Goal: Task Accomplishment & Management: Use online tool/utility

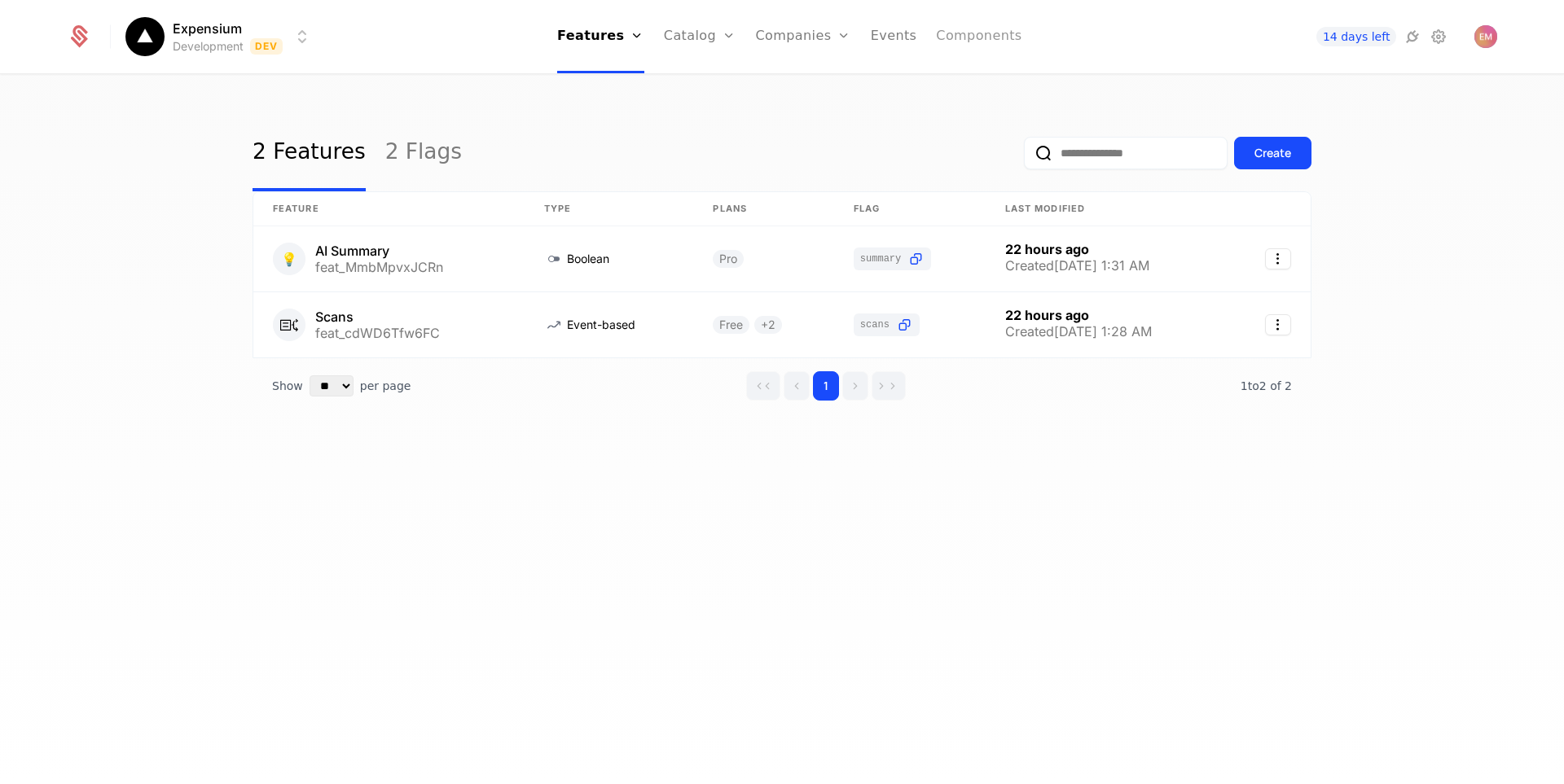
drag, startPoint x: 0, startPoint y: 0, endPoint x: 968, endPoint y: 45, distance: 969.0
click at [968, 45] on link "Components" at bounding box center [979, 36] width 85 height 74
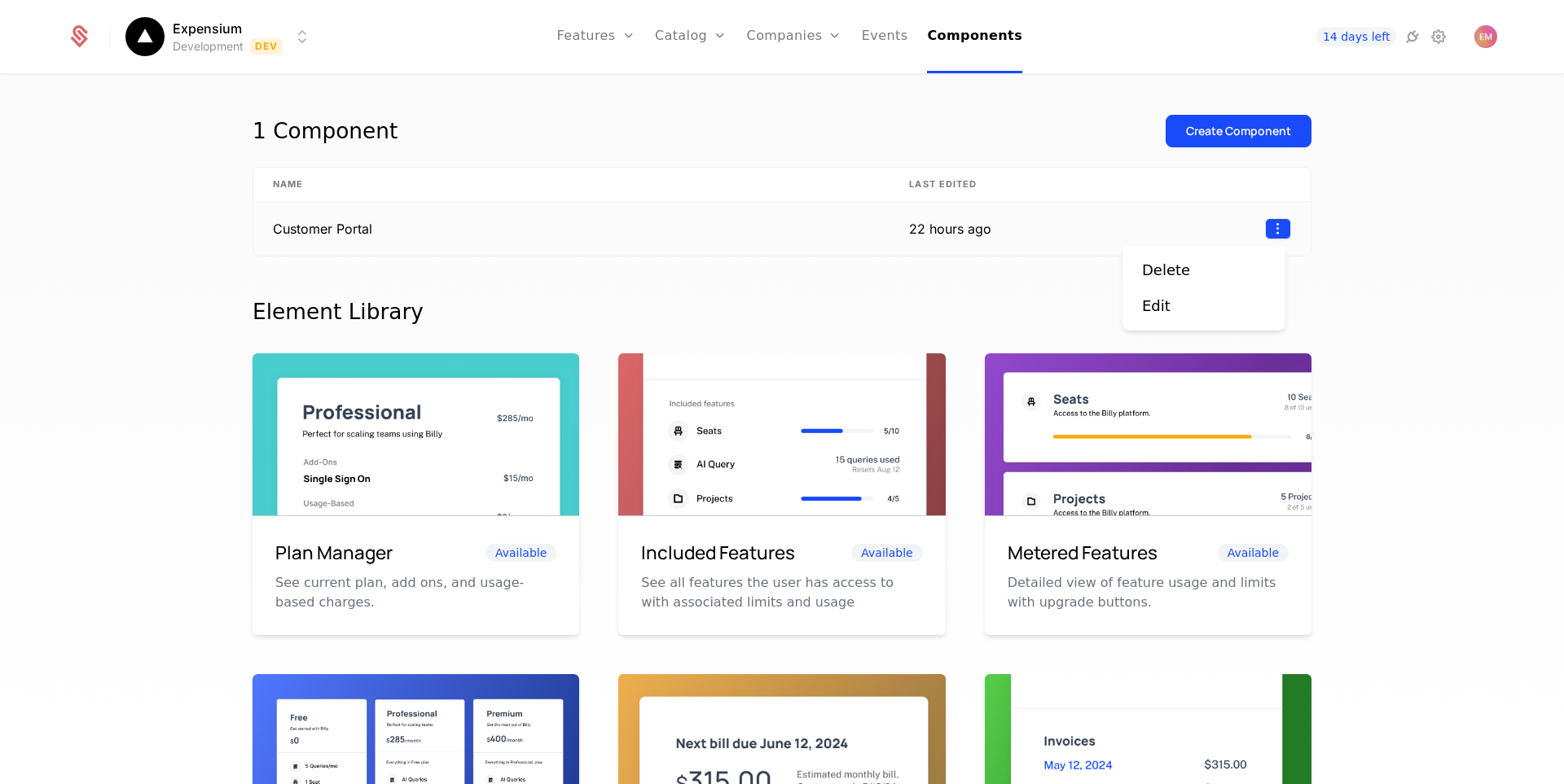
click at [1268, 225] on html "Expensium Development Dev Features Features Flags Catalog Plans Add Ons Credits…" at bounding box center [782, 392] width 1564 height 784
click at [1167, 300] on div "Edit" at bounding box center [1156, 306] width 28 height 23
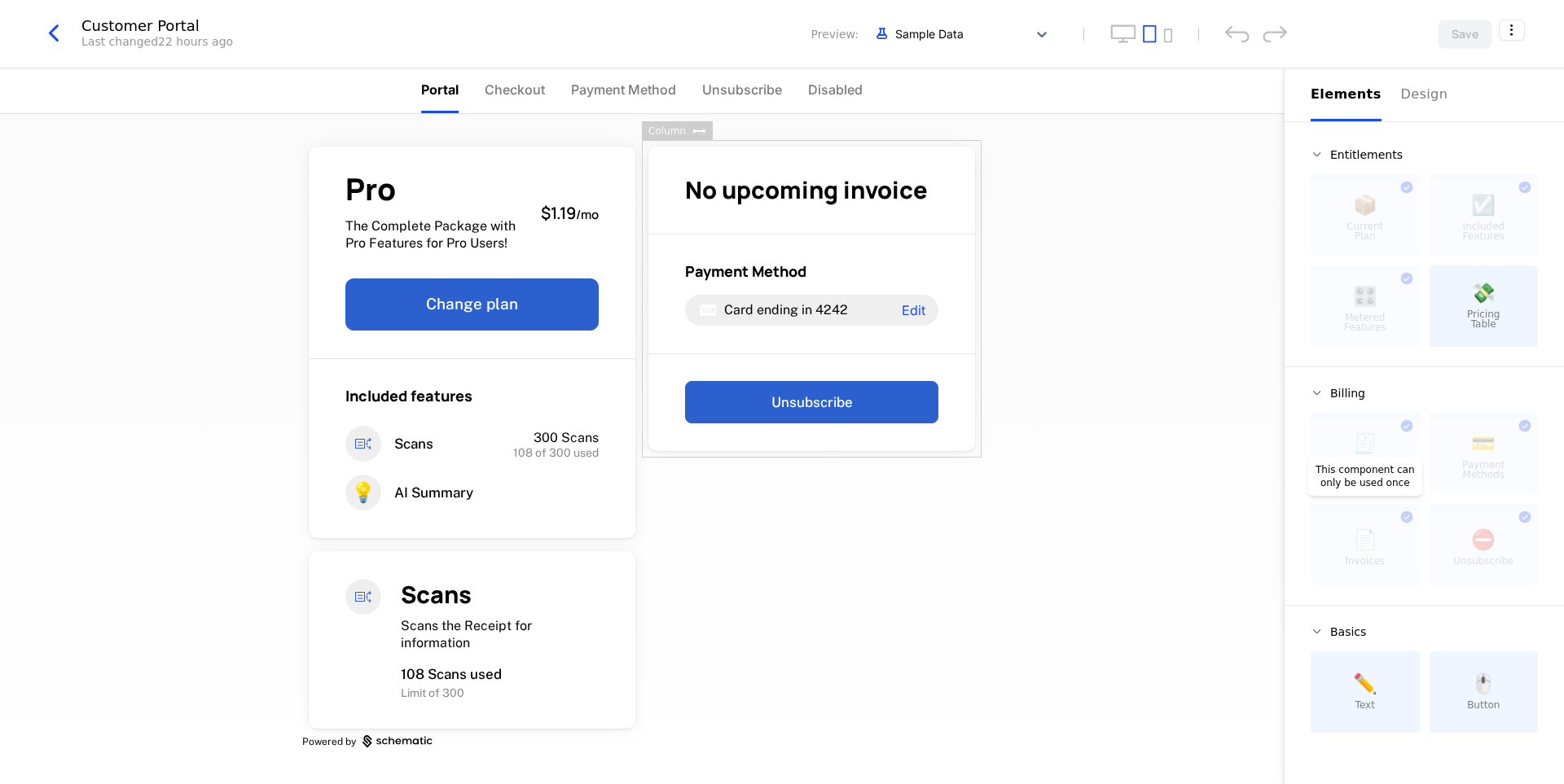
click at [1402, 527] on div at bounding box center [1365, 548] width 109 height 74
click at [1364, 552] on div at bounding box center [1365, 548] width 109 height 74
drag, startPoint x: 1364, startPoint y: 552, endPoint x: 1363, endPoint y: 568, distance: 16.0
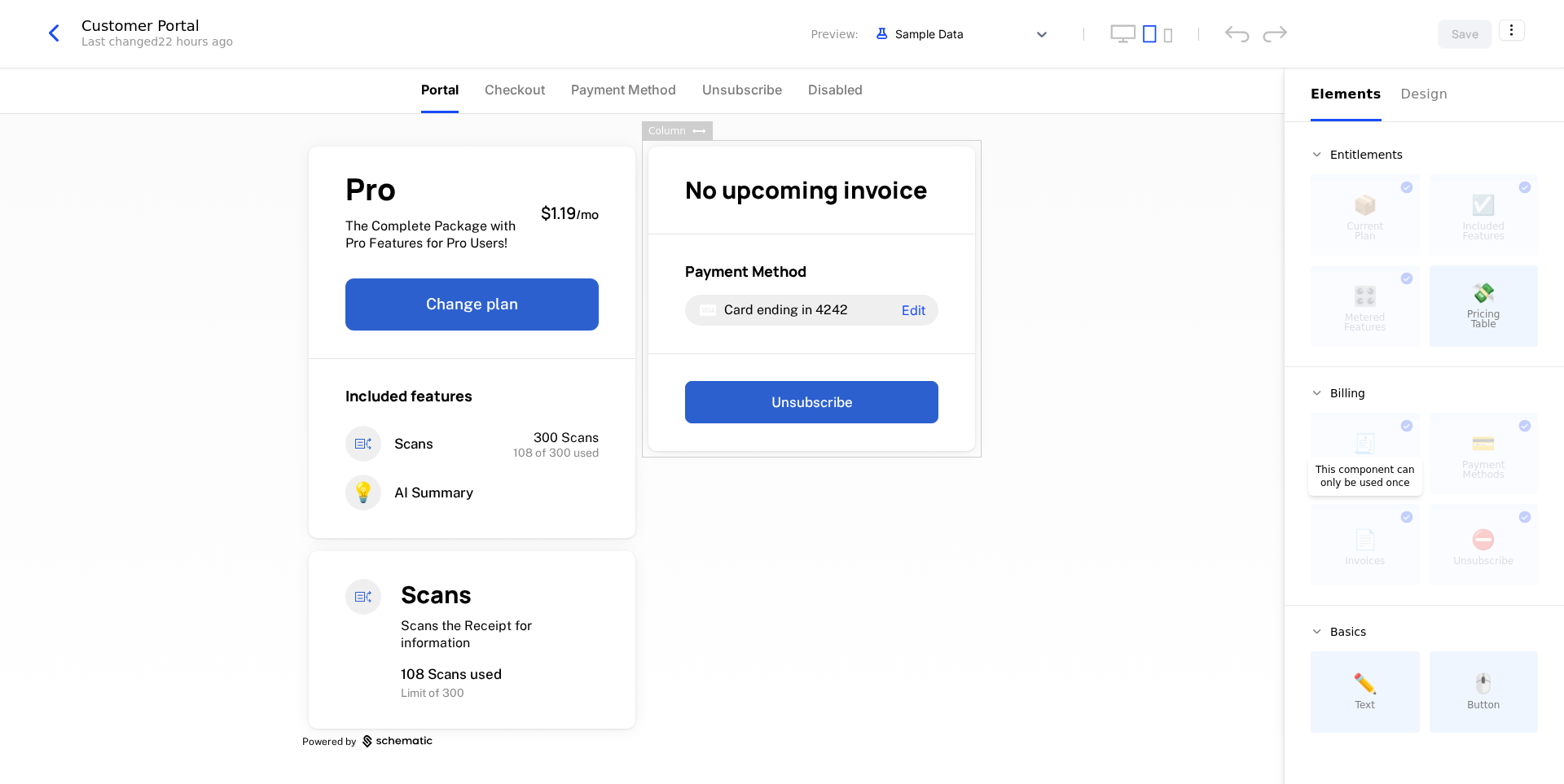
click at [1363, 568] on div at bounding box center [1365, 548] width 109 height 74
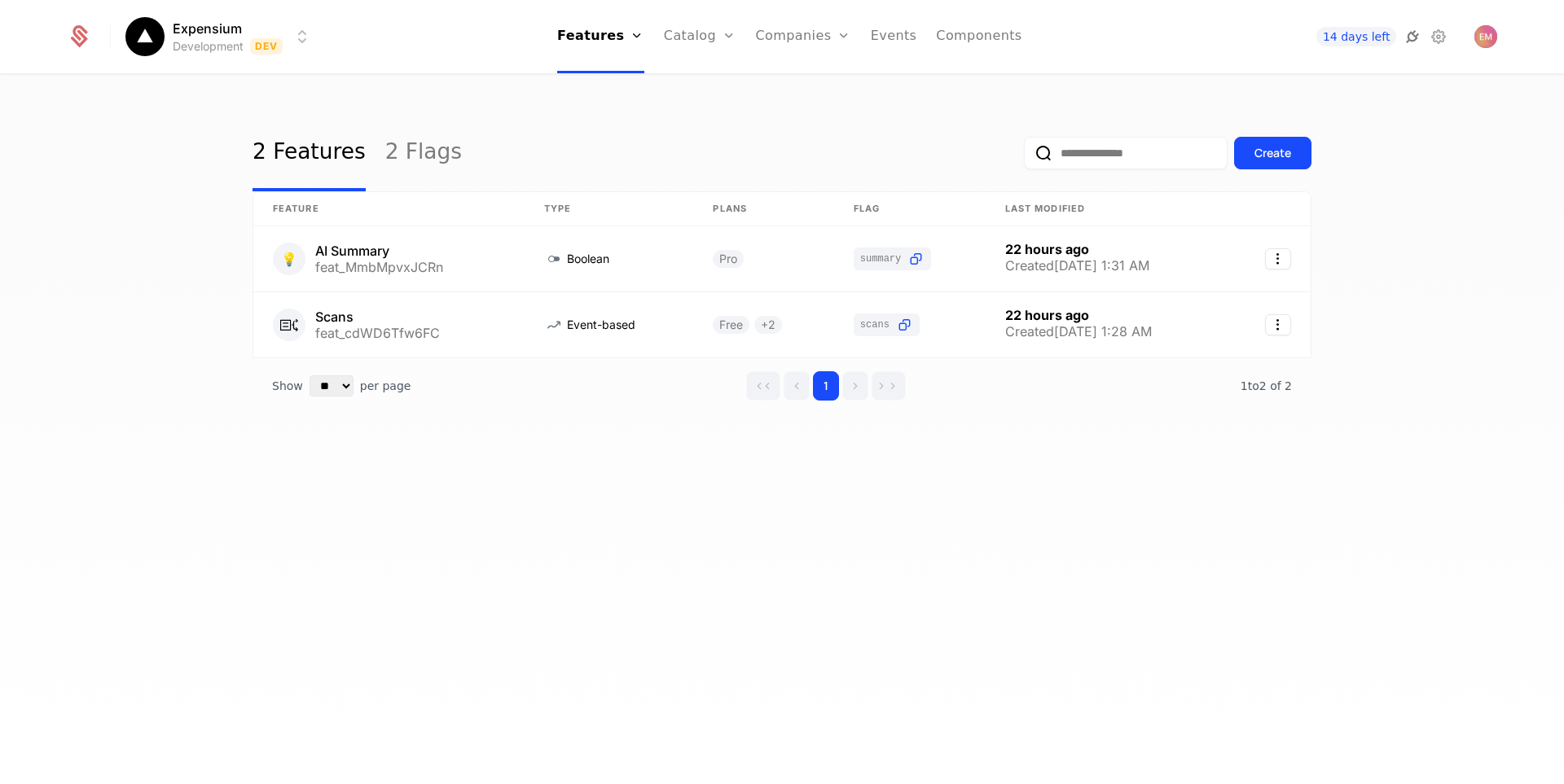
click at [1408, 42] on icon at bounding box center [1413, 36] width 20 height 20
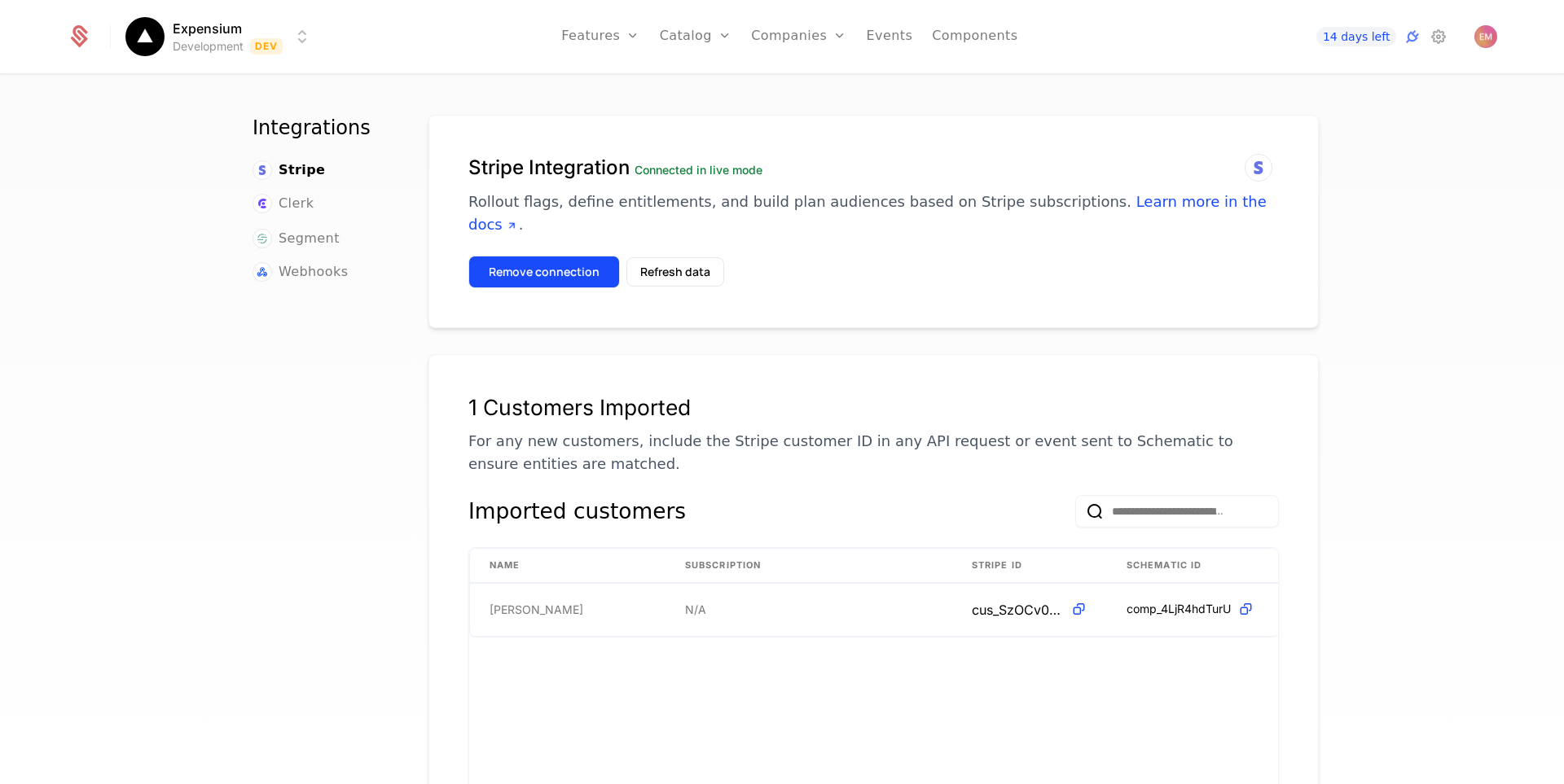
click at [565, 256] on button "Remove connection" at bounding box center [544, 271] width 152 height 32
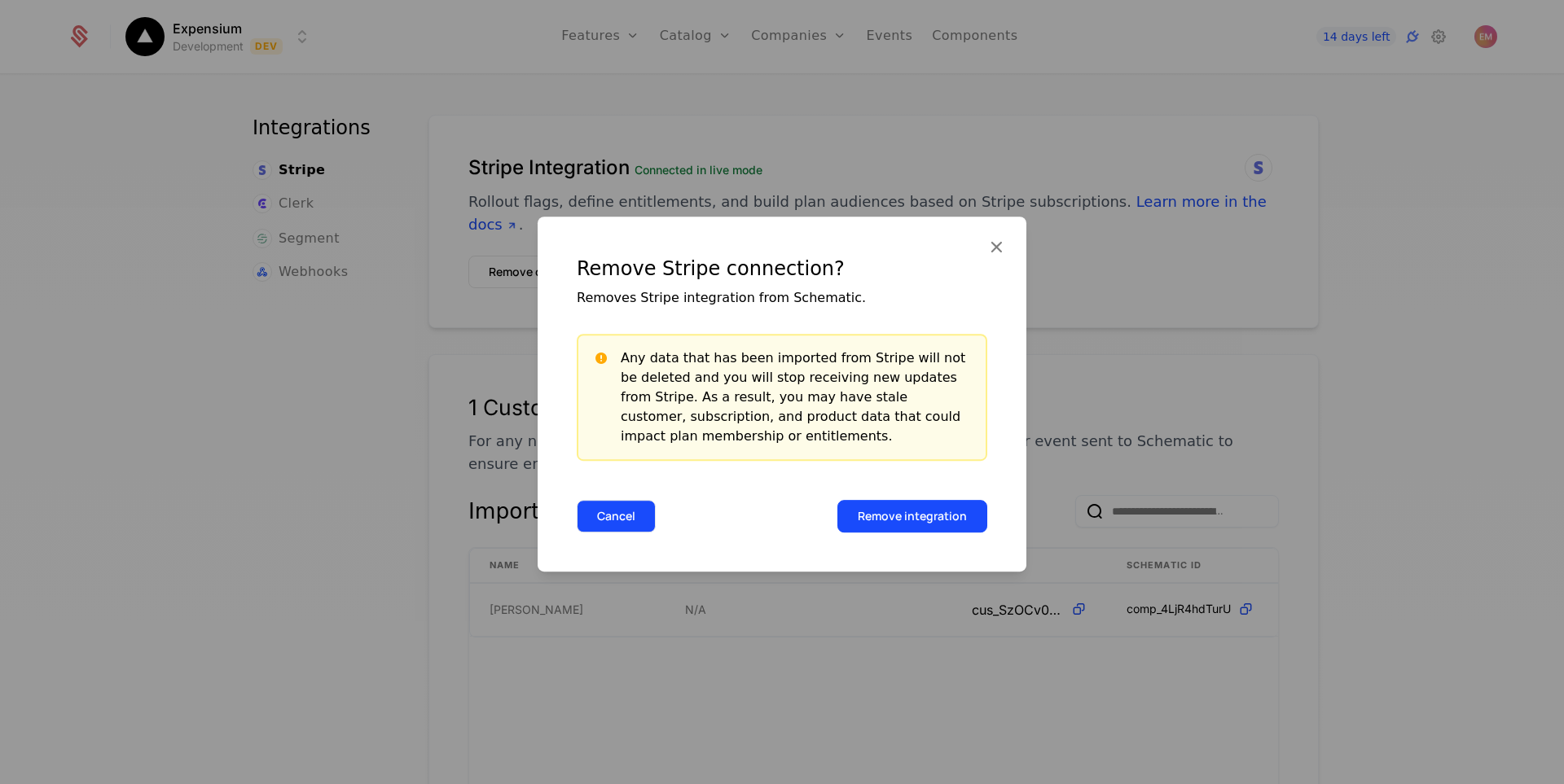
click at [609, 515] on button "Cancel" at bounding box center [616, 515] width 79 height 32
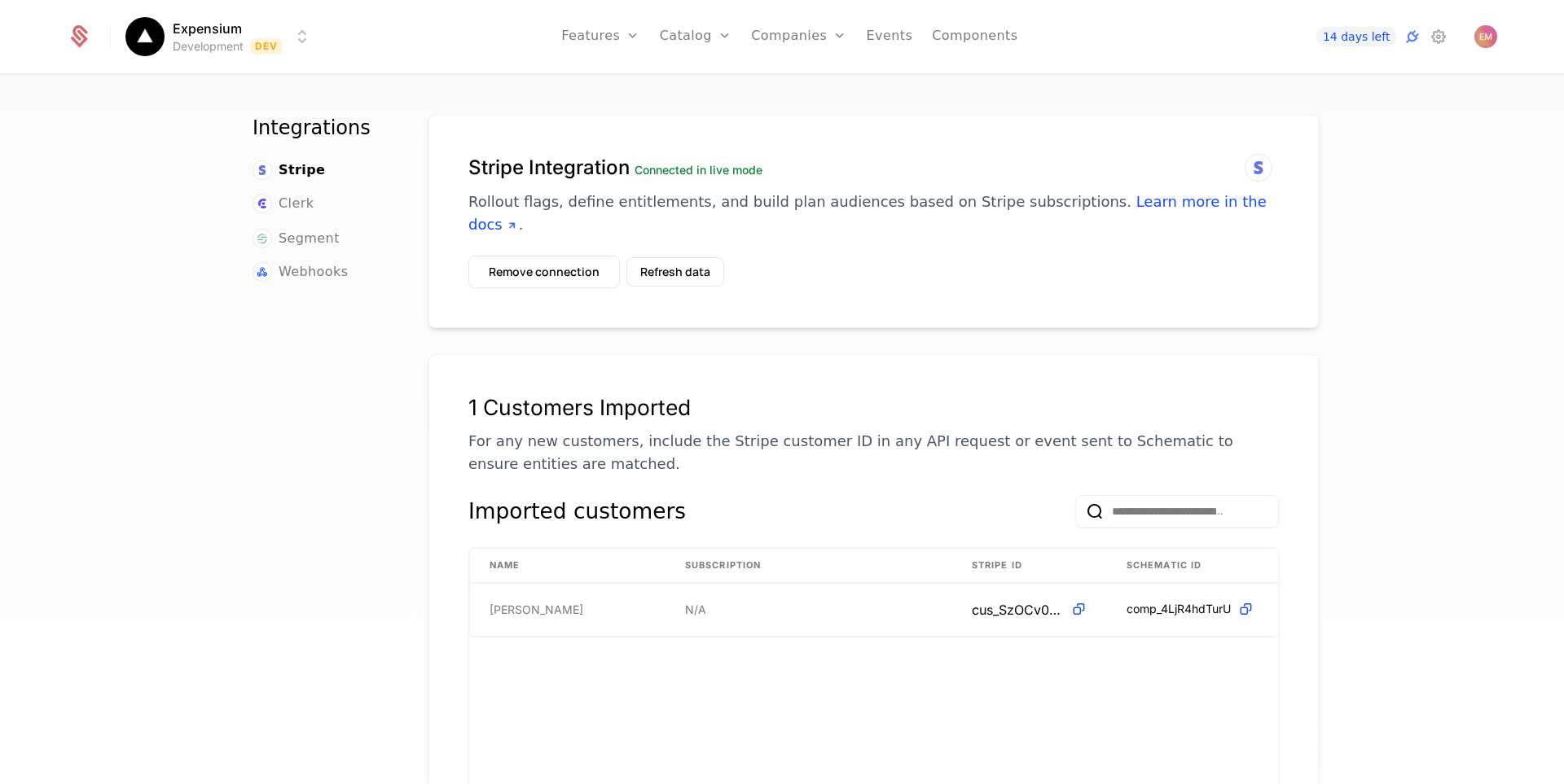
click at [1449, 35] on div "14 days left" at bounding box center [1382, 36] width 230 height 23
click at [1447, 35] on icon at bounding box center [1439, 36] width 20 height 20
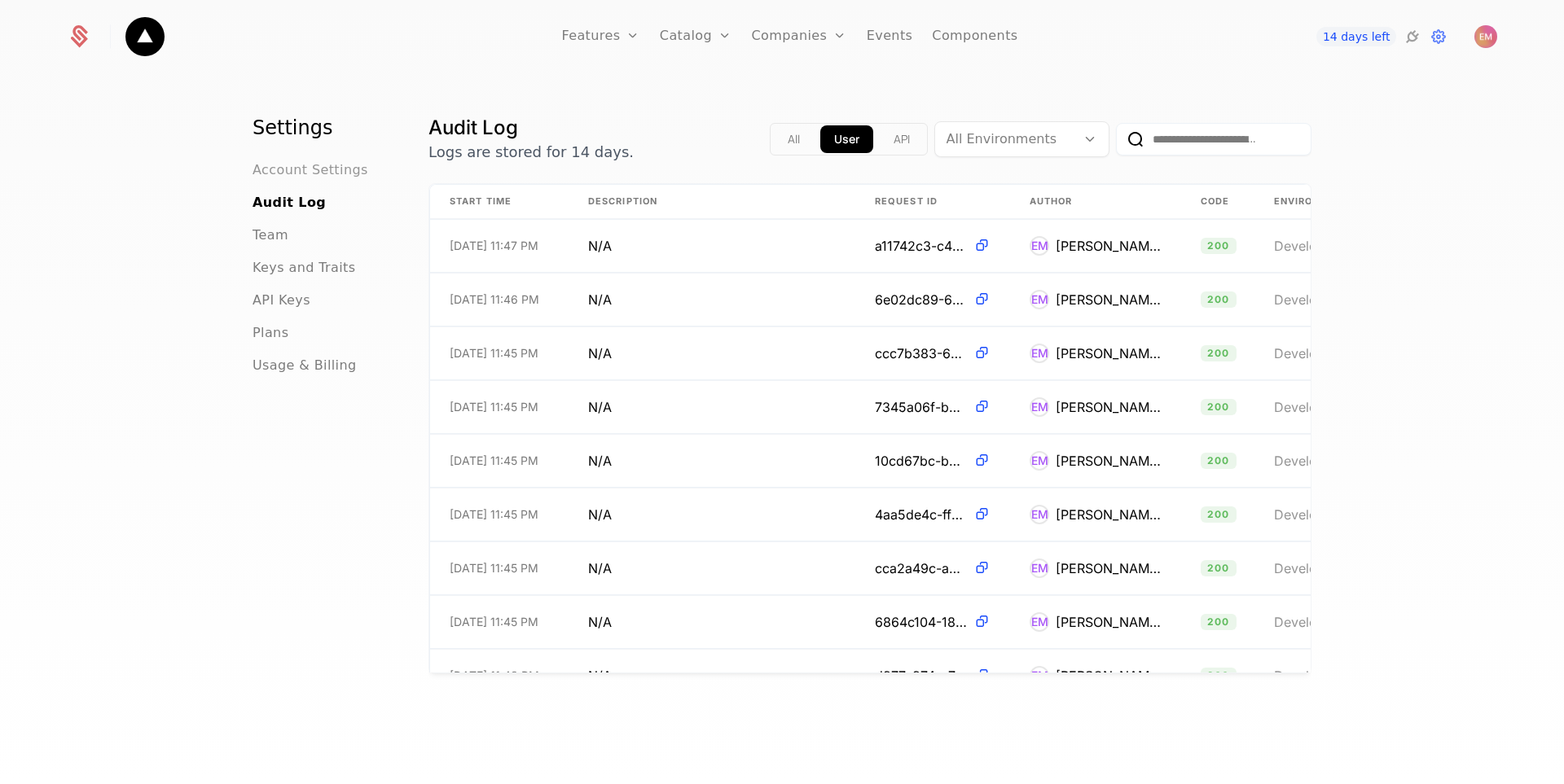
click at [319, 168] on span "Account Settings" at bounding box center [311, 171] width 116 height 20
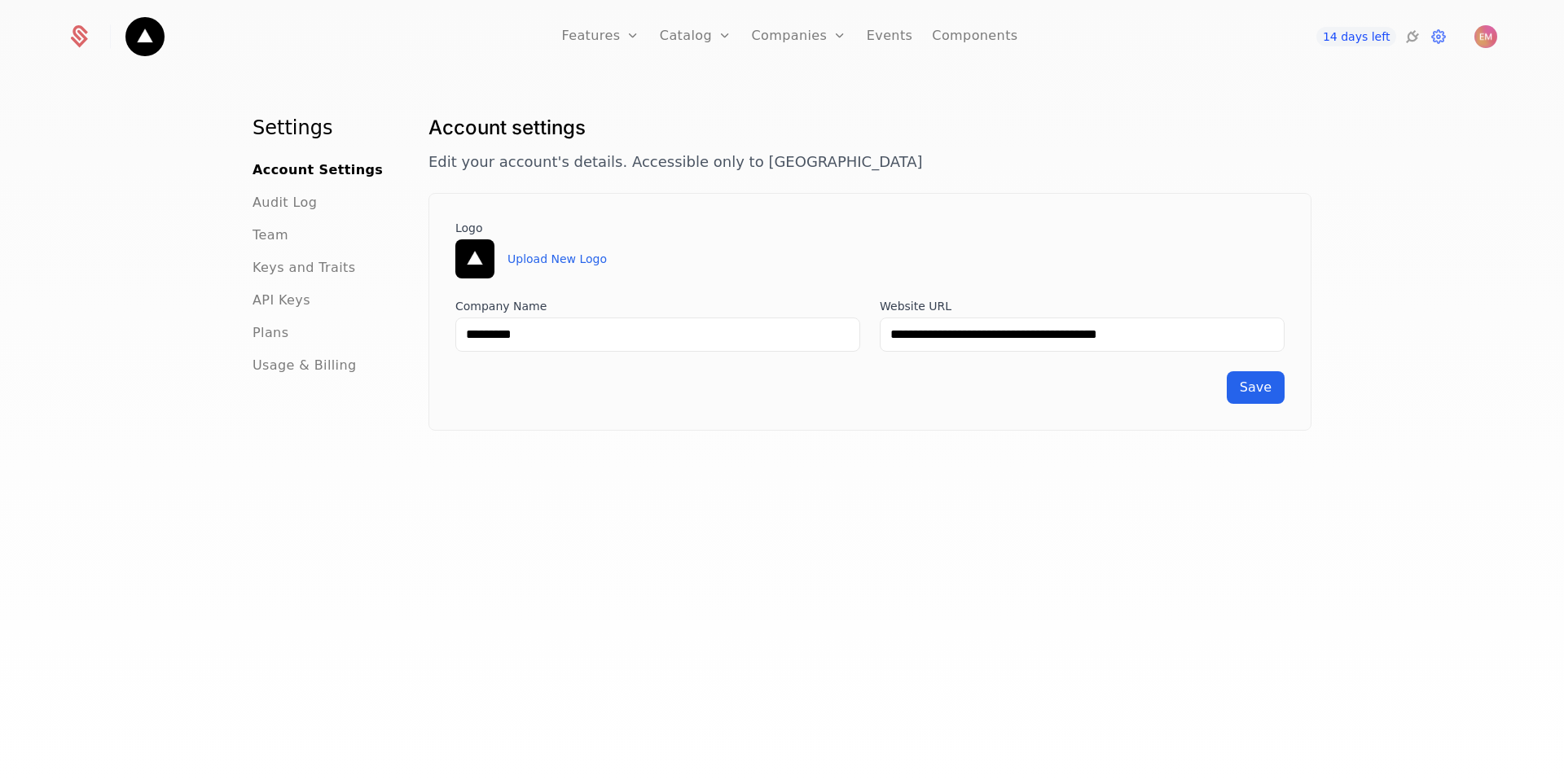
click at [287, 188] on ul "Account Settings Audit Log Team Keys and Traits API Keys Plans Usage & Billing" at bounding box center [322, 268] width 137 height 215
click at [280, 203] on span "Audit Log" at bounding box center [285, 203] width 65 height 20
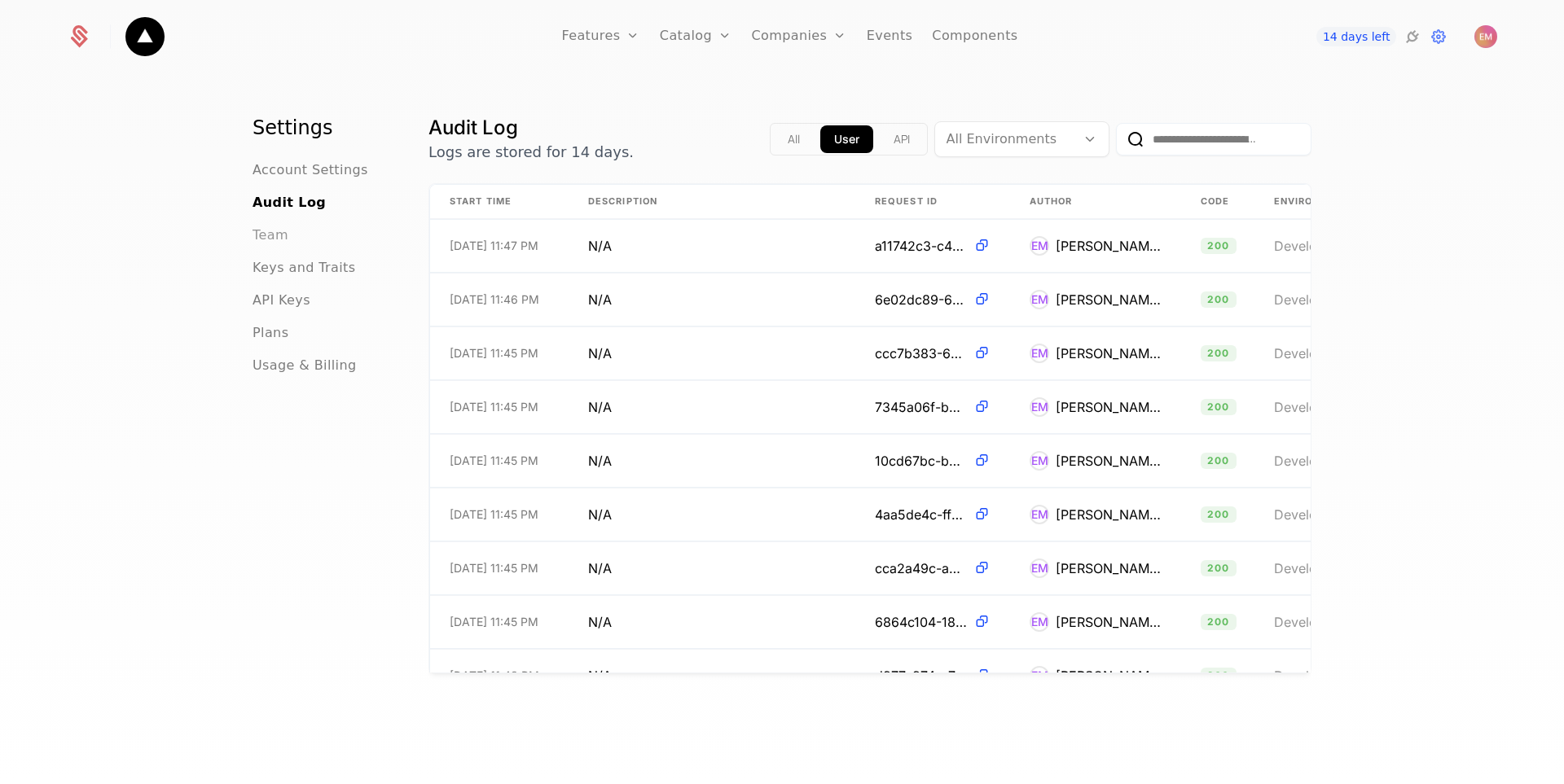
click at [272, 241] on span "Team" at bounding box center [271, 235] width 36 height 20
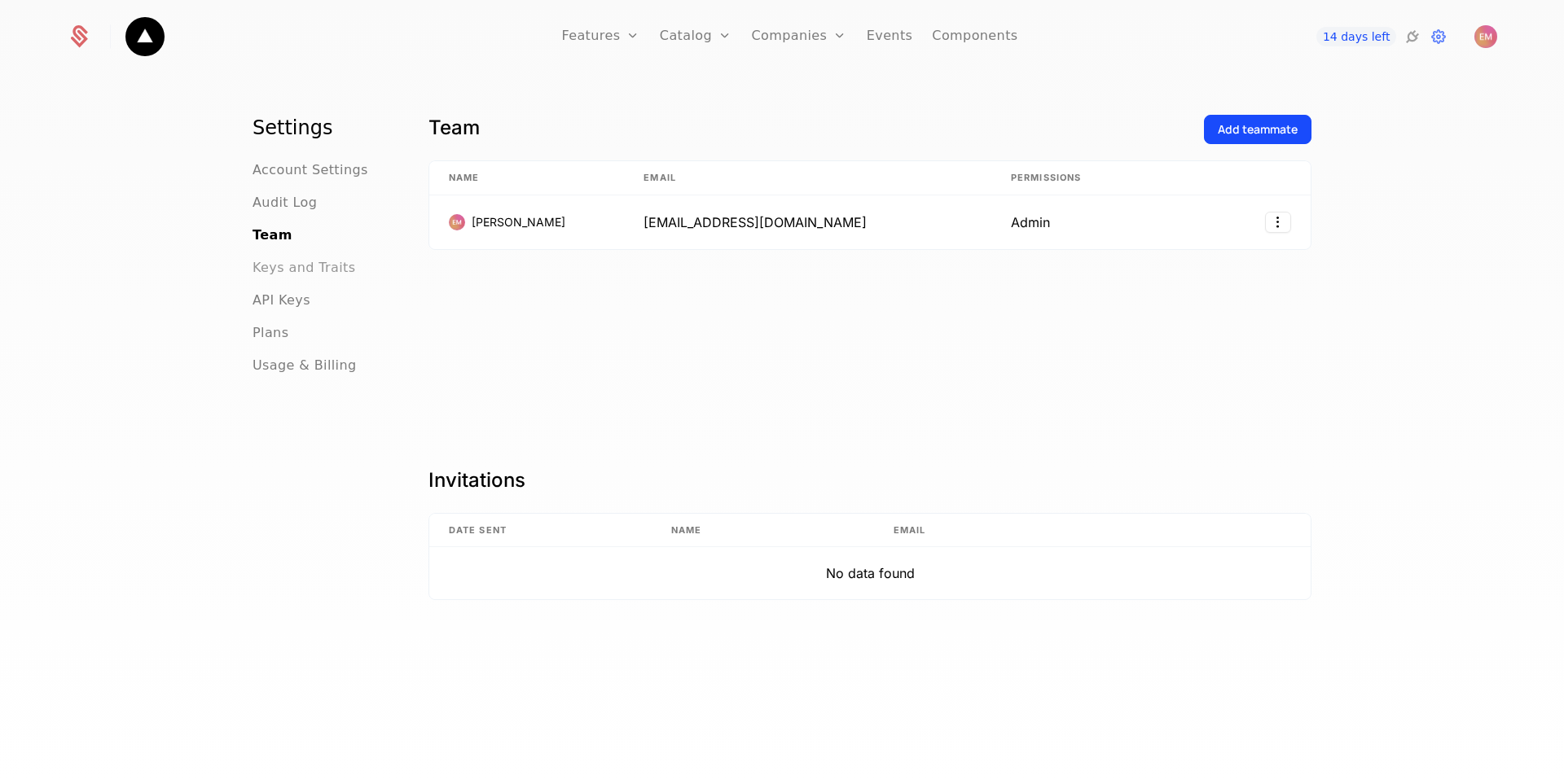
click at [272, 269] on span "Keys and Traits" at bounding box center [304, 268] width 103 height 20
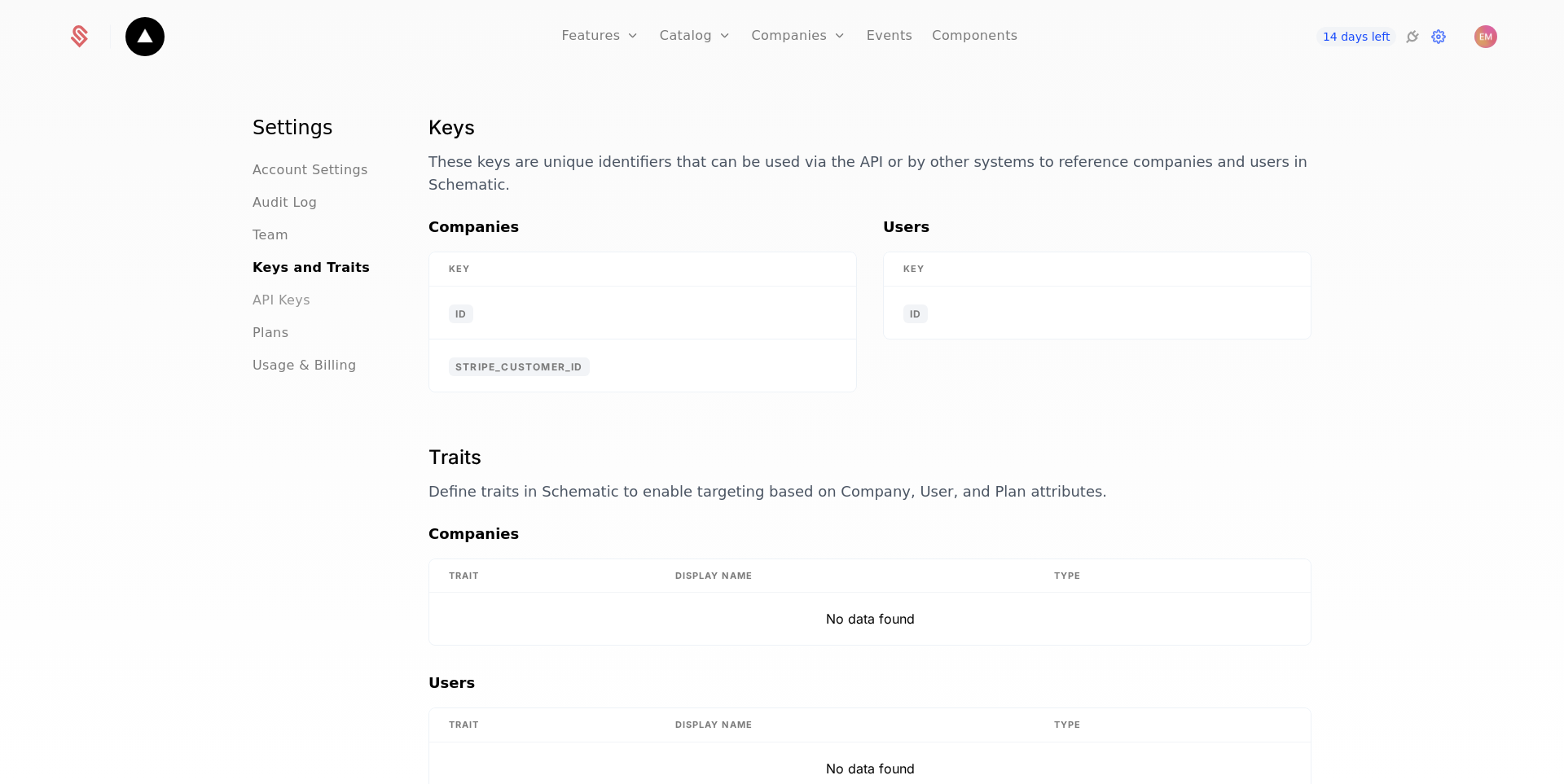
click at [270, 308] on span "API Keys" at bounding box center [281, 301] width 58 height 20
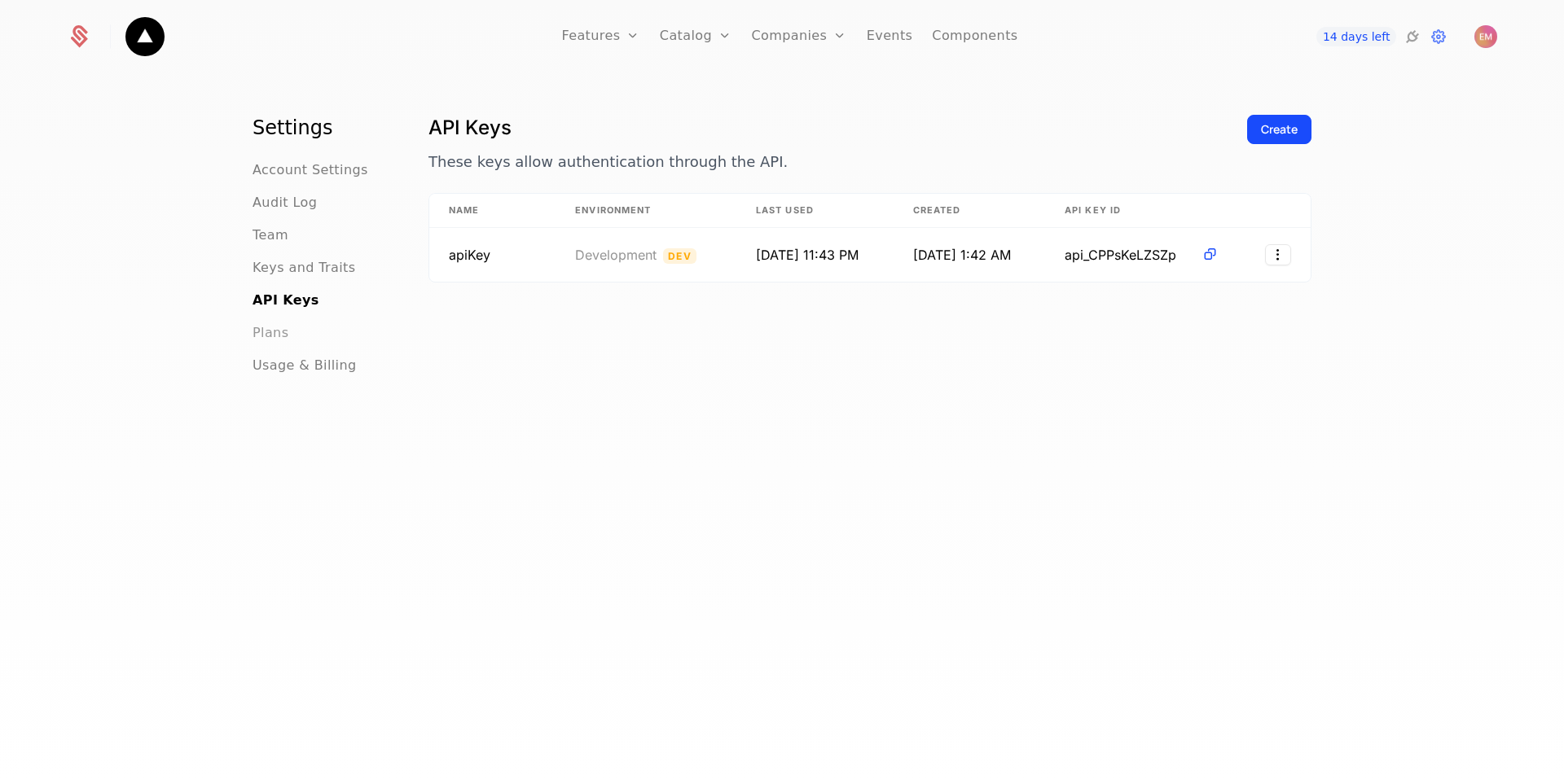
click at [263, 330] on span "Plans" at bounding box center [271, 333] width 36 height 20
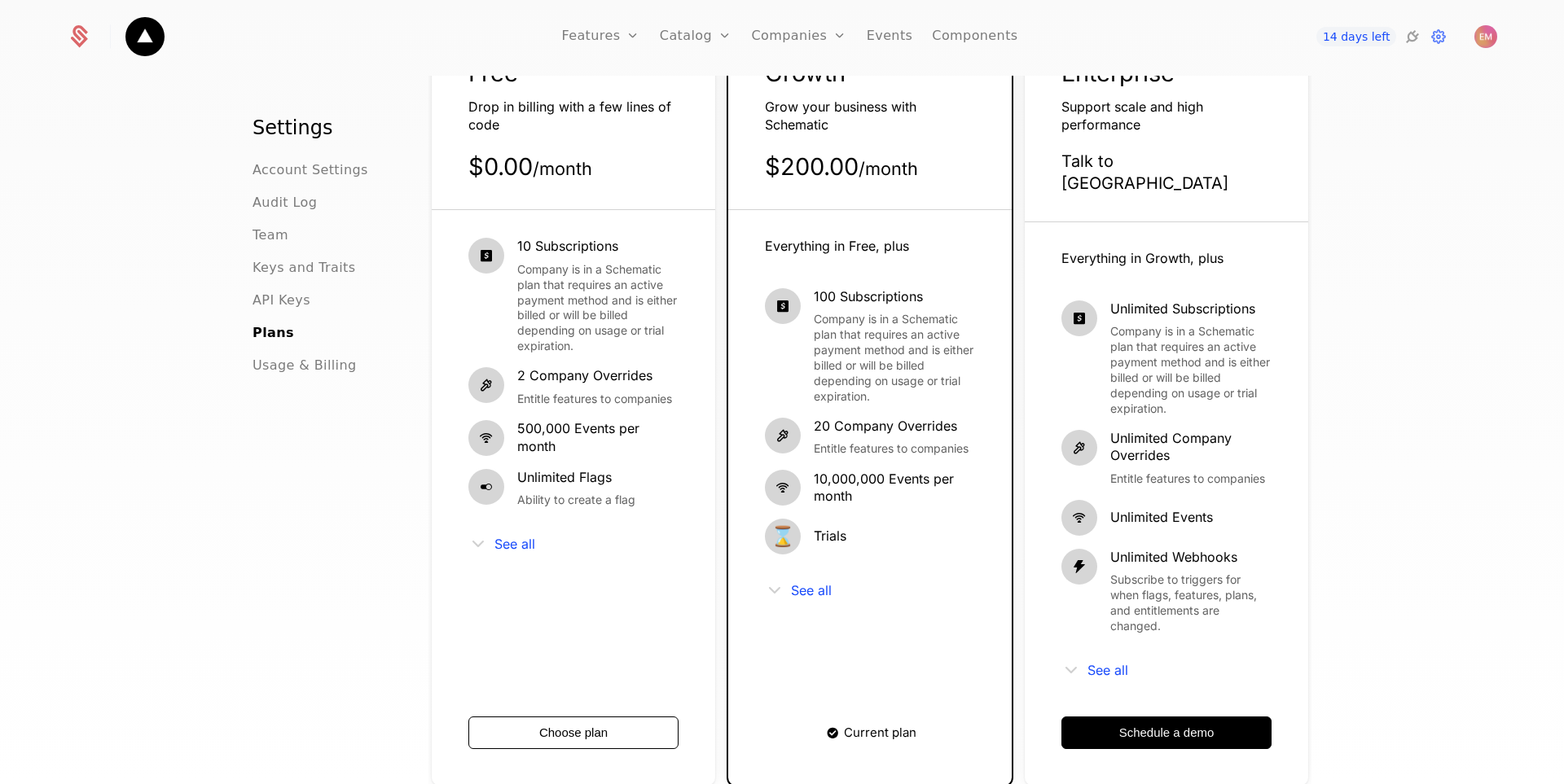
scroll to position [244, 0]
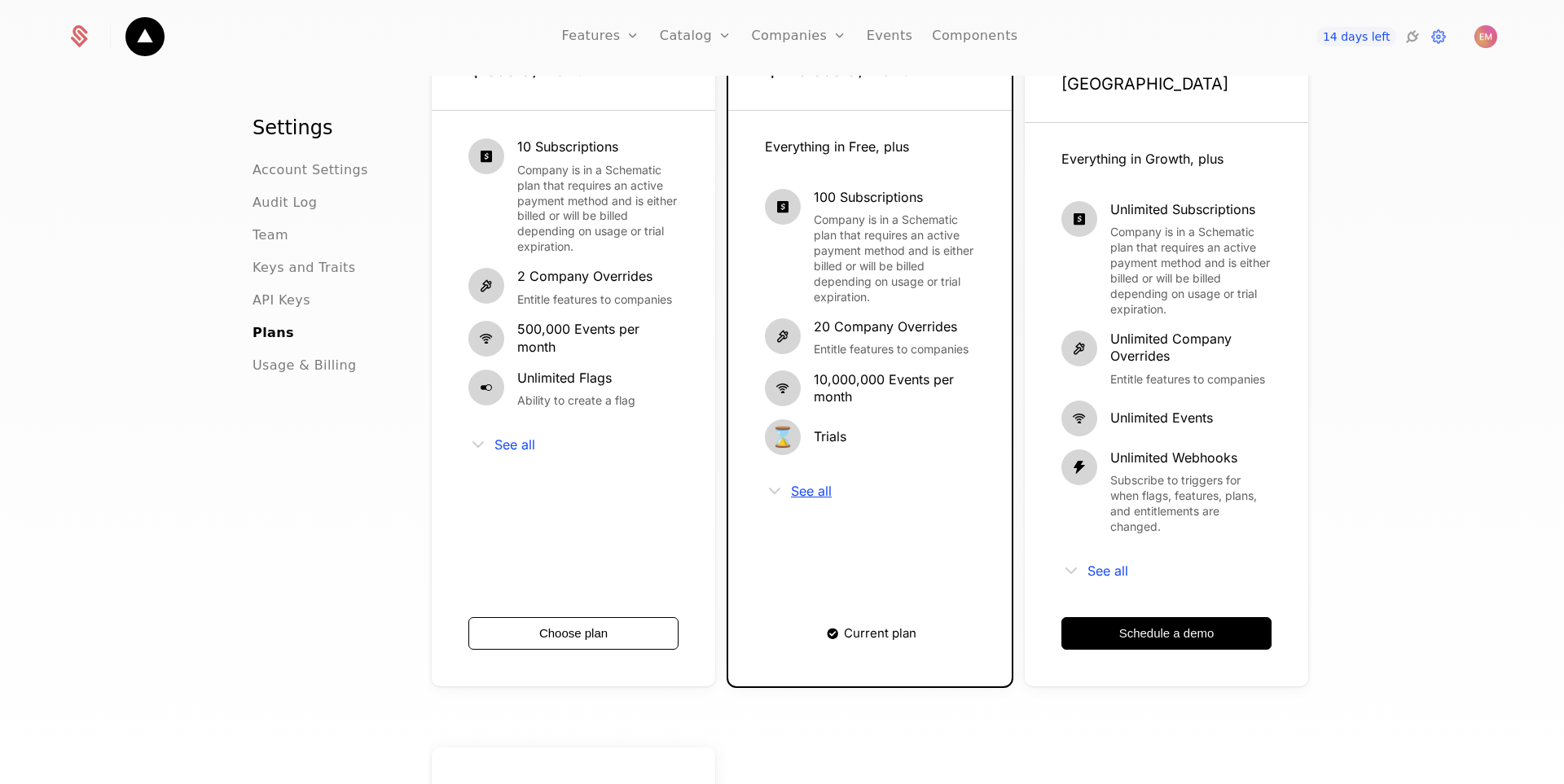
click at [802, 487] on span "See all" at bounding box center [812, 490] width 41 height 13
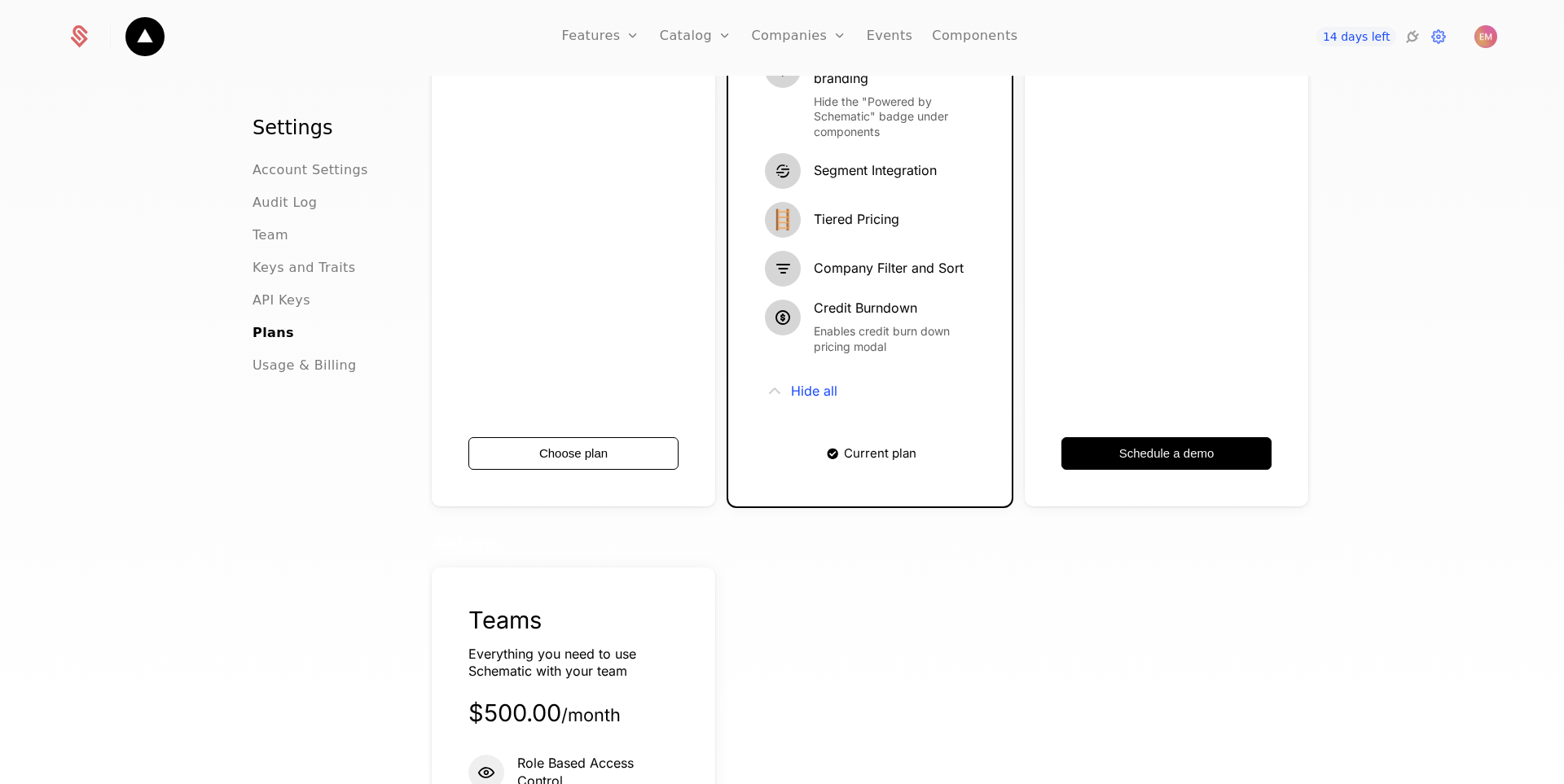
scroll to position [1221, 0]
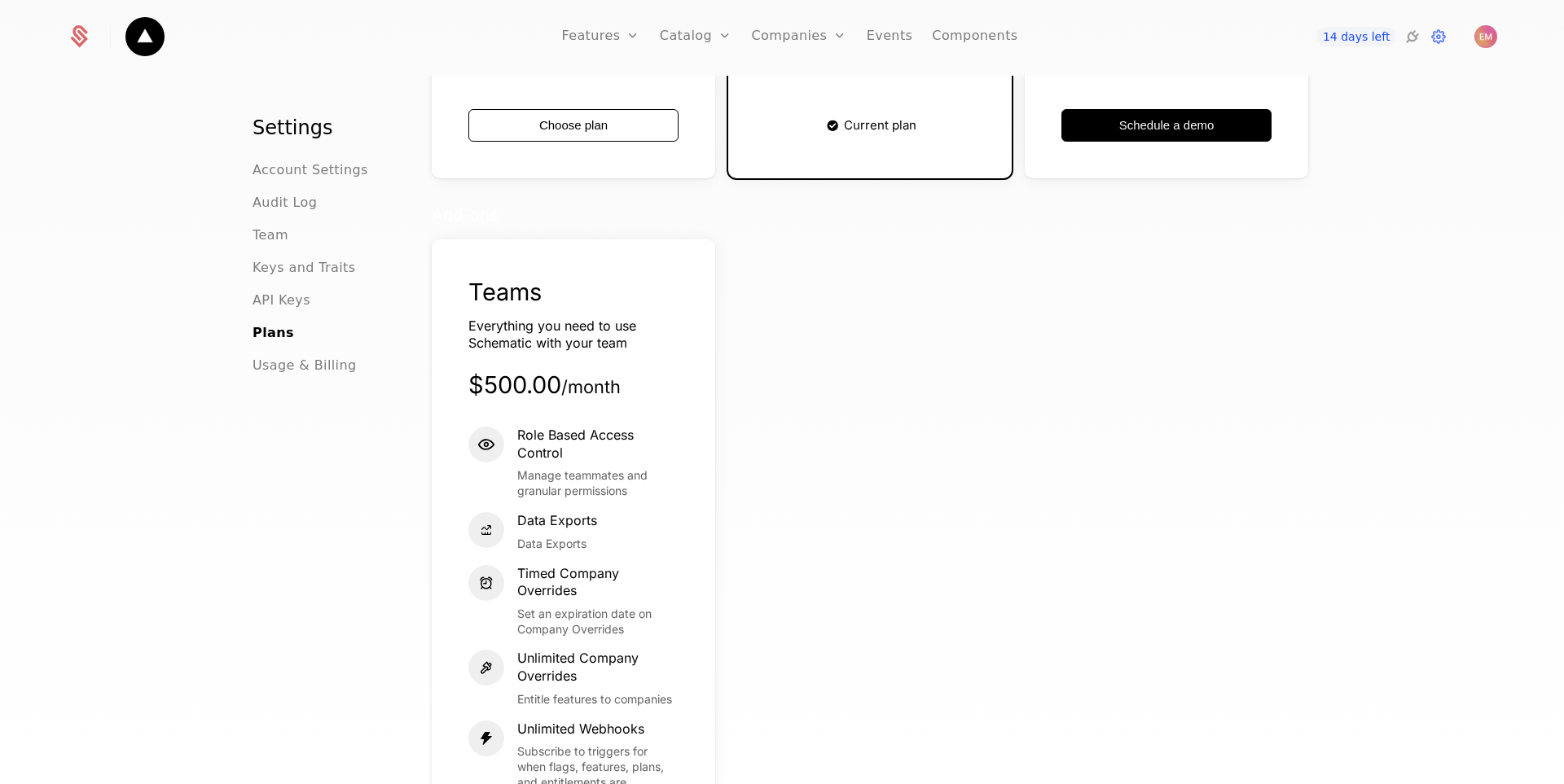
click at [307, 377] on div "Settings Account Settings Audit Log Team Keys and Traits API Keys Plans Usage &…" at bounding box center [322, 454] width 137 height 678
click at [298, 365] on span "Usage & Billing" at bounding box center [305, 366] width 104 height 20
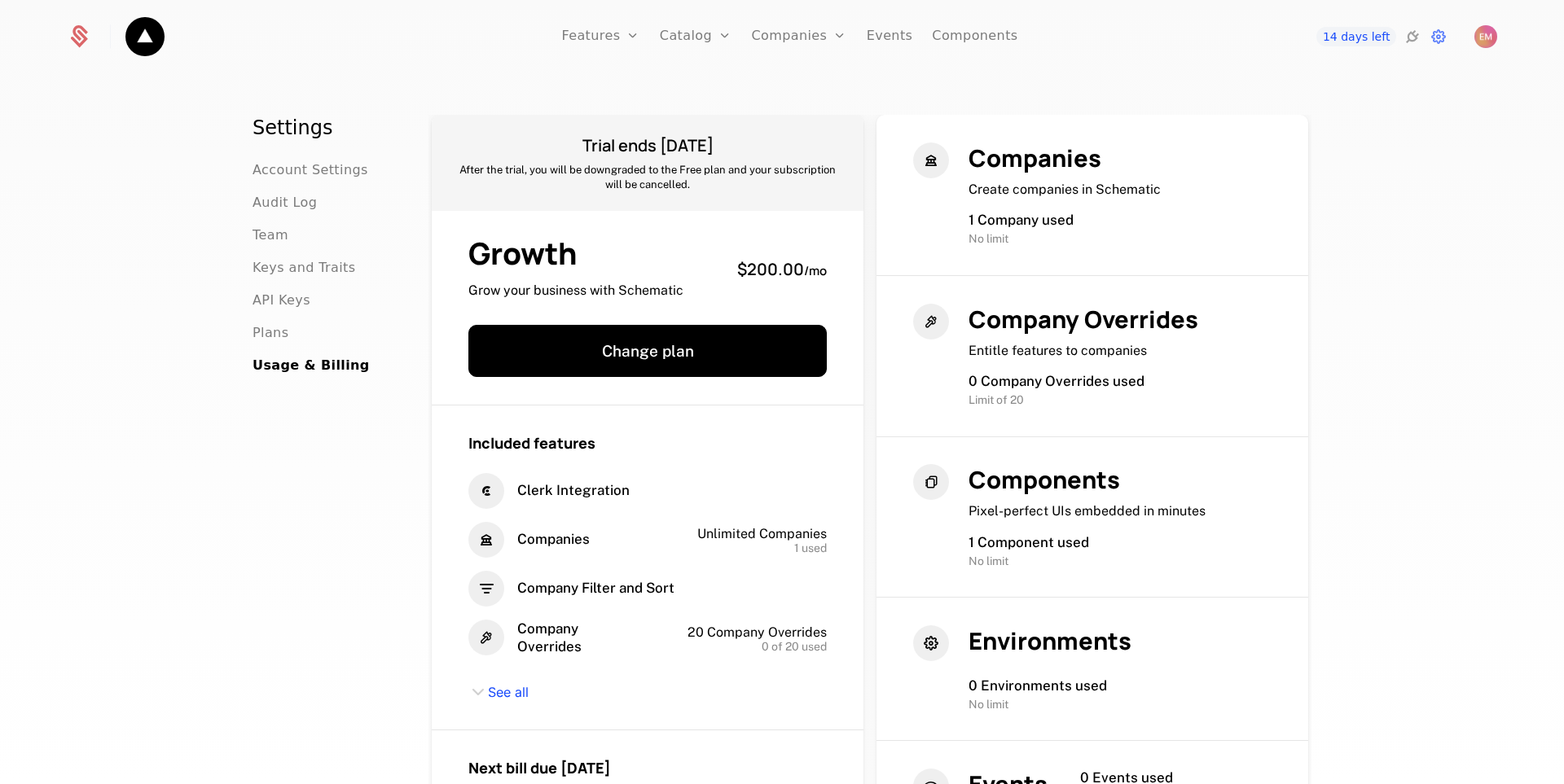
click at [277, 138] on h1 "Settings" at bounding box center [322, 127] width 137 height 26
click at [1416, 46] on icon at bounding box center [1413, 36] width 20 height 20
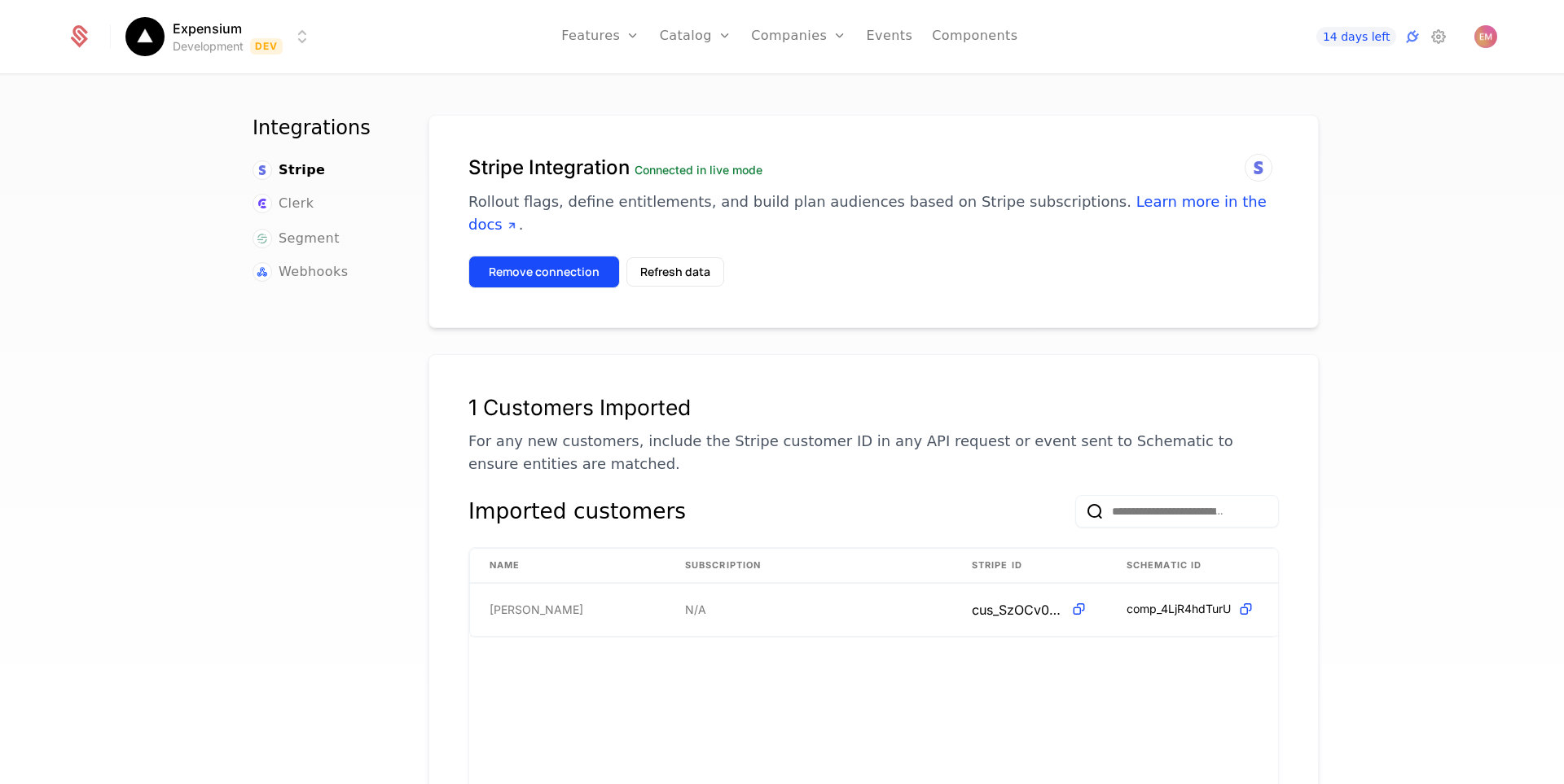
click at [568, 258] on button "Remove connection" at bounding box center [544, 271] width 152 height 32
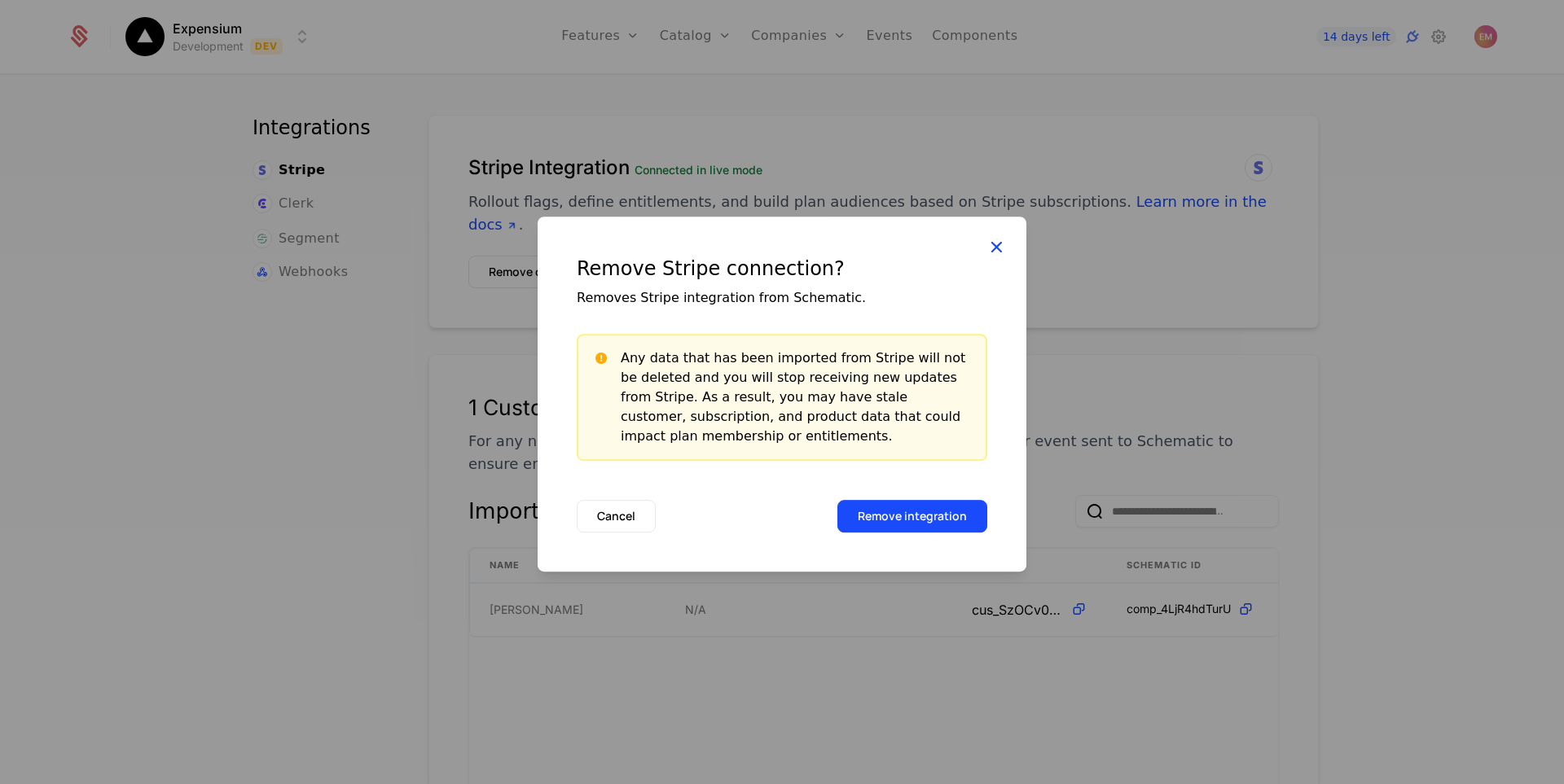
click at [990, 243] on icon at bounding box center [996, 247] width 22 height 22
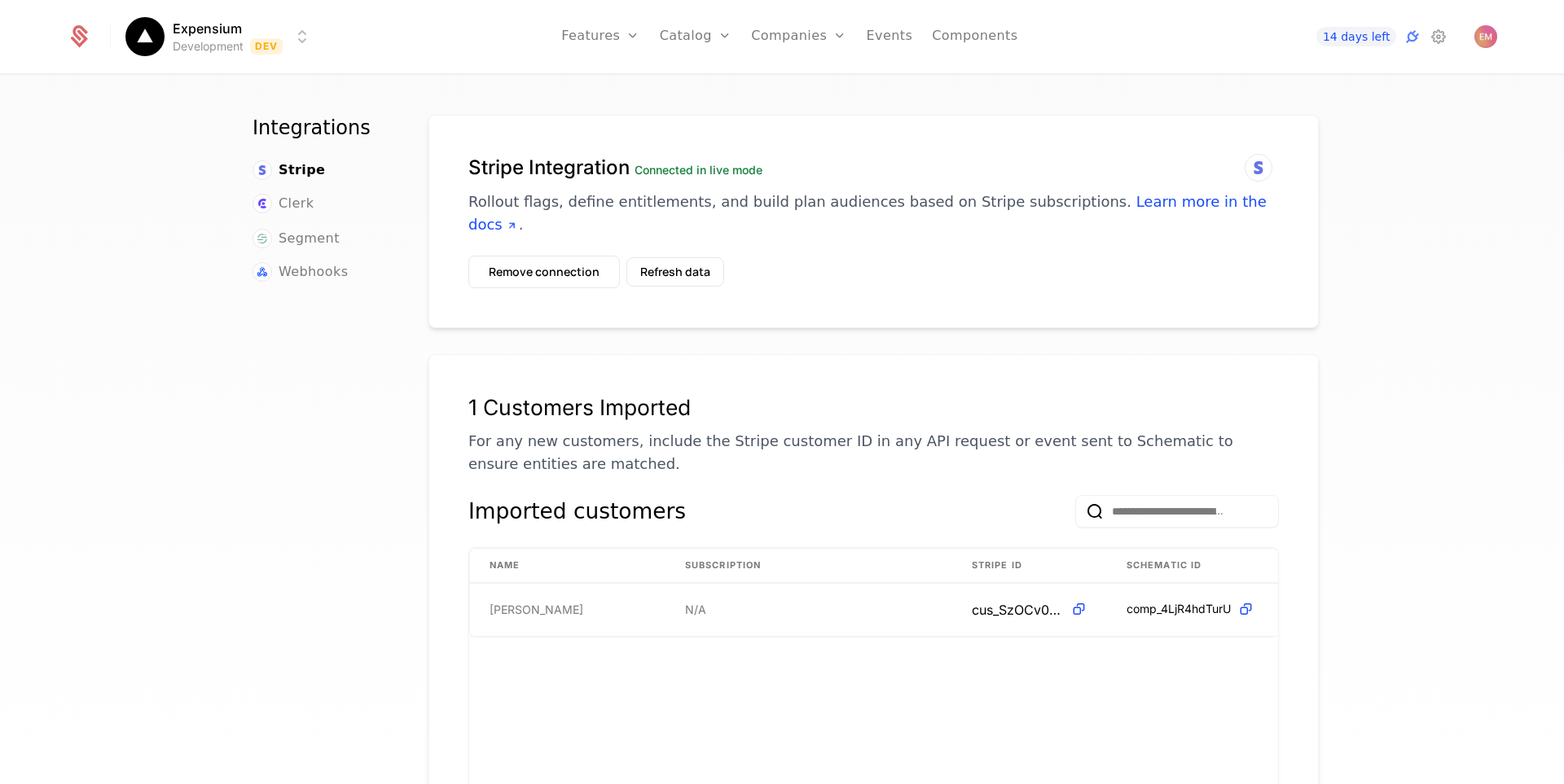
click at [272, 45] on html "Expensium Development Dev Features Features Flags Catalog Plans Add Ons Credits…" at bounding box center [782, 392] width 1564 height 784
click at [306, 121] on button "Manage" at bounding box center [336, 122] width 127 height 29
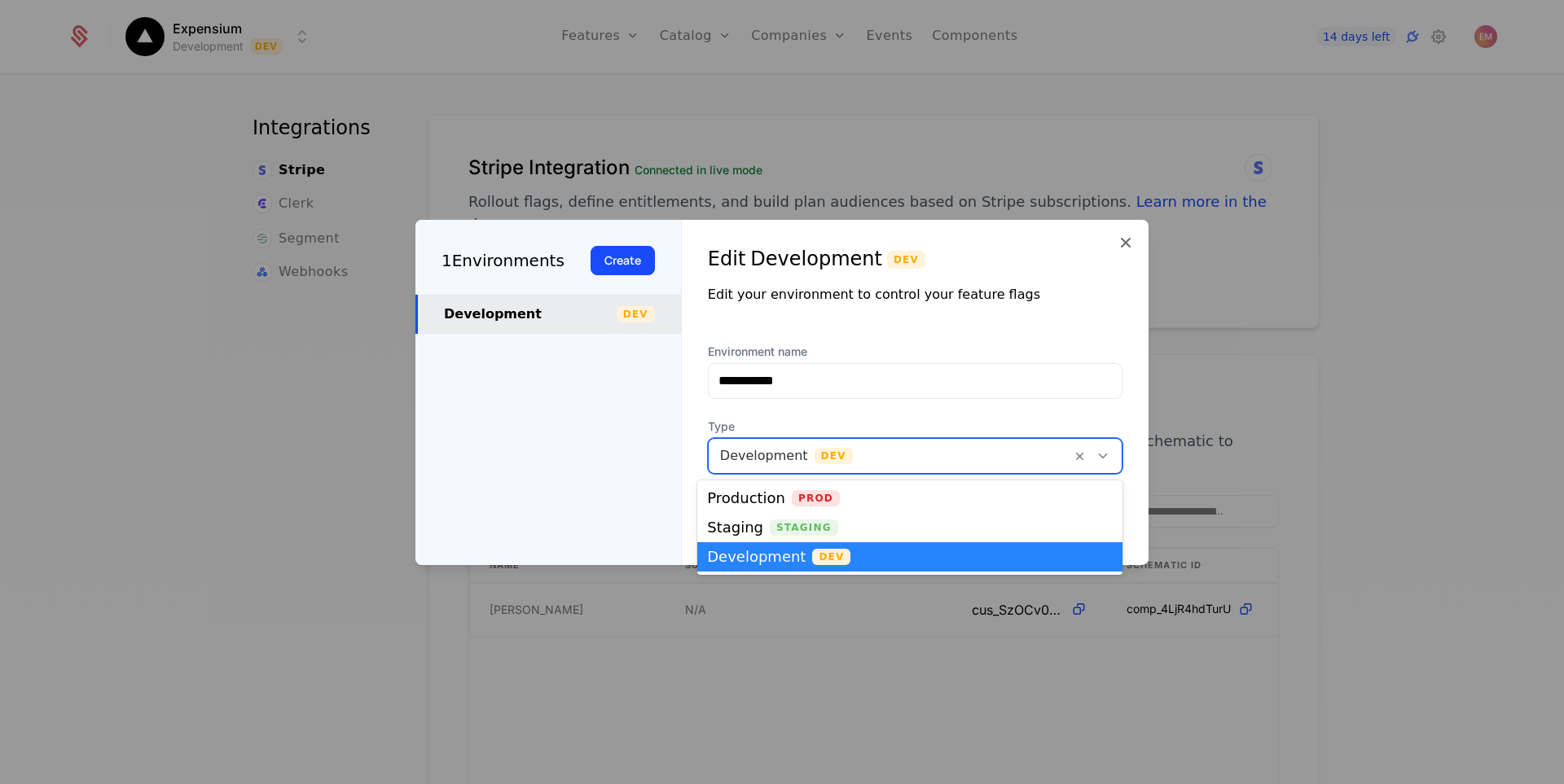
click at [761, 461] on div at bounding box center [890, 456] width 340 height 23
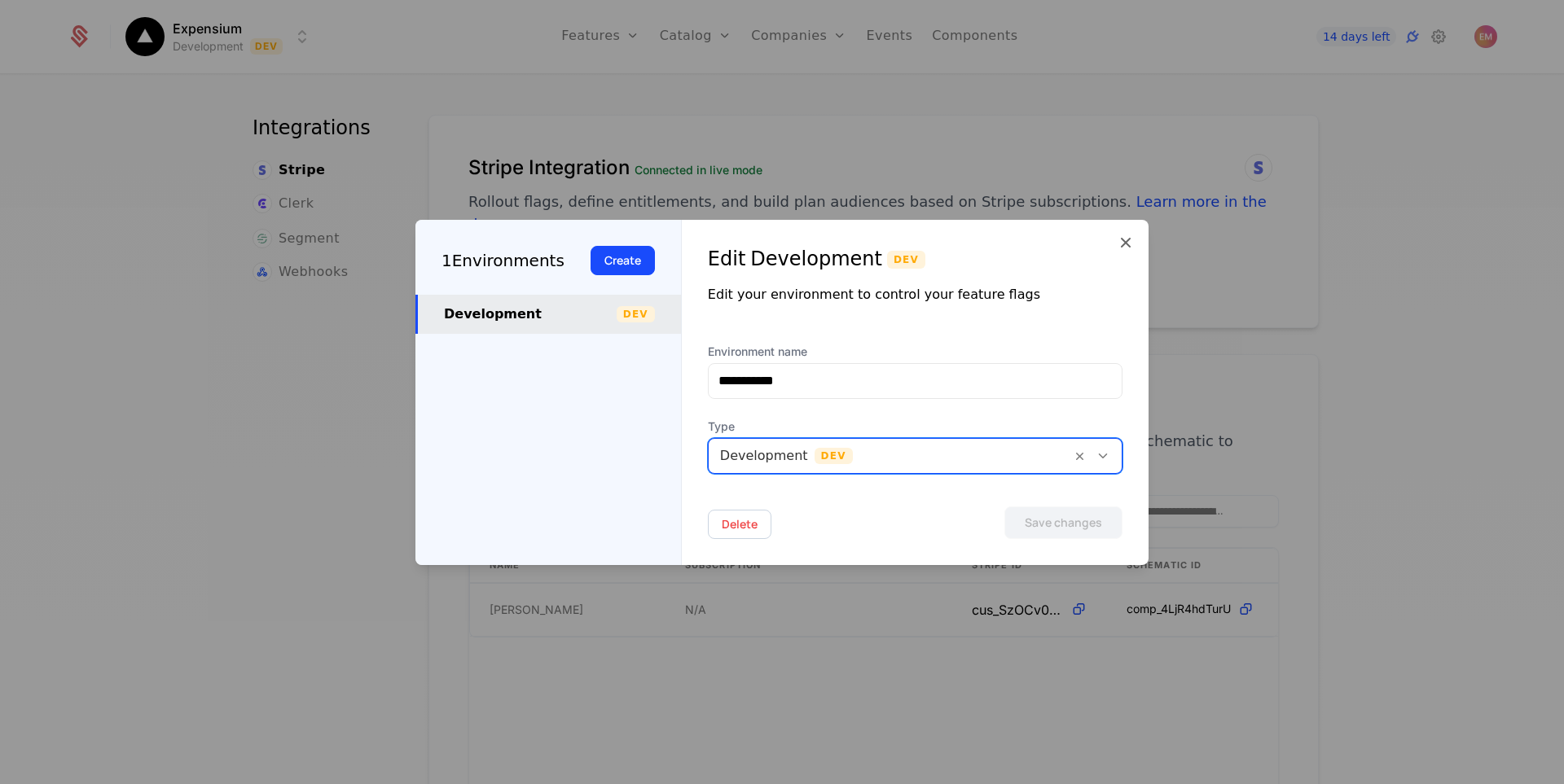
click at [761, 461] on div at bounding box center [890, 456] width 340 height 23
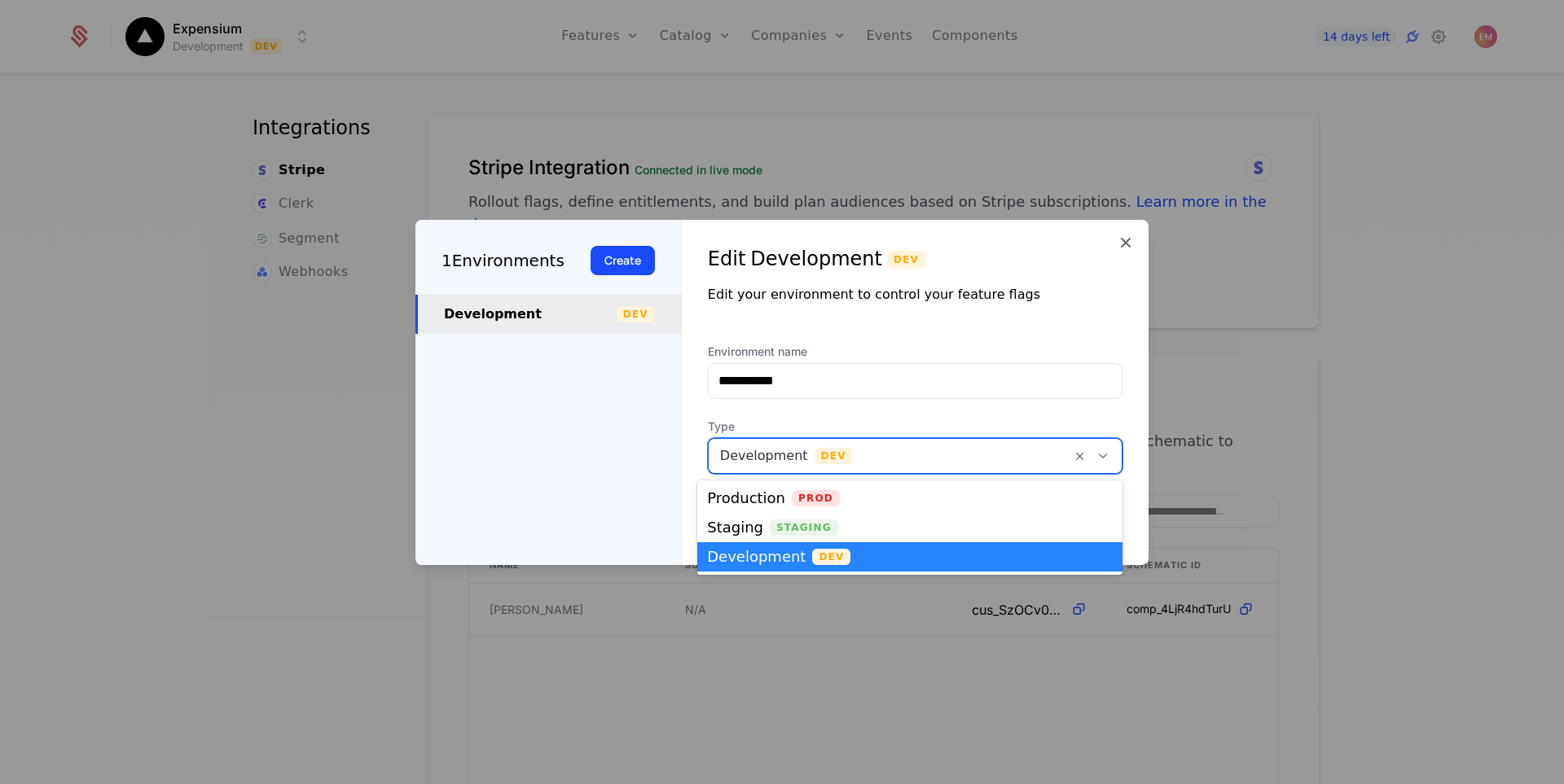
click at [761, 461] on div at bounding box center [890, 456] width 340 height 23
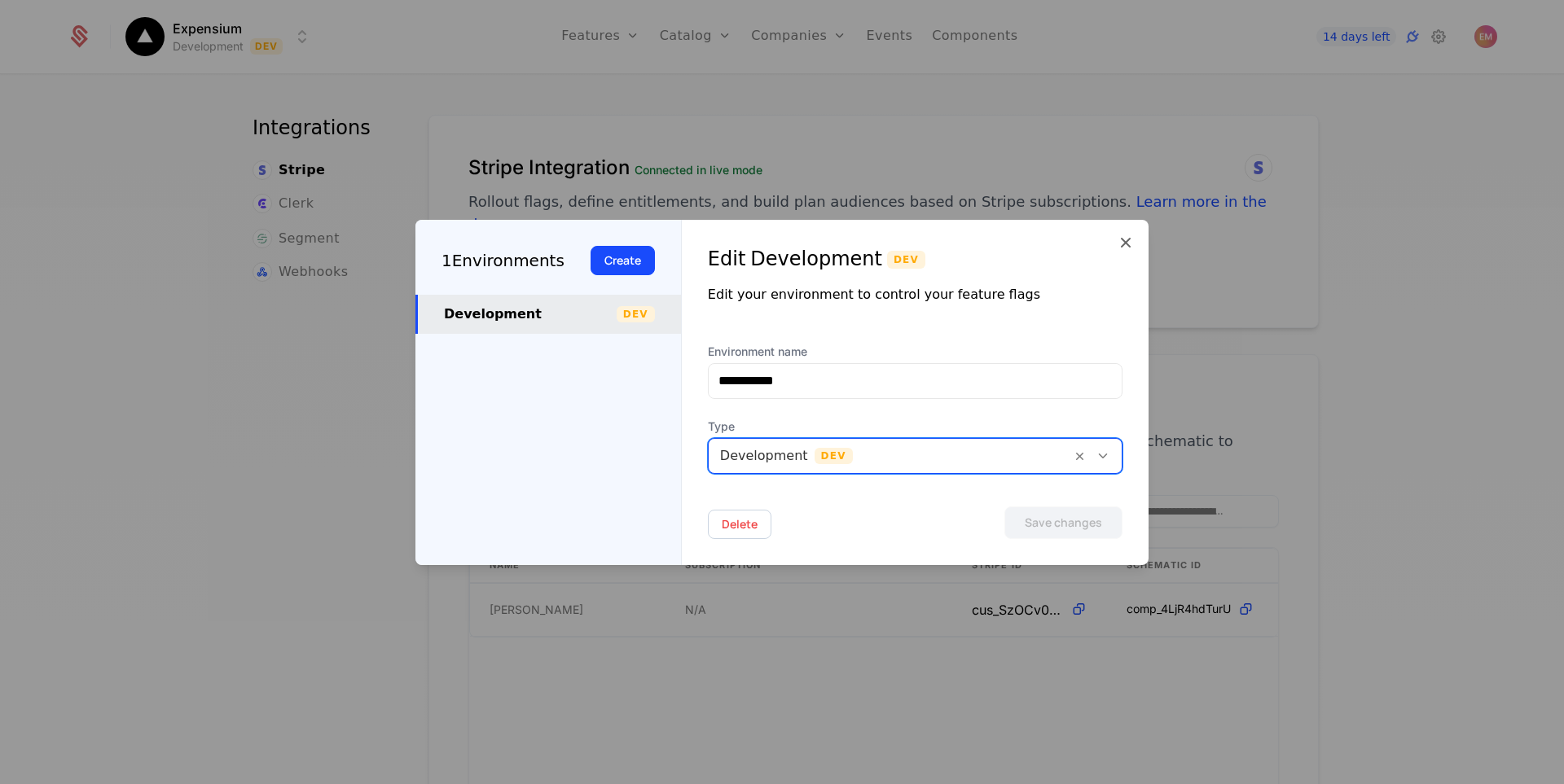
click at [761, 461] on div at bounding box center [890, 456] width 340 height 23
click at [1117, 252] on div "**********" at bounding box center [782, 392] width 733 height 345
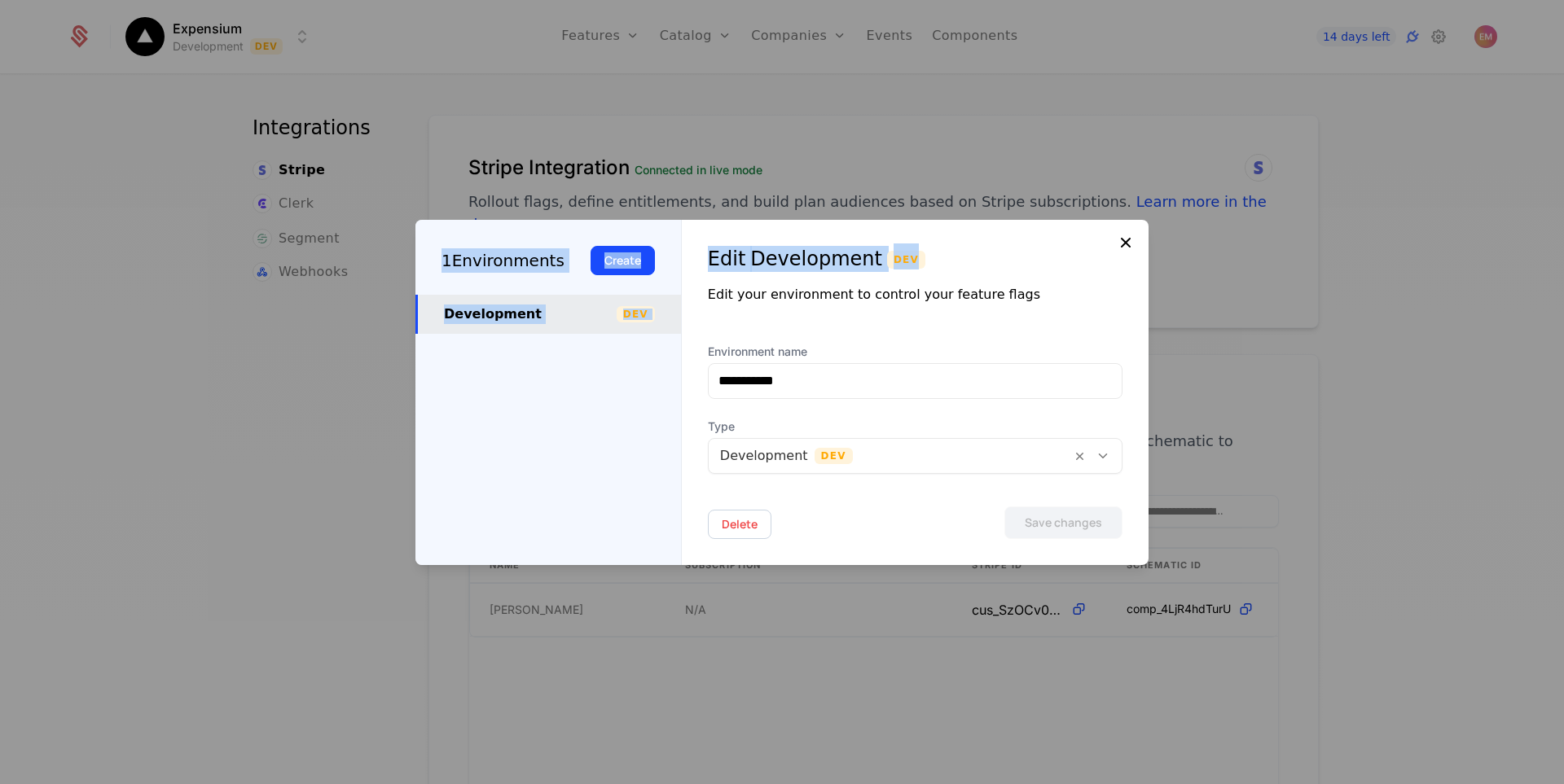
click at [1121, 248] on icon at bounding box center [1126, 243] width 20 height 20
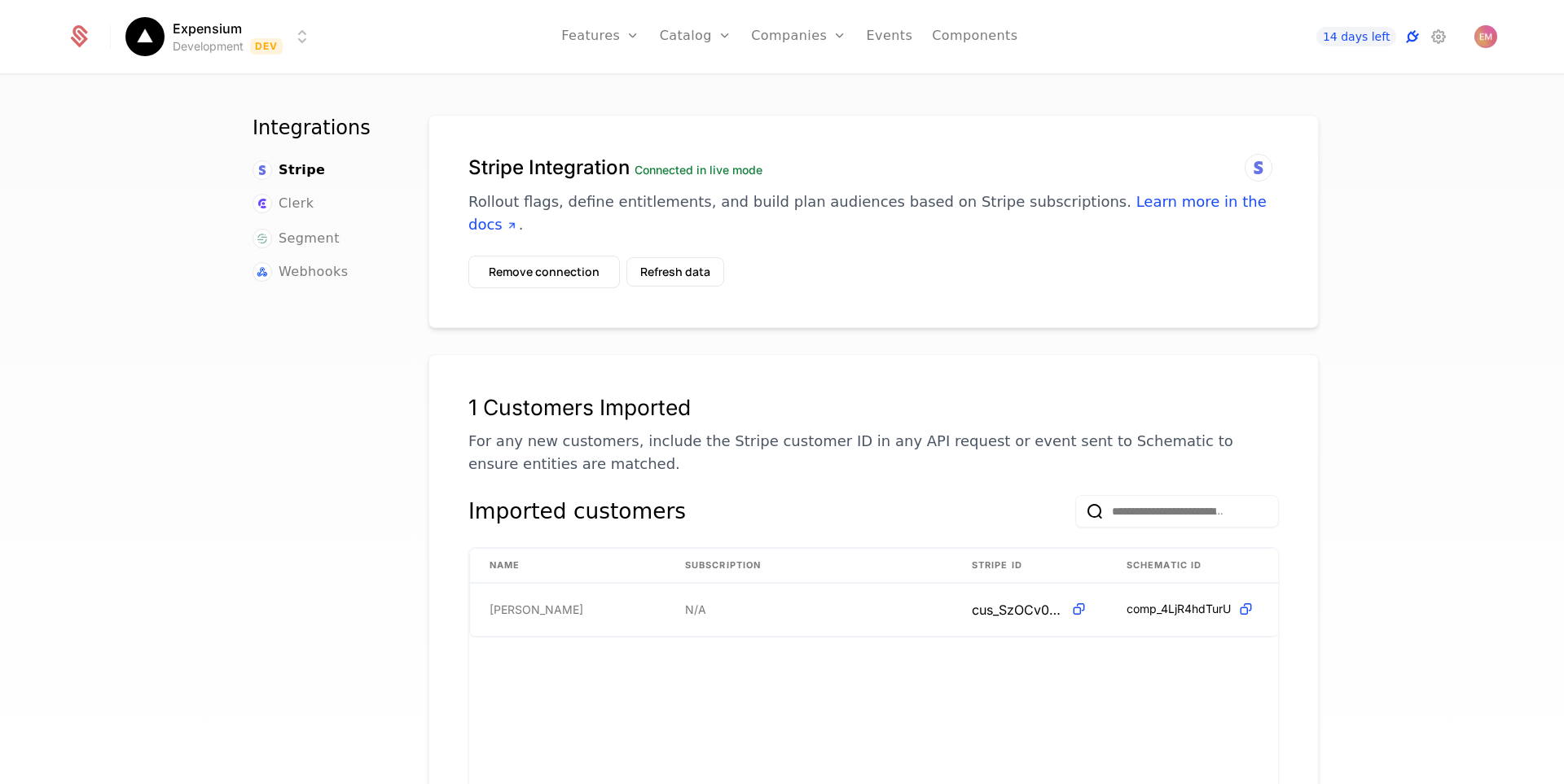
click at [1418, 41] on icon at bounding box center [1413, 36] width 20 height 20
click at [545, 258] on button "Remove connection" at bounding box center [544, 271] width 152 height 32
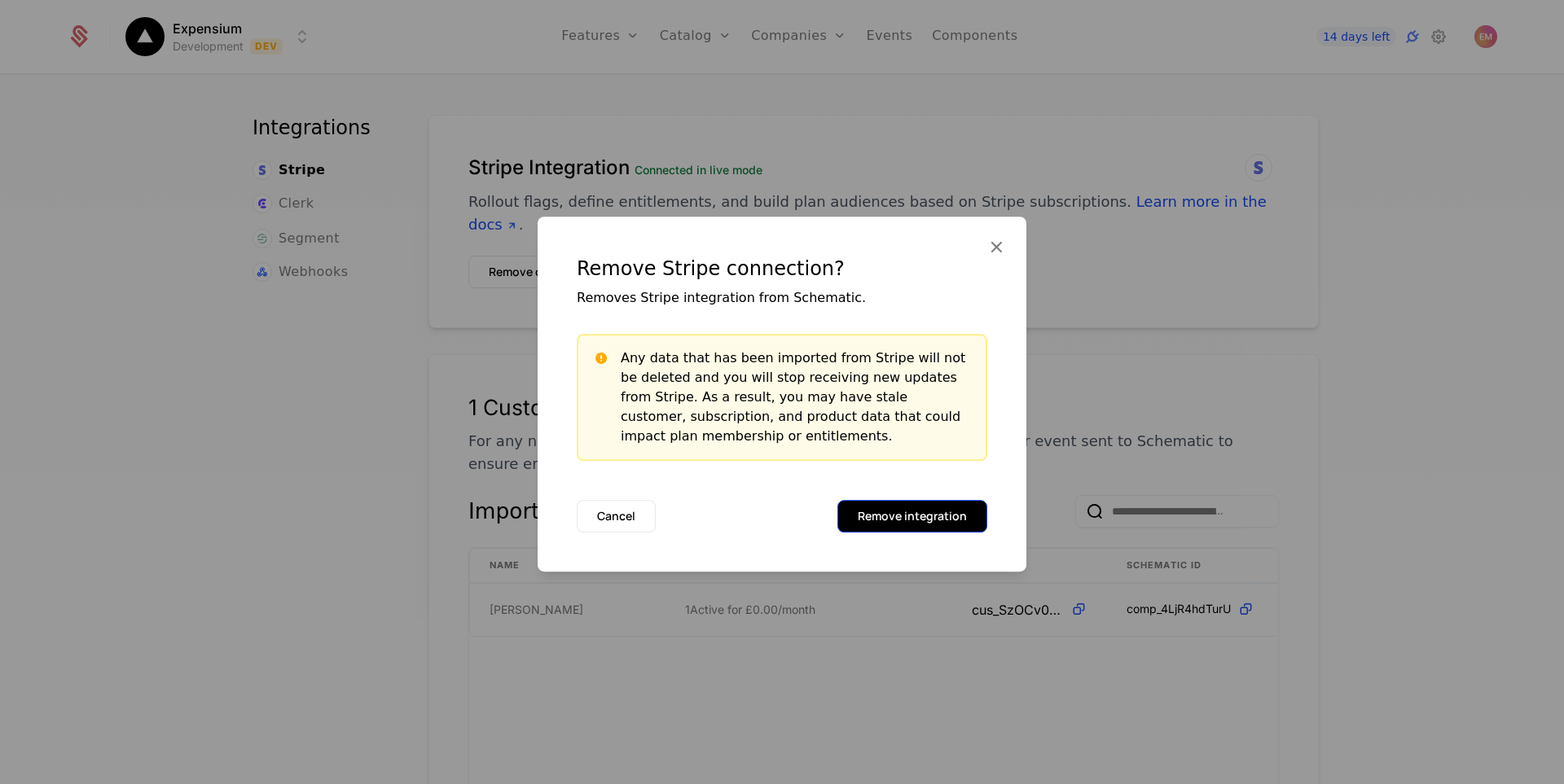
click at [922, 522] on button "Remove integration" at bounding box center [912, 515] width 150 height 32
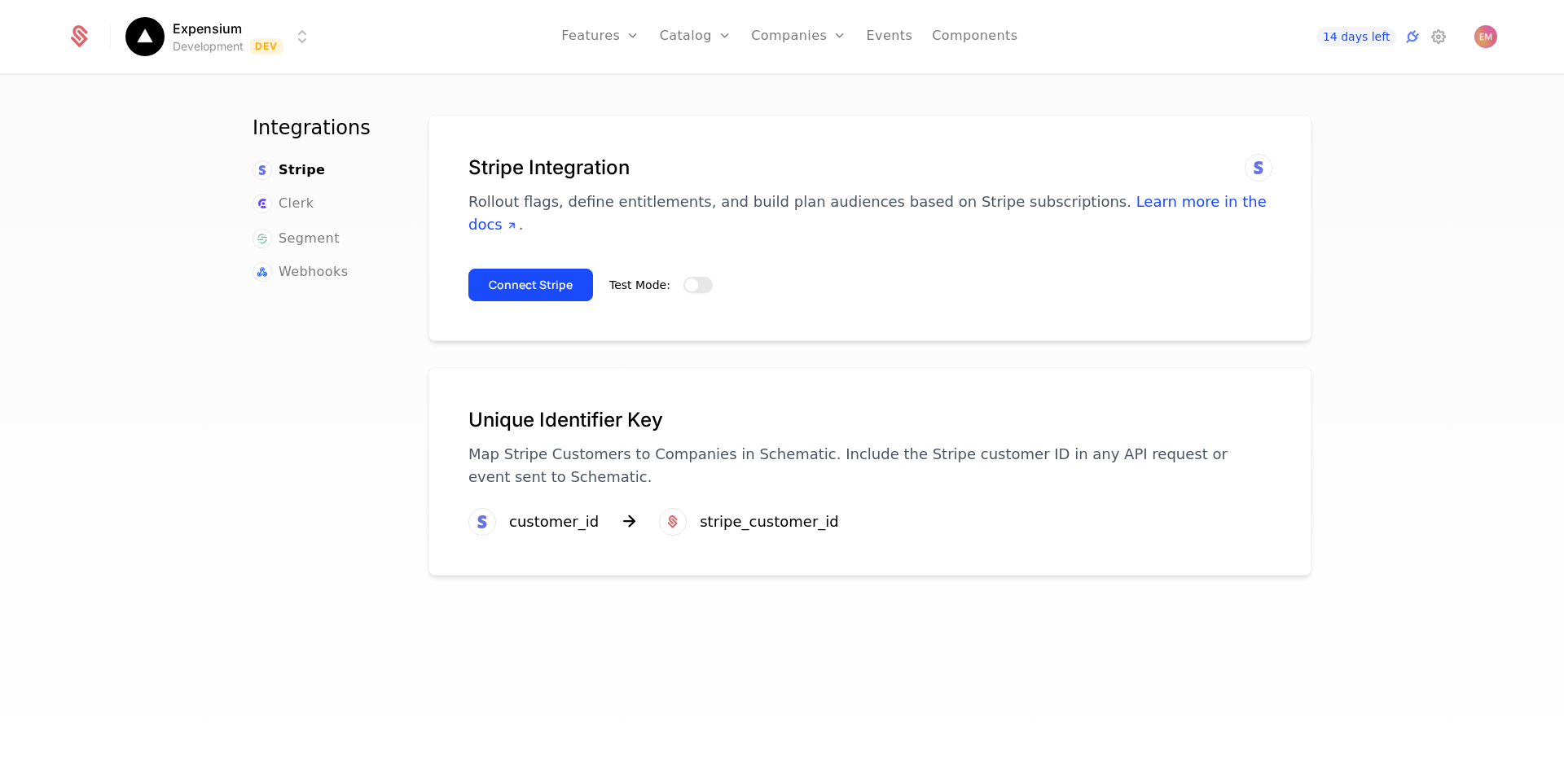
click at [687, 277] on button "Test Mode:" at bounding box center [698, 285] width 29 height 17
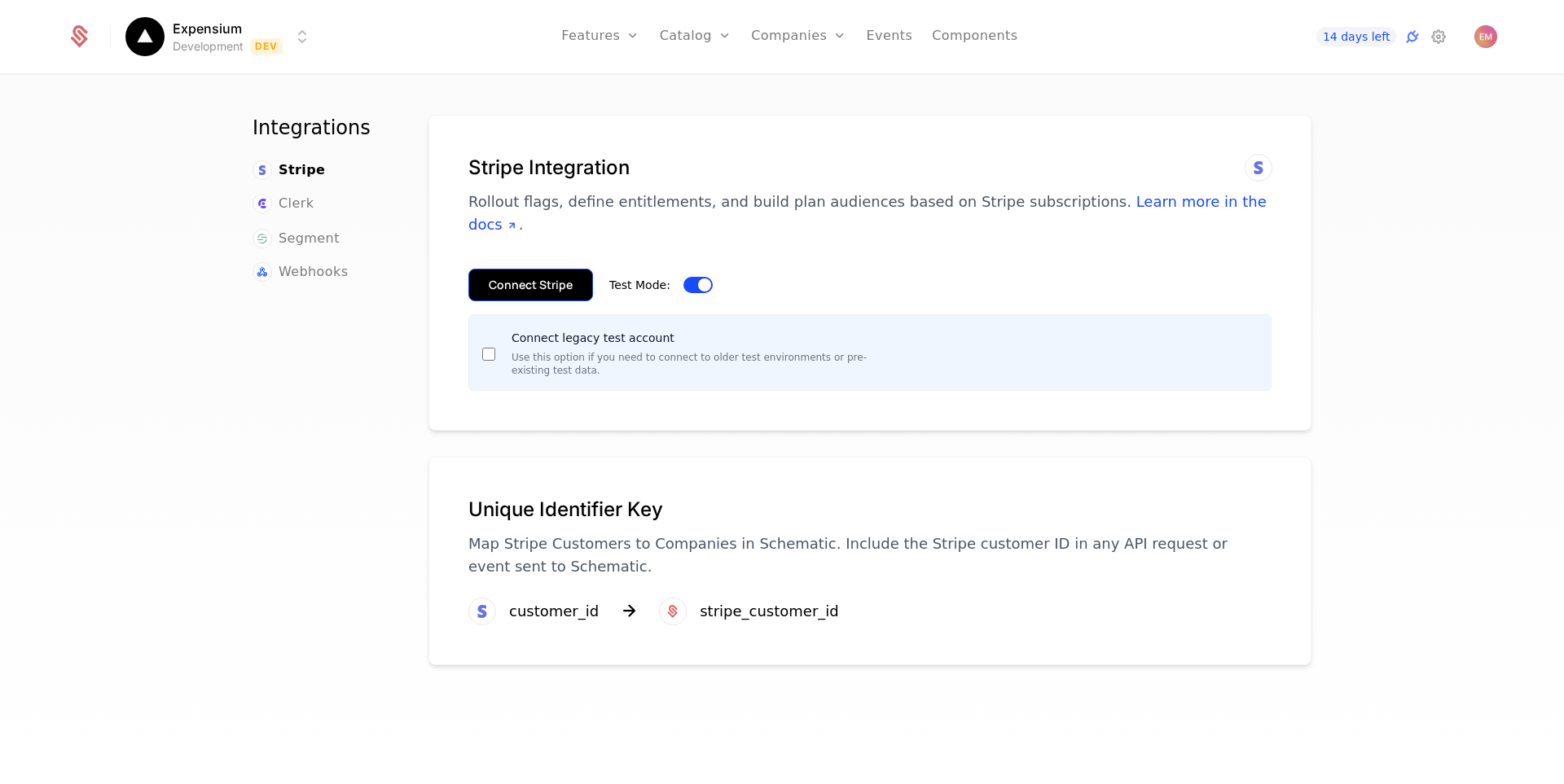
click at [561, 269] on button "Connect Stripe" at bounding box center [530, 284] width 125 height 32
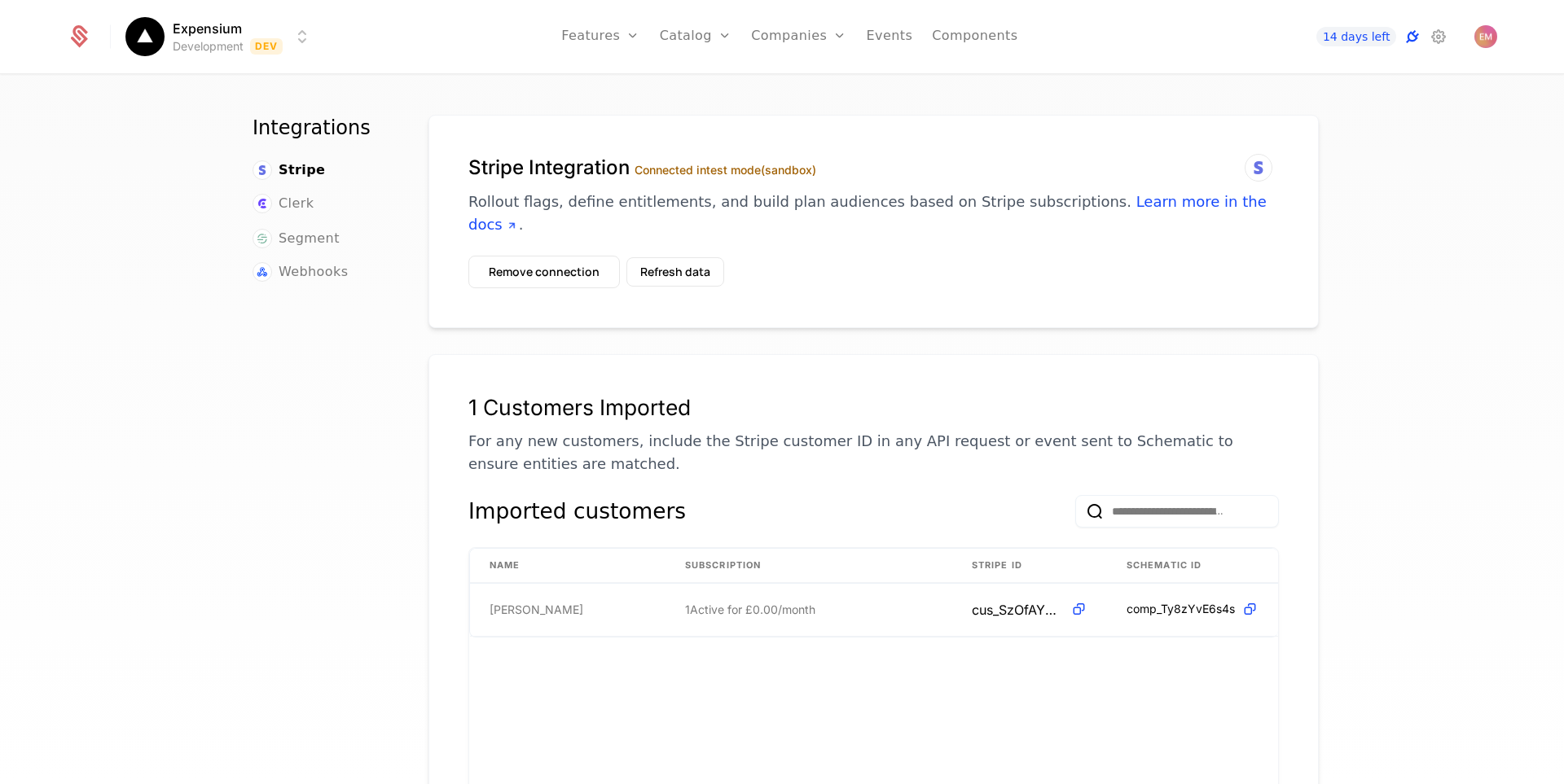
click at [1410, 44] on icon at bounding box center [1413, 36] width 20 height 20
click at [692, 258] on button "Refresh data" at bounding box center [676, 272] width 98 height 29
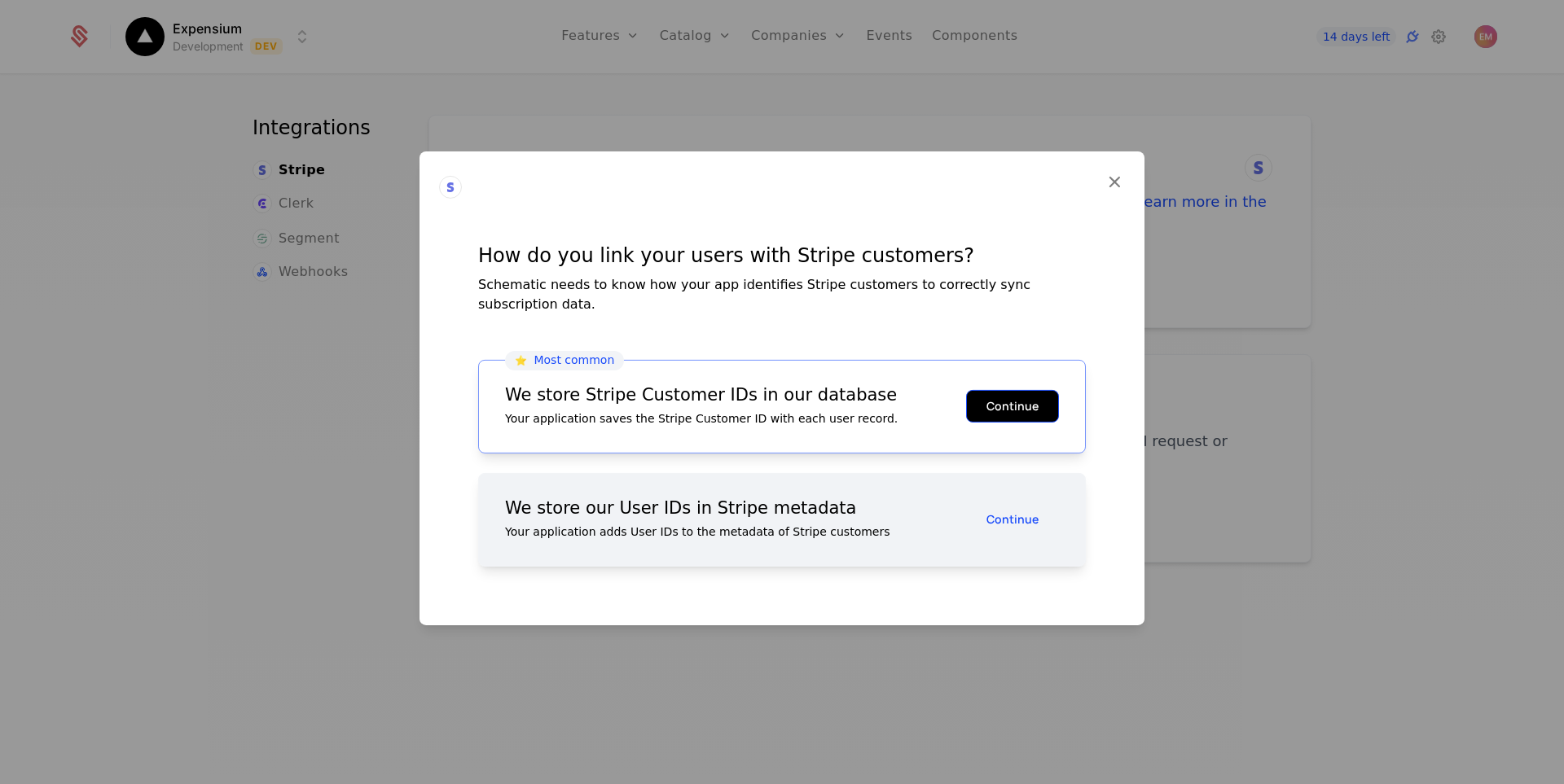
click at [995, 403] on button "Continue" at bounding box center [1013, 406] width 93 height 32
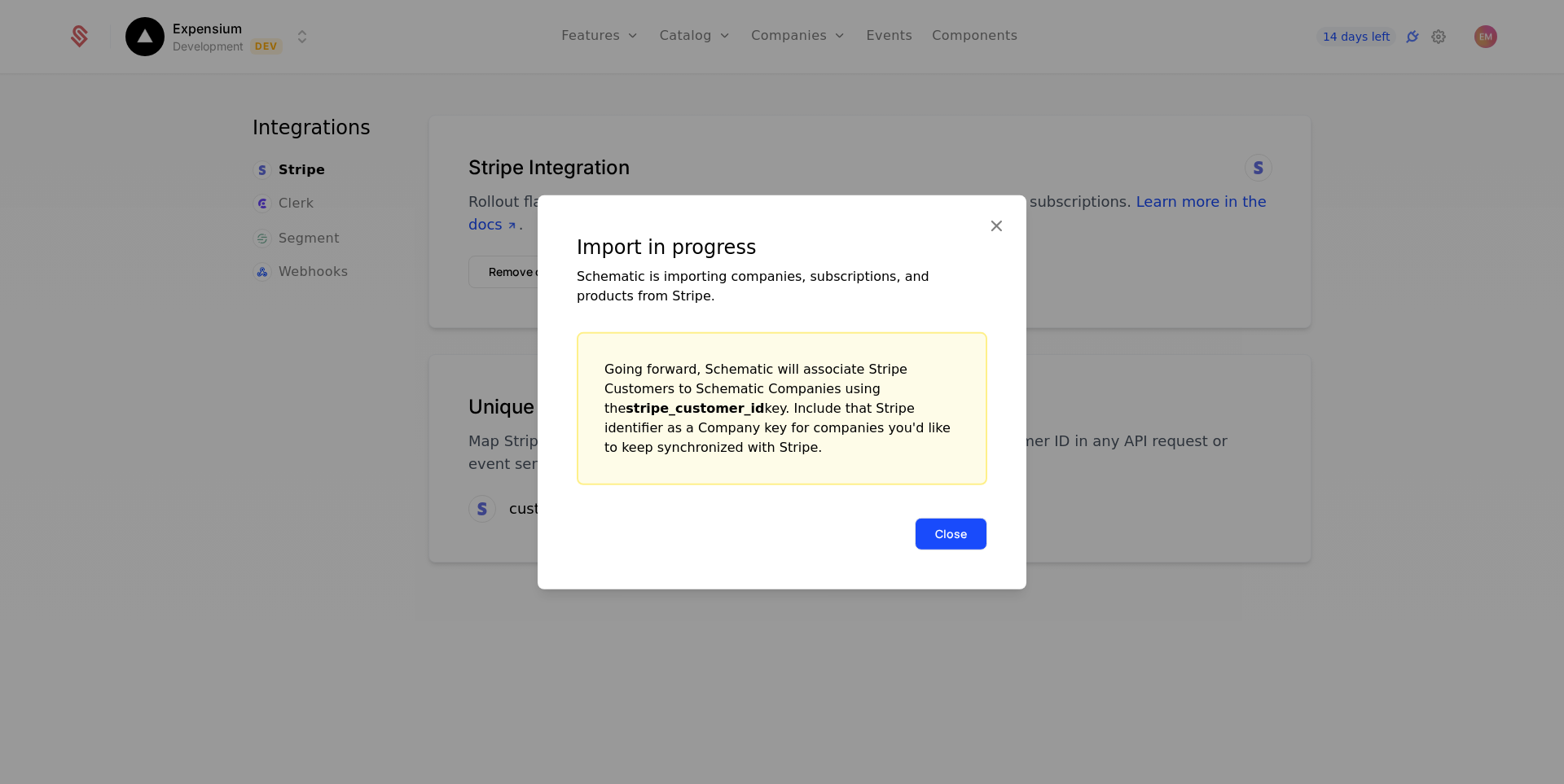
click at [980, 522] on button "Close" at bounding box center [951, 533] width 73 height 32
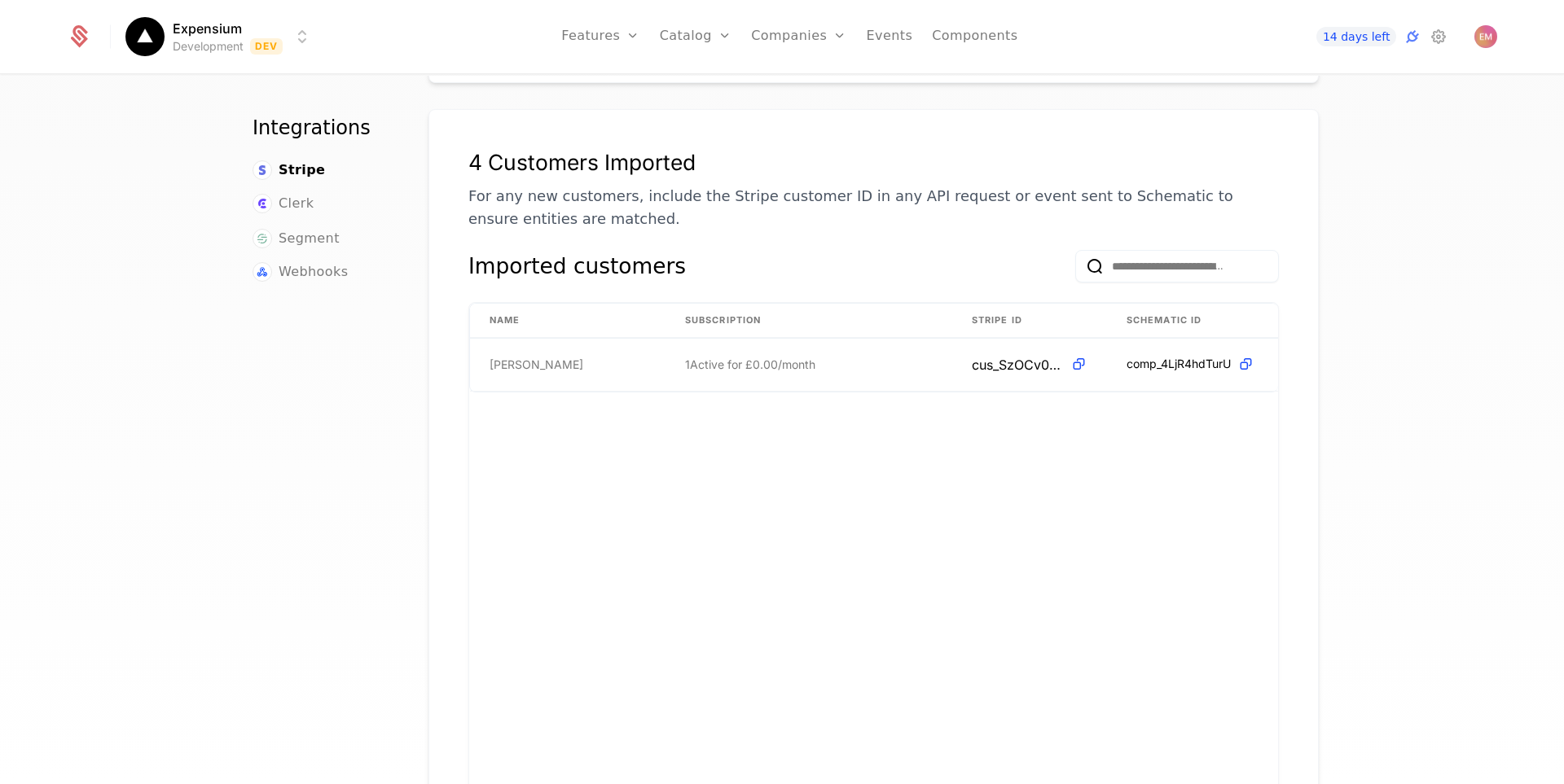
scroll to position [244, 0]
click at [1413, 40] on icon at bounding box center [1413, 36] width 20 height 20
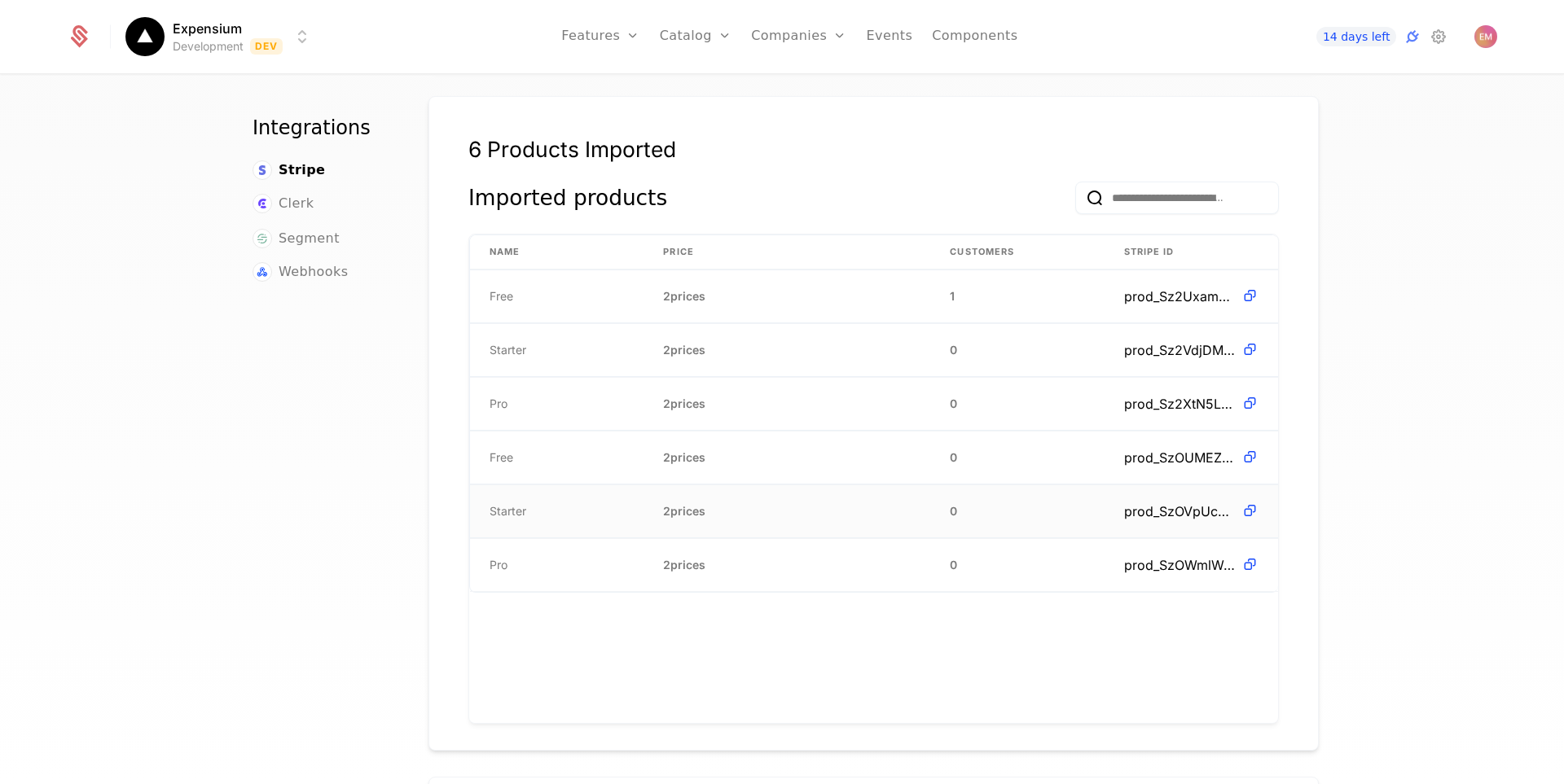
scroll to position [977, 0]
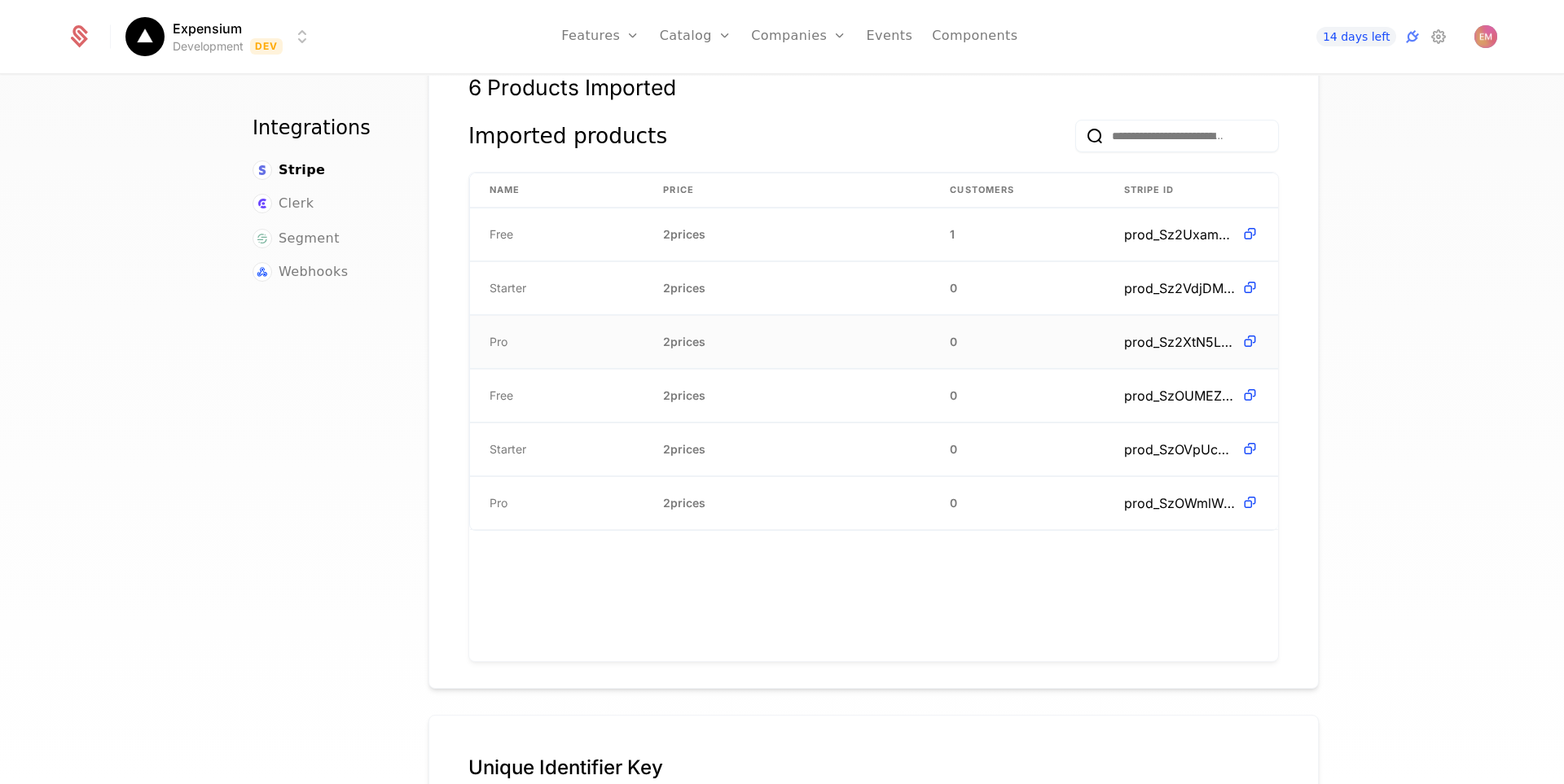
scroll to position [1058, 0]
click at [475, 378] on td "Free" at bounding box center [556, 394] width 174 height 53
click at [519, 368] on td "Free" at bounding box center [556, 394] width 174 height 53
click at [735, 370] on td "2 prices" at bounding box center [786, 394] width 287 height 53
drag, startPoint x: 1083, startPoint y: 367, endPoint x: 1139, endPoint y: 367, distance: 56.0
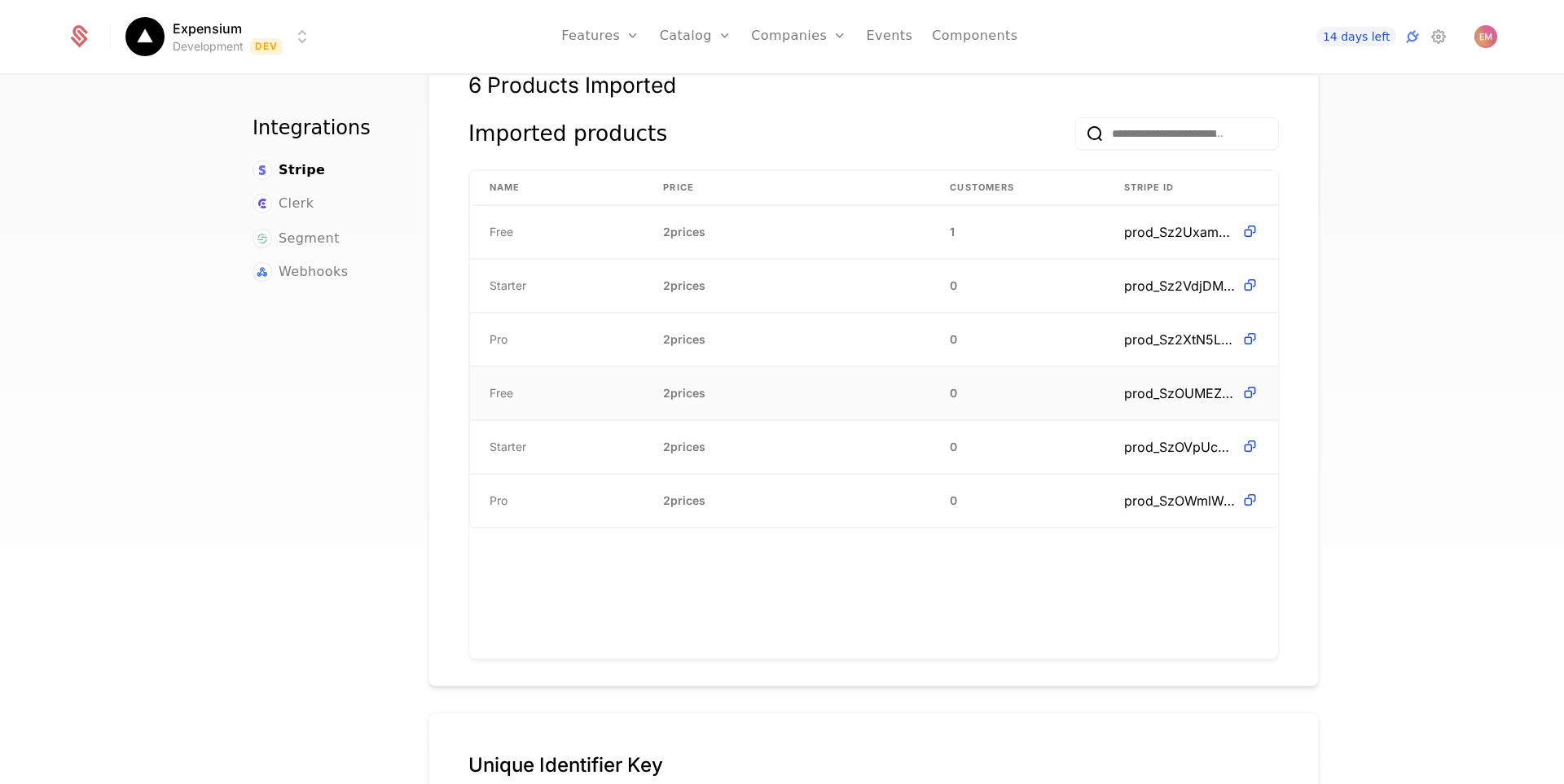
click at [1114, 368] on tr "Free 2 prices 0 prod_SzOUMEZlpokR55" at bounding box center [874, 394] width 808 height 54
click at [1151, 383] on span "prod_SzOUMEZlpokR55" at bounding box center [1180, 393] width 111 height 20
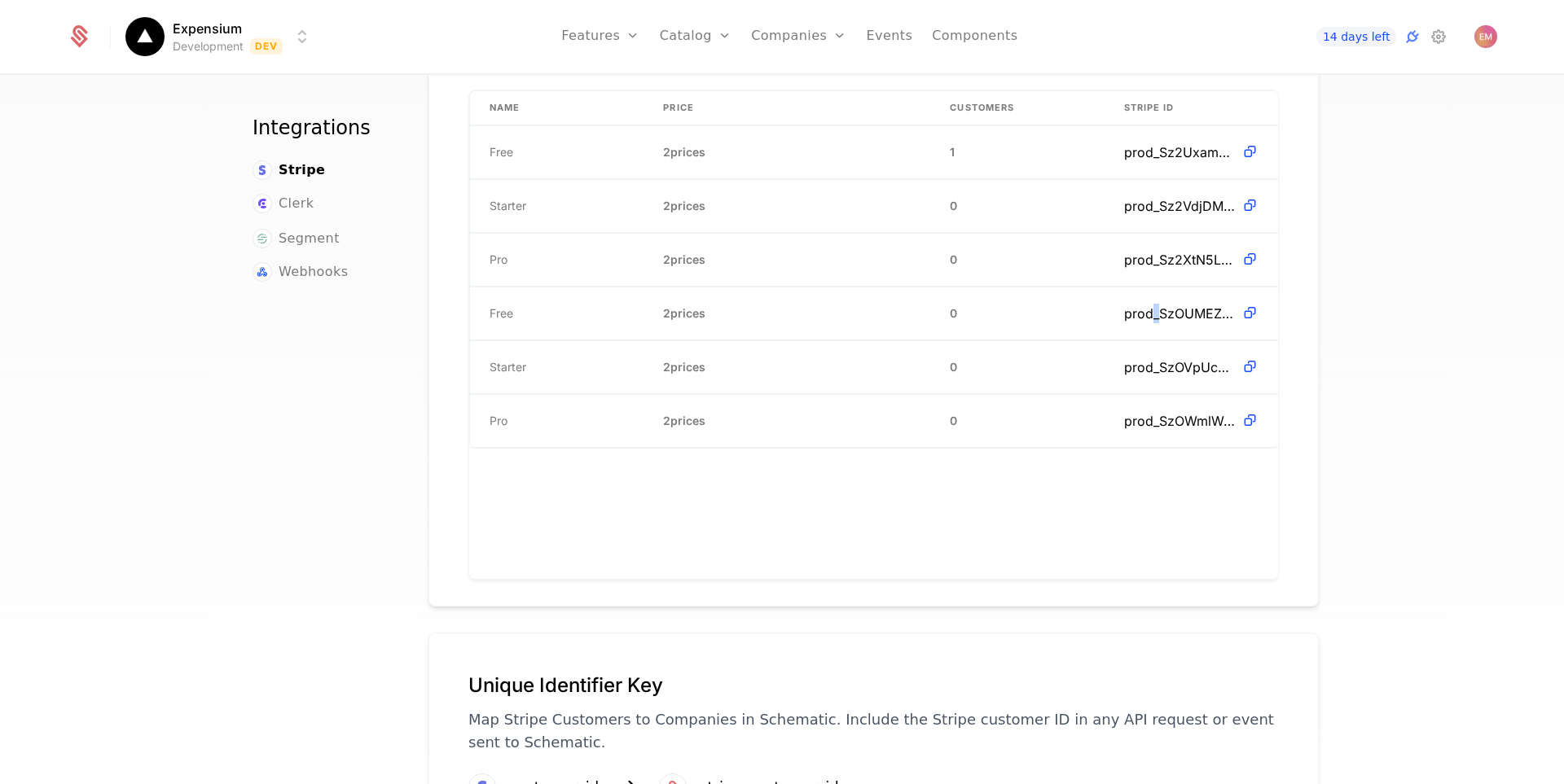
scroll to position [876, 0]
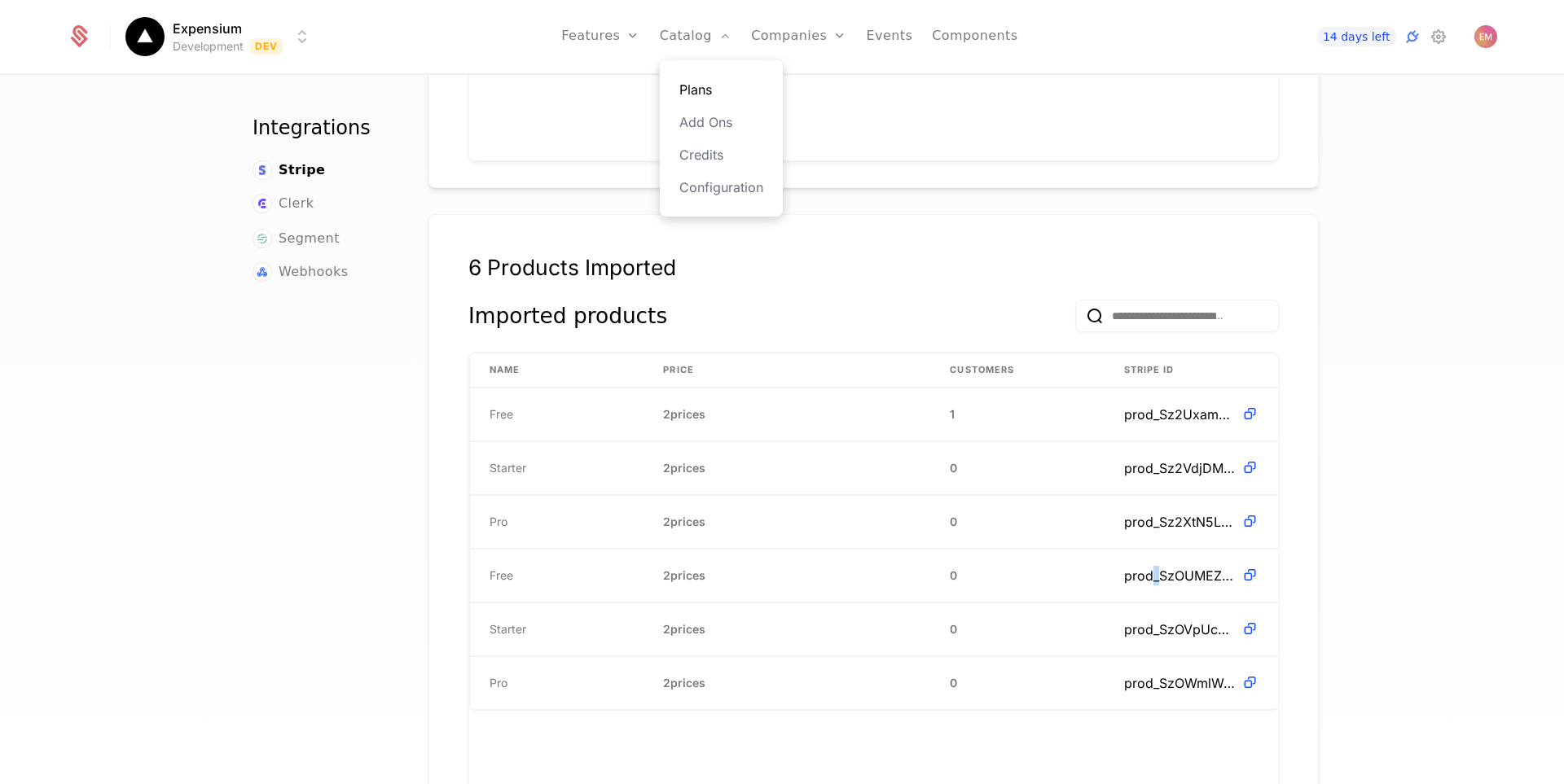
click at [721, 84] on link "Plans" at bounding box center [722, 89] width 84 height 20
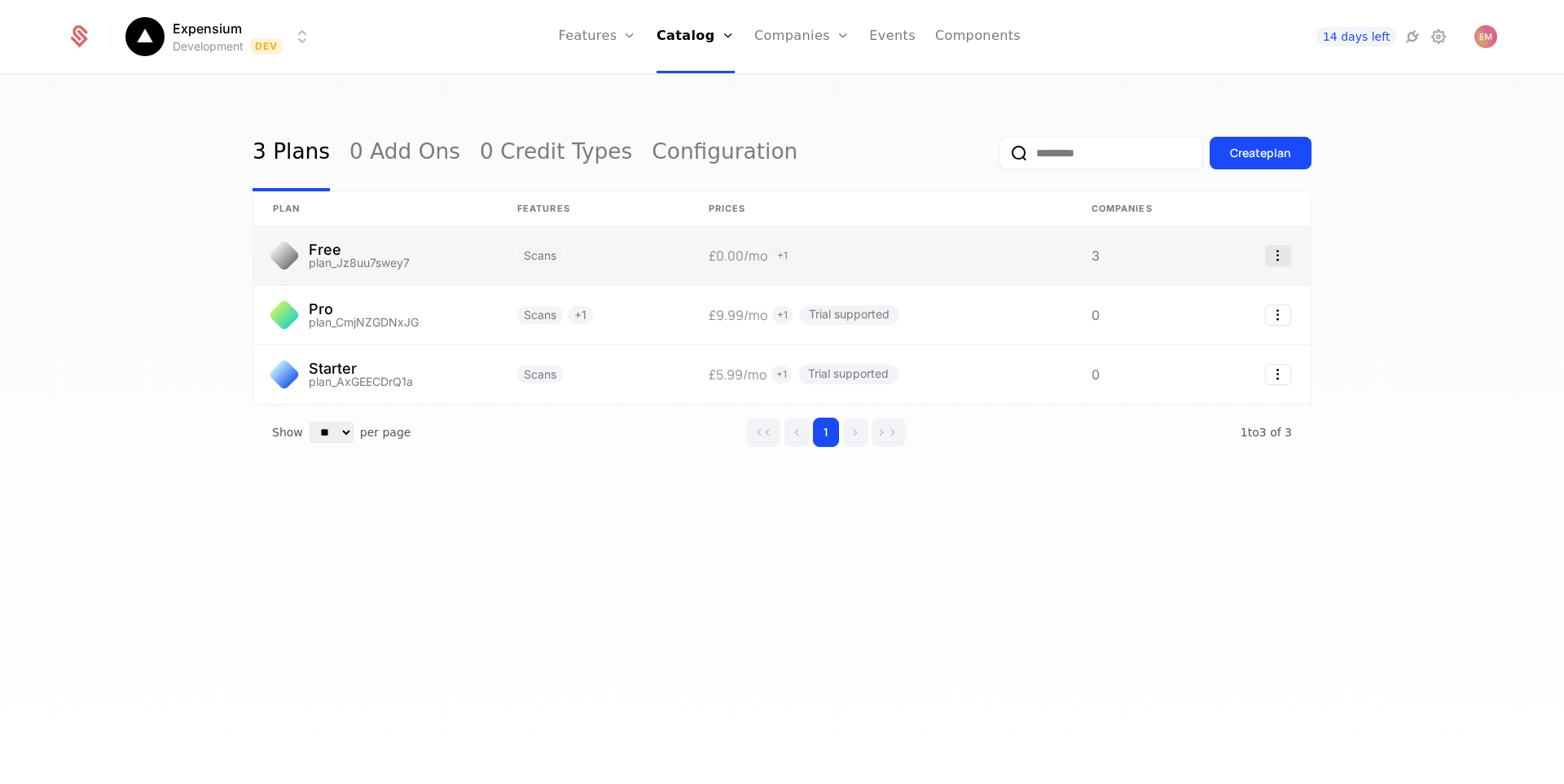
click at [1269, 253] on icon "Select action" at bounding box center [1279, 256] width 26 height 22
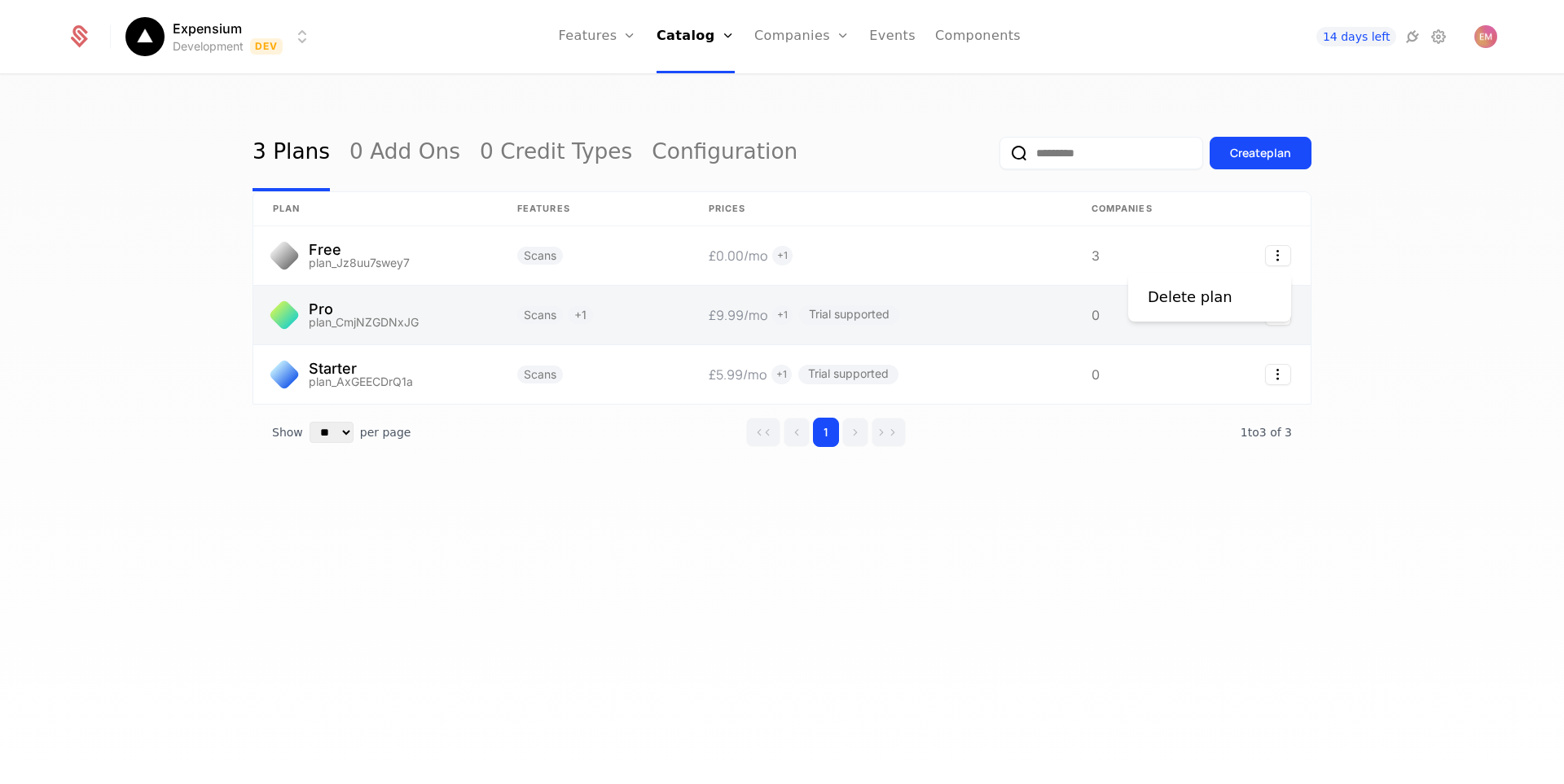
click at [1053, 297] on html "Expensium Development Dev Features Features Flags Catalog Plans Add Ons Credits…" at bounding box center [782, 392] width 1564 height 784
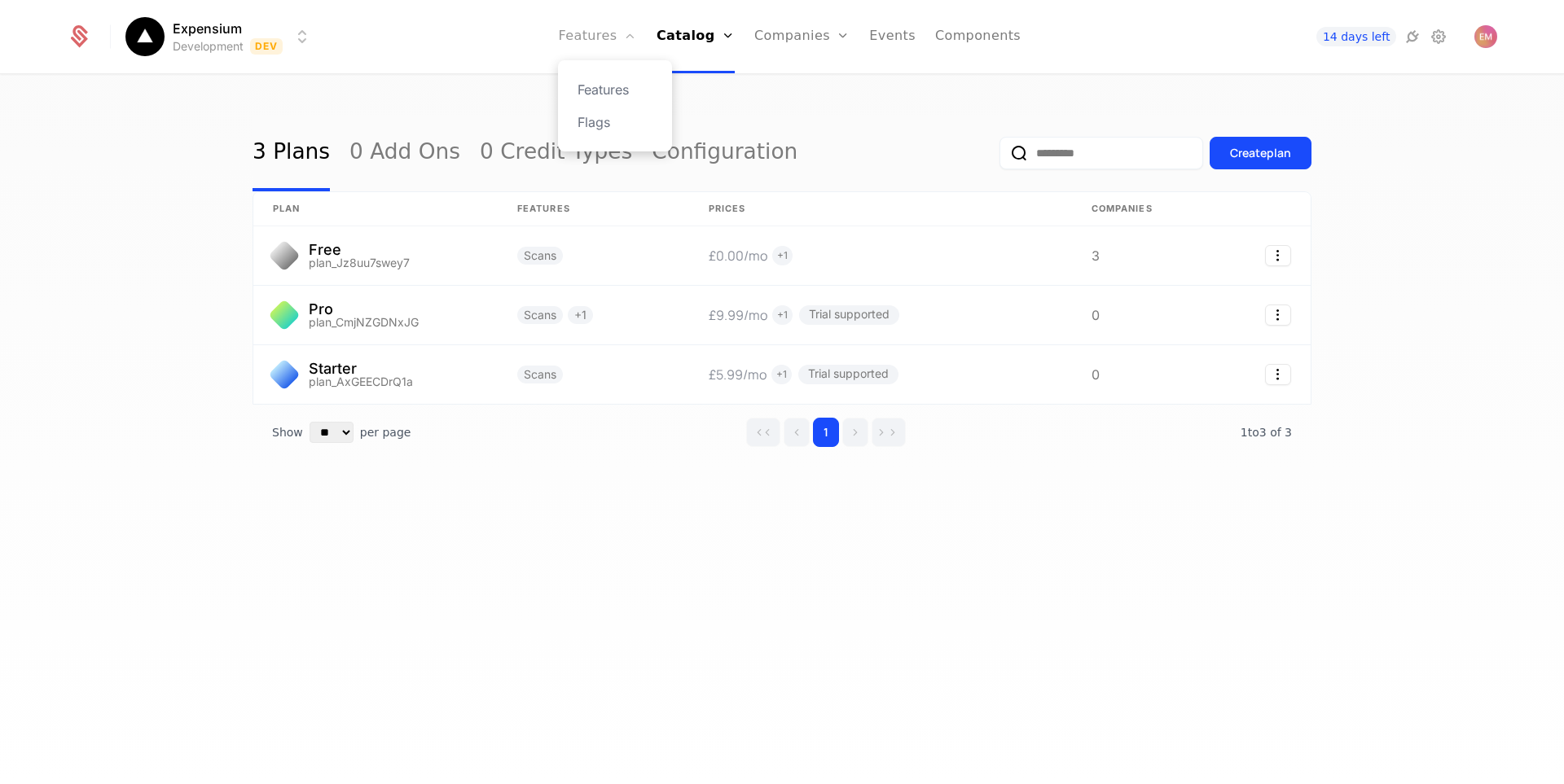
click at [617, 44] on link "Features" at bounding box center [597, 36] width 78 height 74
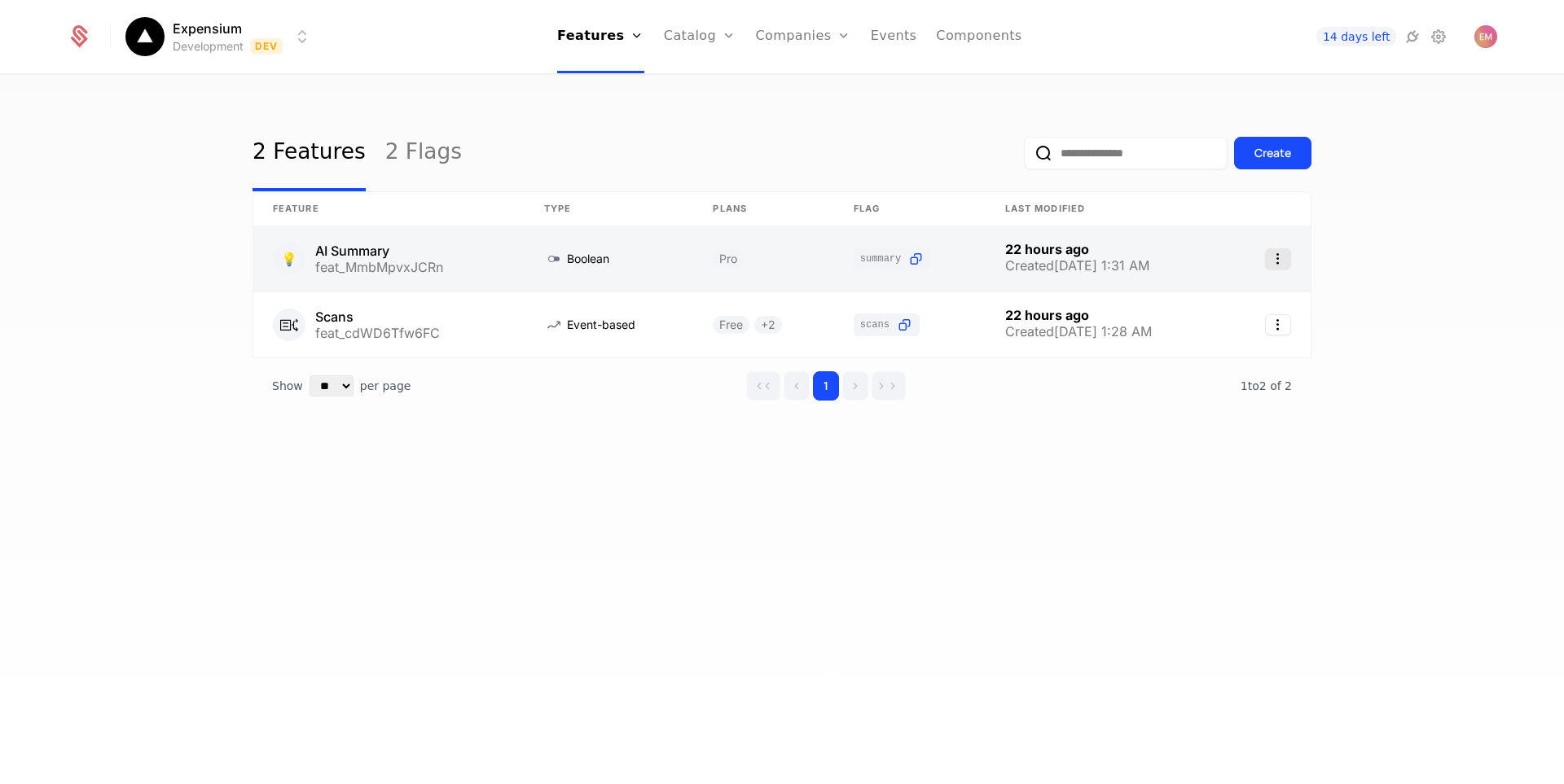
click at [1272, 254] on icon "Select action" at bounding box center [1279, 259] width 26 height 22
click at [1020, 261] on html "Expensium Development Dev Features Features Flags Catalog Plans Add Ons Credits…" at bounding box center [782, 392] width 1564 height 784
click at [402, 250] on link at bounding box center [388, 259] width 272 height 65
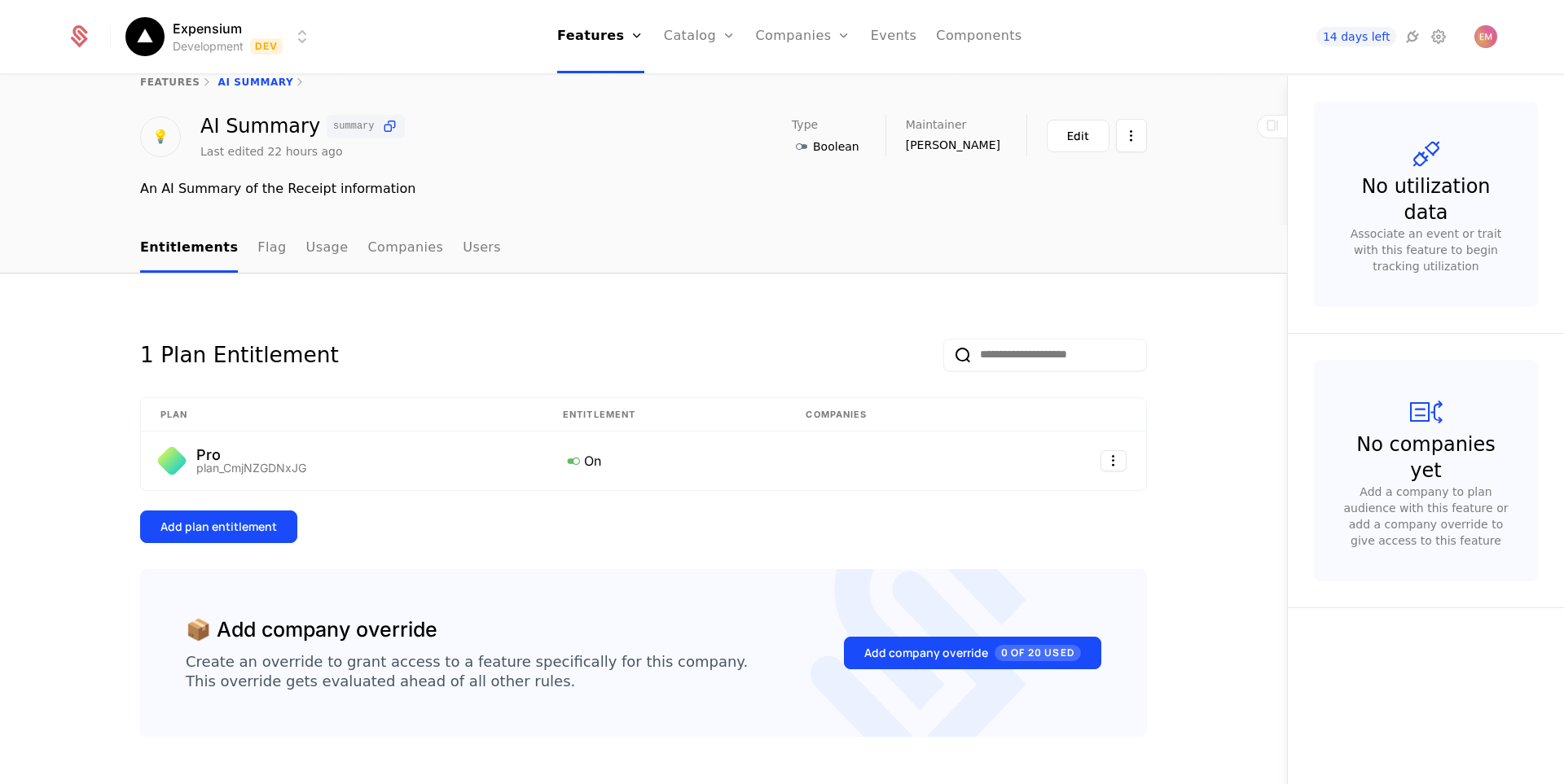
scroll to position [70, 0]
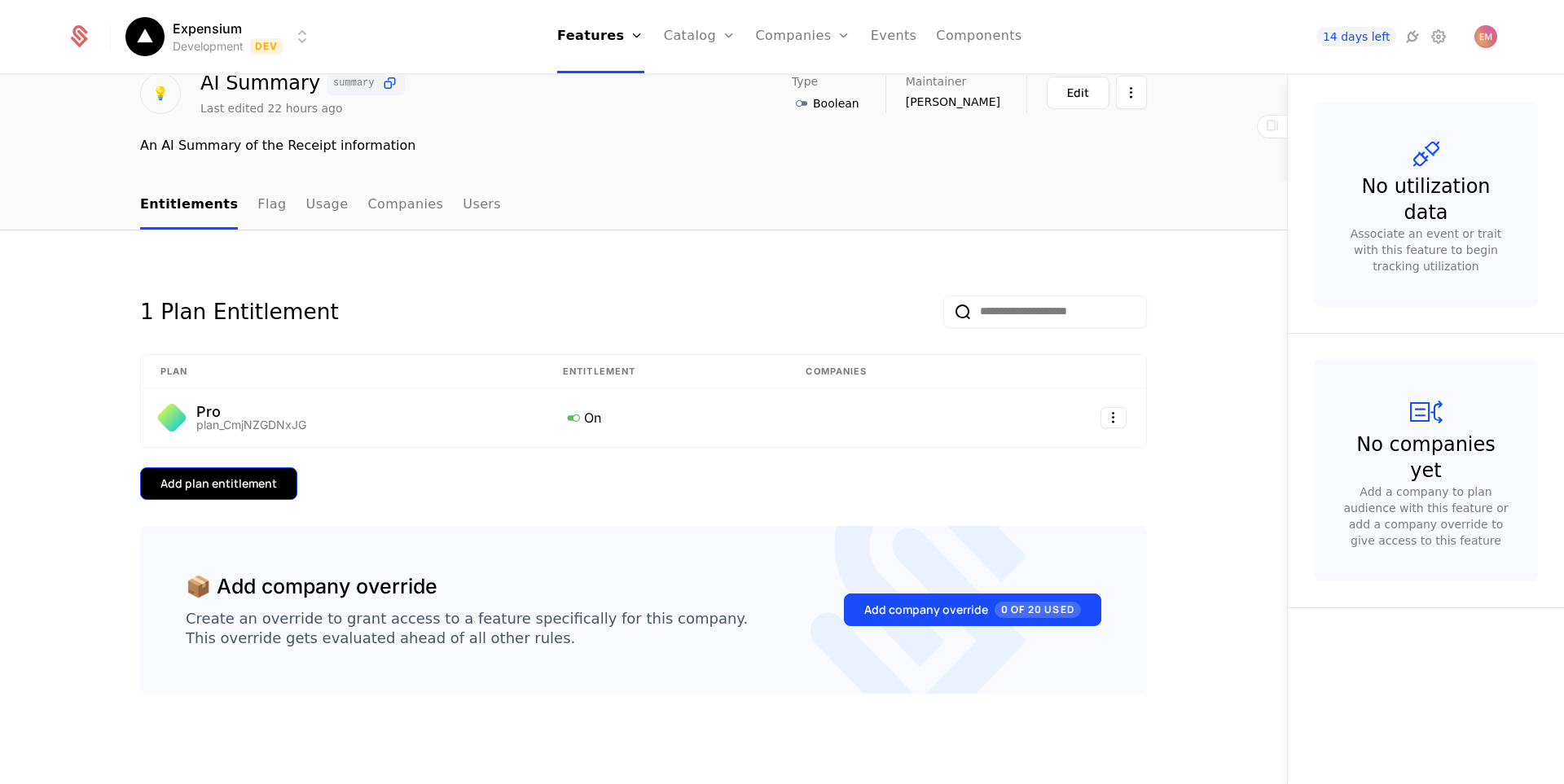
click at [263, 487] on div "Add plan entitlement" at bounding box center [219, 483] width 117 height 17
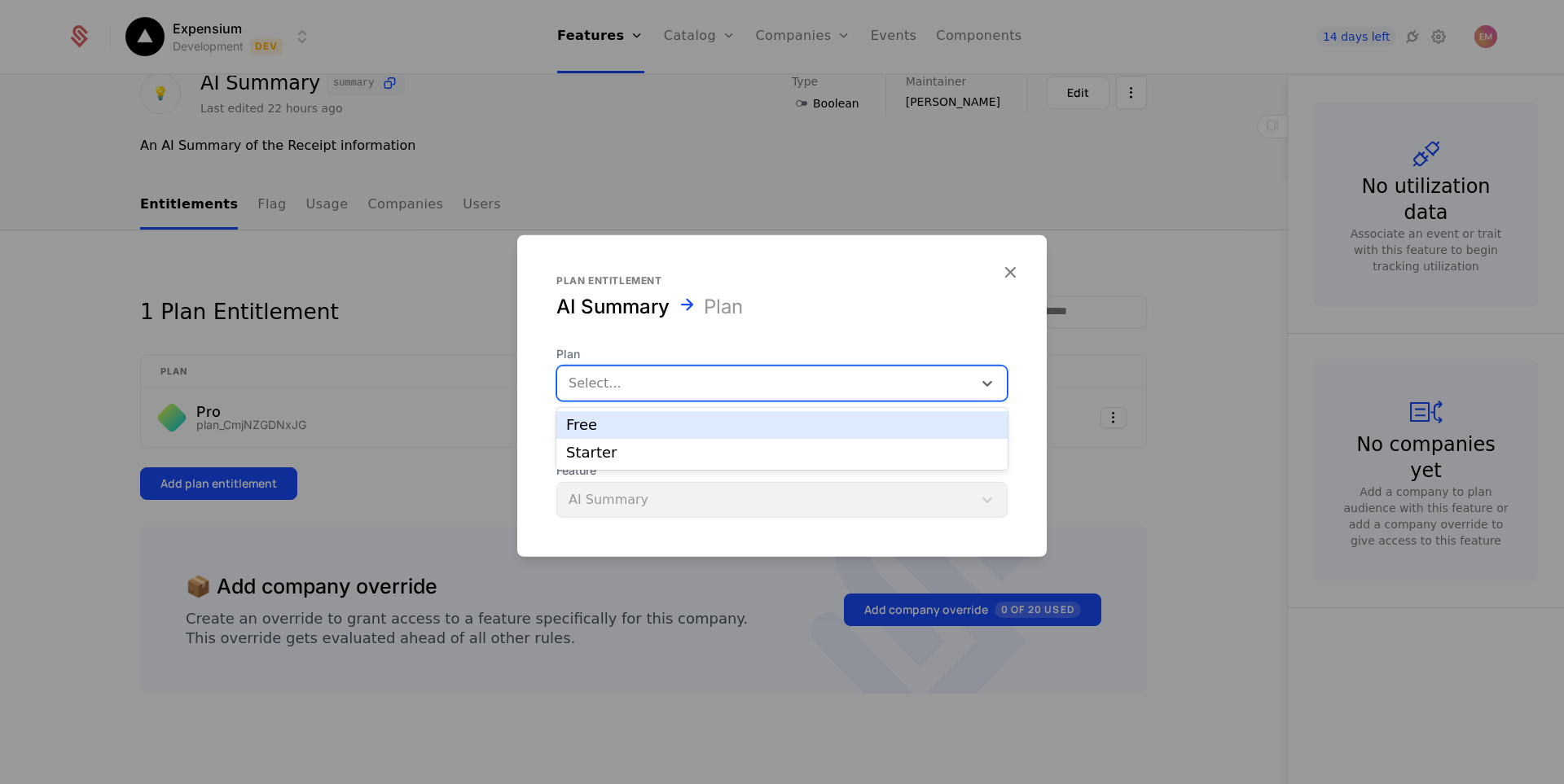
click at [698, 390] on div at bounding box center [765, 382] width 393 height 23
click at [1016, 285] on div "Plan entitlement AI Summary Plan Plan Select... Feature AI Summary" at bounding box center [782, 395] width 530 height 243
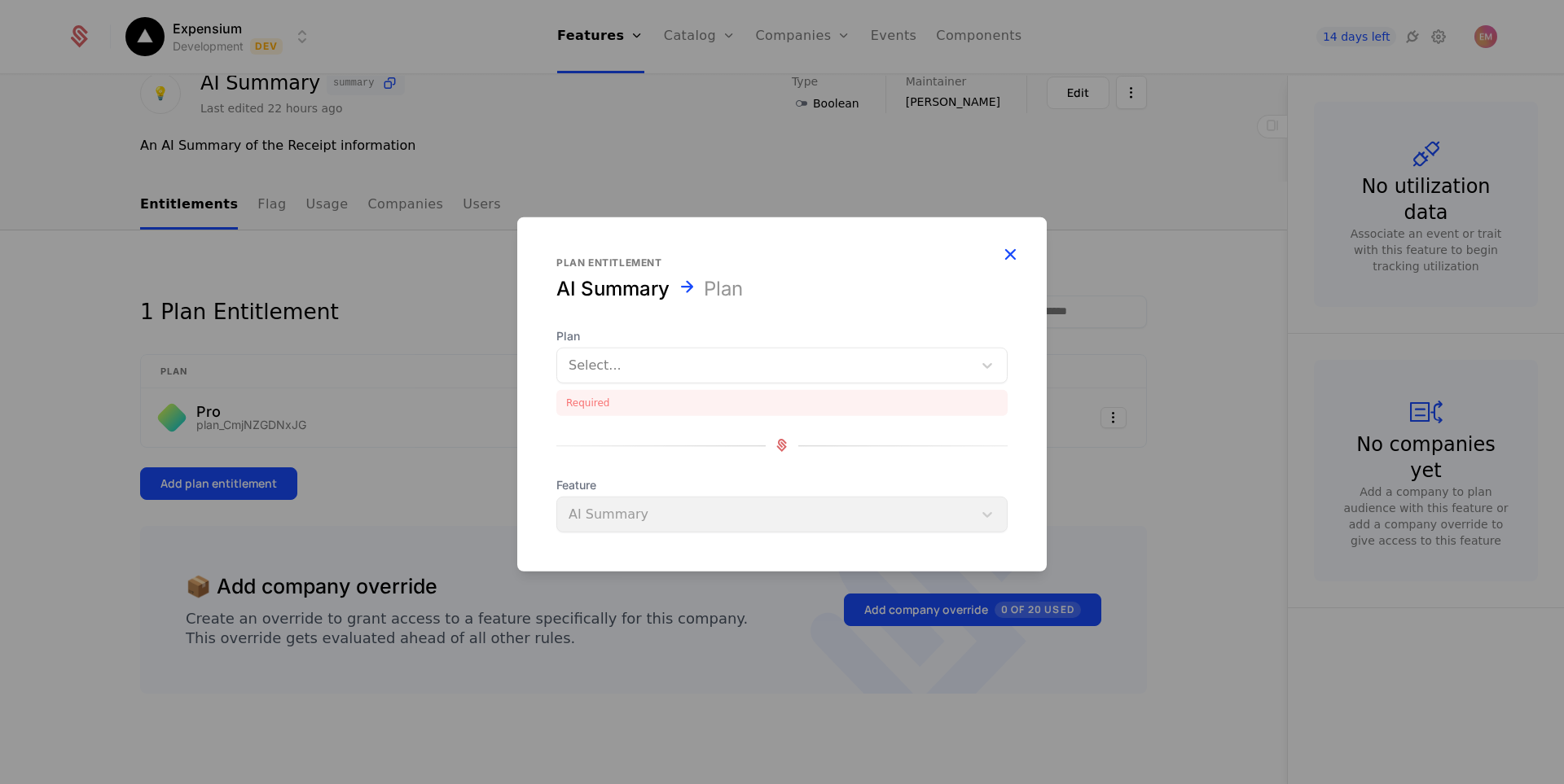
click at [1010, 251] on icon "button" at bounding box center [1011, 254] width 22 height 22
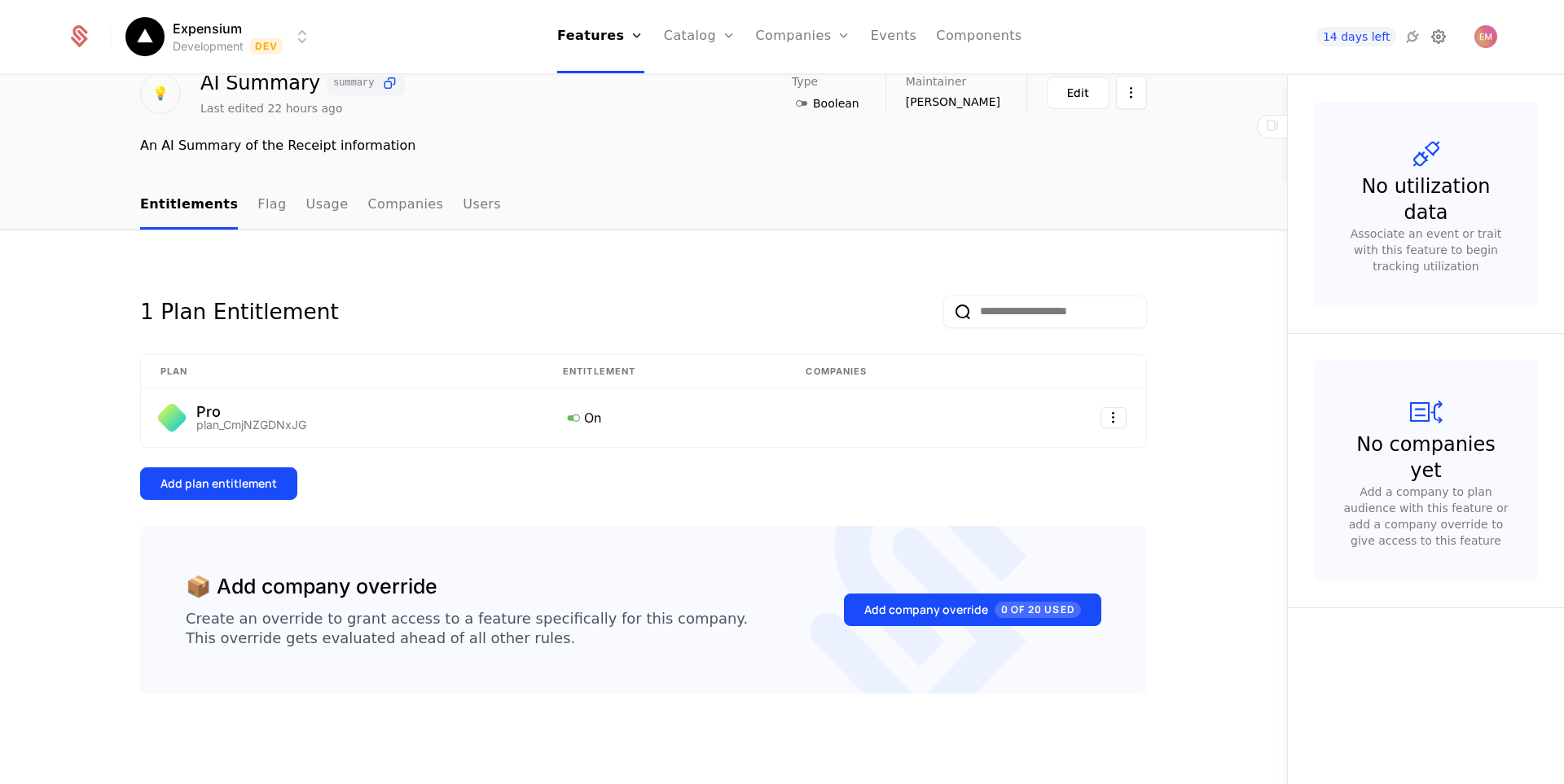
click at [1440, 42] on icon at bounding box center [1439, 36] width 20 height 20
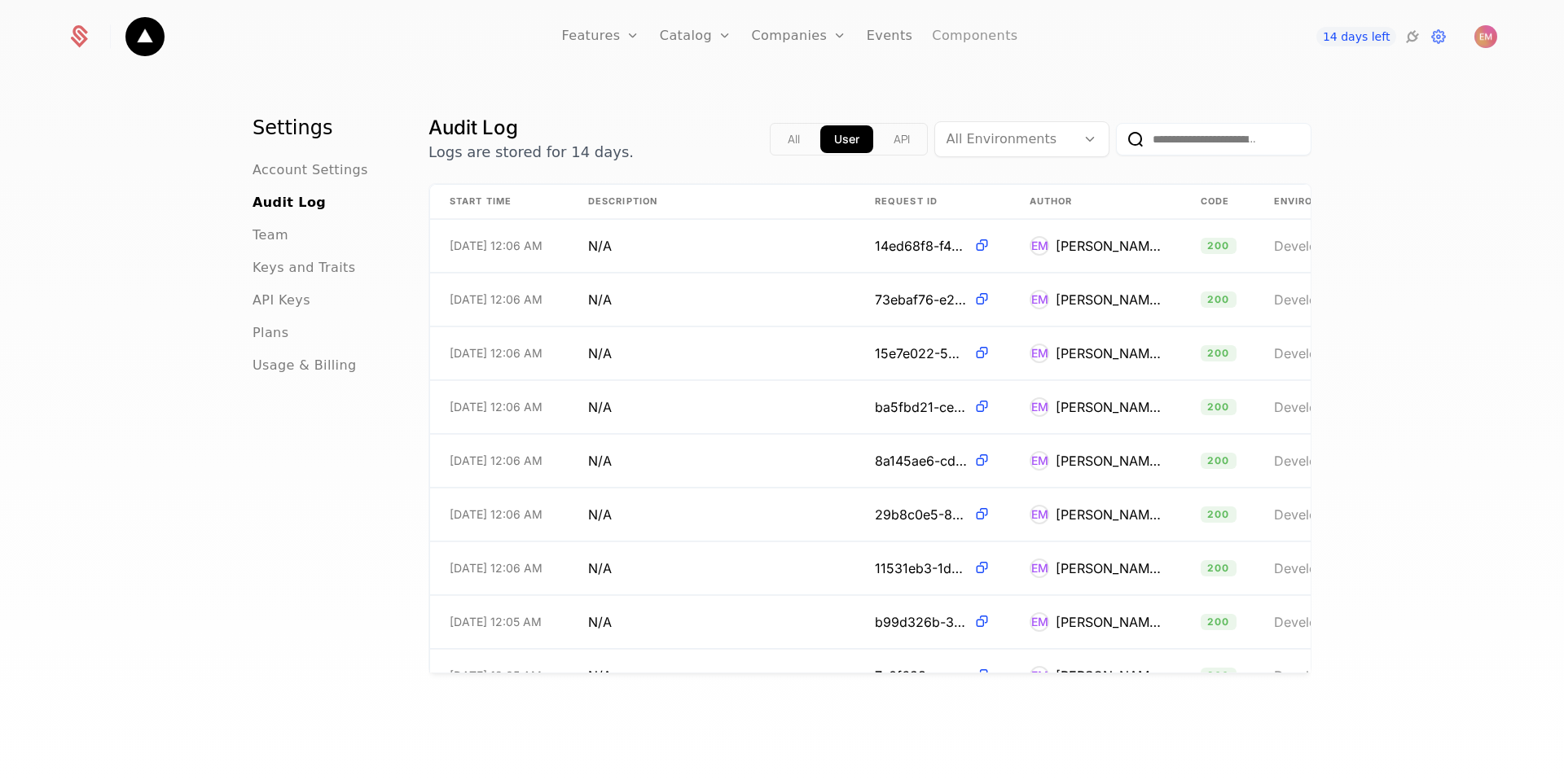
click at [977, 44] on link "Components" at bounding box center [975, 36] width 85 height 74
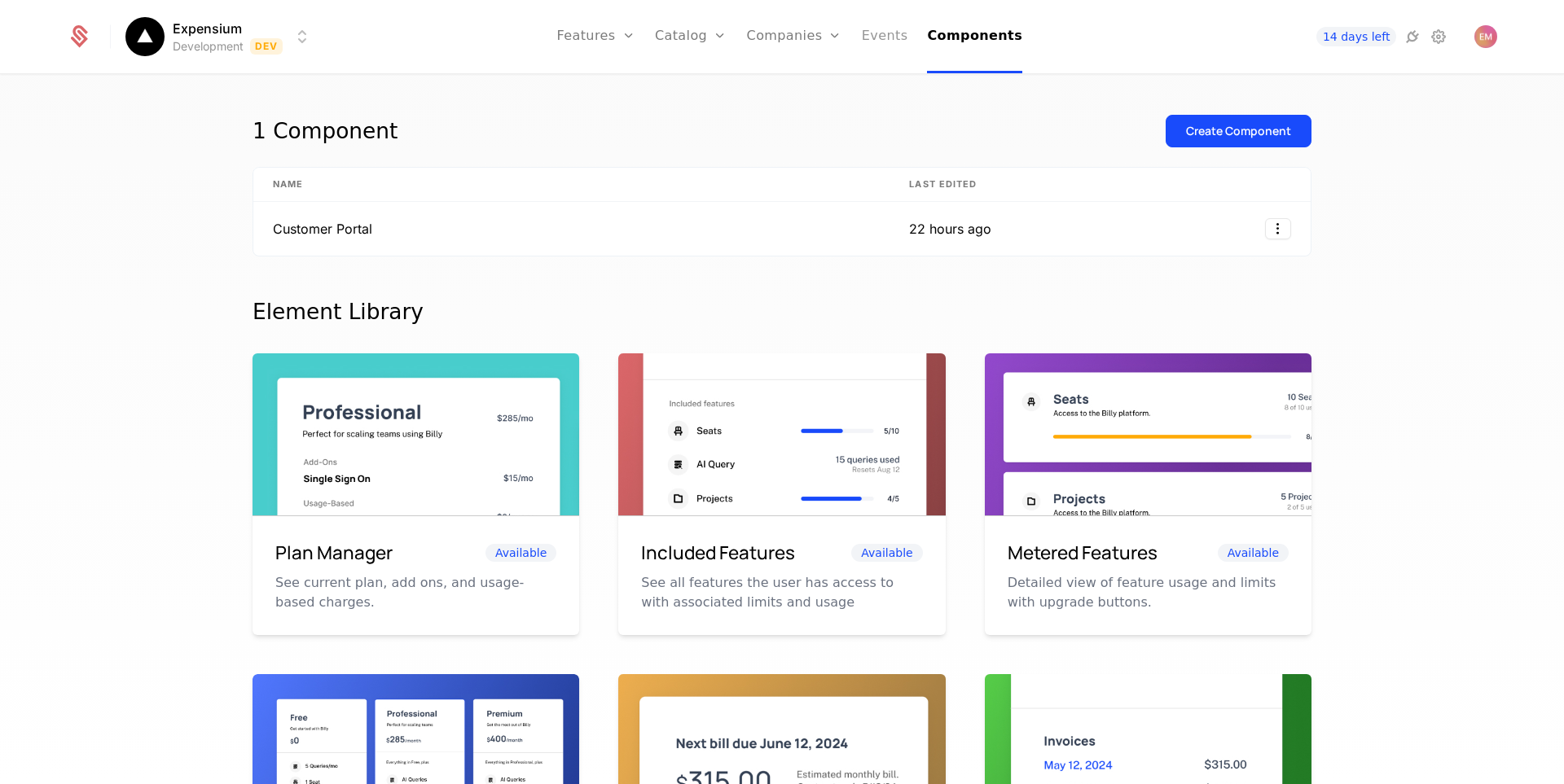
click at [884, 38] on link "Events" at bounding box center [884, 36] width 46 height 74
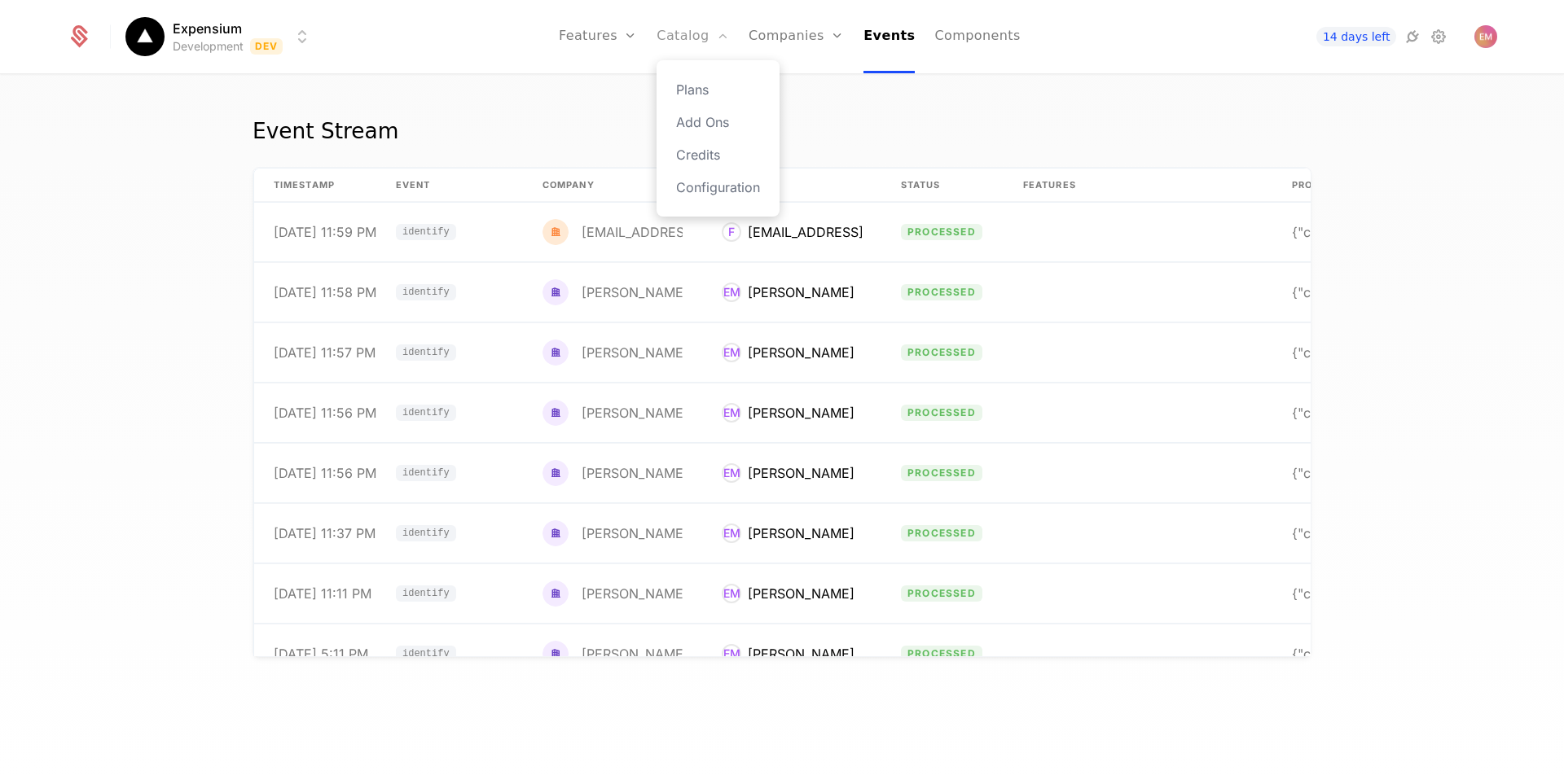
click at [718, 36] on link "Catalog" at bounding box center [693, 36] width 73 height 74
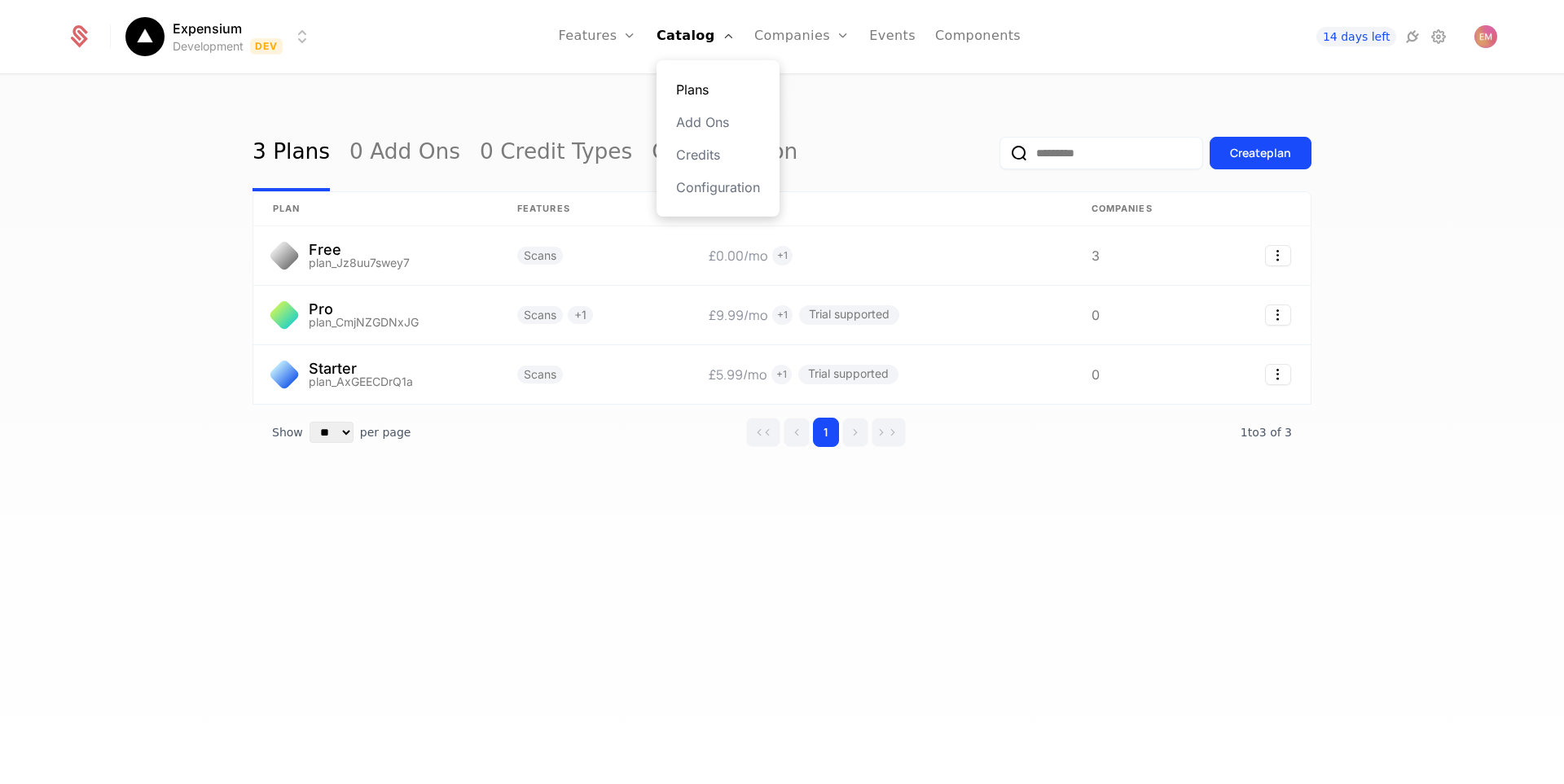
click at [718, 84] on link "Plans" at bounding box center [719, 89] width 84 height 20
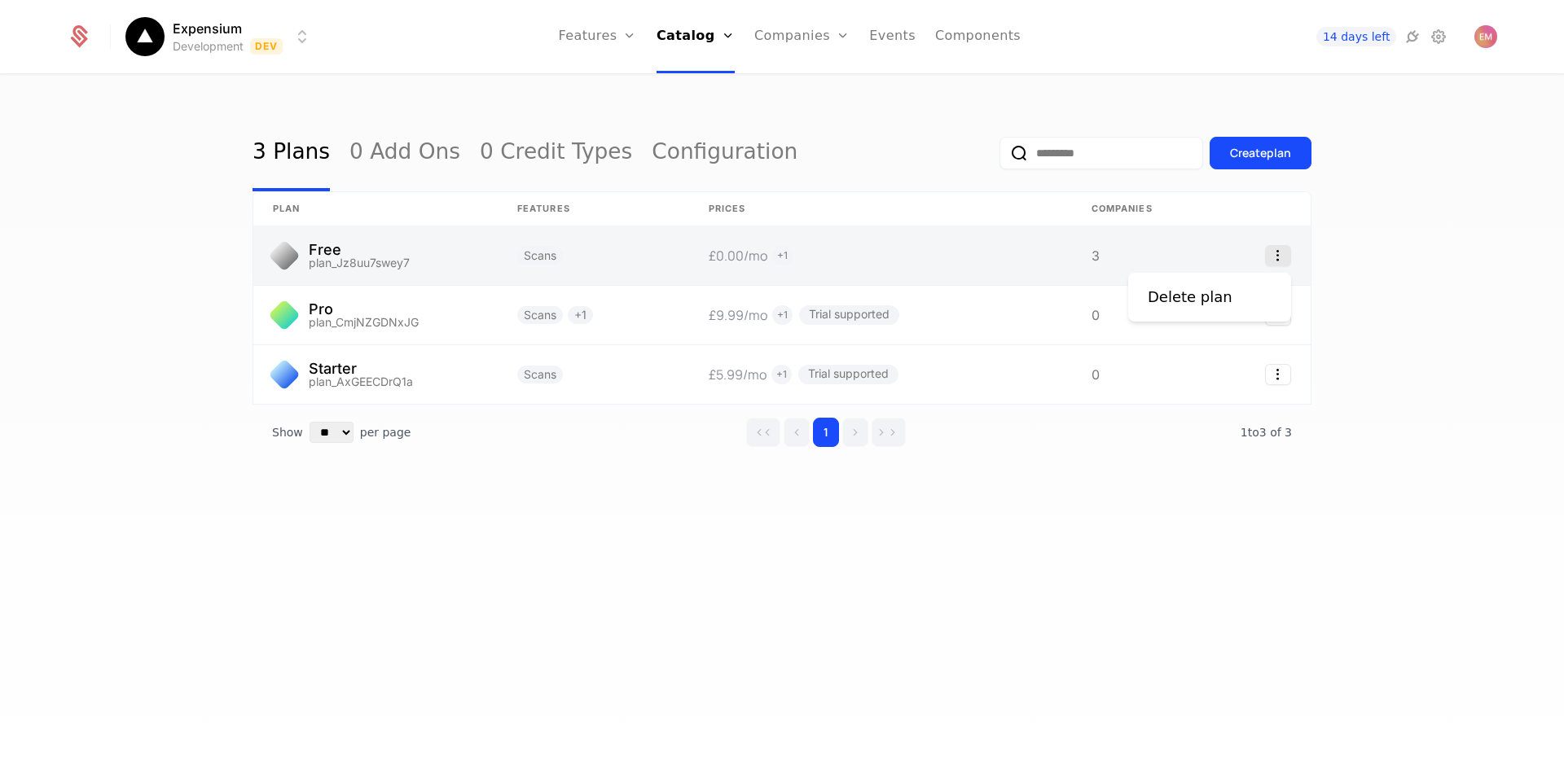
click at [1278, 261] on icon "Select action" at bounding box center [1279, 256] width 26 height 22
click at [1122, 261] on html "Expensium Development Dev Features Features Flags Catalog Plans Add Ons Credits…" at bounding box center [782, 392] width 1564 height 784
click at [947, 254] on link at bounding box center [881, 256] width 383 height 59
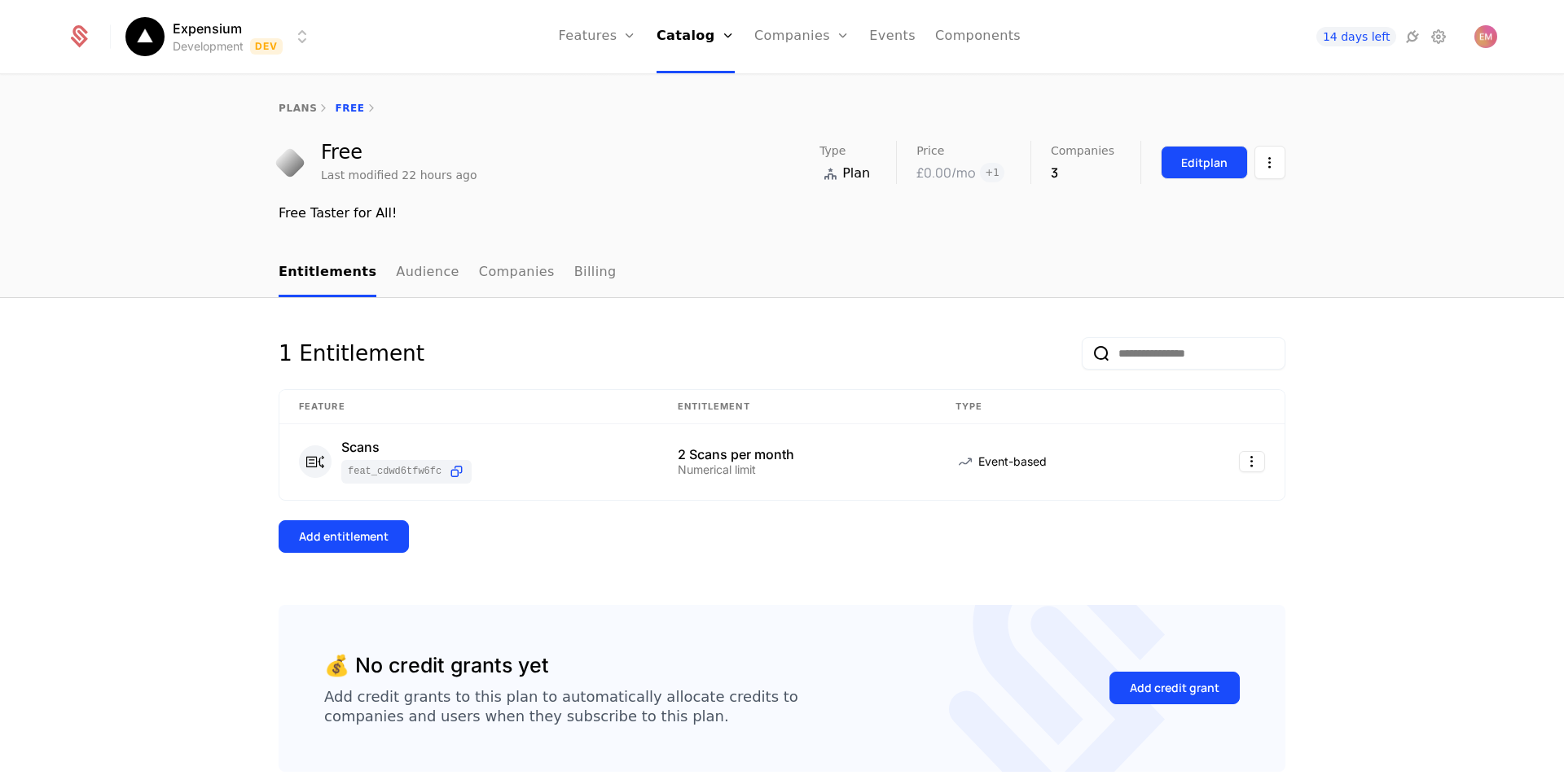
click at [1198, 166] on div "Edit plan" at bounding box center [1204, 163] width 46 height 17
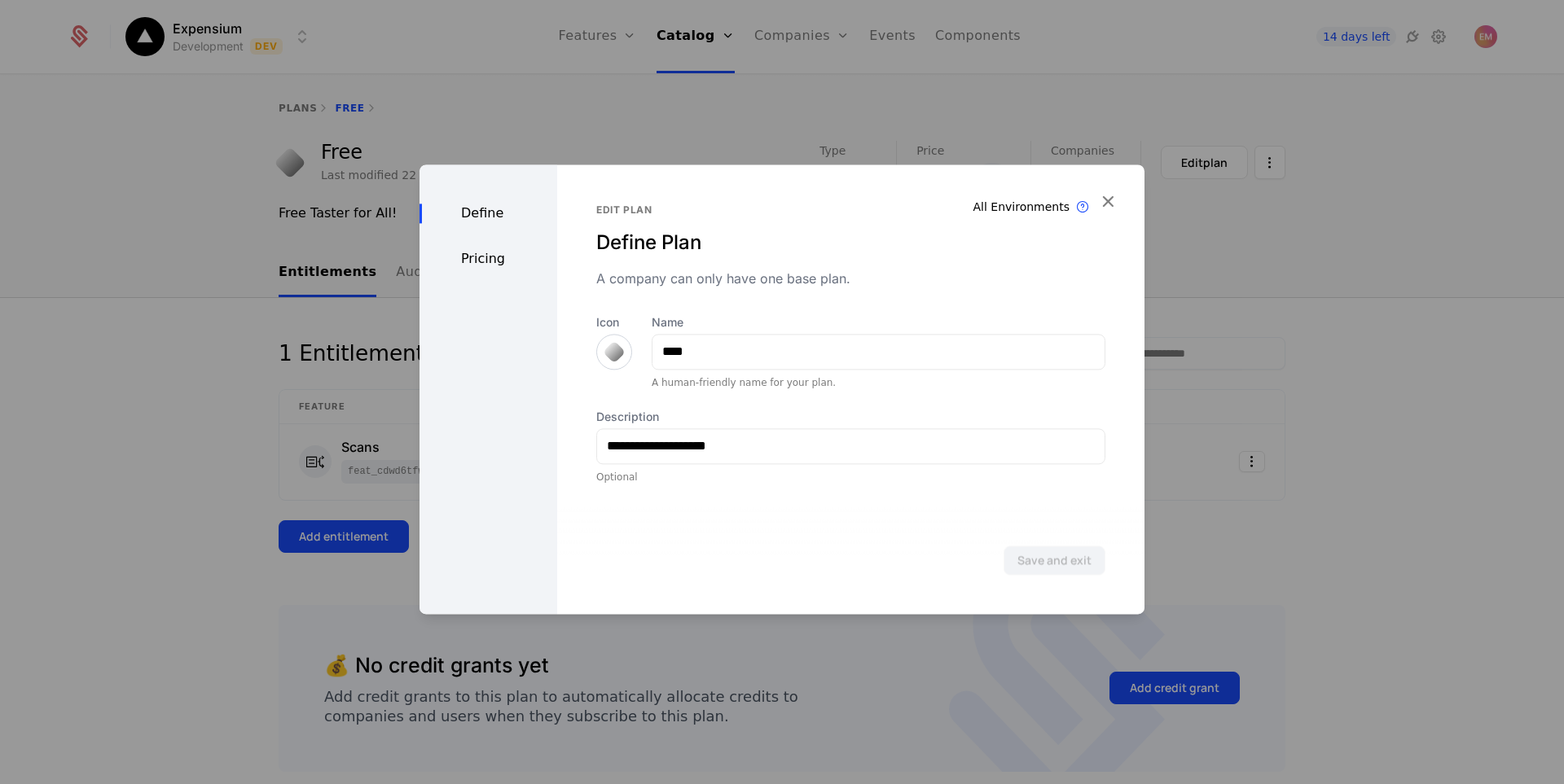
click at [509, 262] on div "Pricing" at bounding box center [488, 259] width 137 height 20
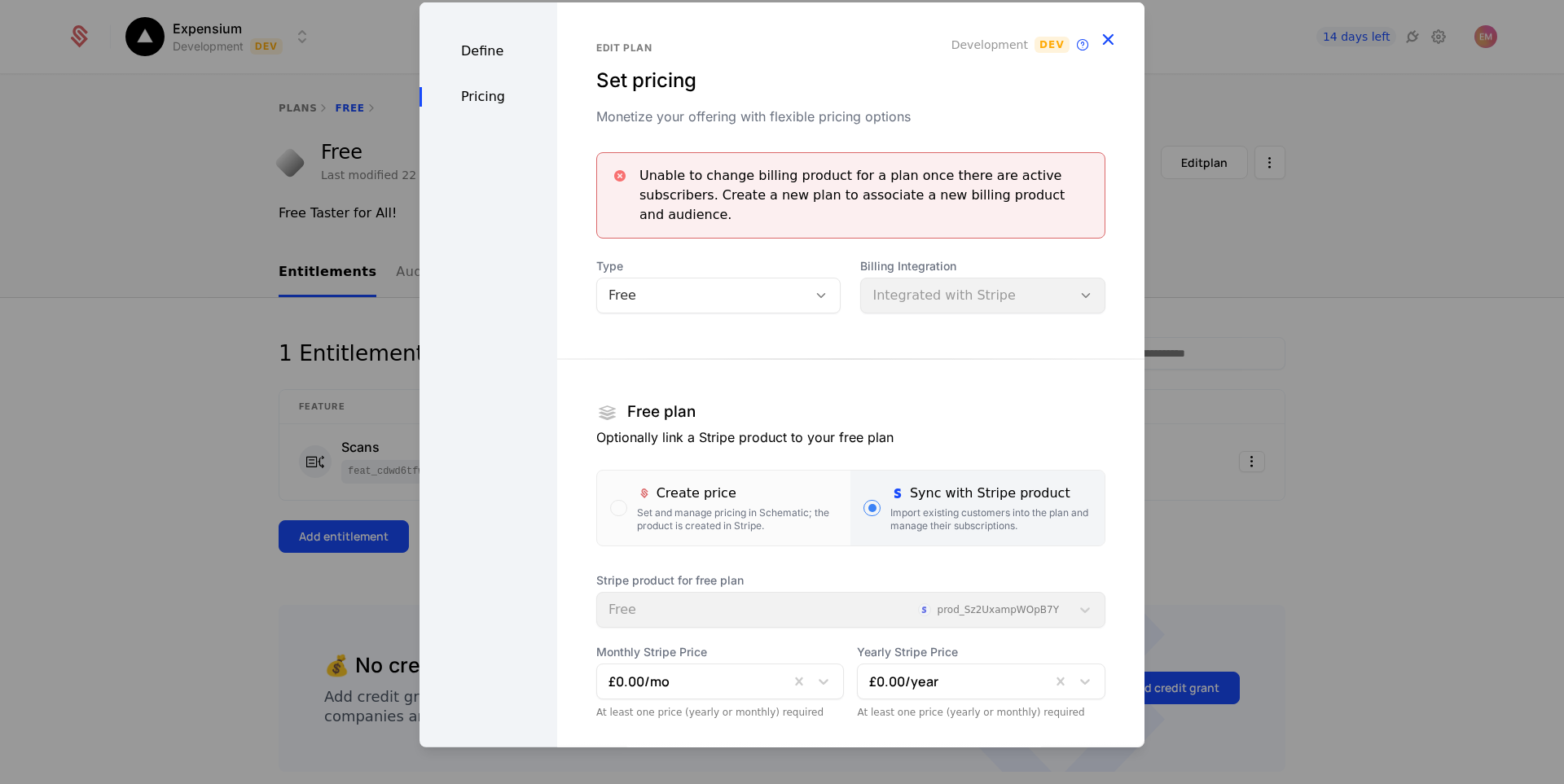
click at [1097, 37] on icon "button" at bounding box center [1108, 38] width 22 height 22
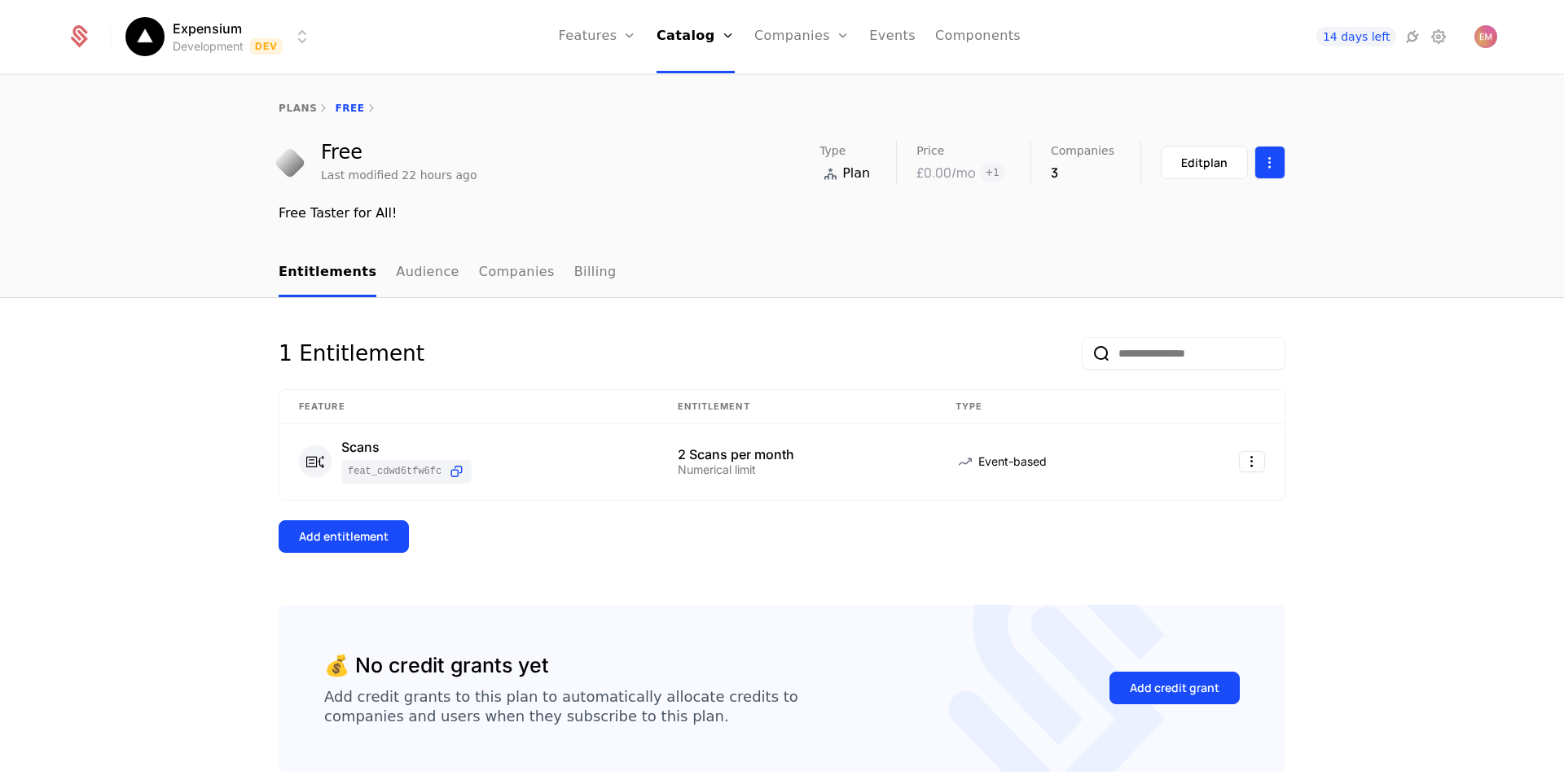
click at [1275, 164] on html "Expensium Development Dev Features Features Flags Catalog Plans Add Ons Credits…" at bounding box center [782, 392] width 1564 height 784
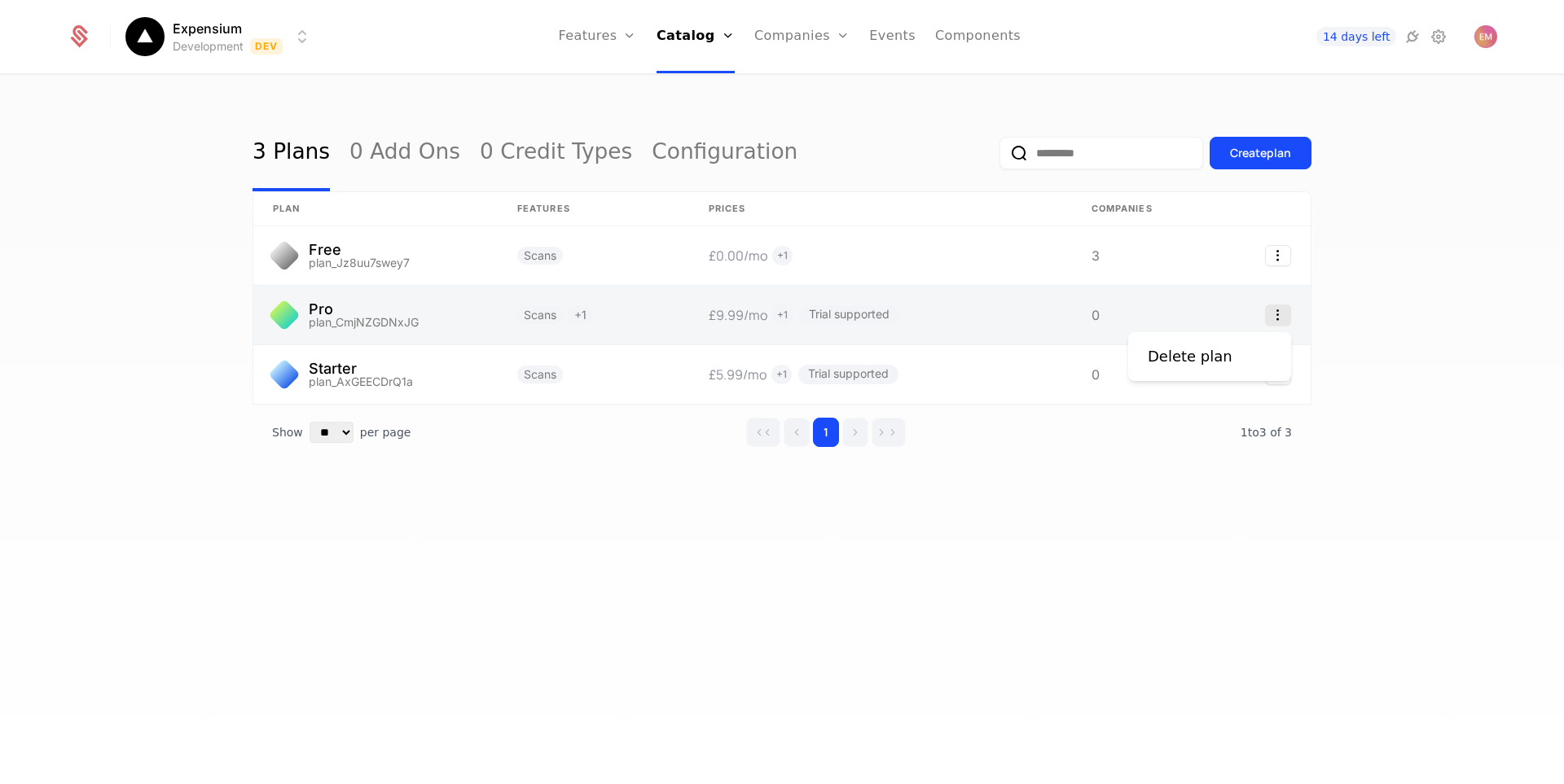
click at [1287, 315] on icon "Select action" at bounding box center [1279, 316] width 26 height 22
click at [941, 301] on html "Expensium Development Dev Features Features Flags Catalog Plans Add Ons Credits…" at bounding box center [782, 392] width 1564 height 784
click at [936, 306] on link at bounding box center [881, 316] width 383 height 59
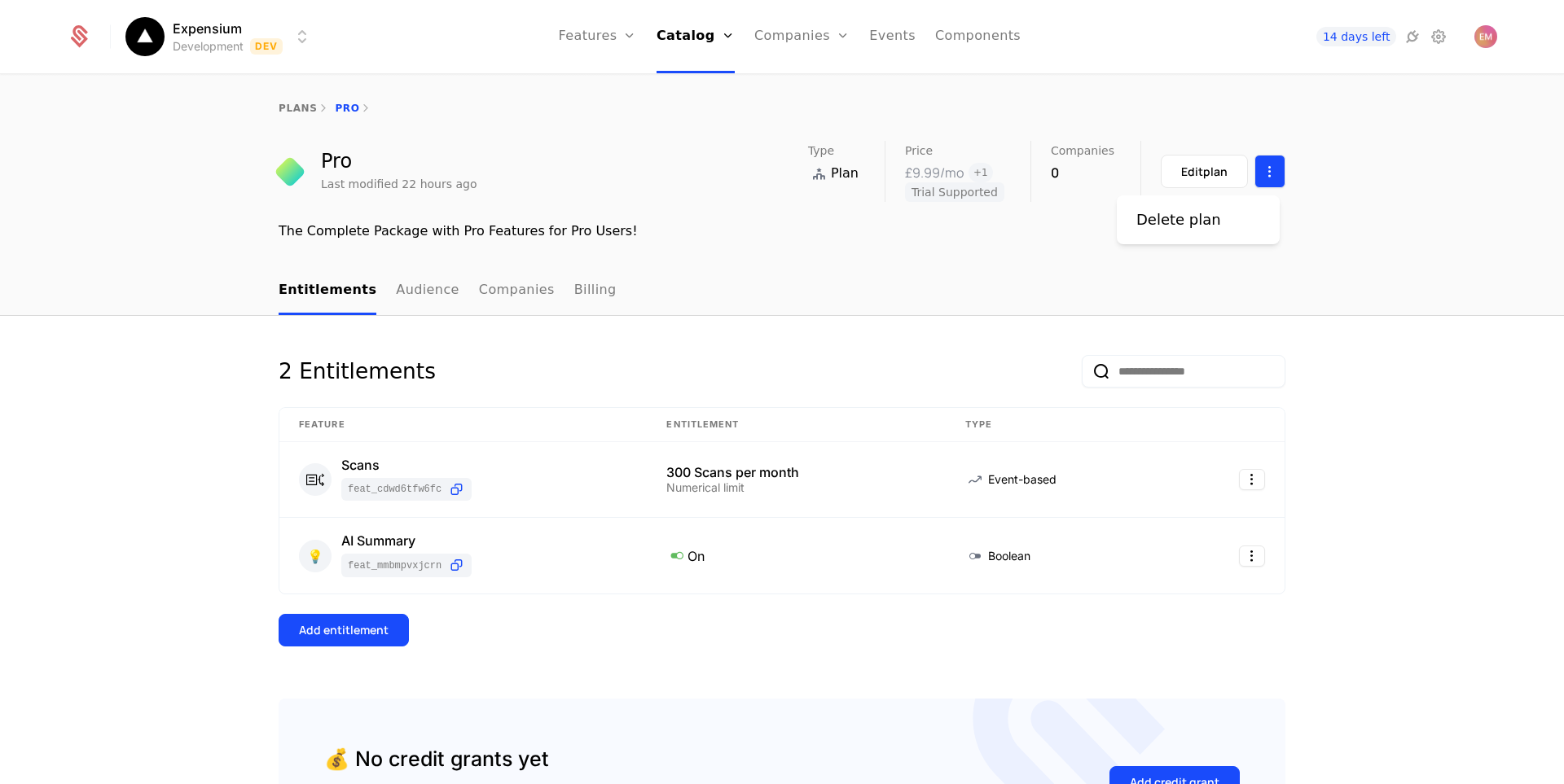
click at [1275, 175] on html "Expensium Development Dev Features Features Flags Catalog Plans Add Ons Credits…" at bounding box center [782, 392] width 1564 height 784
click at [1215, 159] on html "Expensium Development Dev Features Features Flags Catalog Plans Add Ons Credits…" at bounding box center [782, 392] width 1564 height 784
click at [1193, 165] on div "Edit plan" at bounding box center [1204, 172] width 46 height 17
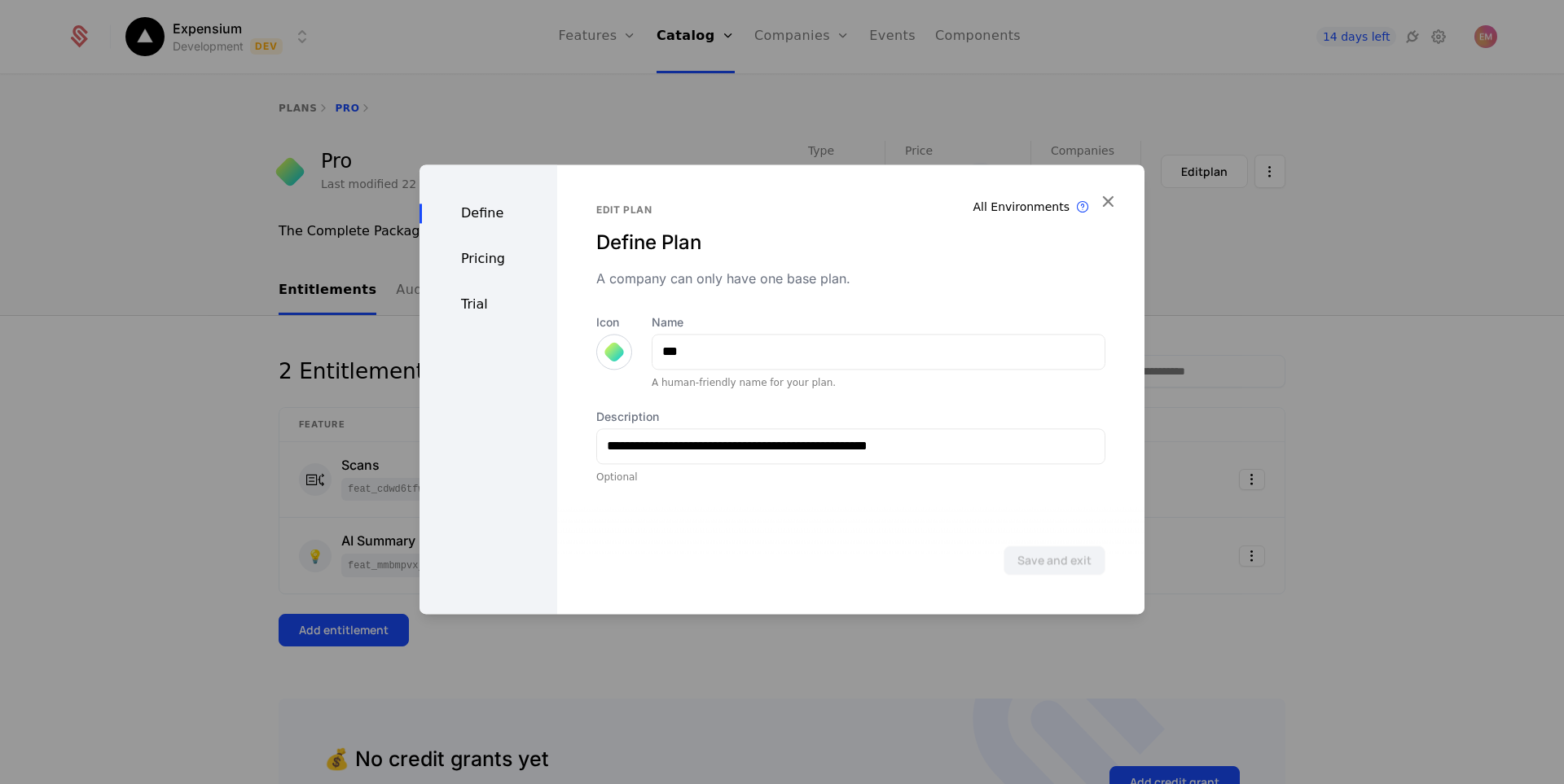
click at [484, 266] on div "Pricing" at bounding box center [488, 259] width 137 height 20
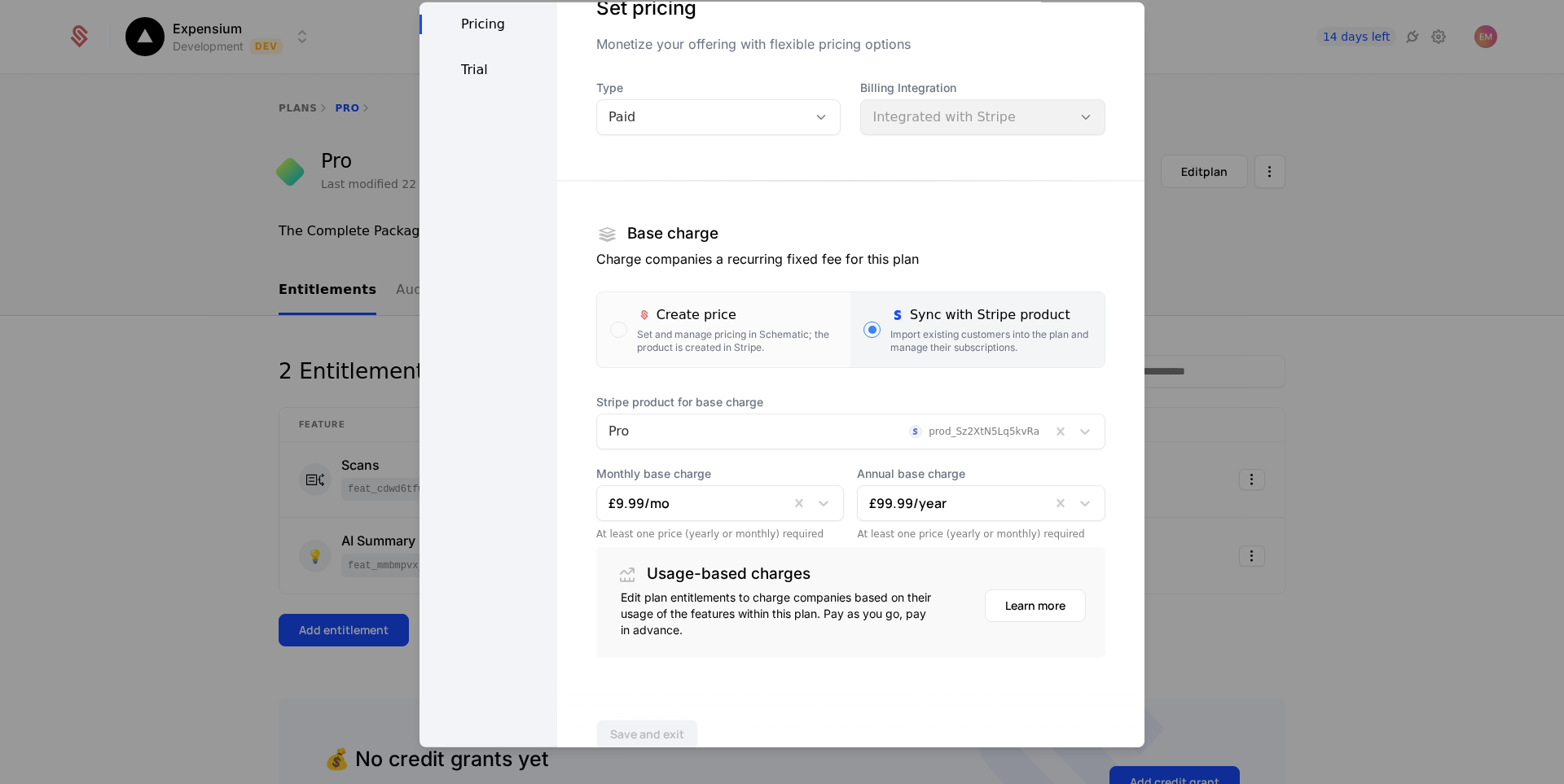
scroll to position [81, 0]
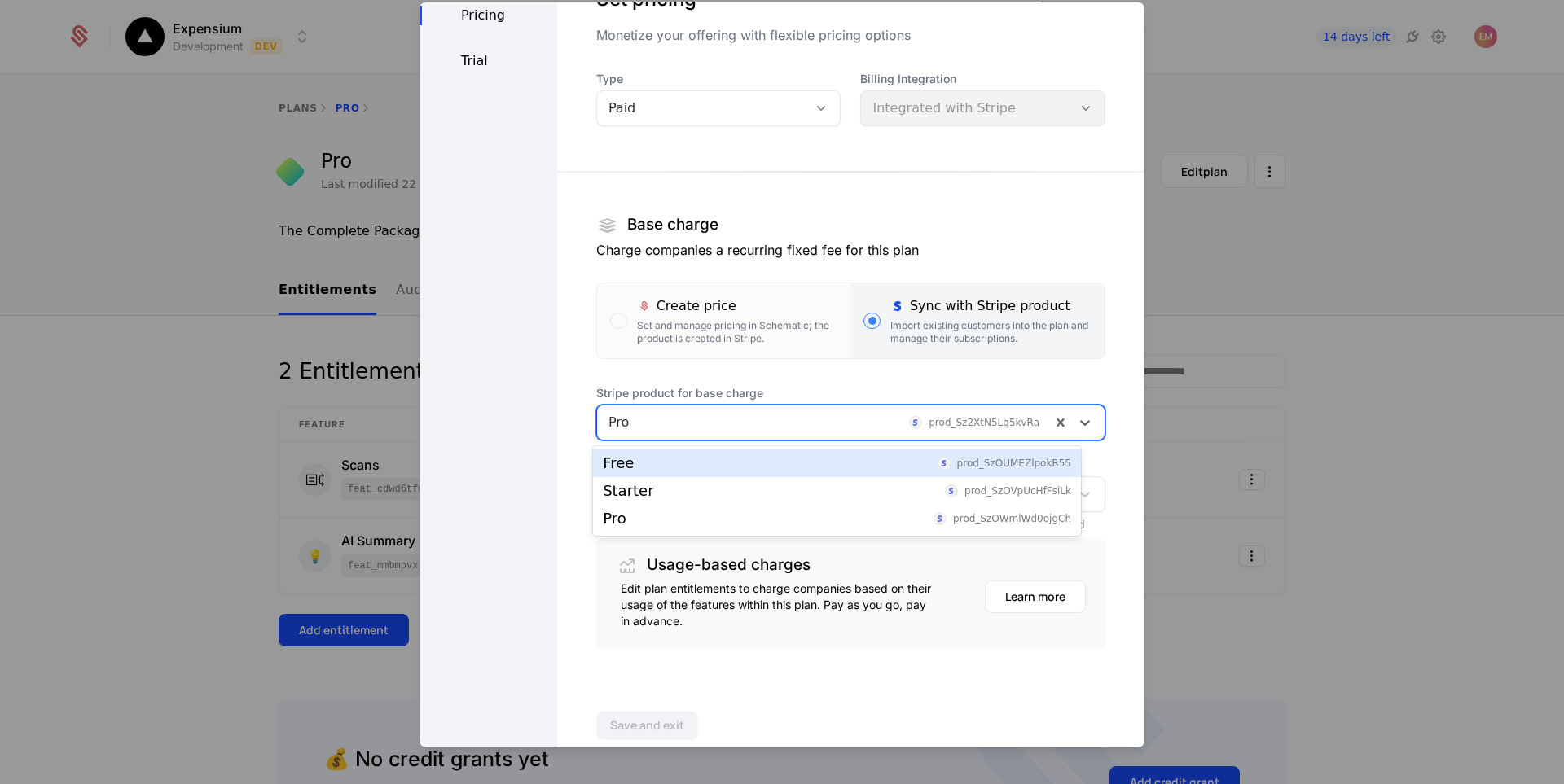
click at [834, 424] on div at bounding box center [825, 421] width 431 height 23
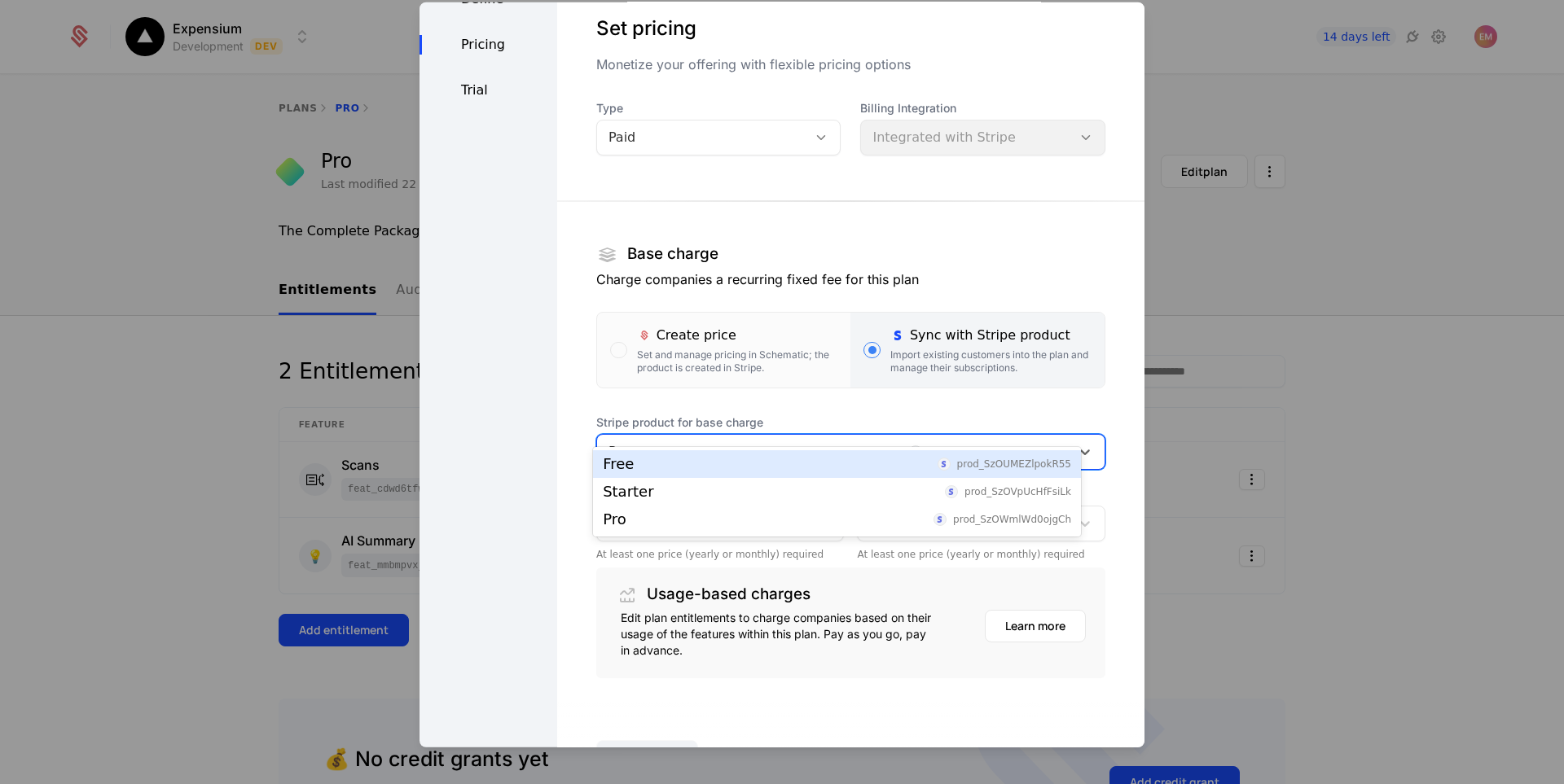
scroll to position [0, 0]
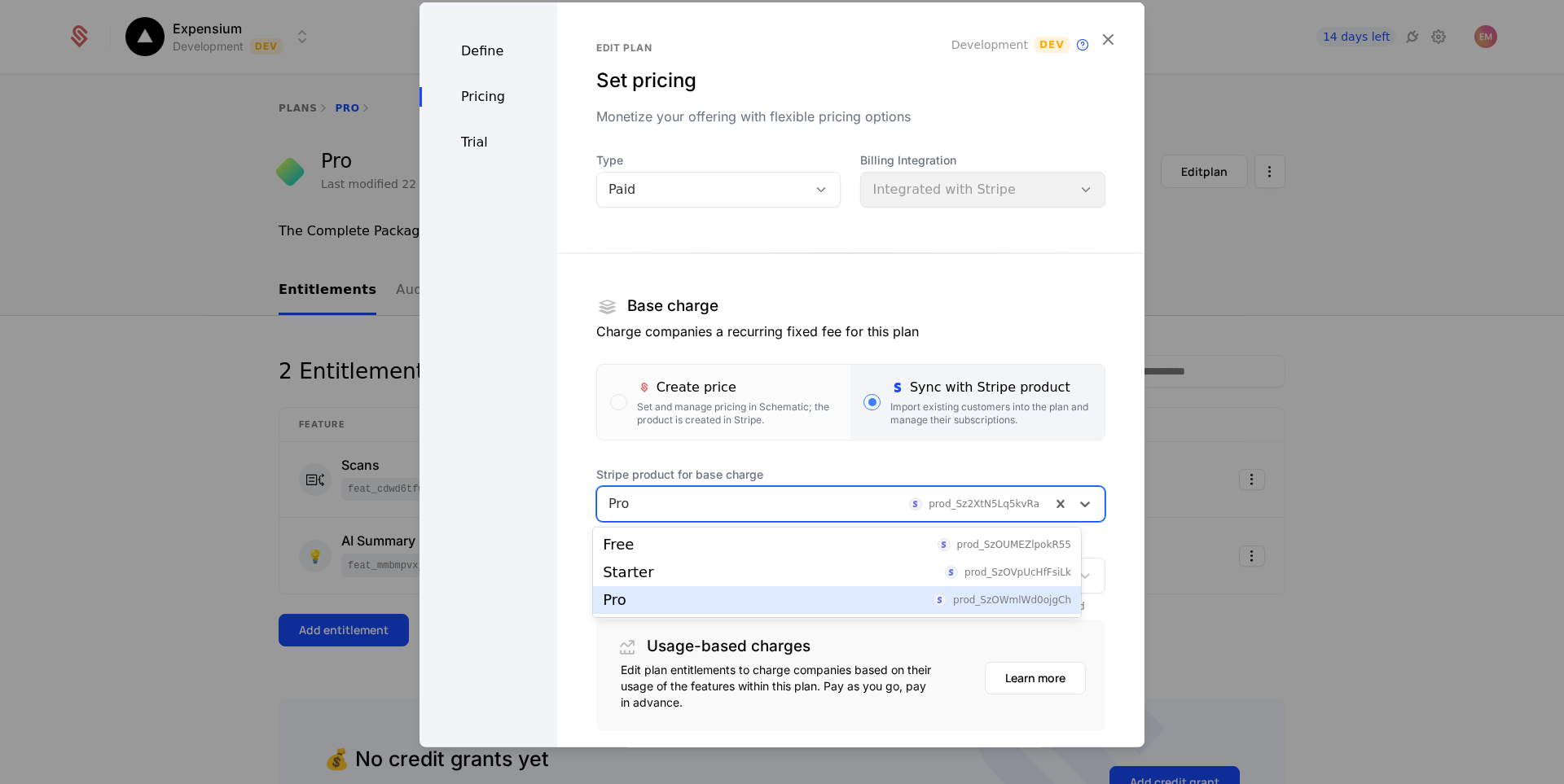
click at [836, 609] on div "Pro prod_SzOWmlWd0ojgCh" at bounding box center [837, 600] width 488 height 27
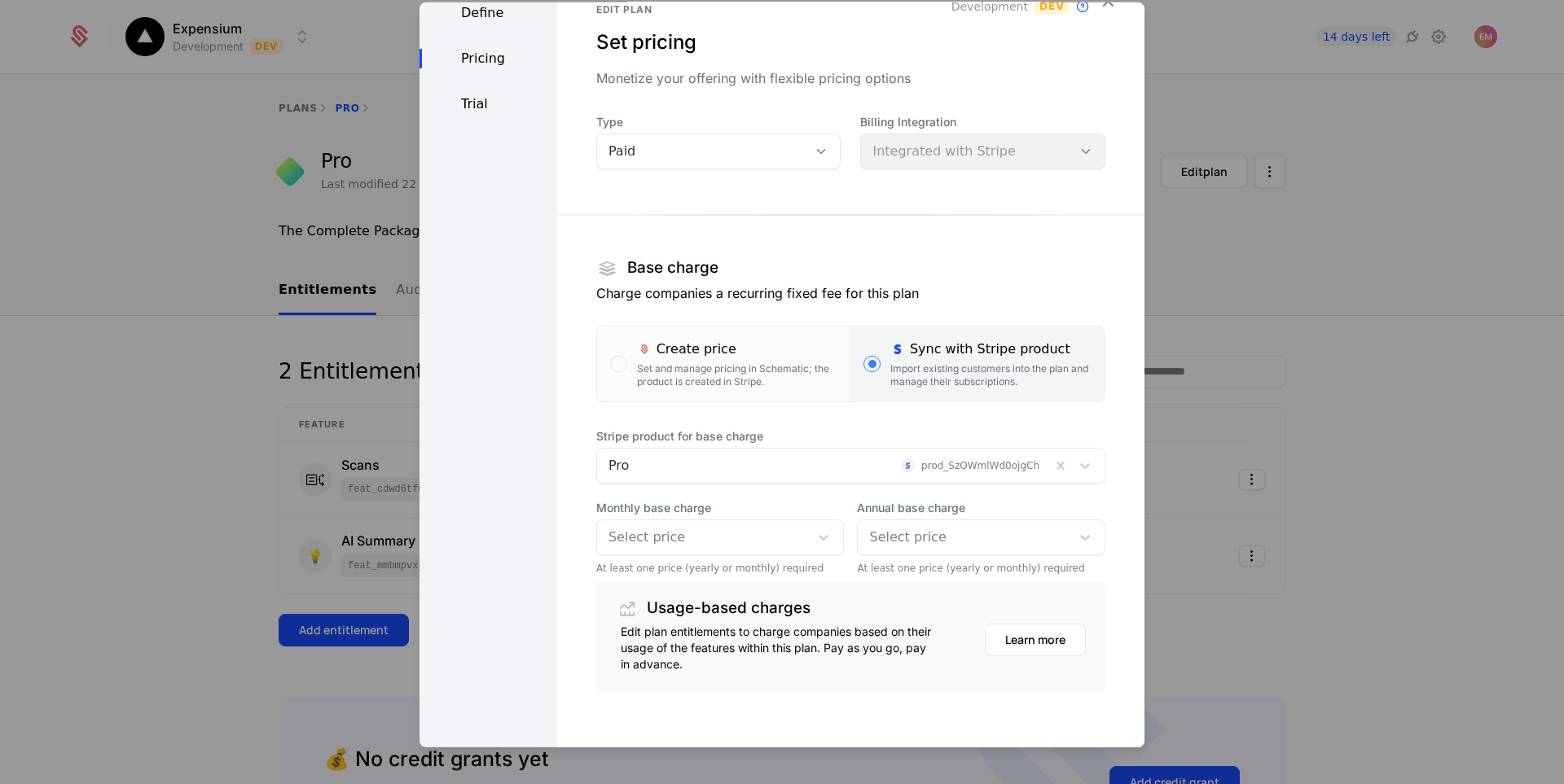
scroll to position [114, 0]
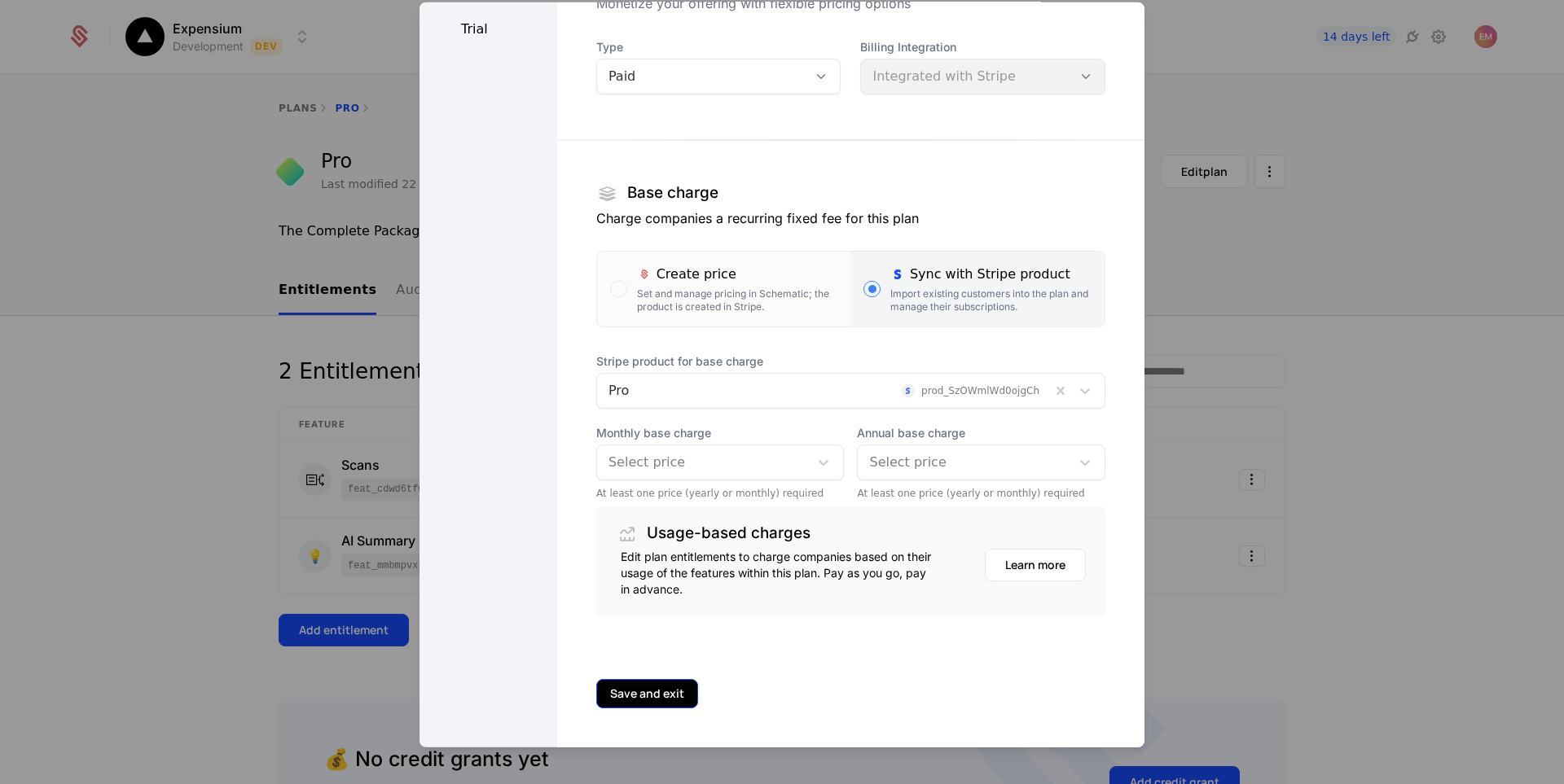
click at [658, 687] on button "Save and exit" at bounding box center [647, 693] width 102 height 29
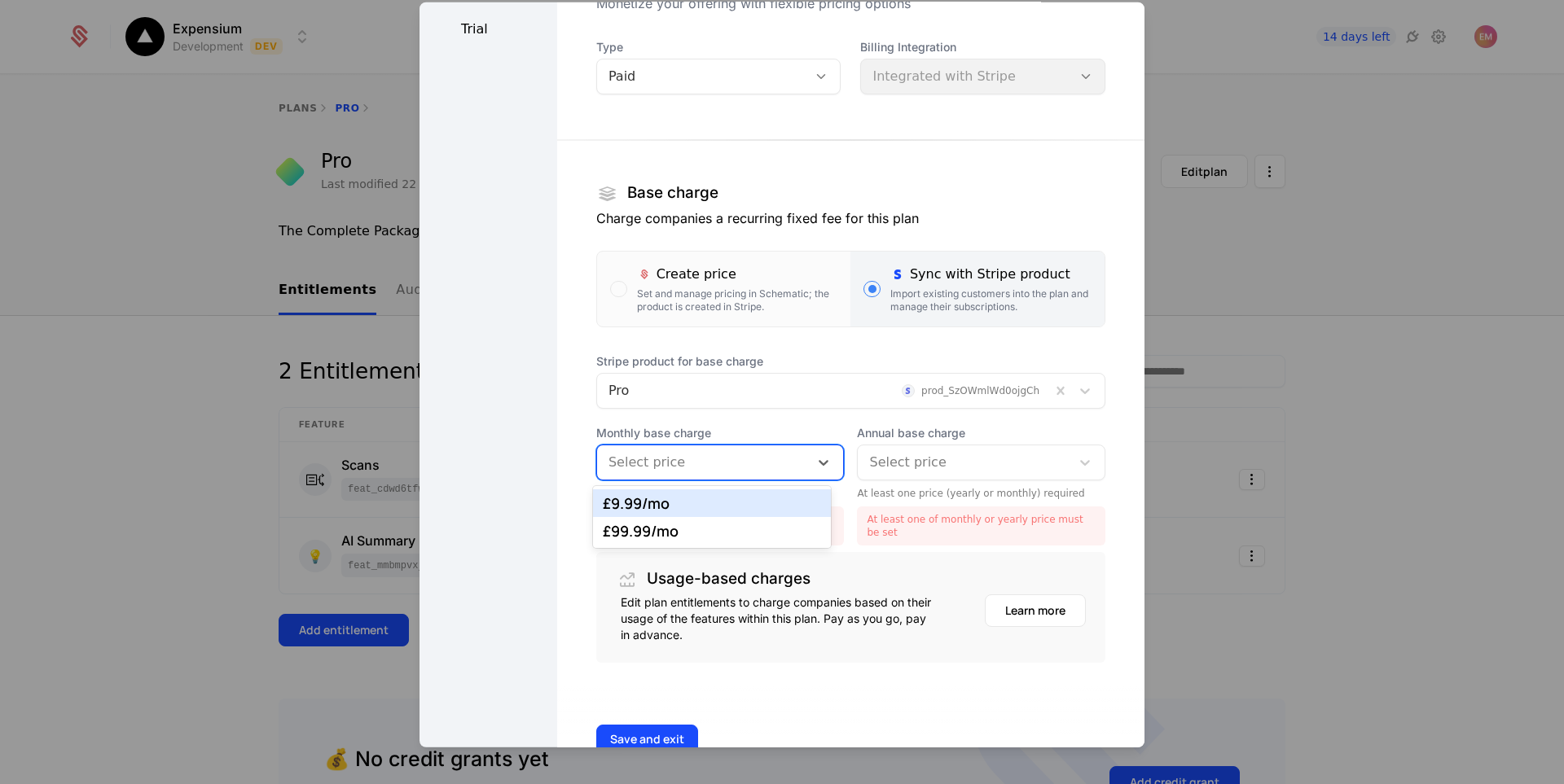
click at [716, 458] on div at bounding box center [704, 462] width 190 height 23
click at [671, 507] on div "£9.99 /mo" at bounding box center [712, 503] width 218 height 15
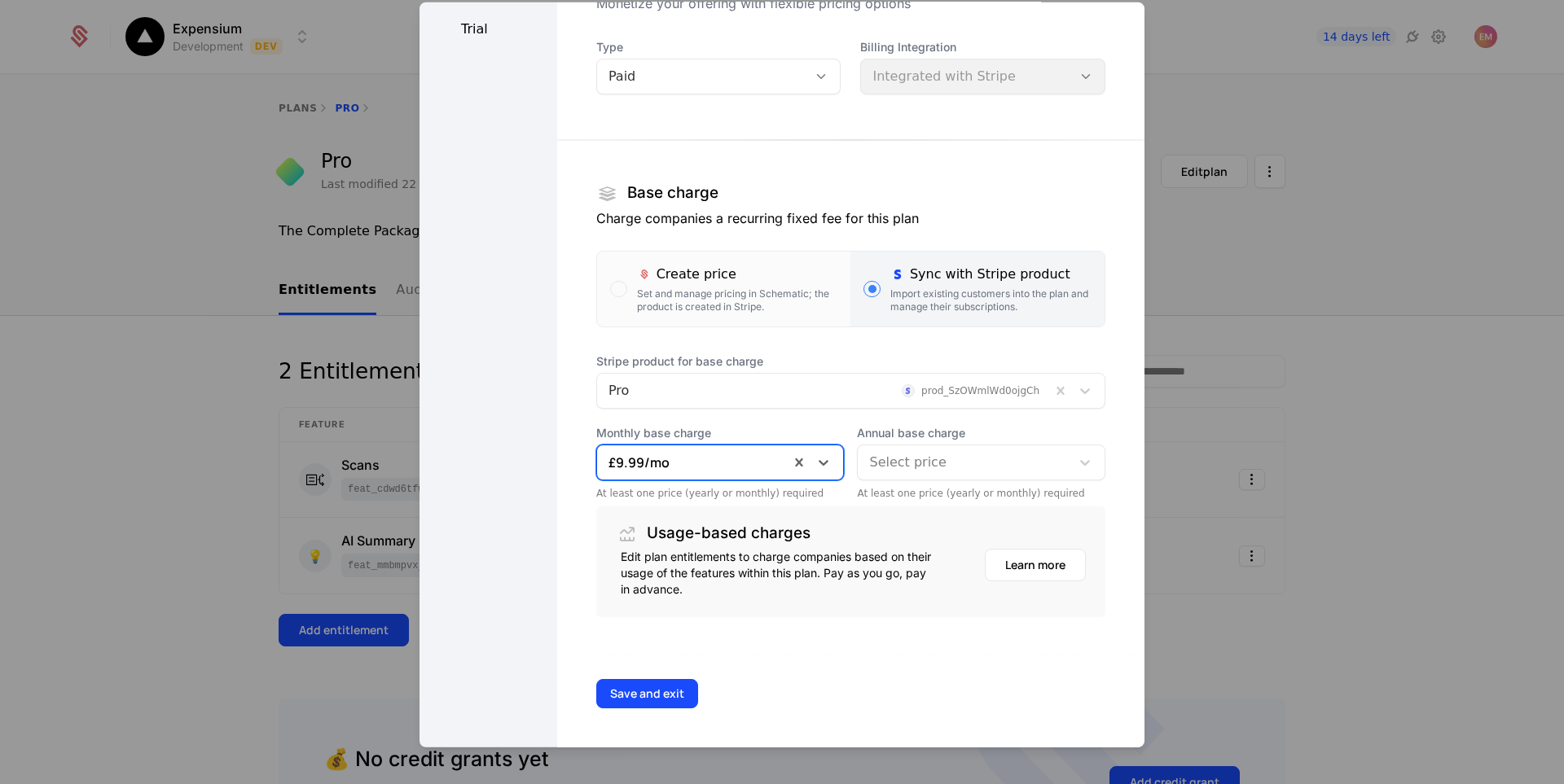
click at [923, 464] on div at bounding box center [965, 462] width 190 height 23
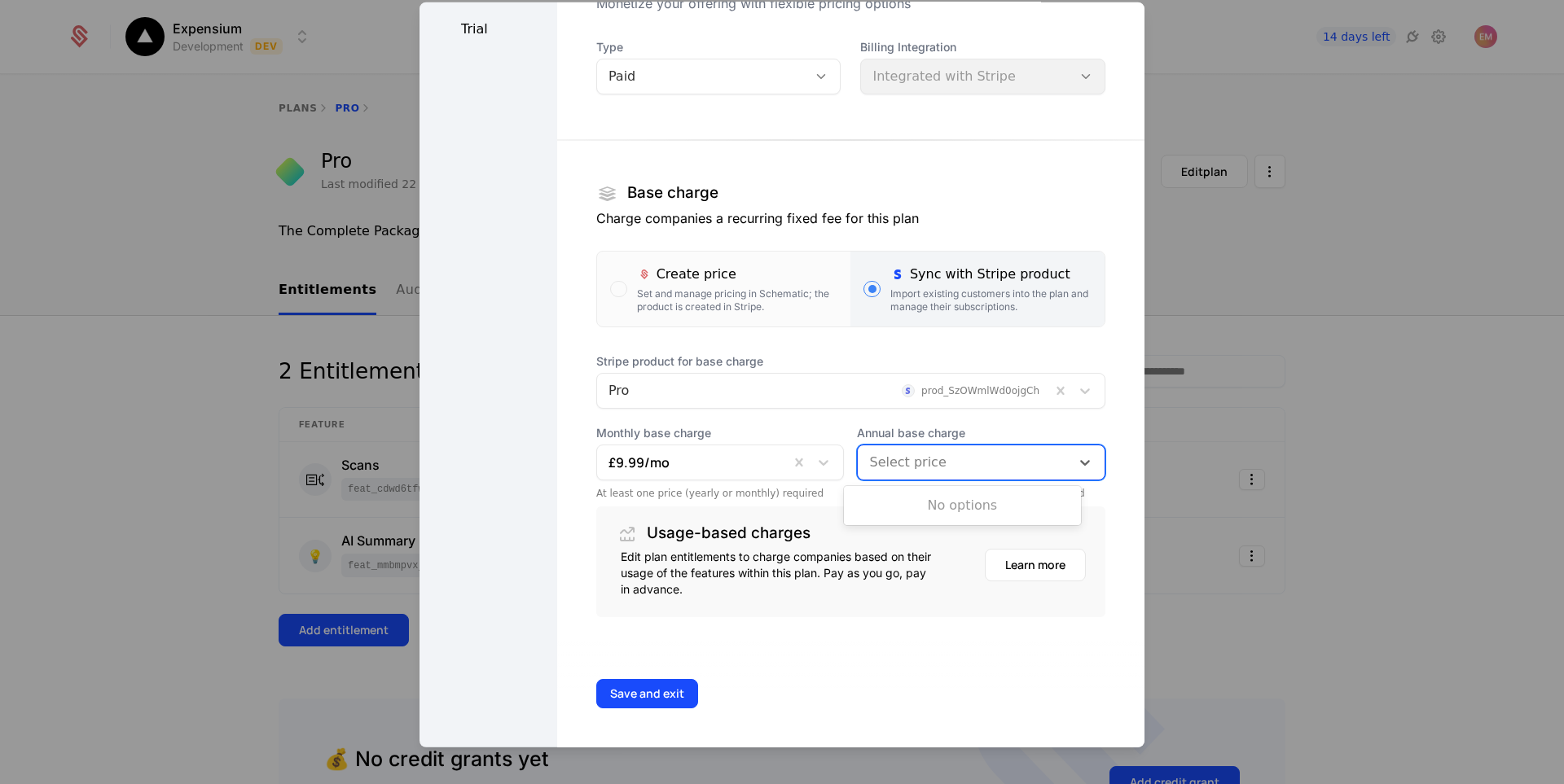
click at [913, 469] on div at bounding box center [965, 462] width 190 height 23
click at [1010, 466] on div at bounding box center [965, 462] width 190 height 23
click at [1007, 466] on div at bounding box center [965, 462] width 190 height 23
click at [1010, 466] on div at bounding box center [965, 462] width 190 height 23
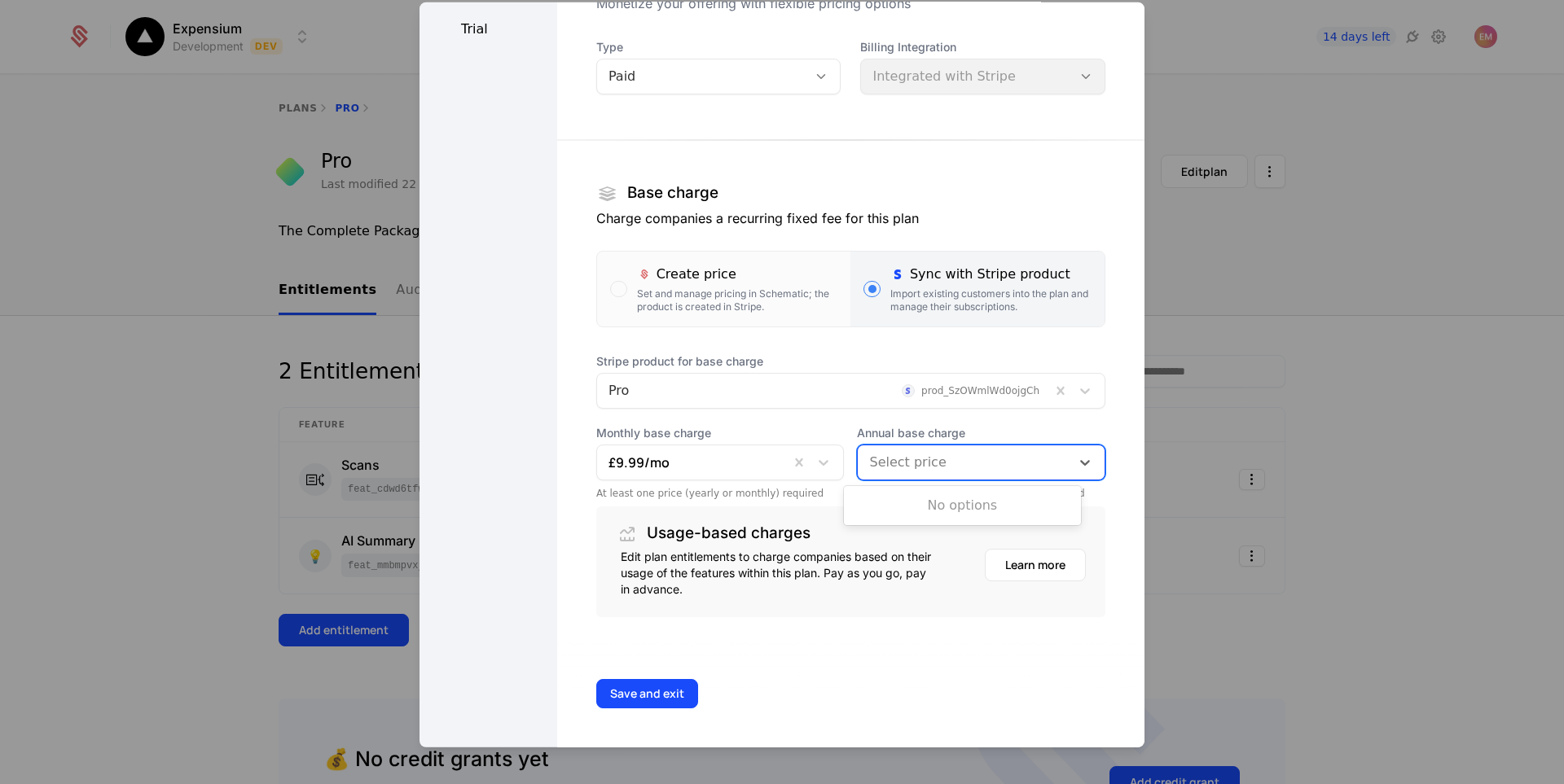
click at [1010, 466] on div at bounding box center [965, 462] width 190 height 23
click at [1208, 519] on div at bounding box center [782, 392] width 1564 height 784
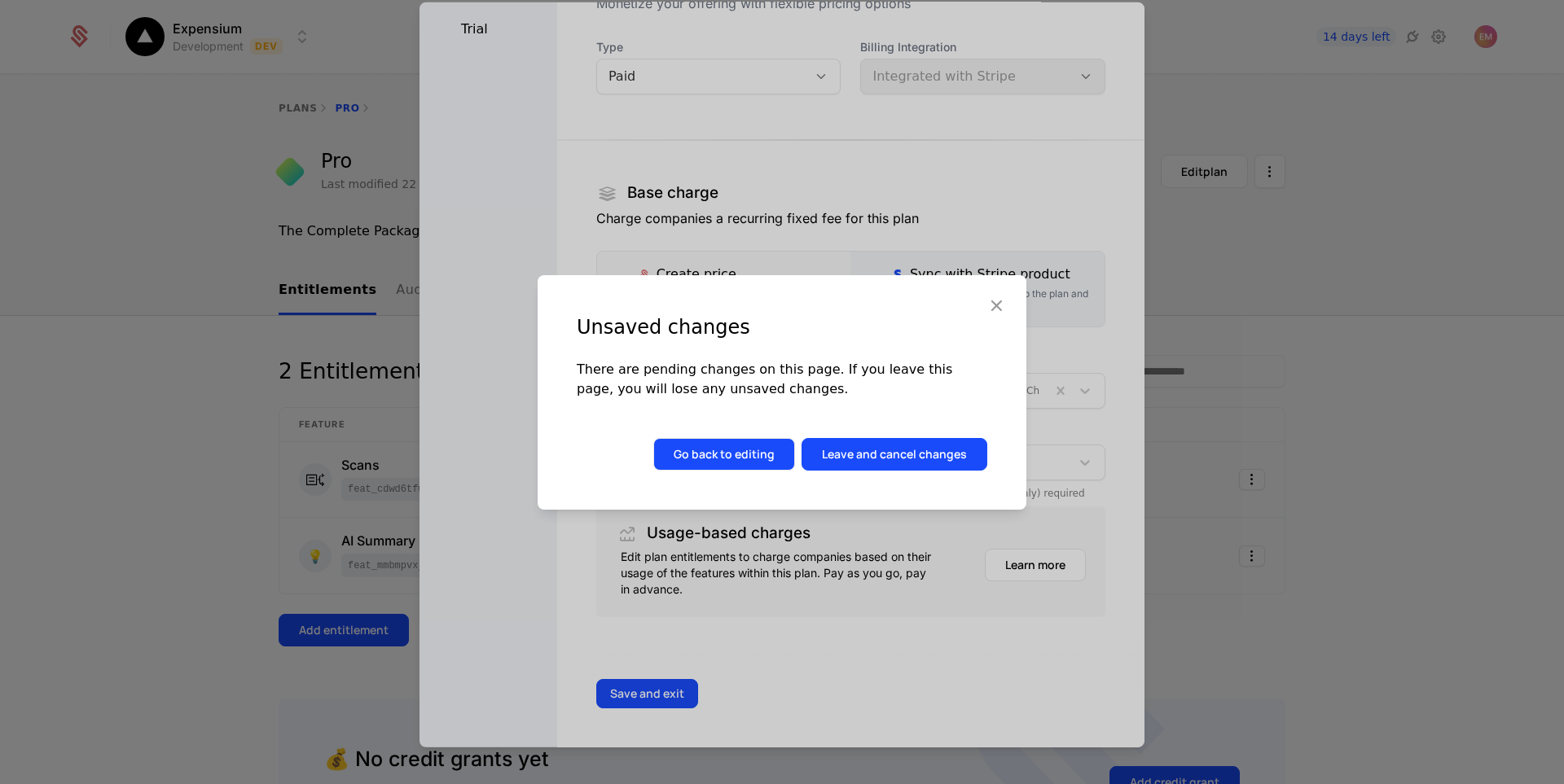
click at [774, 454] on button "Go back to editing" at bounding box center [724, 454] width 142 height 32
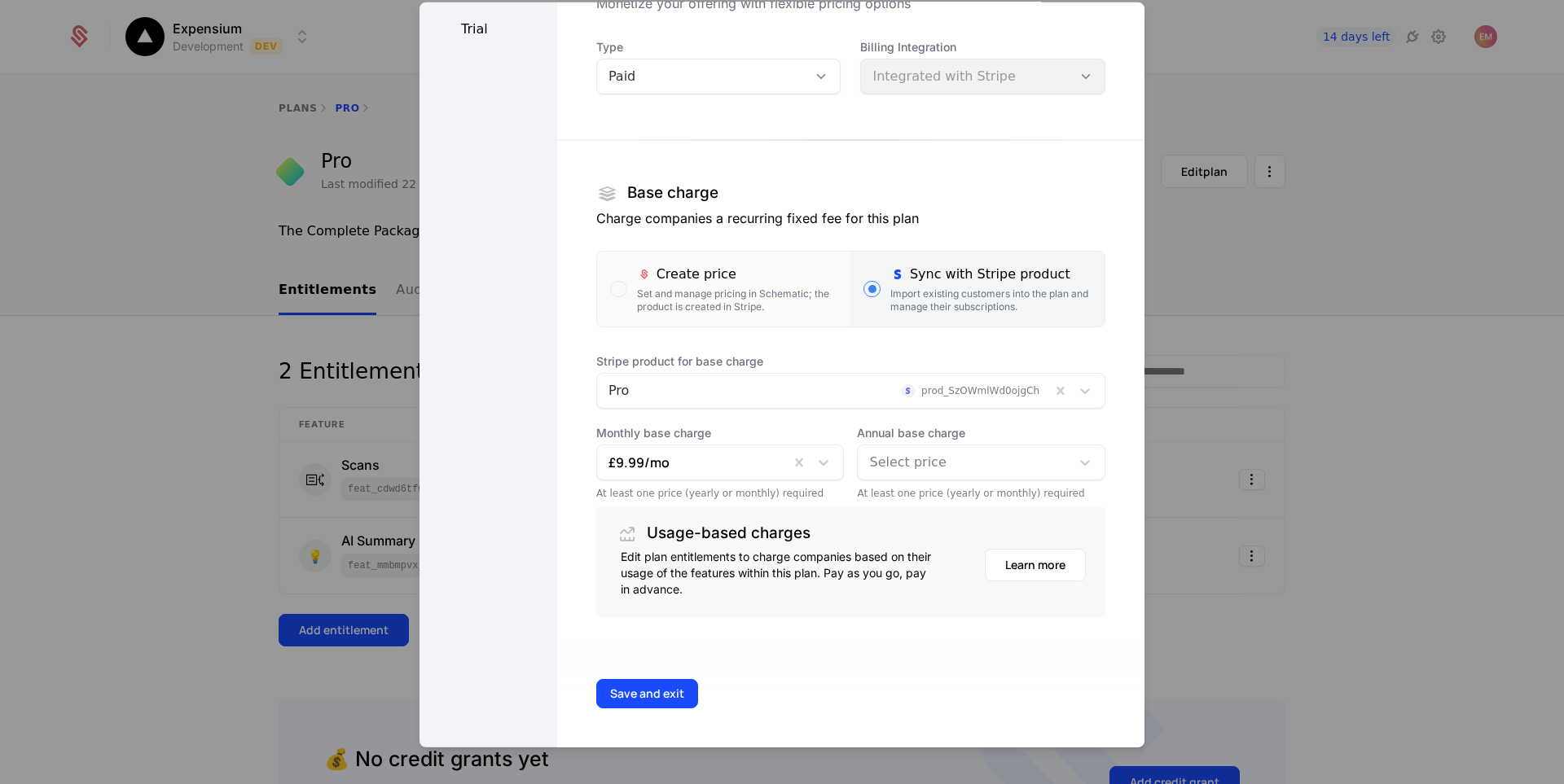
click at [948, 454] on div at bounding box center [965, 462] width 190 height 23
click at [949, 458] on div at bounding box center [965, 462] width 190 height 23
click at [647, 683] on button "Save and exit" at bounding box center [647, 693] width 102 height 29
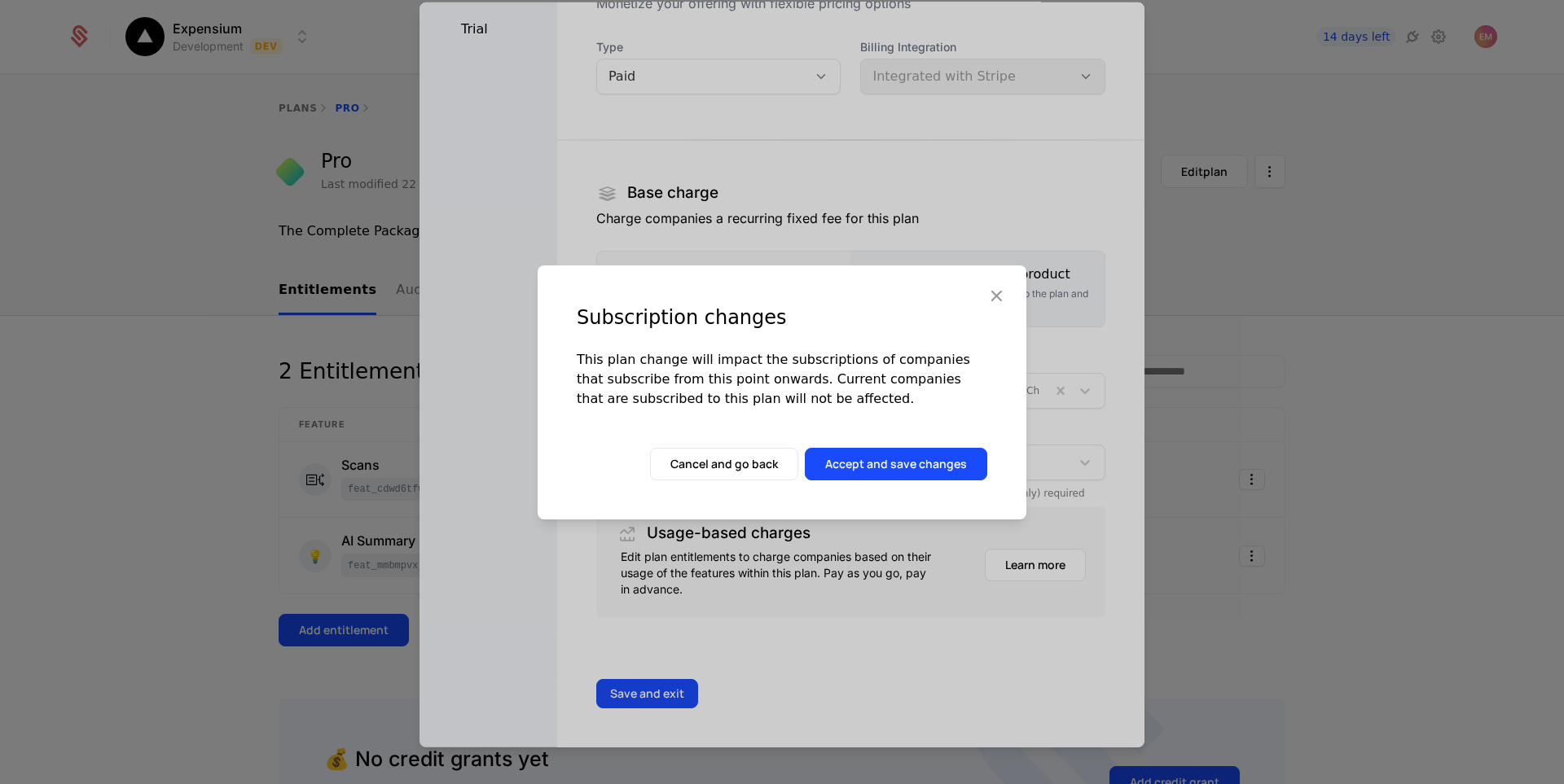
click at [1000, 306] on button "button" at bounding box center [996, 297] width 22 height 24
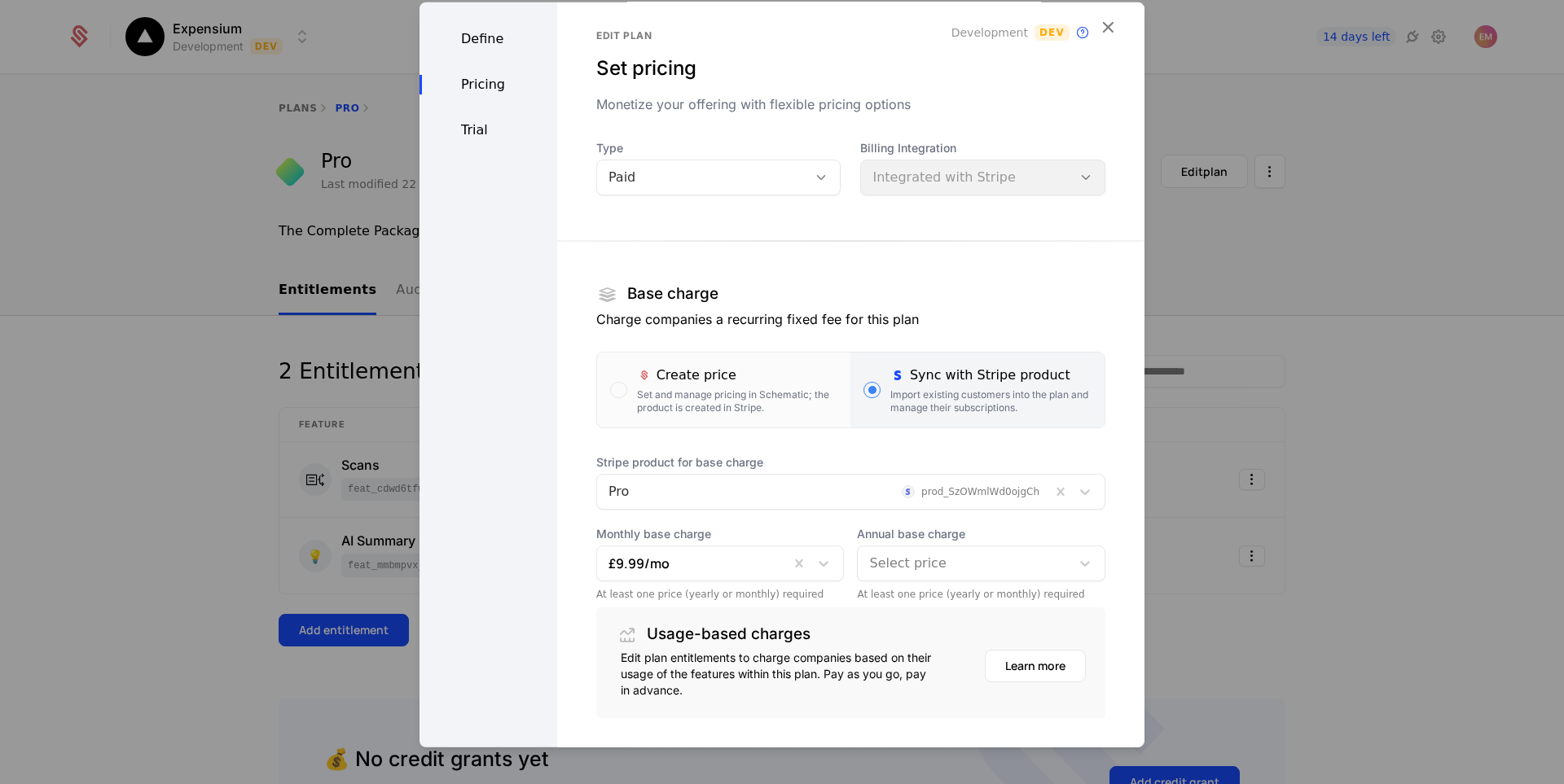
scroll to position [0, 0]
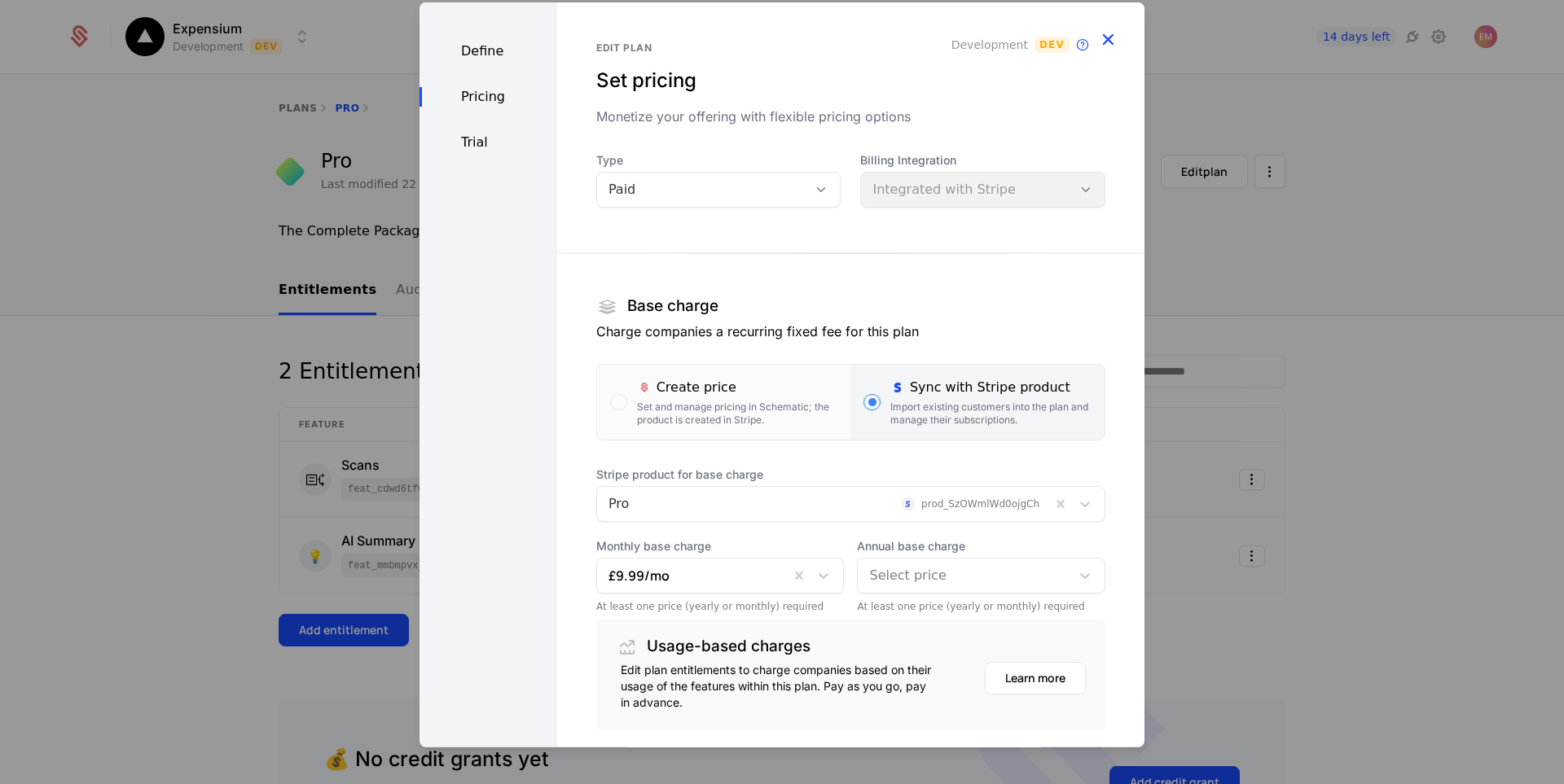
click at [1097, 42] on icon "button" at bounding box center [1108, 38] width 22 height 22
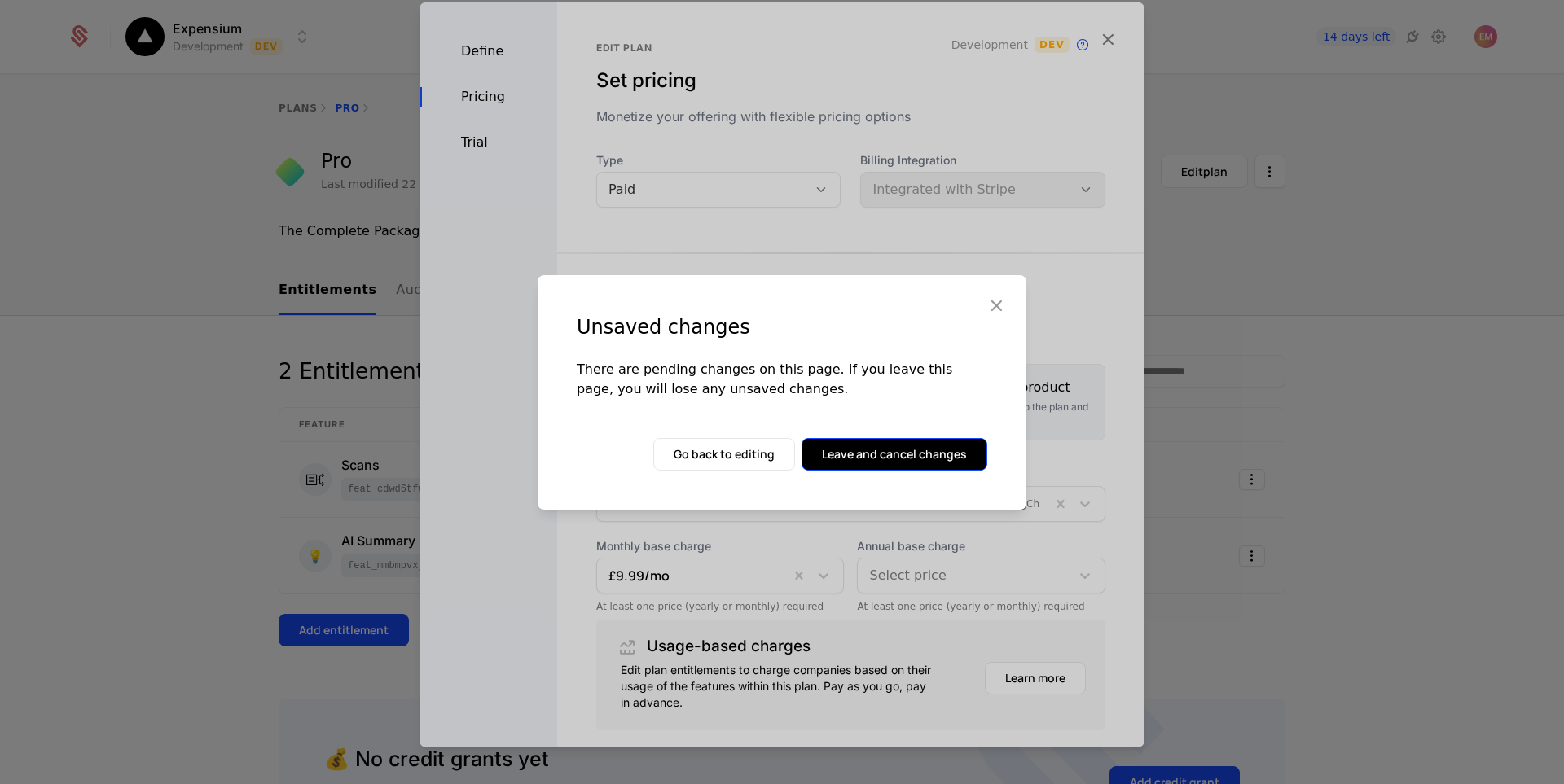
click at [854, 465] on button "Leave and cancel changes" at bounding box center [894, 454] width 185 height 32
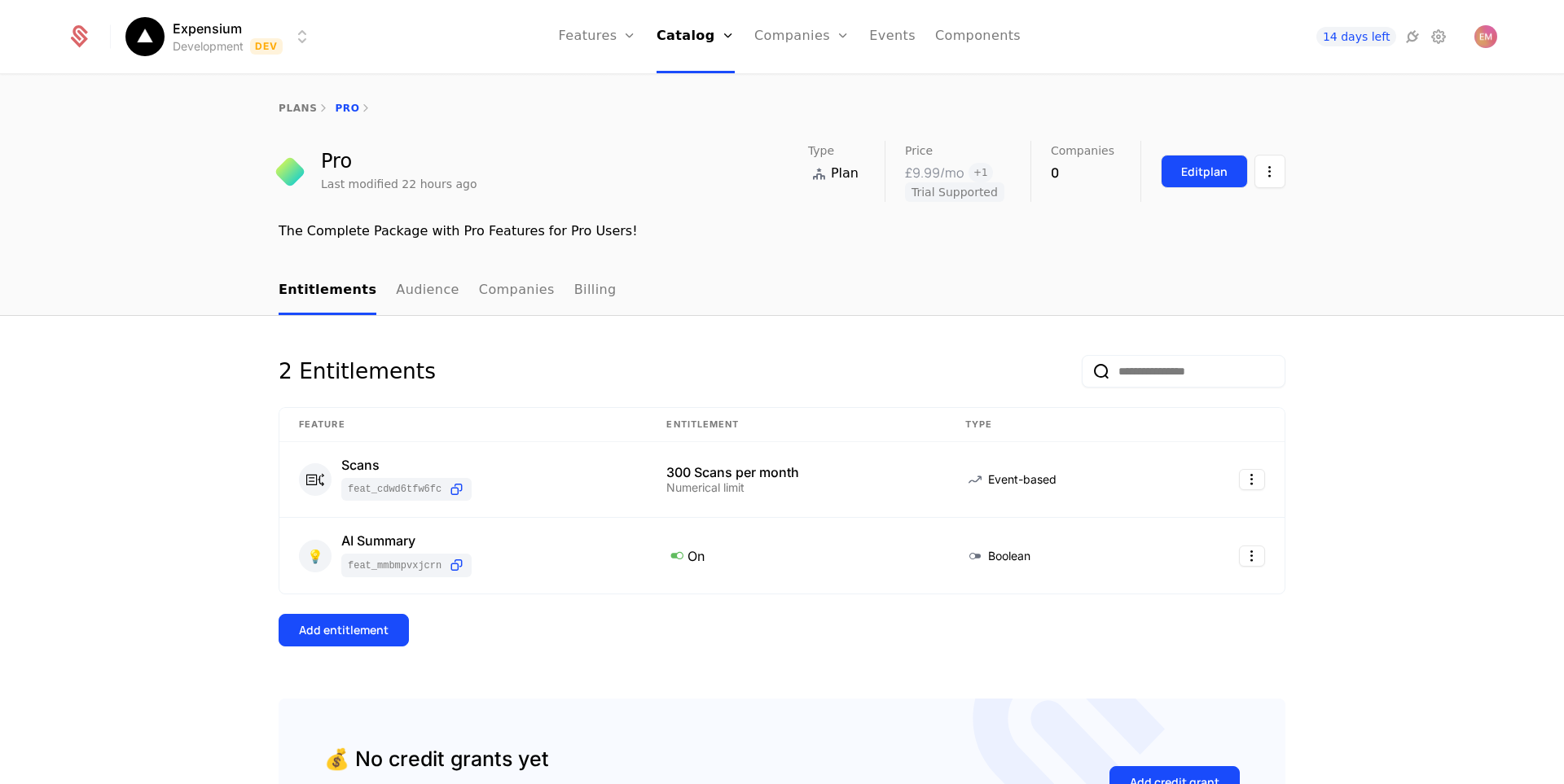
click at [1222, 171] on button "Edit plan" at bounding box center [1204, 172] width 87 height 33
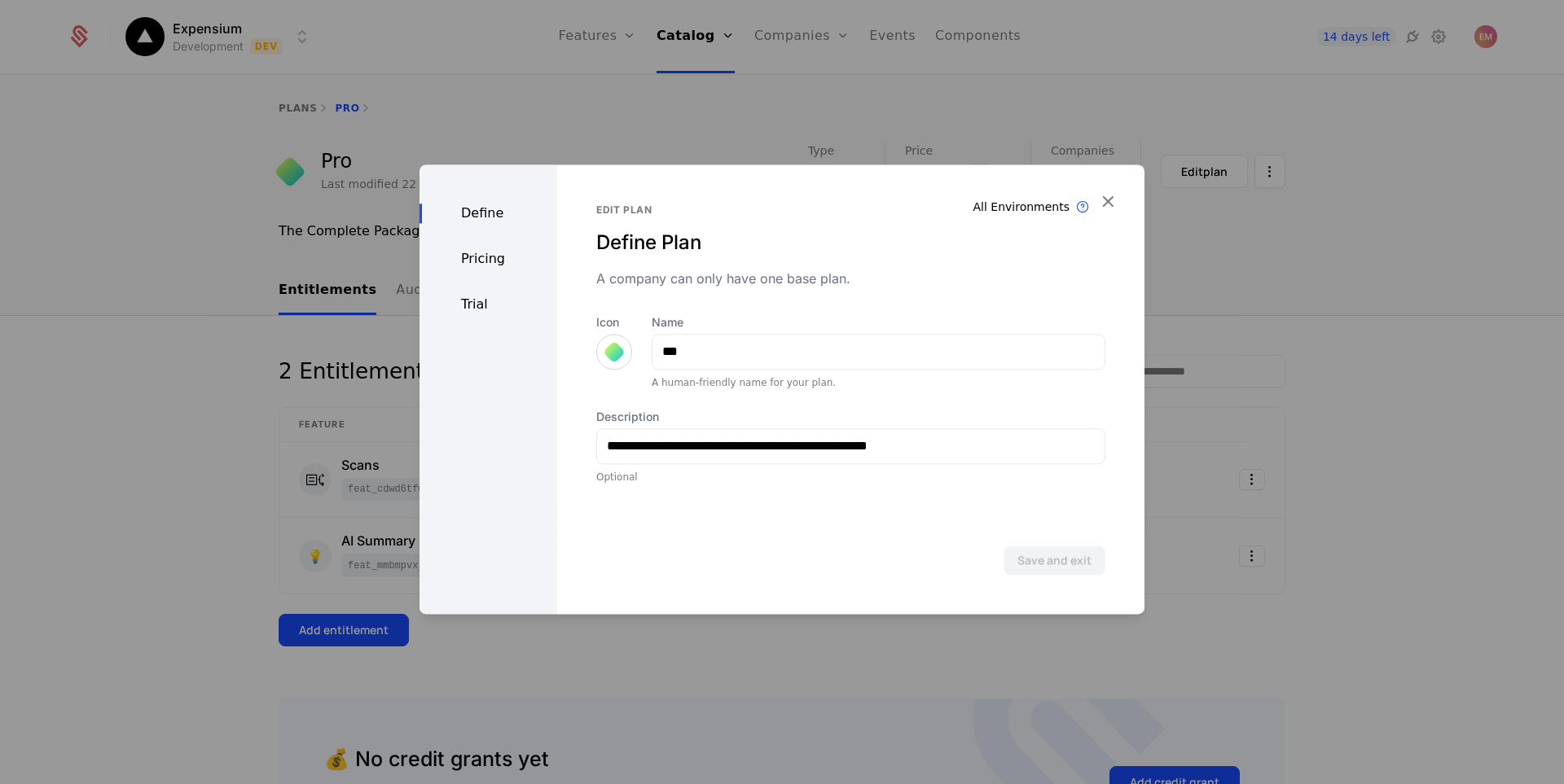
click at [489, 258] on div "Pricing" at bounding box center [488, 259] width 137 height 20
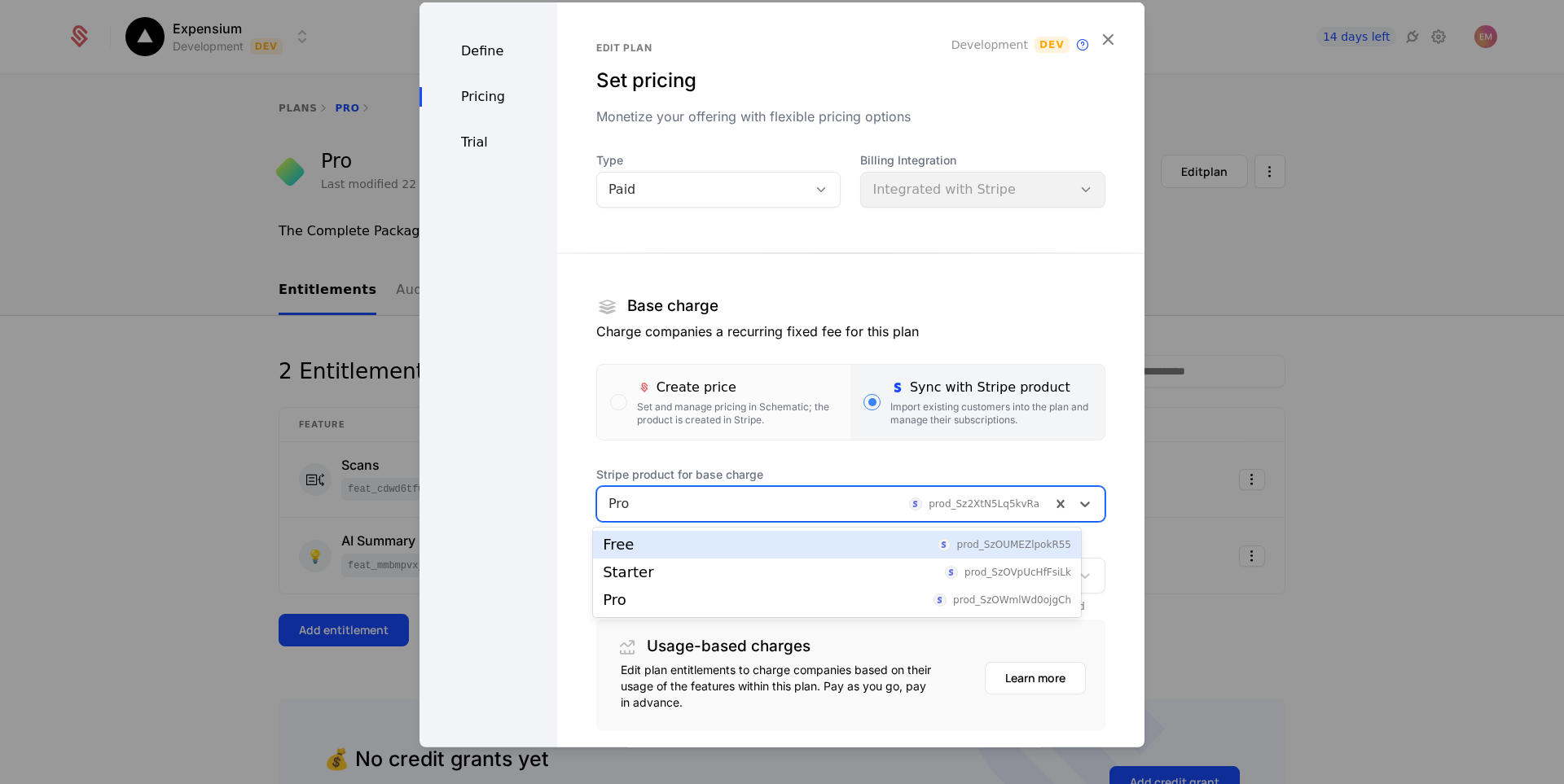
click at [846, 514] on div at bounding box center [825, 503] width 431 height 23
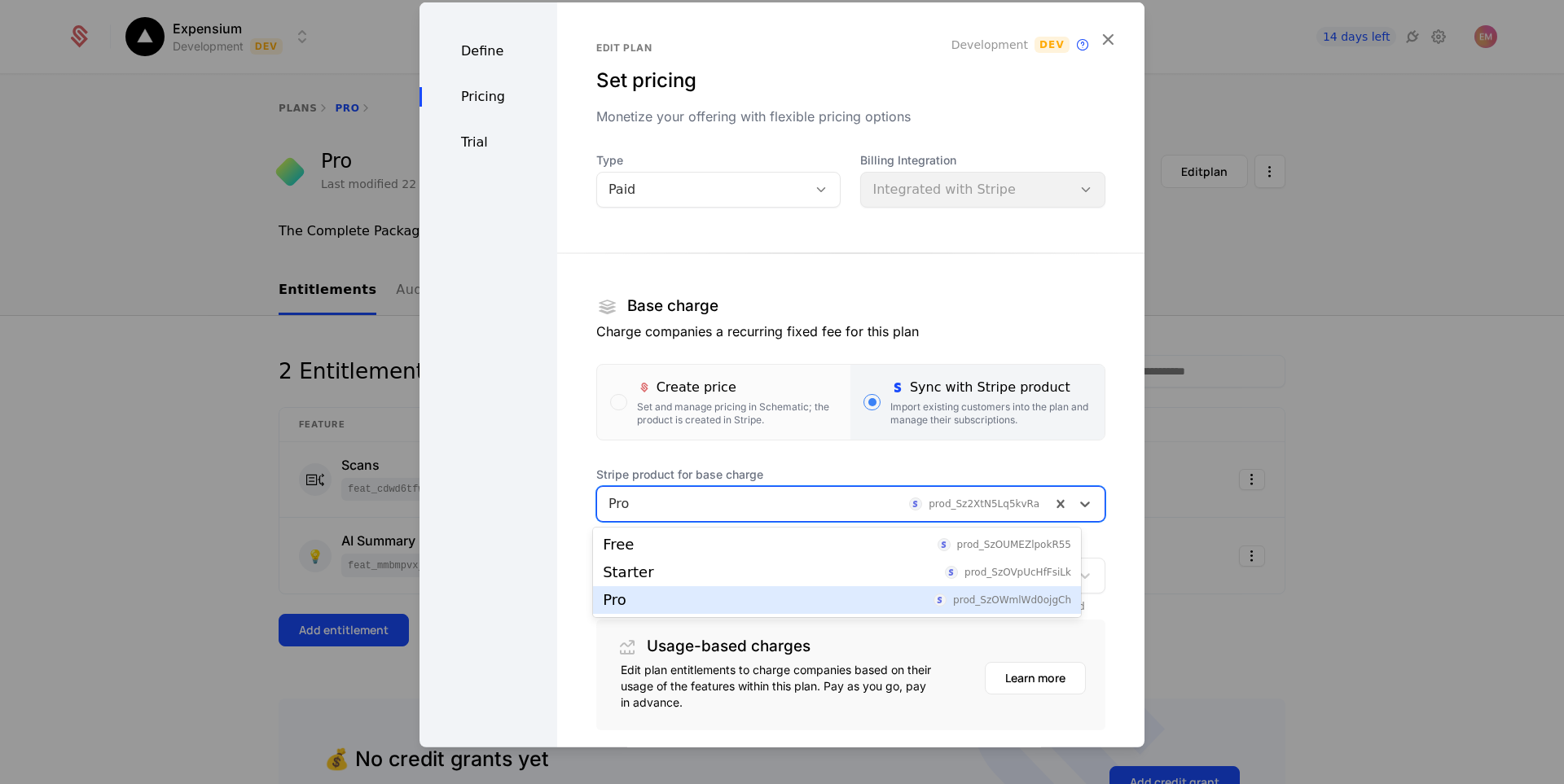
click at [803, 600] on div "Pro prod_SzOWmlWd0ojgCh" at bounding box center [837, 600] width 469 height 15
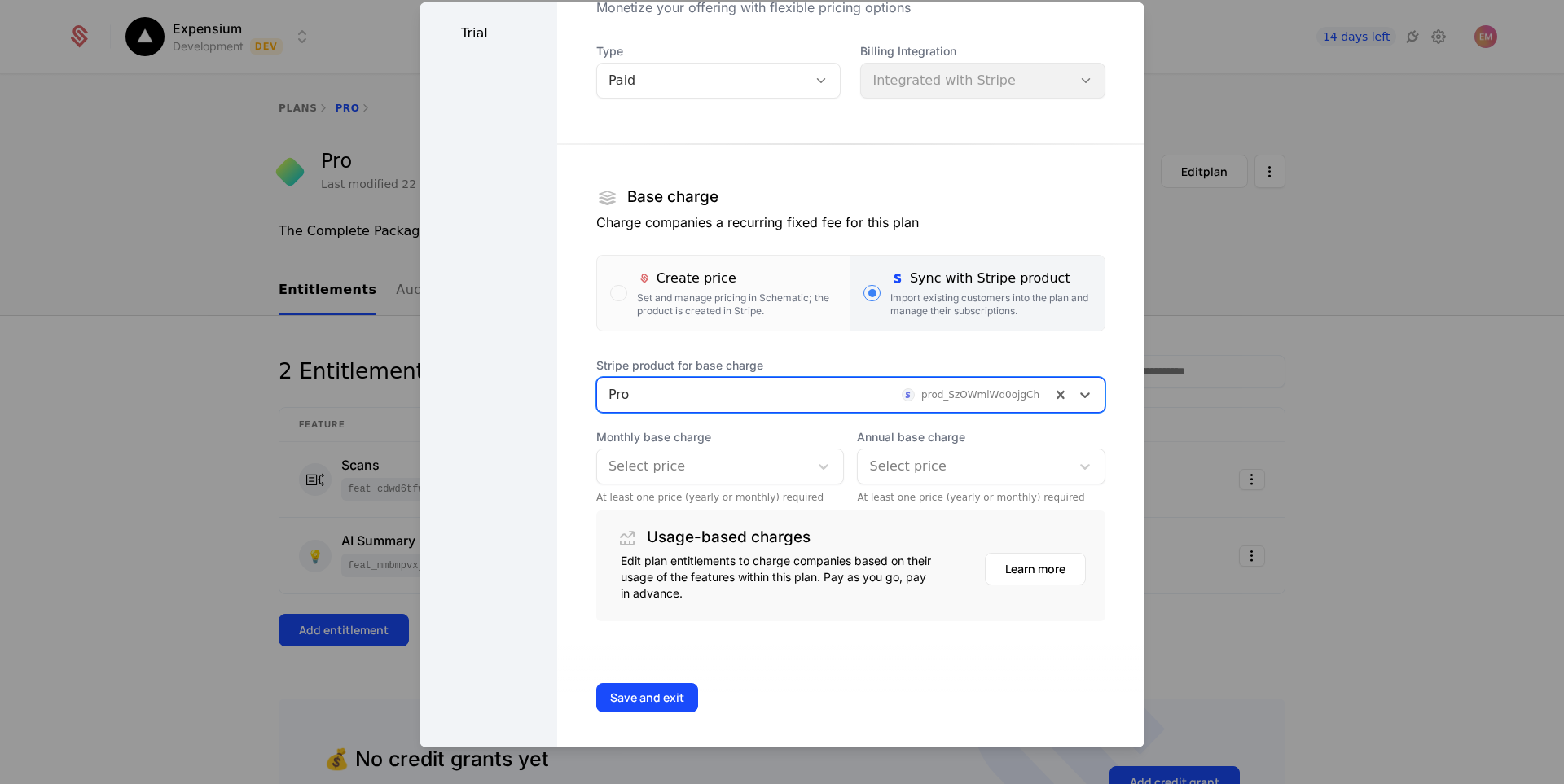
scroll to position [114, 0]
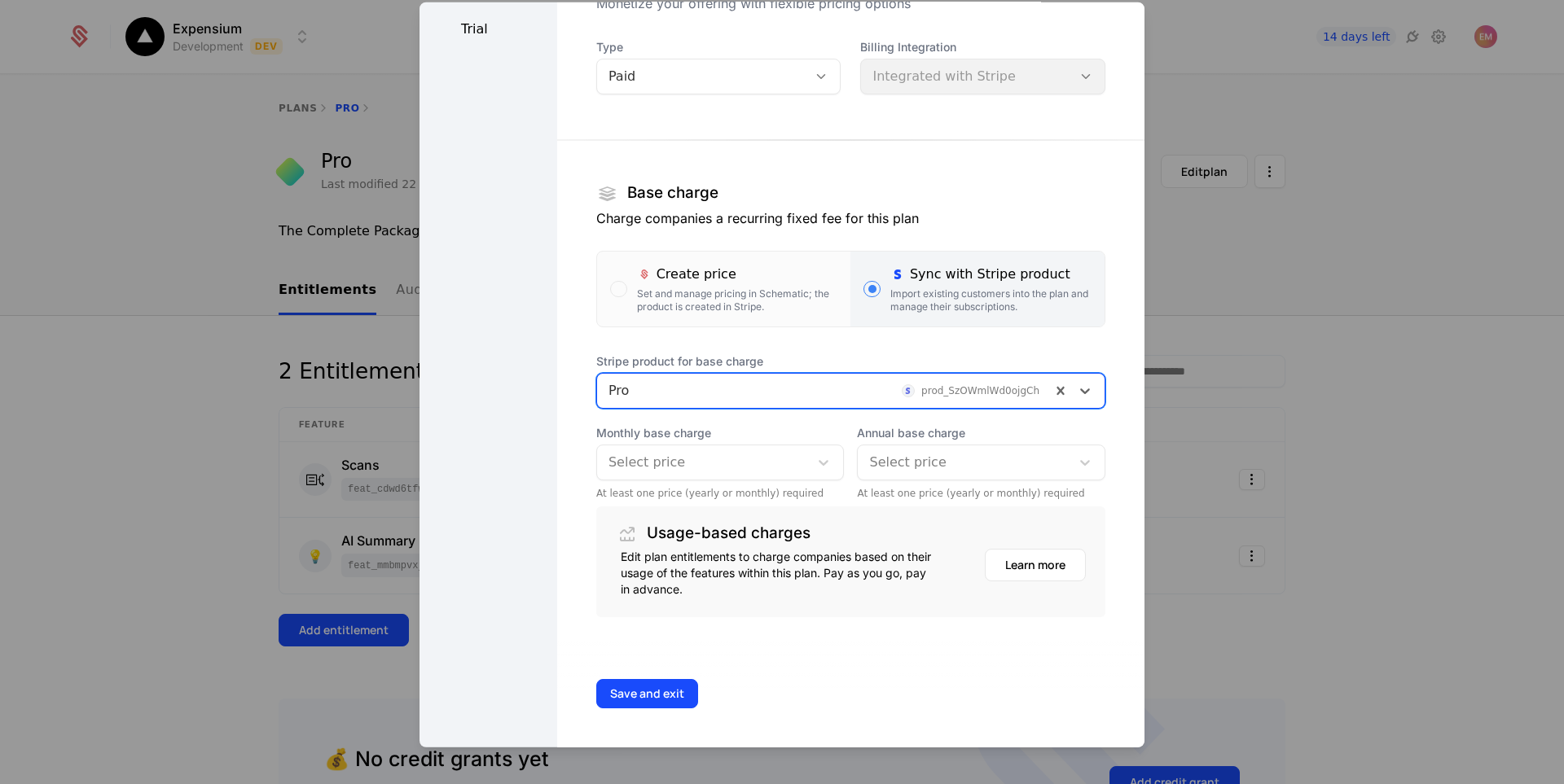
click at [953, 480] on div "Annual base charge Select price At least one price (yearly or monthly) required" at bounding box center [981, 462] width 248 height 74
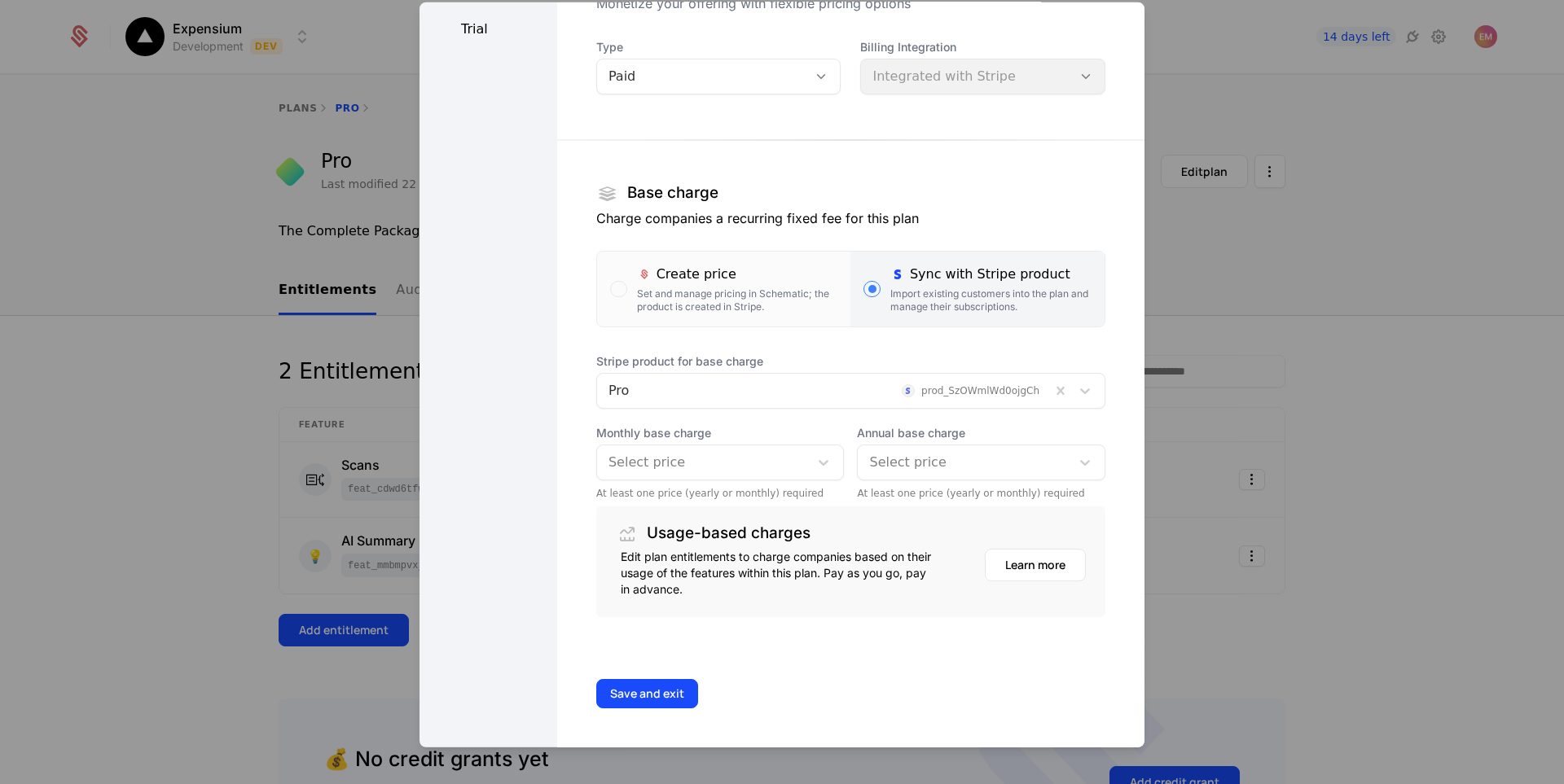
click at [953, 473] on div at bounding box center [965, 462] width 190 height 23
click at [922, 511] on div "£99.99 /year" at bounding box center [963, 503] width 218 height 15
click at [764, 468] on div at bounding box center [704, 462] width 190 height 23
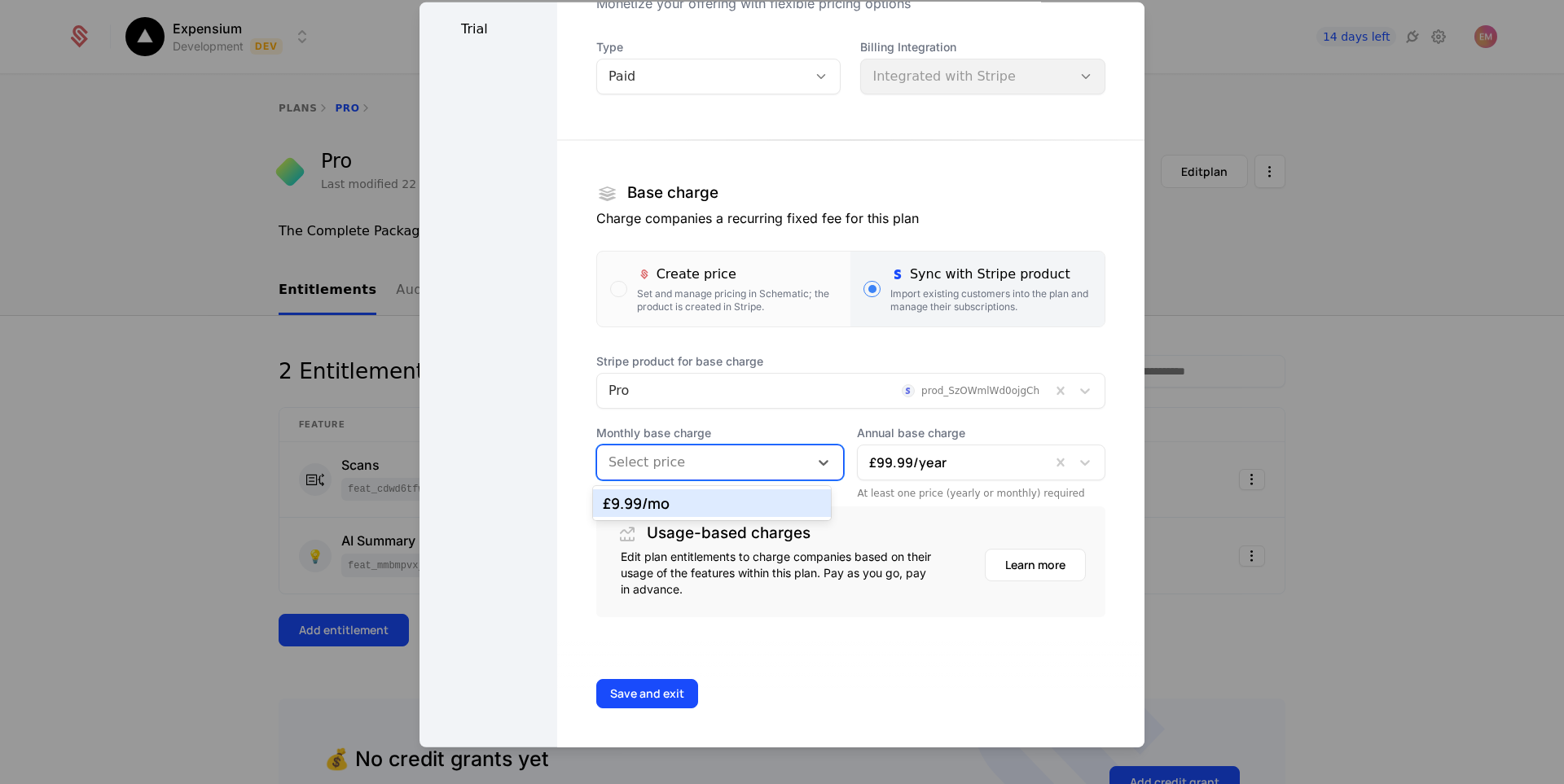
click at [716, 503] on div "£9.99 /mo" at bounding box center [712, 503] width 218 height 15
click at [671, 696] on button "Save and exit" at bounding box center [647, 693] width 102 height 29
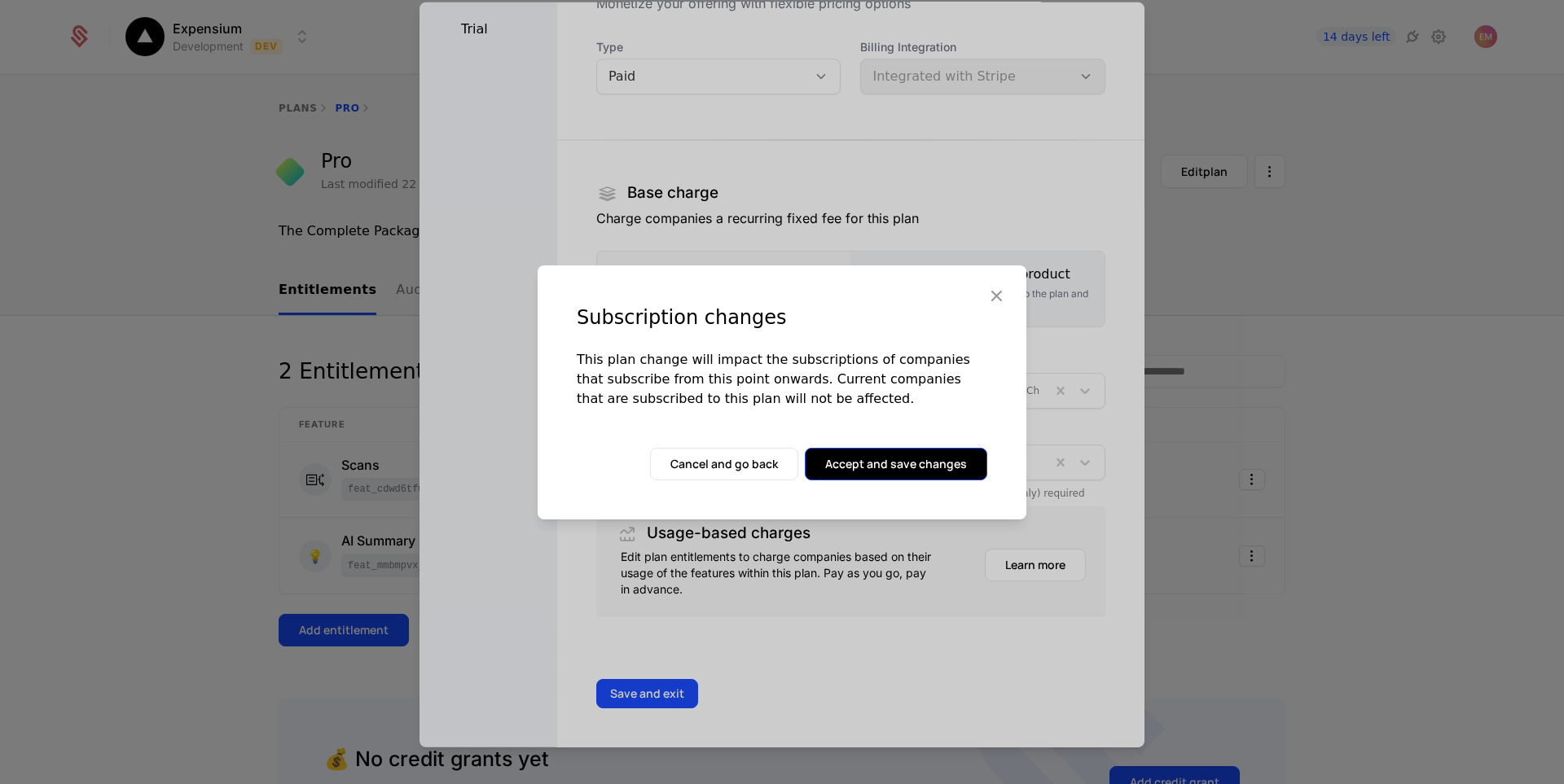
click at [917, 471] on button "Accept and save changes" at bounding box center [896, 464] width 182 height 32
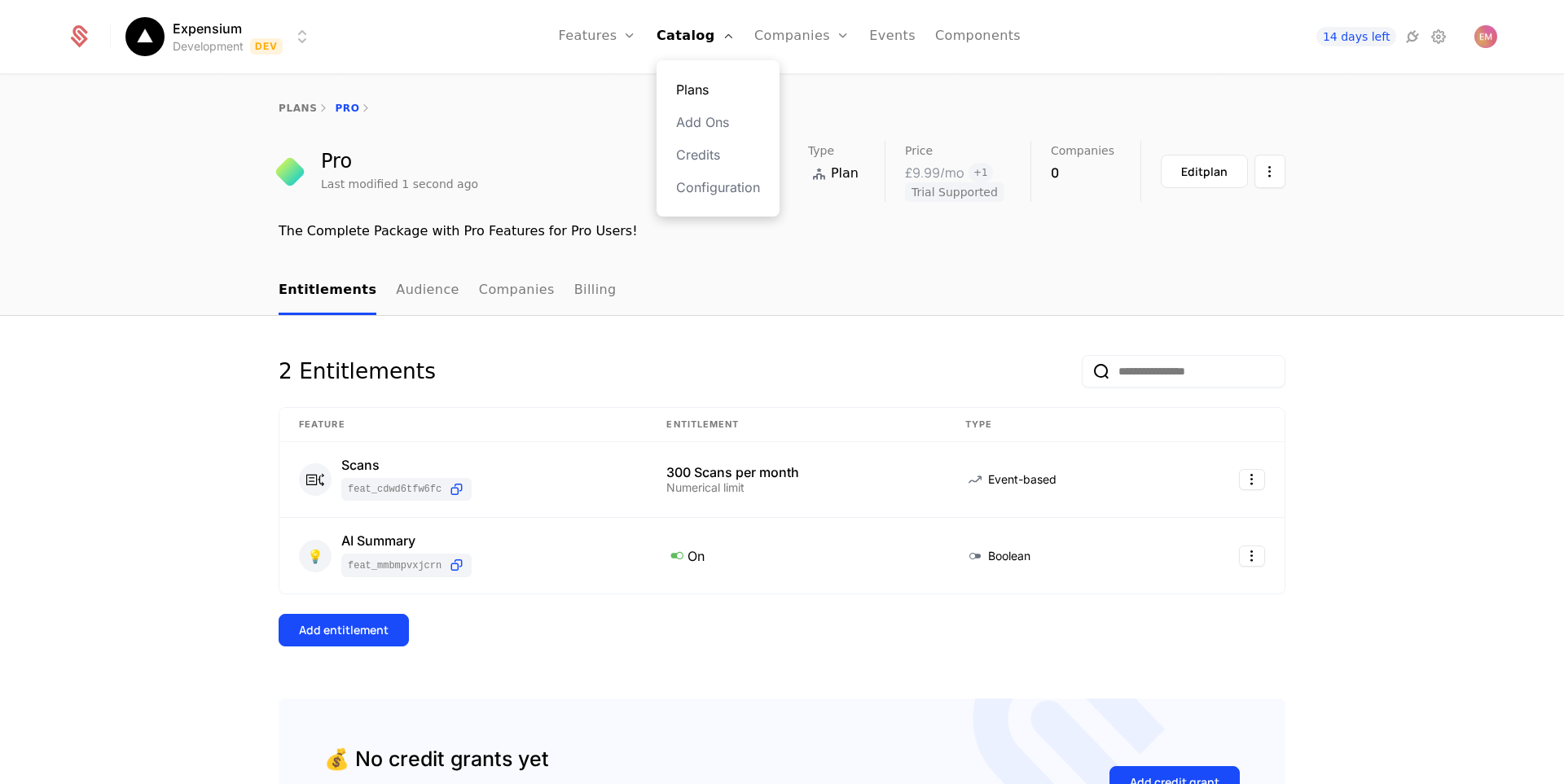
click at [716, 90] on link "Plans" at bounding box center [719, 89] width 84 height 20
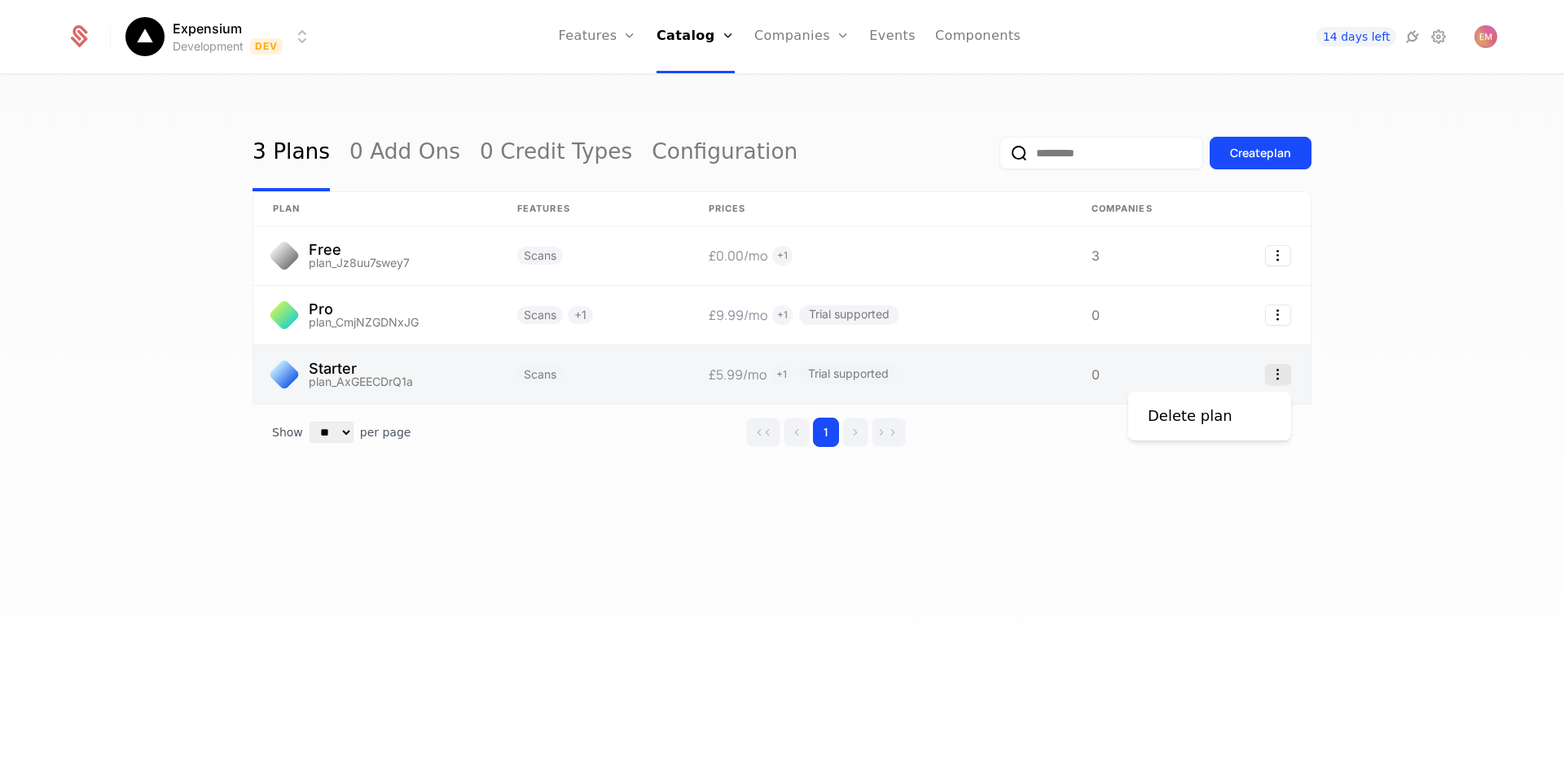
click at [1269, 373] on icon "Select action" at bounding box center [1279, 374] width 26 height 22
click at [1010, 377] on html "Expensium Development Dev Features Features Flags Catalog Plans Add Ons Credits…" at bounding box center [782, 392] width 1564 height 784
click at [1004, 377] on link at bounding box center [881, 374] width 383 height 59
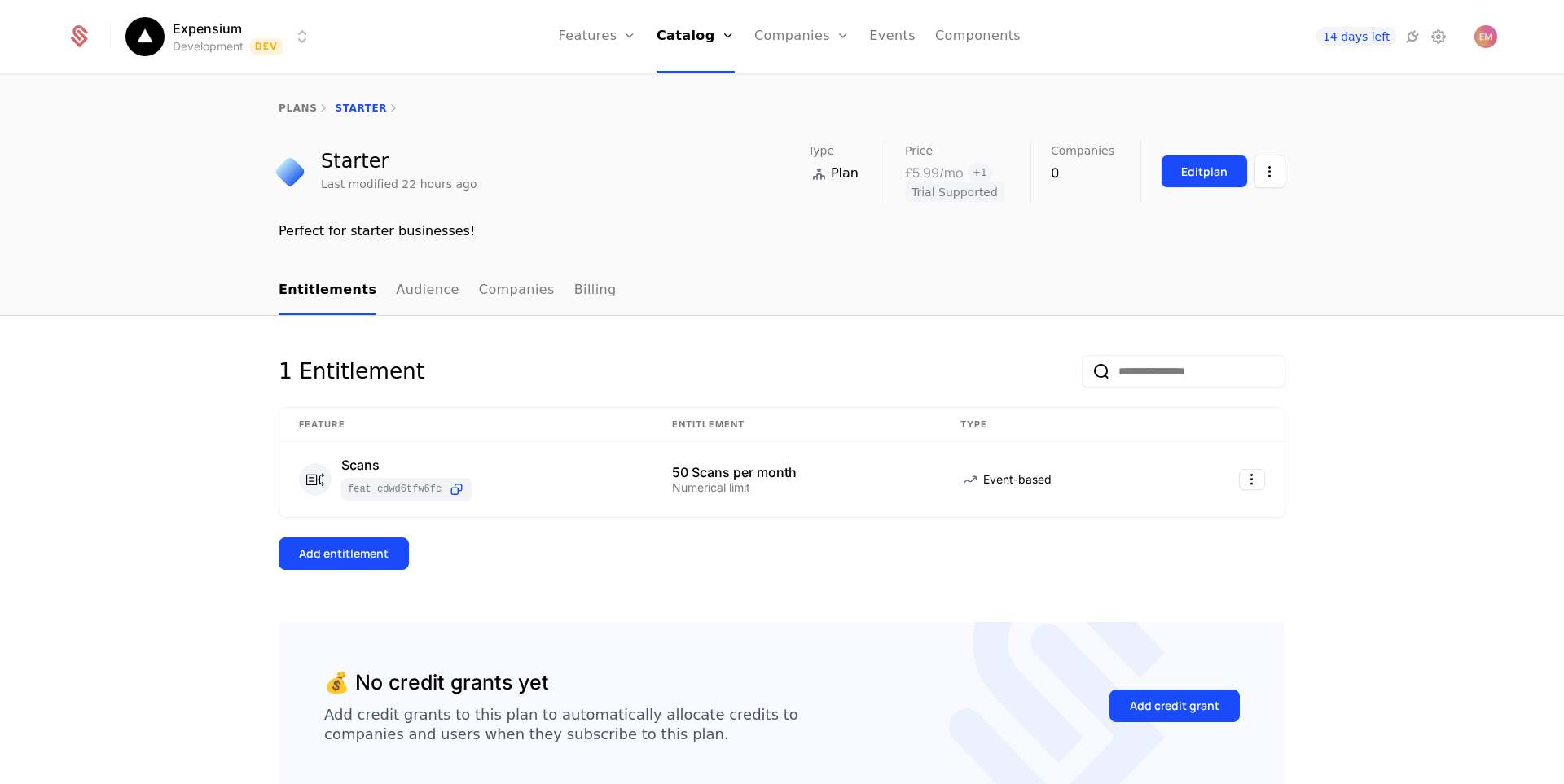
click at [1203, 161] on button "Edit plan" at bounding box center [1204, 172] width 87 height 33
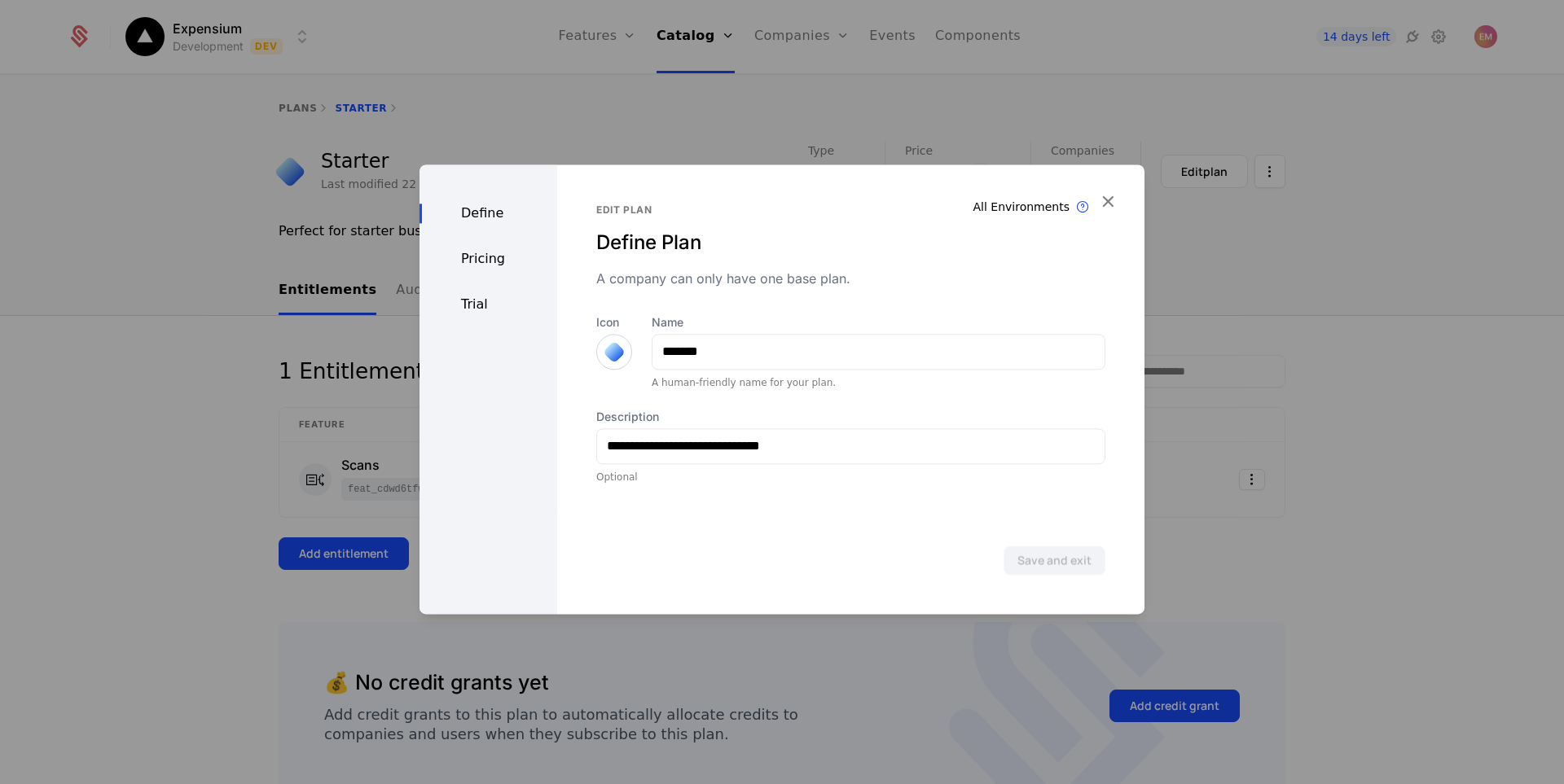
click at [496, 267] on div "Pricing" at bounding box center [488, 259] width 137 height 20
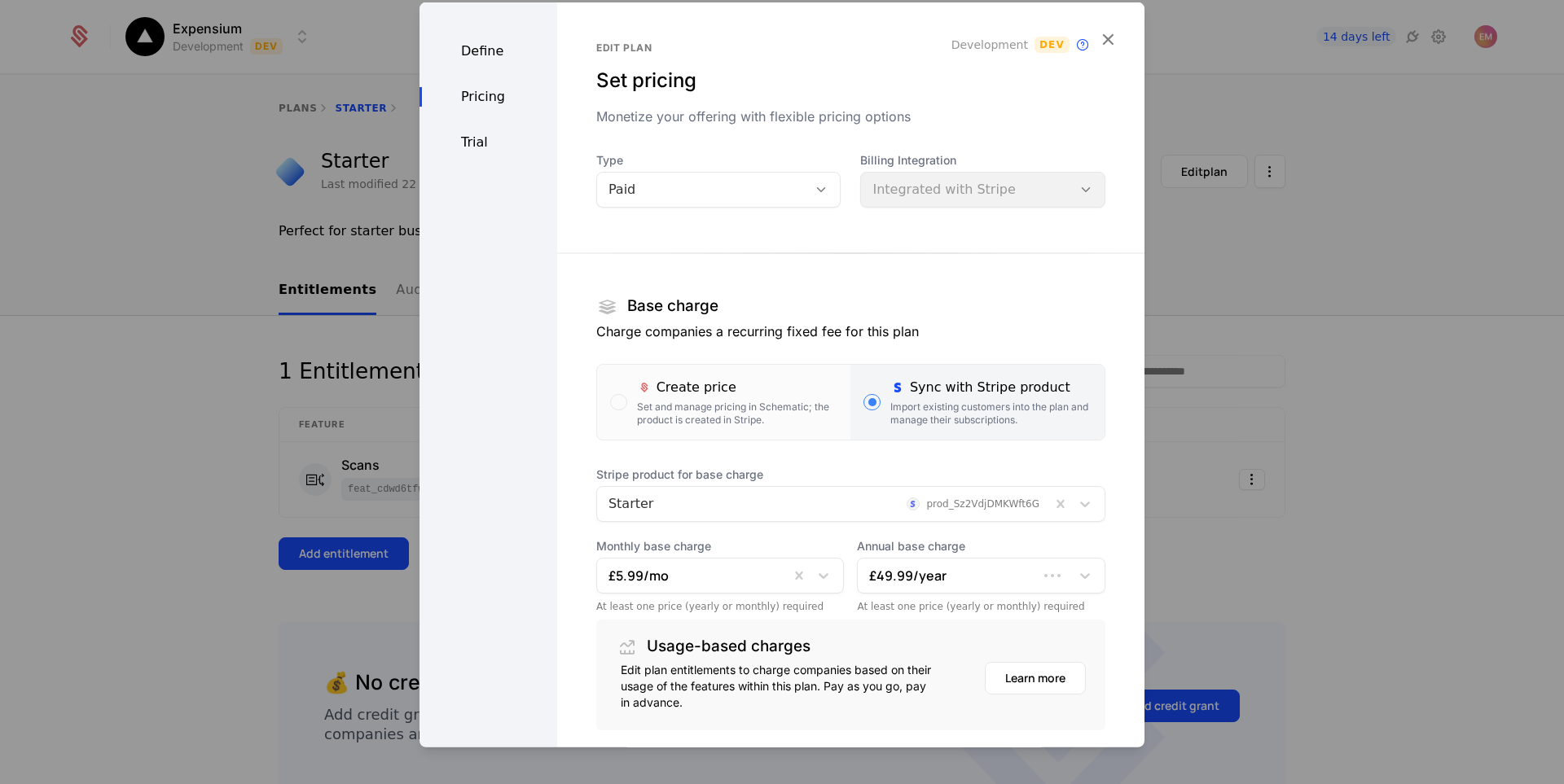
click at [976, 511] on div at bounding box center [825, 503] width 431 height 23
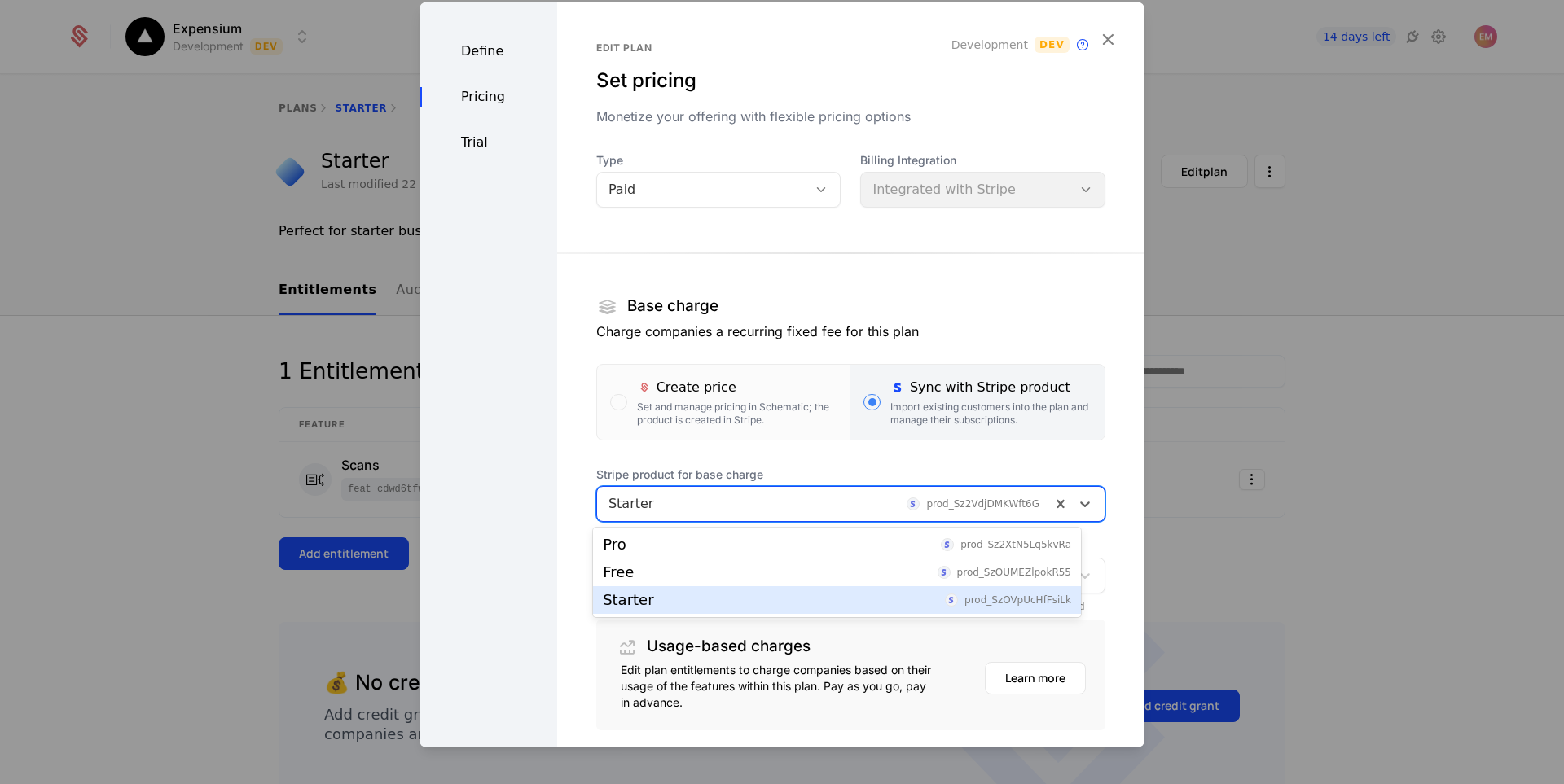
click at [978, 605] on span "prod_SzOVpUcHfFsiLk" at bounding box center [1018, 600] width 107 height 10
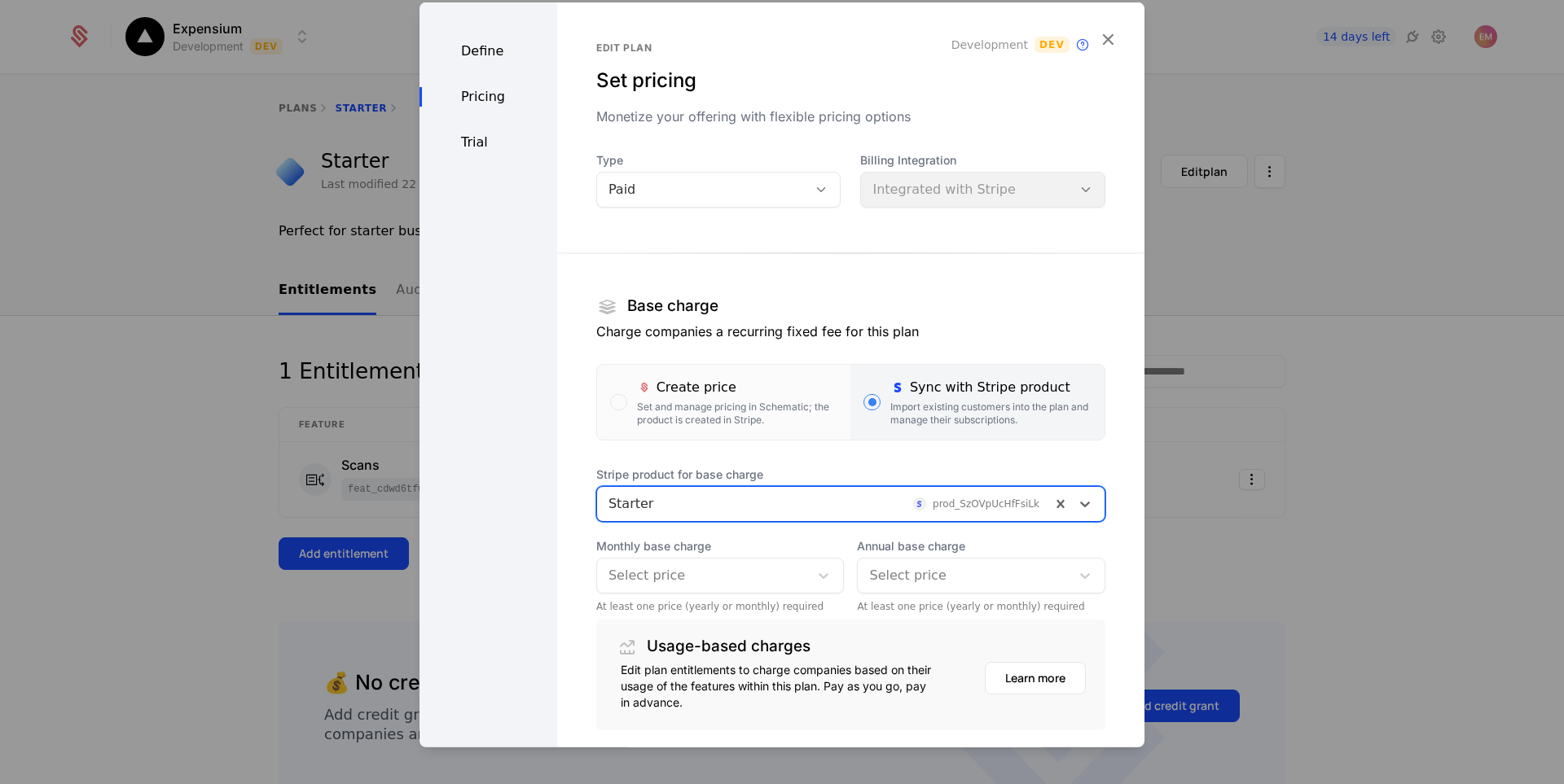
click at [949, 582] on div at bounding box center [965, 574] width 190 height 23
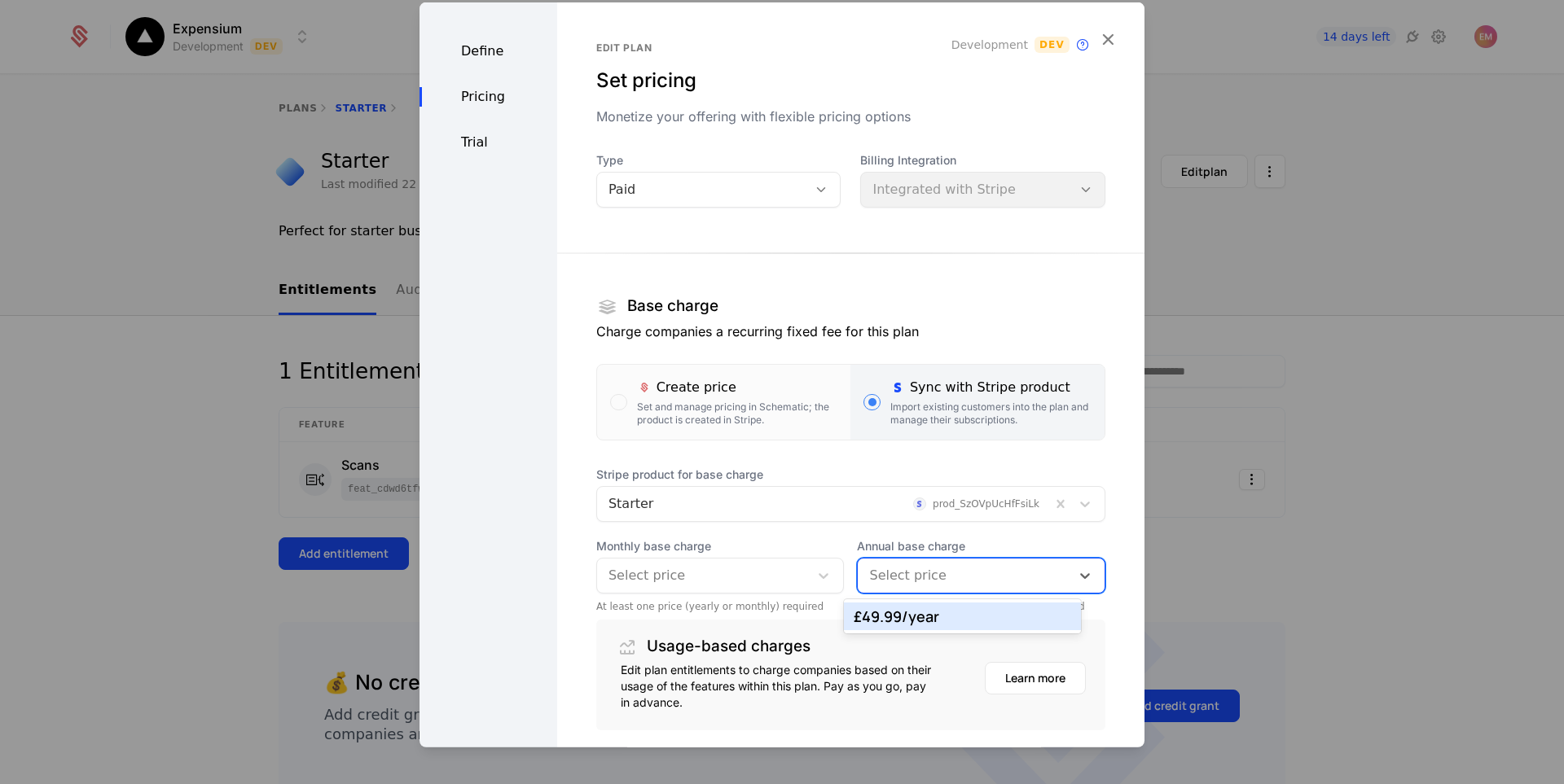
click at [925, 613] on div "£49.99 /year" at bounding box center [963, 616] width 218 height 15
click at [774, 576] on div at bounding box center [704, 574] width 190 height 23
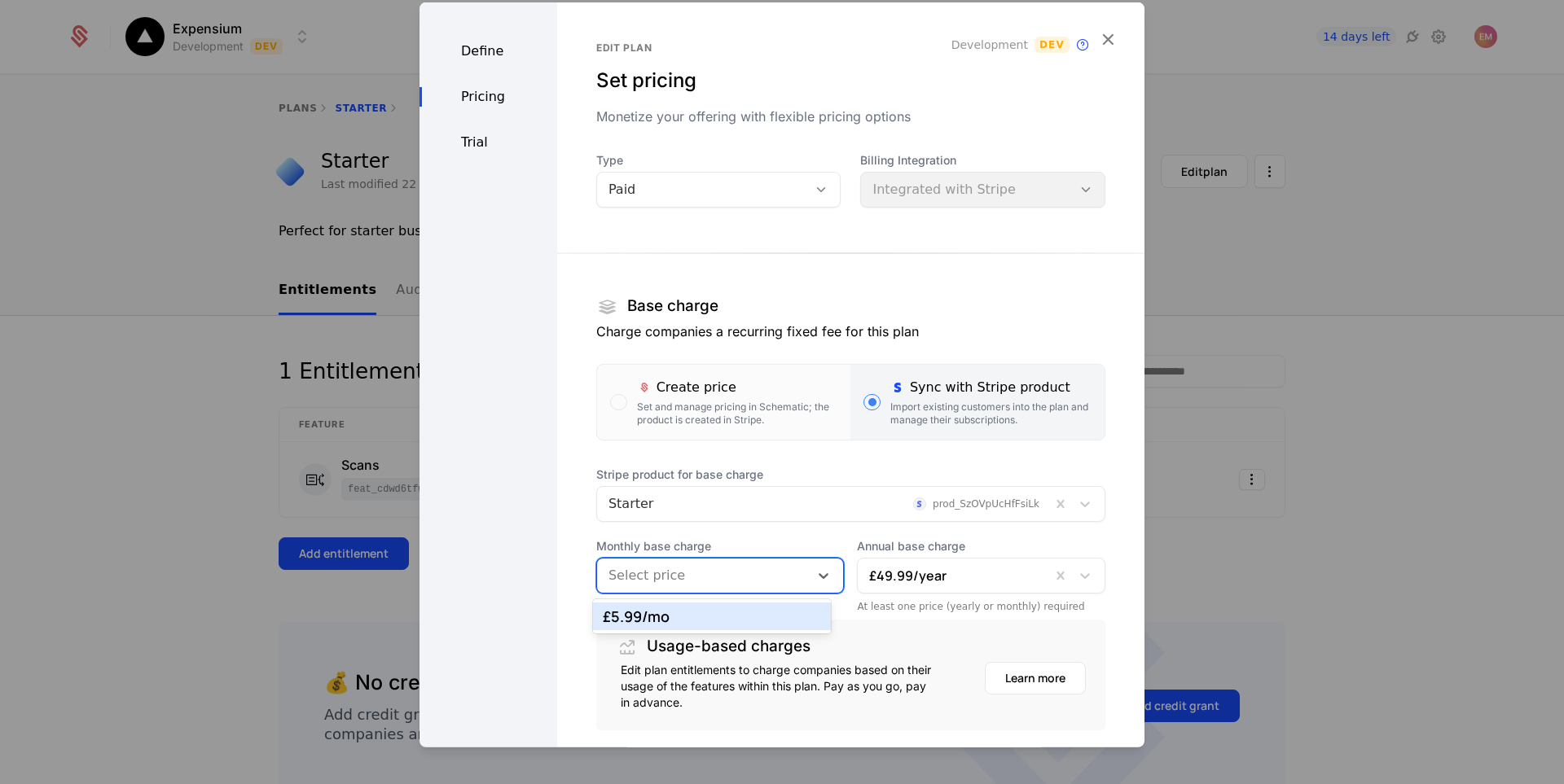
click at [740, 609] on div "£5.99 /mo" at bounding box center [712, 616] width 237 height 27
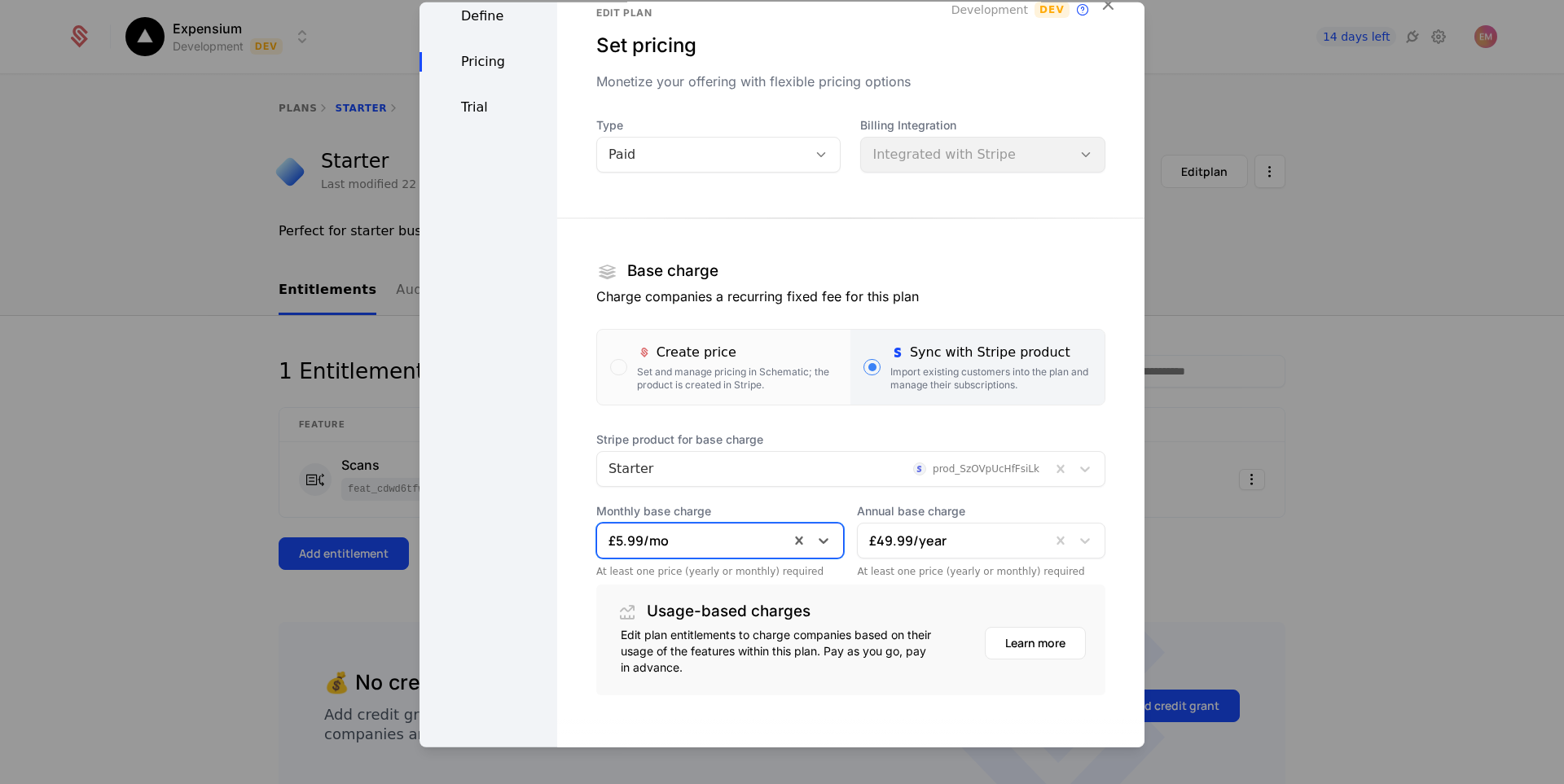
scroll to position [114, 0]
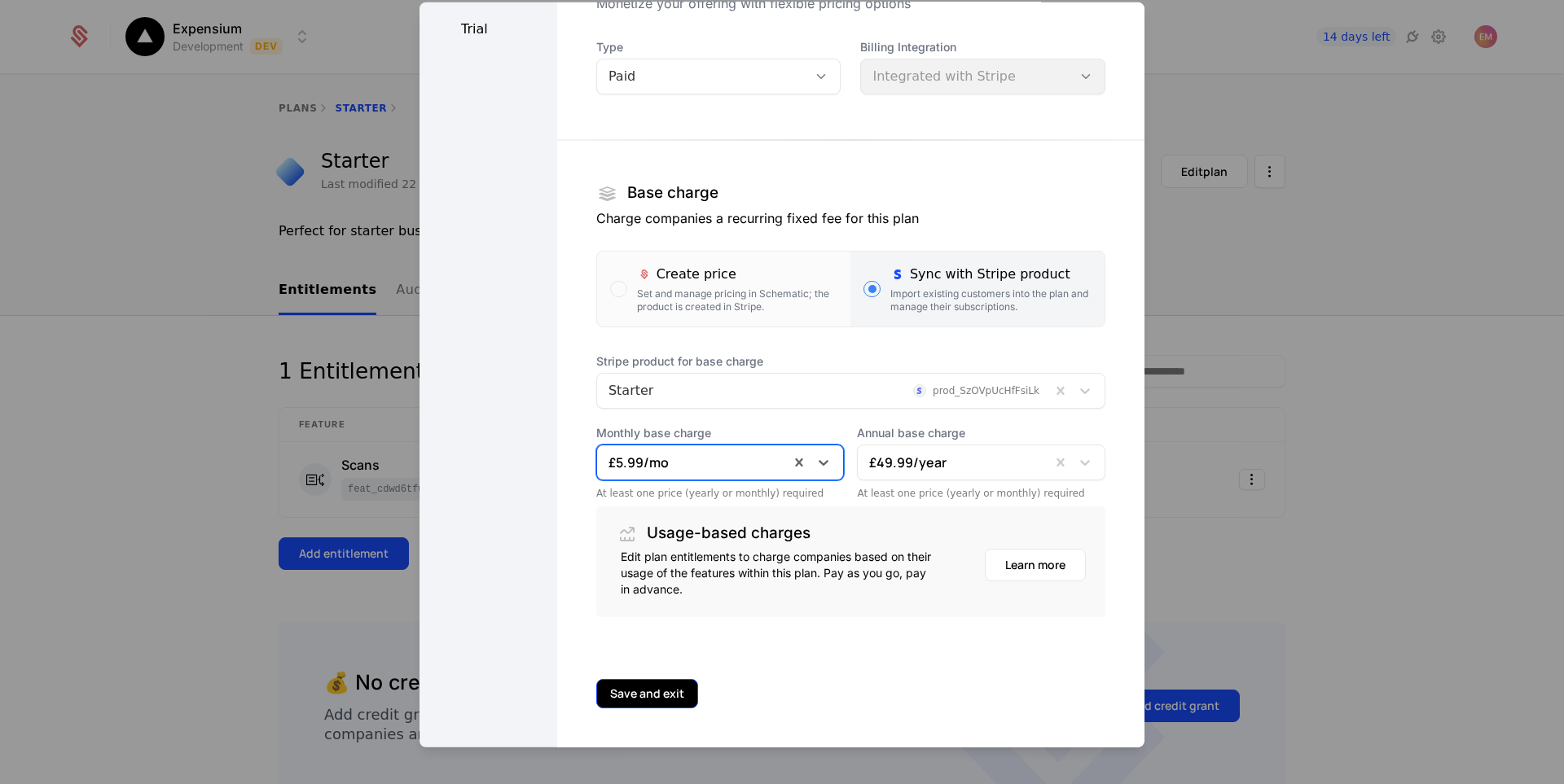
click at [663, 691] on button "Save and exit" at bounding box center [647, 693] width 102 height 29
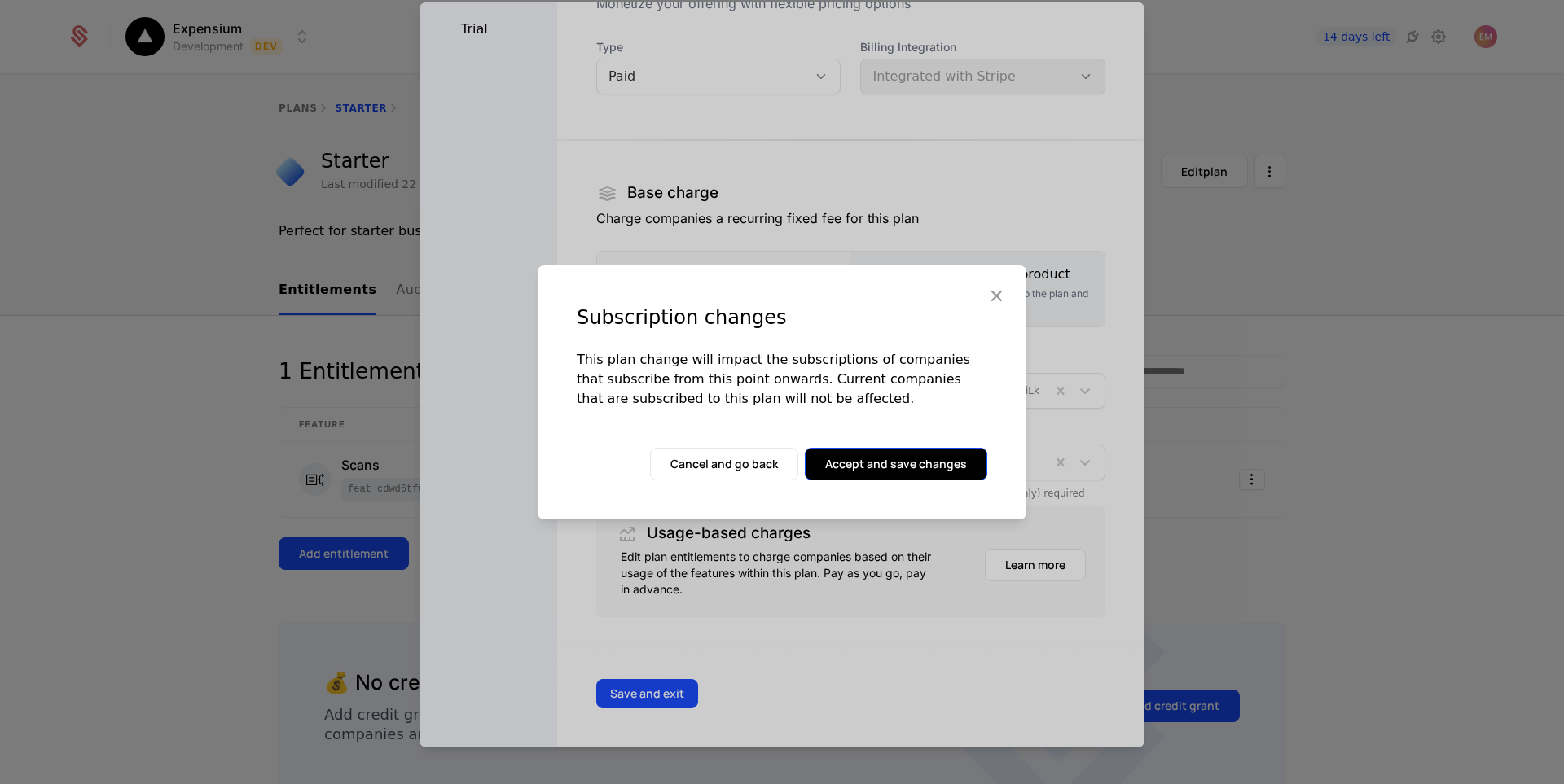
click at [913, 478] on button "Accept and save changes" at bounding box center [896, 464] width 182 height 32
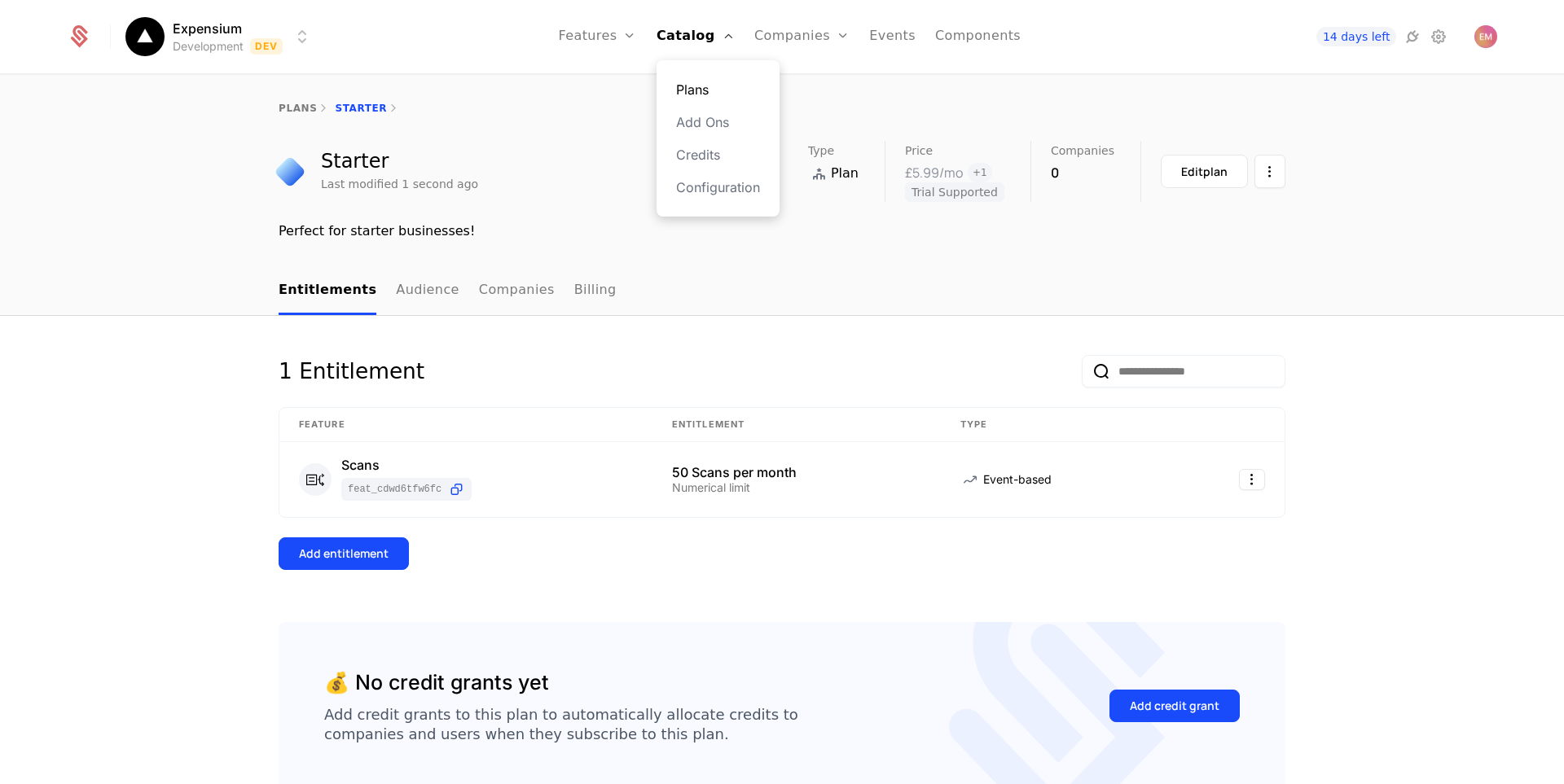
click at [711, 93] on link "Plans" at bounding box center [719, 89] width 84 height 20
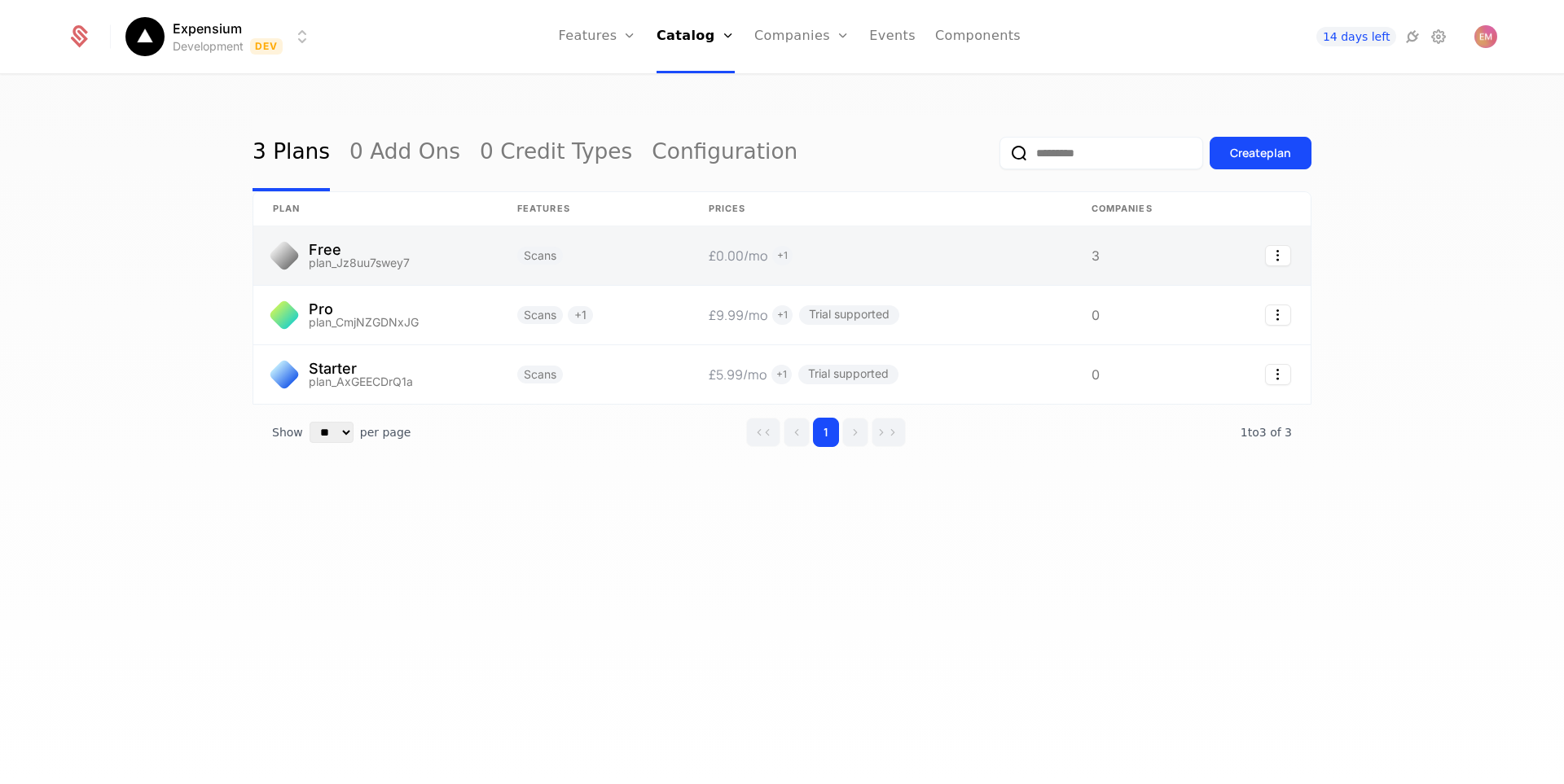
click at [421, 254] on link at bounding box center [375, 256] width 244 height 59
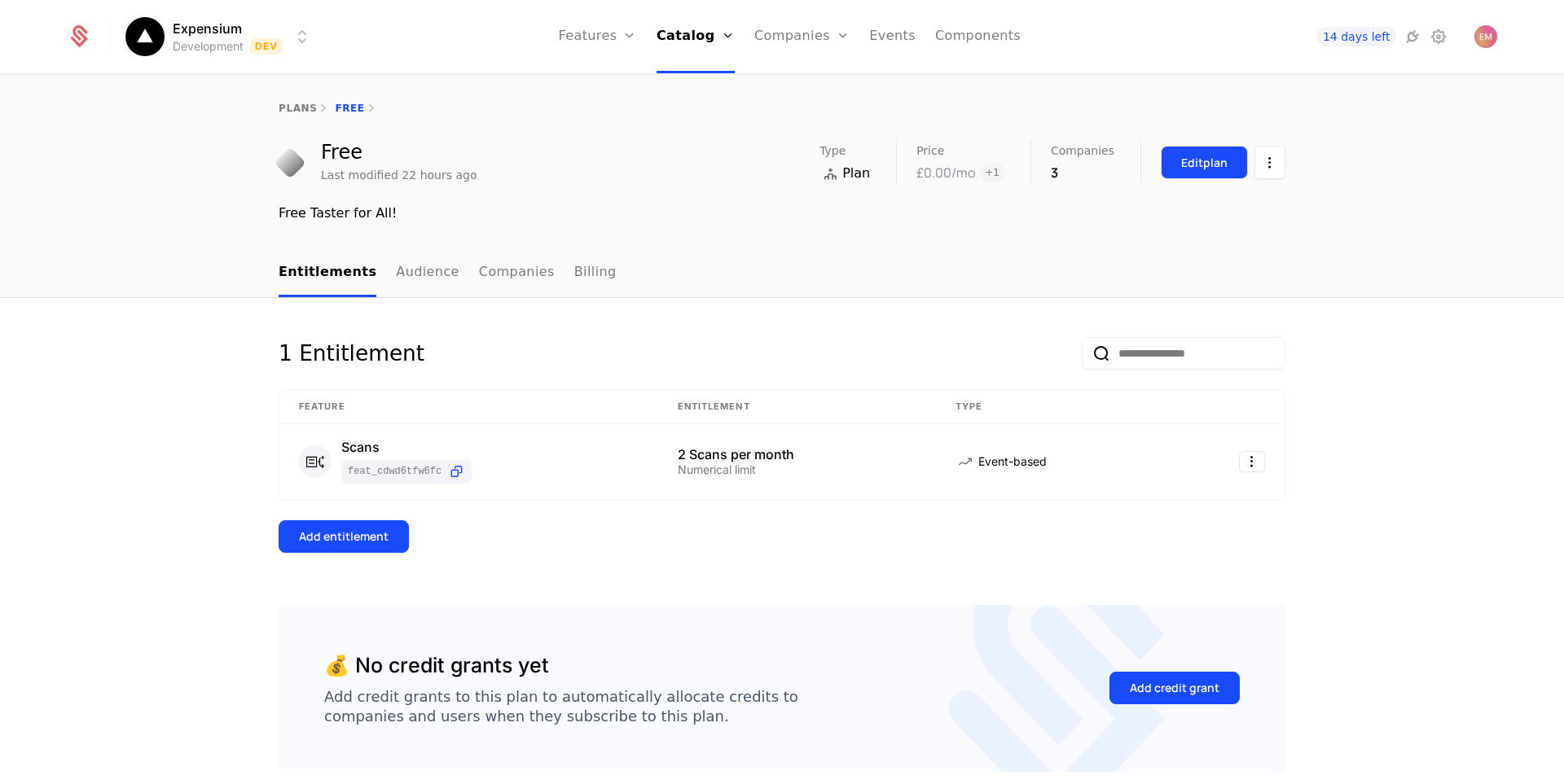
click at [1187, 168] on div "Edit plan" at bounding box center [1204, 163] width 46 height 17
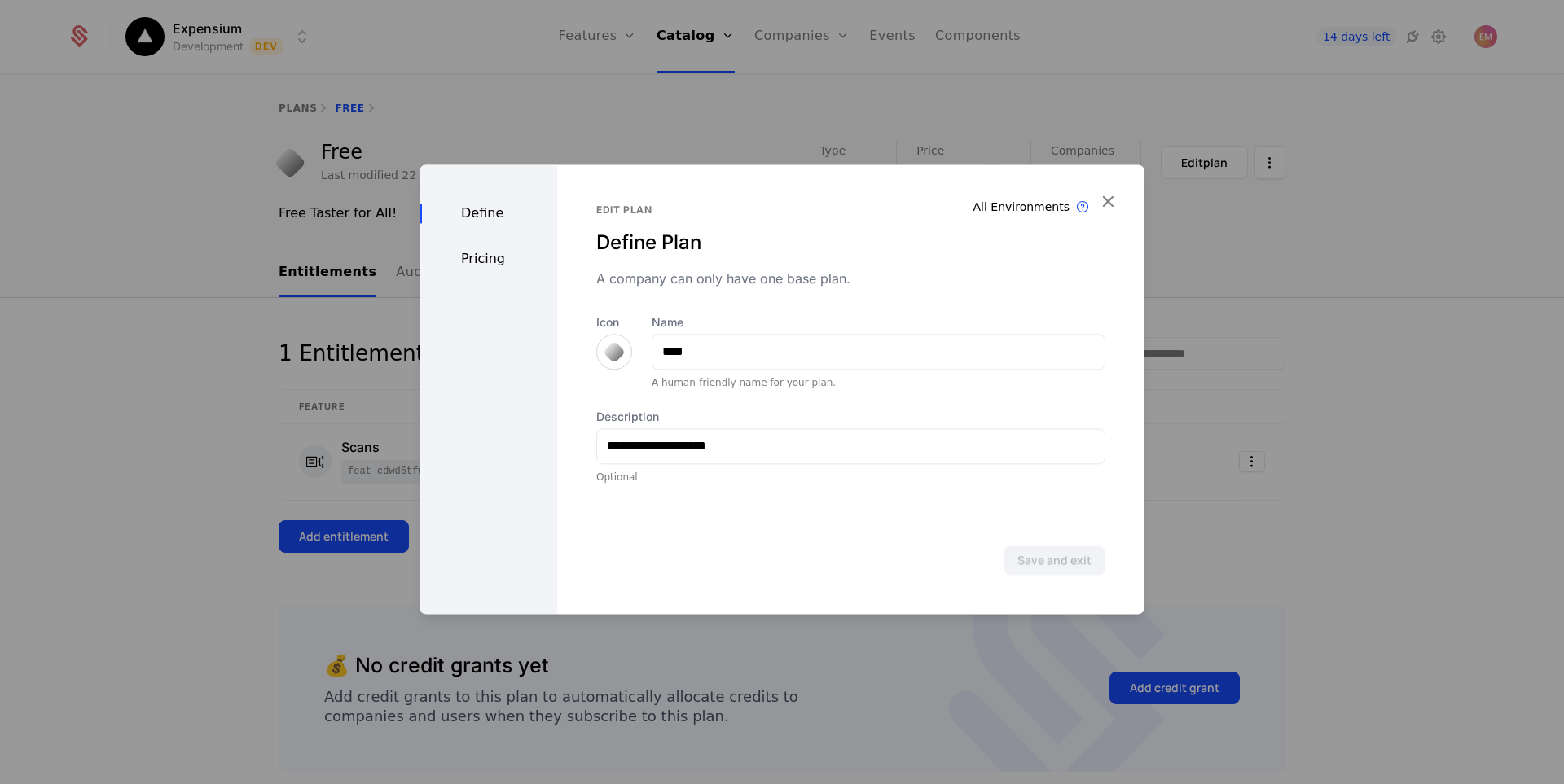
click at [489, 257] on div "Pricing" at bounding box center [488, 259] width 137 height 20
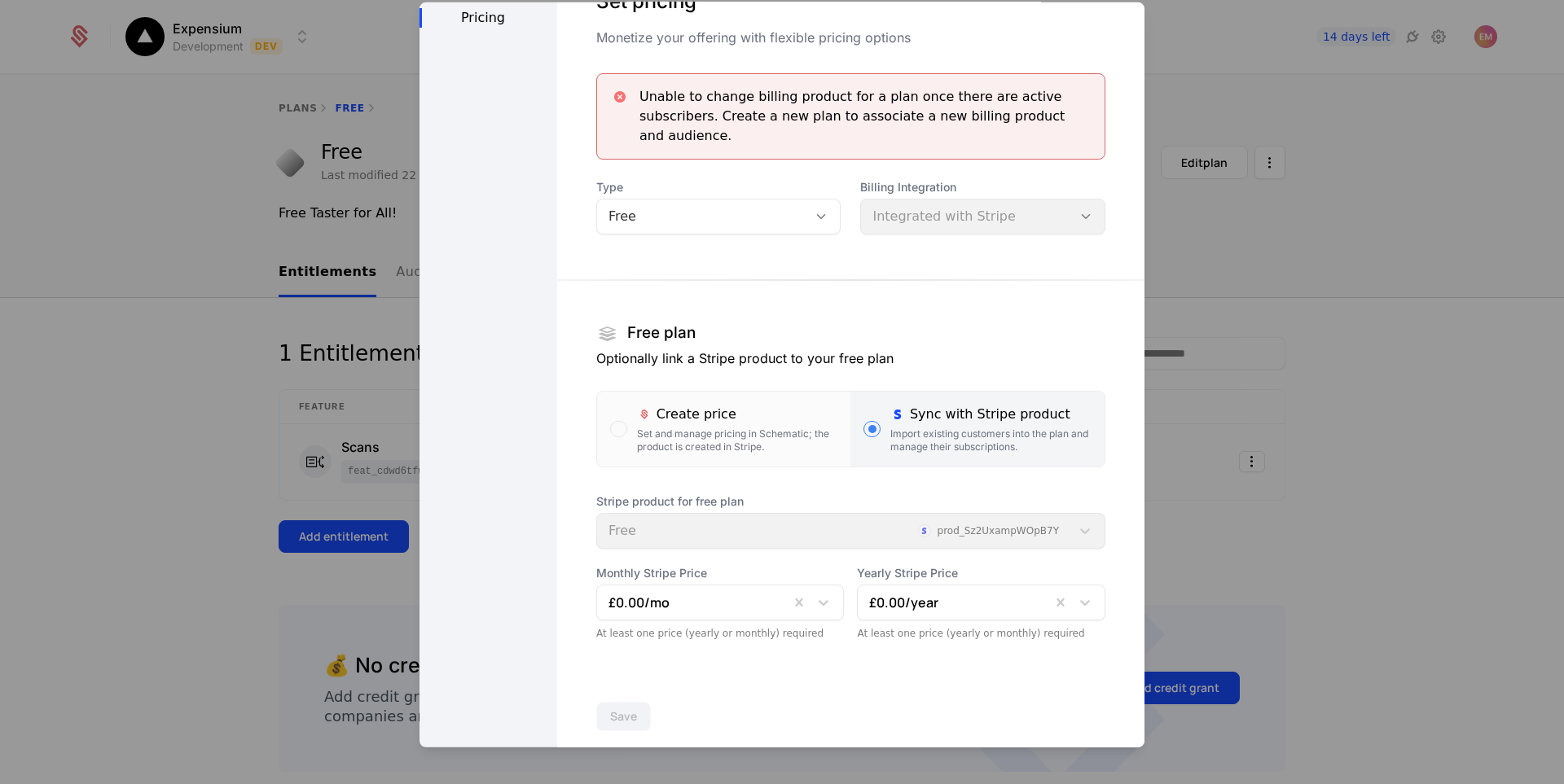
scroll to position [81, 0]
click at [949, 529] on div "Stripe product for free plan Free prod_Sz2UxampWOpB7Y" at bounding box center [850, 517] width 509 height 56
click at [809, 534] on div "Stripe product for free plan Free prod_Sz2UxampWOpB7Y" at bounding box center [850, 517] width 509 height 56
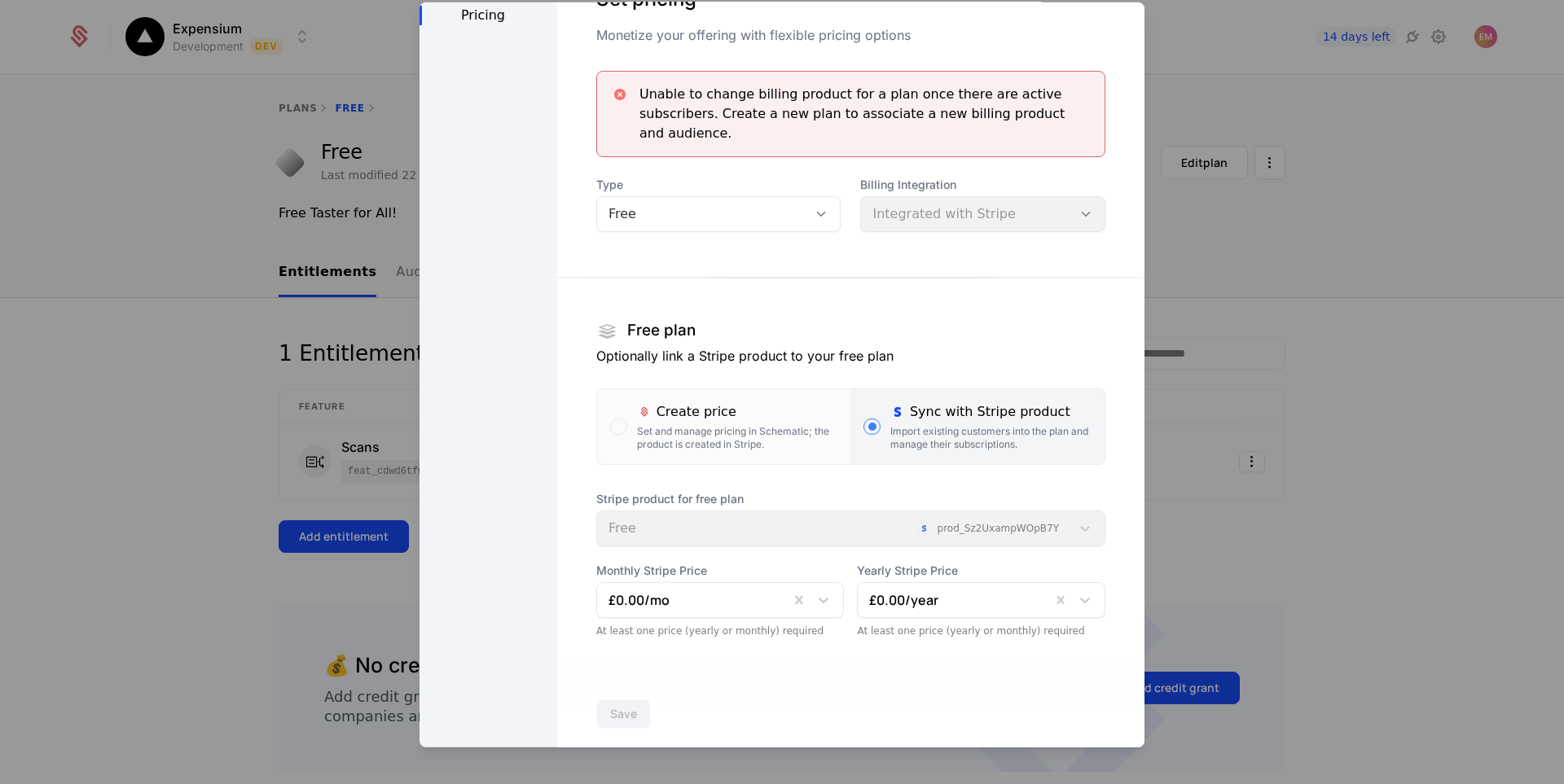
click at [797, 533] on div "Stripe product for free plan Free prod_Sz2UxampWOpB7Y" at bounding box center [850, 517] width 509 height 56
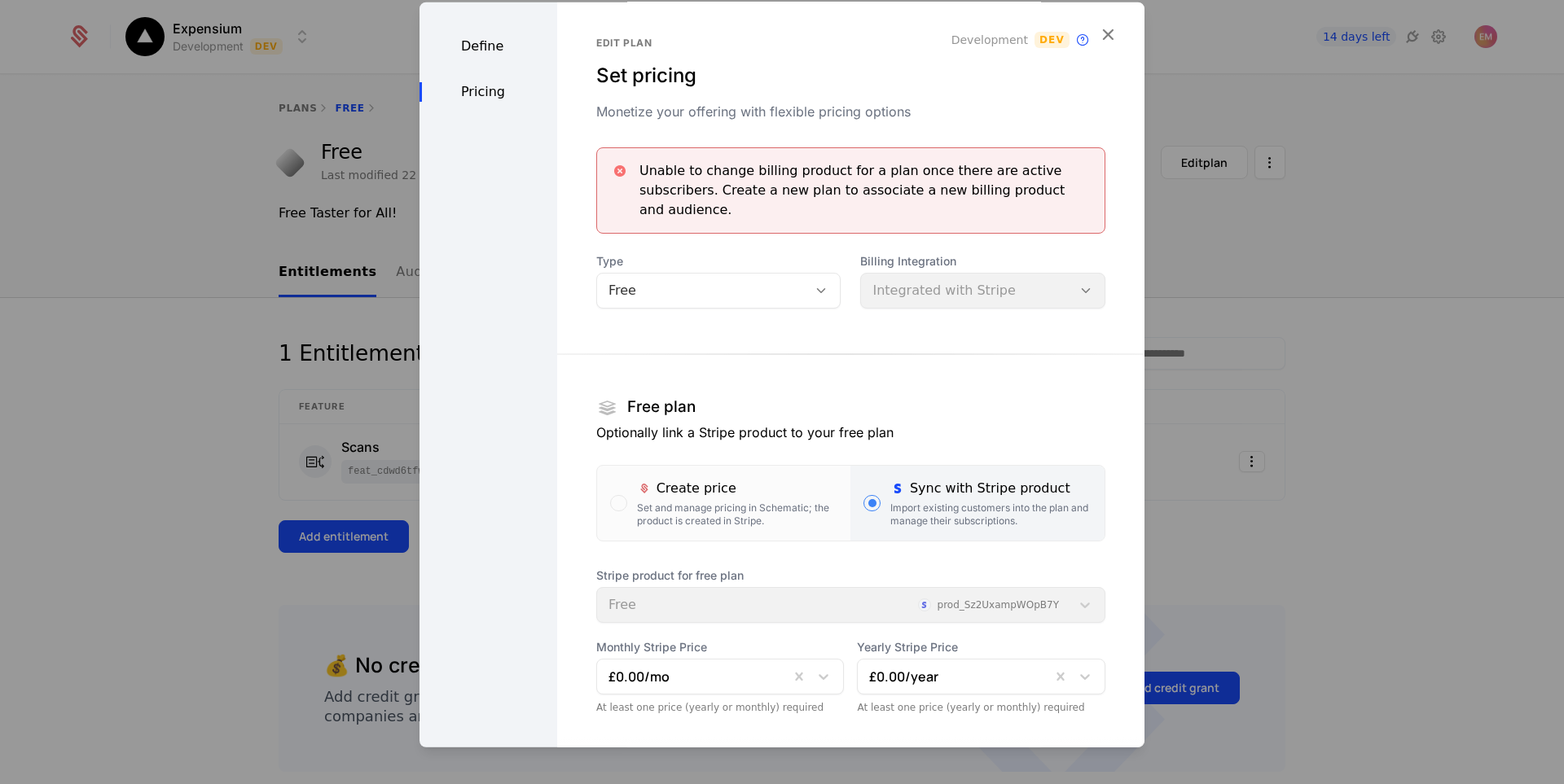
scroll to position [0, 0]
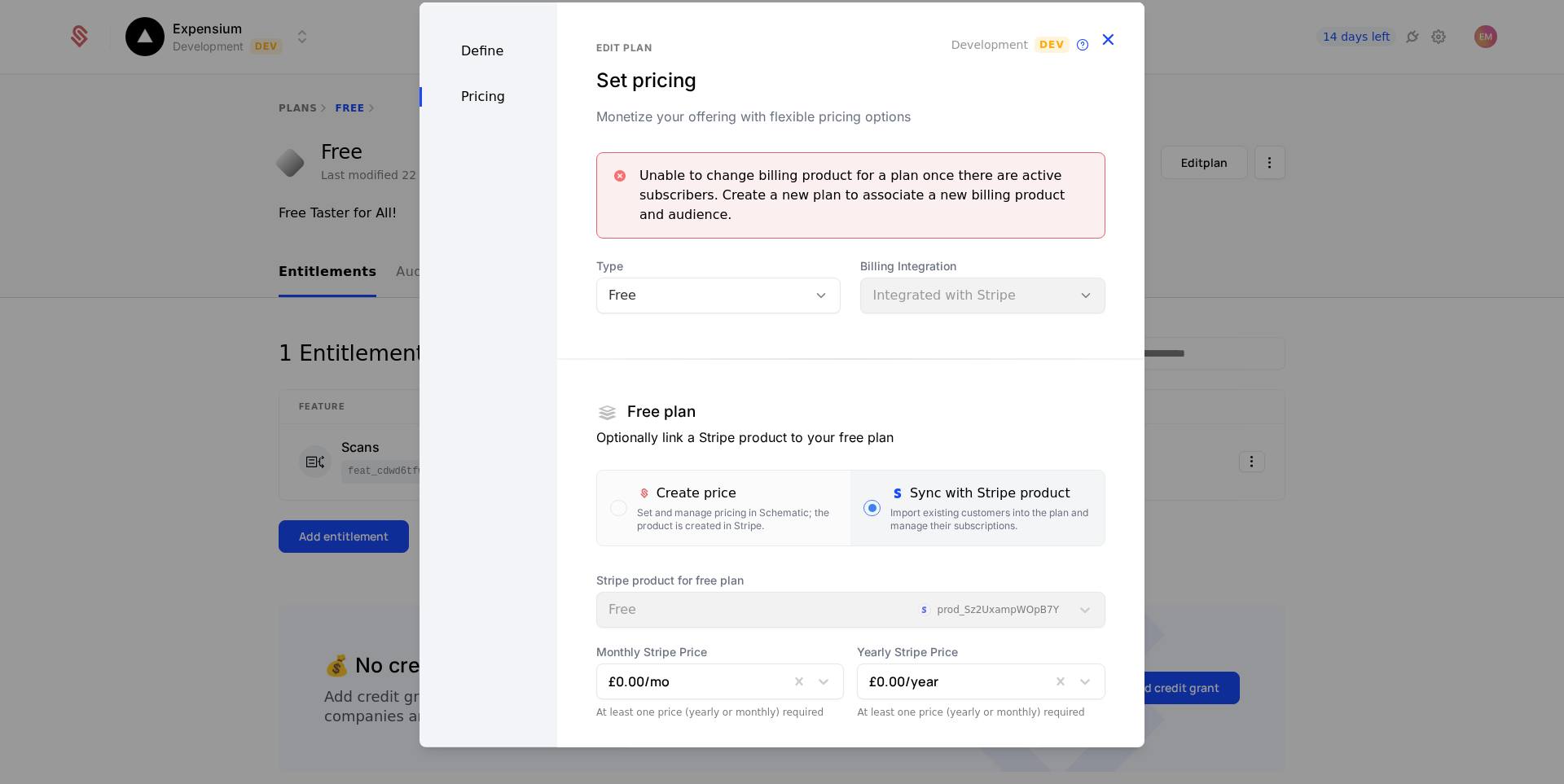
click at [1097, 42] on icon "button" at bounding box center [1108, 38] width 22 height 22
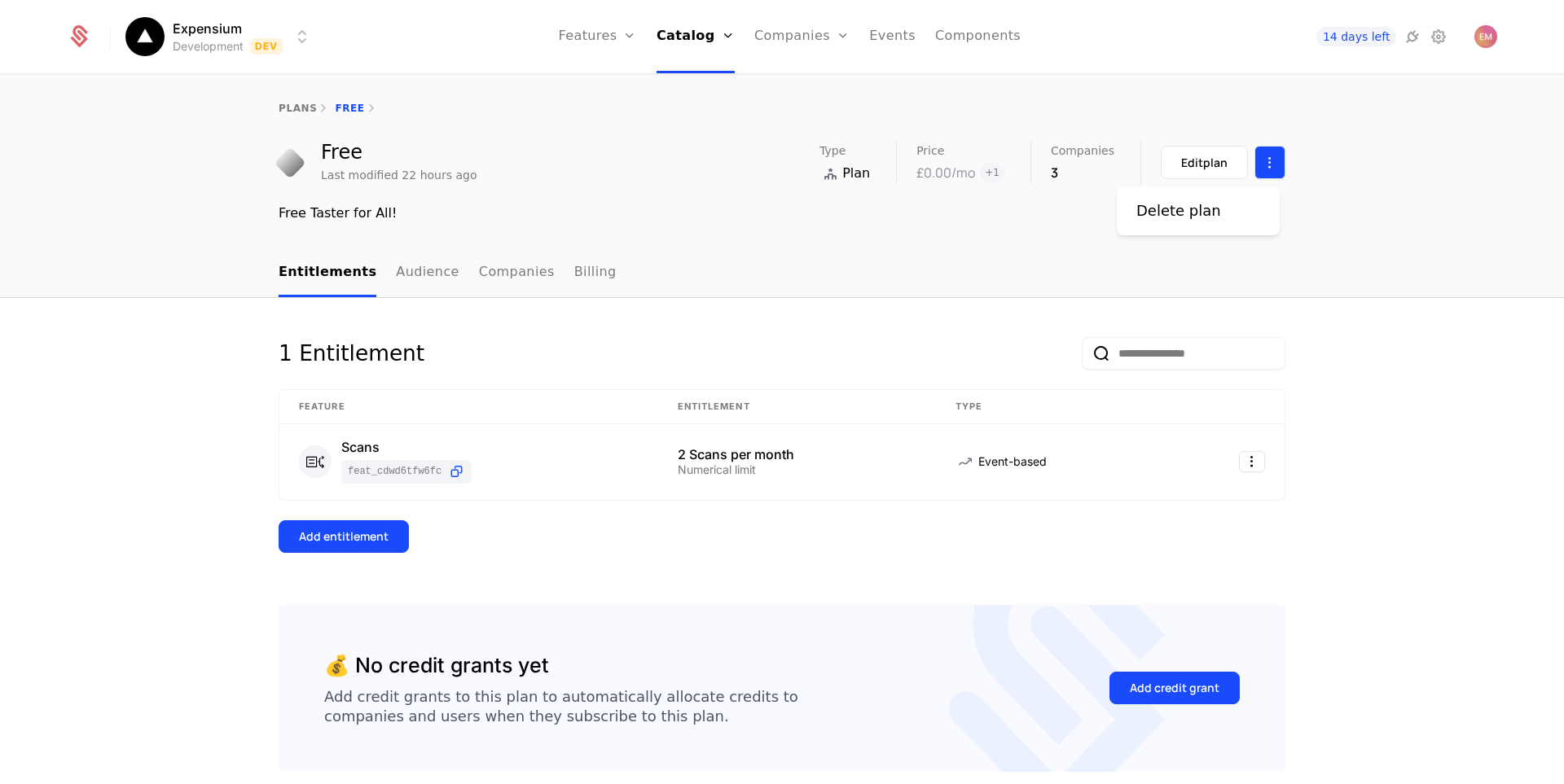
click at [1271, 166] on html "Expensium Development Dev Features Features Flags Catalog Plans Add Ons Credits…" at bounding box center [782, 392] width 1564 height 784
click at [1191, 213] on div "Delete plan" at bounding box center [1179, 211] width 84 height 23
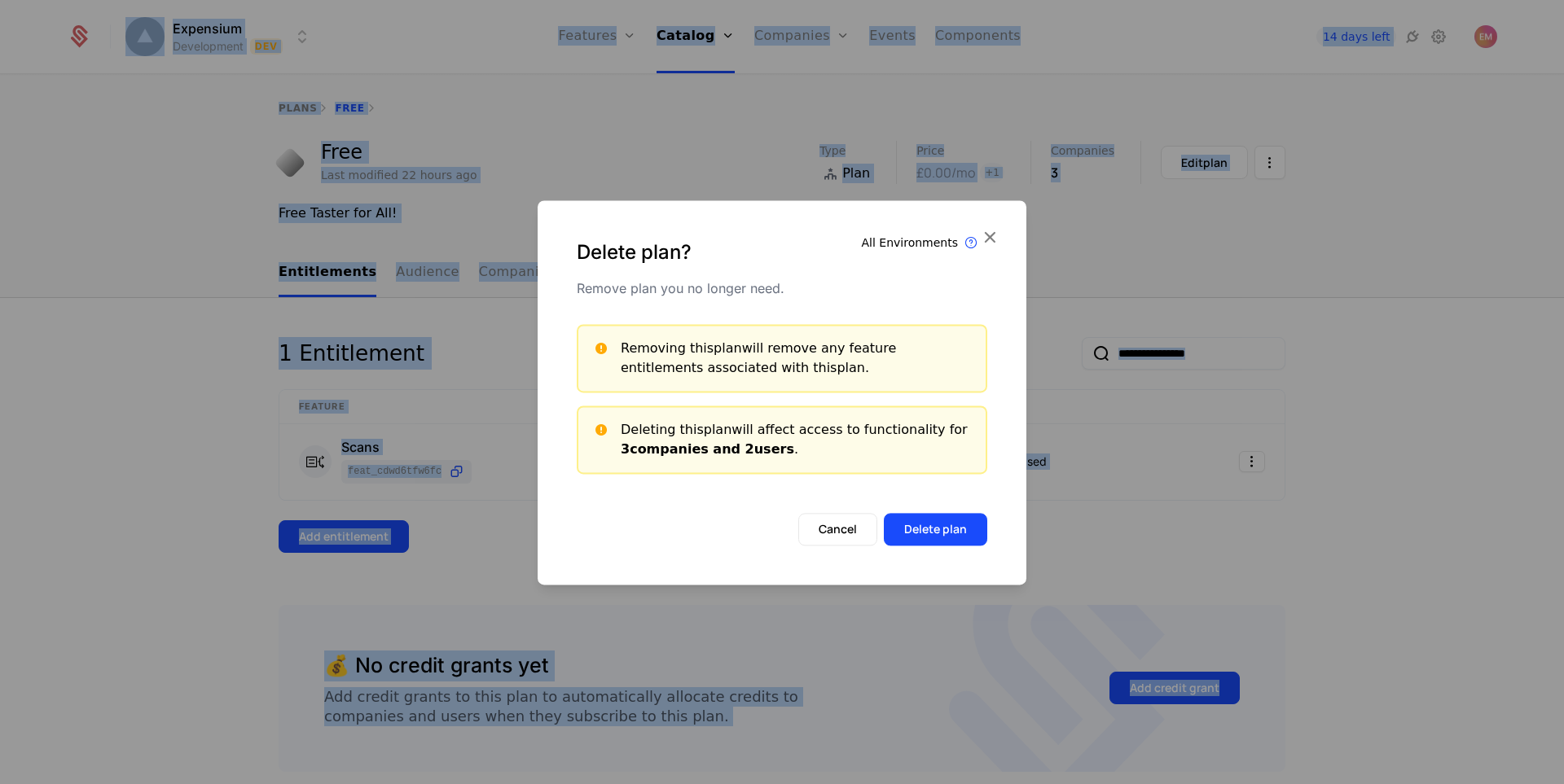
click at [1191, 213] on div at bounding box center [782, 392] width 1564 height 784
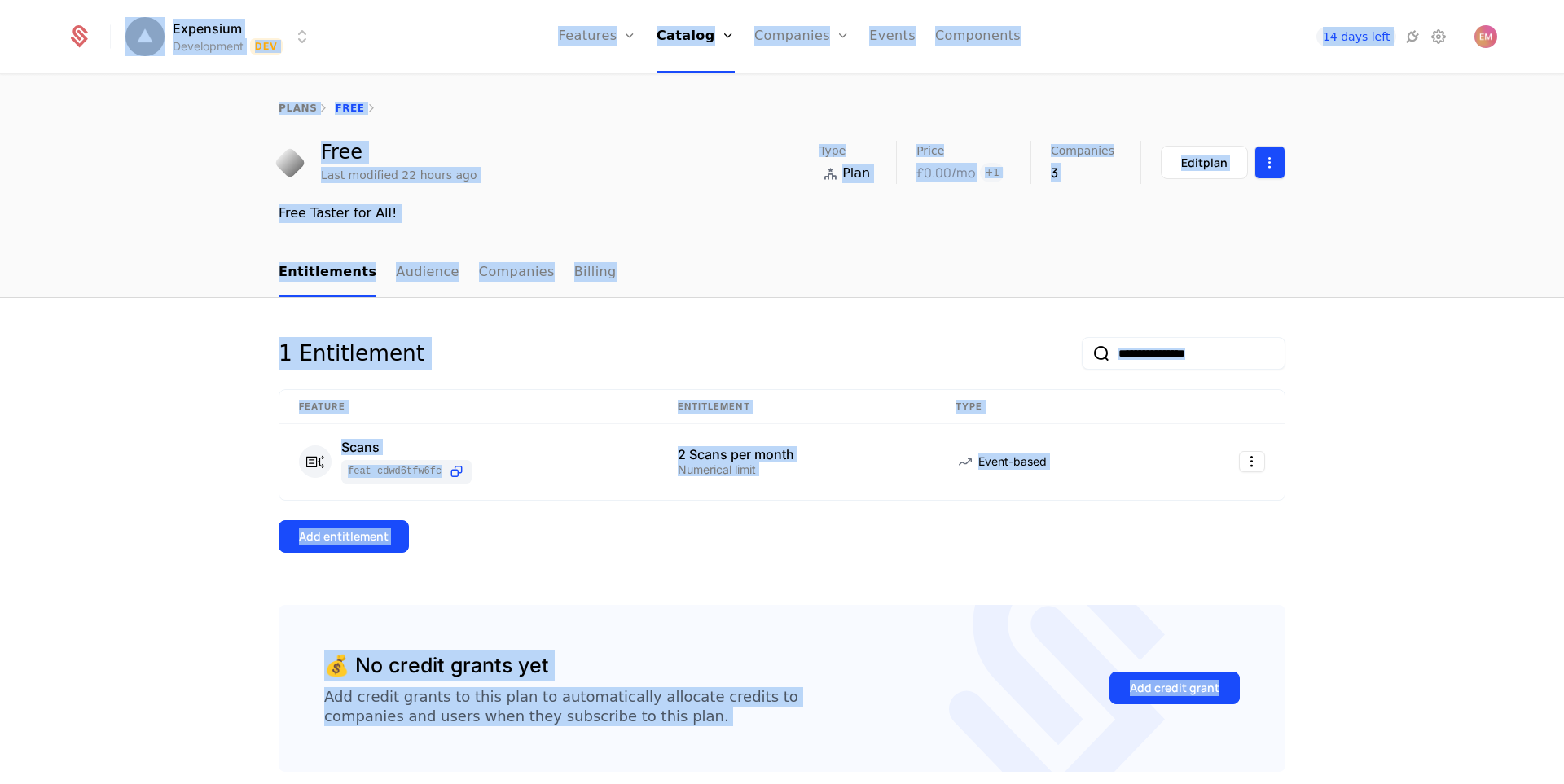
click at [1273, 158] on html "Expensium Development Dev Features Features Flags Catalog Plans Add Ons Credits…" at bounding box center [782, 392] width 1564 height 784
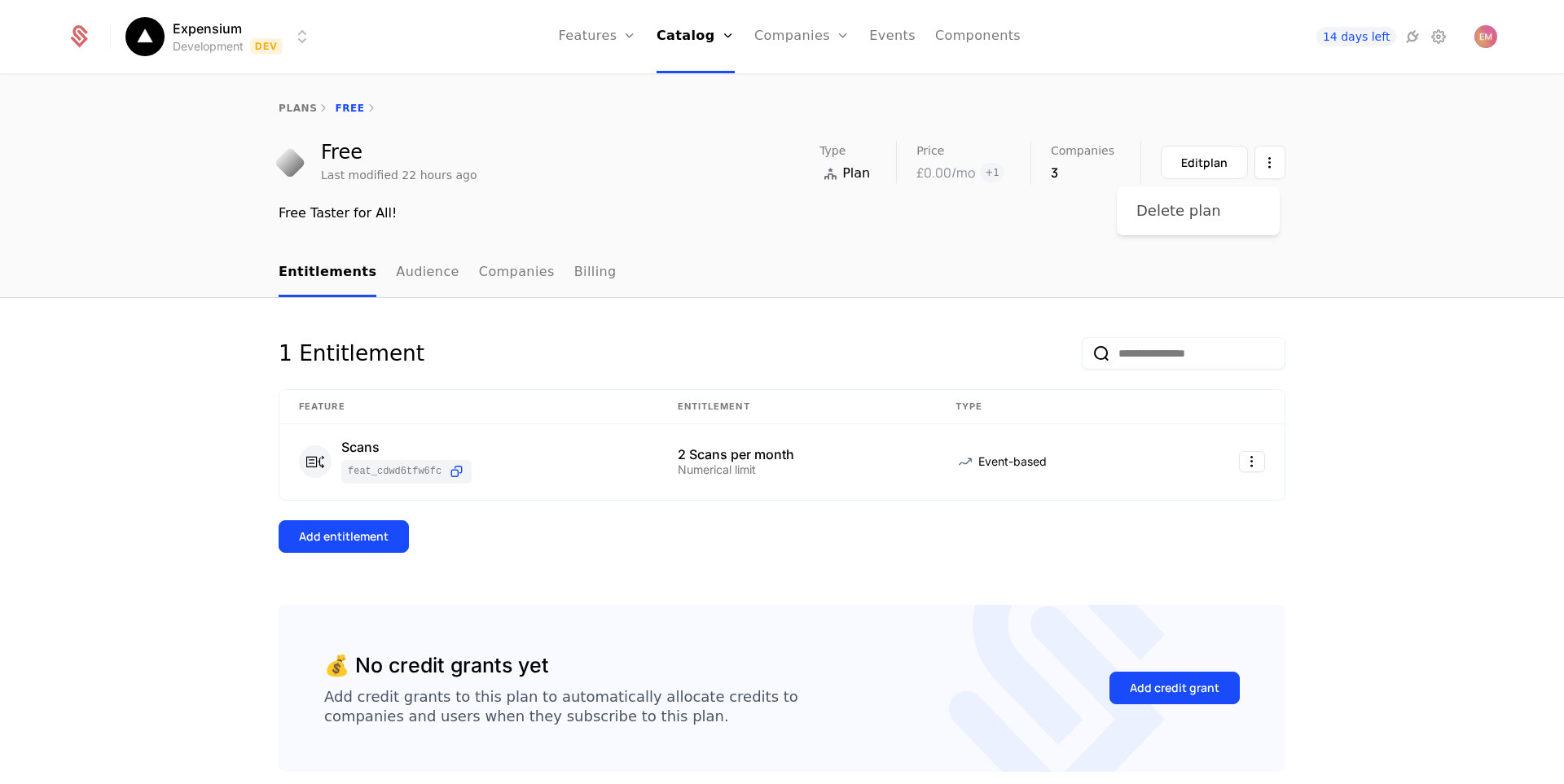
click at [1174, 218] on div "Delete plan" at bounding box center [1179, 211] width 84 height 23
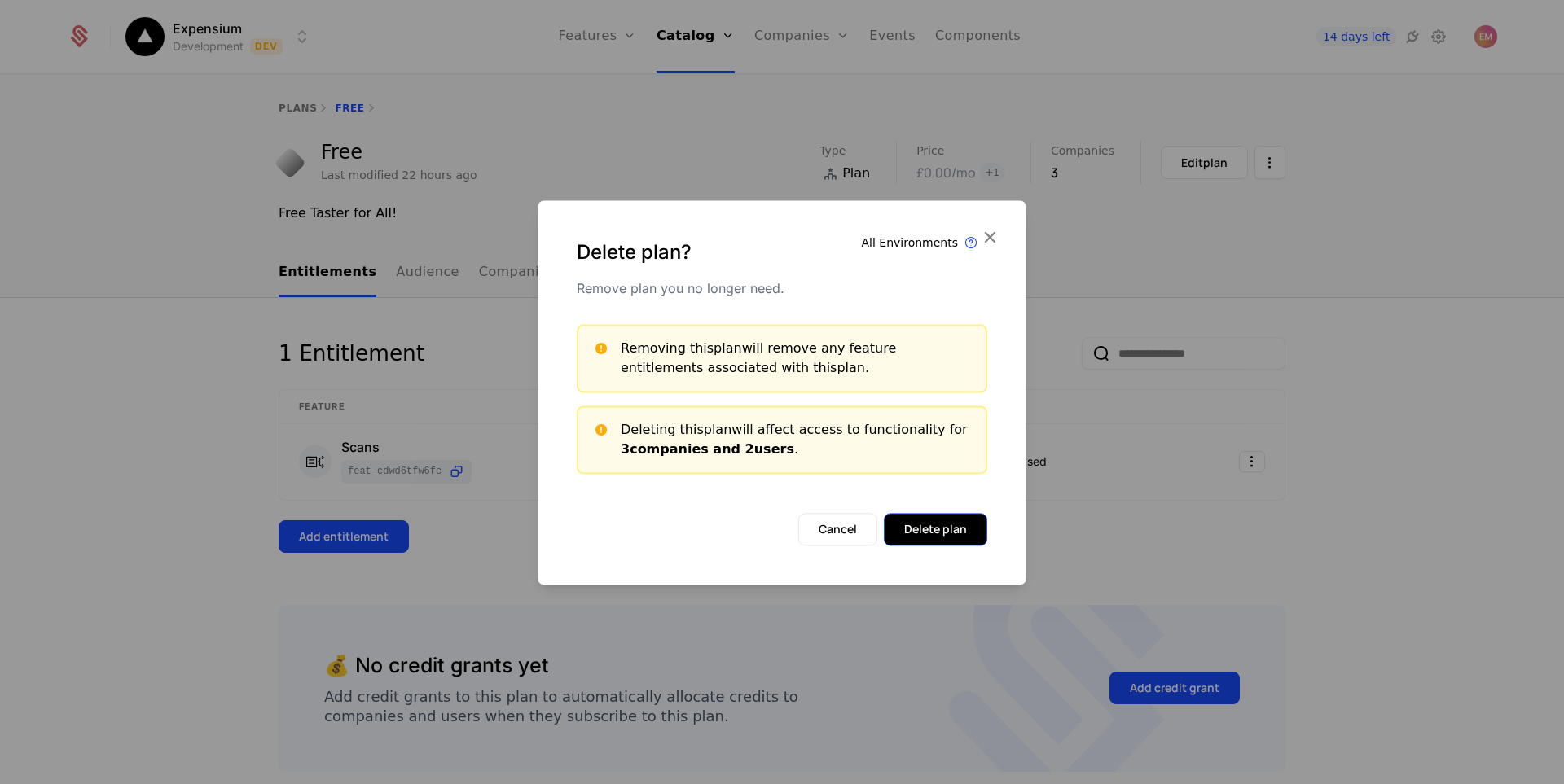
click at [943, 534] on button "Delete plan" at bounding box center [936, 529] width 104 height 32
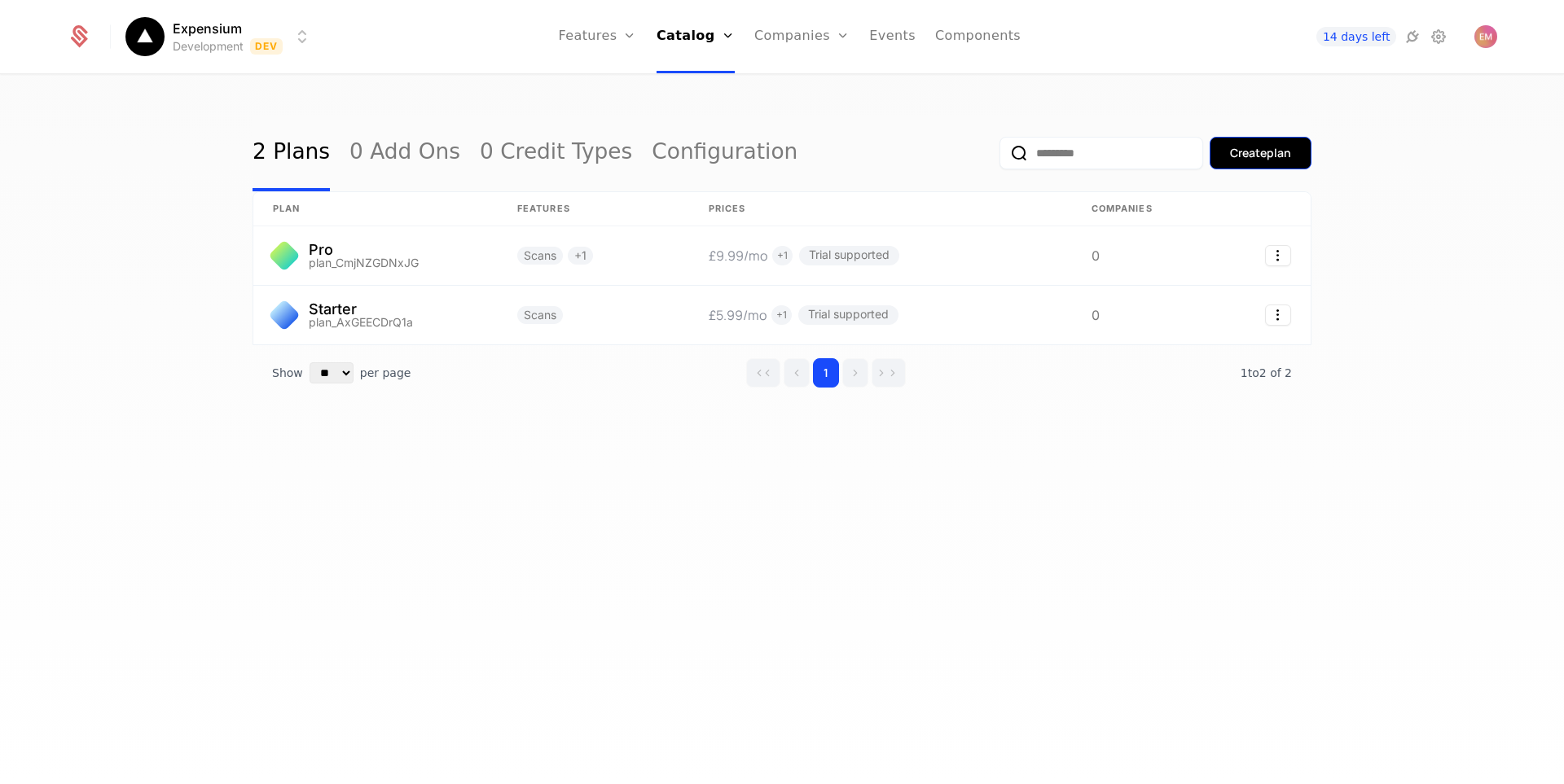
click at [1263, 161] on div "Create plan" at bounding box center [1261, 153] width 61 height 17
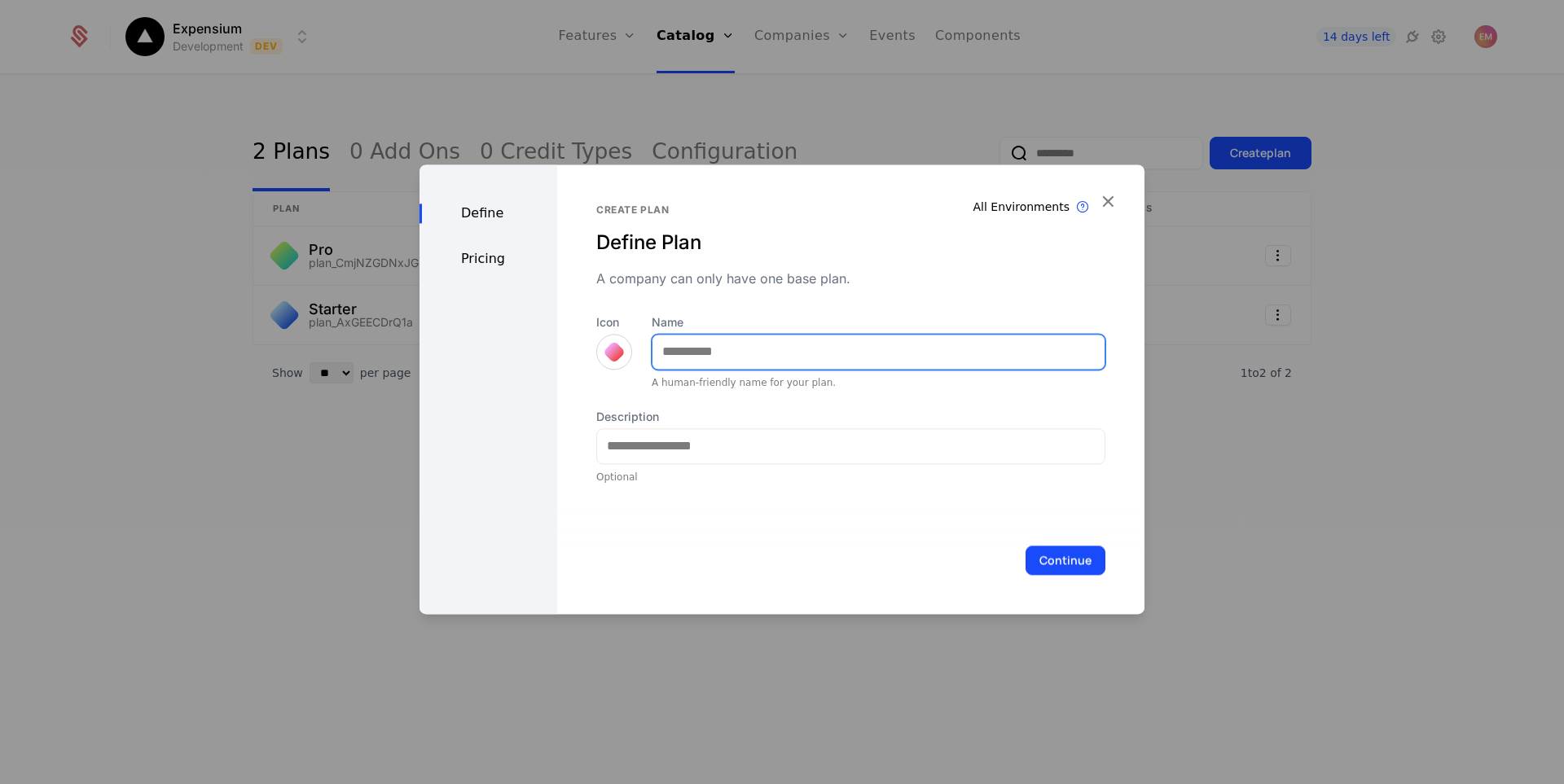
click at [733, 354] on input "Name" at bounding box center [879, 352] width 452 height 34
type input "****"
click at [591, 354] on div "All Environments Plan exist in all environments Create plan Define Plan A compa…" at bounding box center [850, 389] width 587 height 450
click at [611, 354] on div at bounding box center [614, 351] width 23 height 23
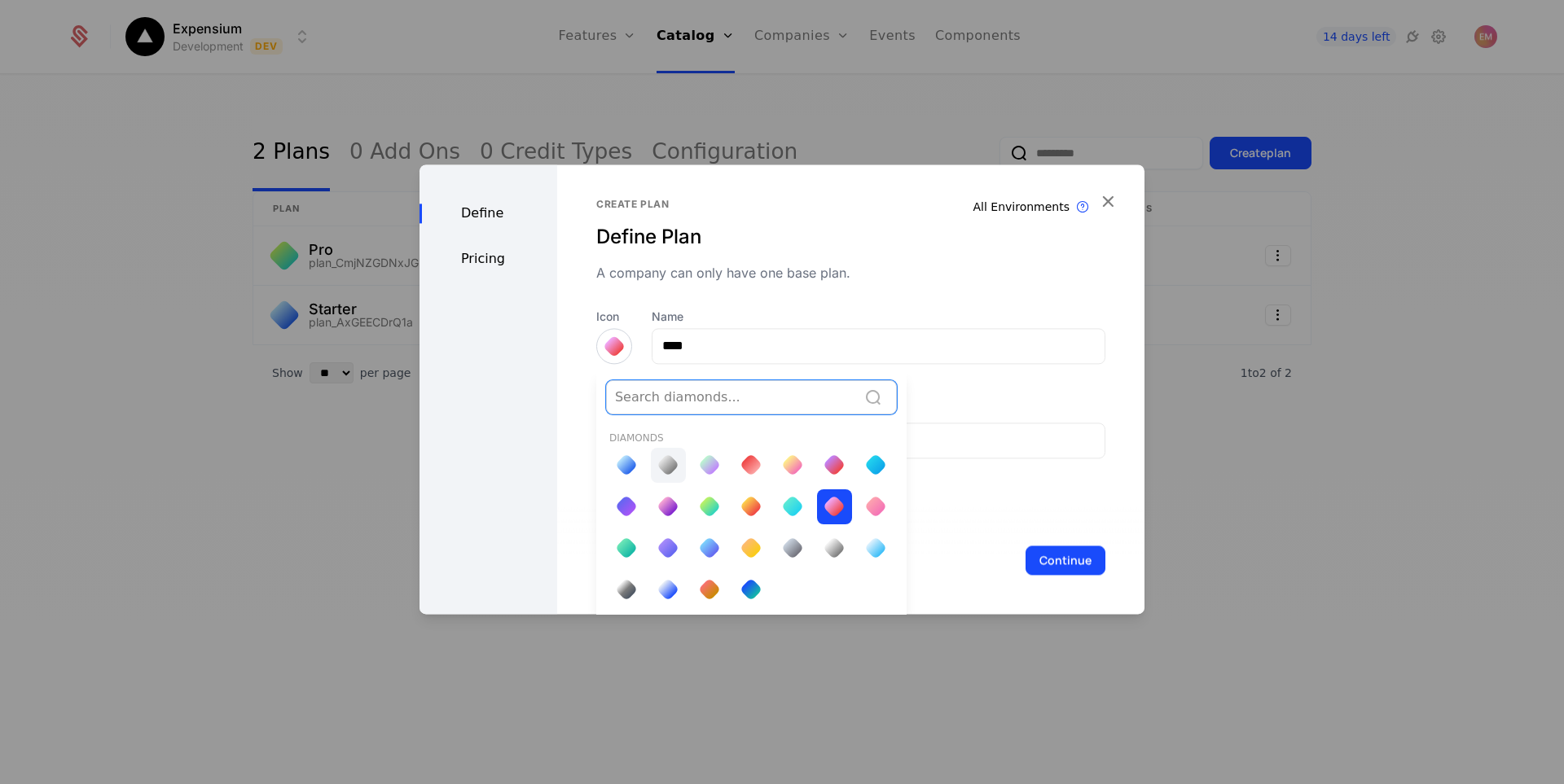
click at [663, 457] on div at bounding box center [668, 465] width 23 height 23
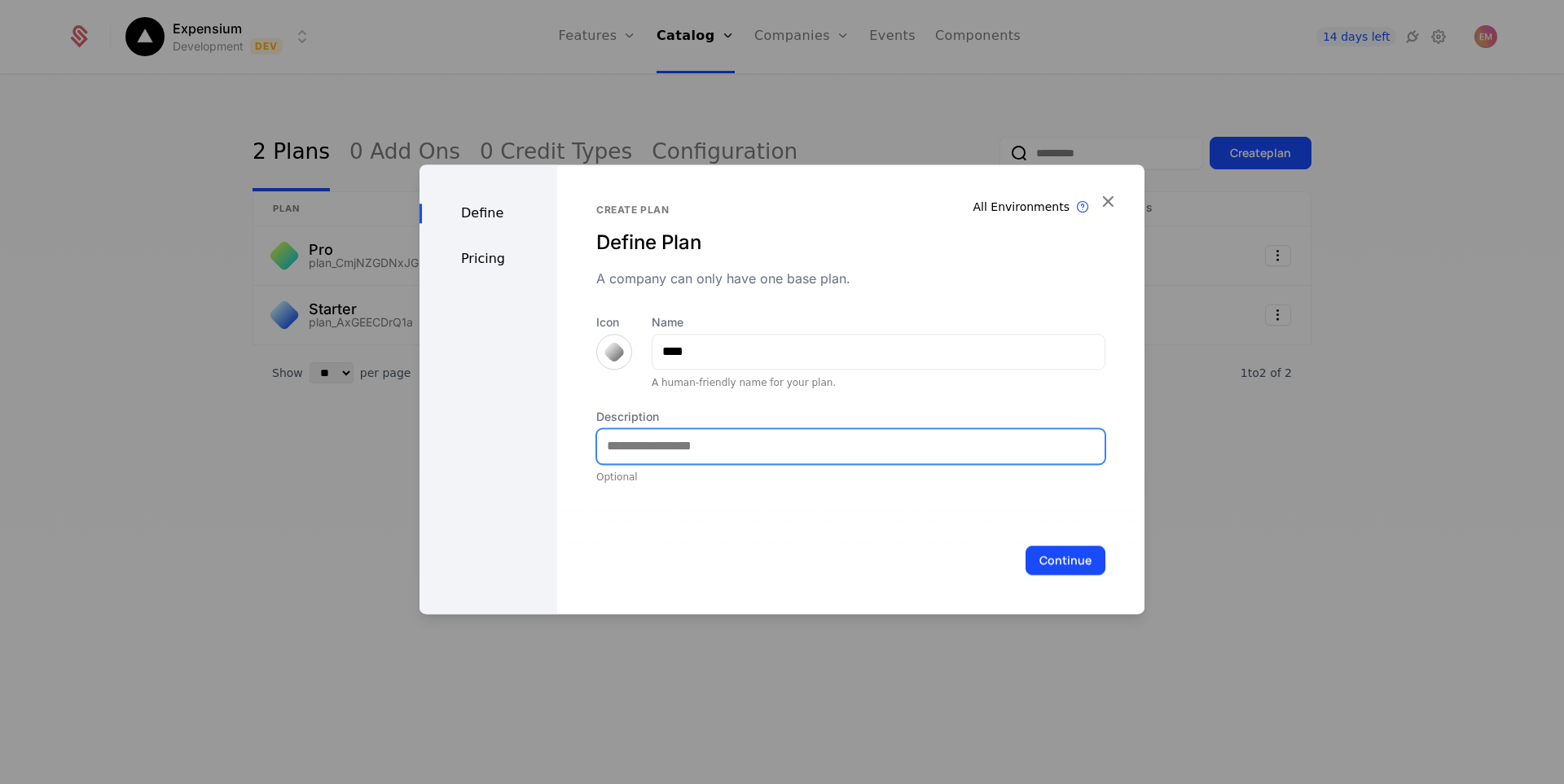
click at [712, 431] on input "Description" at bounding box center [851, 446] width 508 height 34
type input "**********"
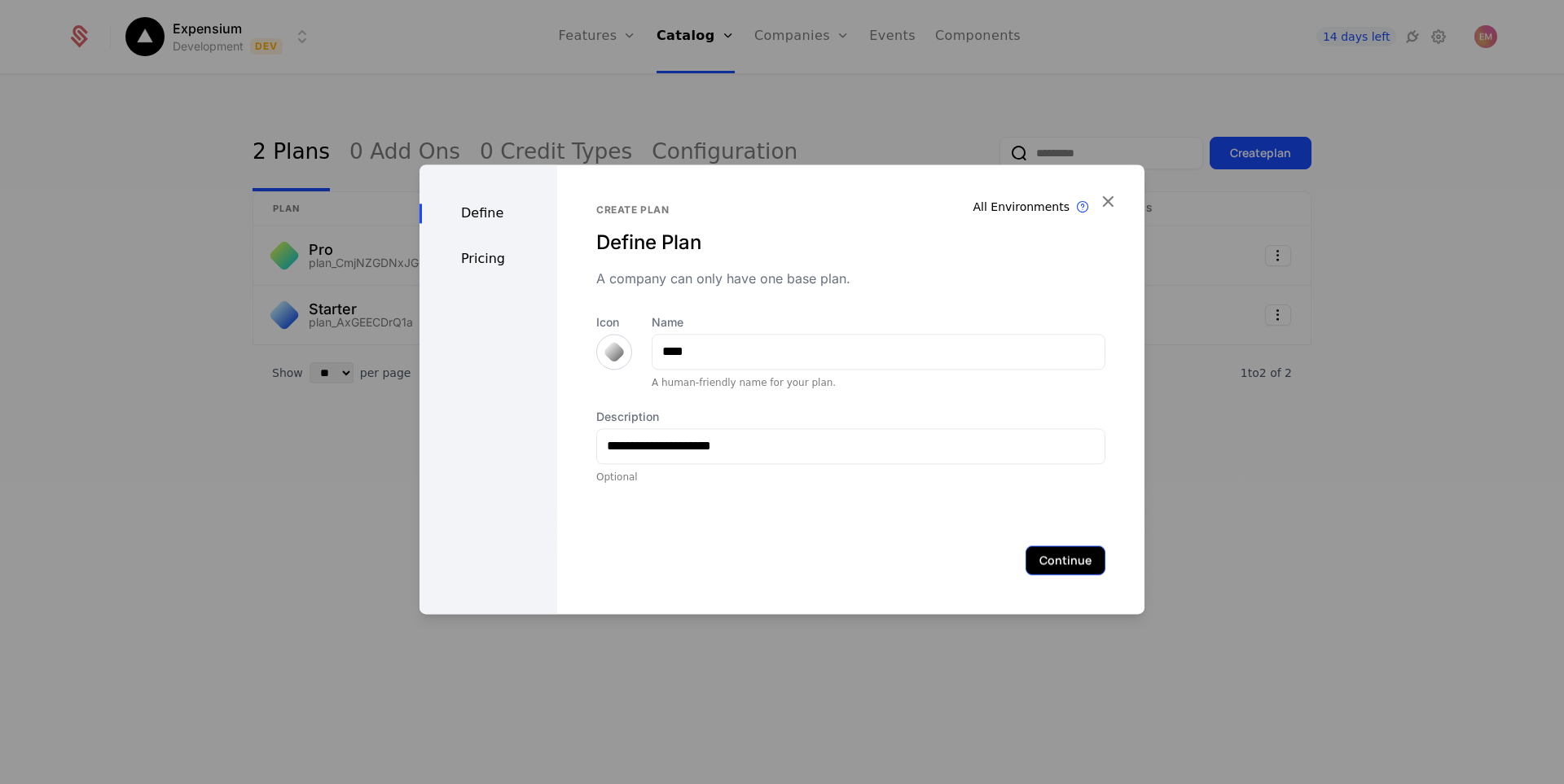
click at [1074, 557] on button "Continue" at bounding box center [1065, 561] width 79 height 29
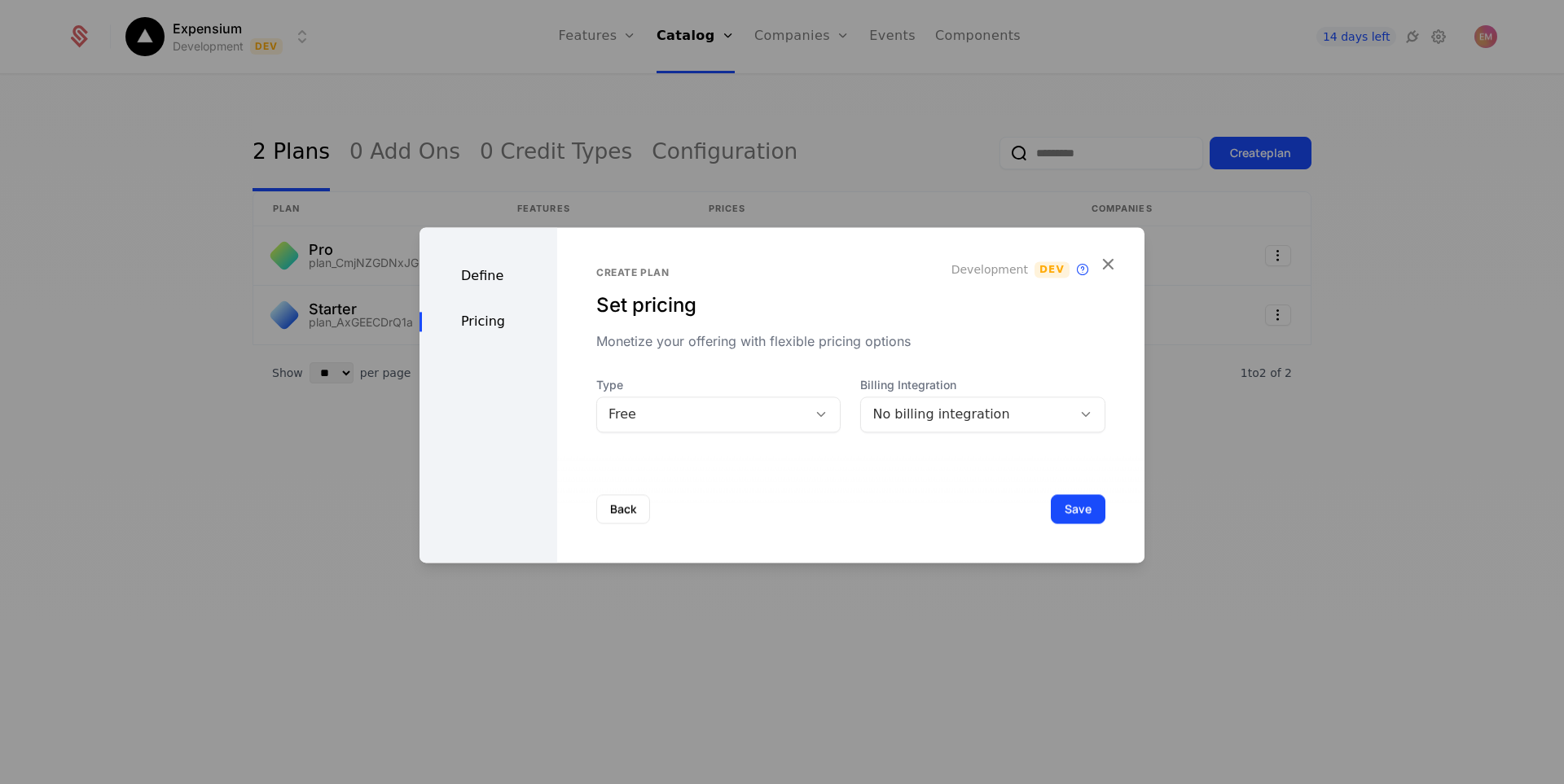
click at [919, 410] on div "No billing integration" at bounding box center [967, 415] width 188 height 20
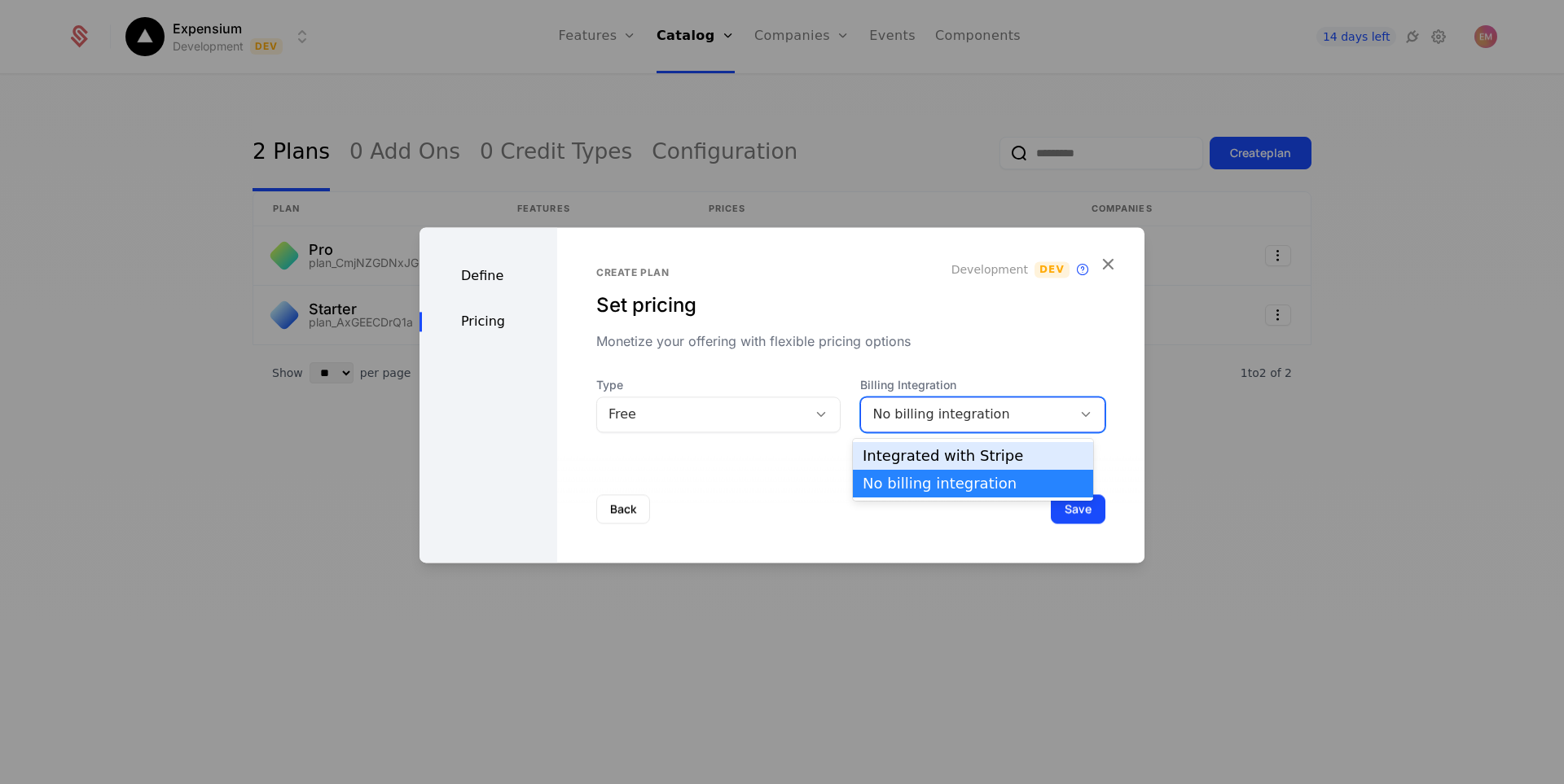
click at [932, 460] on div "Integrated with Stripe" at bounding box center [973, 456] width 221 height 15
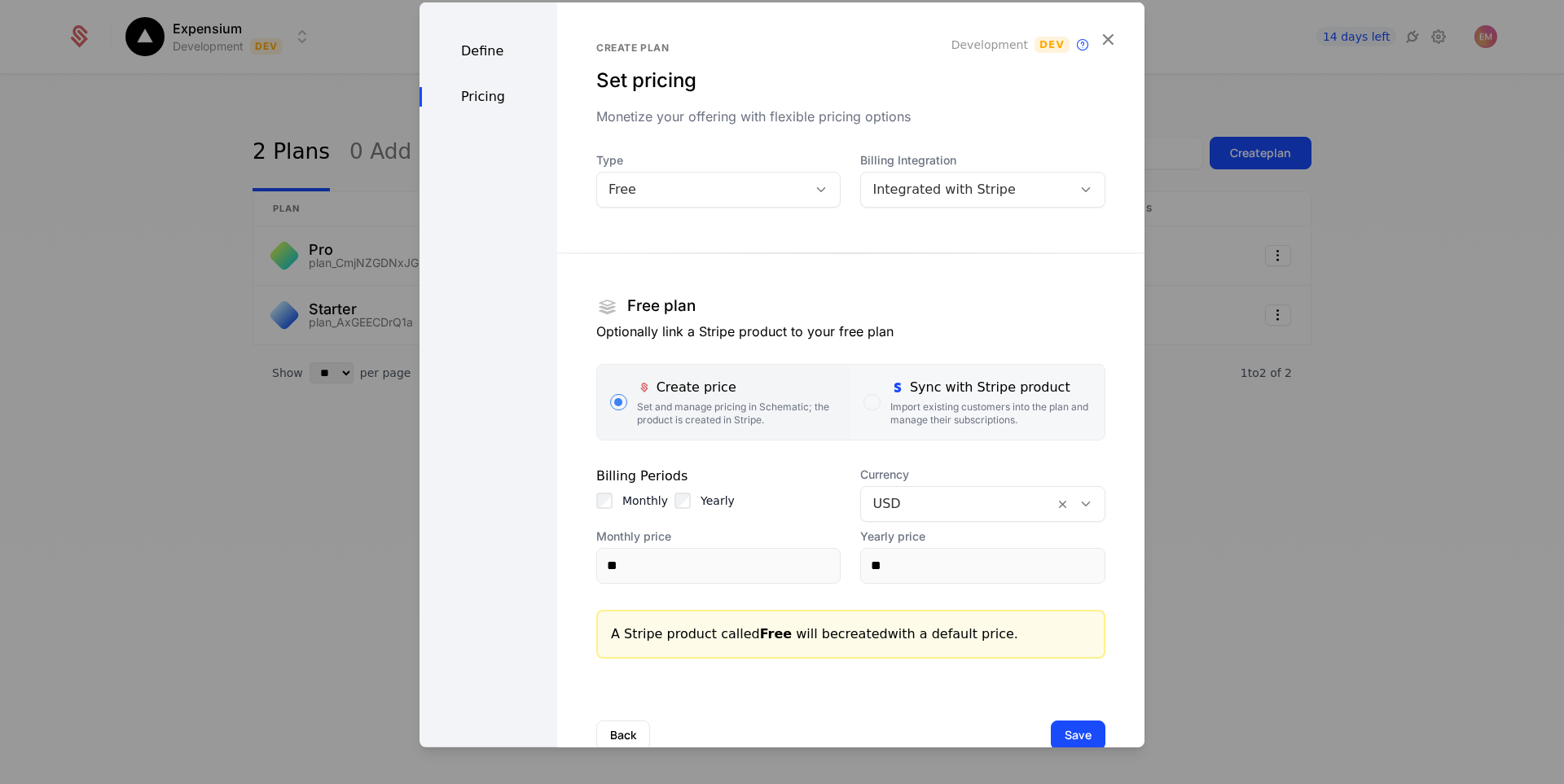
click at [953, 403] on div "Import existing customers into the plan and manage their subscriptions." at bounding box center [990, 413] width 201 height 26
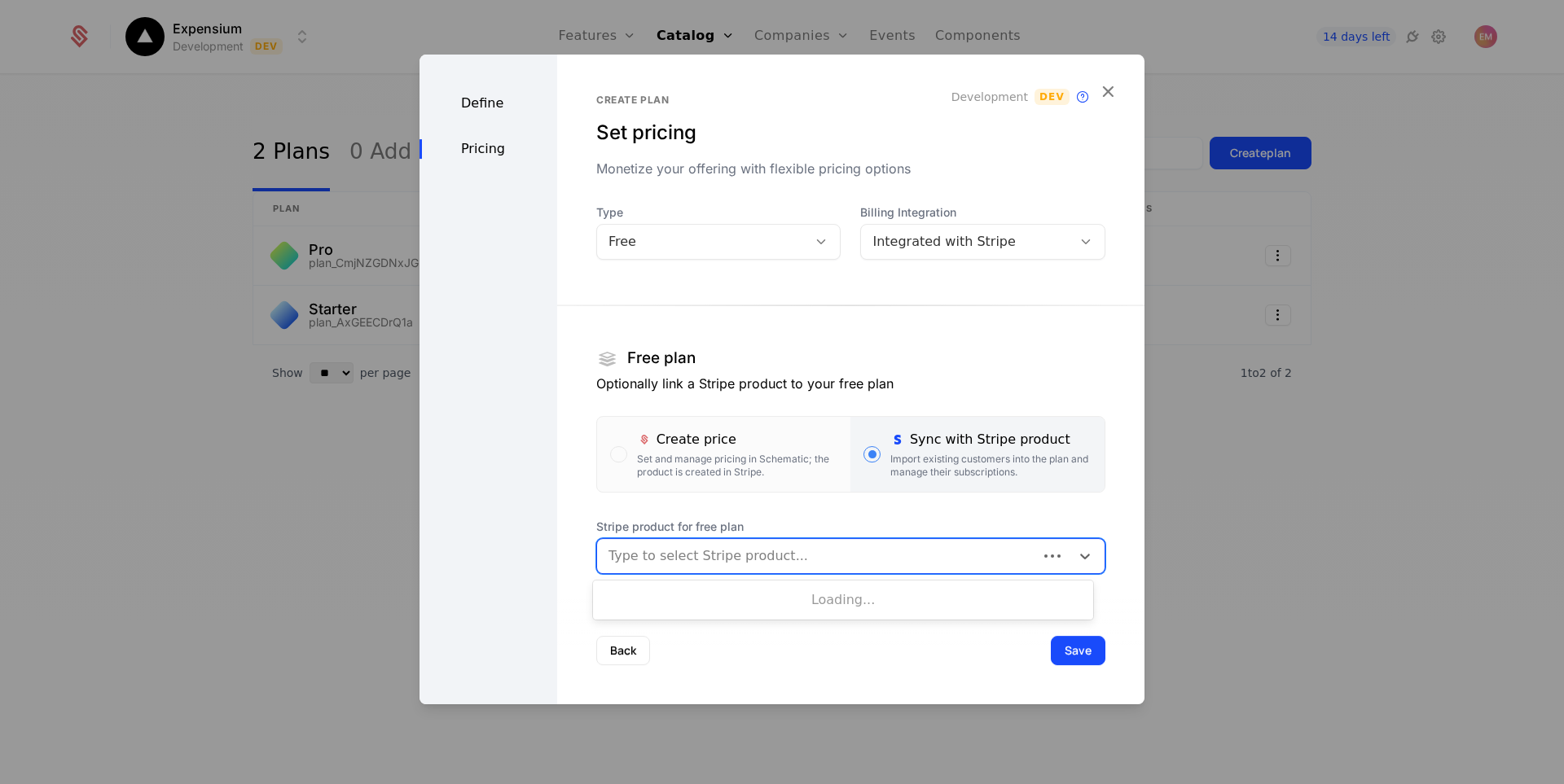
click at [750, 564] on div at bounding box center [818, 556] width 418 height 23
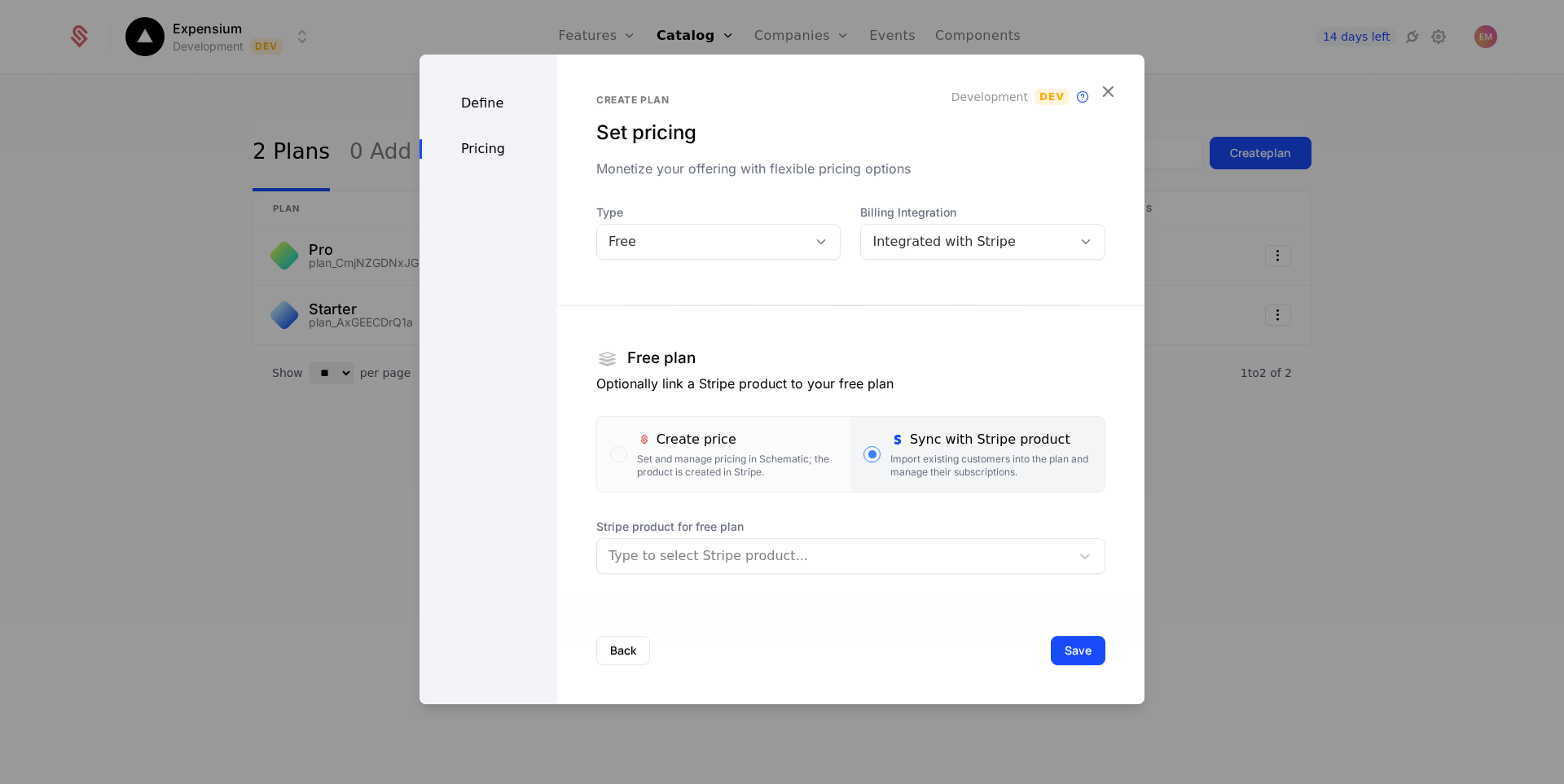
click at [785, 552] on div at bounding box center [834, 556] width 451 height 23
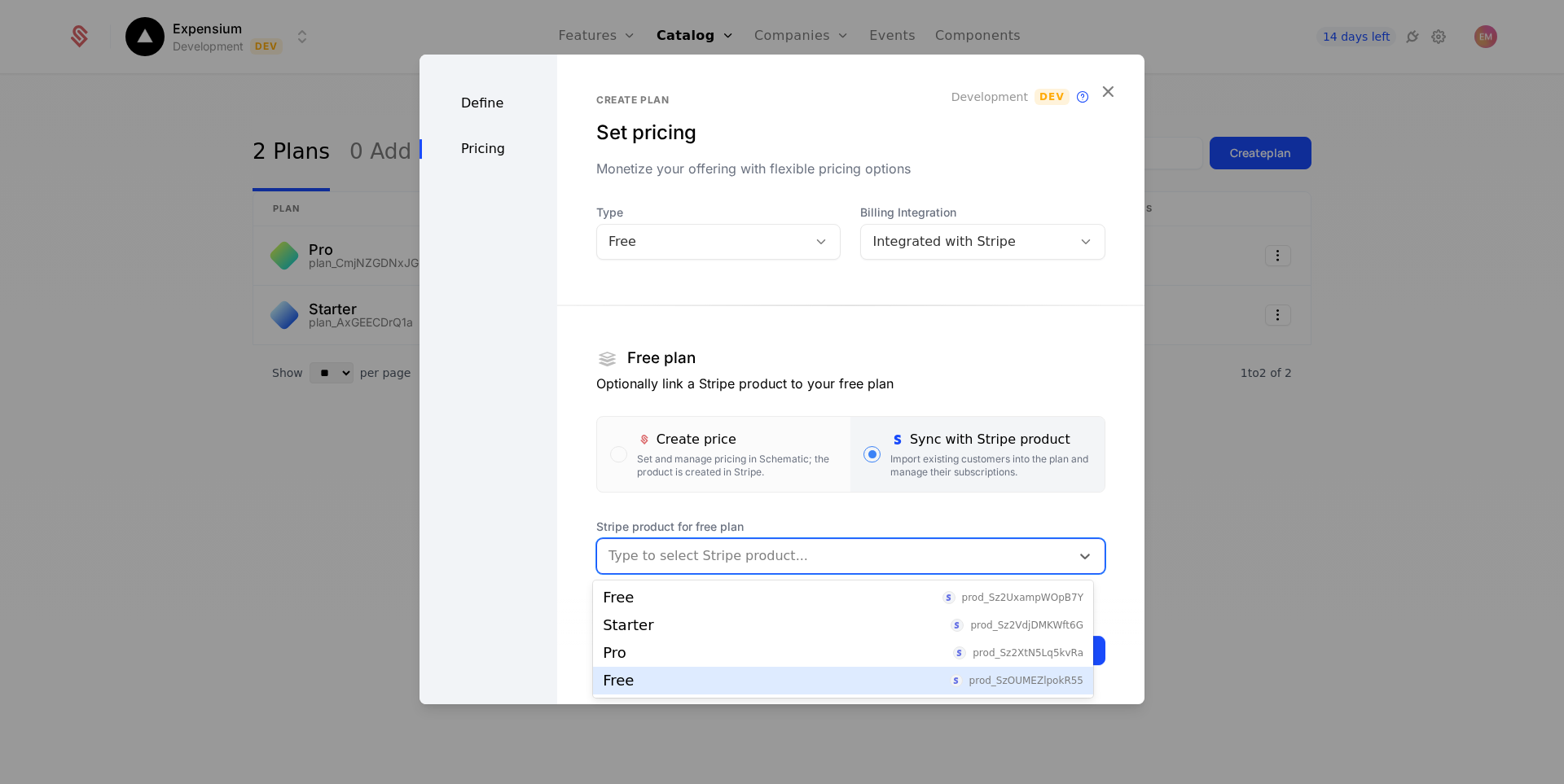
click at [781, 675] on div "Free prod_SzOUMEZlpokR55" at bounding box center [843, 680] width 480 height 15
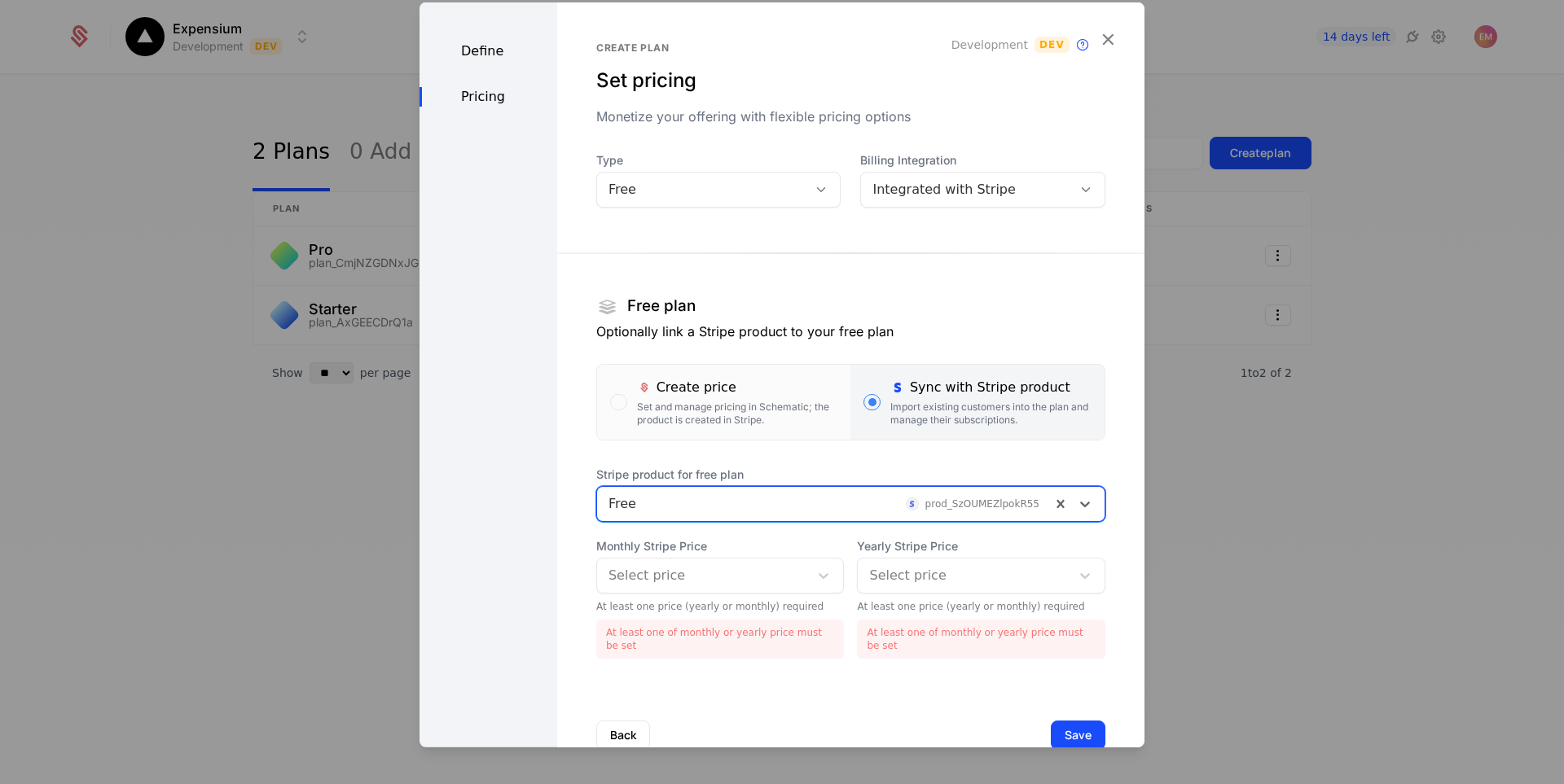
click at [780, 579] on div at bounding box center [704, 574] width 190 height 23
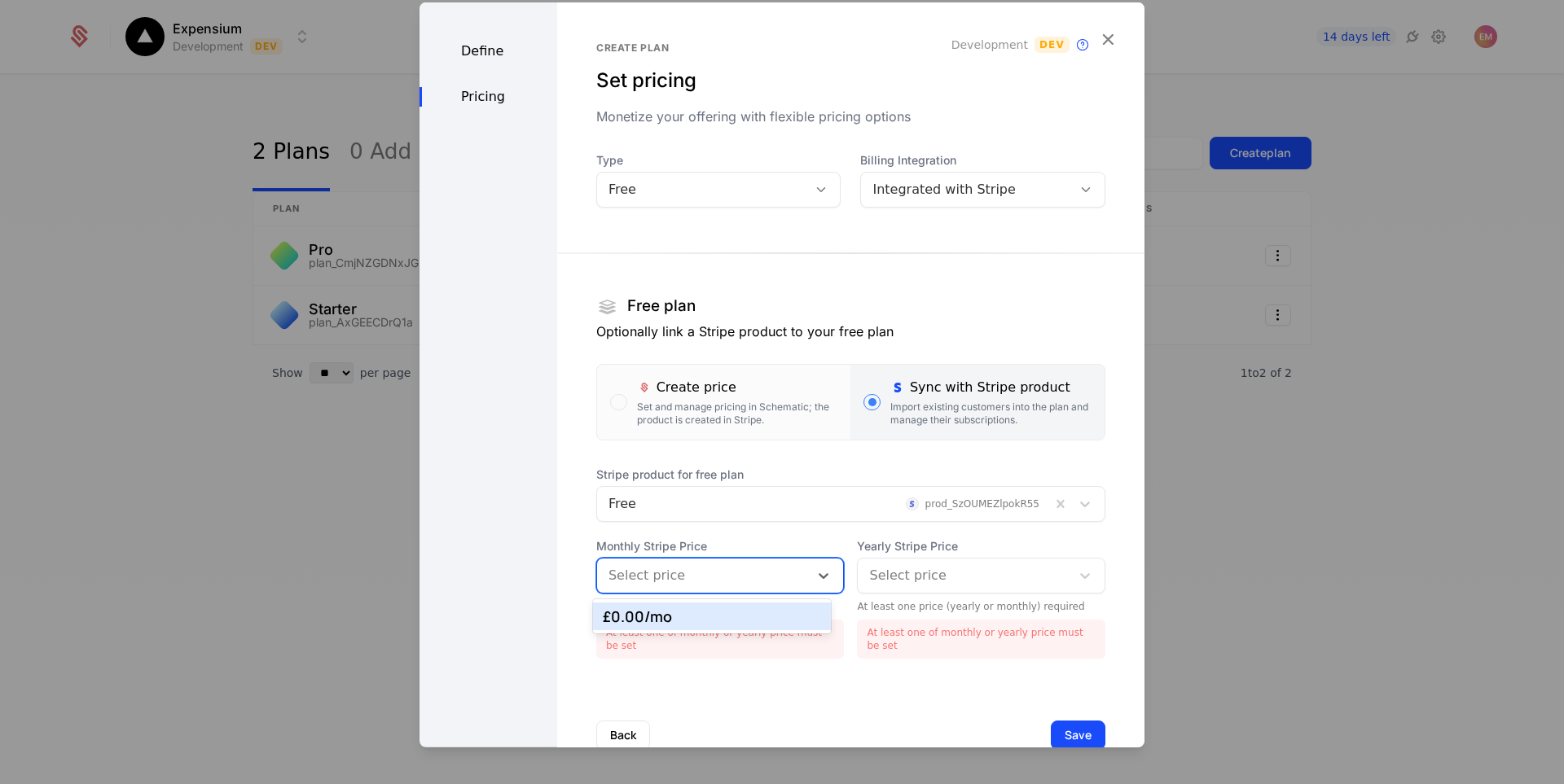
click at [736, 612] on div "£0.00 /mo" at bounding box center [712, 616] width 218 height 15
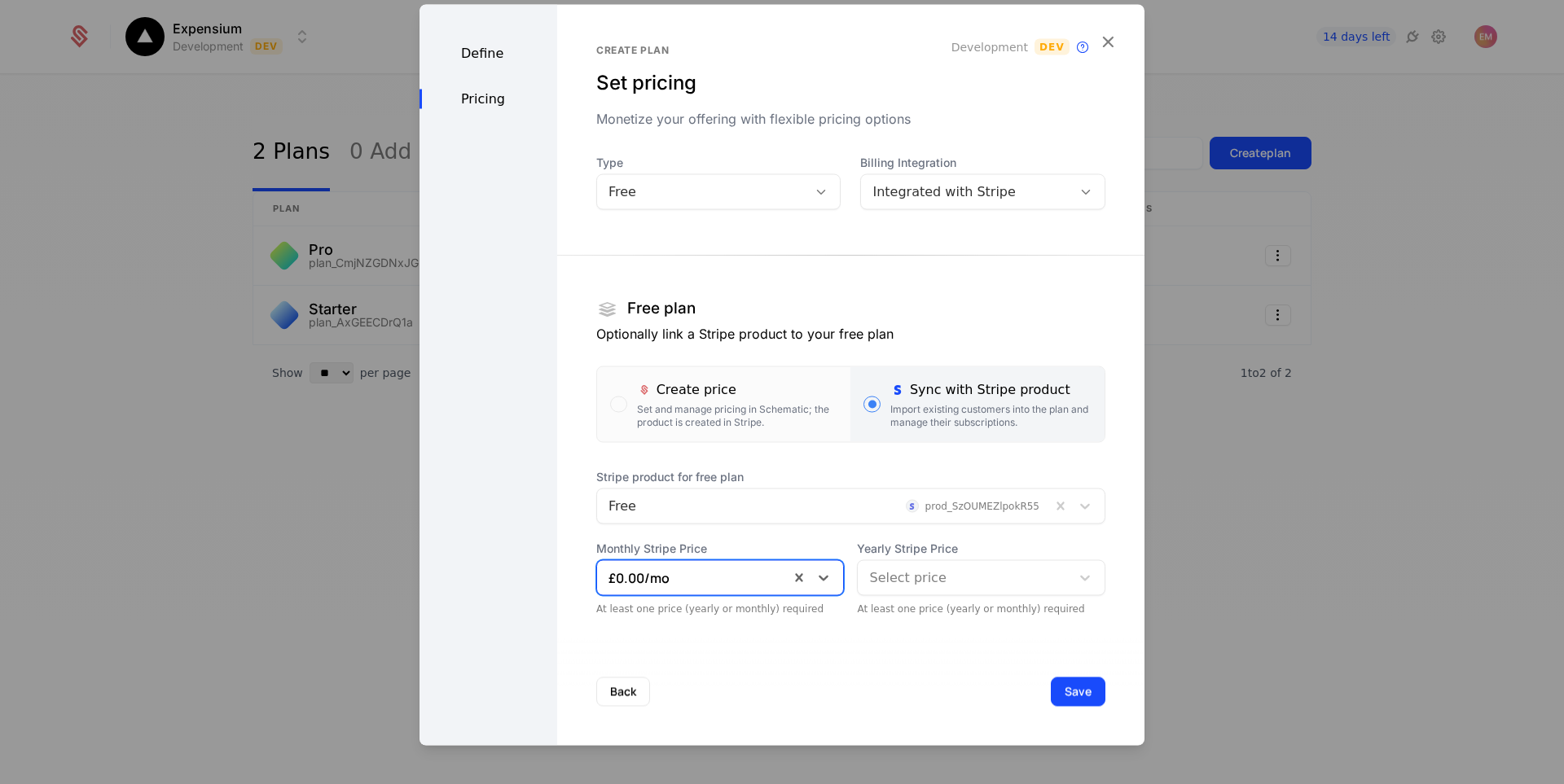
click at [884, 574] on div at bounding box center [965, 577] width 190 height 23
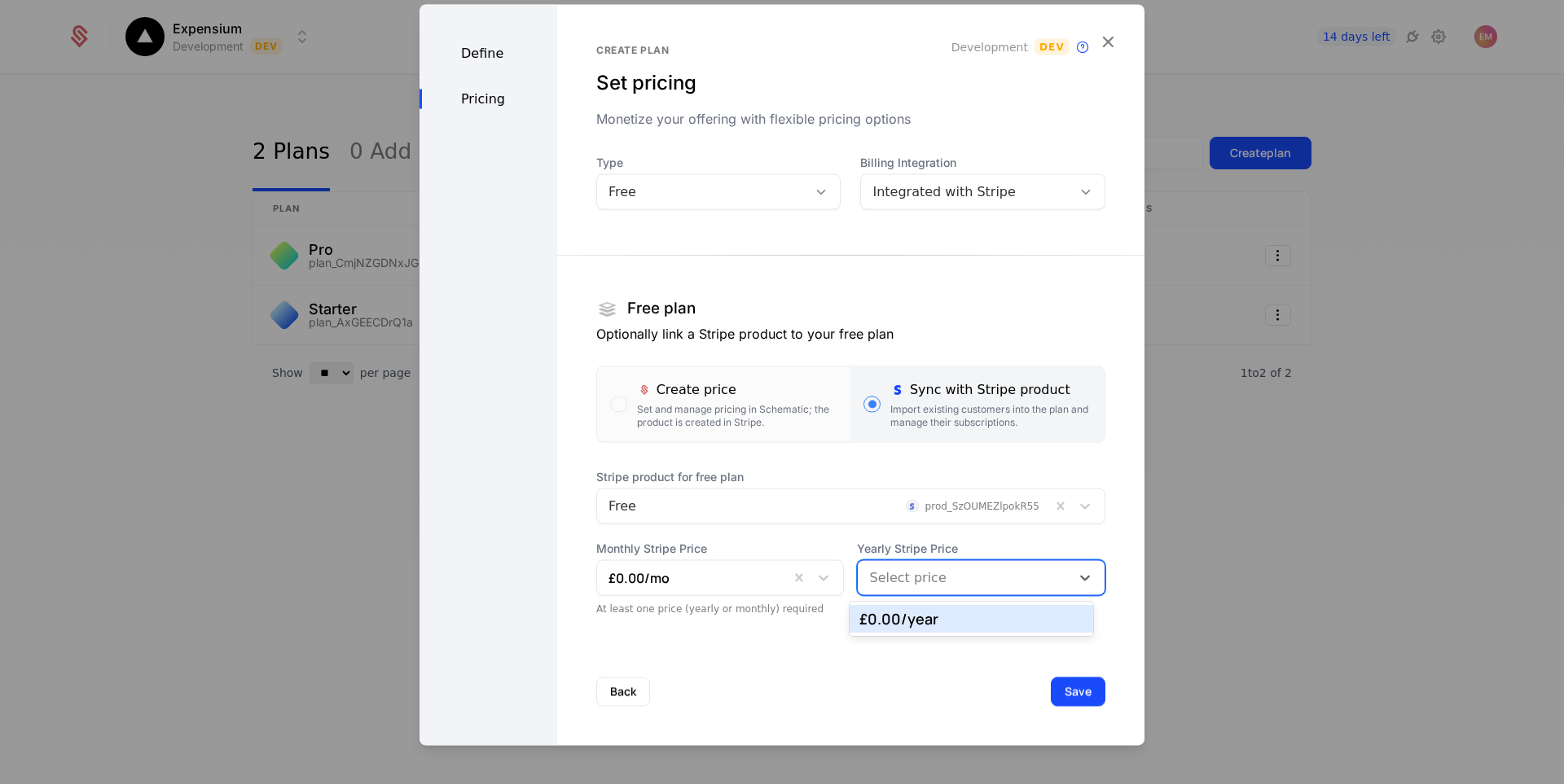
click at [888, 624] on div "£0.00 /year" at bounding box center [972, 618] width 225 height 15
click at [1061, 692] on button "Save" at bounding box center [1079, 692] width 55 height 29
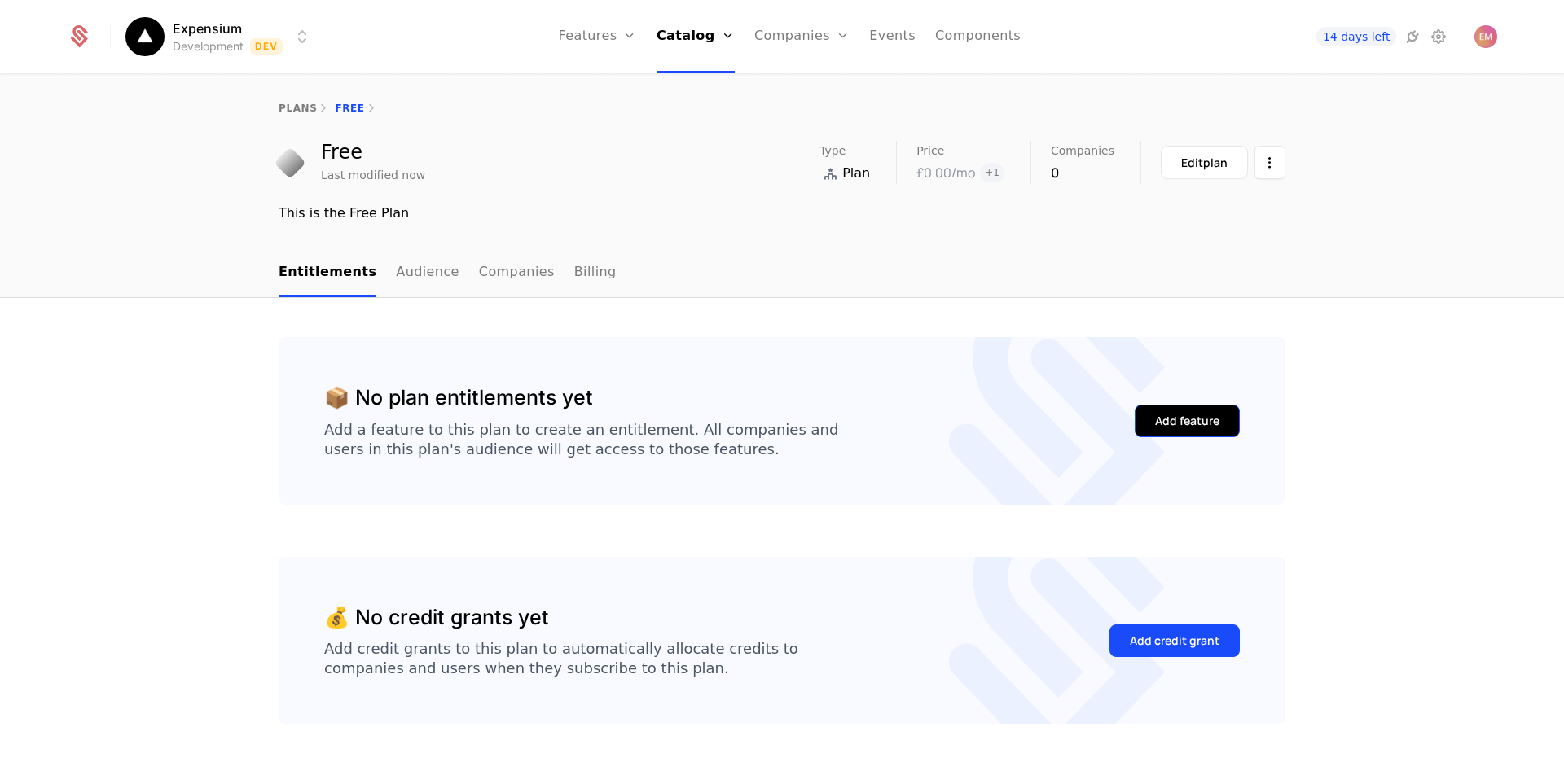
click at [1200, 429] on div "Add feature" at bounding box center [1187, 420] width 65 height 17
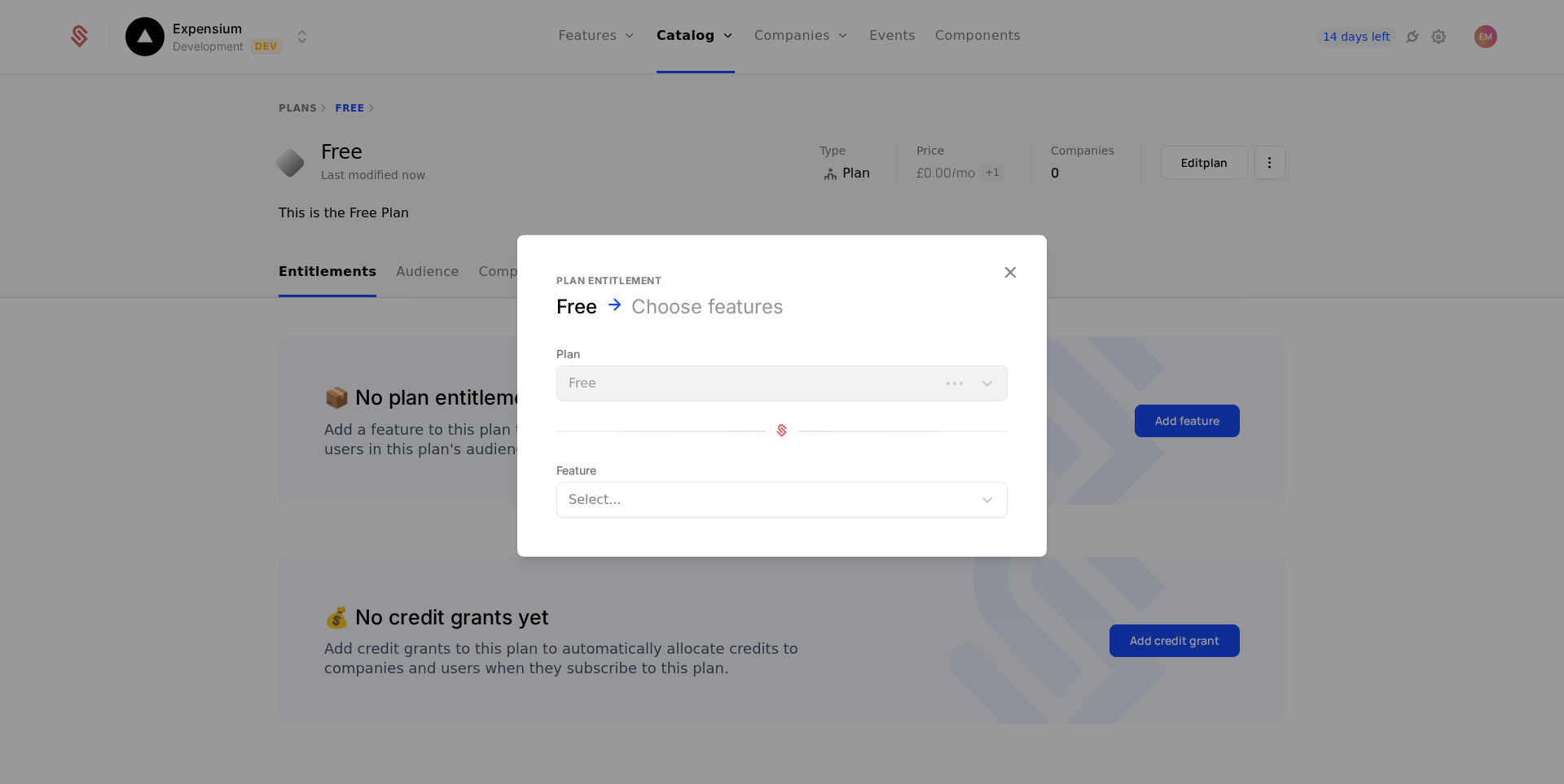
click at [673, 385] on div "Plan Free" at bounding box center [782, 372] width 451 height 56
click at [646, 490] on div at bounding box center [767, 499] width 393 height 23
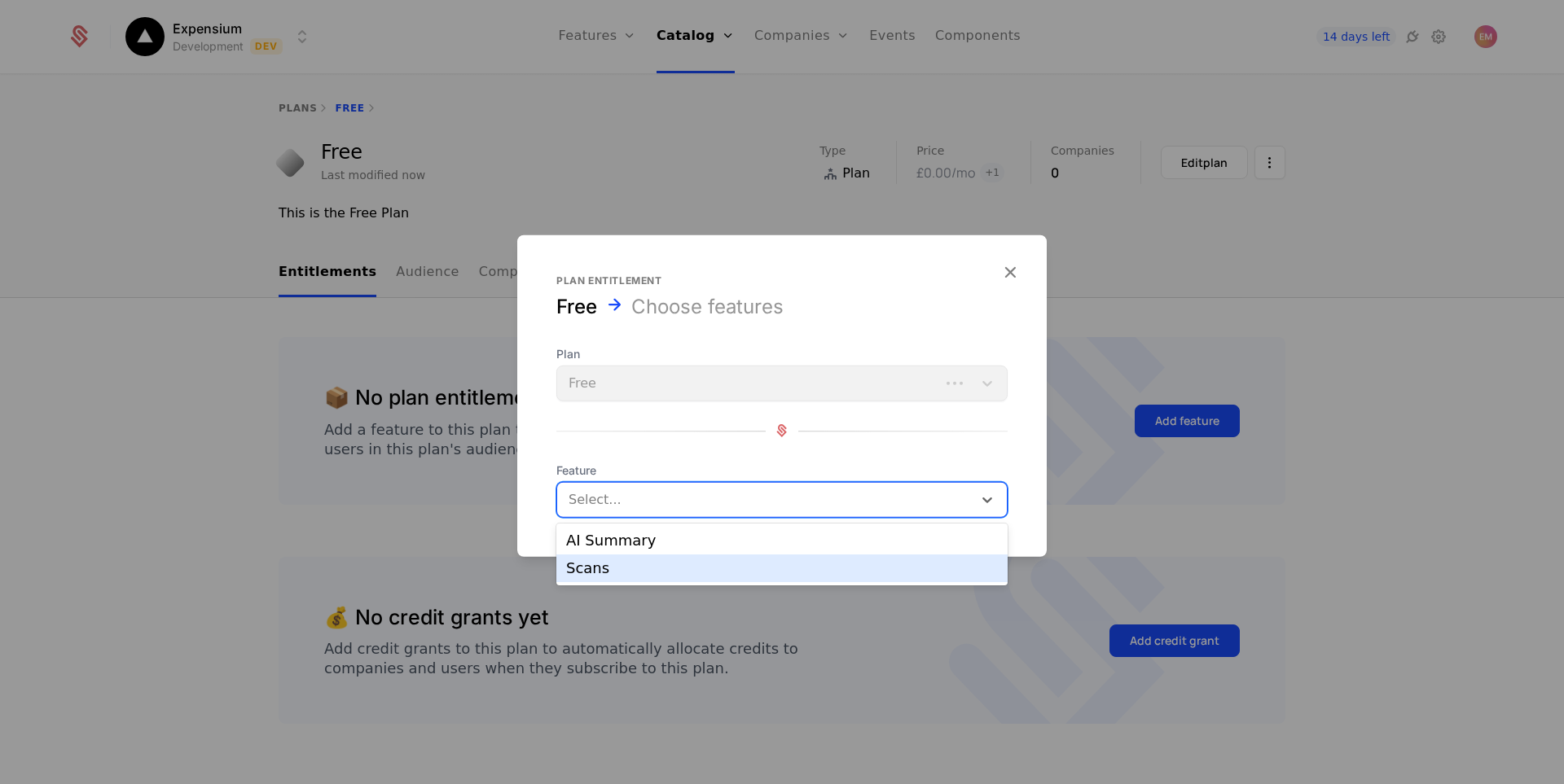
click at [626, 568] on div "Scans" at bounding box center [782, 568] width 431 height 15
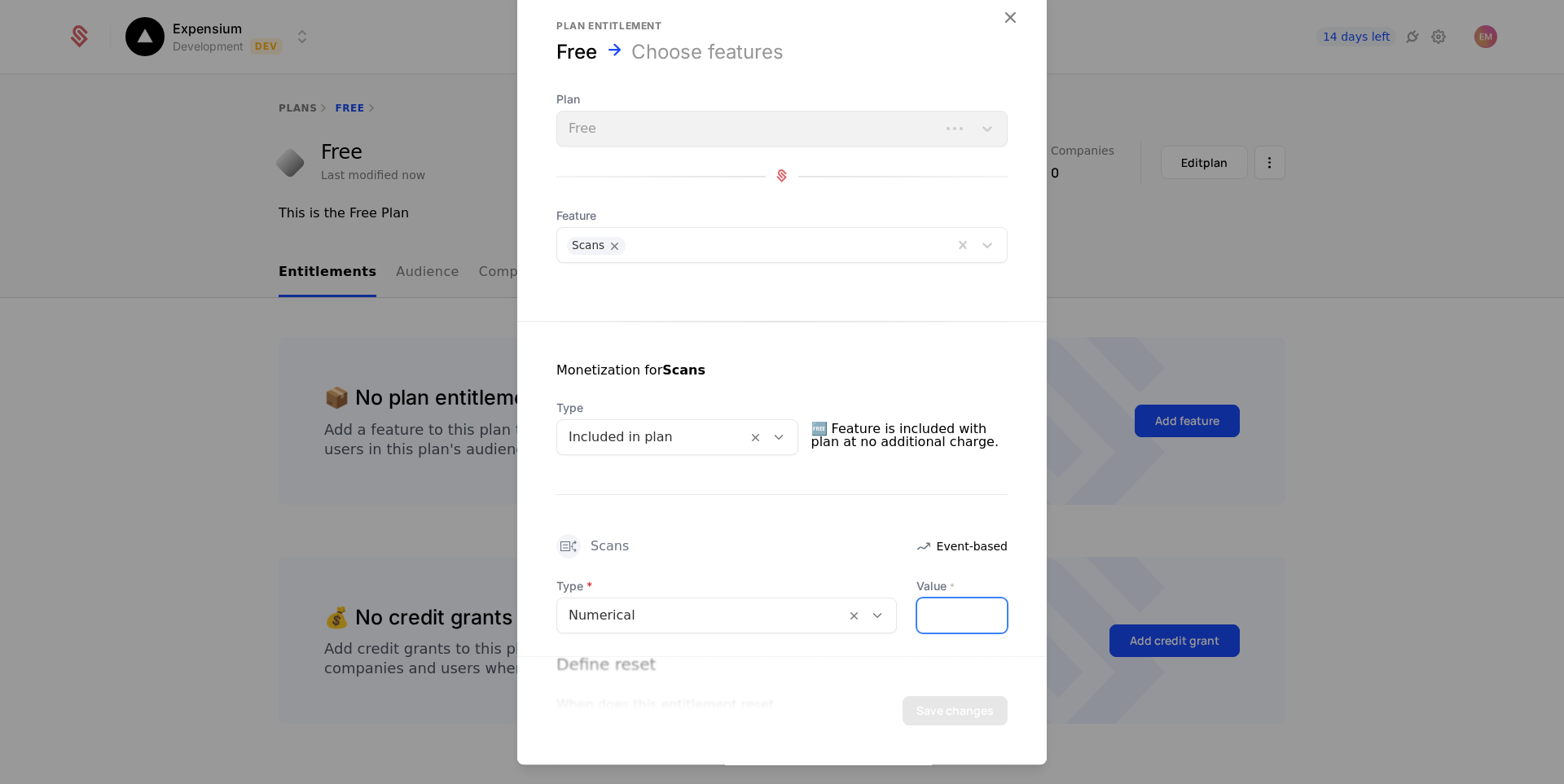
click at [918, 612] on input "*" at bounding box center [962, 615] width 89 height 34
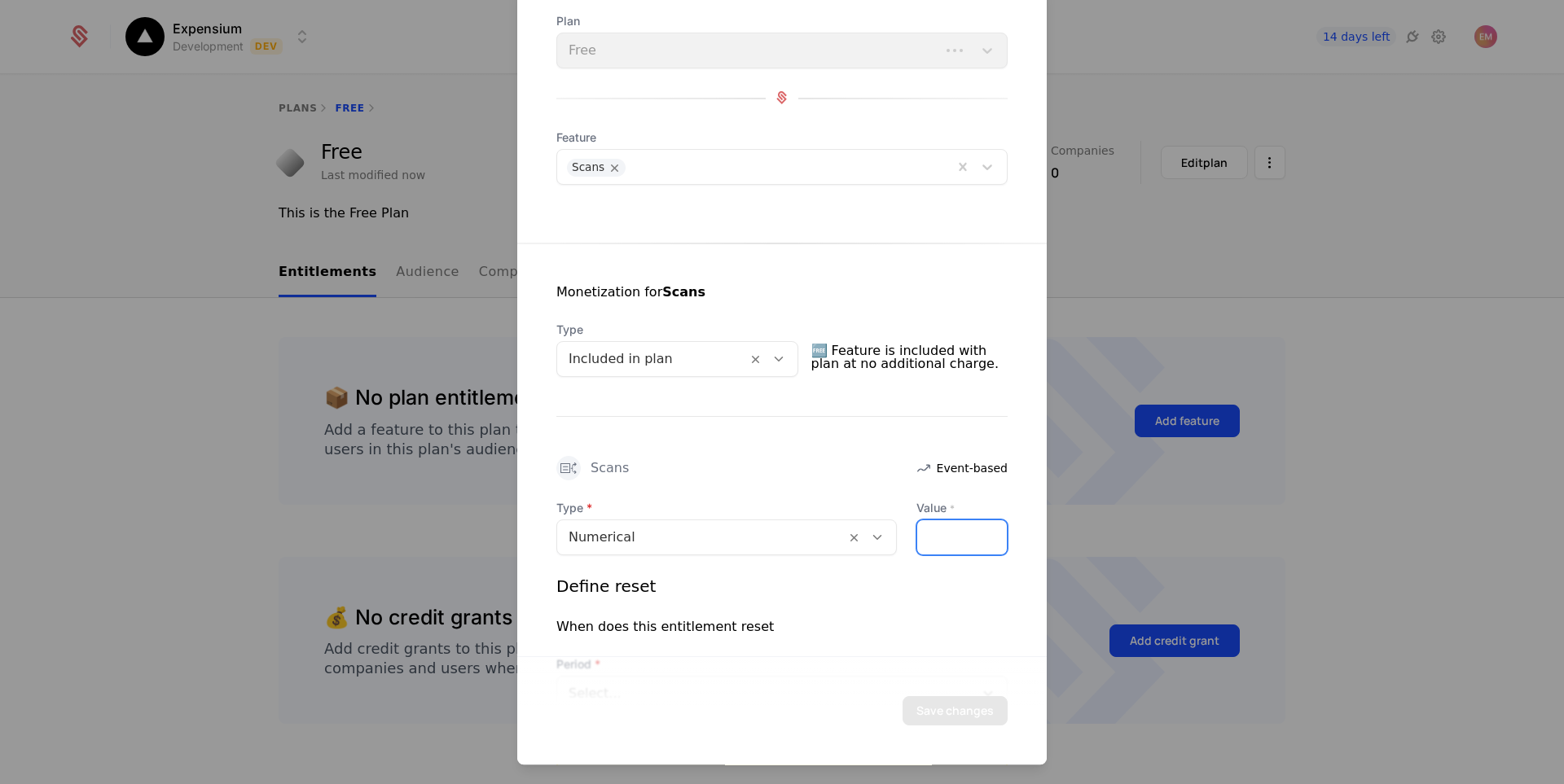
scroll to position [81, 0]
click at [944, 530] on input "**" at bounding box center [962, 534] width 89 height 34
type input "*"
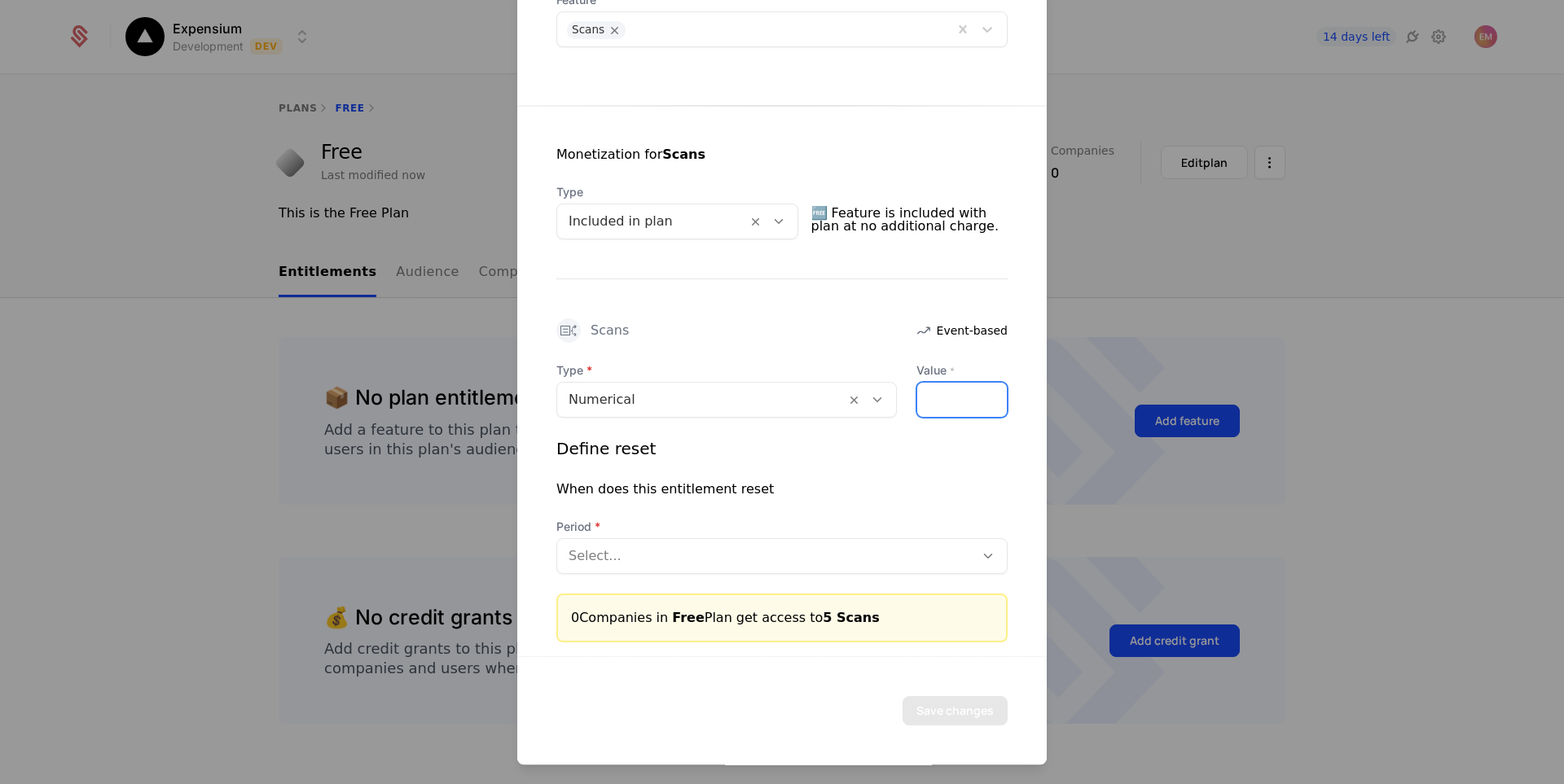
scroll to position [220, 0]
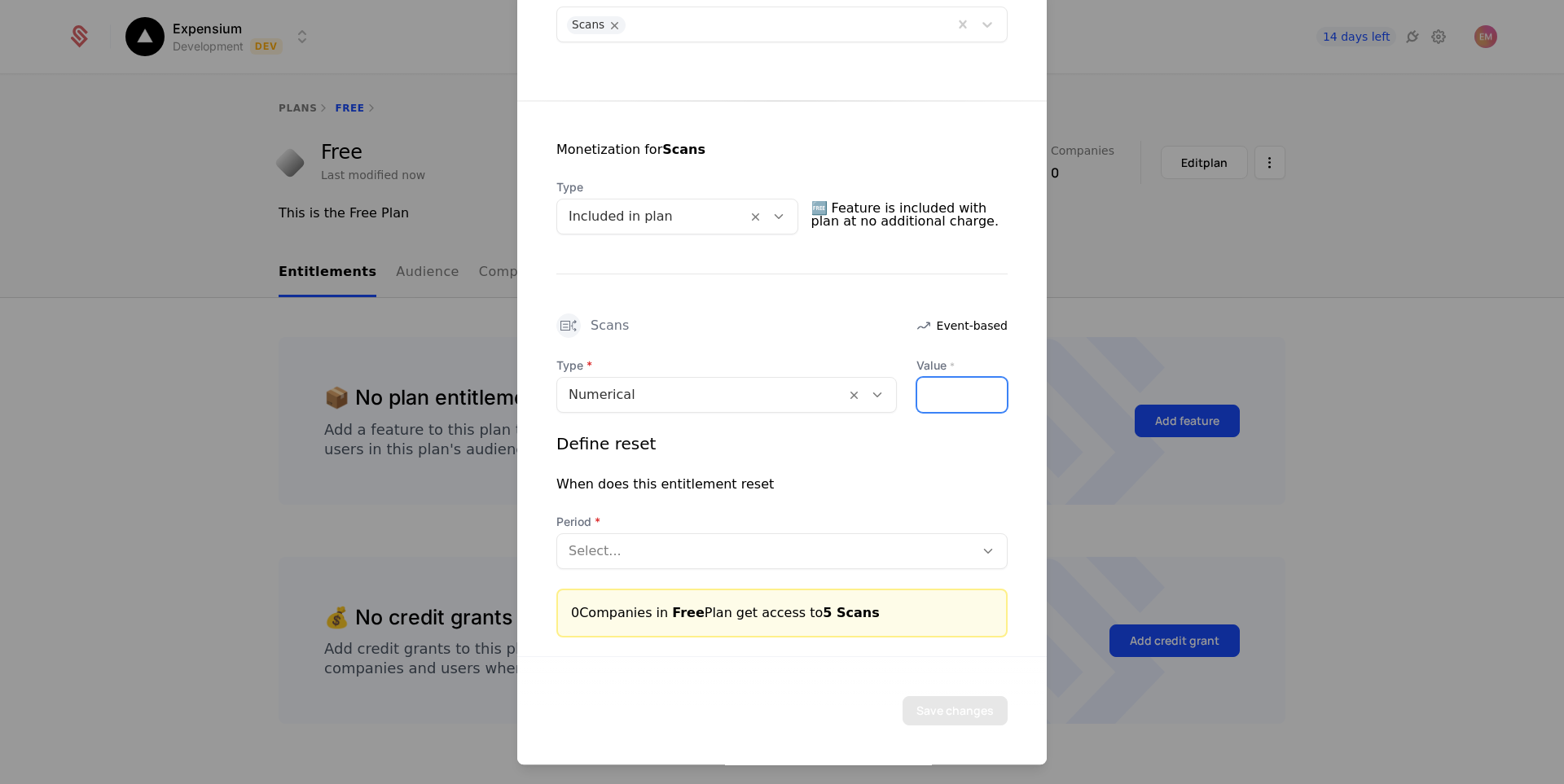
type input "*"
click at [799, 562] on div at bounding box center [766, 551] width 394 height 23
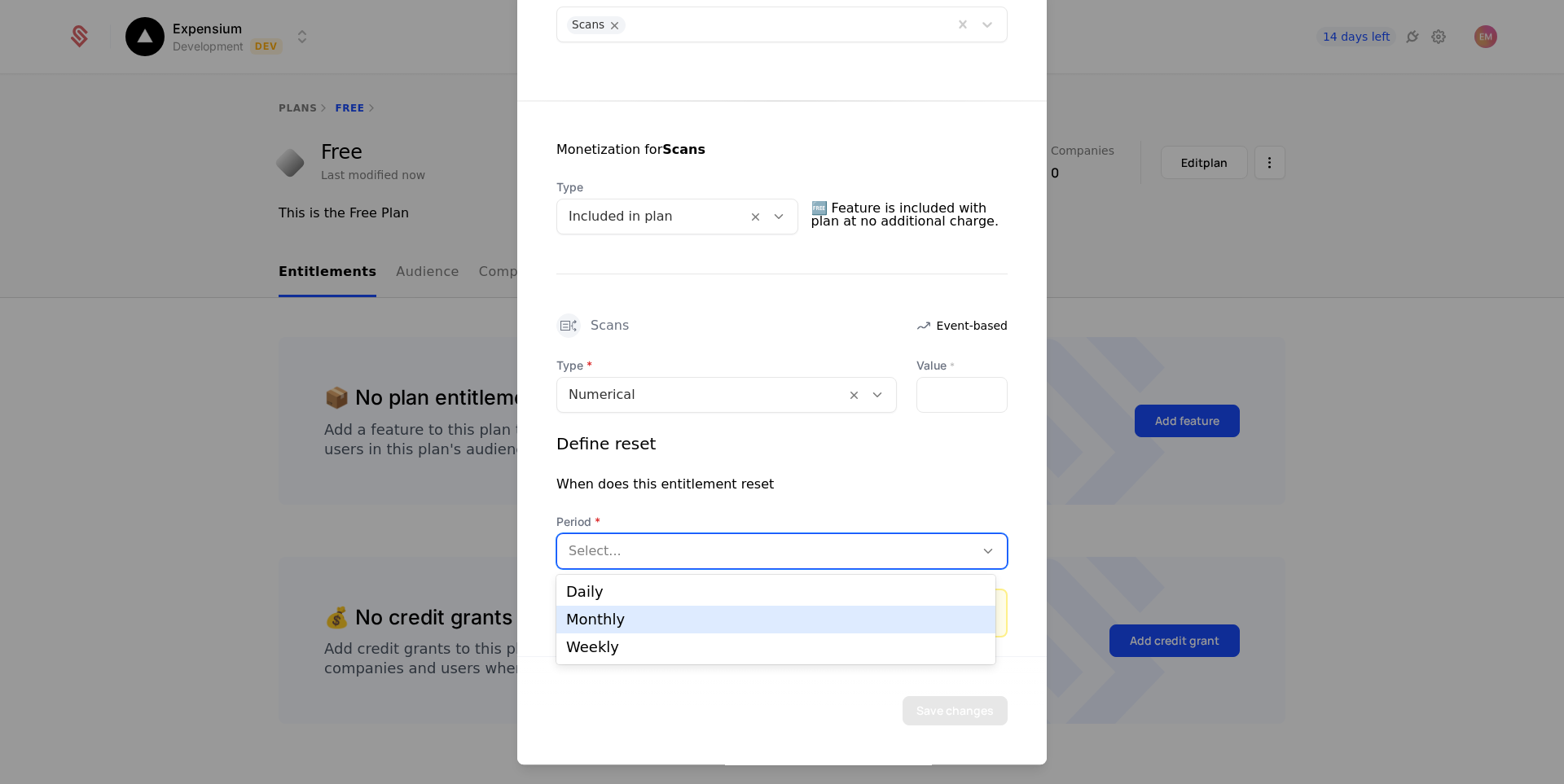
click at [731, 612] on div "Monthly" at bounding box center [777, 619] width 420 height 15
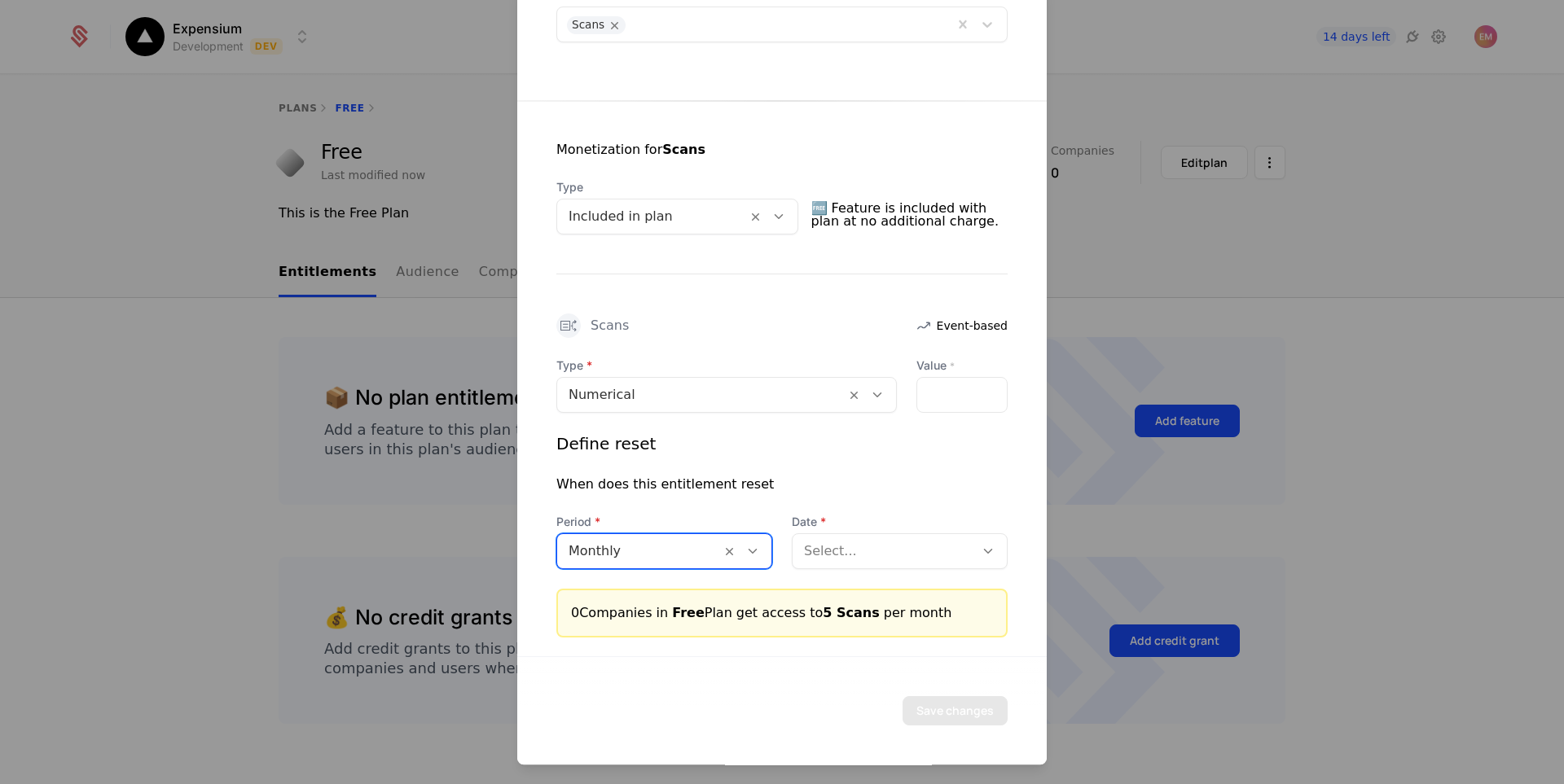
click at [861, 558] on div at bounding box center [883, 551] width 159 height 23
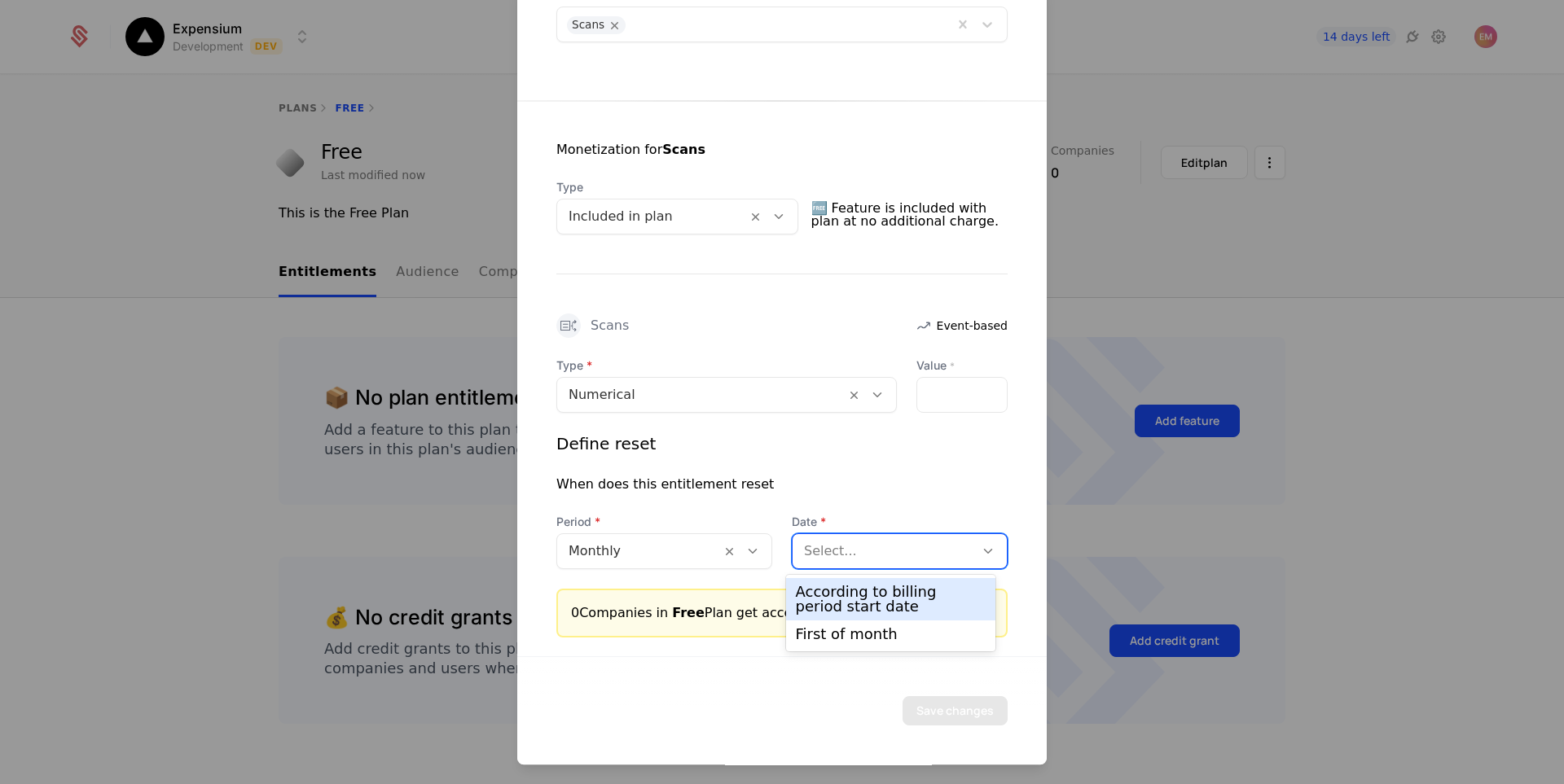
click at [855, 593] on div "According to billing period start date" at bounding box center [891, 600] width 190 height 29
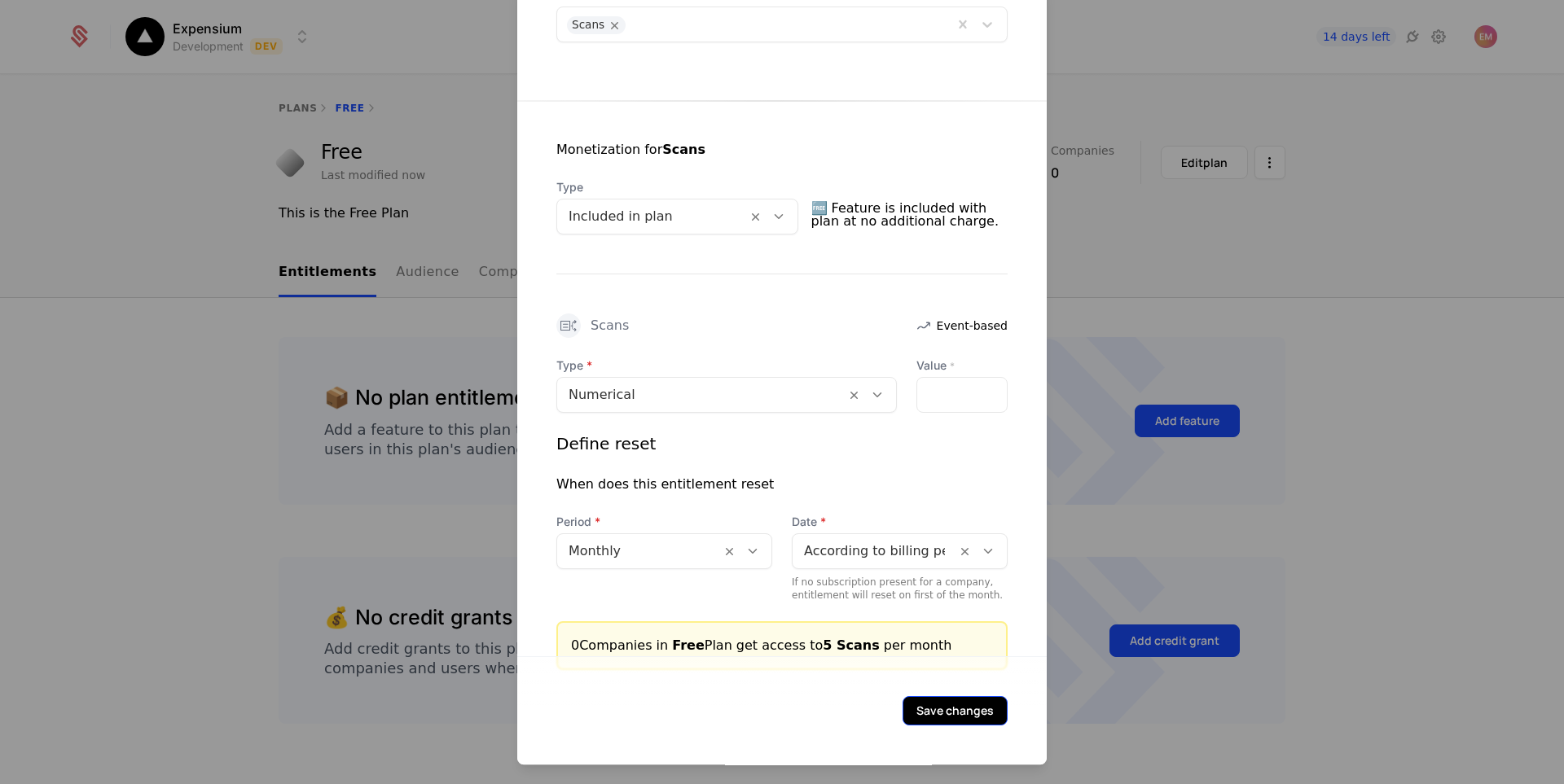
click at [946, 708] on button "Save changes" at bounding box center [955, 710] width 105 height 29
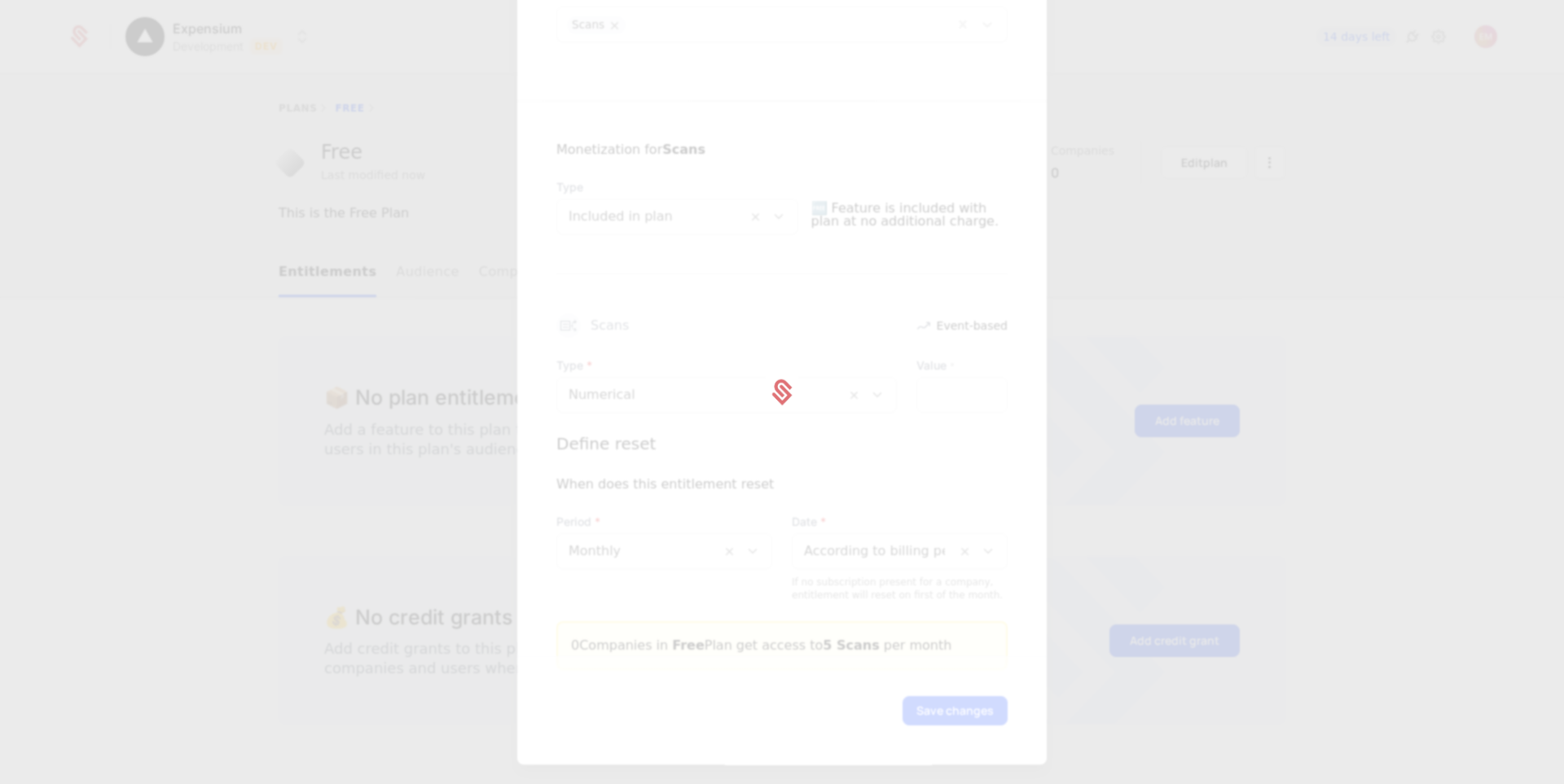
scroll to position [0, 0]
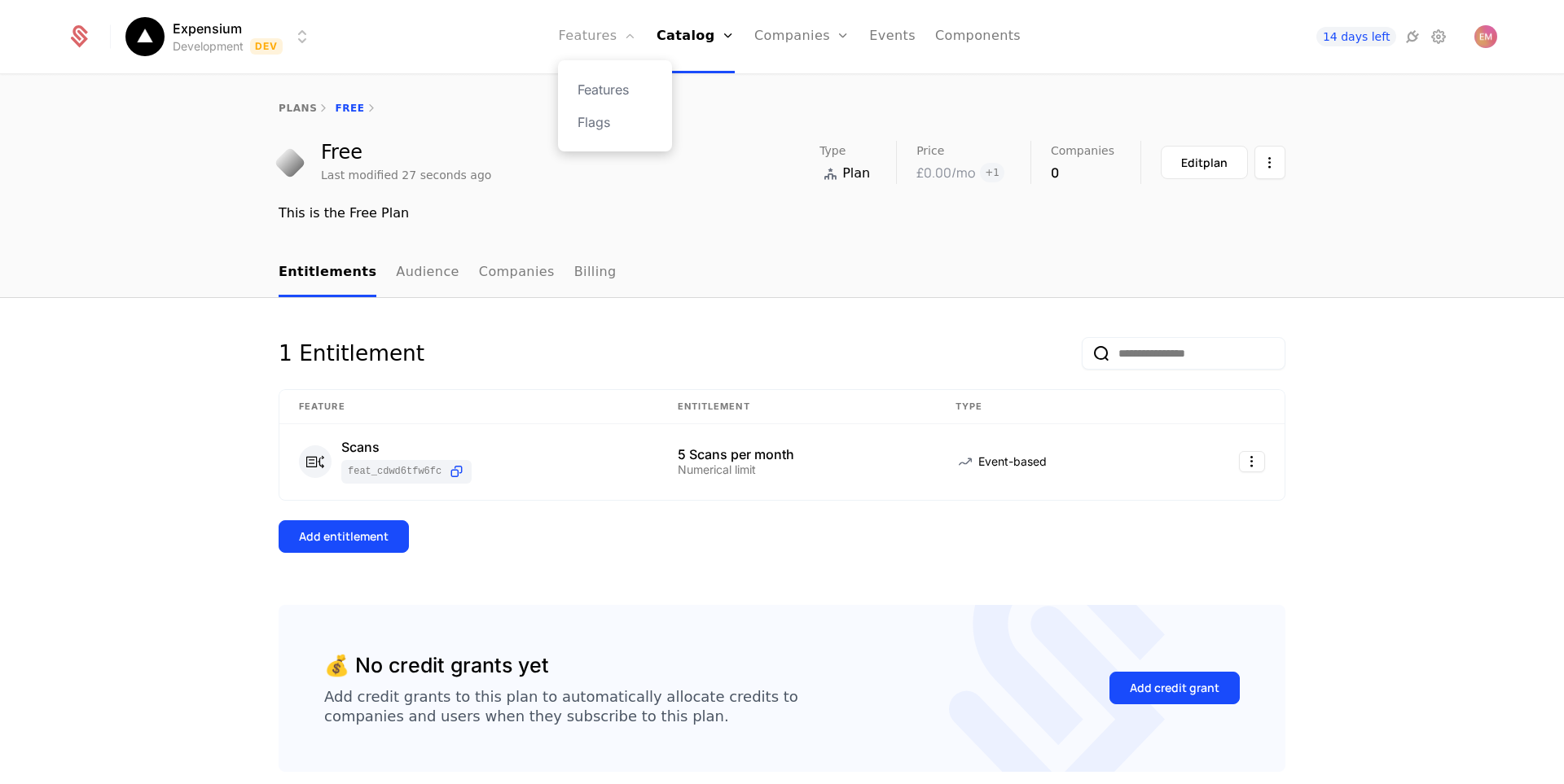
click at [618, 41] on link "Features" at bounding box center [597, 36] width 78 height 74
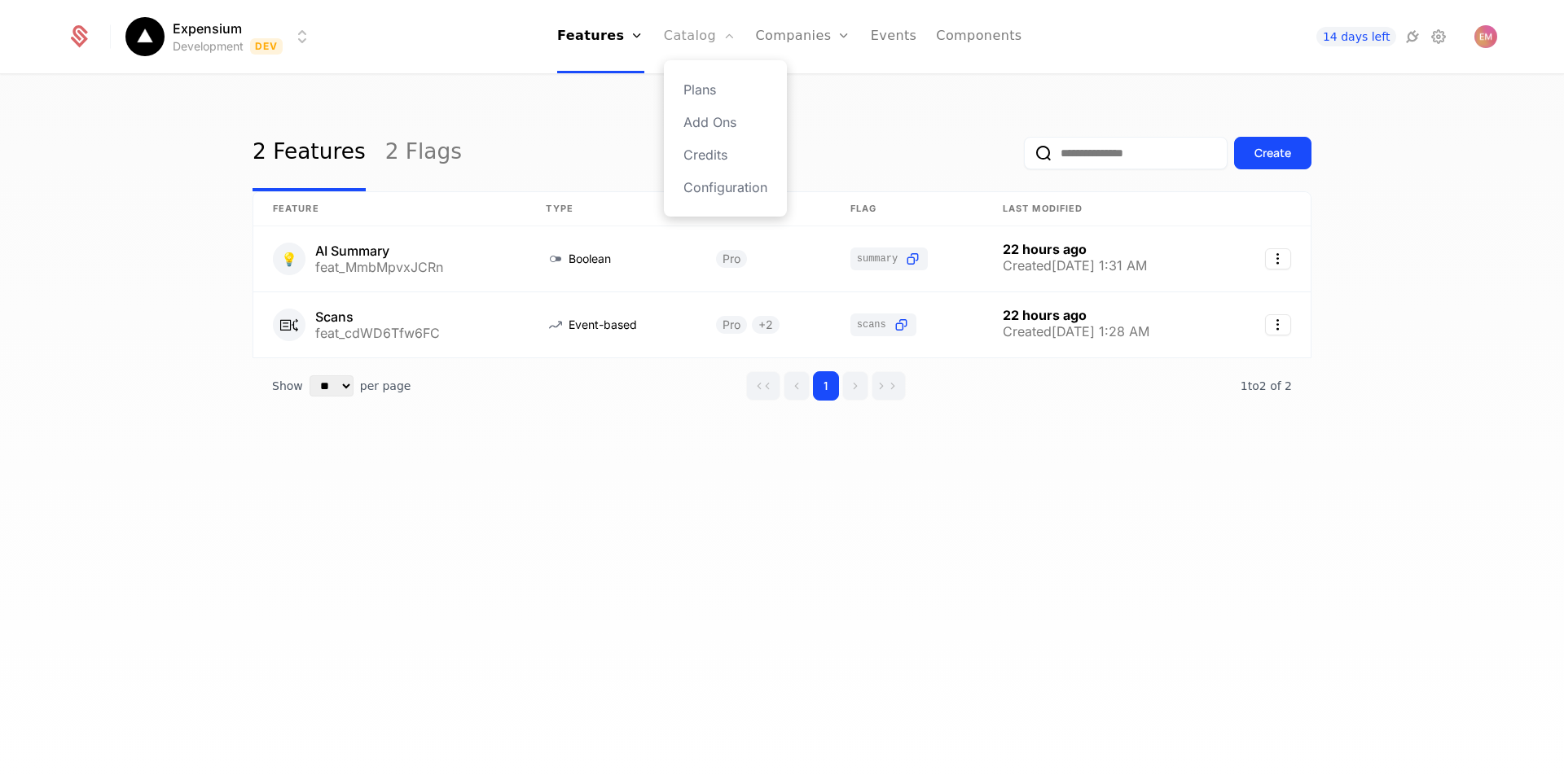
click at [696, 39] on link "Catalog" at bounding box center [700, 36] width 73 height 74
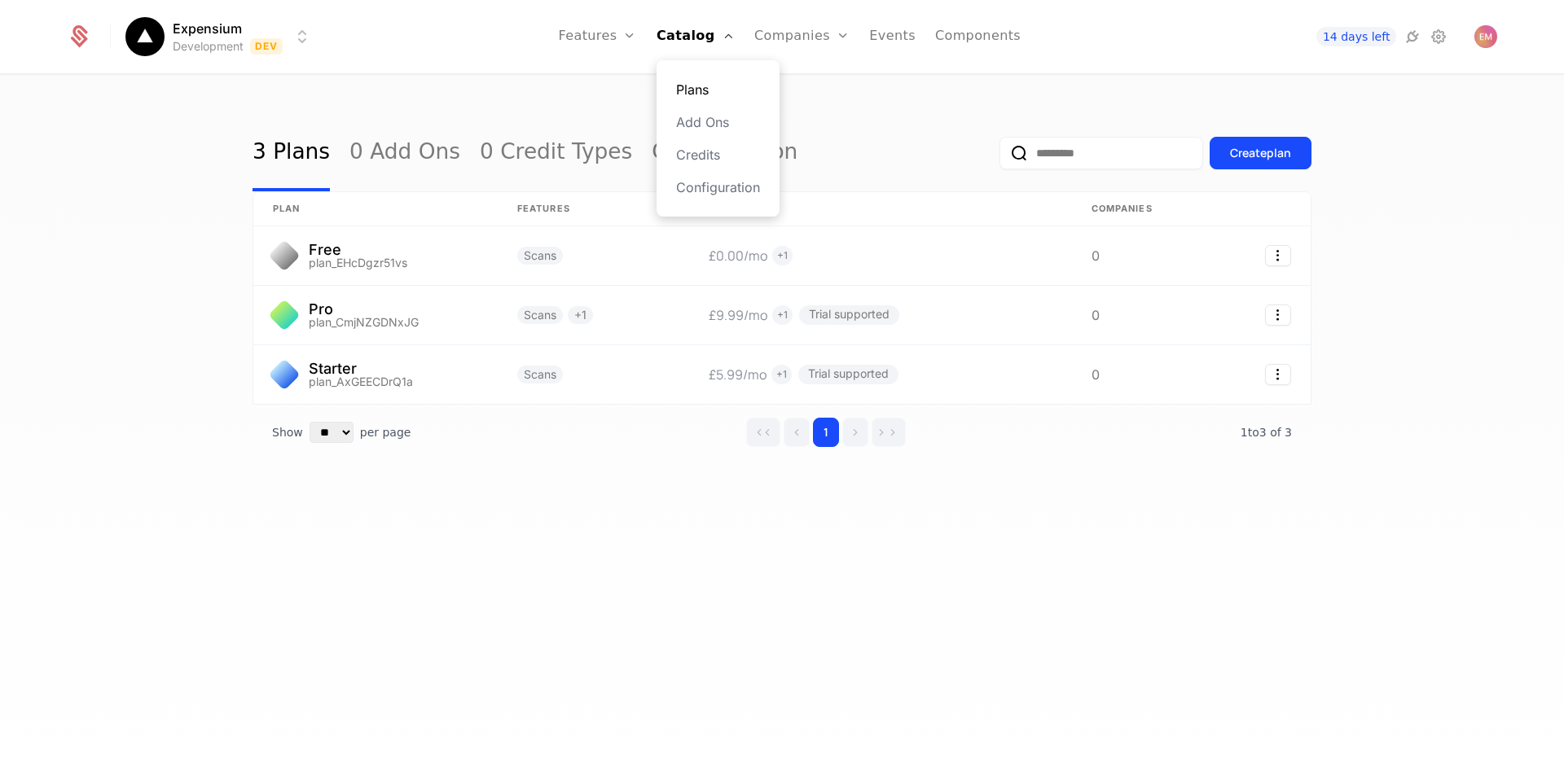
click at [706, 84] on link "Plans" at bounding box center [719, 89] width 84 height 20
click at [814, 38] on link "Companies" at bounding box center [801, 36] width 95 height 74
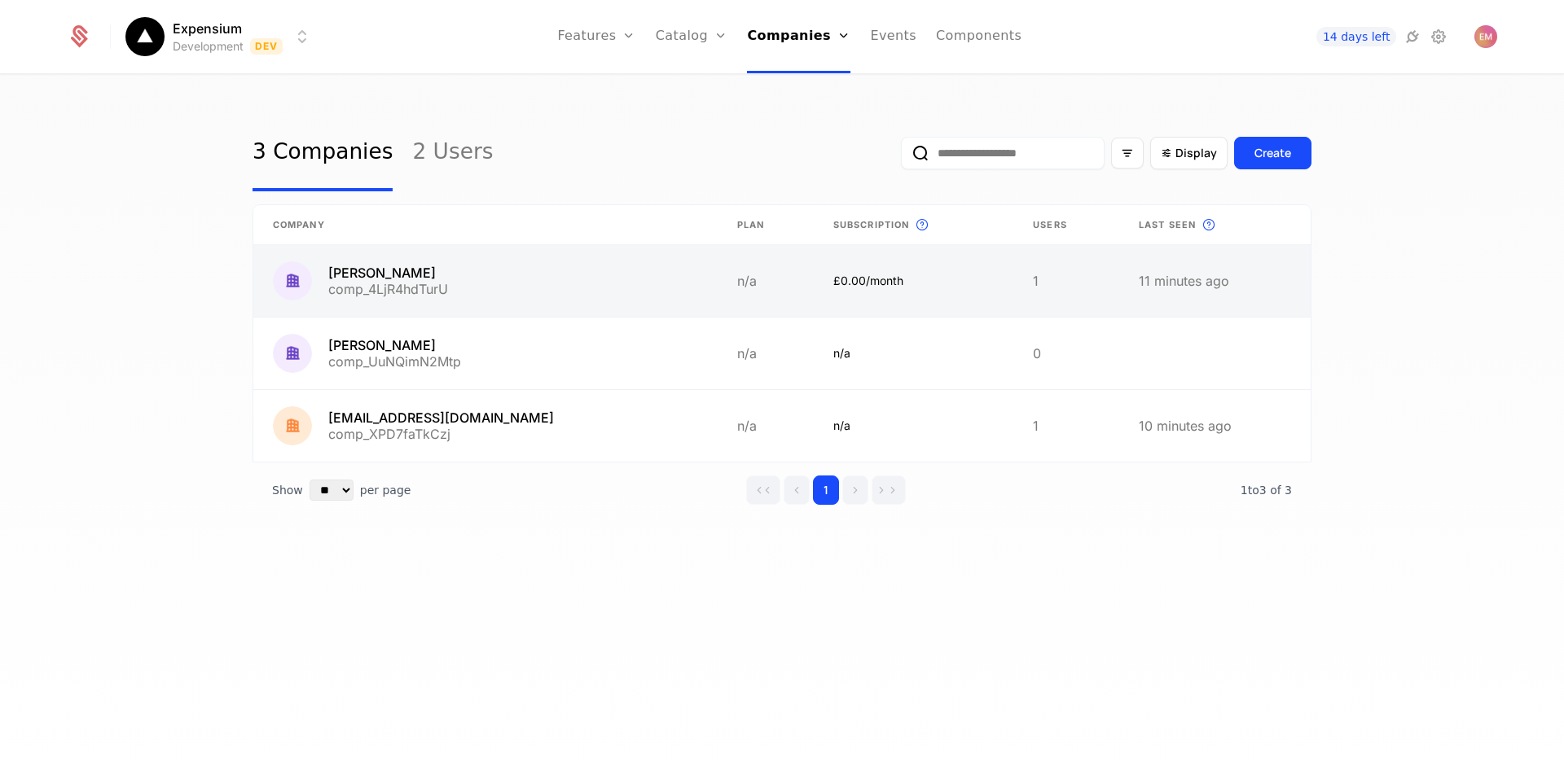
click at [949, 299] on link at bounding box center [914, 280] width 200 height 72
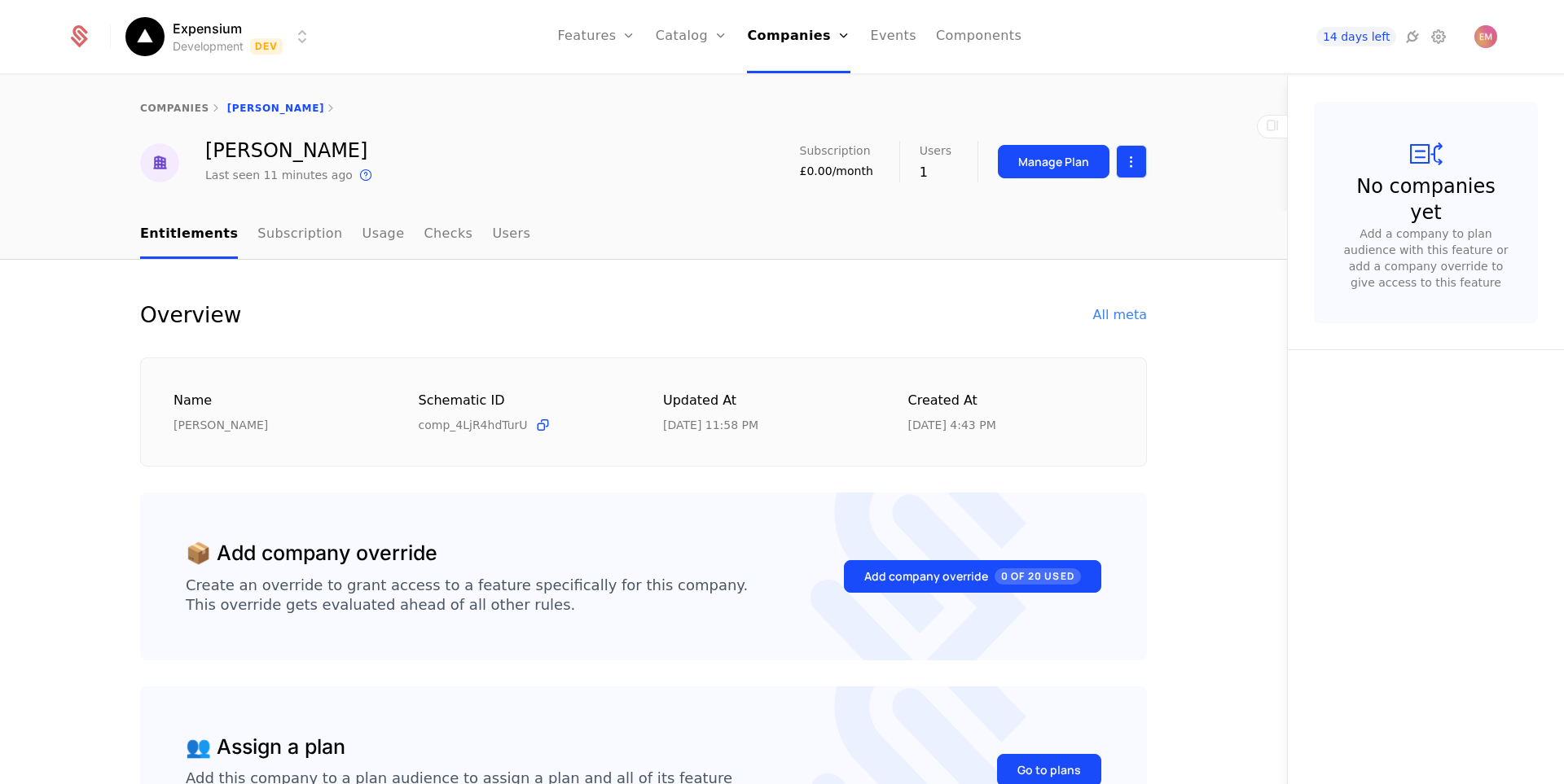
click at [1126, 154] on html "Expensium Development Dev Features Features Flags Catalog Plans Add Ons Credits…" at bounding box center [782, 392] width 1564 height 784
click at [1070, 243] on div "Delete company" at bounding box center [1058, 245] width 121 height 23
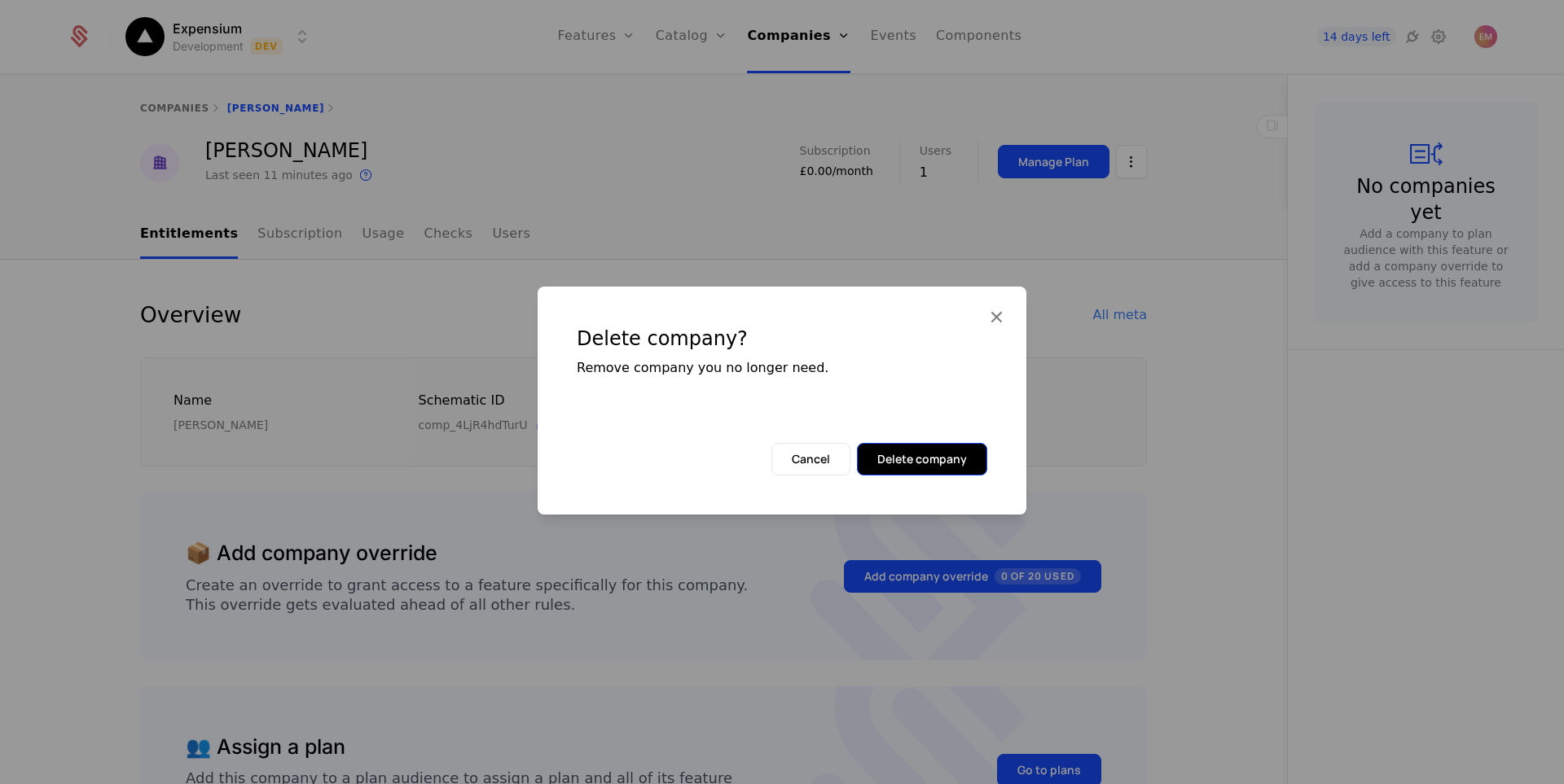
click at [953, 462] on button "Delete company" at bounding box center [922, 459] width 130 height 32
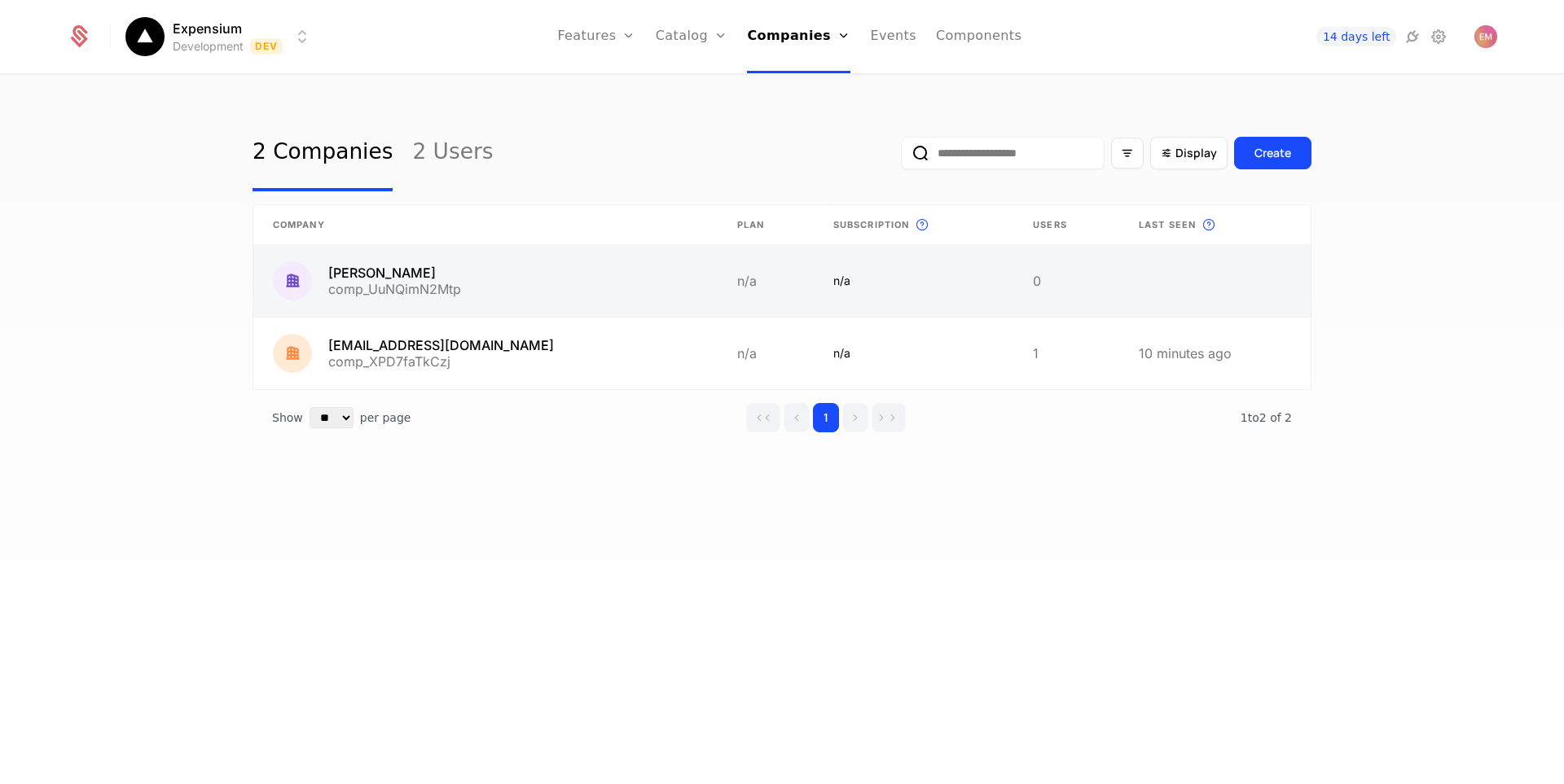
click at [1213, 261] on link at bounding box center [1215, 280] width 191 height 72
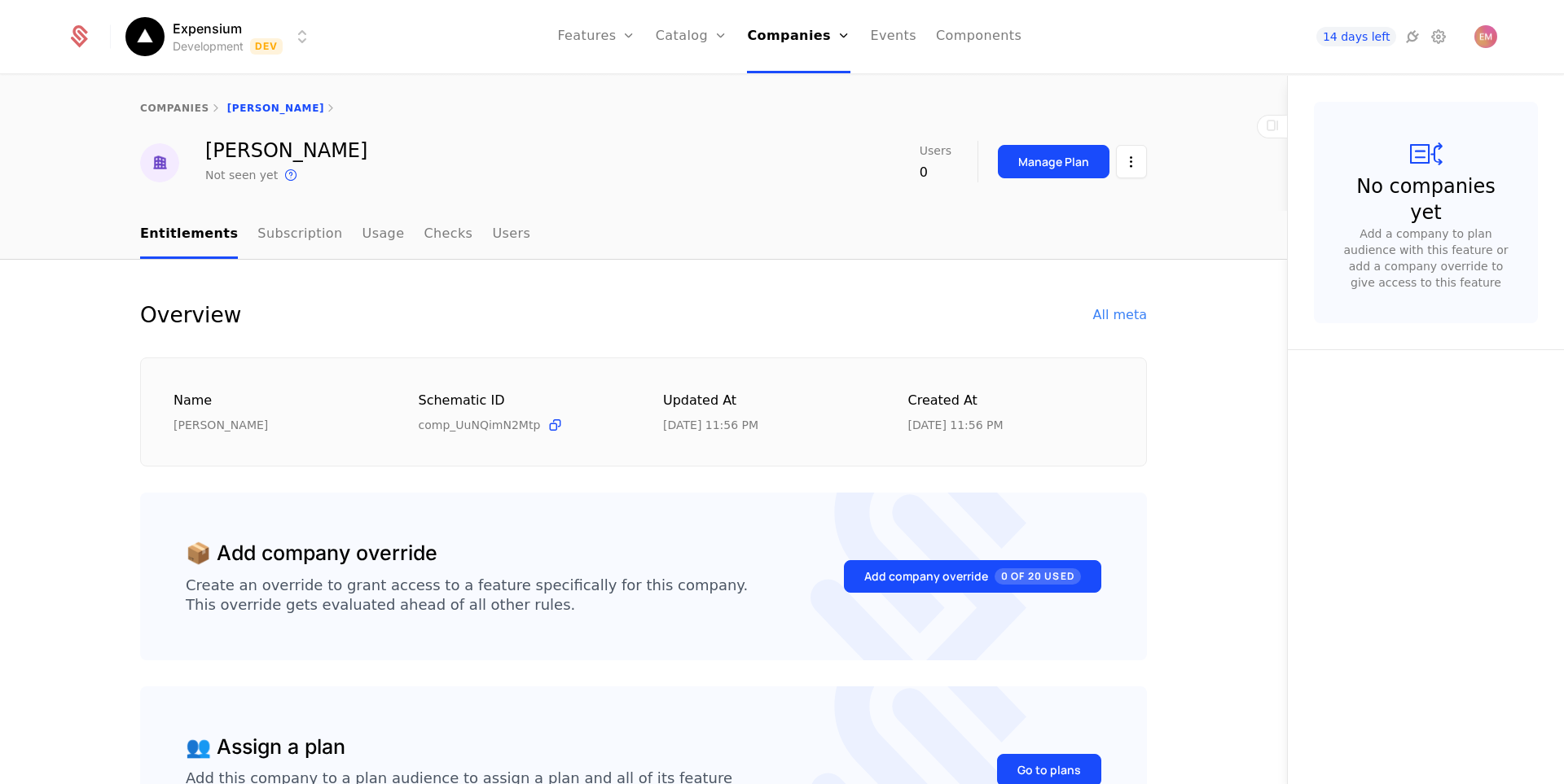
click at [1143, 170] on div "Echlas Malik Not seen yet This is the date a track or identify event associated…" at bounding box center [643, 163] width 1059 height 44
click at [1136, 169] on html "Expensium Development Dev Features Features Flags Catalog Plans Add Ons Credits…" at bounding box center [782, 392] width 1564 height 784
click at [1049, 242] on div "Delete company" at bounding box center [1058, 245] width 121 height 23
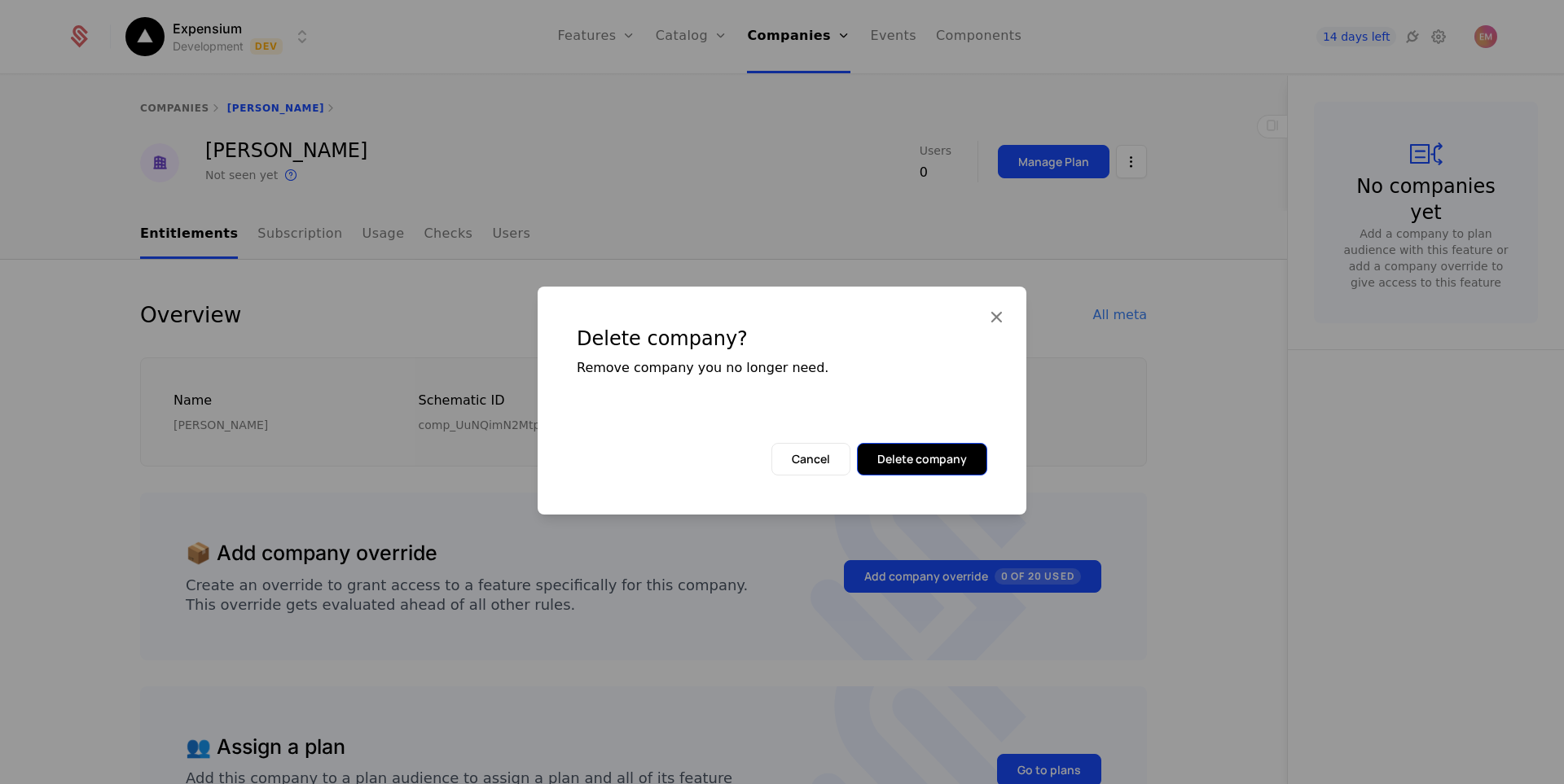
click at [963, 465] on button "Delete company" at bounding box center [922, 459] width 130 height 32
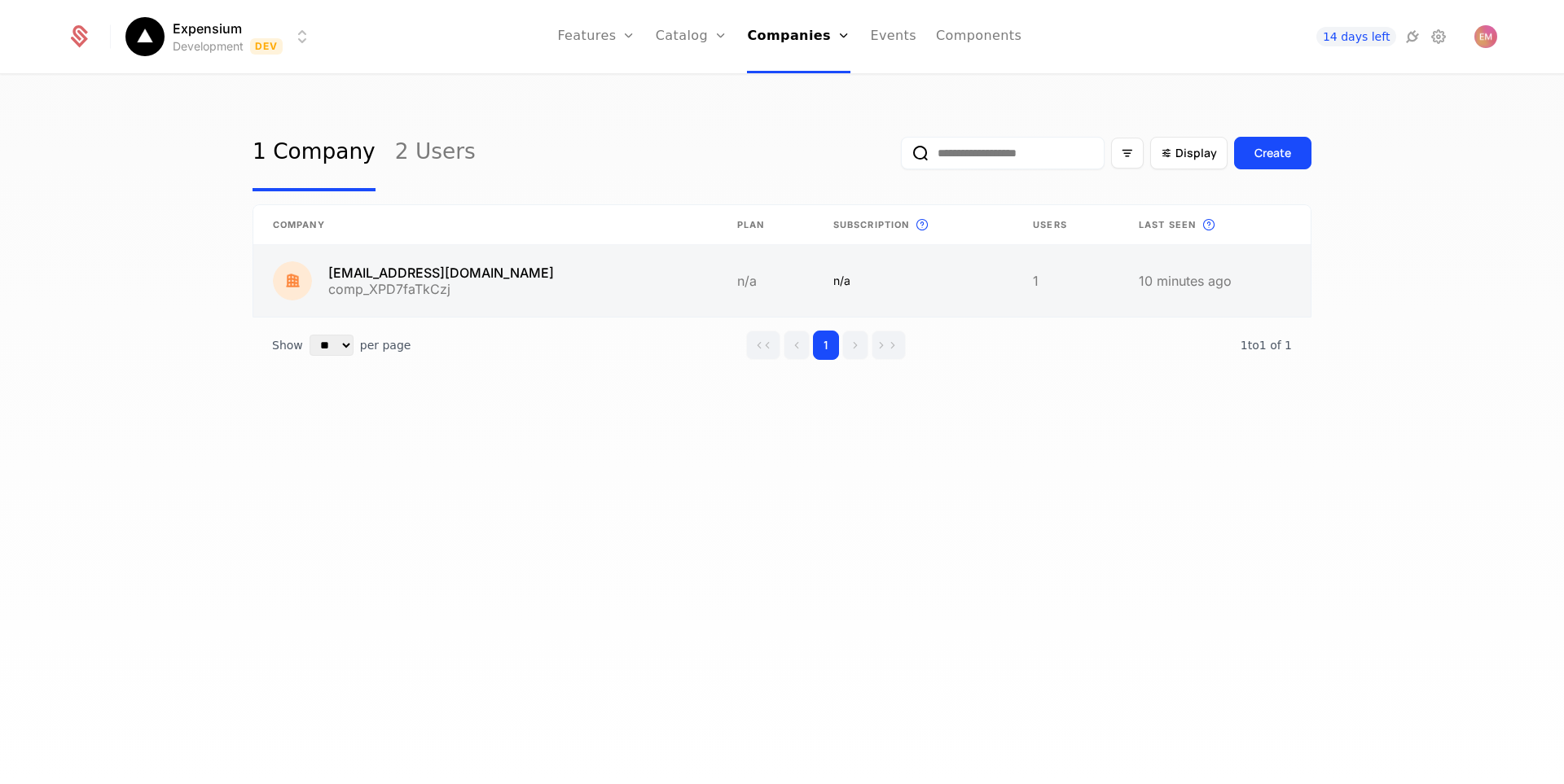
click at [1244, 258] on link at bounding box center [1215, 280] width 191 height 72
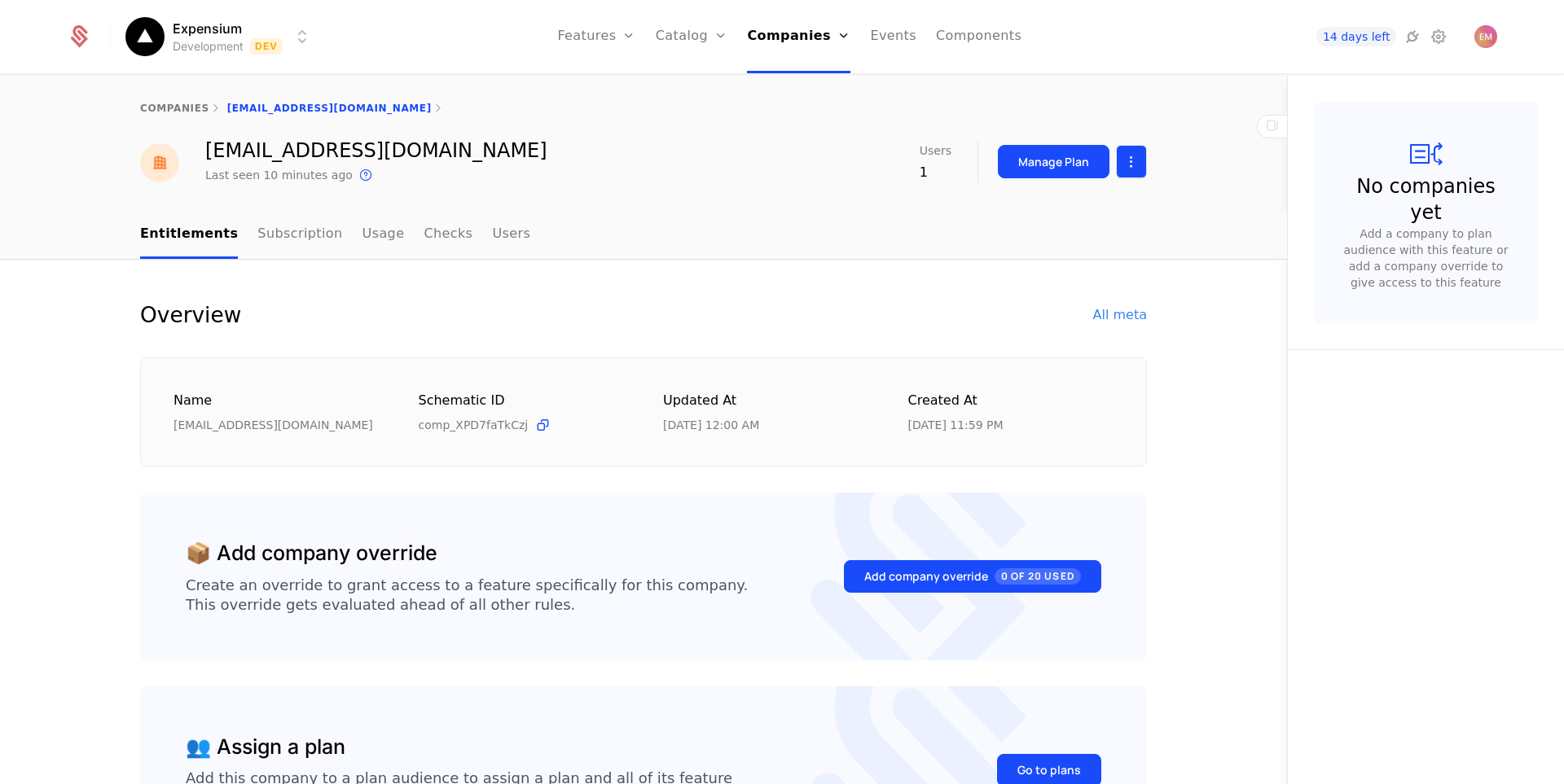
click at [1115, 157] on html "Expensium Development Dev Features Features Flags Catalog Plans Add Ons Credits…" at bounding box center [782, 392] width 1564 height 784
click at [1092, 243] on div "Delete company" at bounding box center [1058, 245] width 121 height 23
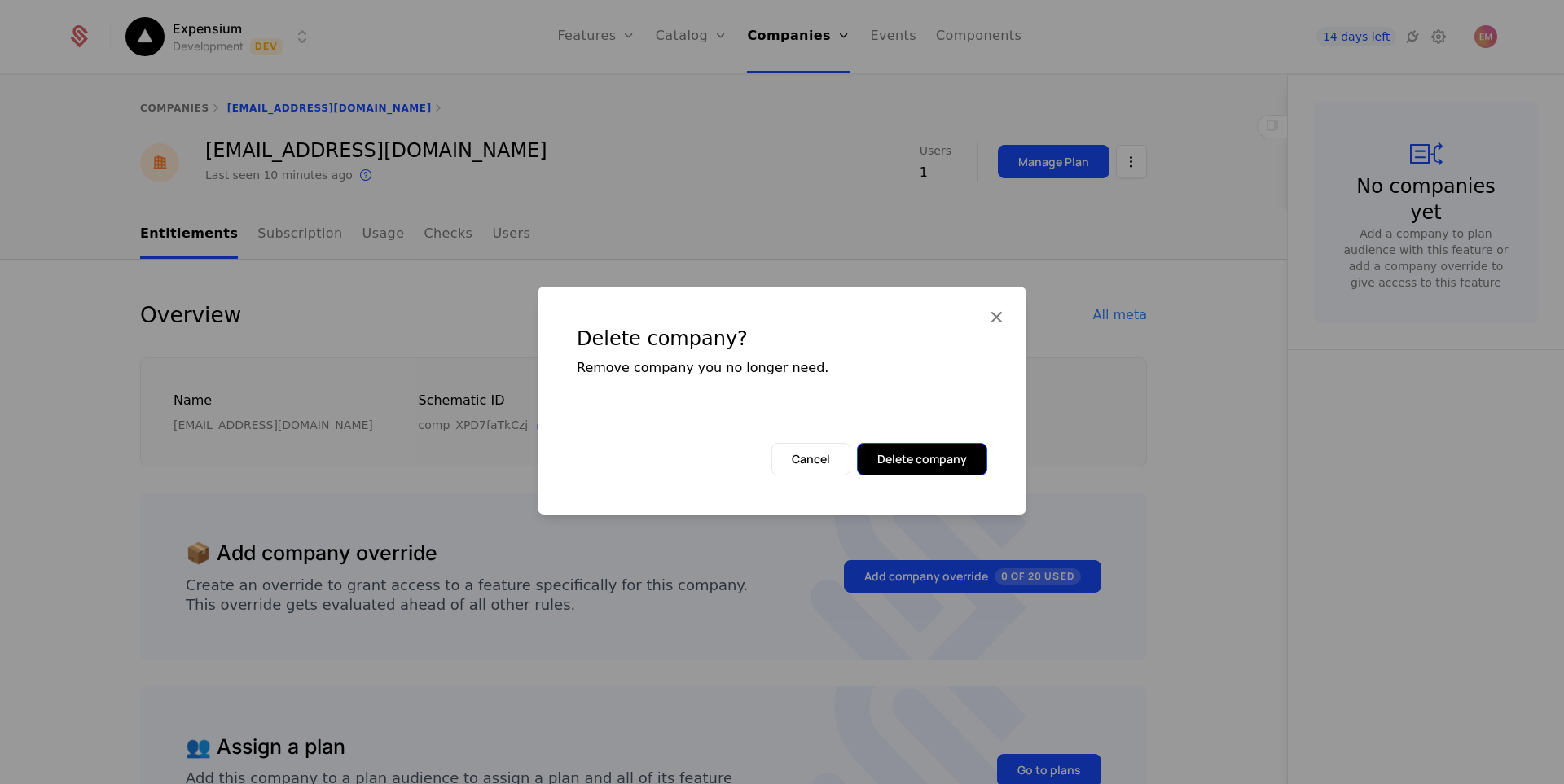
click at [924, 457] on button "Delete company" at bounding box center [922, 459] width 130 height 32
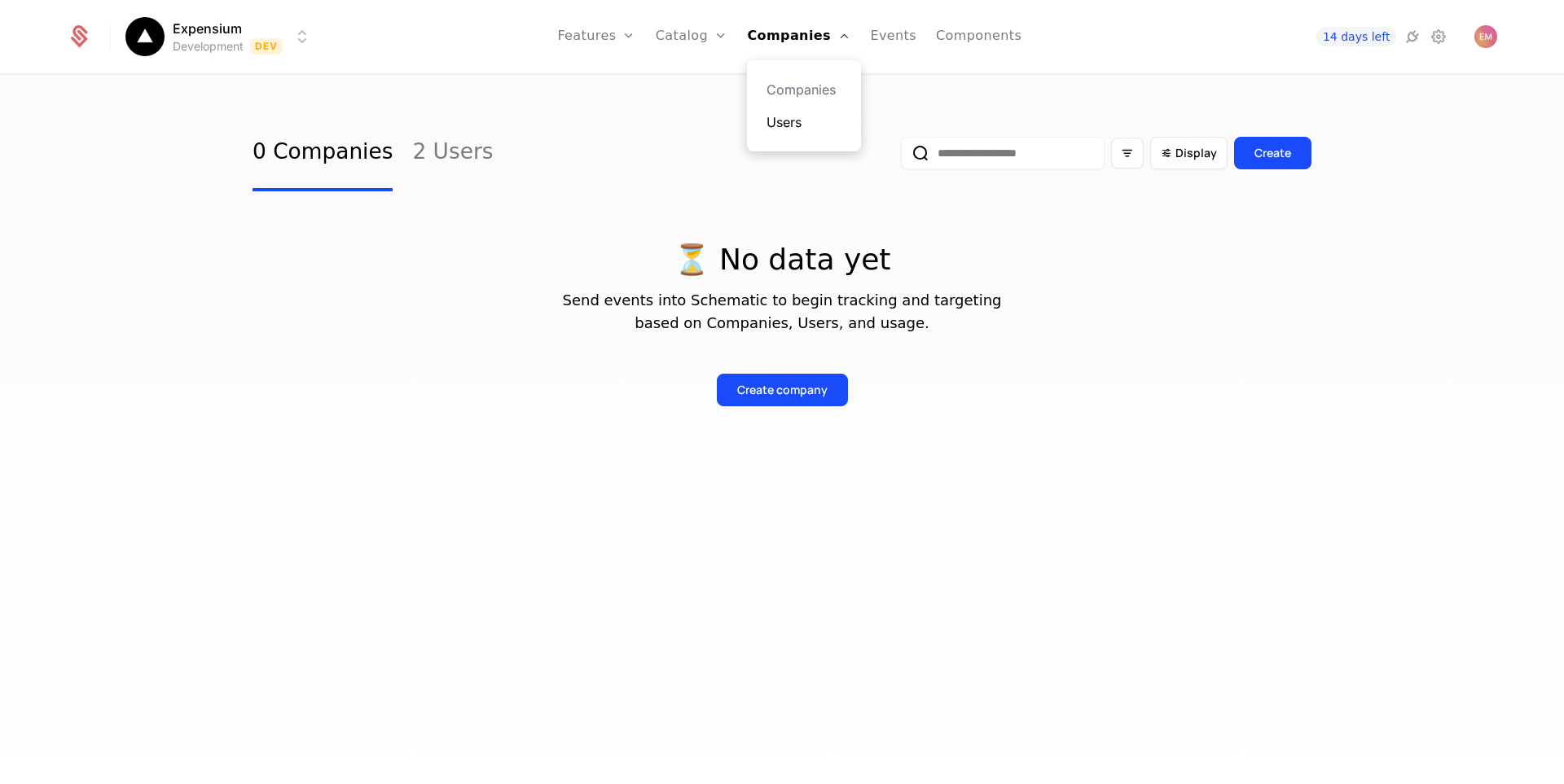
click at [786, 122] on link "Users" at bounding box center [804, 122] width 75 height 20
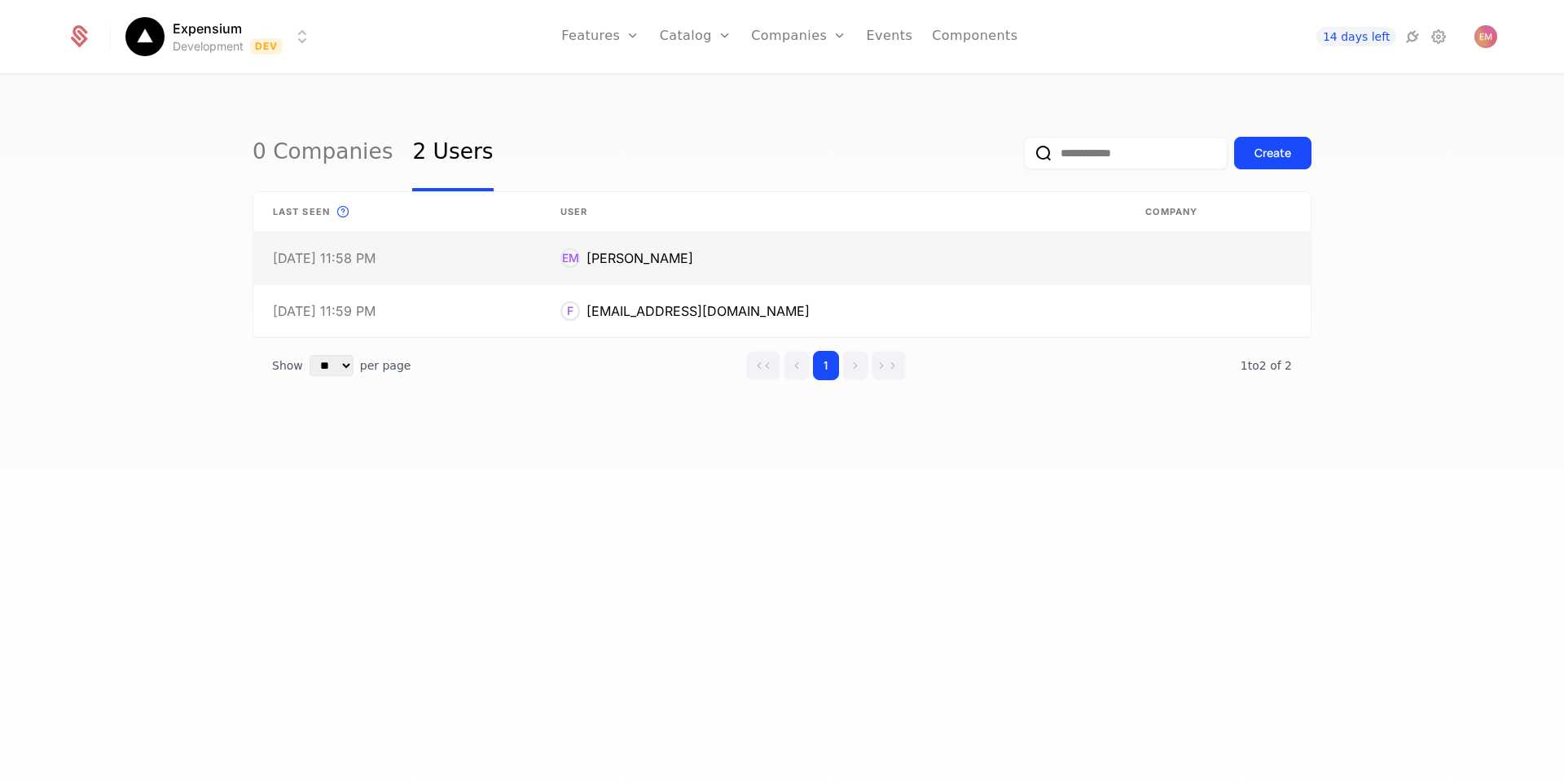
click at [1274, 255] on link at bounding box center [1218, 258] width 185 height 52
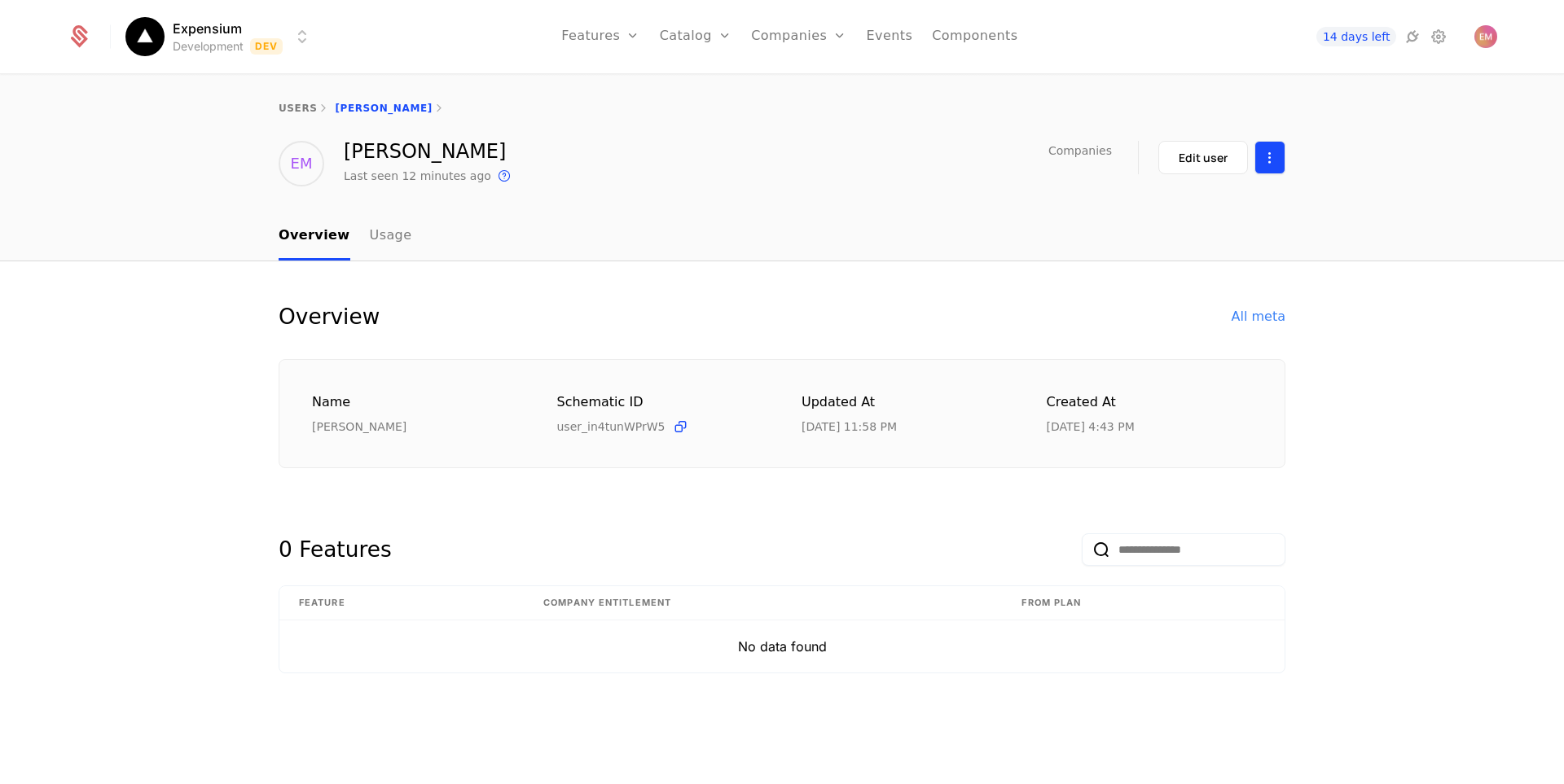
click at [1284, 159] on html "Expensium Development Dev Features Features Flags Catalog Plans Add Ons Credits…" at bounding box center [782, 392] width 1564 height 784
click at [1213, 205] on div "Delete user" at bounding box center [1185, 205] width 84 height 23
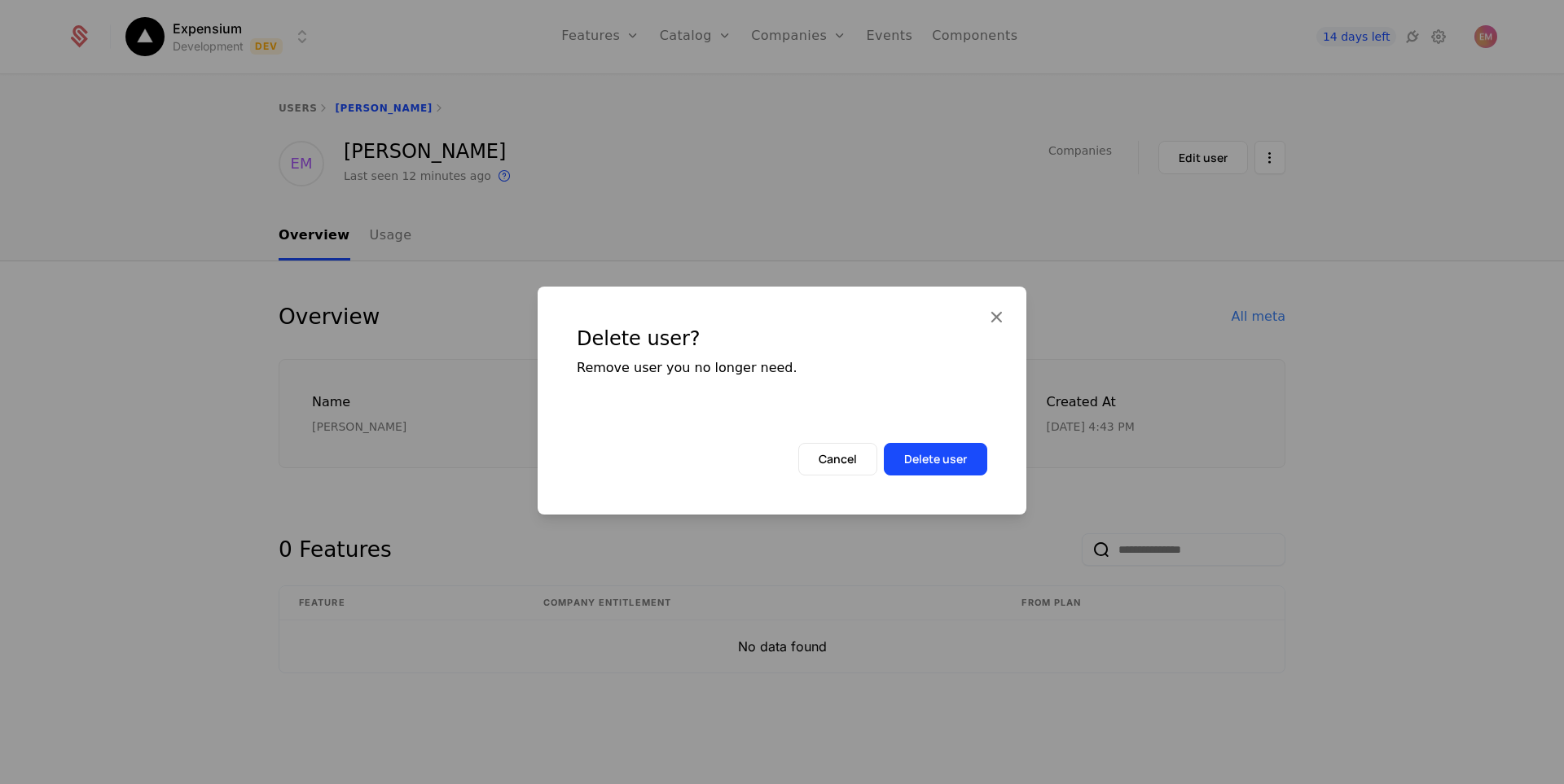
click at [963, 476] on div "Delete user? Remove user you no longer need. Cancel Delete user" at bounding box center [782, 401] width 489 height 228
click at [966, 469] on button "Delete user" at bounding box center [936, 459] width 104 height 32
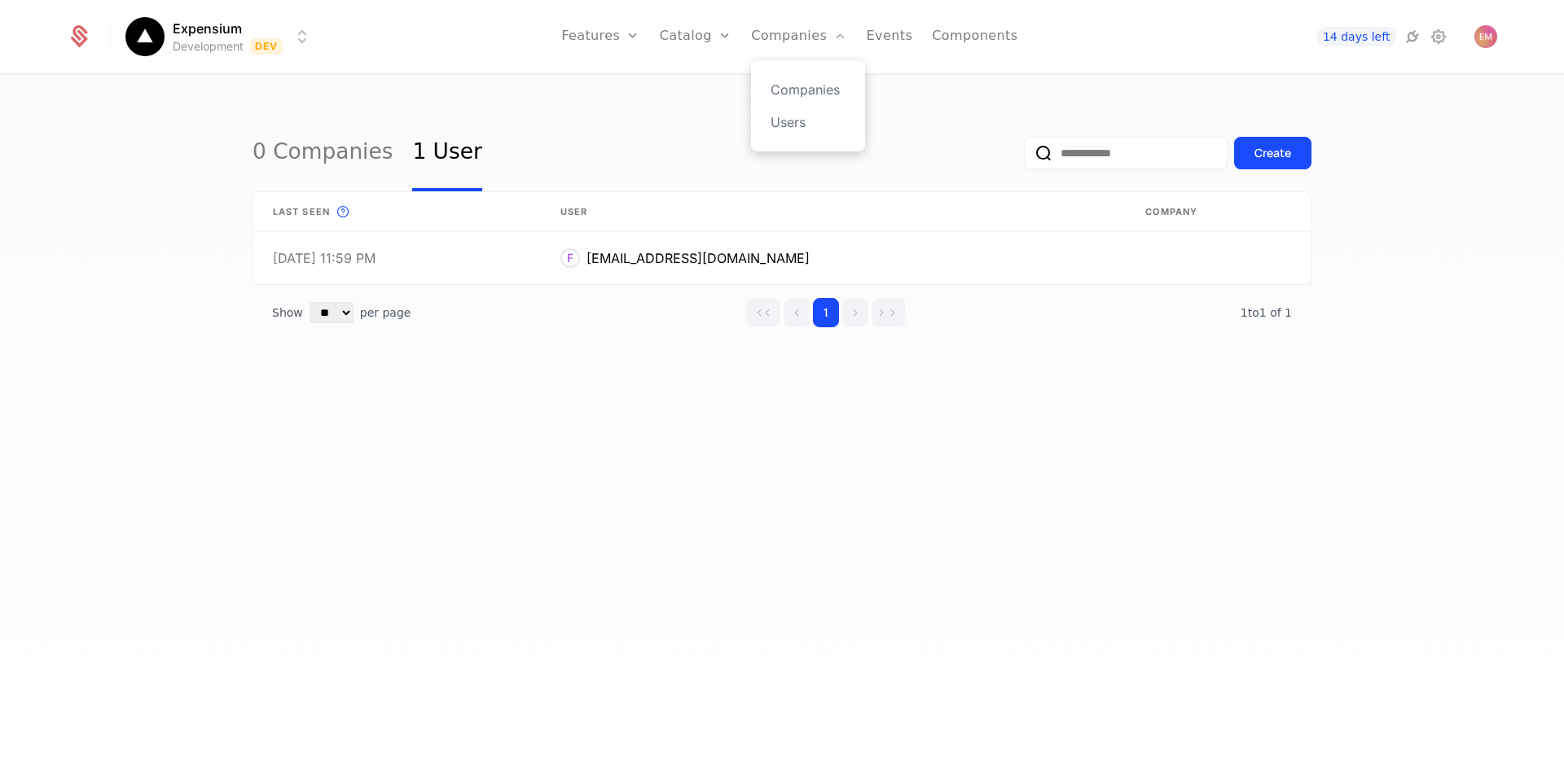
click at [800, 132] on div "Companies Users" at bounding box center [808, 105] width 114 height 91
click at [799, 127] on link "Users" at bounding box center [808, 122] width 75 height 20
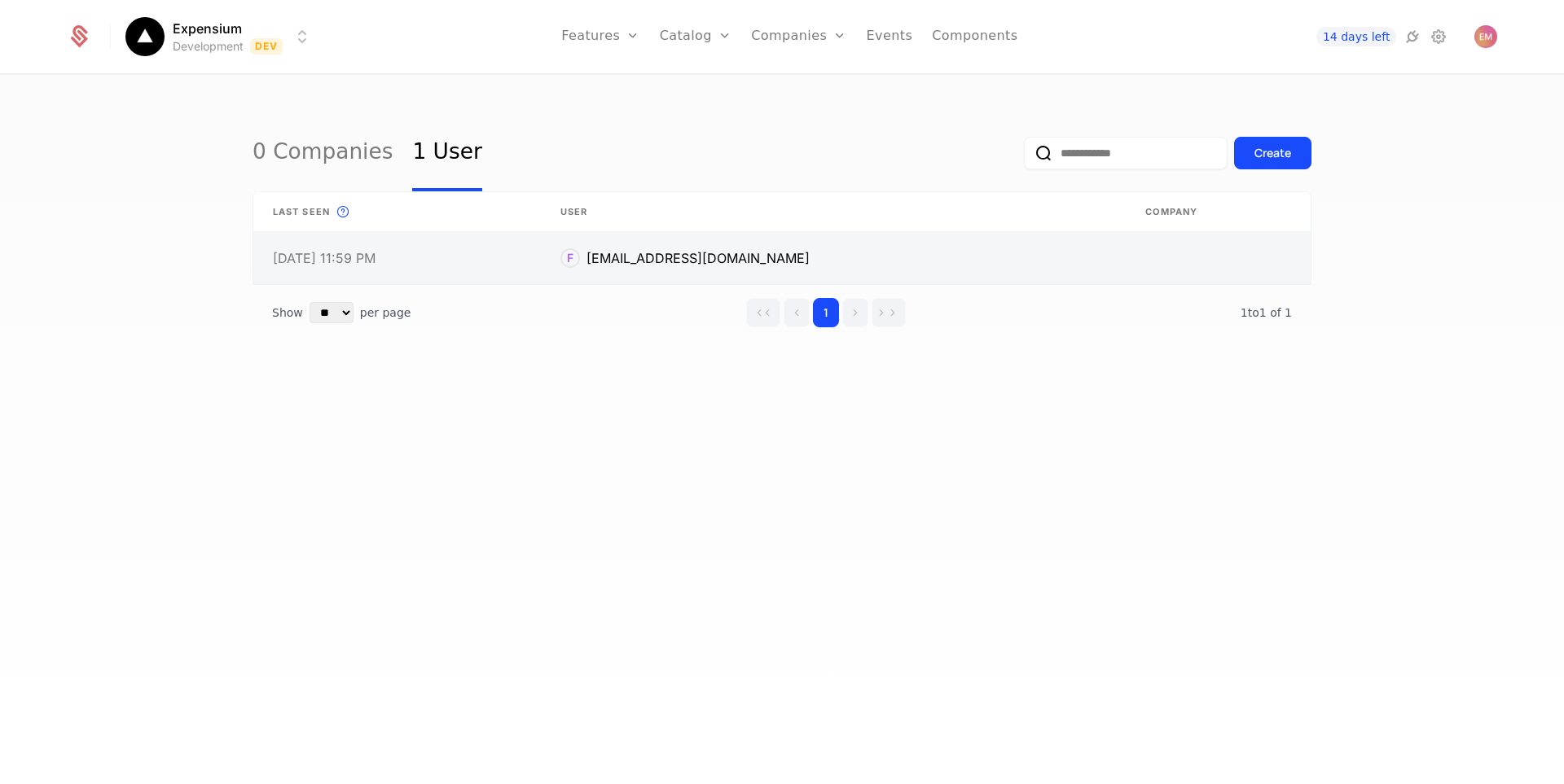
click at [1210, 260] on link at bounding box center [1218, 258] width 185 height 52
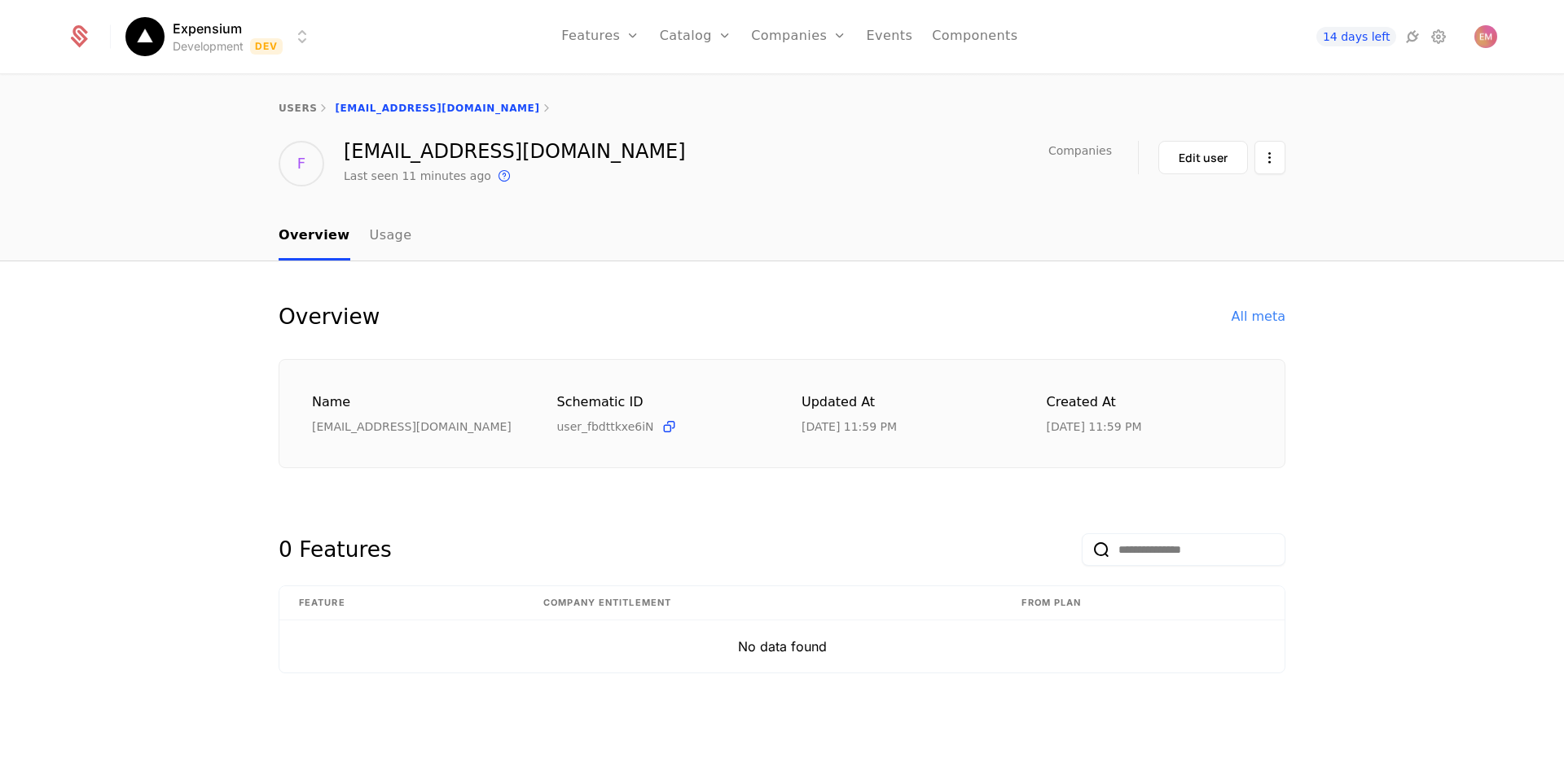
click at [1286, 164] on div "F fhylxnagfgkymcptvw@nespj.com Last seen 11 minutes ago This is the date a trac…" at bounding box center [782, 164] width 1059 height 46
click at [1272, 161] on html "Expensium Development Dev Features Features Flags Catalog Plans Add Ons Credits…" at bounding box center [782, 392] width 1564 height 784
click at [1200, 218] on div "Delete user" at bounding box center [1204, 205] width 163 height 49
click at [1181, 200] on div "Delete user" at bounding box center [1185, 205] width 84 height 23
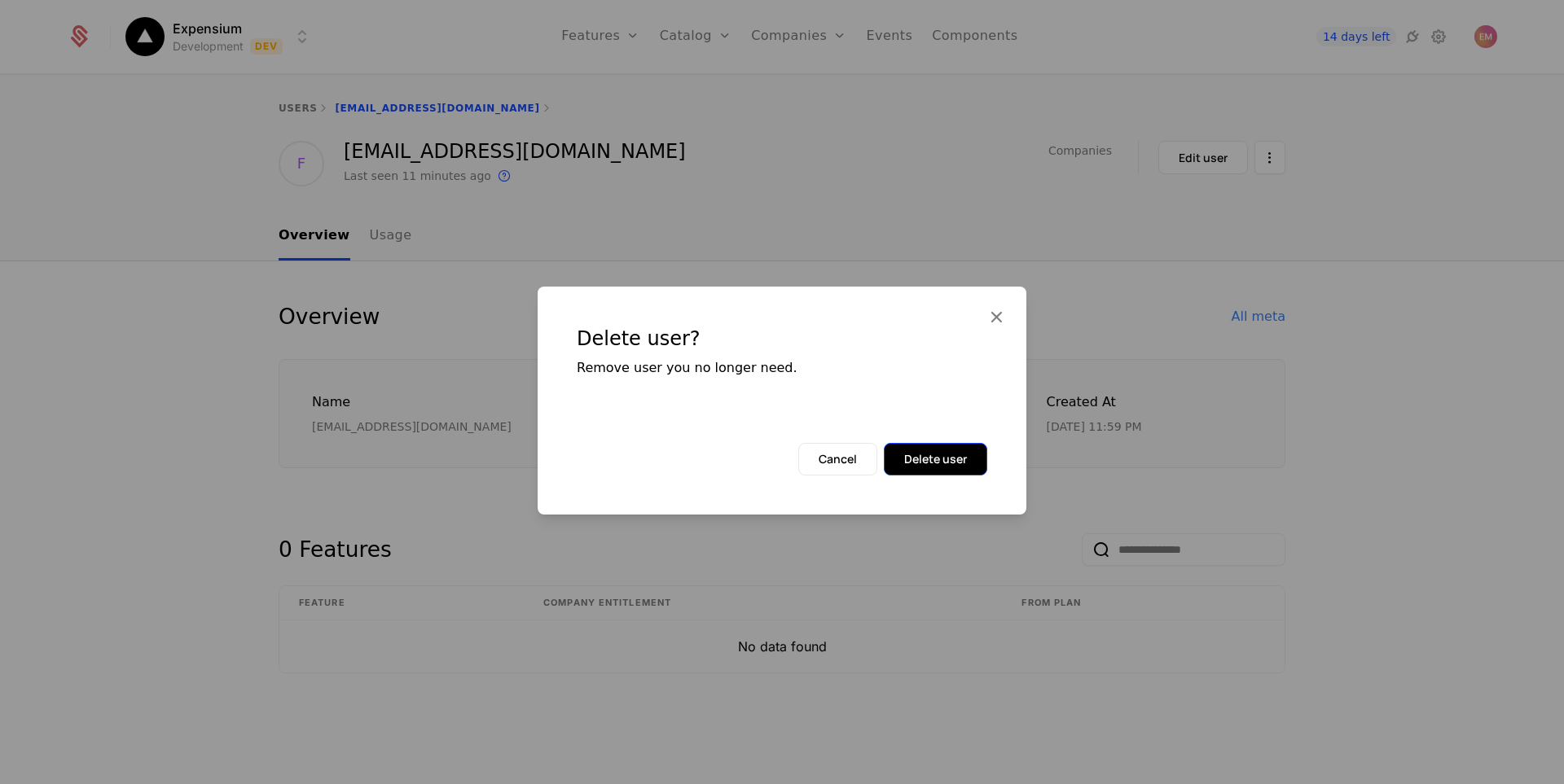
click at [960, 465] on button "Delete user" at bounding box center [936, 459] width 104 height 32
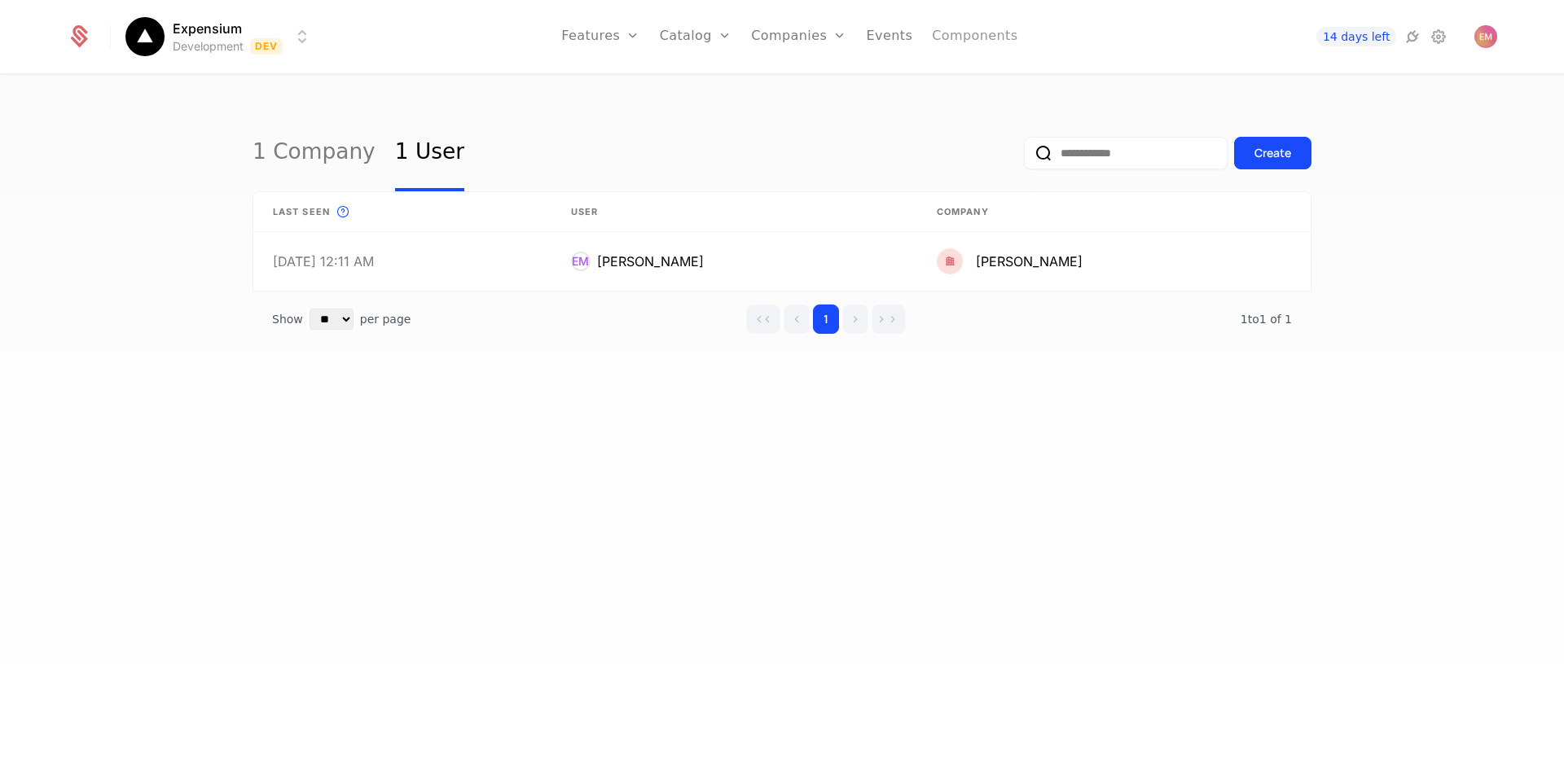
click at [956, 31] on link "Components" at bounding box center [975, 36] width 85 height 74
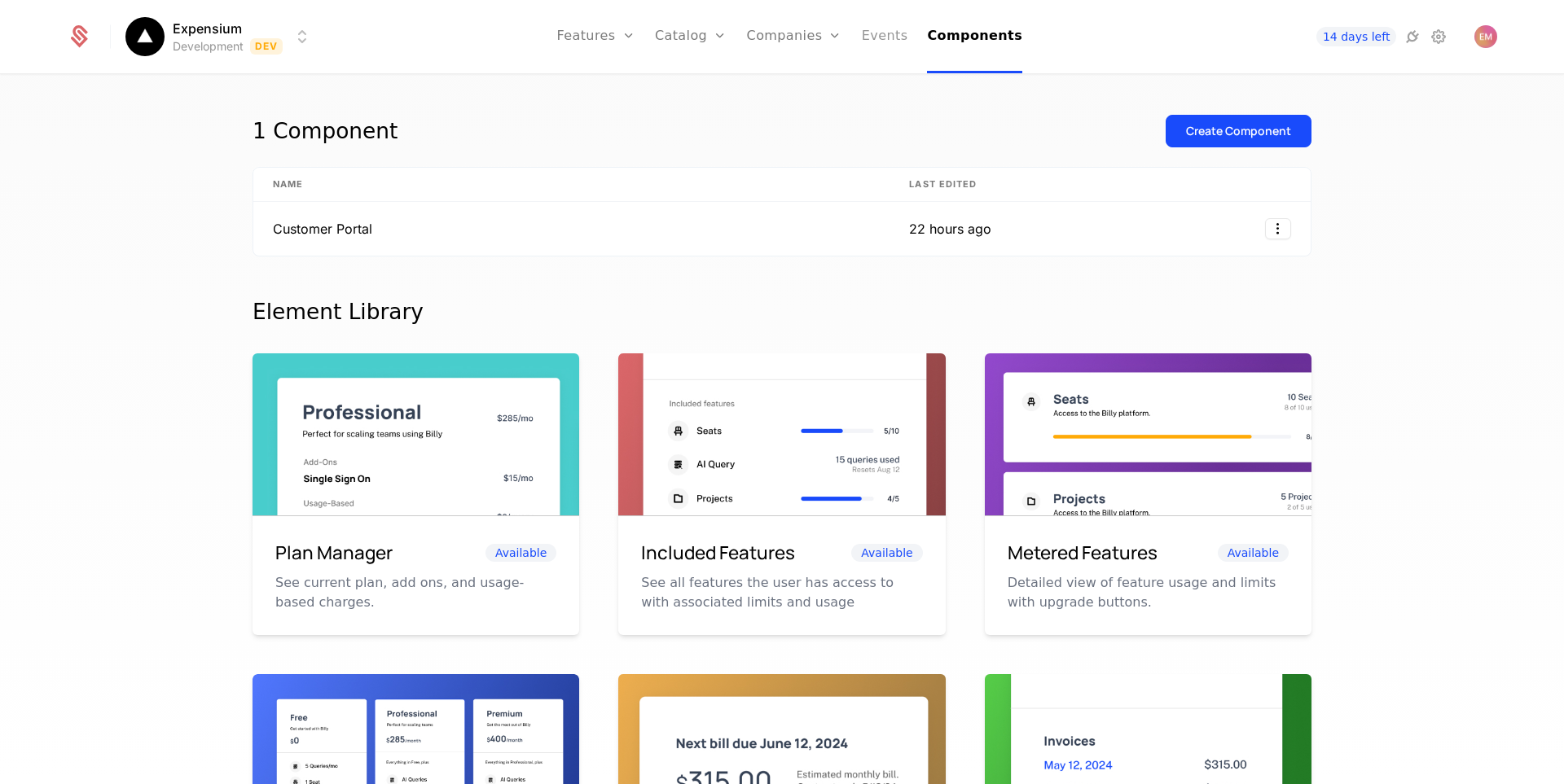
click at [885, 45] on link "Events" at bounding box center [884, 36] width 46 height 74
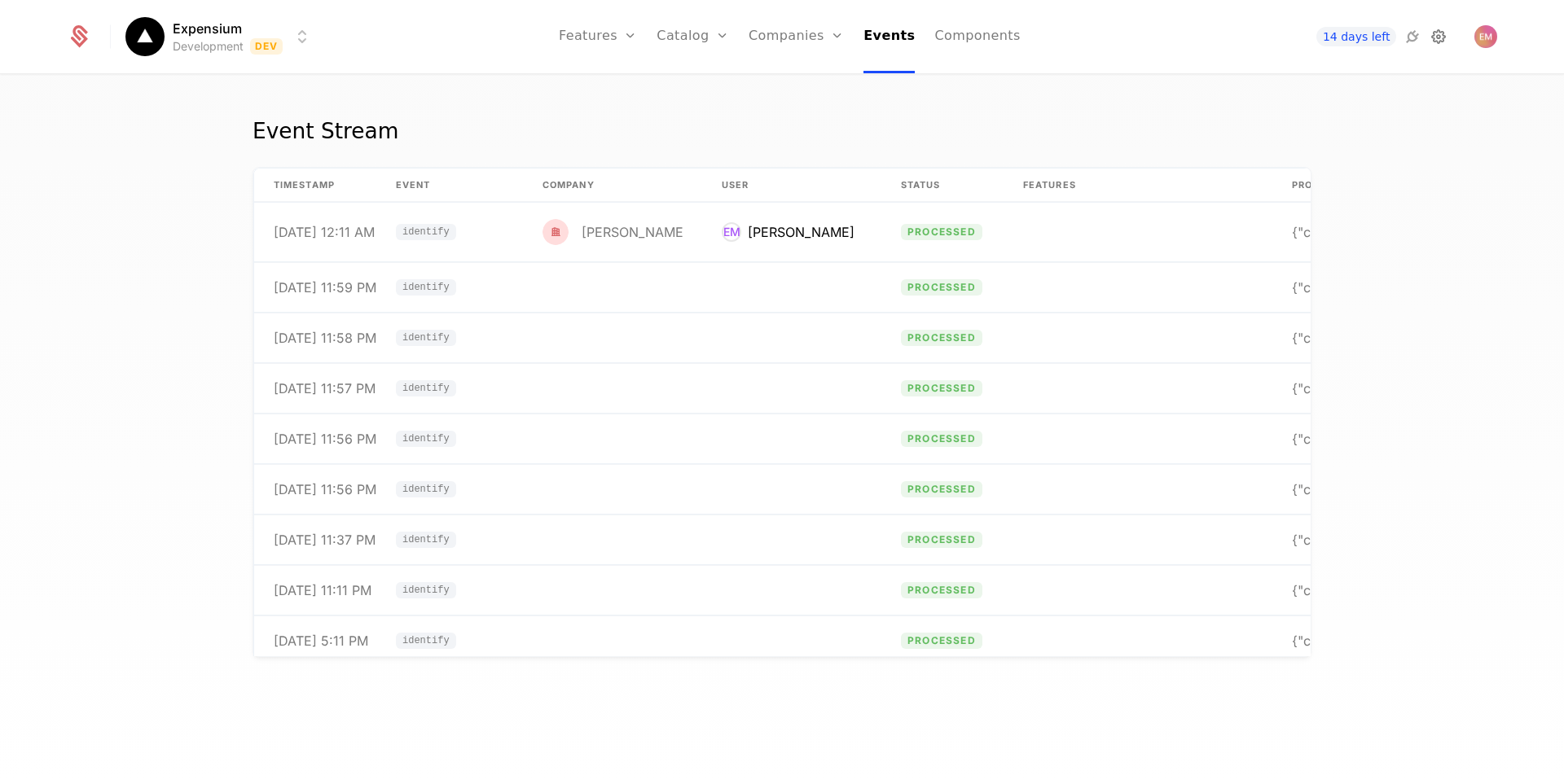
click at [1443, 37] on icon at bounding box center [1439, 36] width 20 height 20
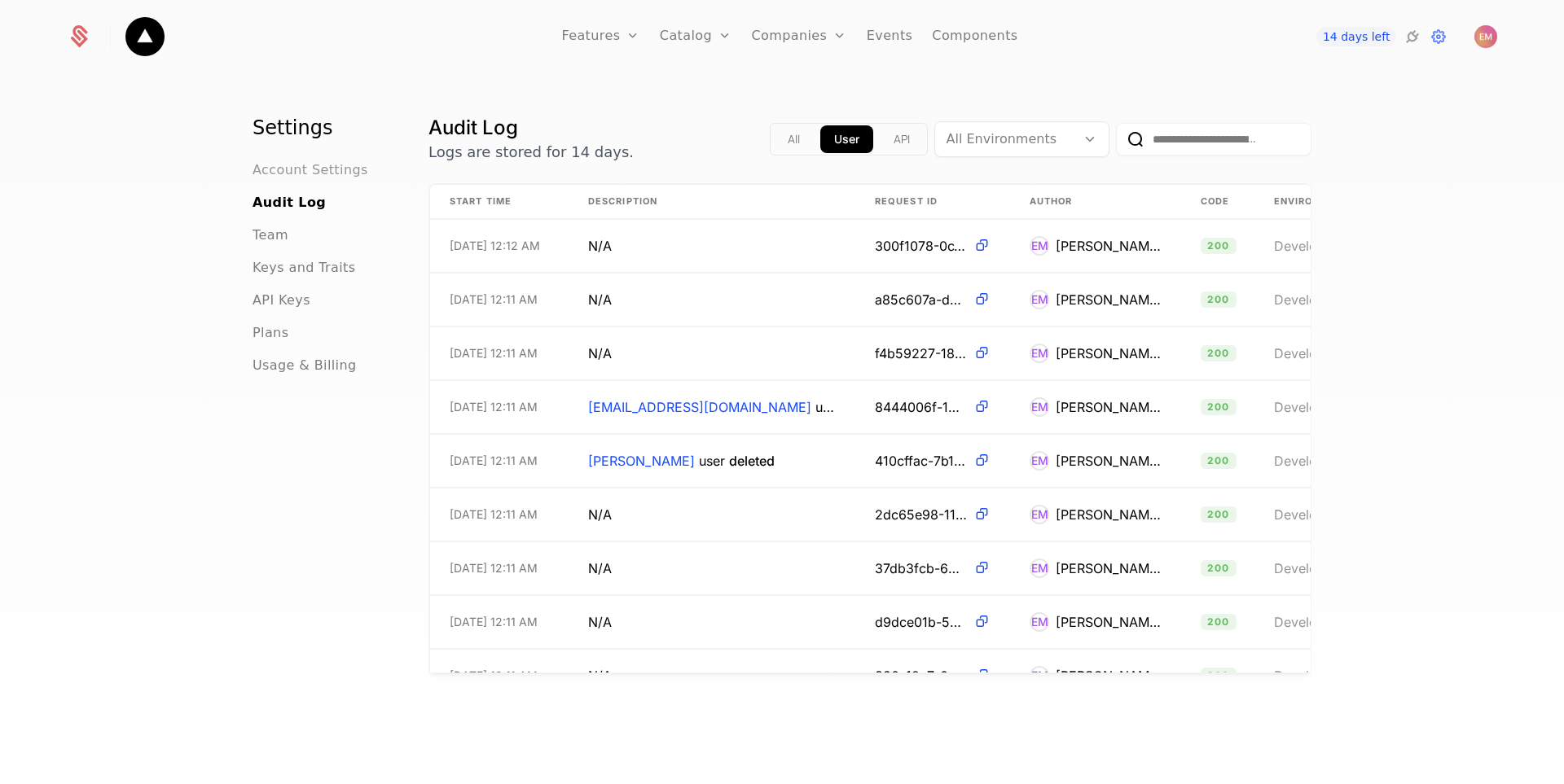
click at [326, 173] on span "Account Settings" at bounding box center [311, 171] width 116 height 20
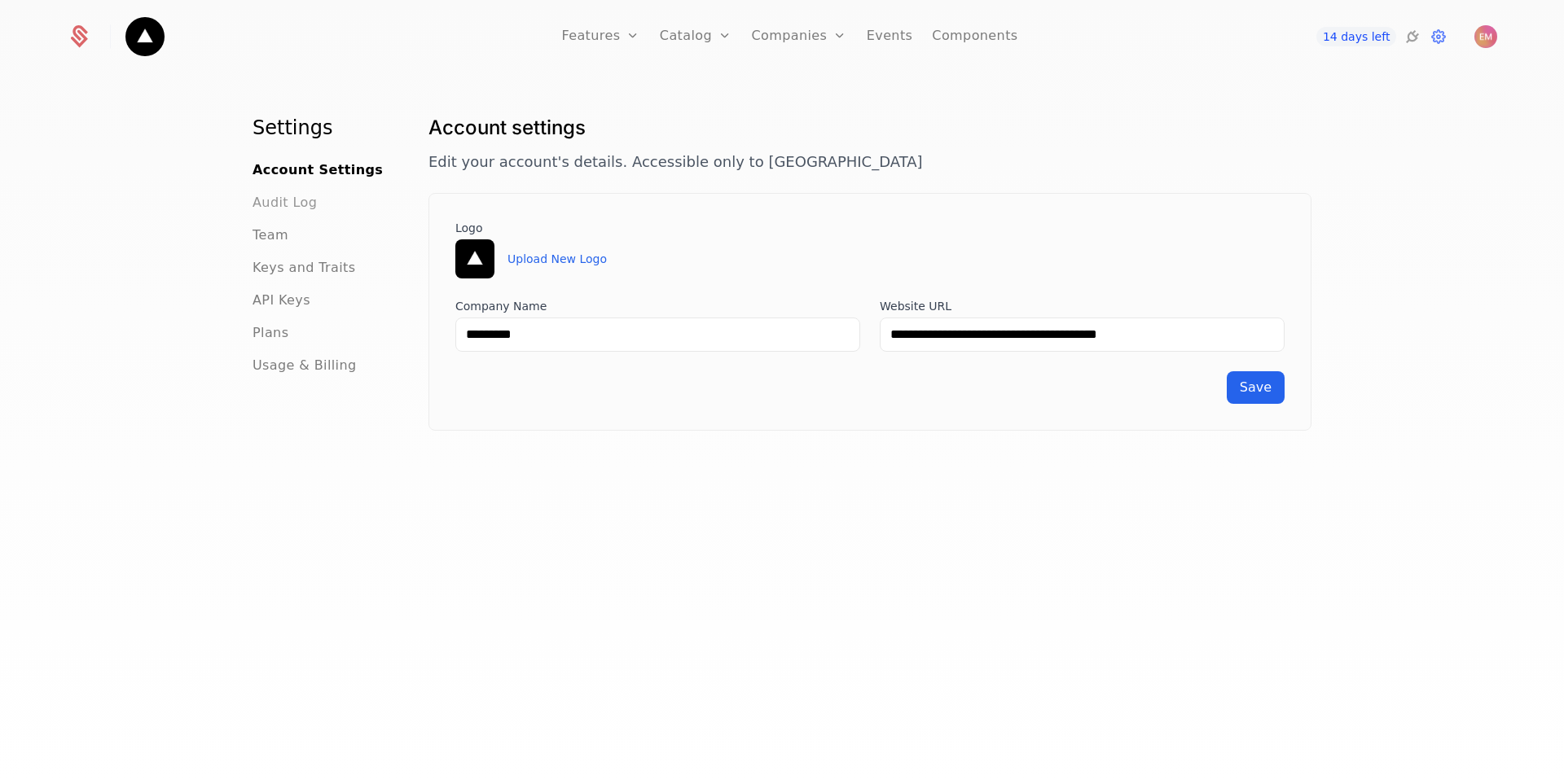
click at [298, 200] on span "Audit Log" at bounding box center [285, 203] width 65 height 20
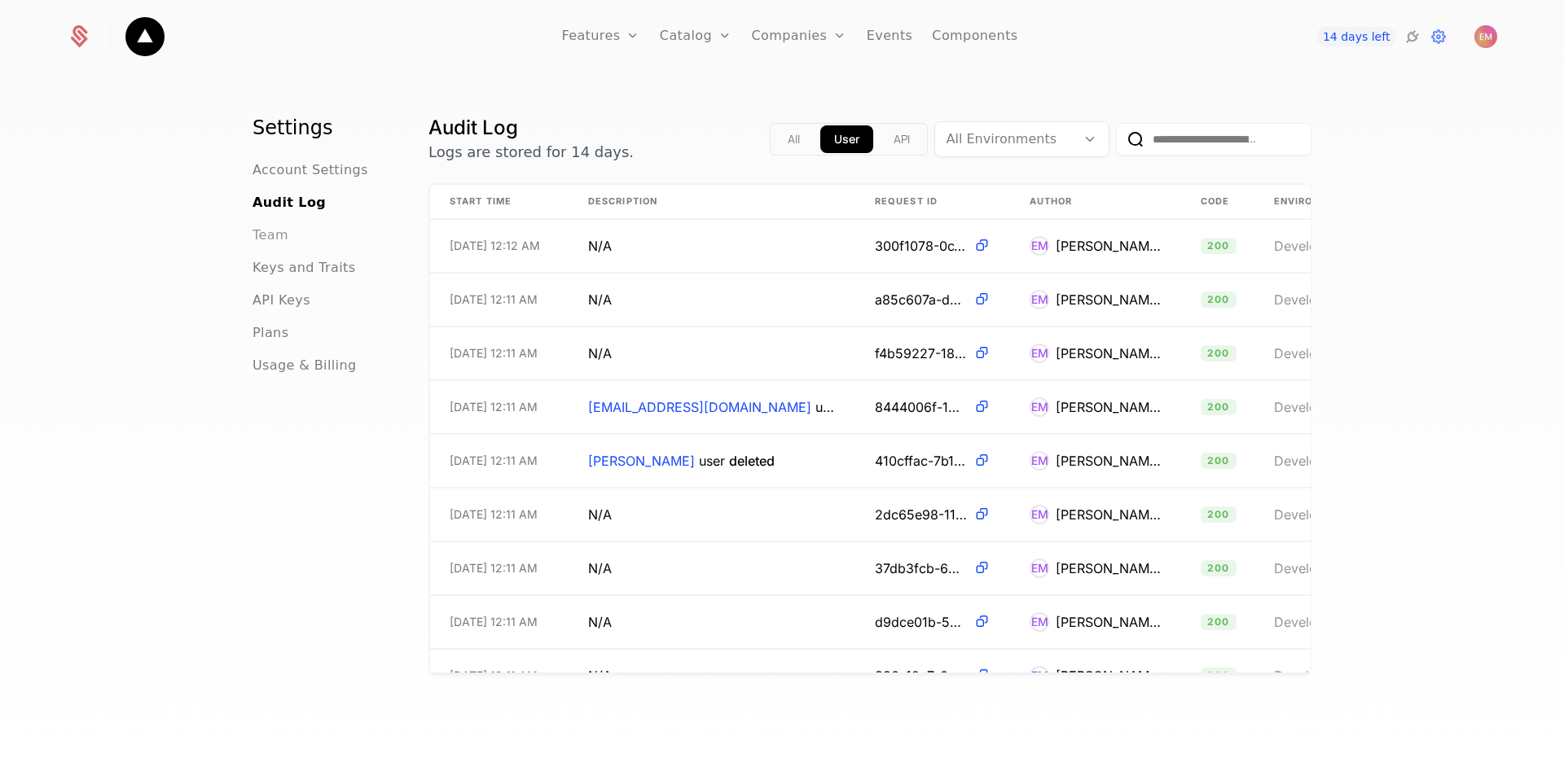
click at [266, 239] on span "Team" at bounding box center [271, 235] width 36 height 20
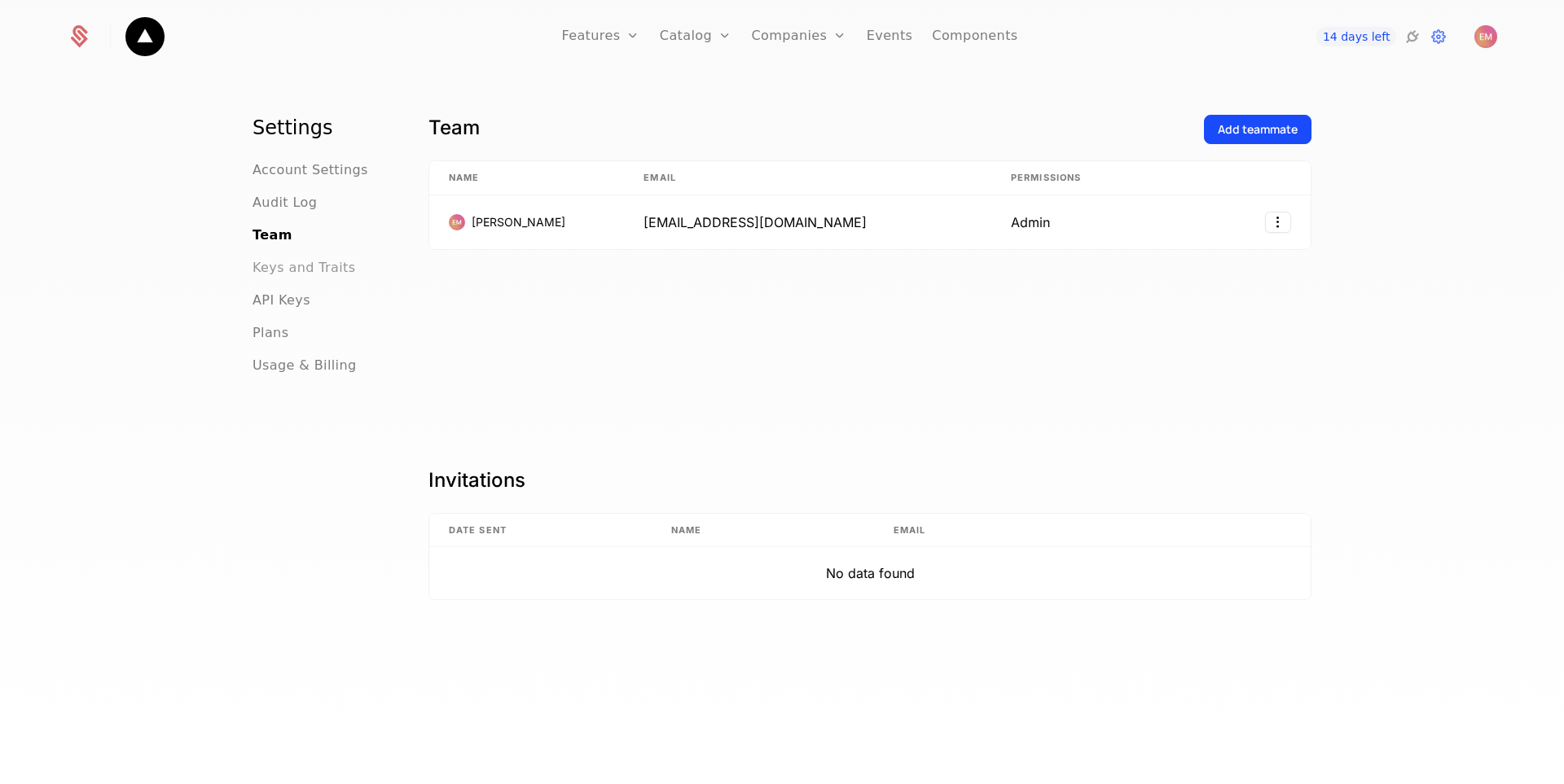
click at [316, 268] on span "Keys and Traits" at bounding box center [304, 268] width 103 height 20
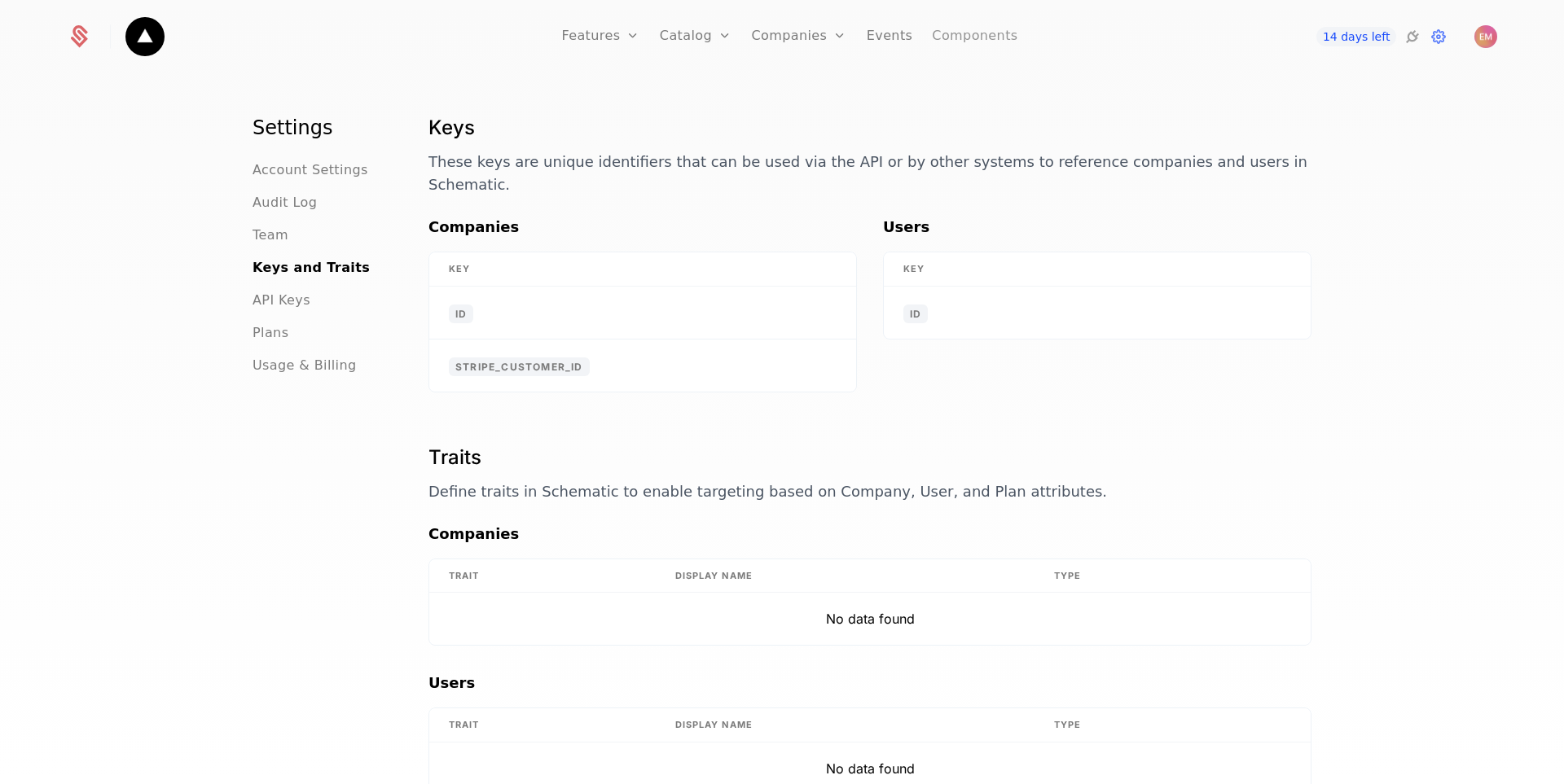
click at [988, 51] on link "Components" at bounding box center [975, 36] width 85 height 74
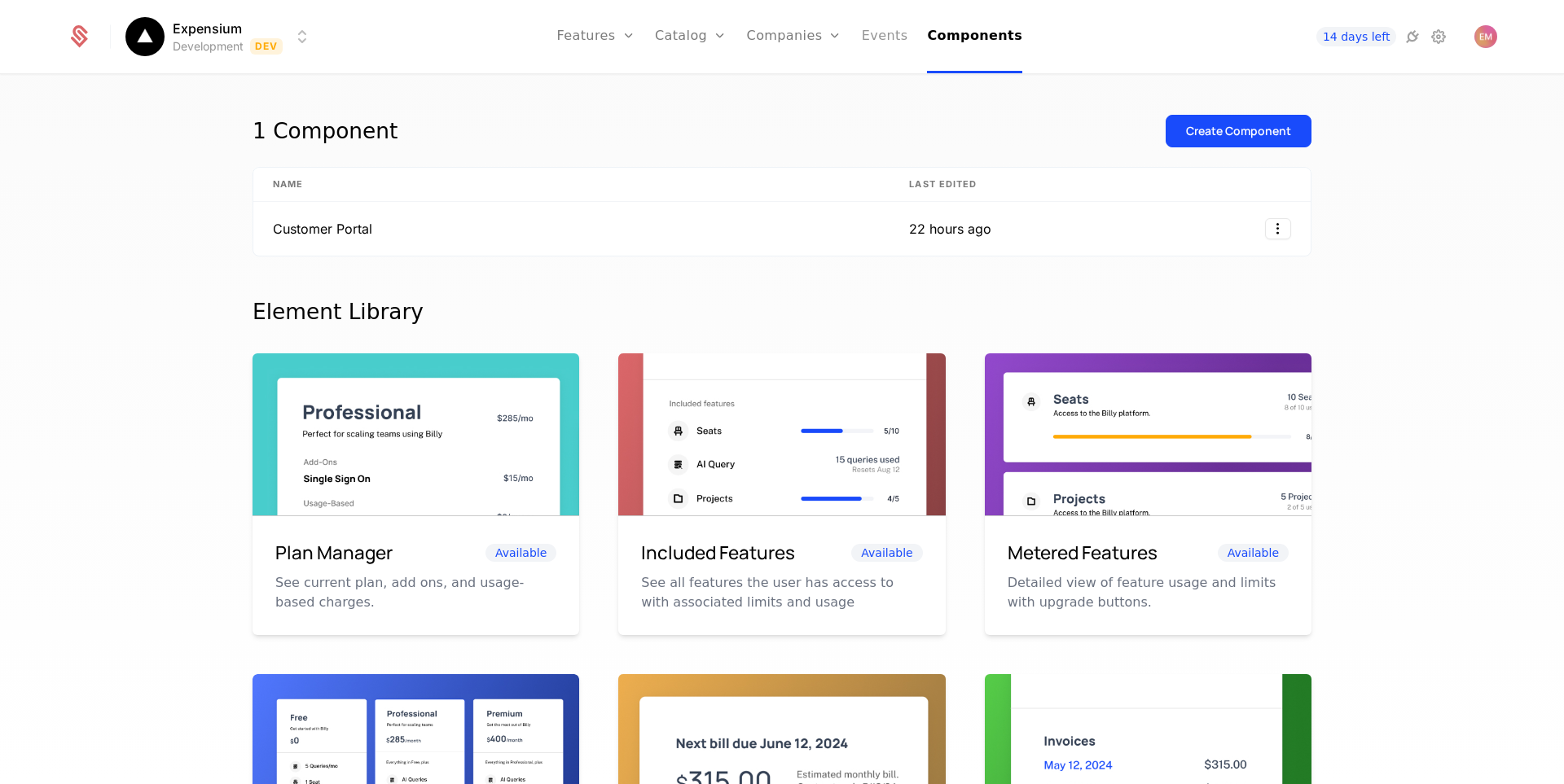
click at [873, 37] on link "Events" at bounding box center [884, 36] width 46 height 74
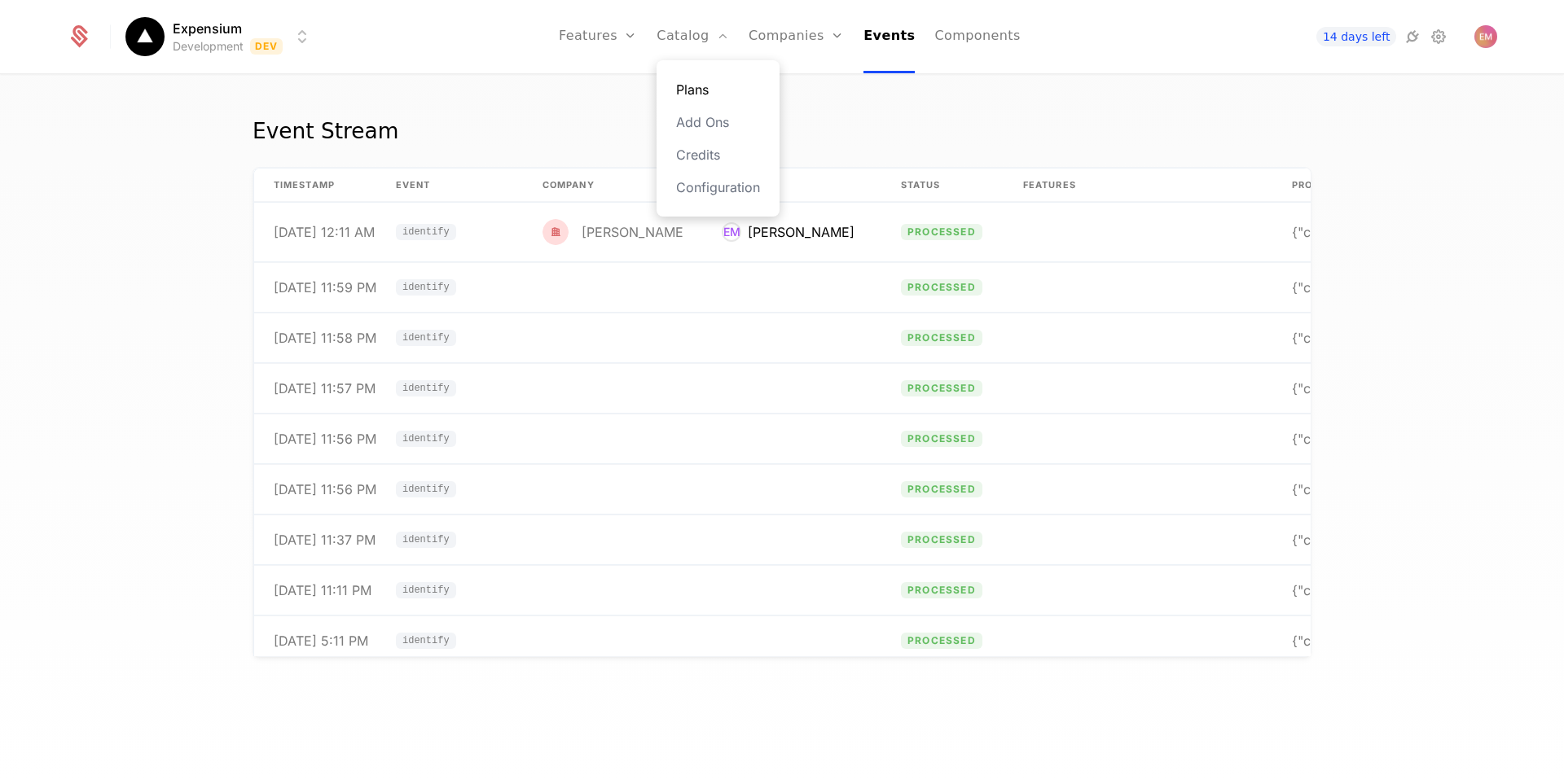
click at [716, 98] on link "Plans" at bounding box center [719, 89] width 84 height 20
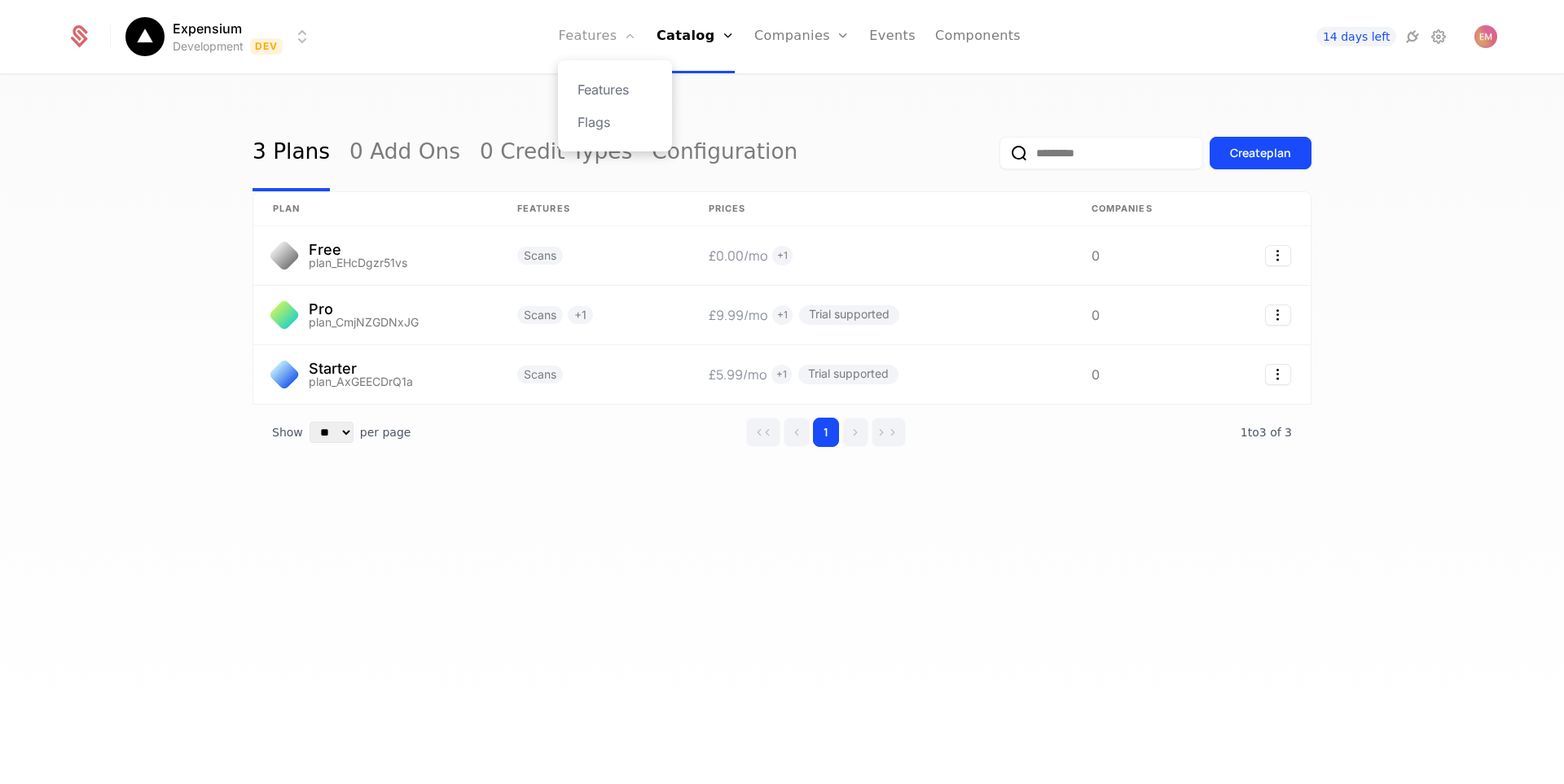
click at [616, 44] on link "Features" at bounding box center [597, 36] width 78 height 74
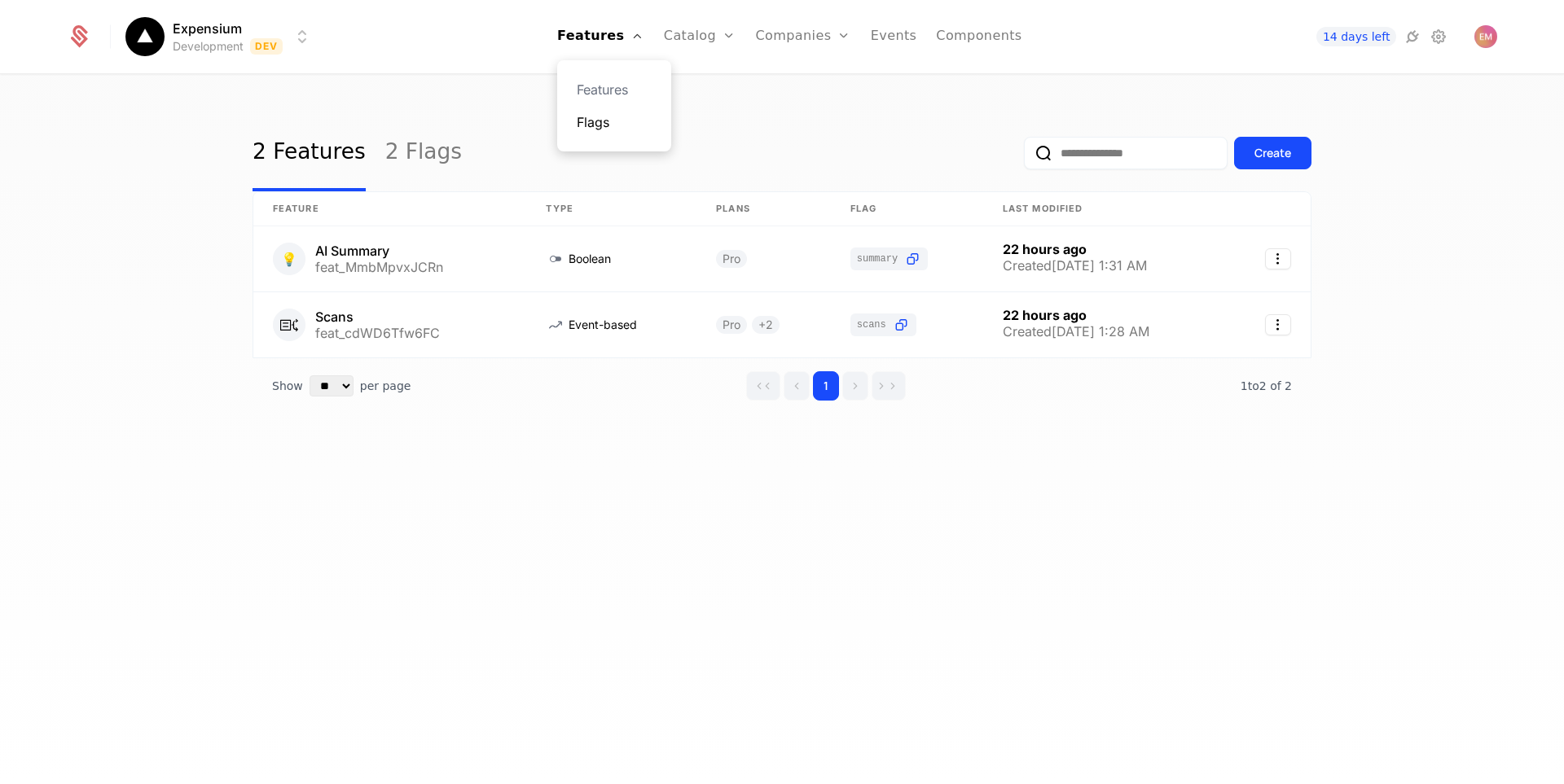
click at [610, 124] on link "Flags" at bounding box center [614, 122] width 75 height 20
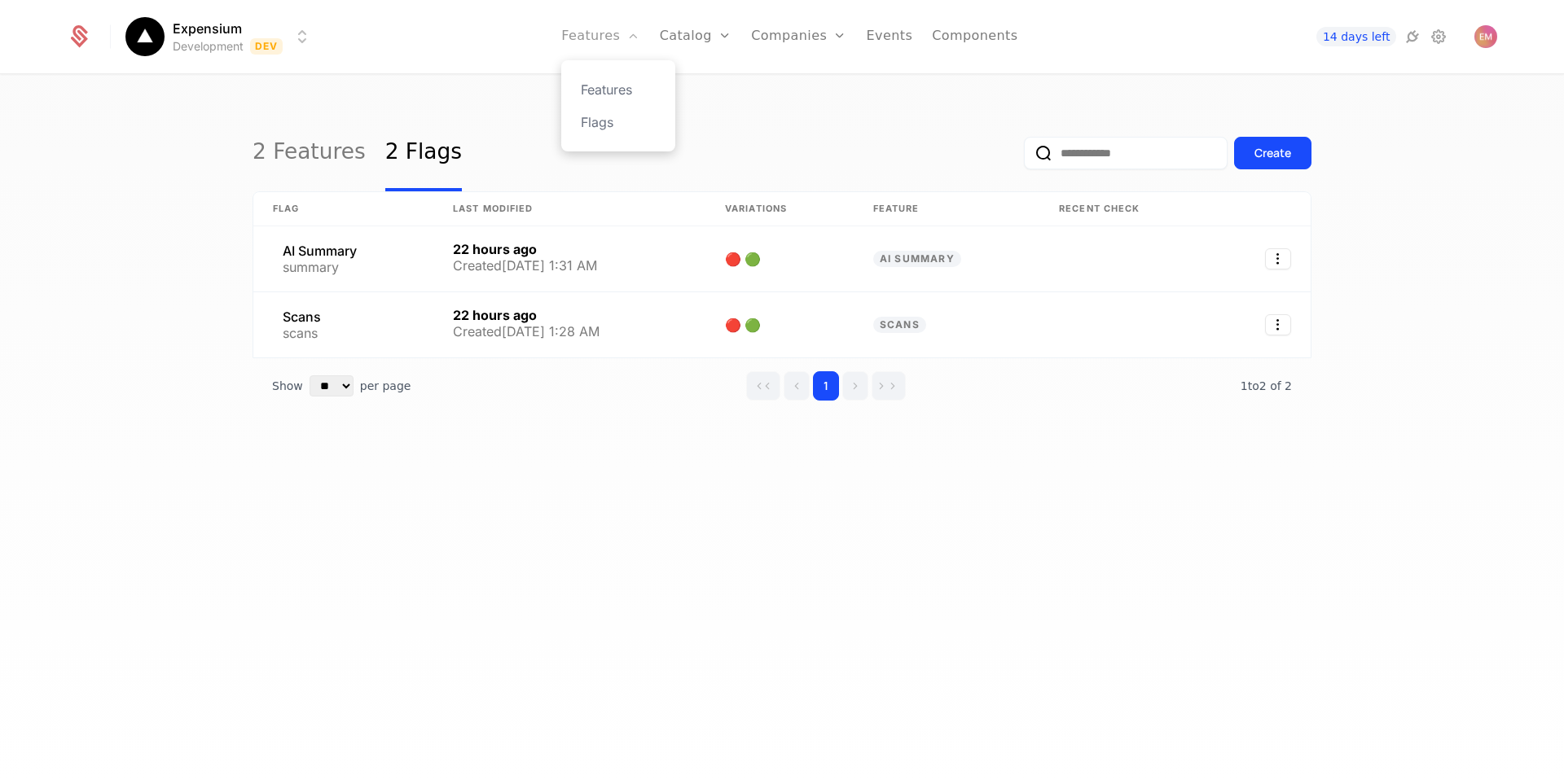
click at [619, 31] on link "Features" at bounding box center [601, 36] width 78 height 74
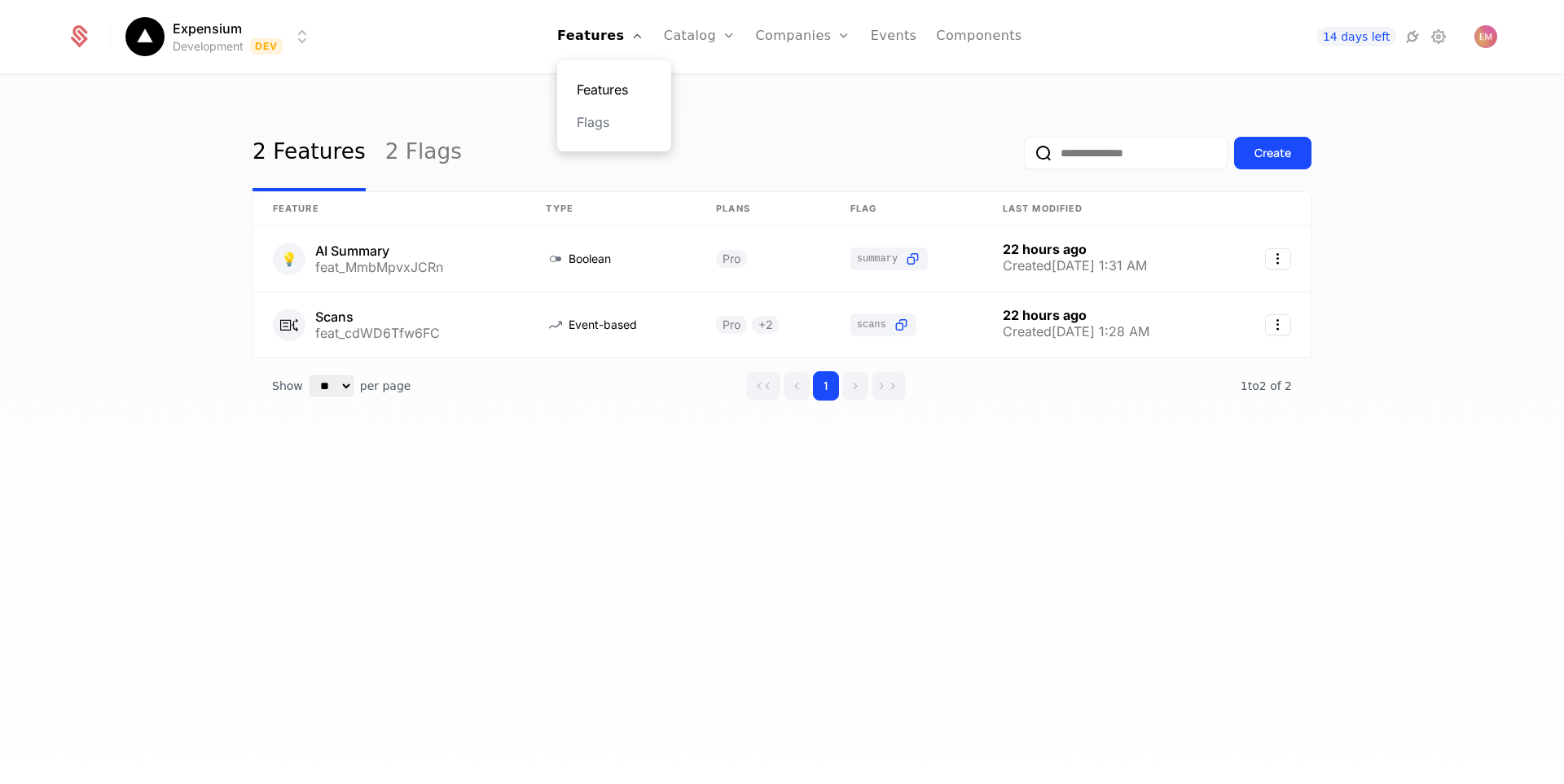
click at [626, 91] on link "Features" at bounding box center [614, 89] width 75 height 20
click at [1415, 43] on icon at bounding box center [1413, 36] width 20 height 20
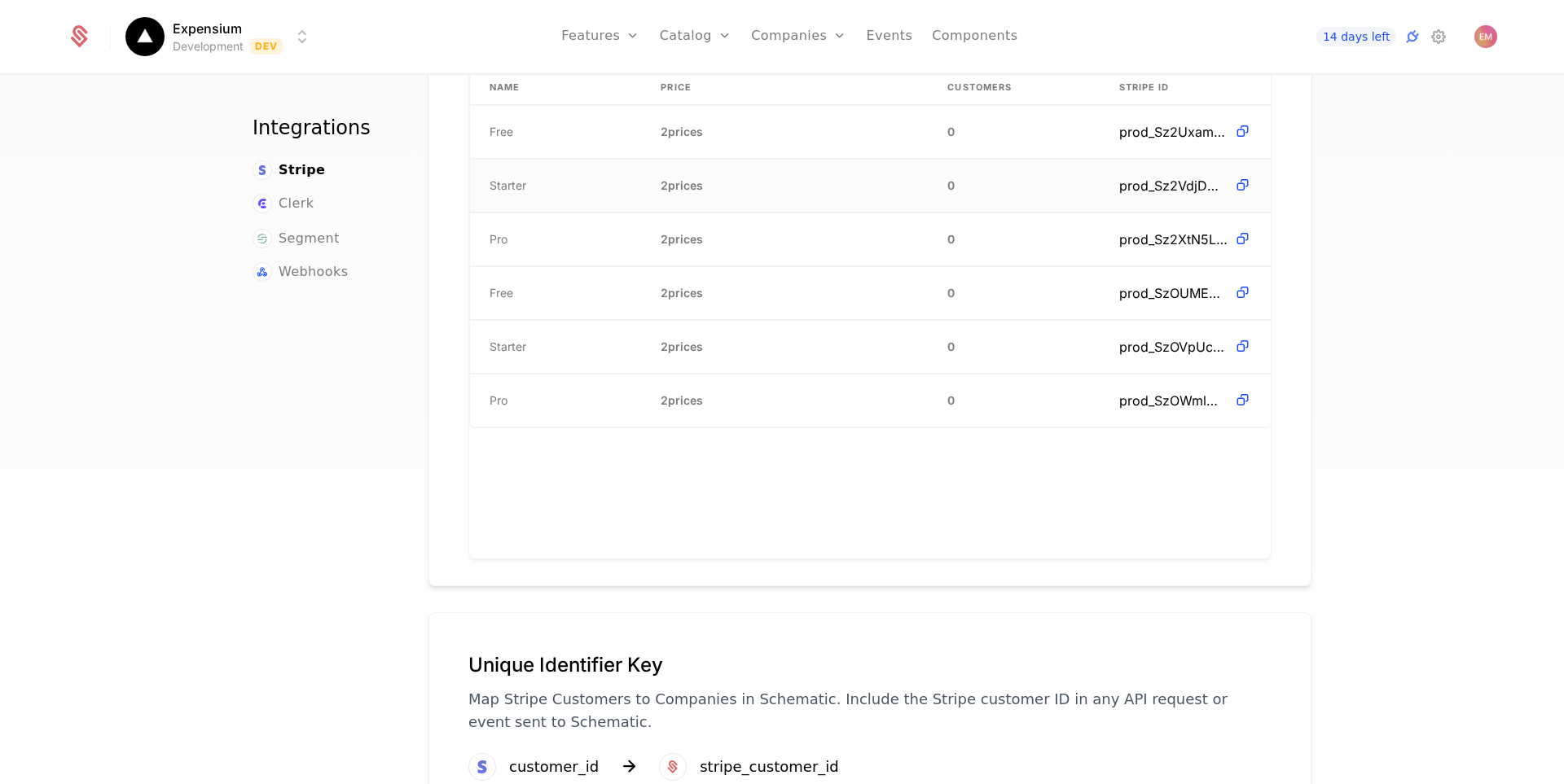
scroll to position [660, 0]
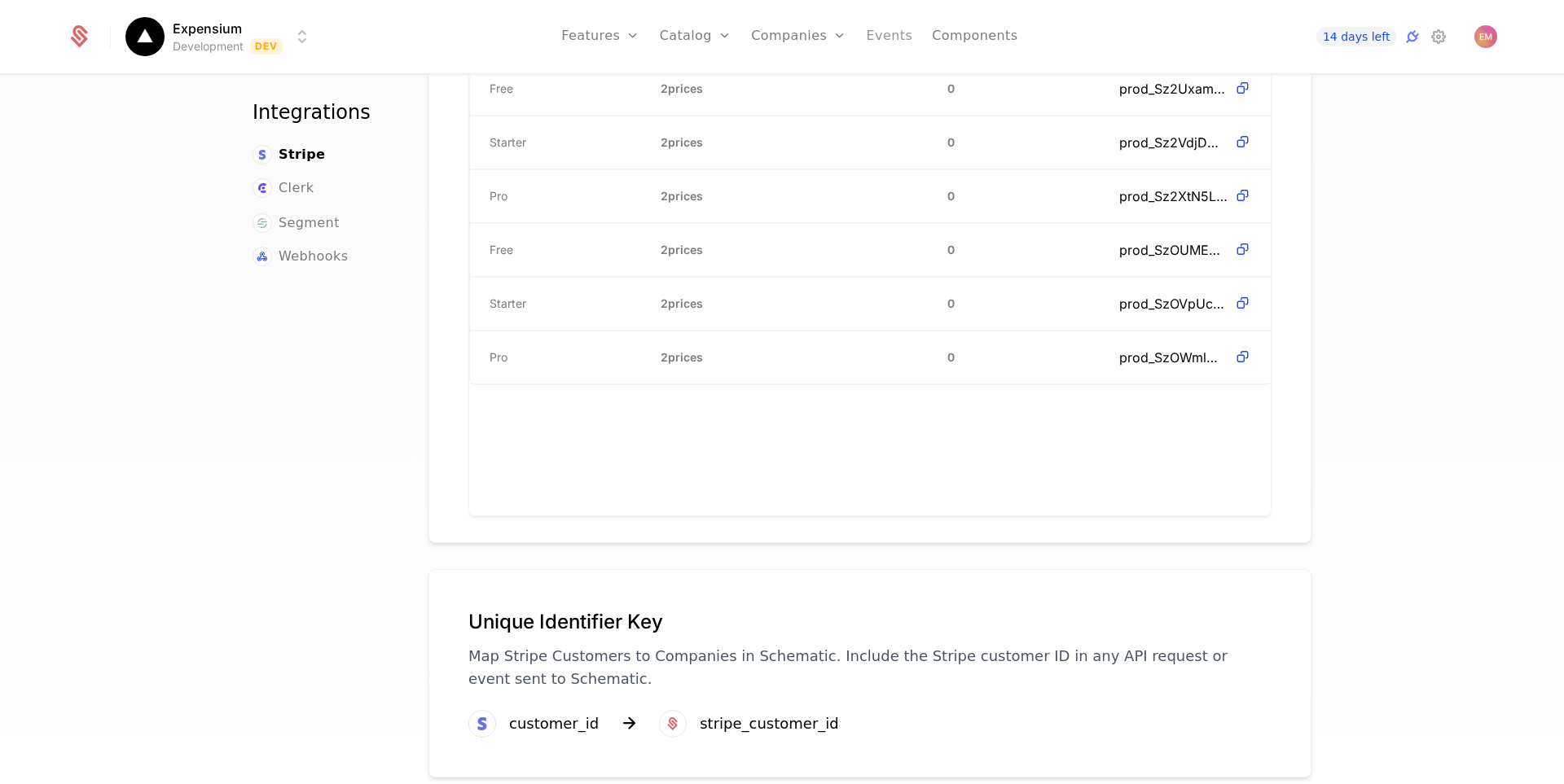
click at [894, 59] on link "Events" at bounding box center [889, 36] width 46 height 74
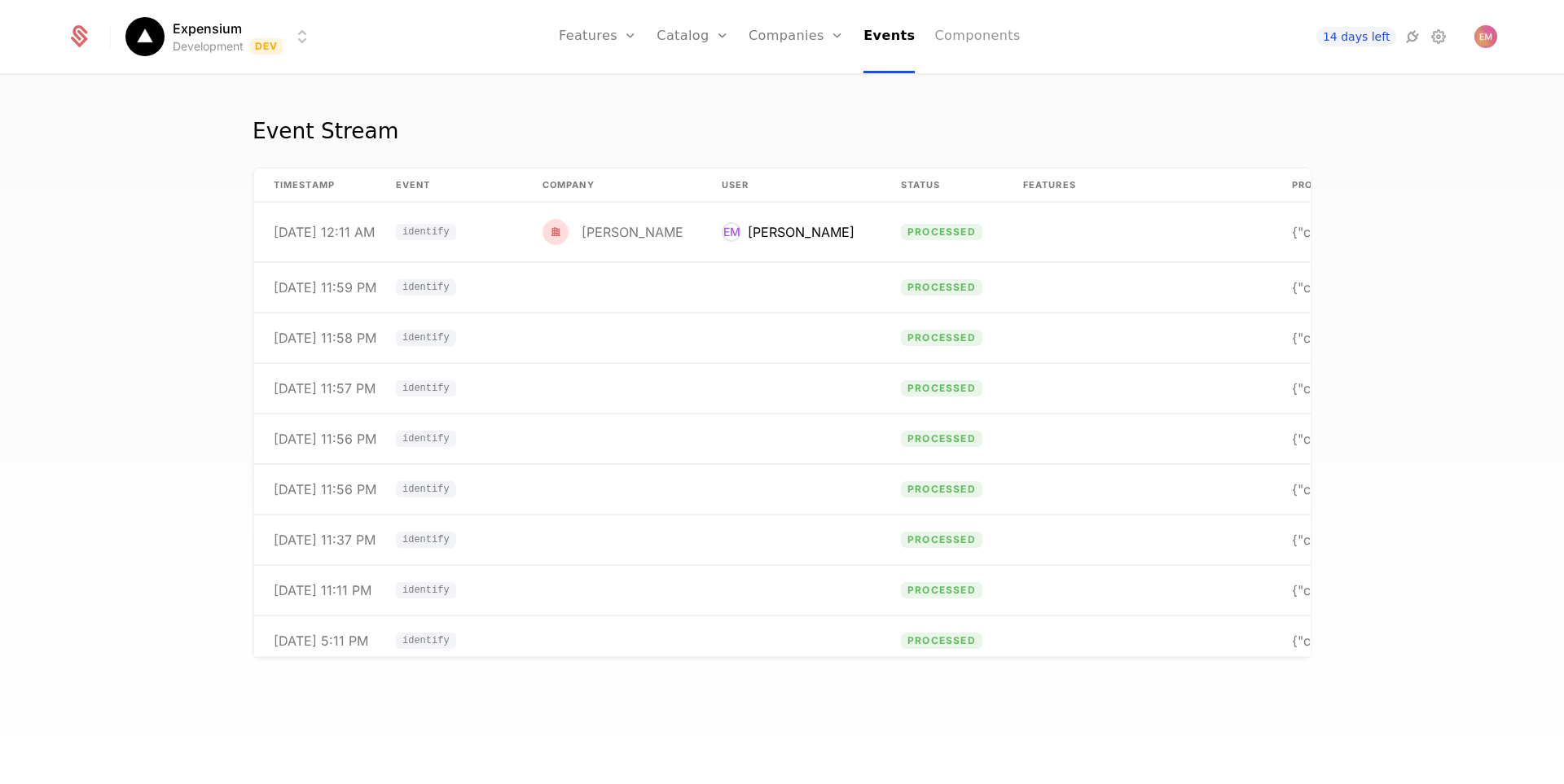
click at [954, 46] on link "Components" at bounding box center [977, 36] width 85 height 74
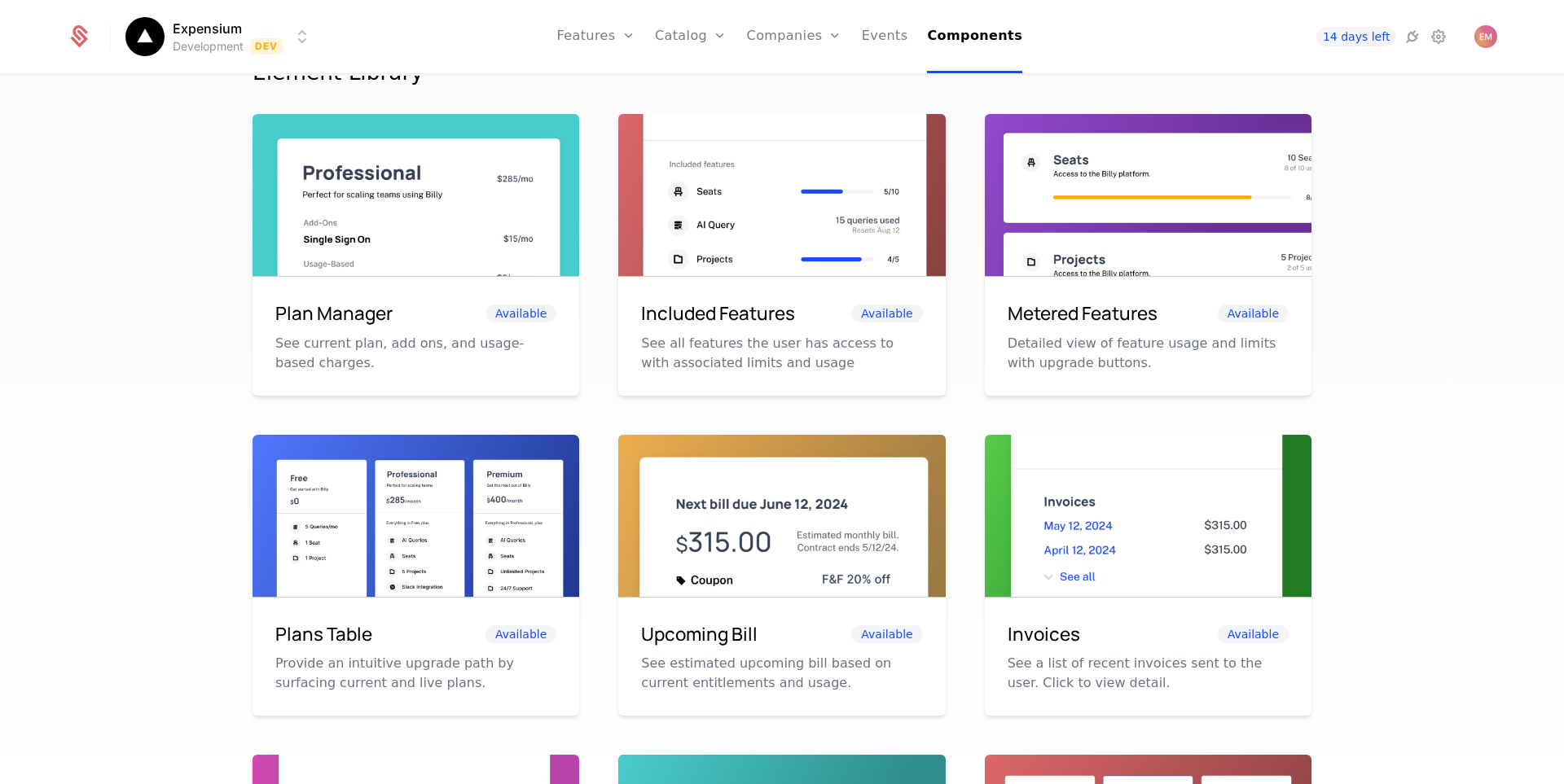
scroll to position [570, 0]
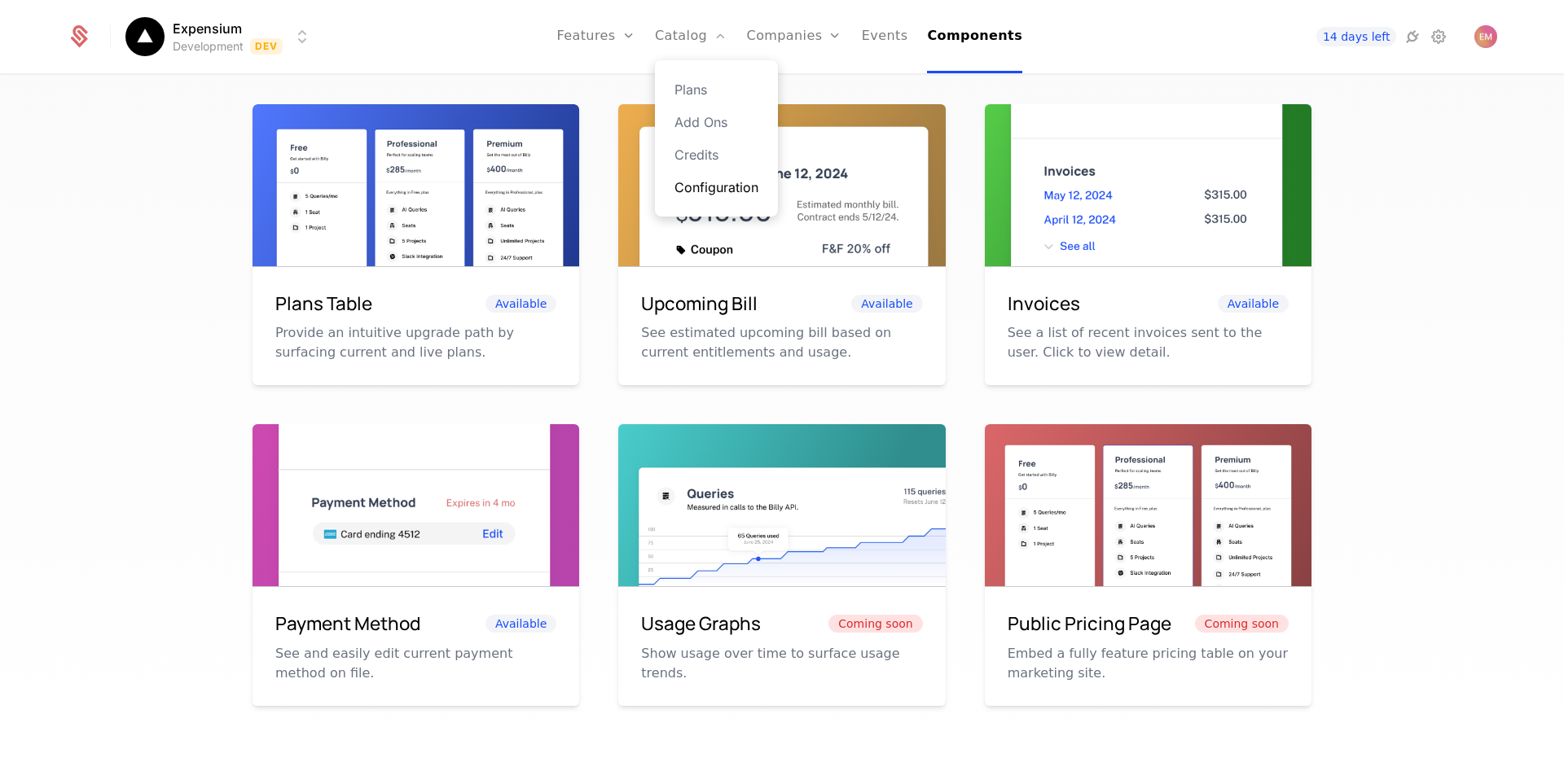
click at [719, 182] on link "Configuration" at bounding box center [717, 187] width 84 height 20
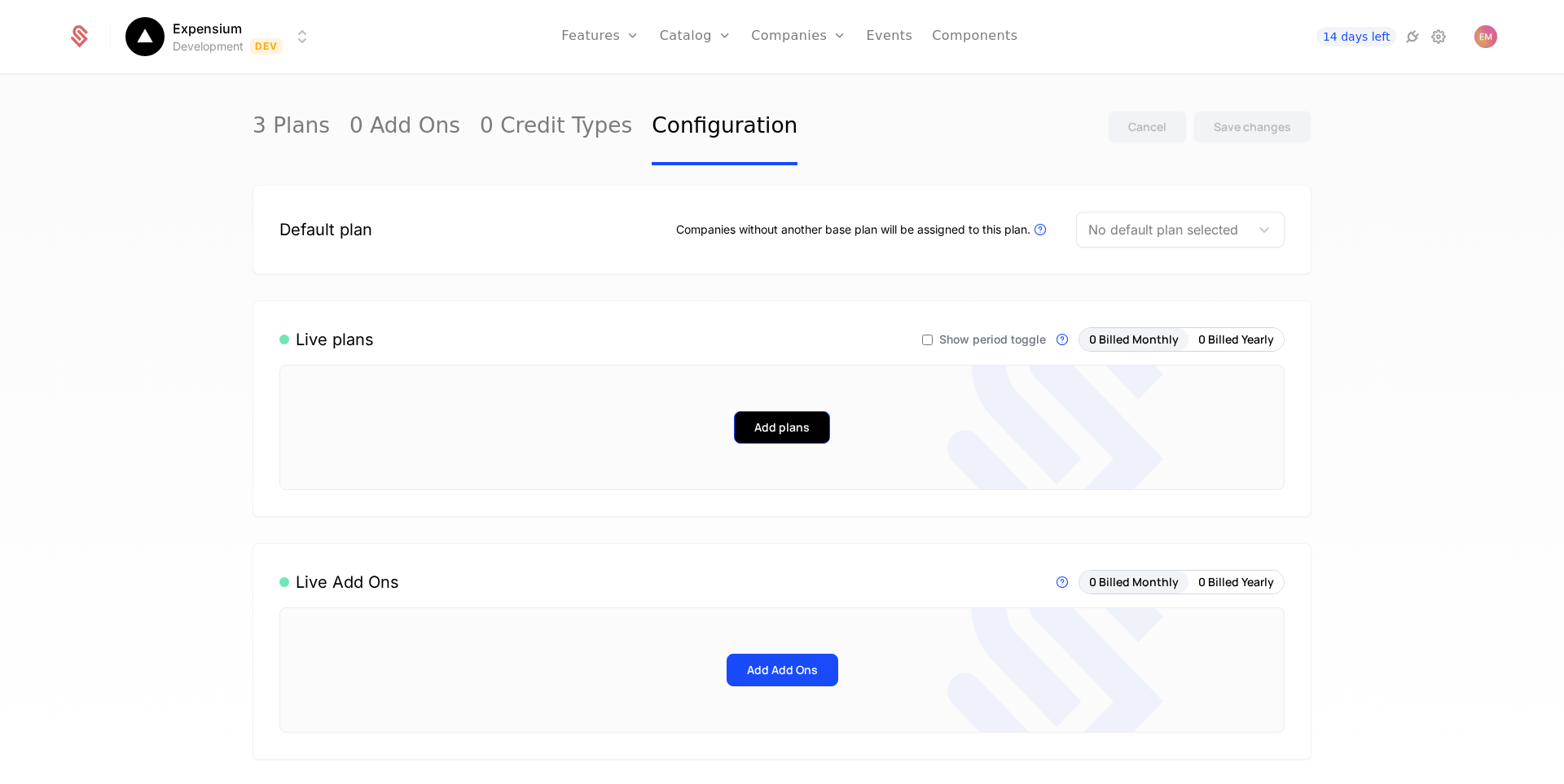
click at [768, 427] on button "Add plans" at bounding box center [782, 427] width 96 height 32
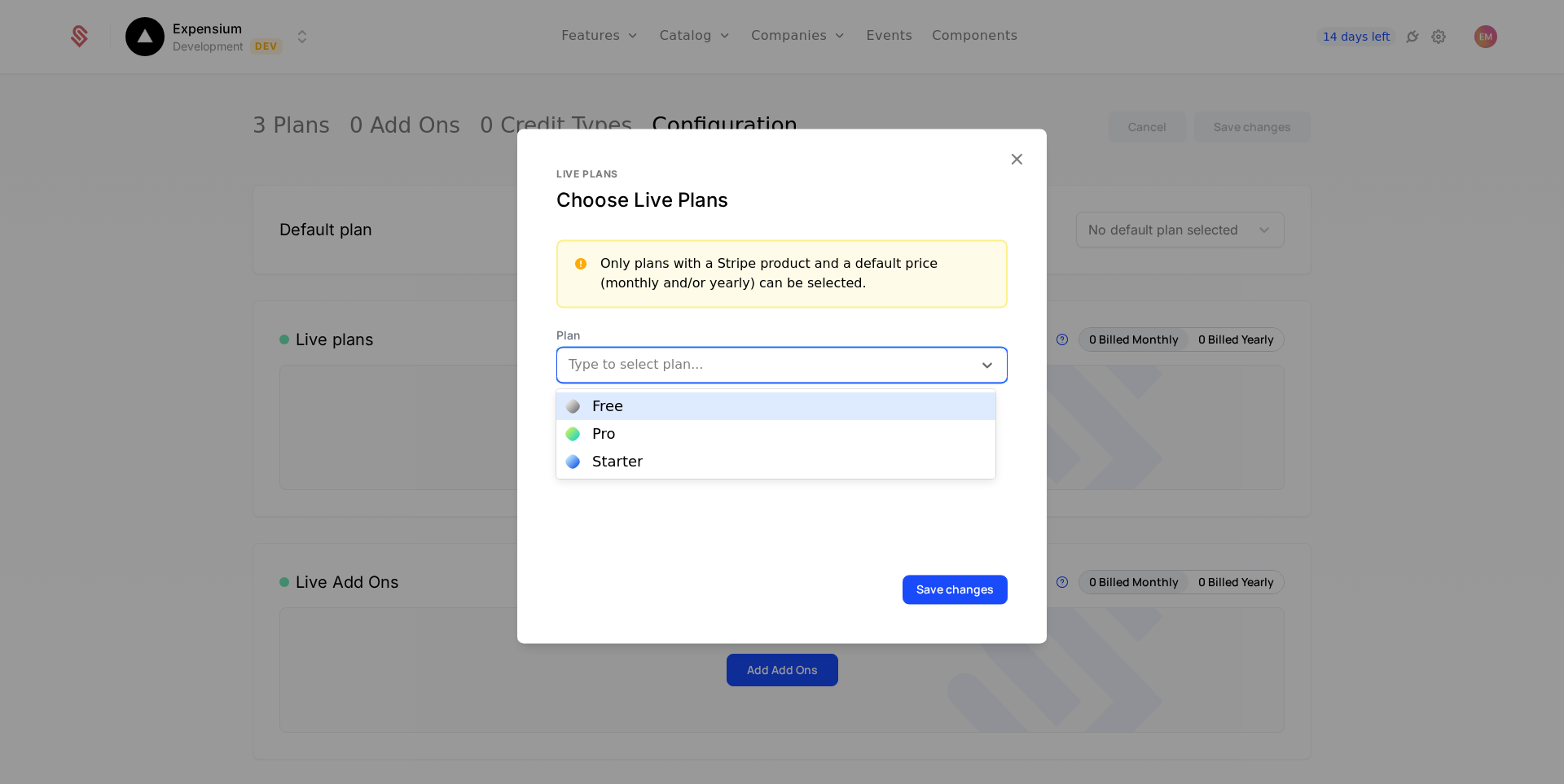
click at [787, 365] on div at bounding box center [767, 365] width 393 height 23
click at [706, 414] on div "Free" at bounding box center [777, 407] width 439 height 27
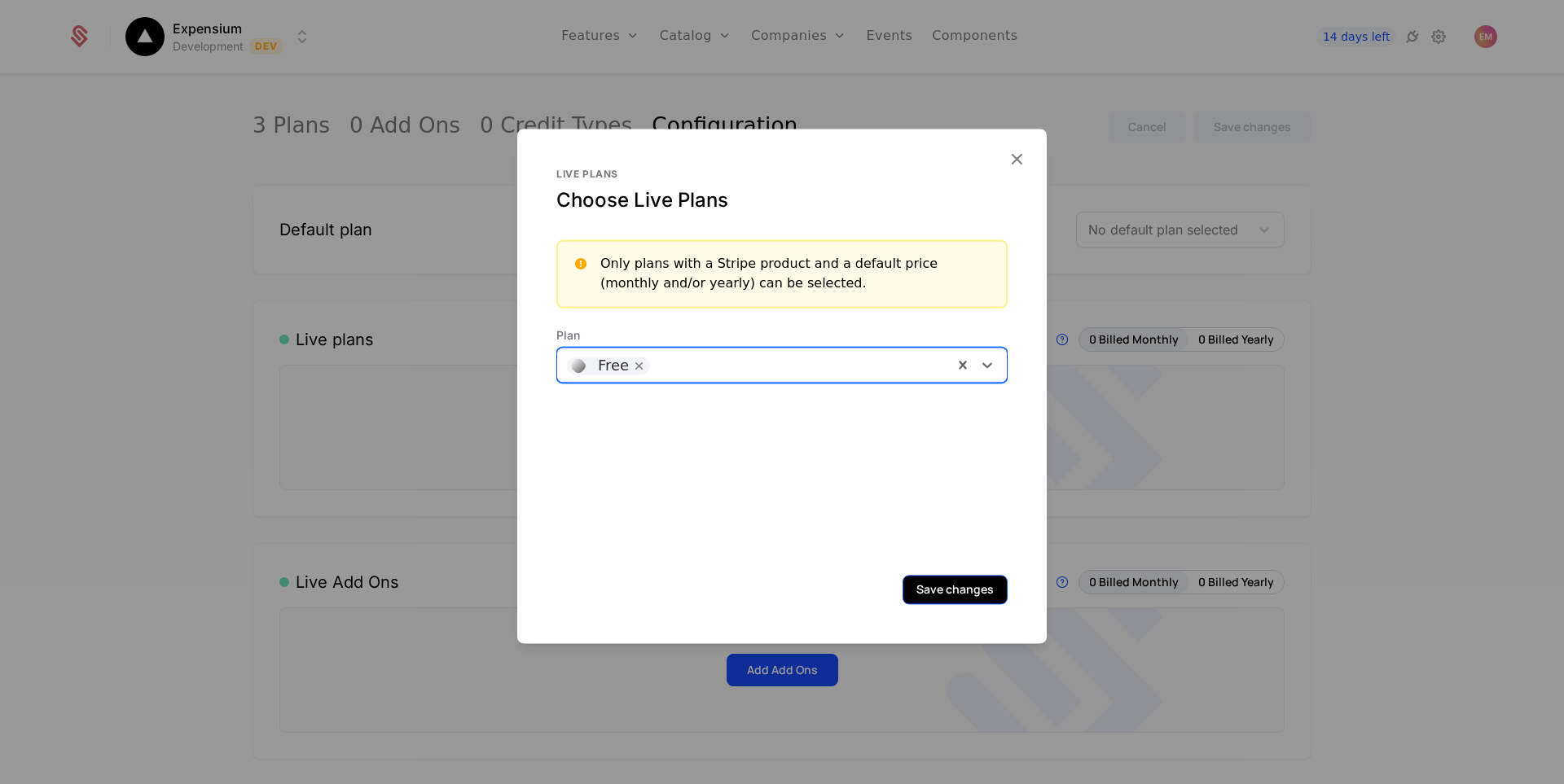
click at [942, 580] on button "Save changes" at bounding box center [955, 590] width 105 height 29
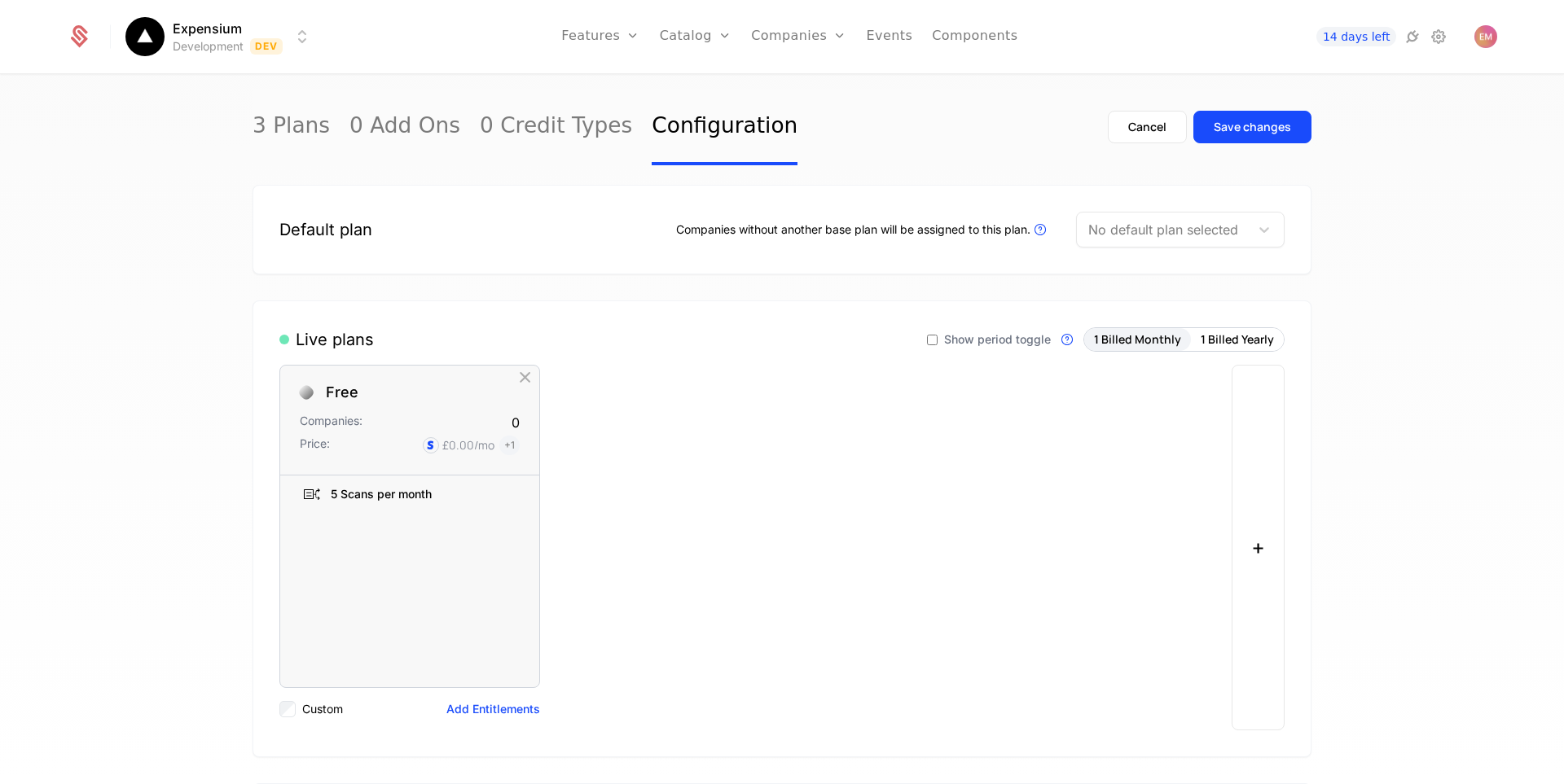
click at [721, 386] on div "Free Companies: 0 Price: £0.00 /mo + 1 5 Scans per month To pick up a draggable…" at bounding box center [750, 547] width 942 height 366
click at [751, 472] on div "Free Companies: 0 Price: £0.00 /mo + 1 5 Scans per month To pick up a draggable…" at bounding box center [750, 547] width 942 height 366
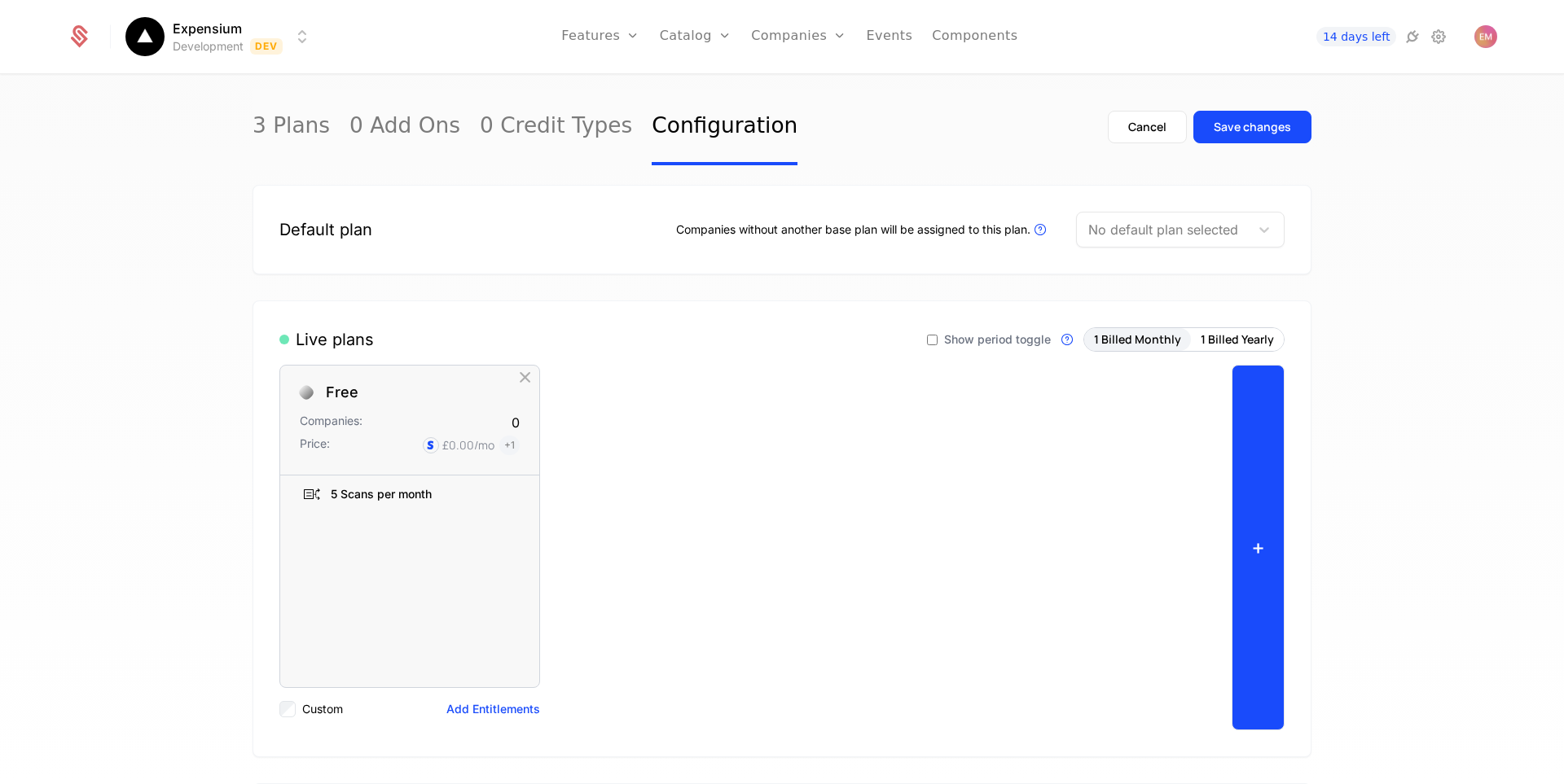
click at [1232, 521] on button "+" at bounding box center [1258, 547] width 53 height 366
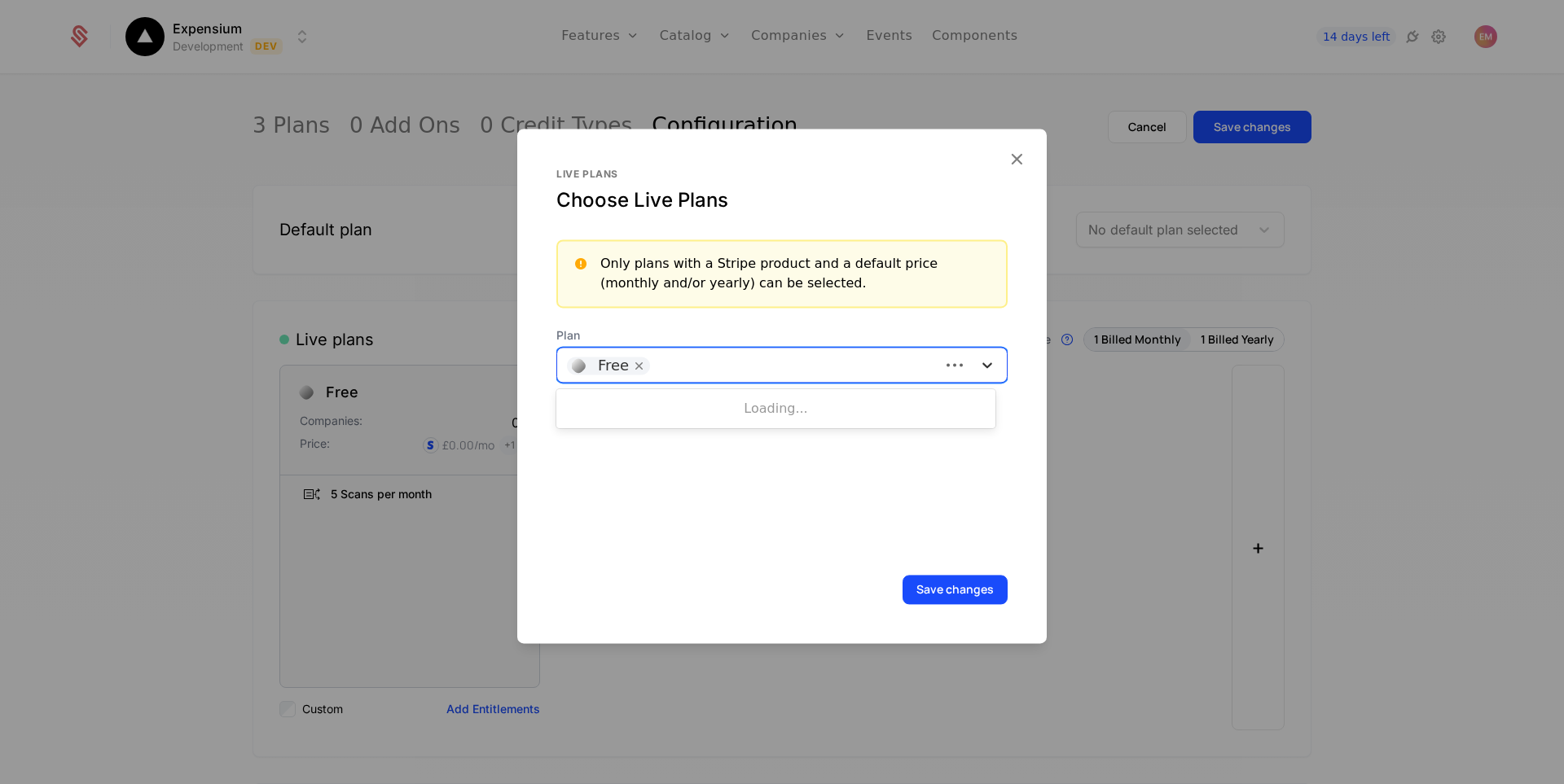
click at [980, 358] on icon at bounding box center [987, 365] width 17 height 17
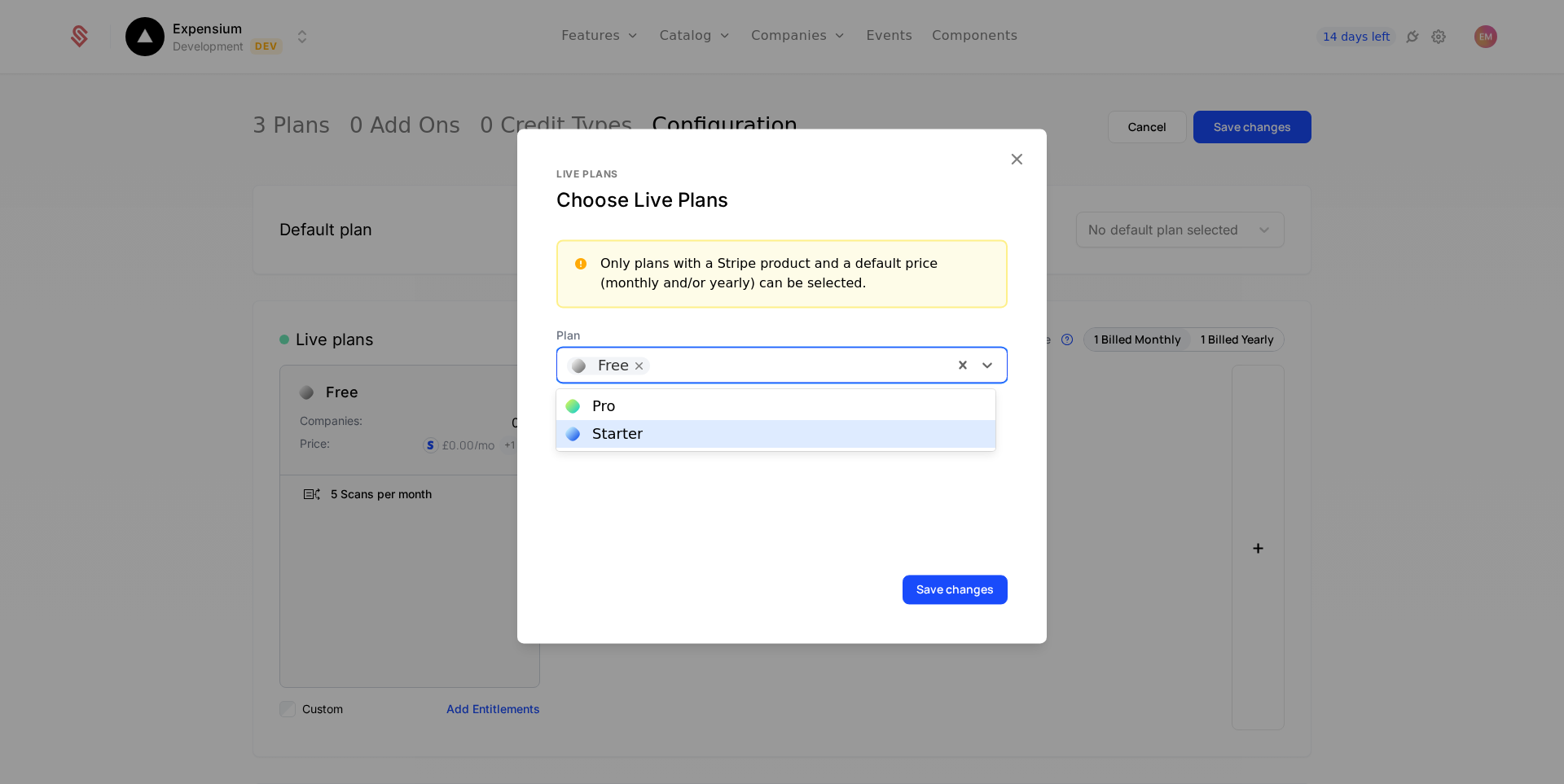
click at [694, 432] on div "Starter" at bounding box center [777, 433] width 420 height 15
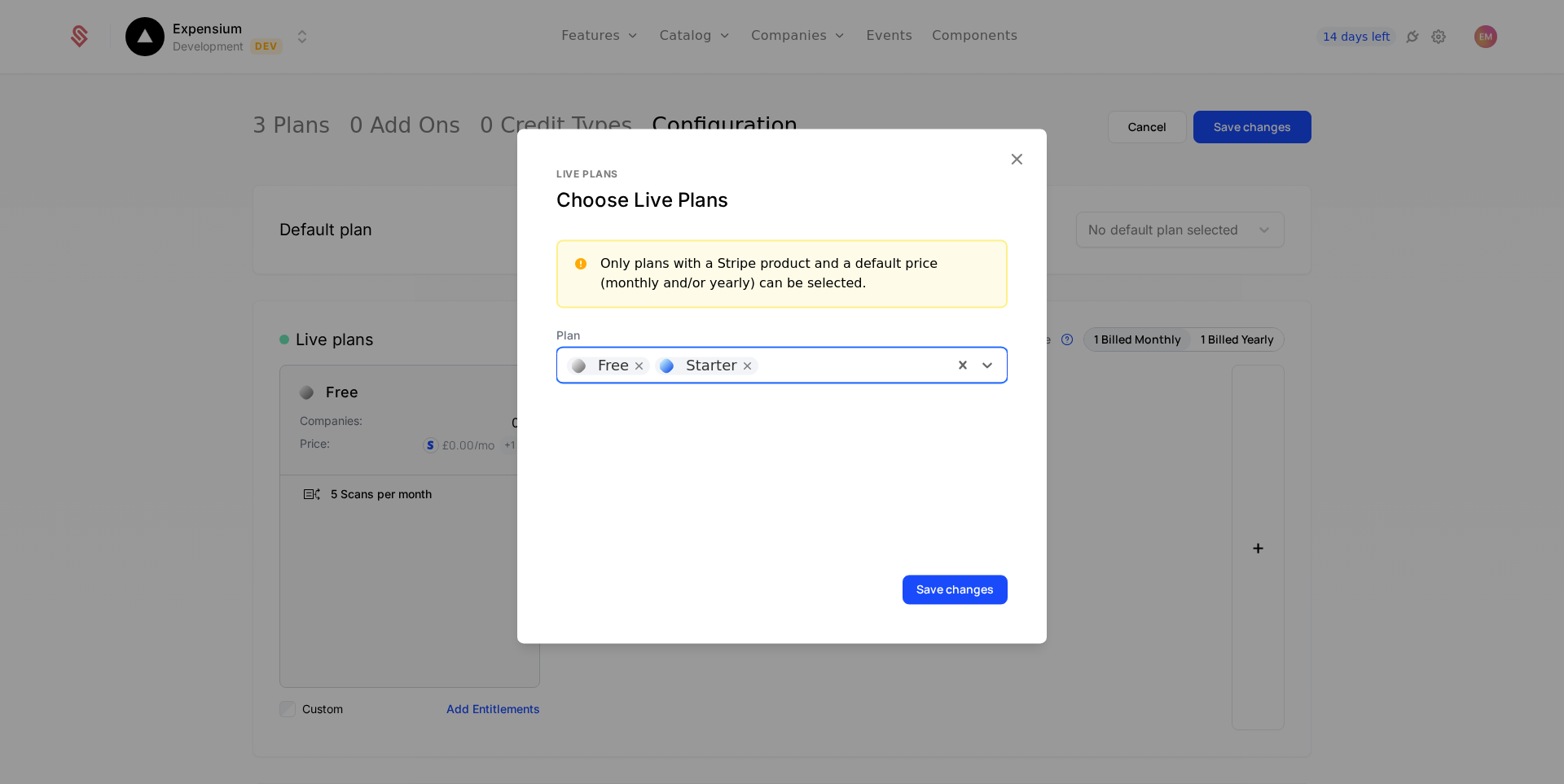
click at [990, 363] on div at bounding box center [980, 365] width 54 height 34
click at [747, 416] on div "Pro" at bounding box center [777, 407] width 439 height 27
click at [959, 588] on button "Save changes" at bounding box center [955, 590] width 105 height 29
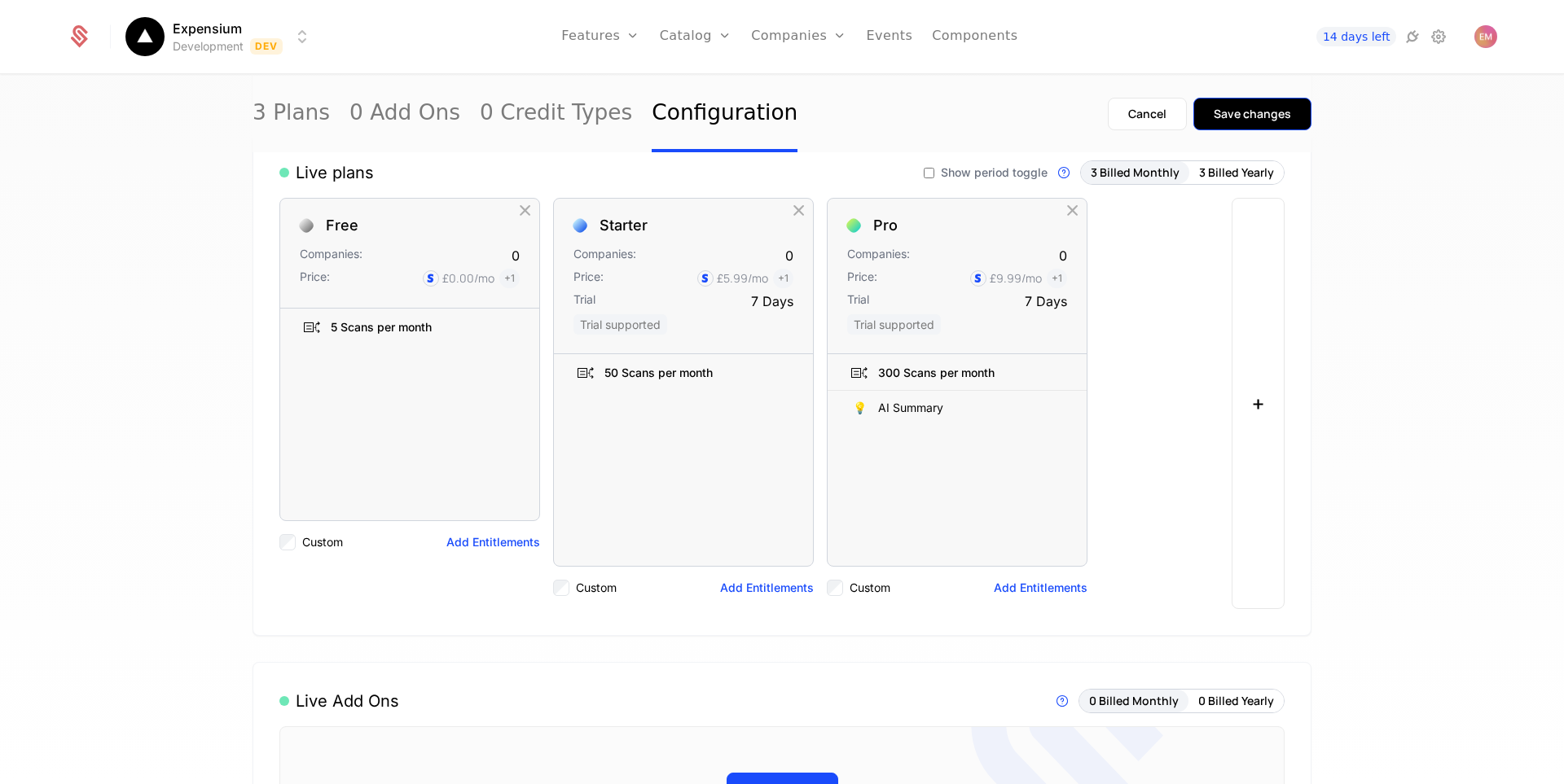
scroll to position [163, 0]
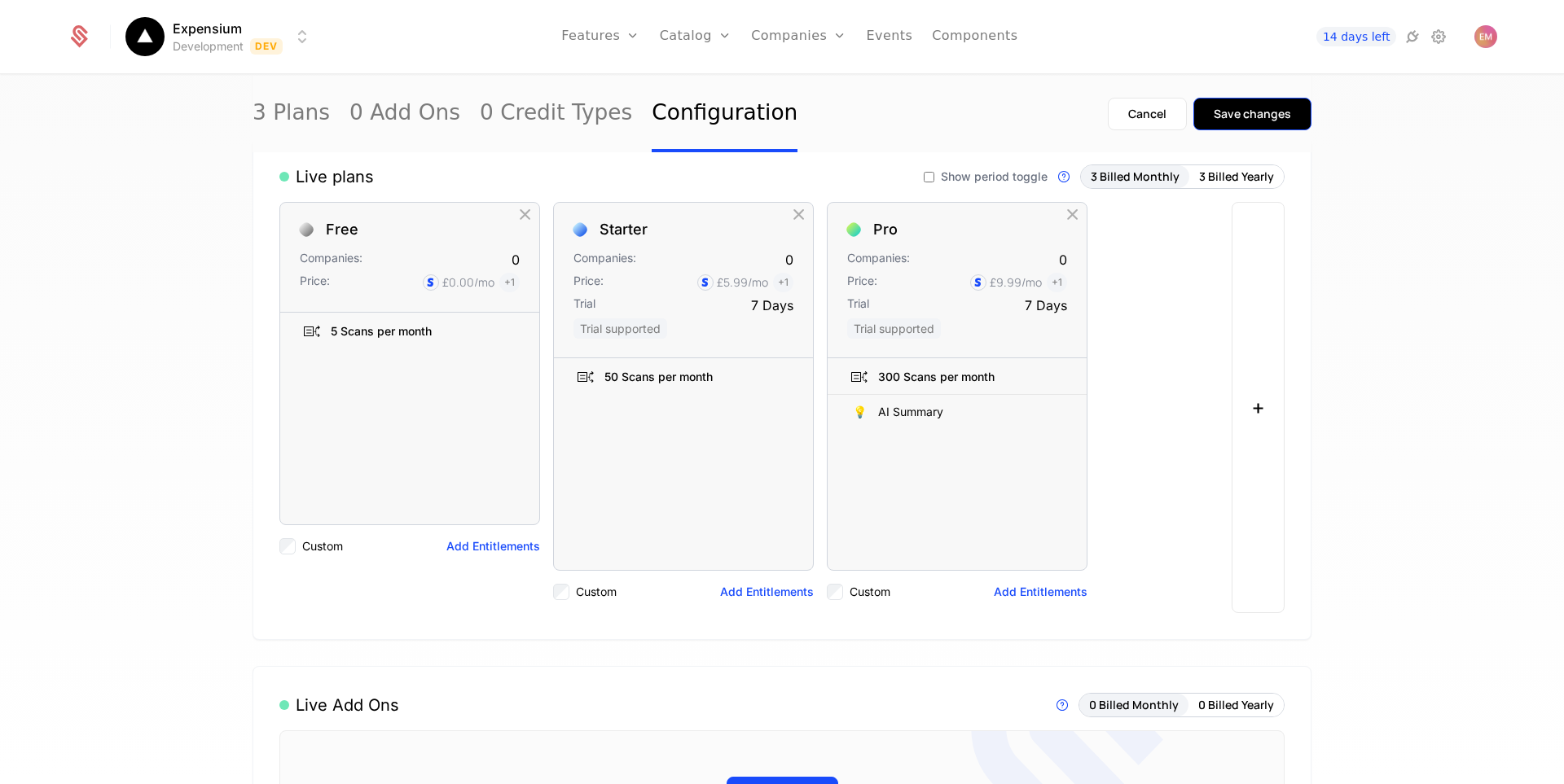
click at [1244, 107] on div "Save changes" at bounding box center [1252, 114] width 77 height 17
click at [991, 39] on link "Components" at bounding box center [975, 36] width 85 height 74
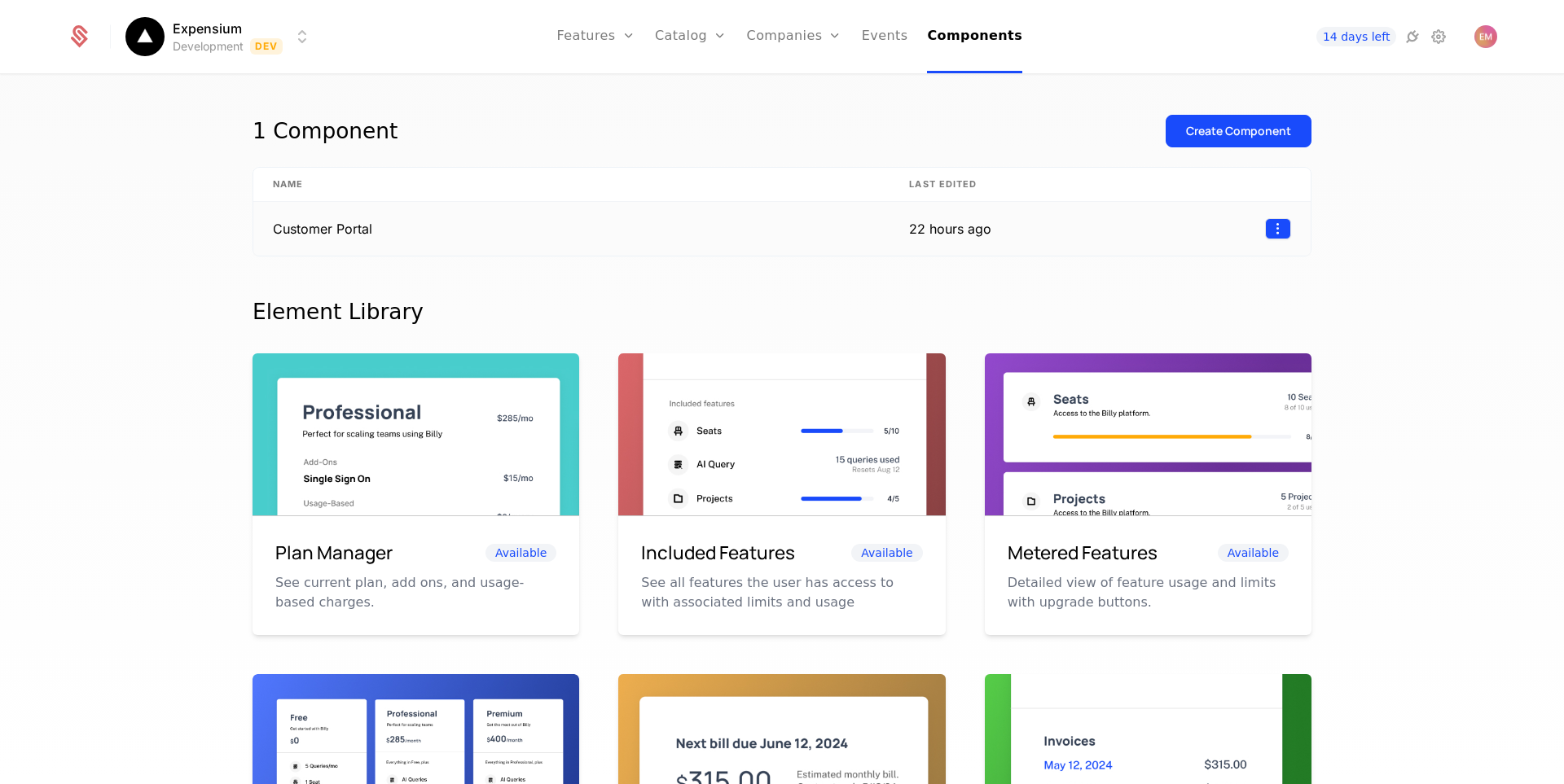
click at [1271, 231] on html "Expensium Development Dev Features Features Flags Catalog Plans Add Ons Credits…" at bounding box center [782, 392] width 1564 height 784
click at [1170, 311] on div "Edit" at bounding box center [1163, 306] width 41 height 23
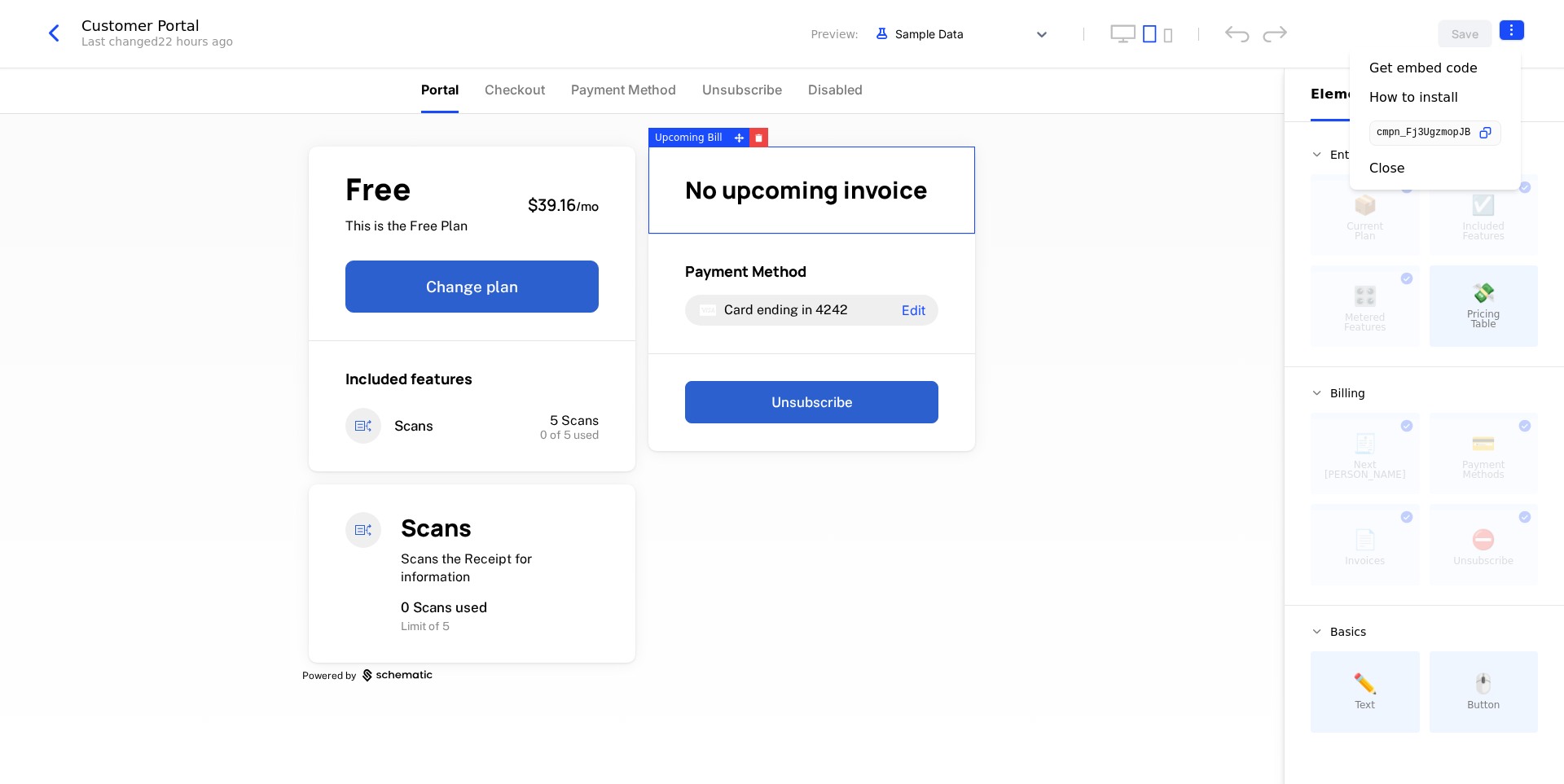
click at [1521, 29] on html "Expensium Development Dev Features Features Flags Catalog Plans Add Ons Credits…" at bounding box center [782, 392] width 1564 height 784
click at [1491, 129] on icon "button" at bounding box center [1486, 132] width 17 height 17
click at [1216, 169] on html "Expensium Development Dev Features Features Flags Catalog Plans Add Ons Credits…" at bounding box center [782, 392] width 1564 height 784
click at [60, 34] on icon "button" at bounding box center [54, 33] width 29 height 29
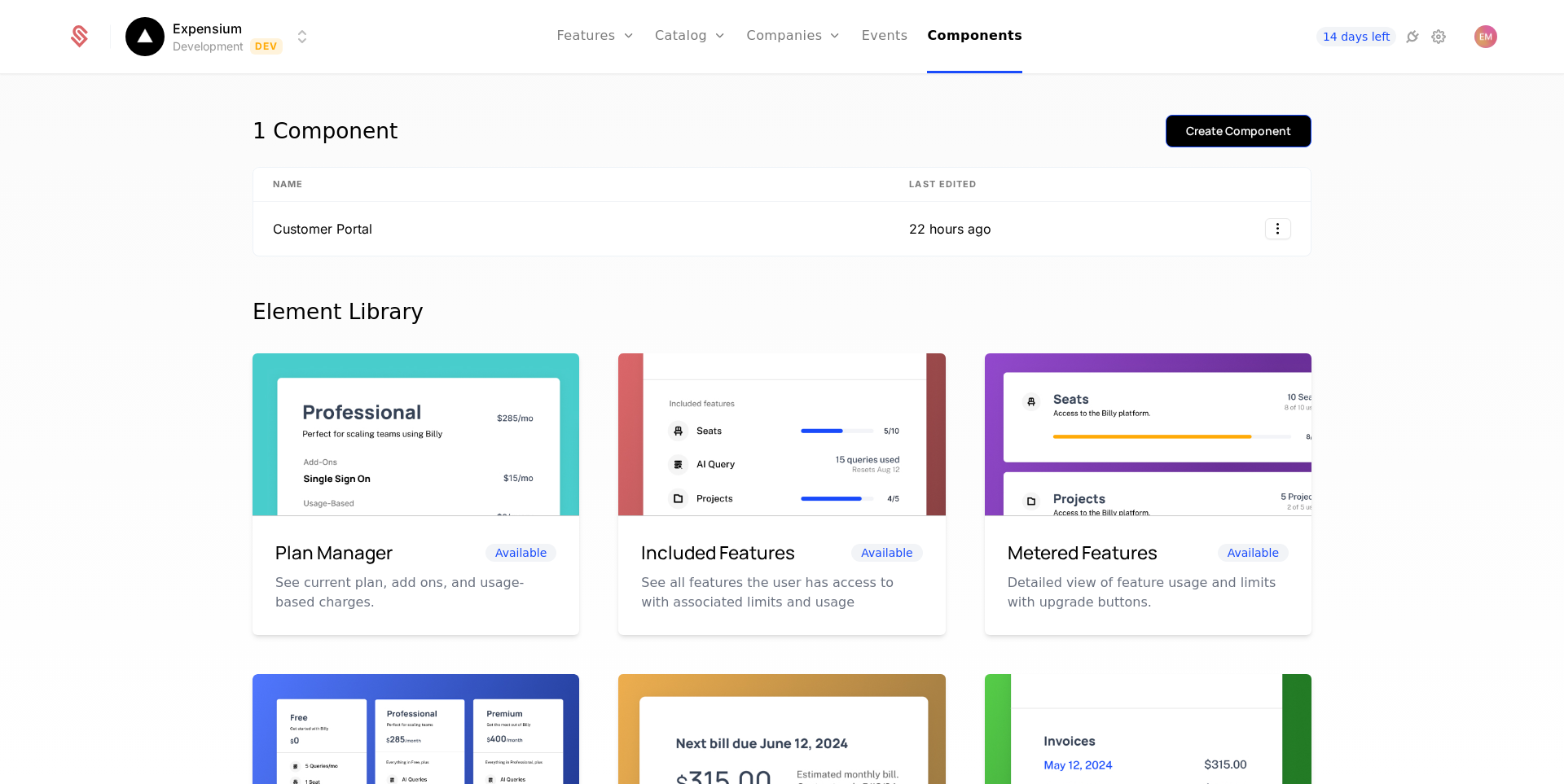
click at [1217, 134] on div "Create Component" at bounding box center [1238, 130] width 105 height 17
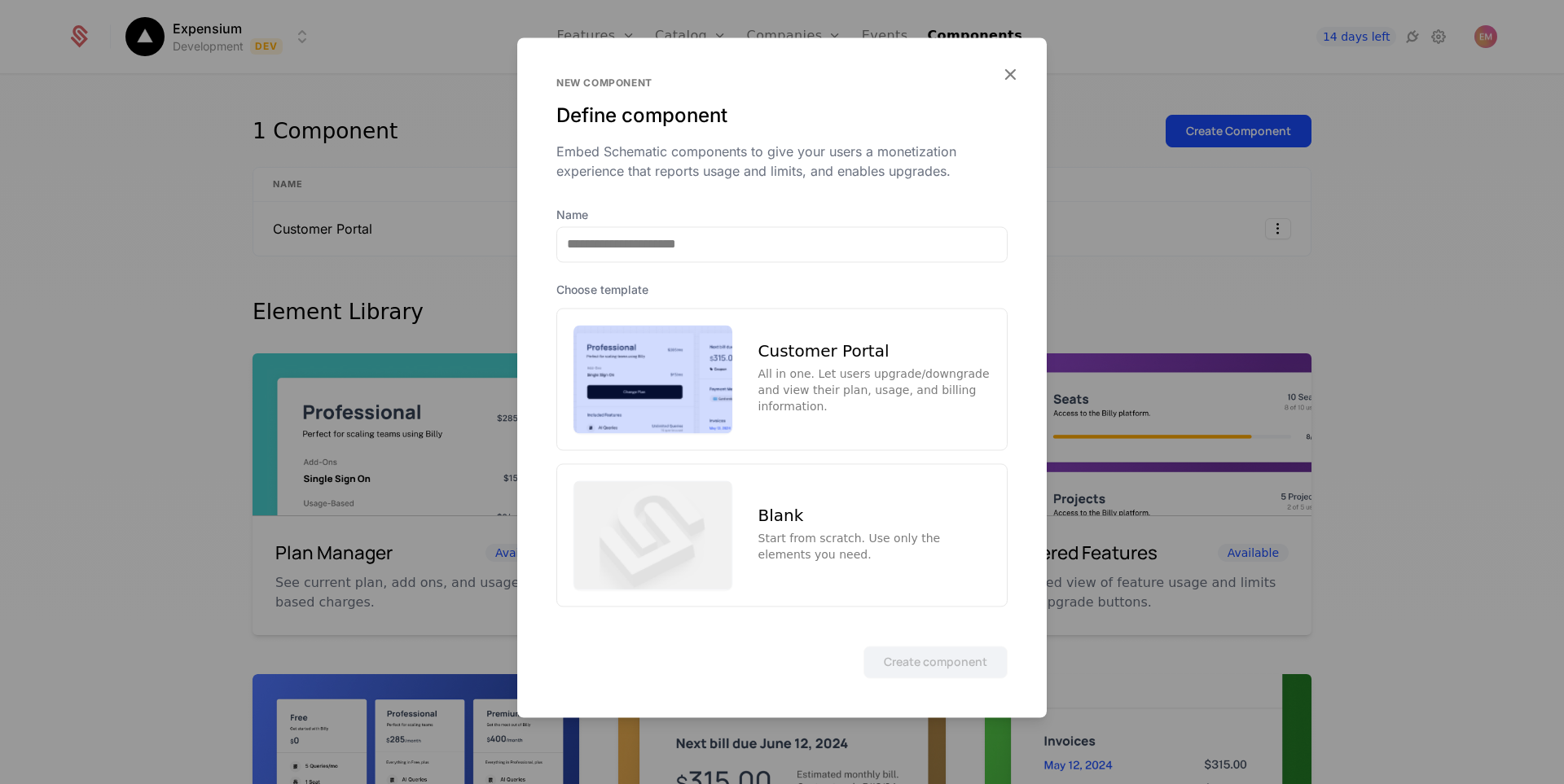
click at [829, 348] on div "Customer Portal" at bounding box center [875, 352] width 232 height 17
click at [933, 670] on button "Create component" at bounding box center [935, 662] width 144 height 32
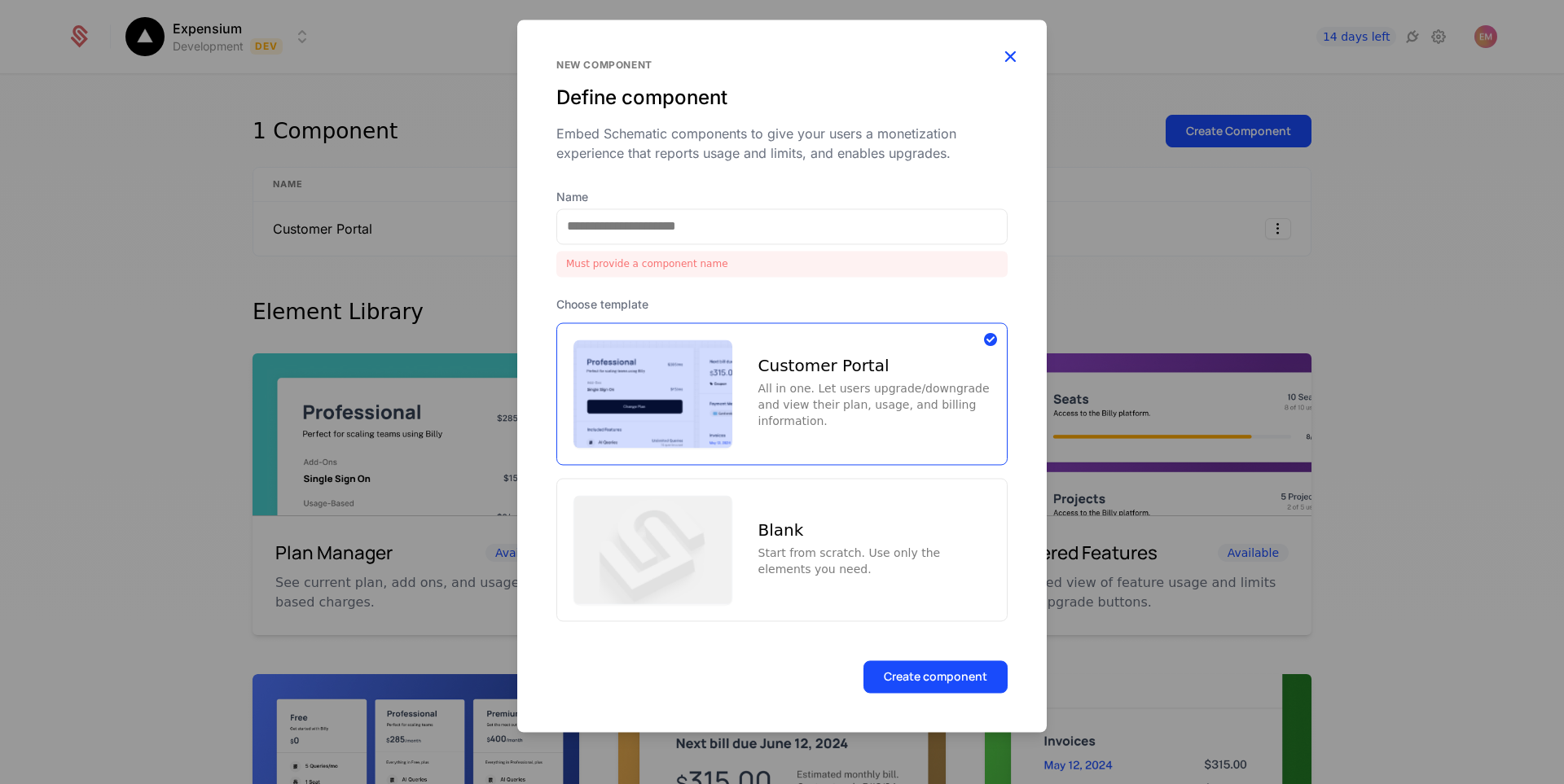
click at [1010, 56] on icon "button" at bounding box center [1011, 57] width 22 height 22
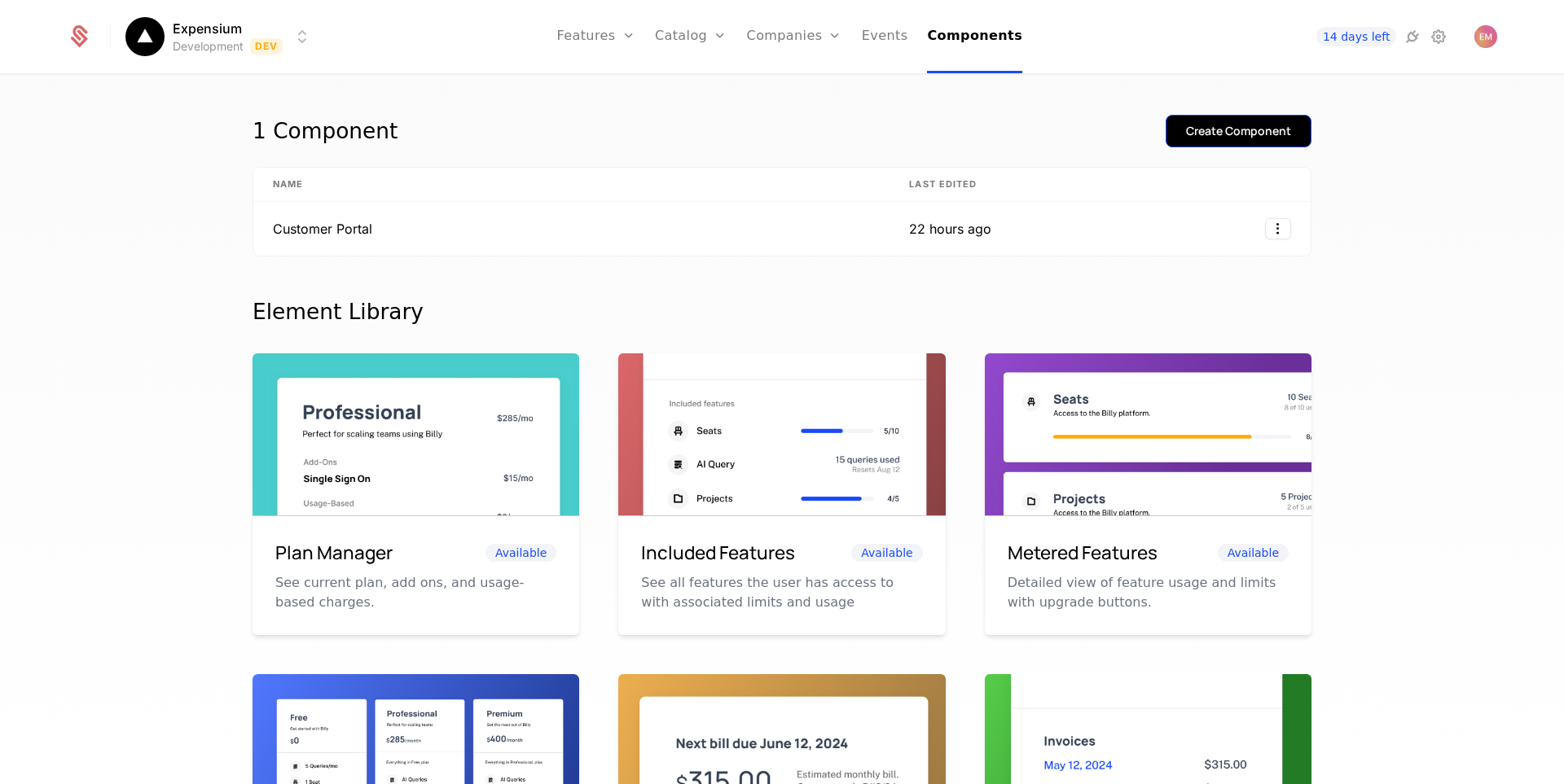
click at [1198, 136] on div "Create Component" at bounding box center [1238, 130] width 105 height 17
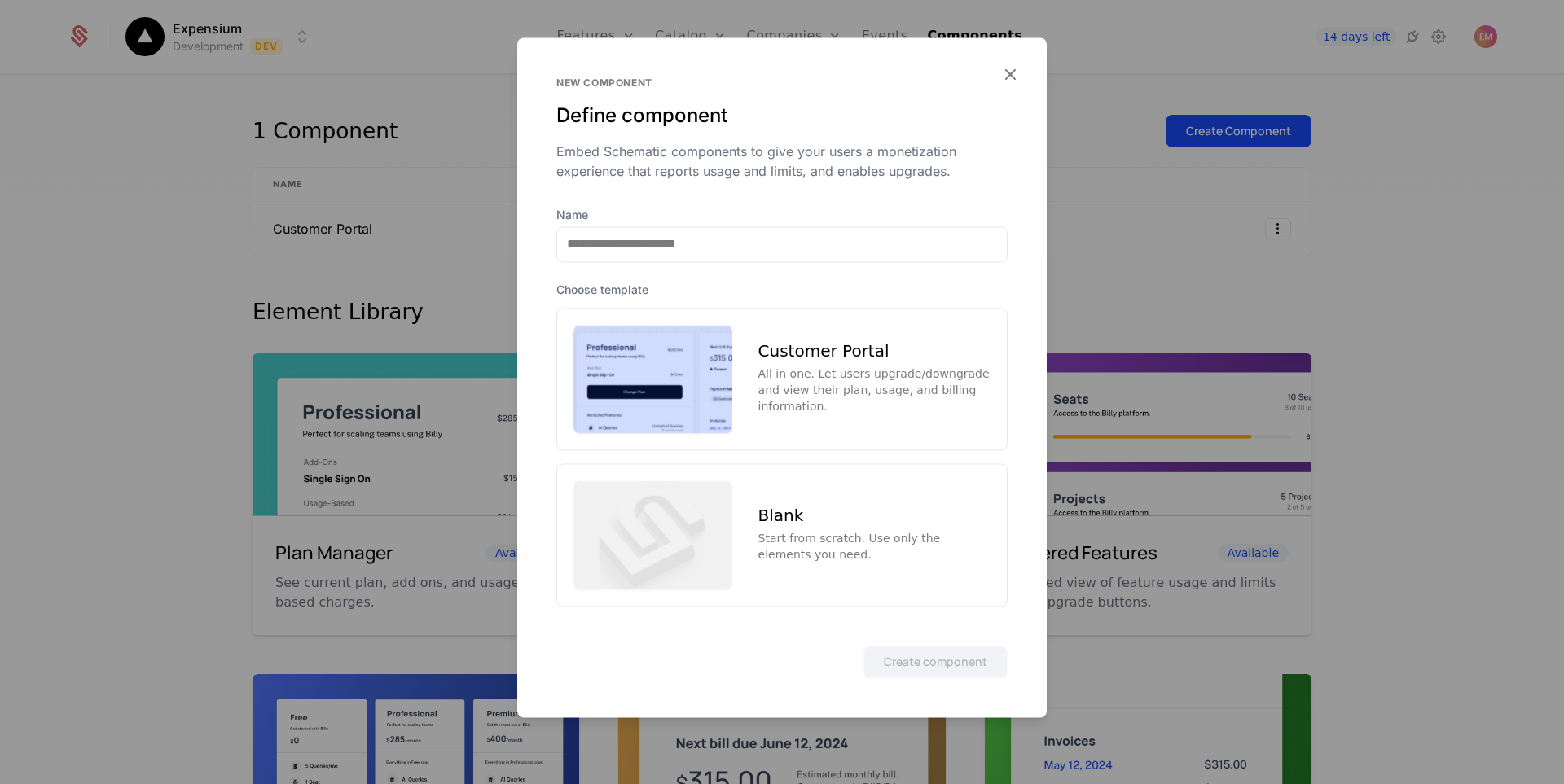
click at [870, 350] on div "Customer Portal" at bounding box center [875, 352] width 232 height 17
click at [946, 655] on button "Create component" at bounding box center [935, 662] width 144 height 32
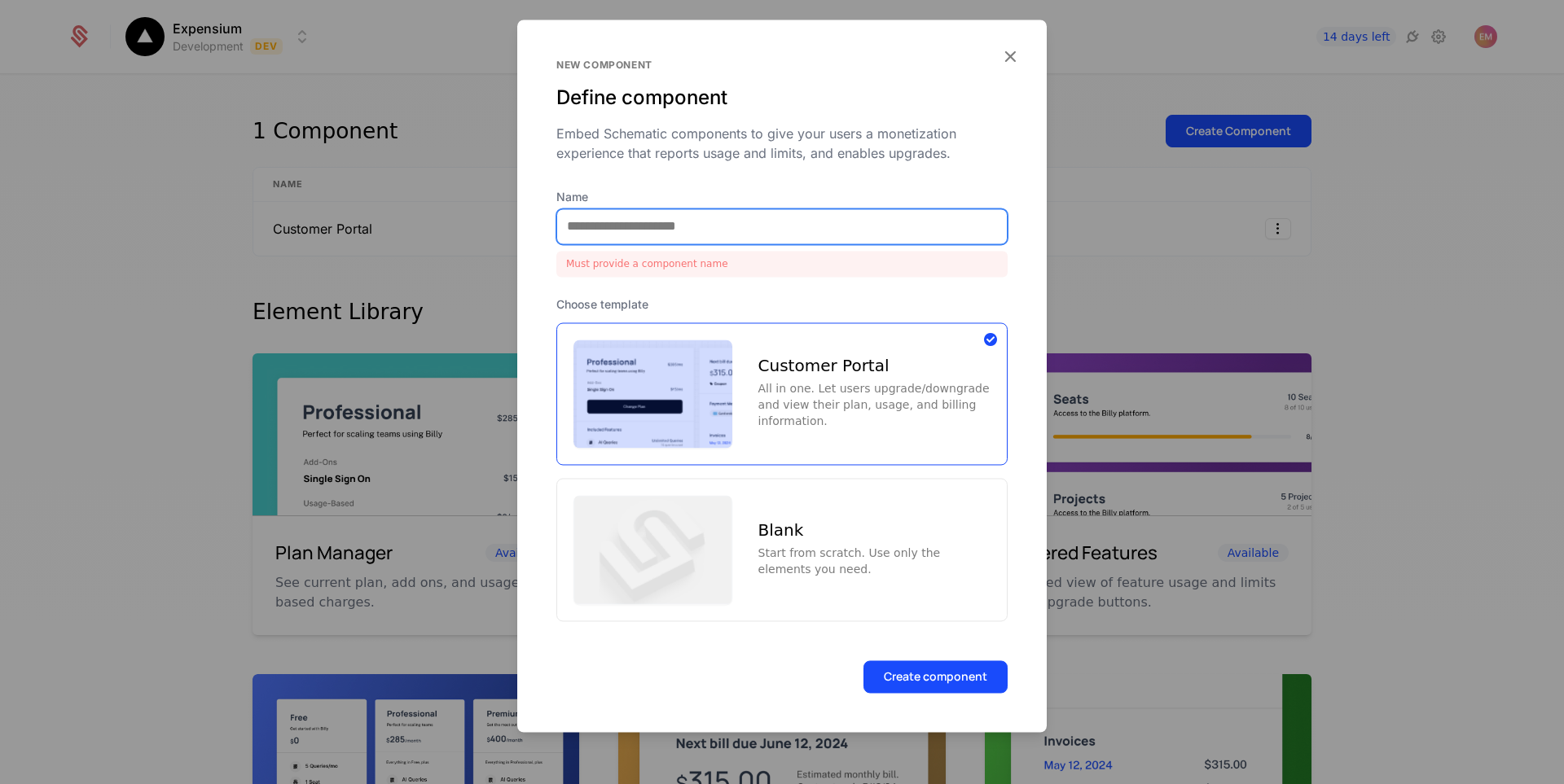
click at [739, 220] on input "Name" at bounding box center [782, 226] width 450 height 34
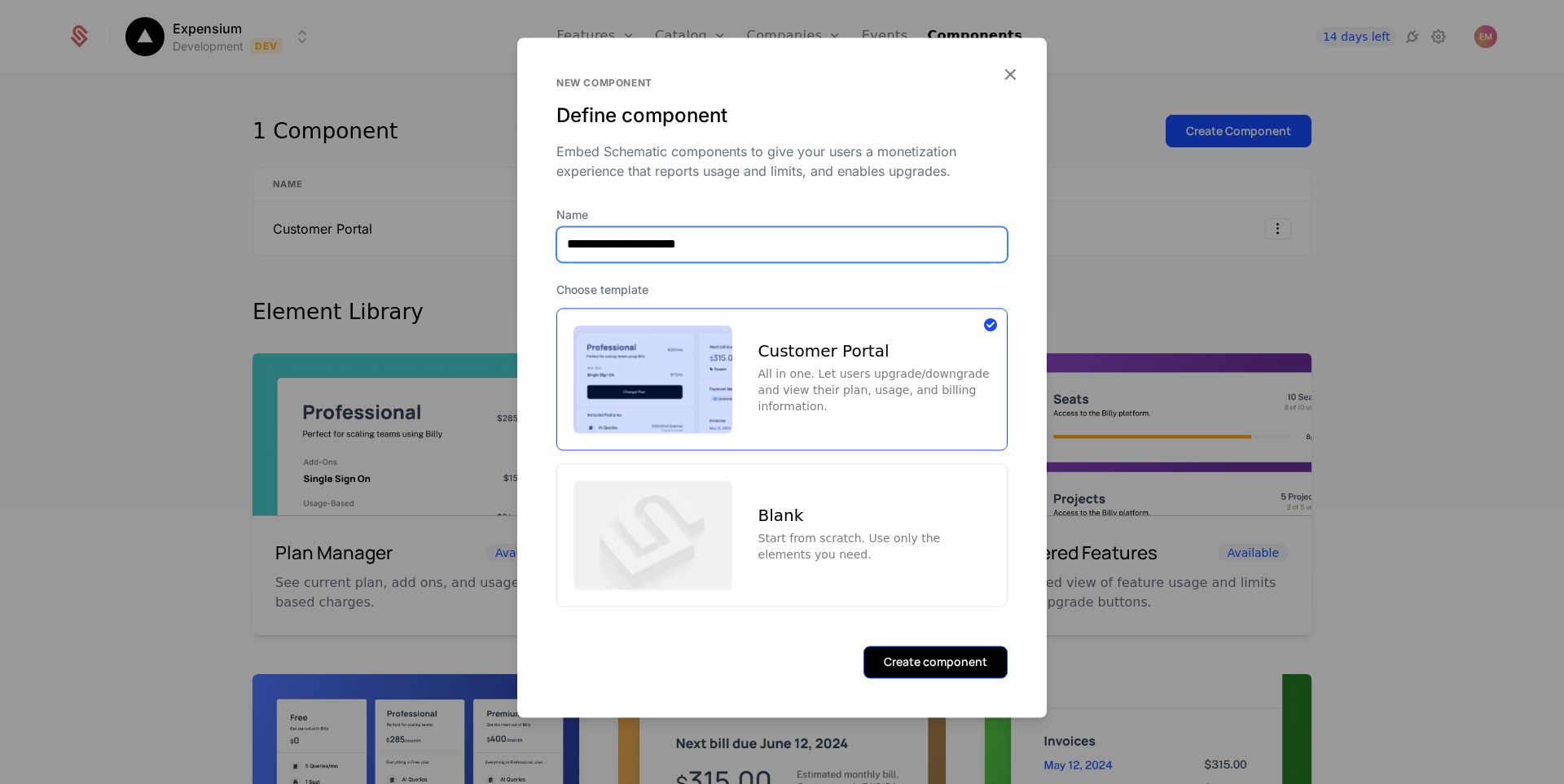
type input "**********"
click at [931, 657] on button "Create component" at bounding box center [935, 662] width 144 height 32
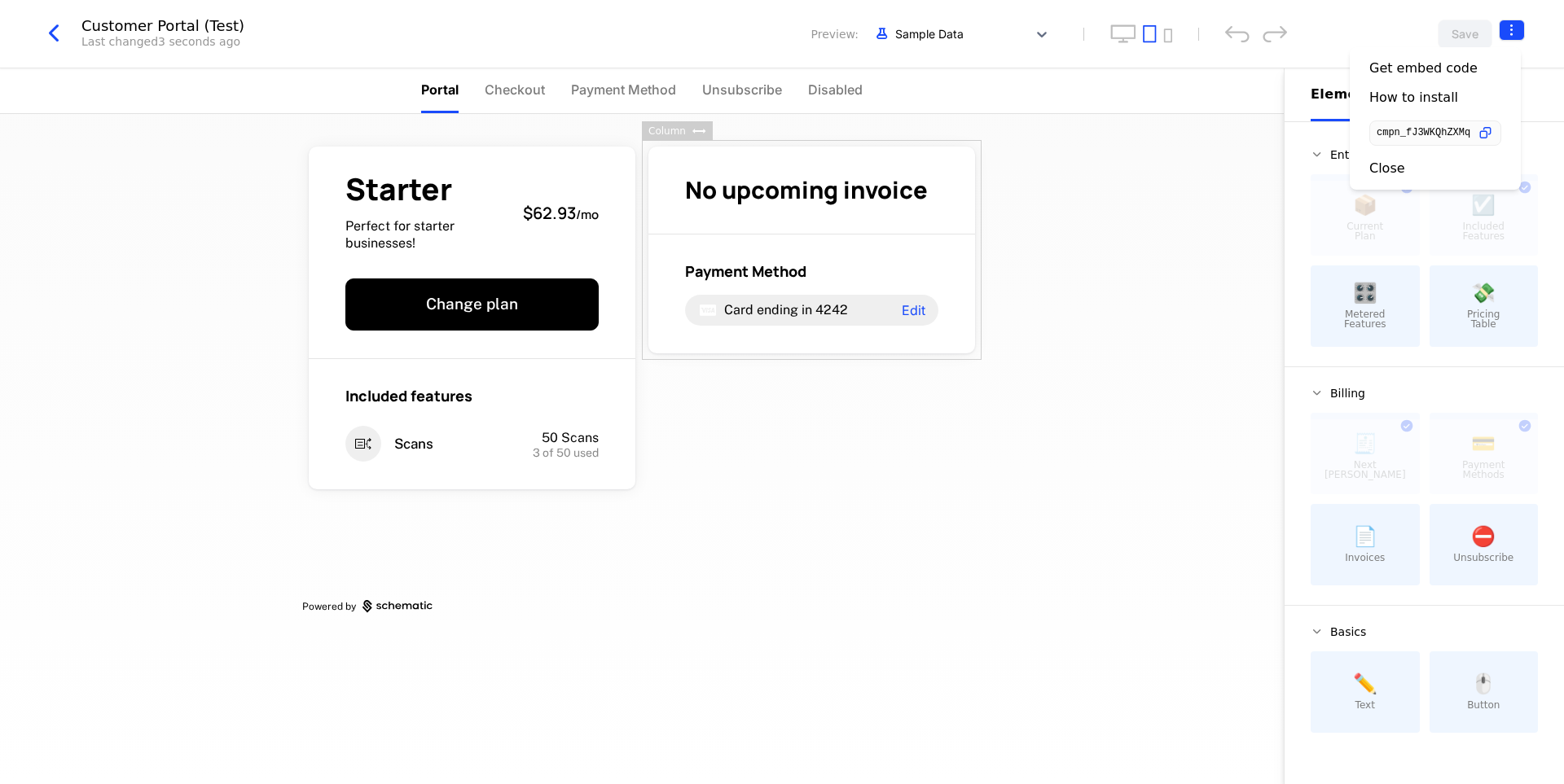
click at [1507, 31] on html "Expensium Development Dev Features Features Flags Catalog Plans Add Ons Credits…" at bounding box center [782, 392] width 1564 height 784
click at [1494, 128] on icon "button" at bounding box center [1486, 132] width 17 height 17
click at [1072, 217] on html "Expensium Development Dev Features Features Flags Catalog Plans Add Ons Credits…" at bounding box center [782, 392] width 1564 height 784
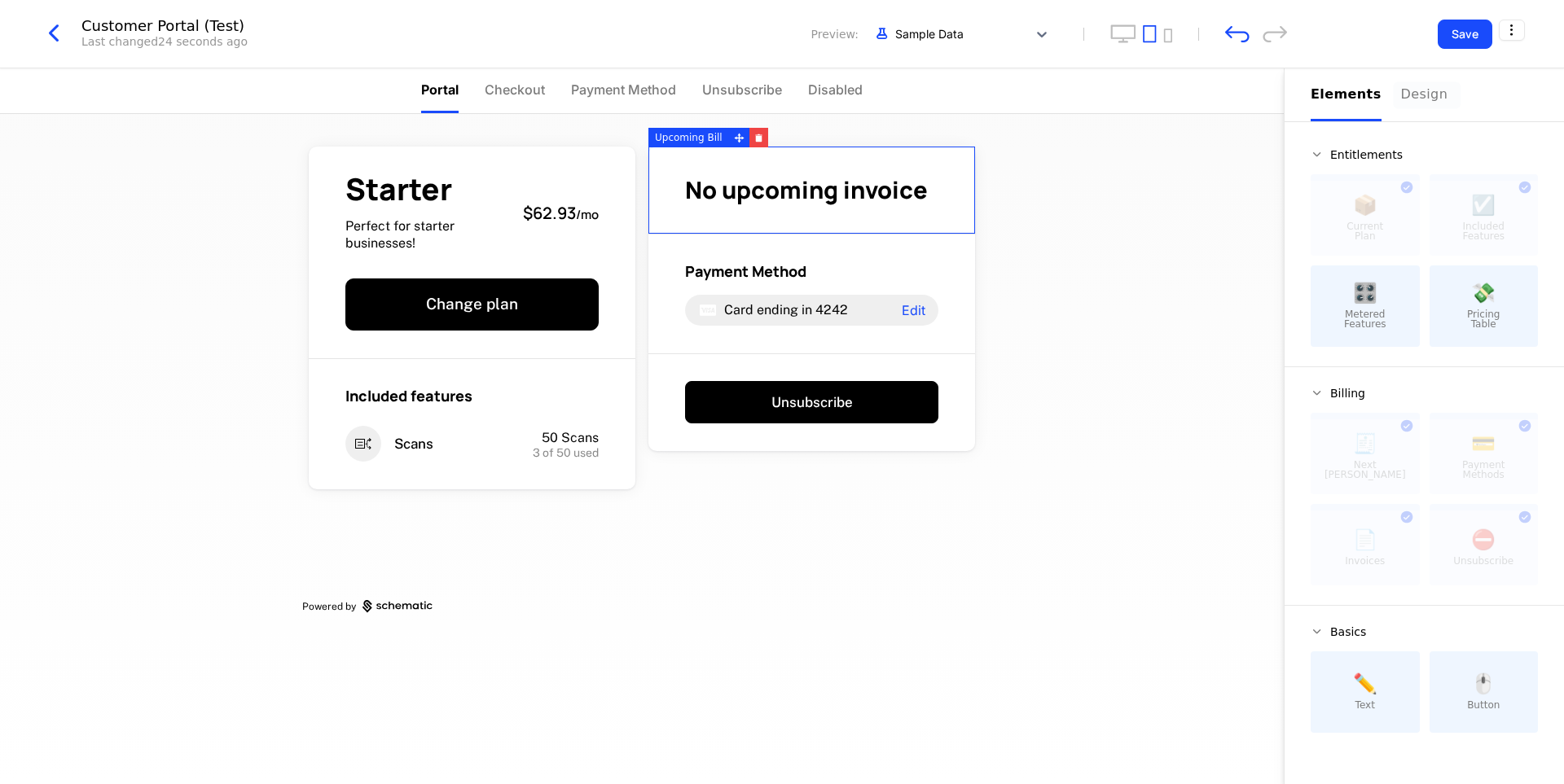
click at [1408, 99] on div "Design" at bounding box center [1427, 94] width 52 height 20
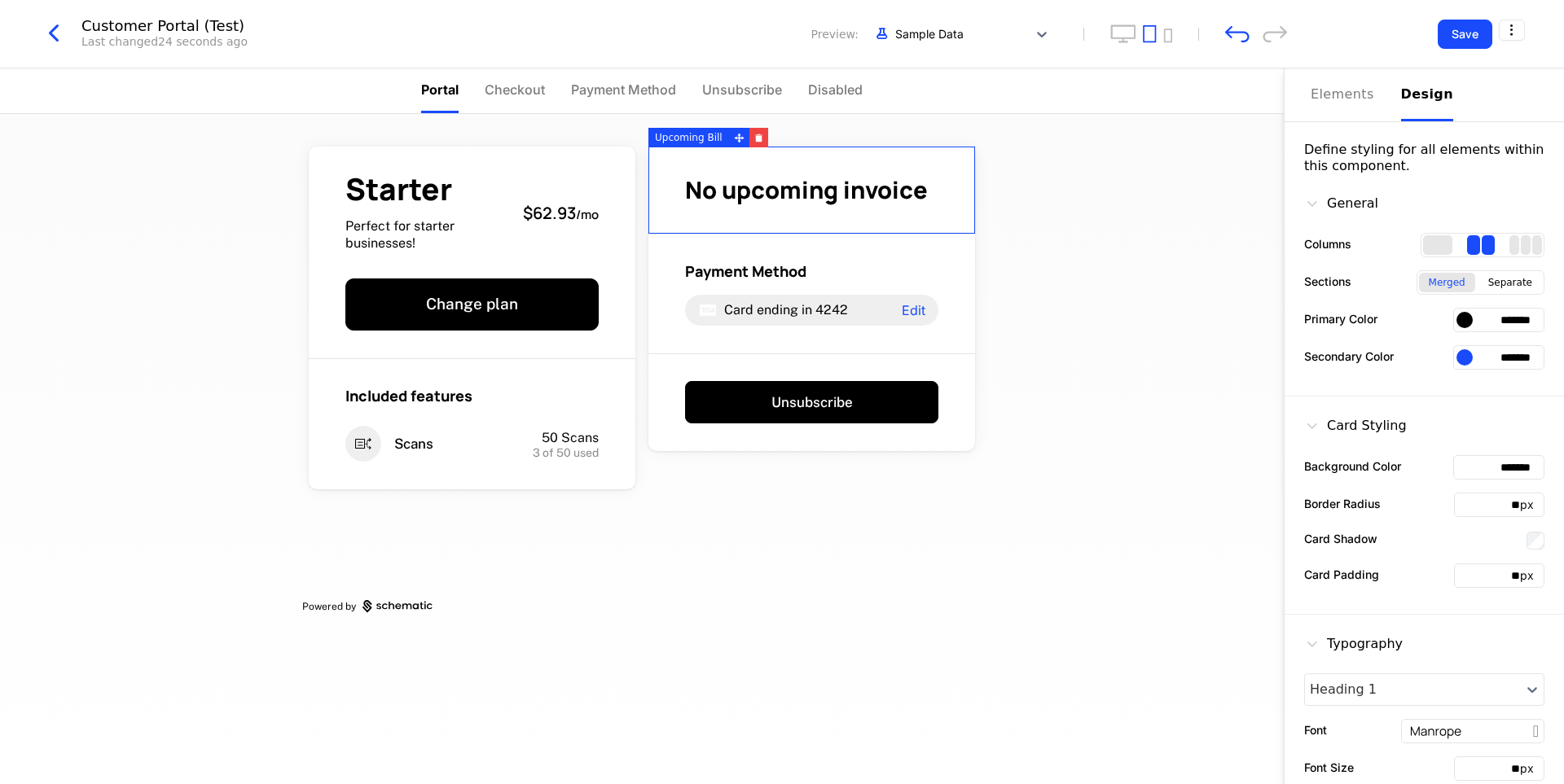
click at [1457, 324] on div at bounding box center [1465, 319] width 17 height 17
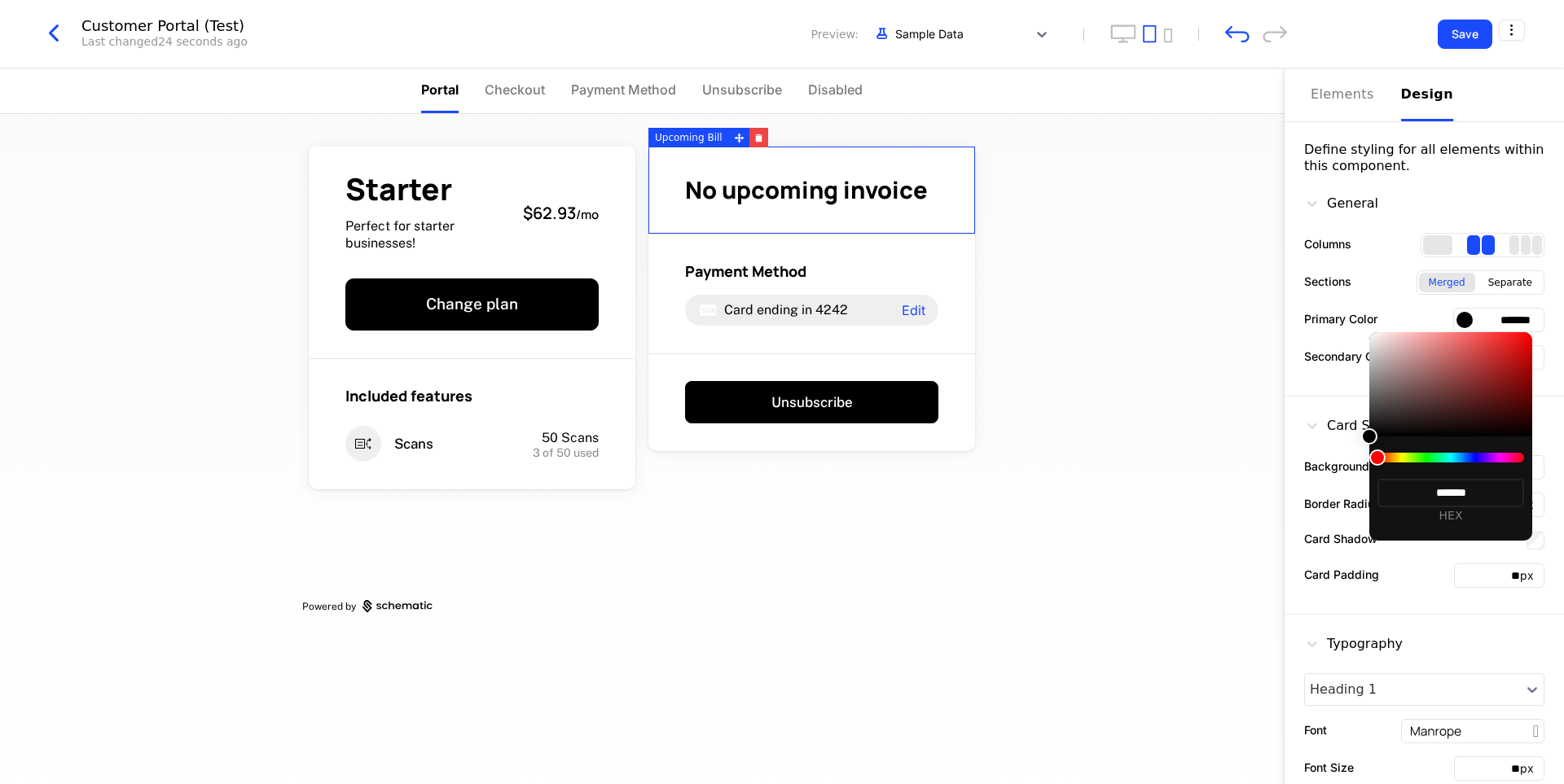
click at [1474, 457] on div at bounding box center [1451, 458] width 147 height 10
click at [1475, 457] on div at bounding box center [1451, 458] width 147 height 10
click at [1478, 459] on div at bounding box center [1451, 458] width 147 height 10
drag, startPoint x: 1387, startPoint y: 460, endPoint x: 1471, endPoint y: 461, distance: 84.0
click at [1471, 461] on div at bounding box center [1451, 458] width 147 height 10
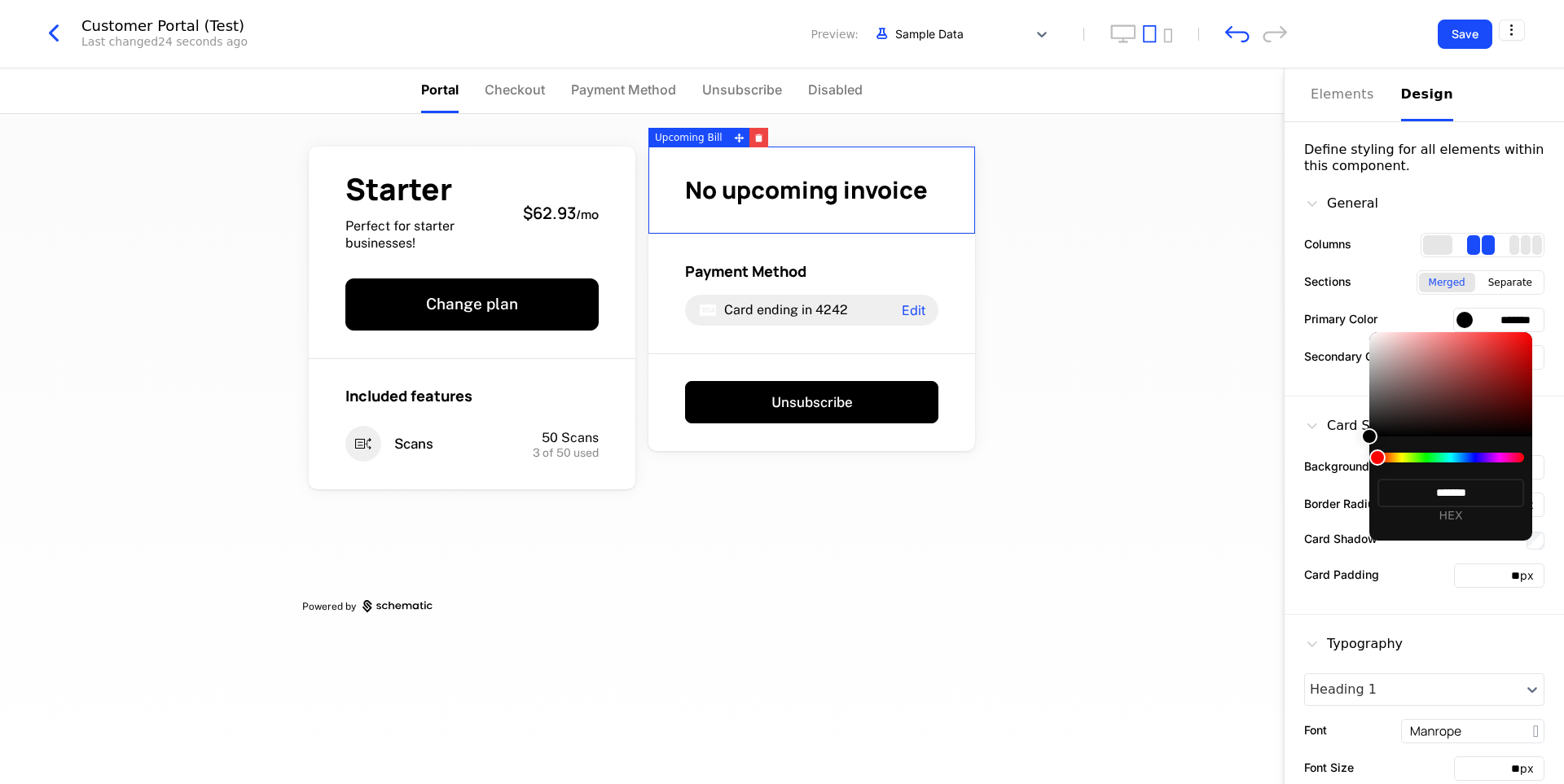
click at [1471, 458] on div at bounding box center [1451, 458] width 147 height 10
drag, startPoint x: 1381, startPoint y: 456, endPoint x: 1449, endPoint y: 461, distance: 68.2
click at [1445, 461] on div at bounding box center [1451, 458] width 147 height 10
click at [1476, 459] on div at bounding box center [1451, 458] width 147 height 10
click at [968, 298] on div at bounding box center [782, 392] width 1564 height 784
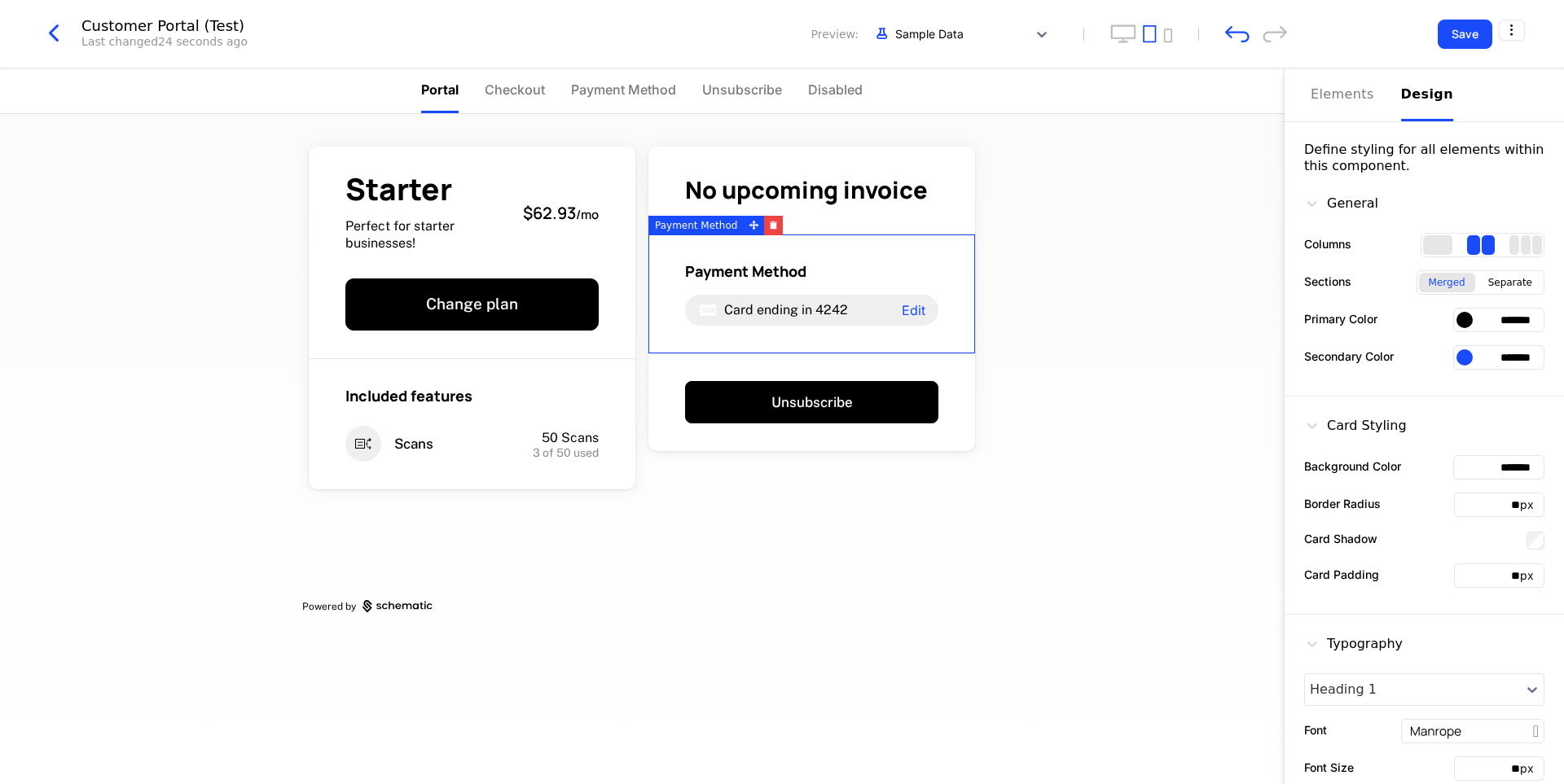
click at [1455, 329] on input "*******" at bounding box center [1498, 319] width 91 height 24
click at [1457, 317] on div at bounding box center [1465, 319] width 17 height 17
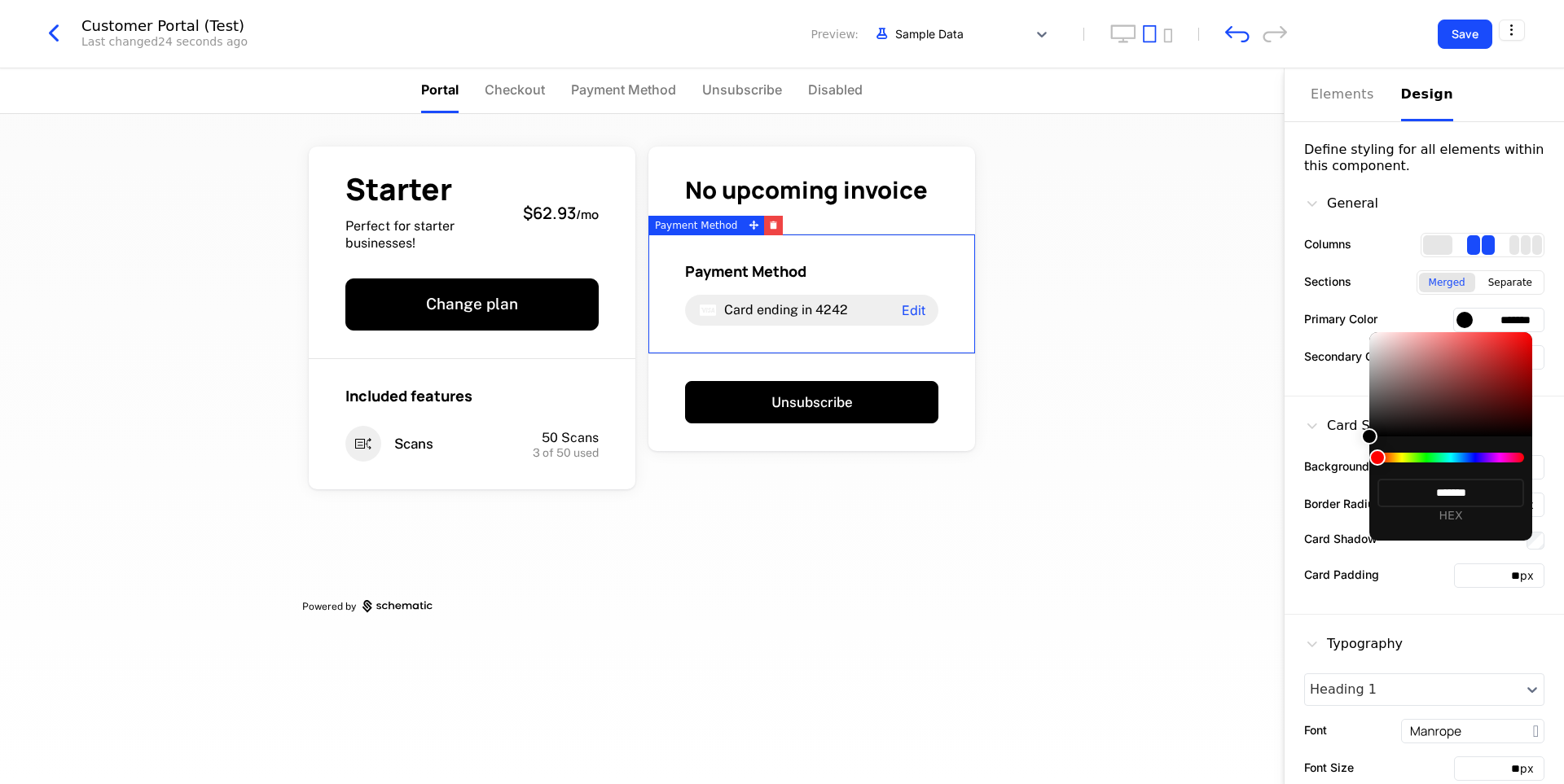
click at [1468, 456] on div at bounding box center [1451, 458] width 147 height 10
click at [1107, 407] on div at bounding box center [782, 392] width 1564 height 784
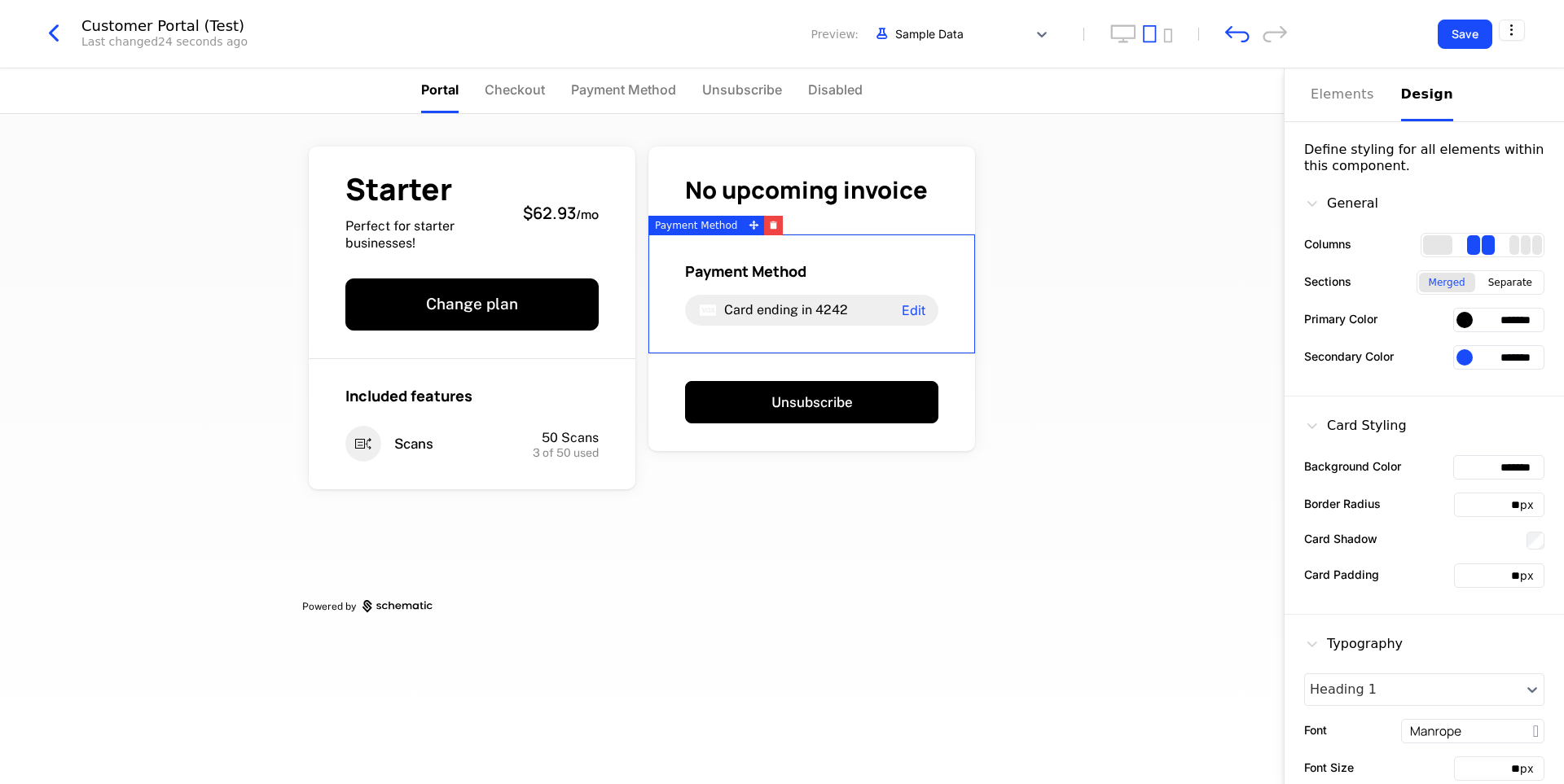
click at [1457, 357] on div at bounding box center [1465, 357] width 17 height 17
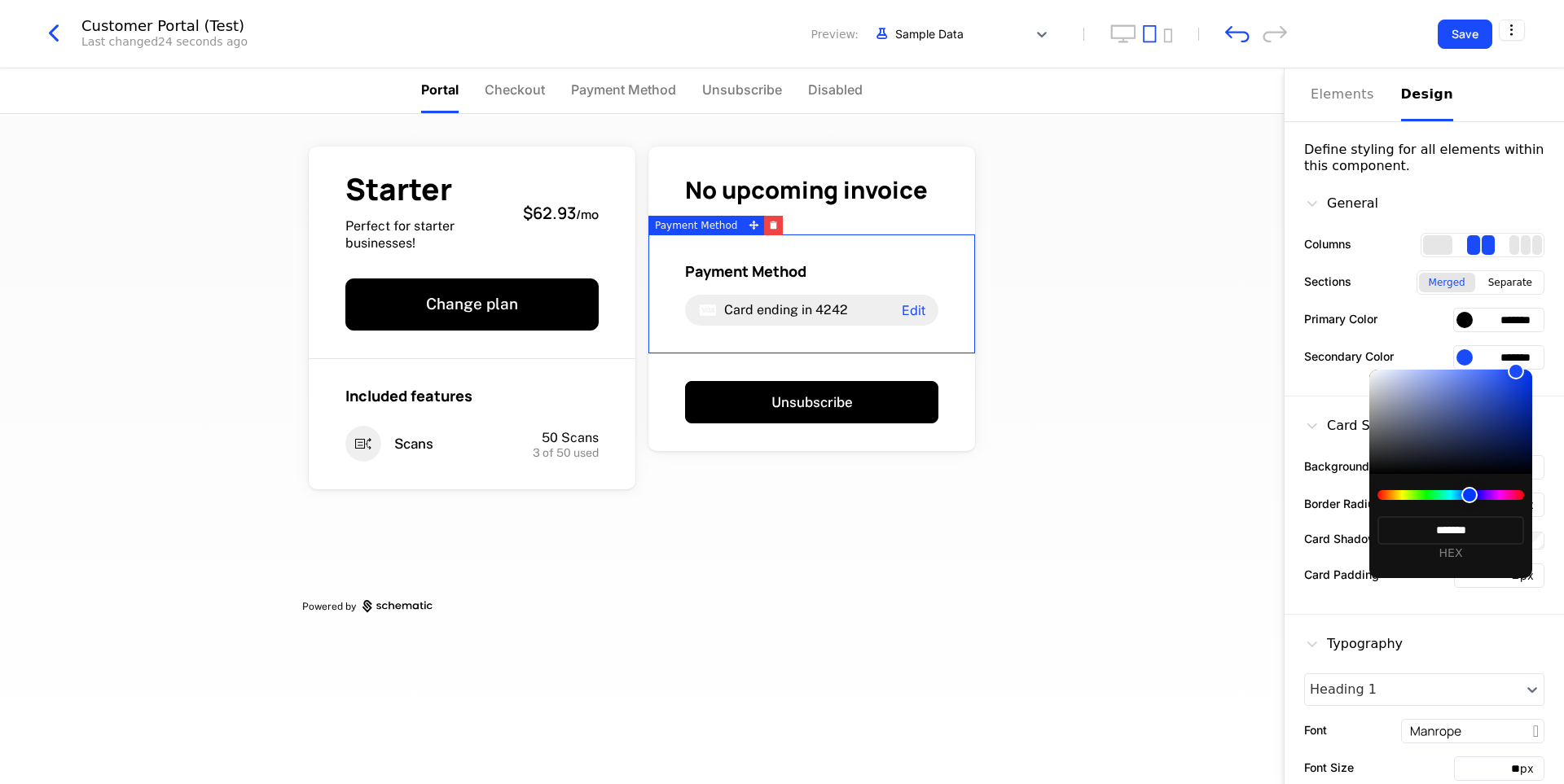
type input "*******"
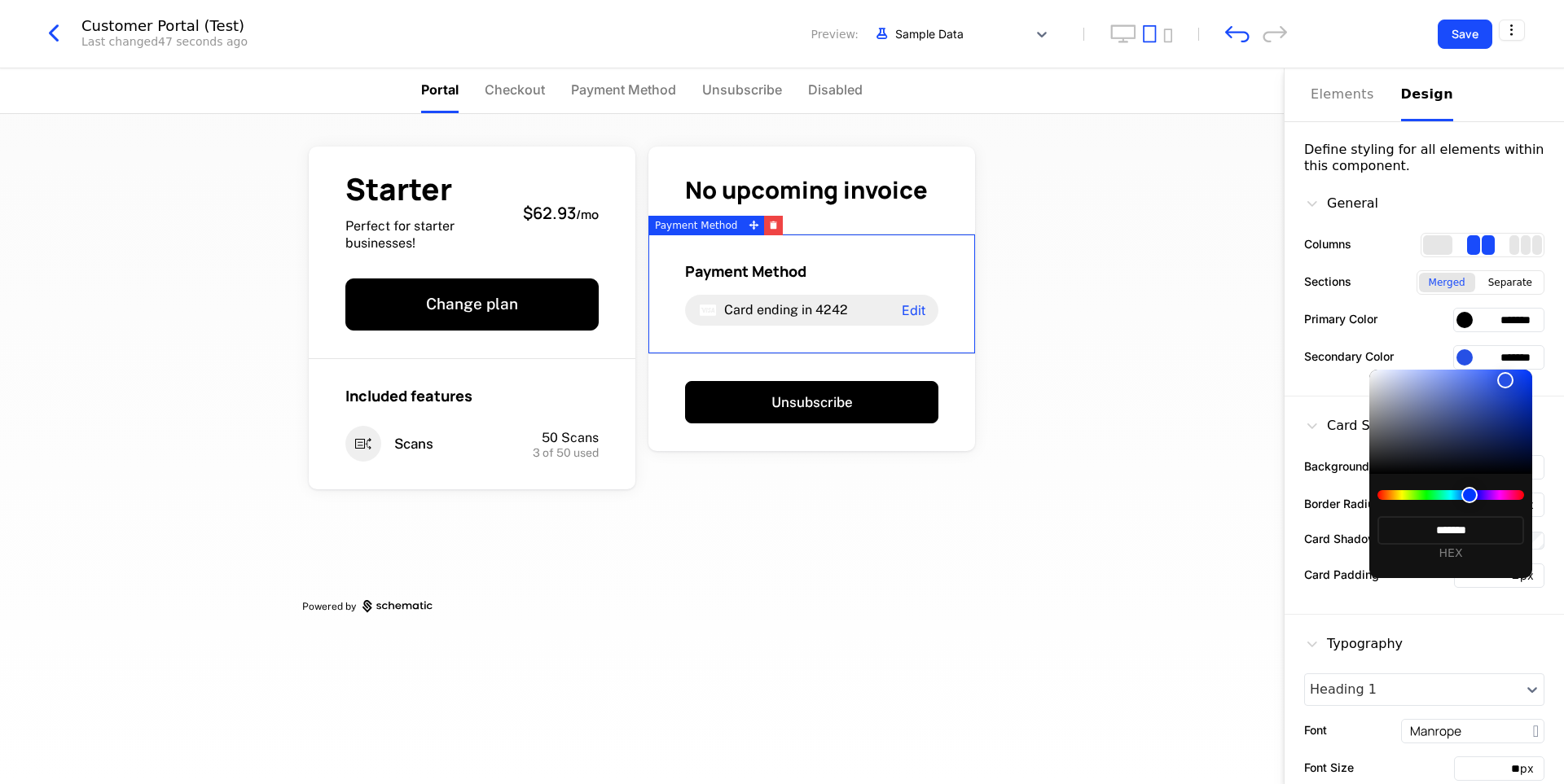
type input "*******"
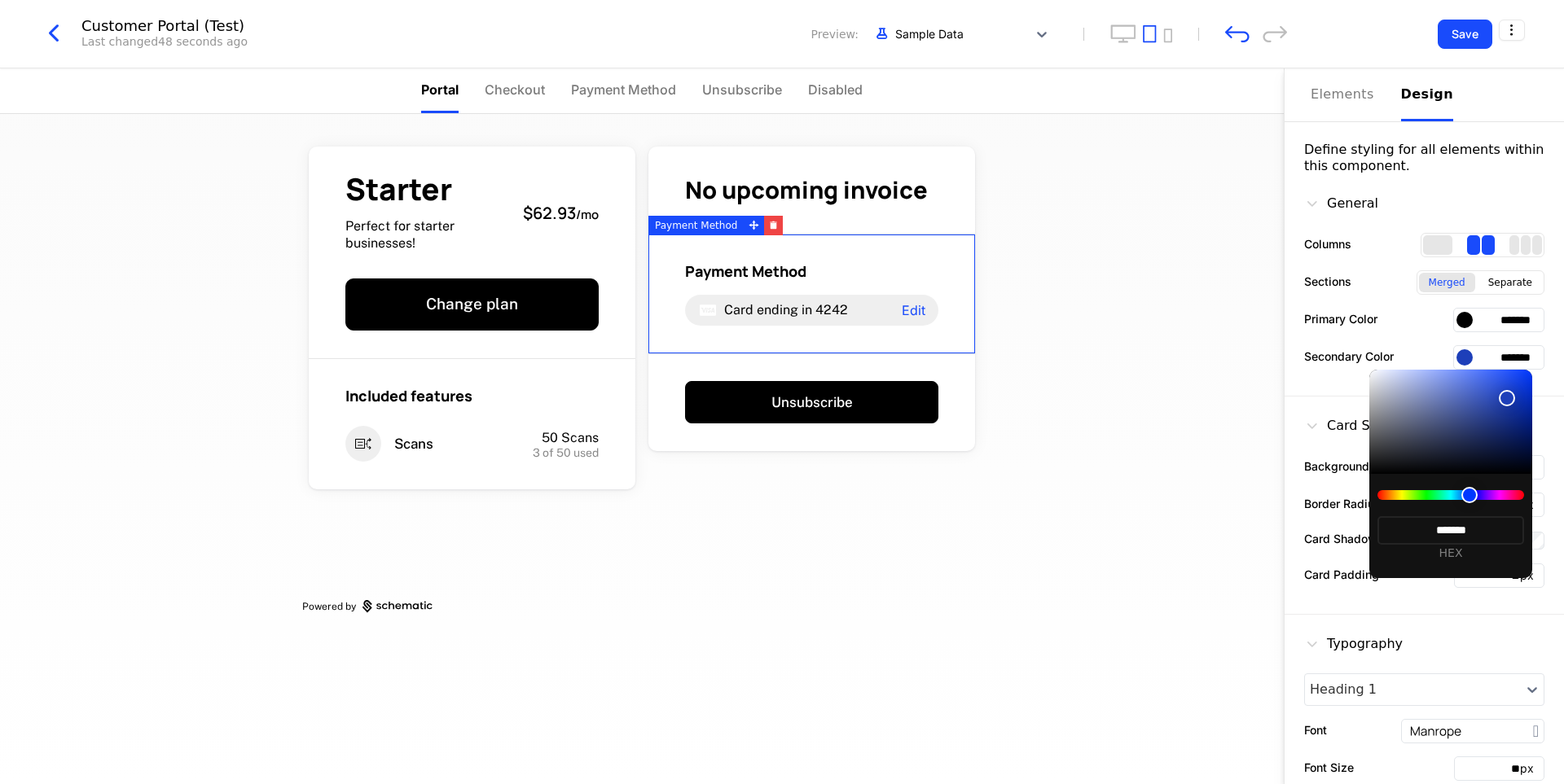
type input "*******"
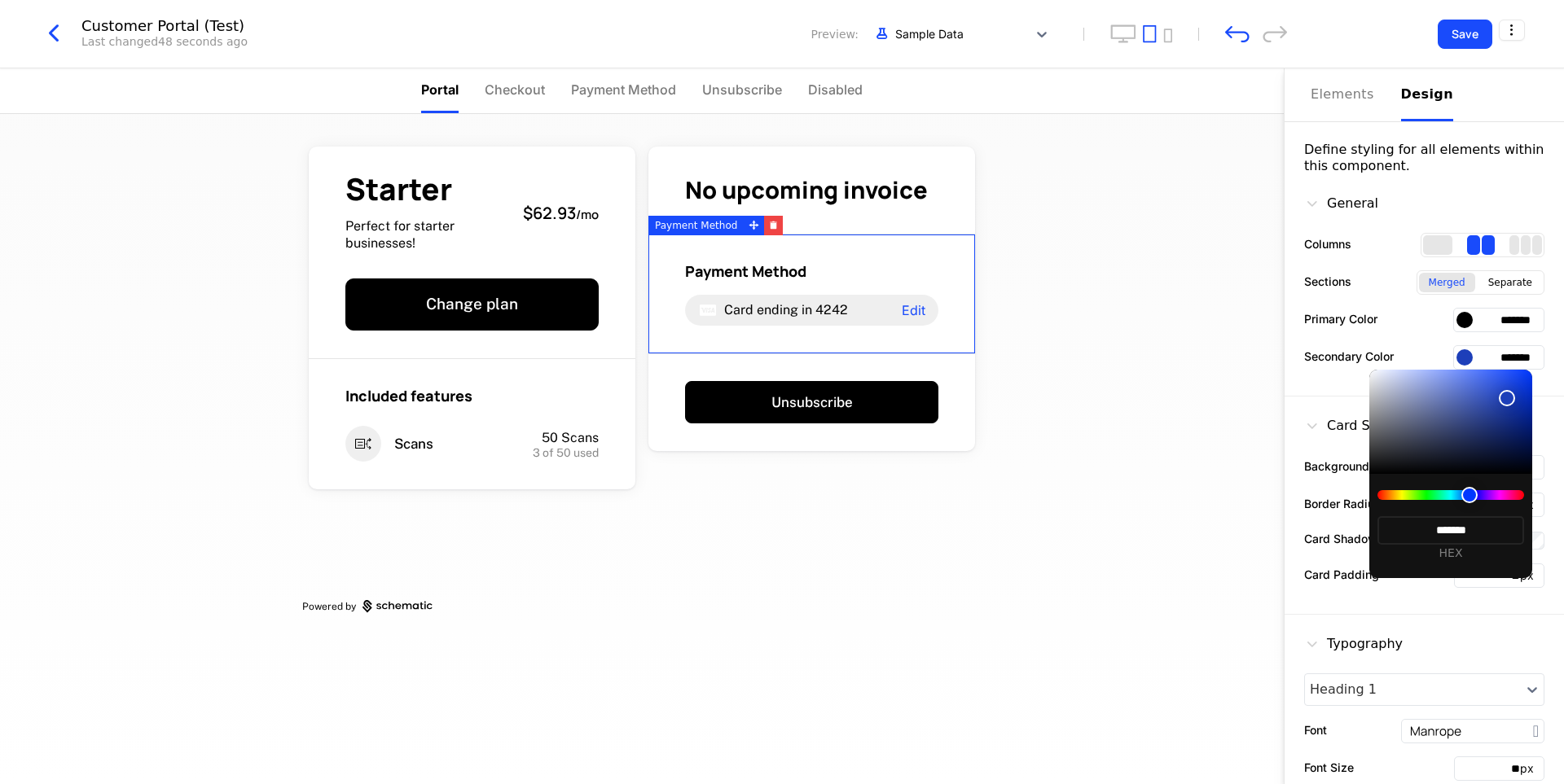
type input "*******"
drag, startPoint x: 1506, startPoint y: 380, endPoint x: 1516, endPoint y: 407, distance: 28.8
click at [1516, 407] on div at bounding box center [1451, 421] width 163 height 104
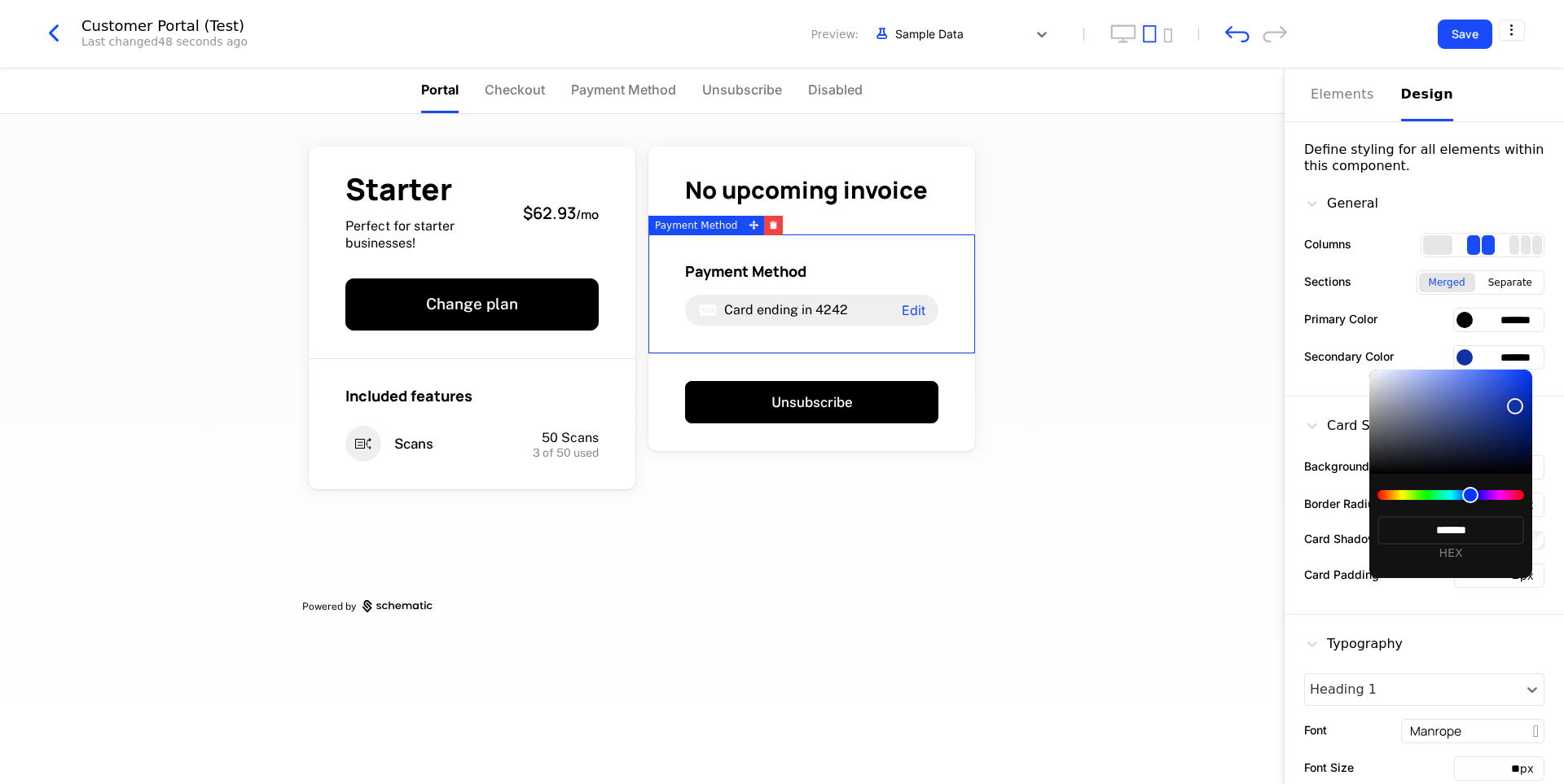
type input "*******"
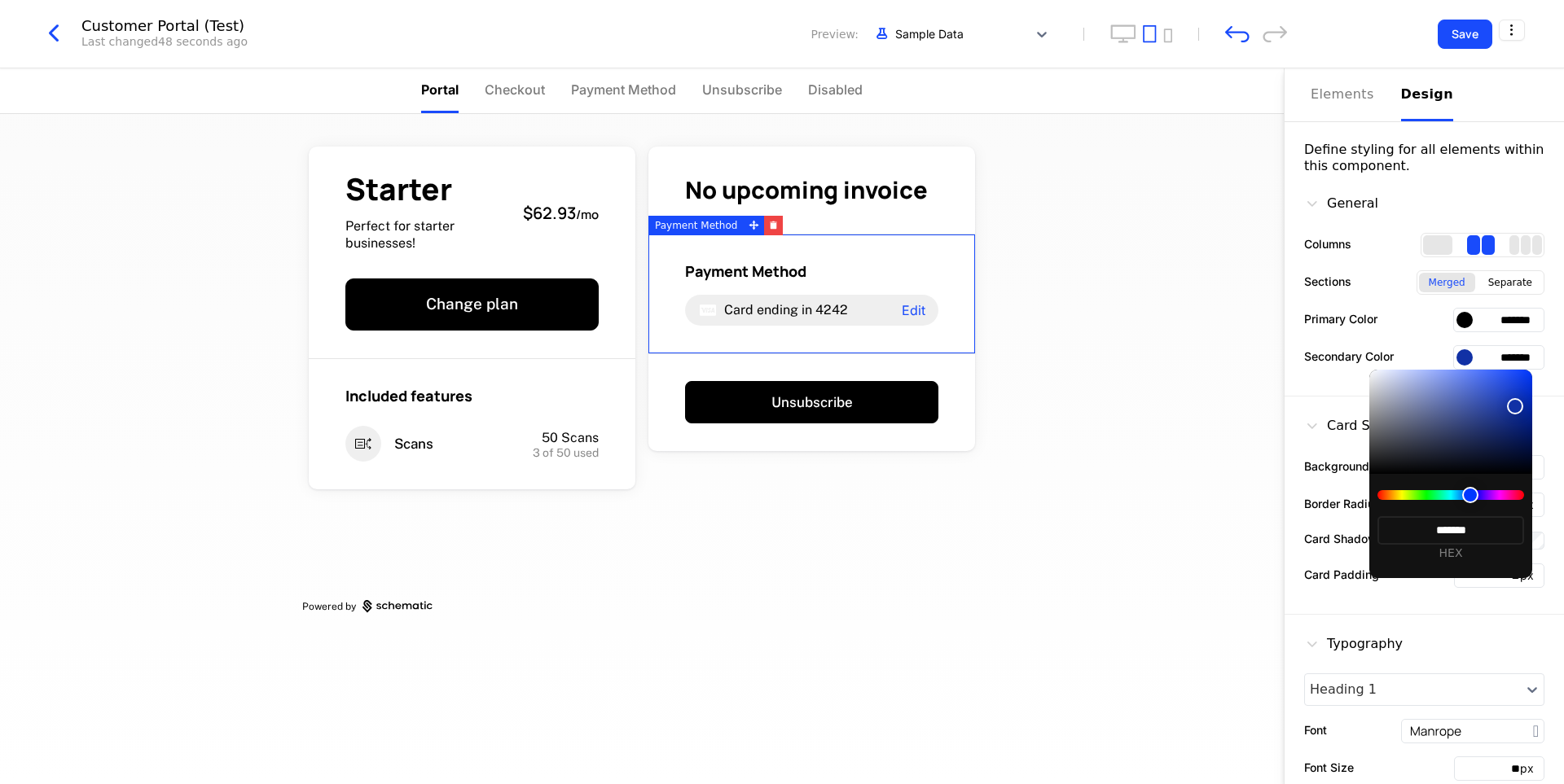
type input "*******"
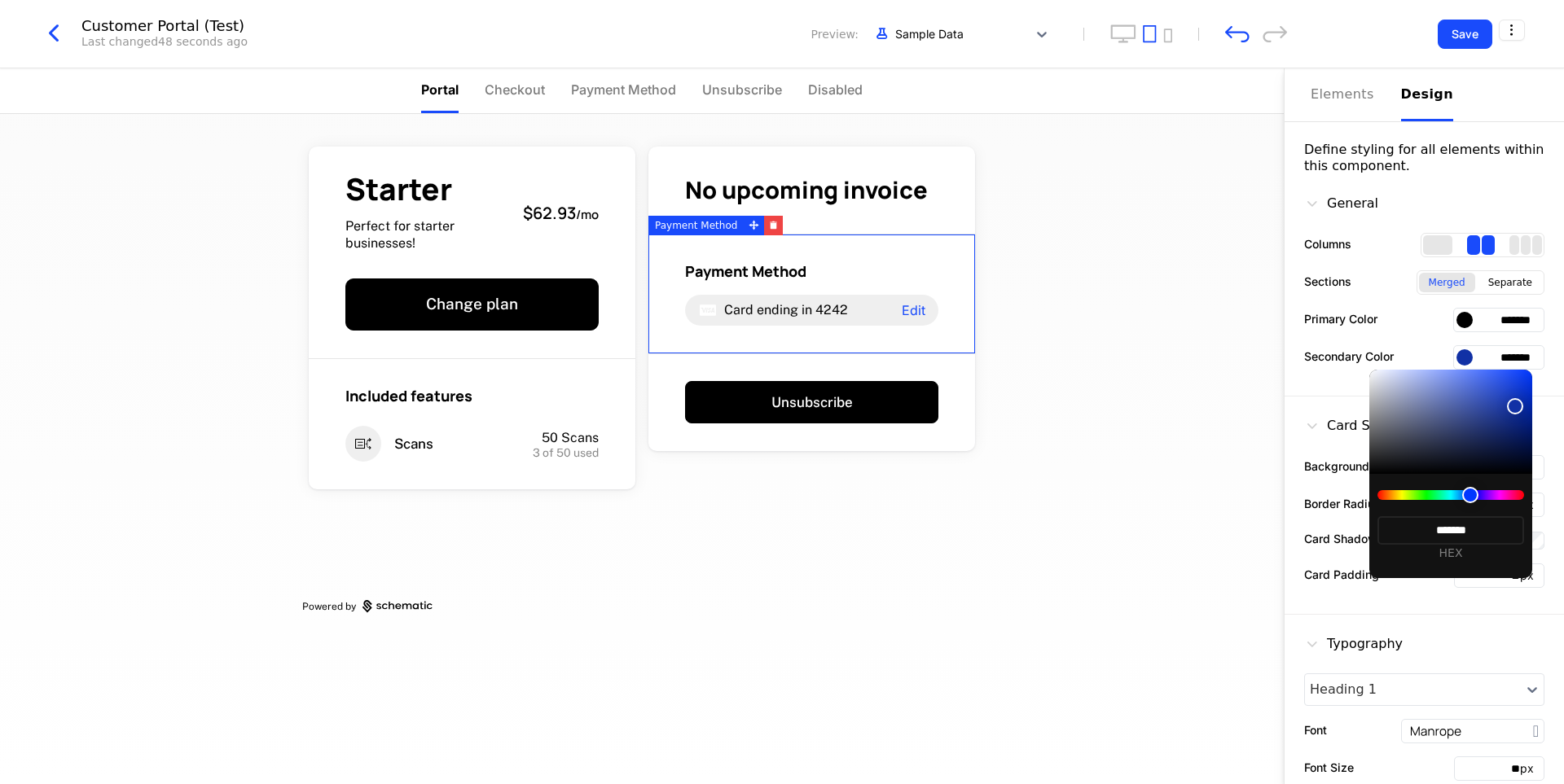
type input "*******"
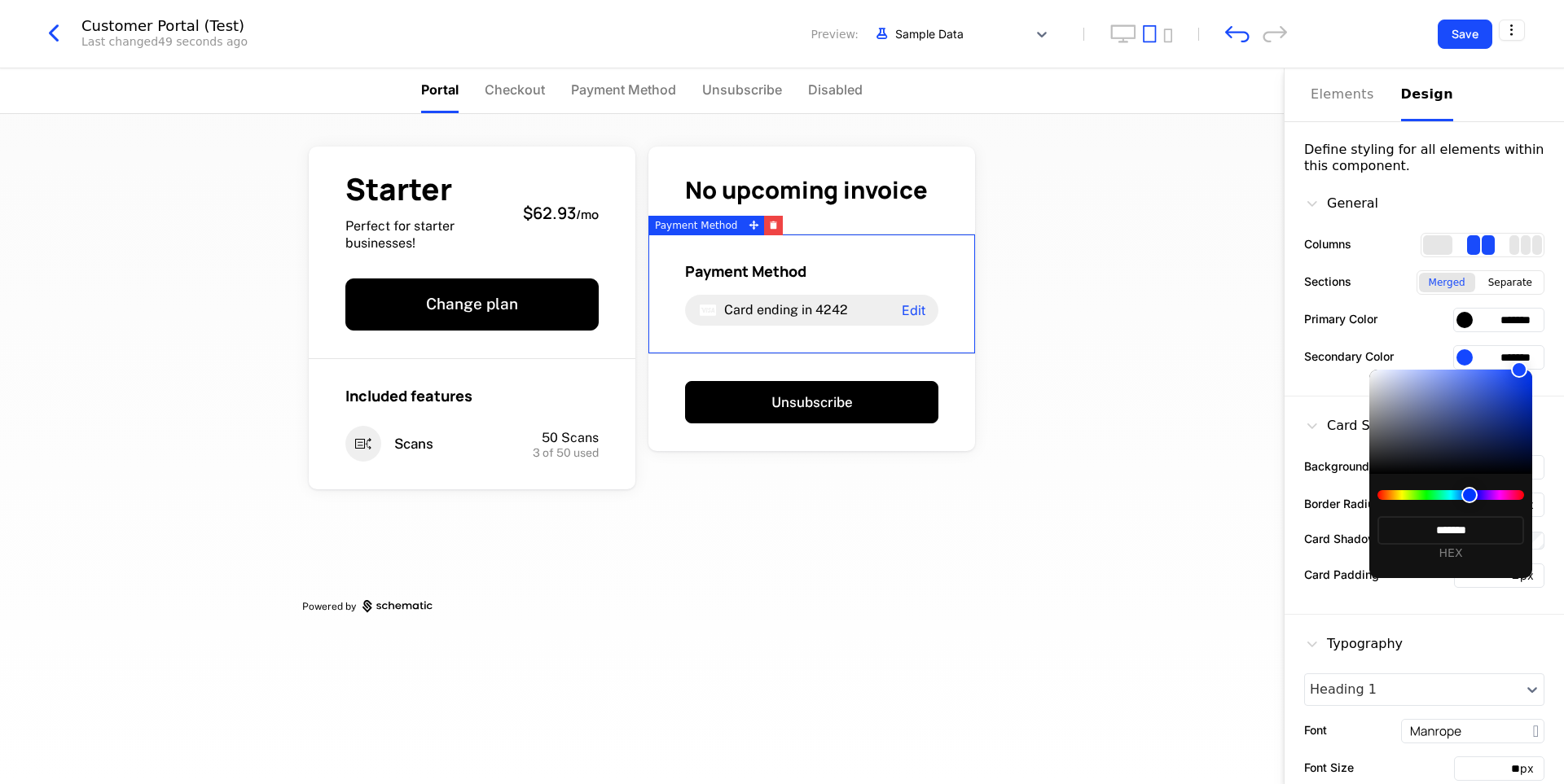
type input "*******"
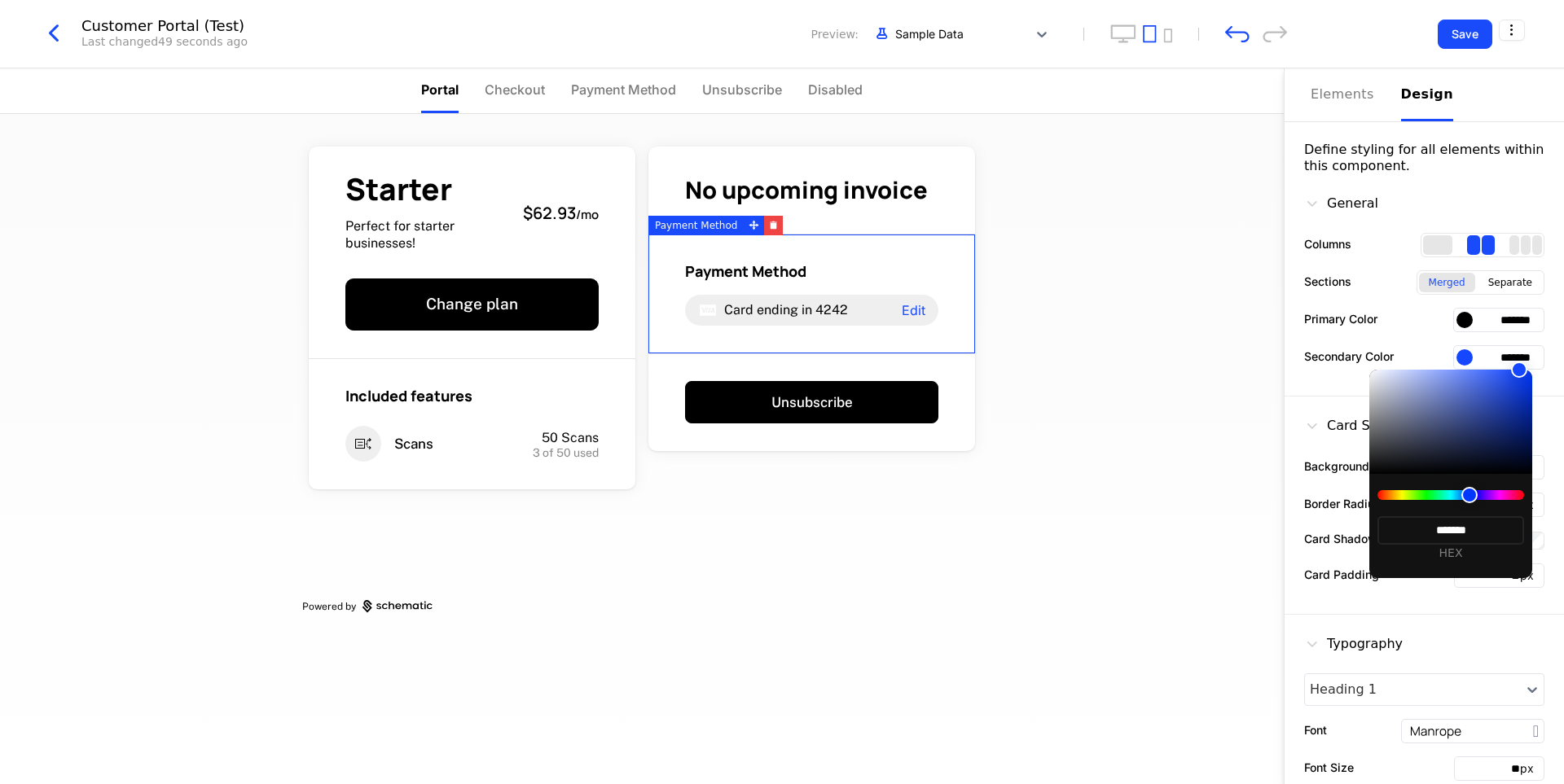
type input "*******"
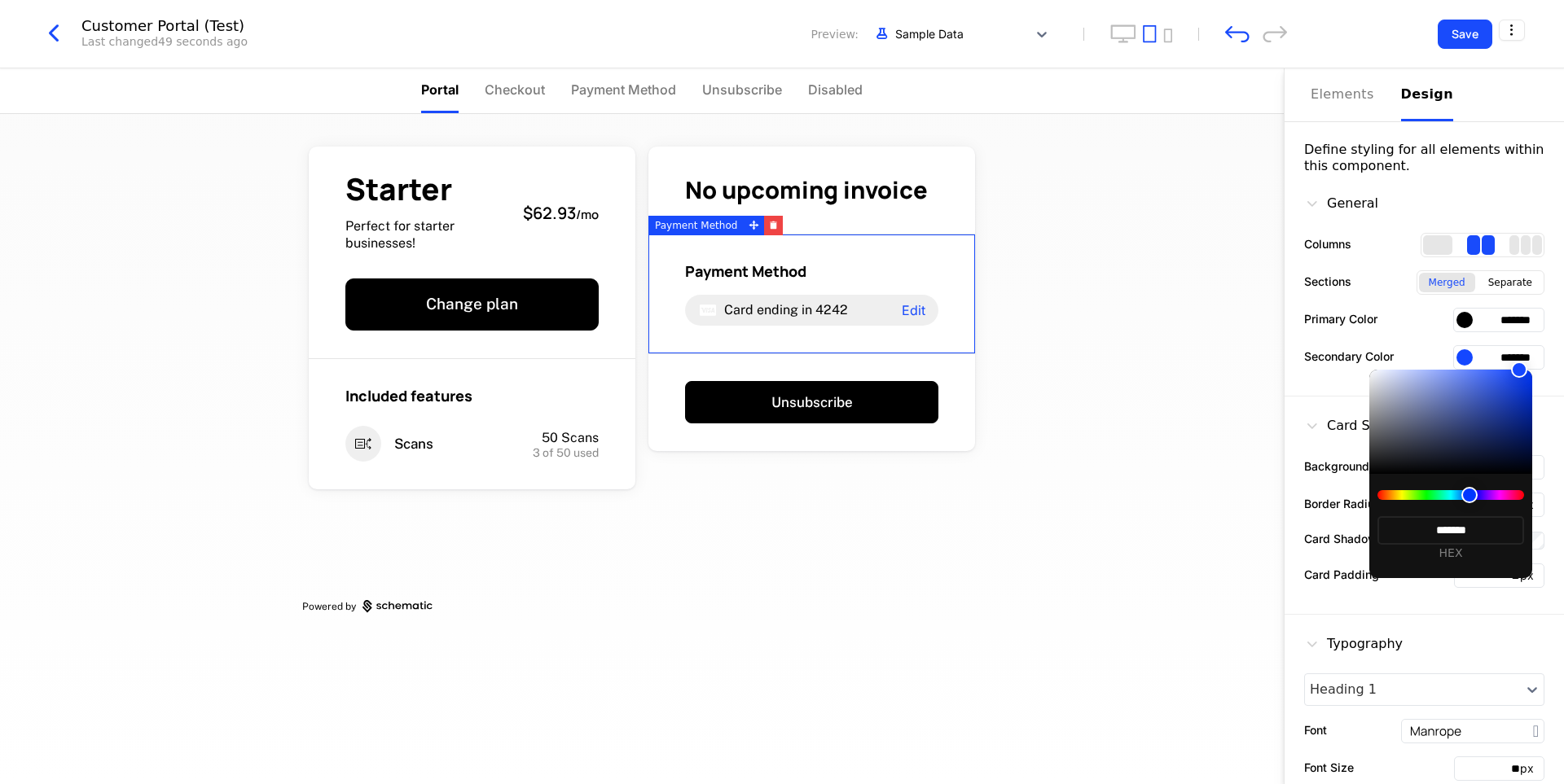
type input "*******"
drag, startPoint x: 1516, startPoint y: 407, endPoint x: 1555, endPoint y: 309, distance: 105.5
click at [1555, 309] on body "Expensium Development Dev Features Features Flags Catalog Plans Add Ons Credits…" at bounding box center [782, 392] width 1564 height 784
click at [1203, 356] on div at bounding box center [782, 392] width 1564 height 784
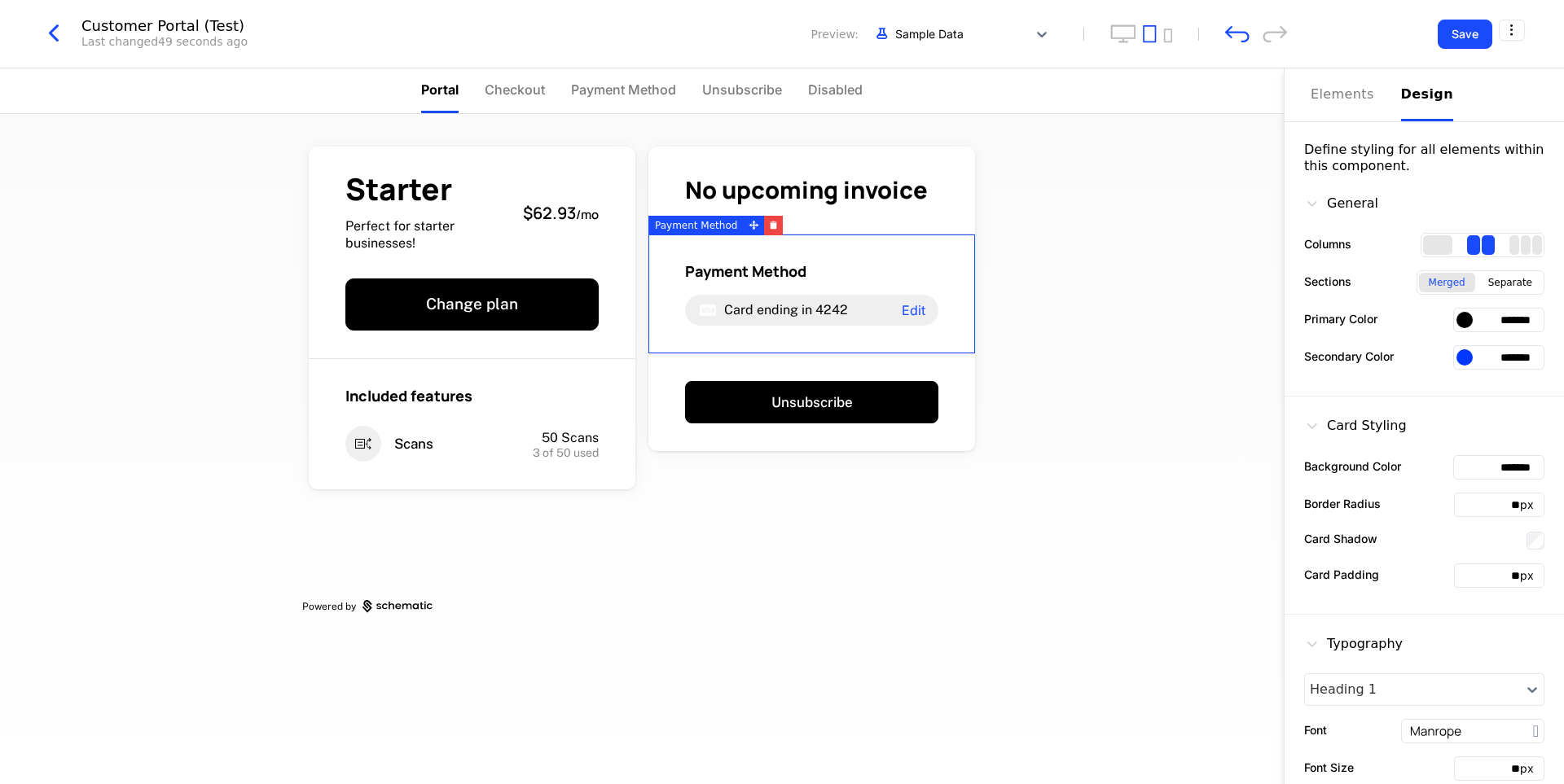
click at [1489, 359] on input "*******" at bounding box center [1498, 357] width 91 height 24
click at [1240, 29] on icon "undo" at bounding box center [1237, 33] width 25 height 17
type input "*******"
click at [1457, 321] on div at bounding box center [1465, 319] width 17 height 17
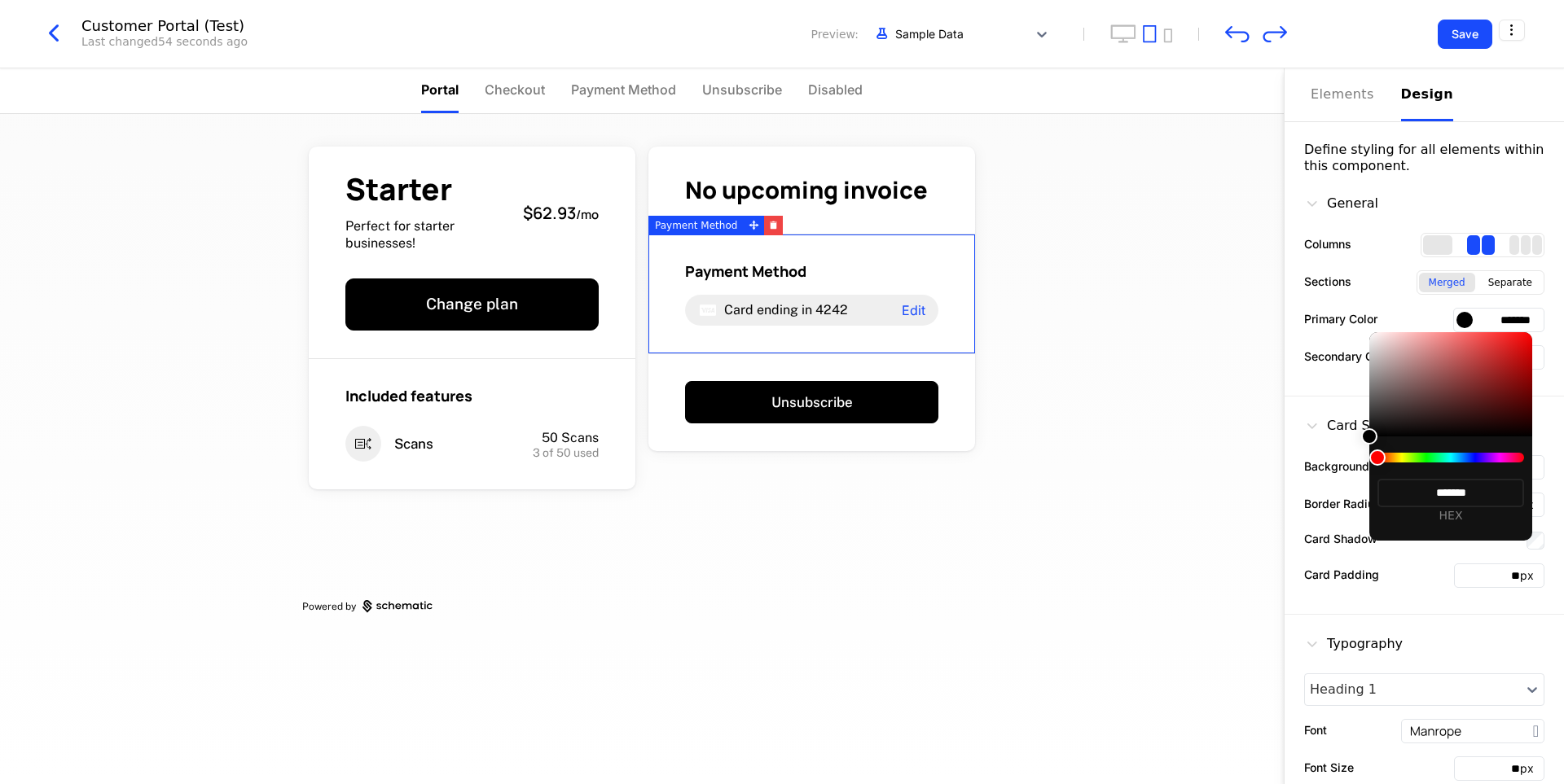
click at [1462, 397] on div at bounding box center [1451, 384] width 163 height 104
type input "*******"
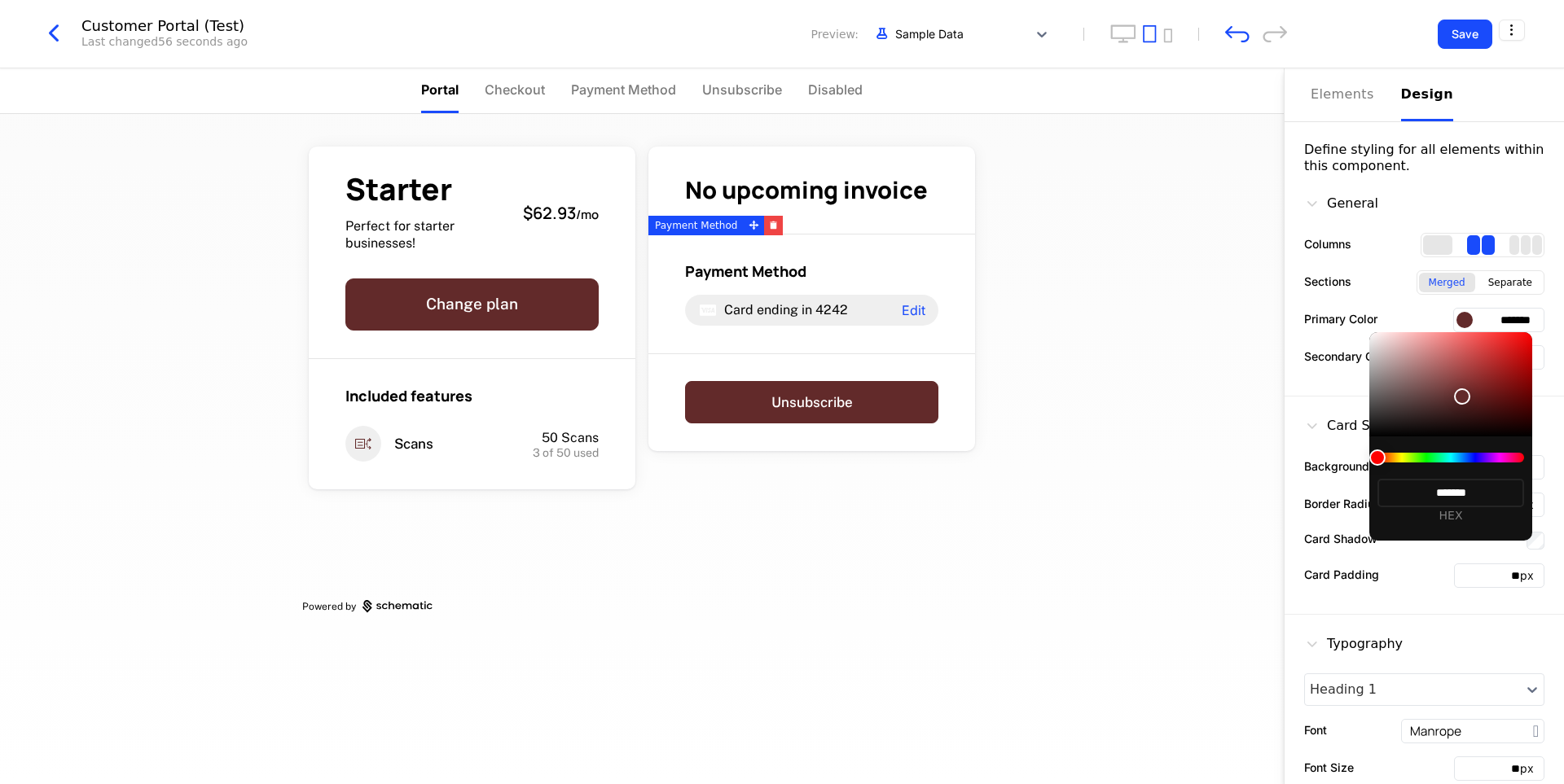
click at [1468, 454] on div at bounding box center [1451, 458] width 147 height 10
type input "*******"
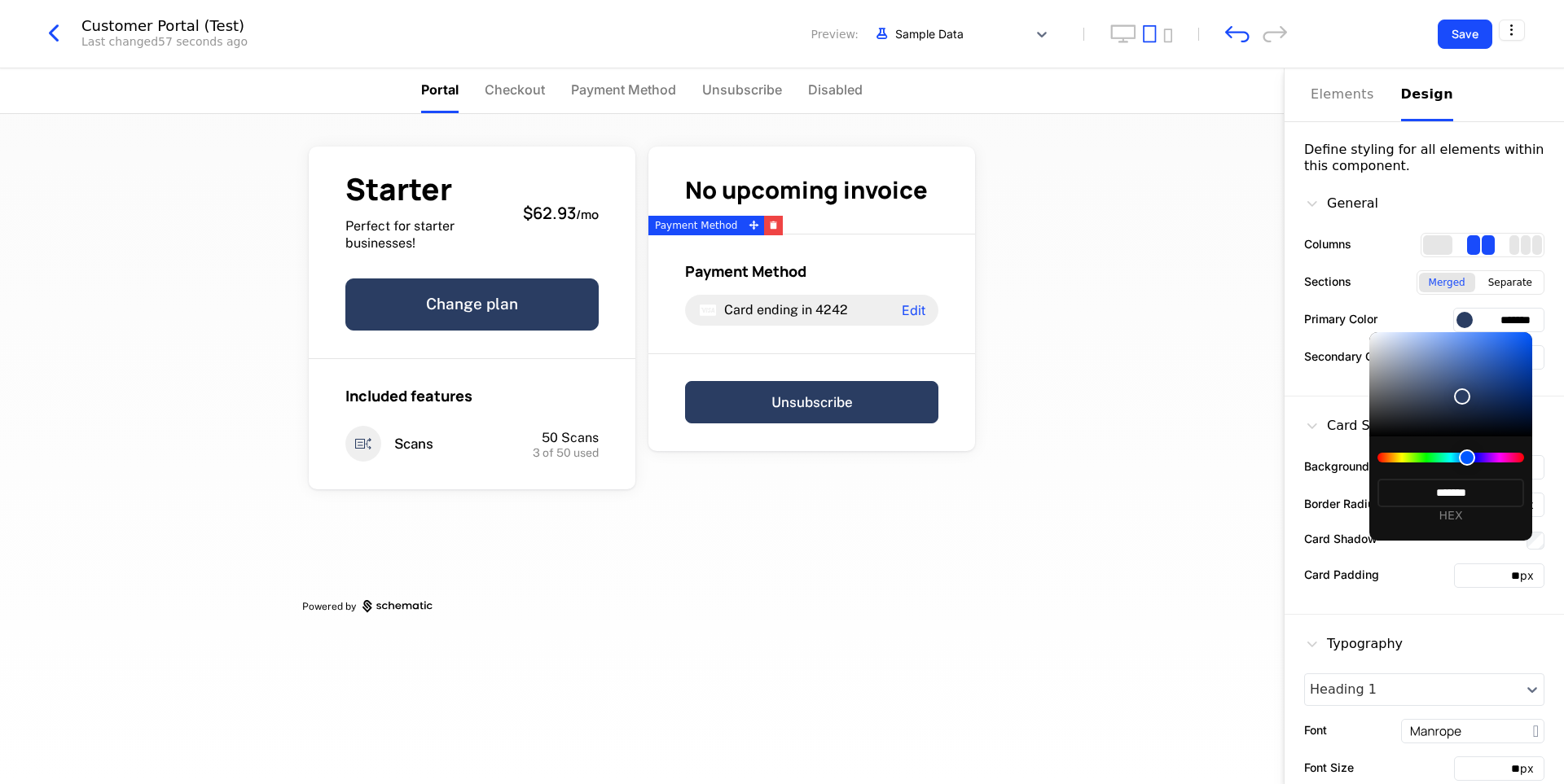
type input "*******"
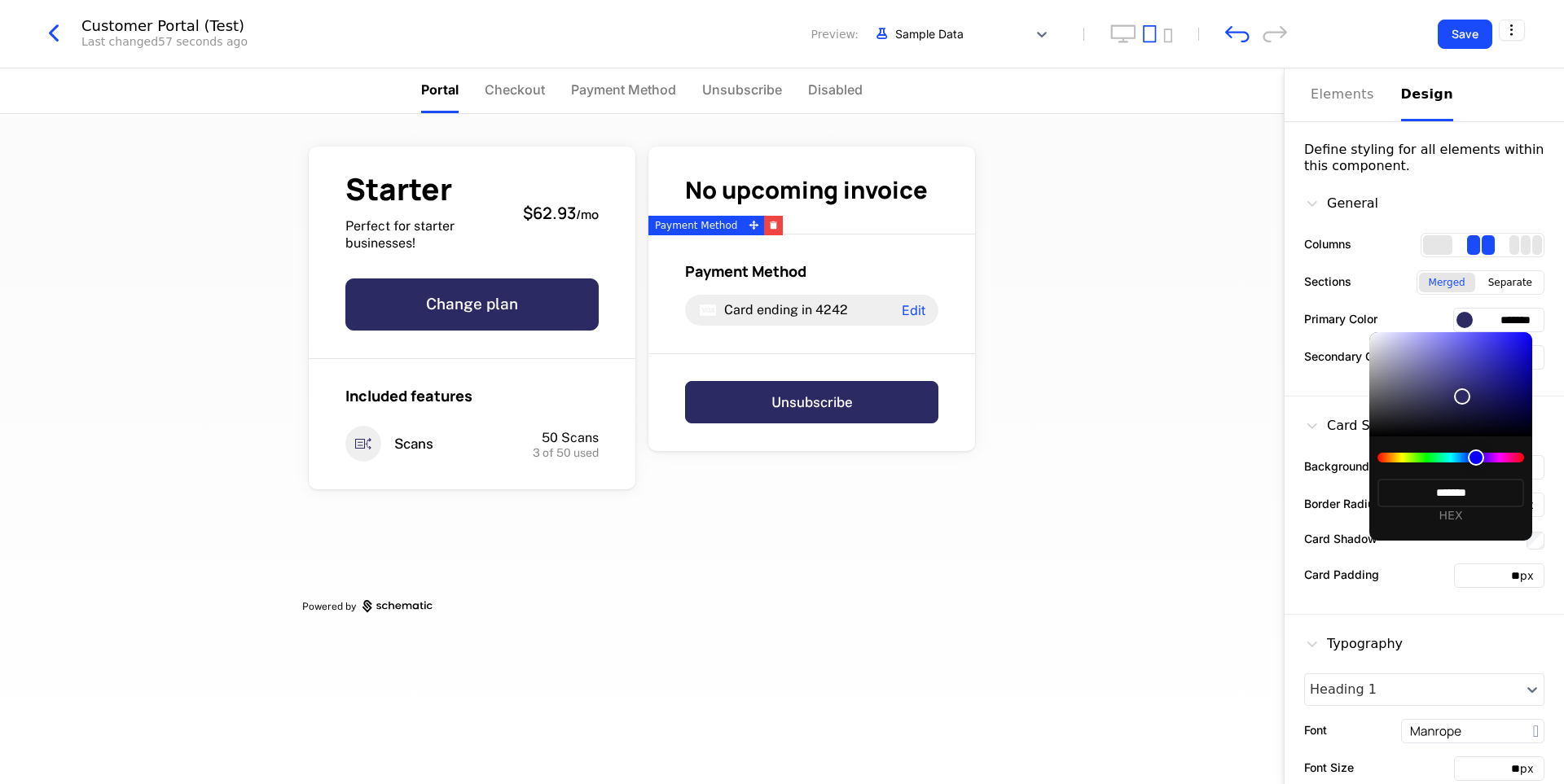
click at [1477, 458] on div at bounding box center [1451, 458] width 147 height 10
type input "*******"
click at [1480, 459] on div at bounding box center [1480, 458] width 17 height 17
type input "*******"
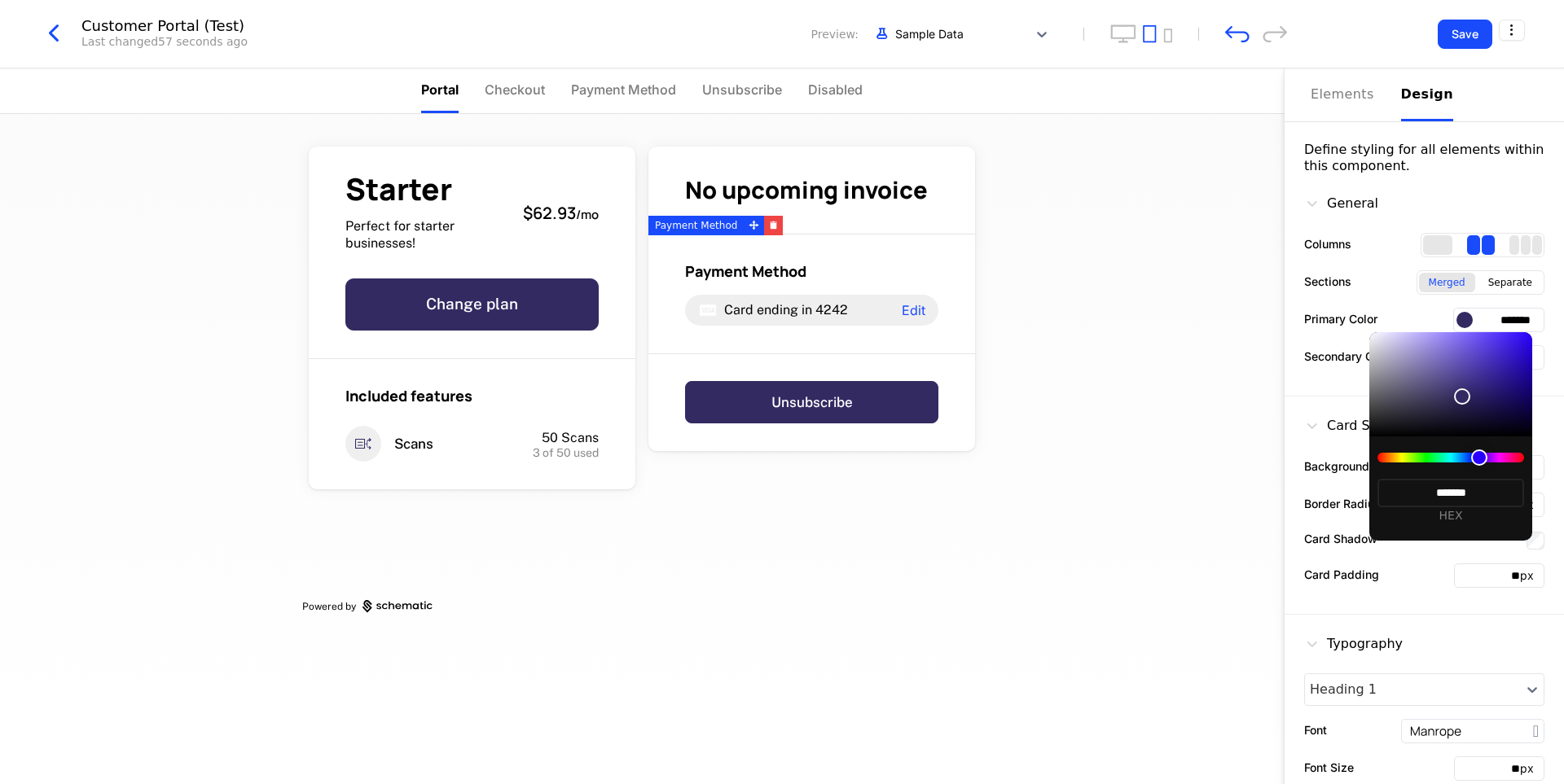
type input "*******"
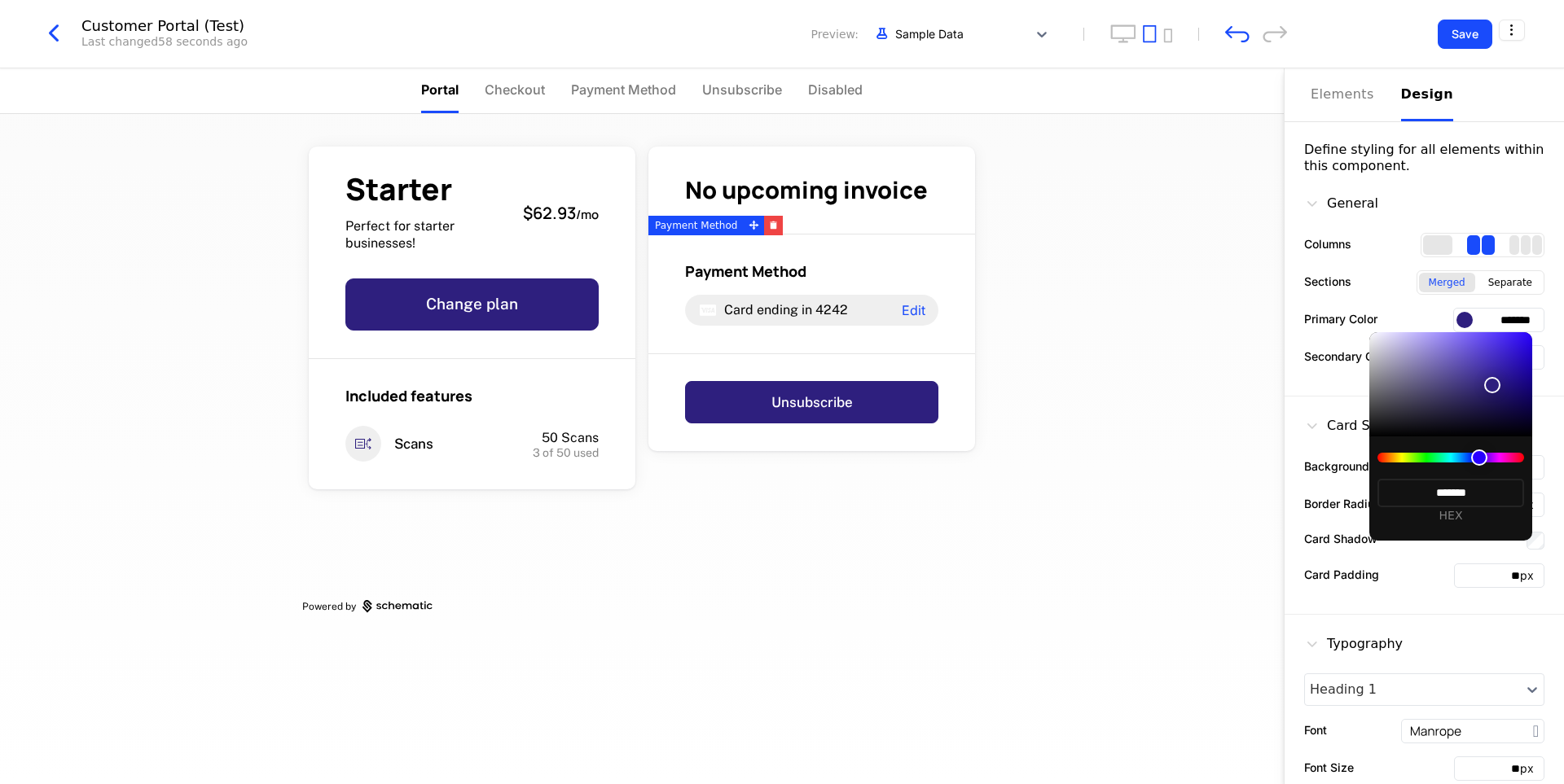
click at [1486, 388] on div at bounding box center [1451, 384] width 163 height 104
type input "*******"
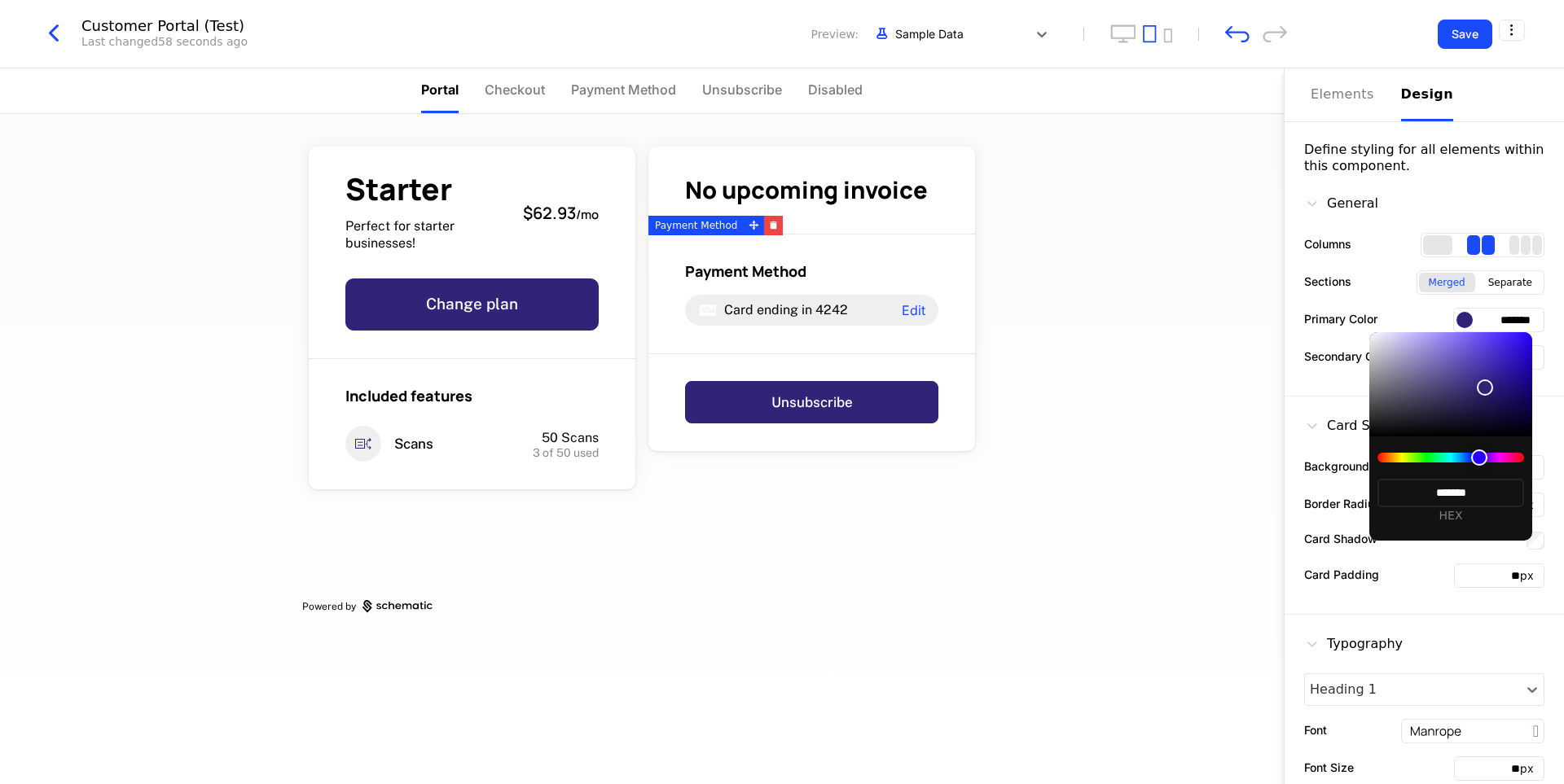
type input "*******"
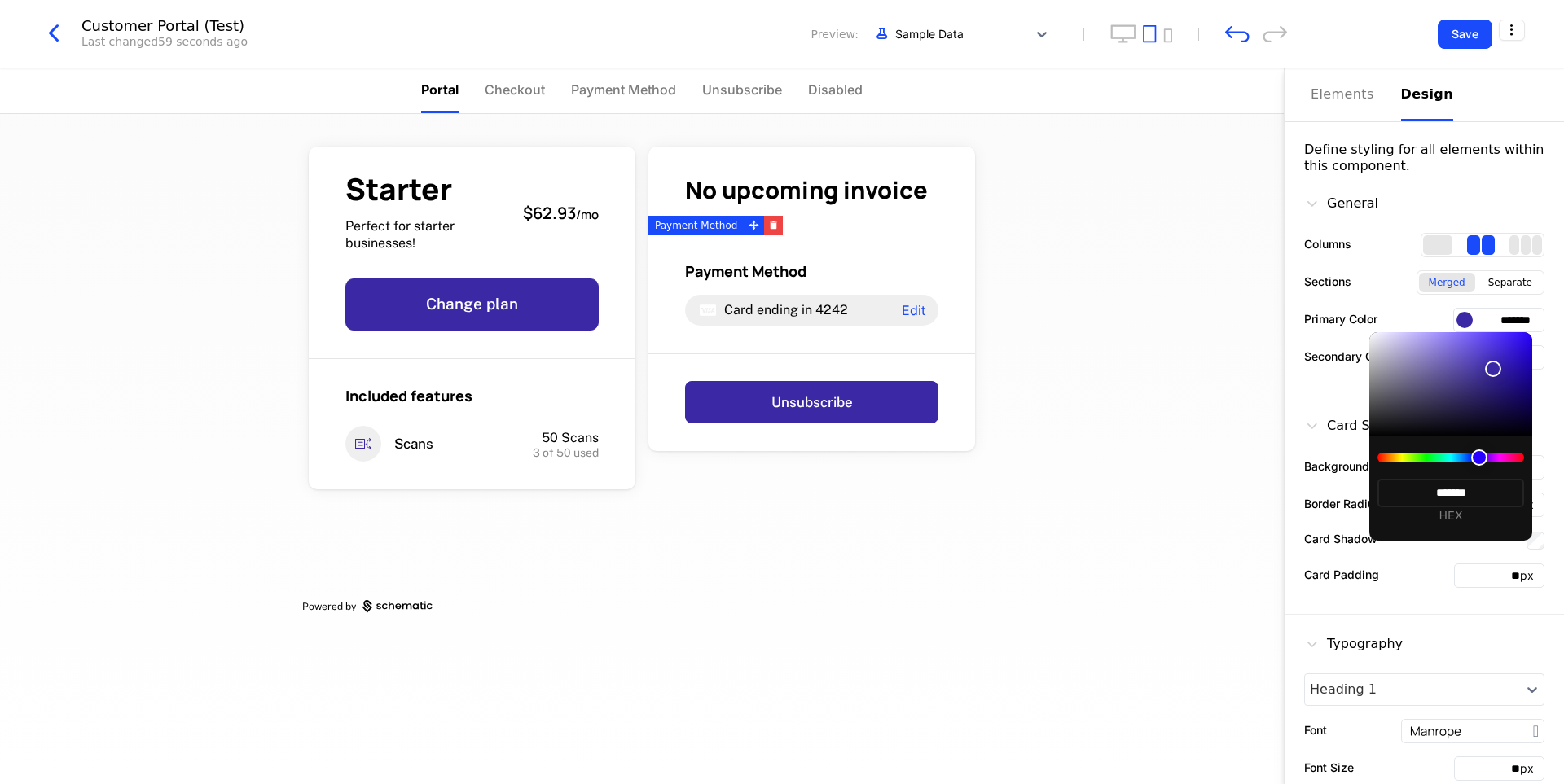
click at [1497, 361] on div at bounding box center [1493, 368] width 17 height 17
type input "*******"
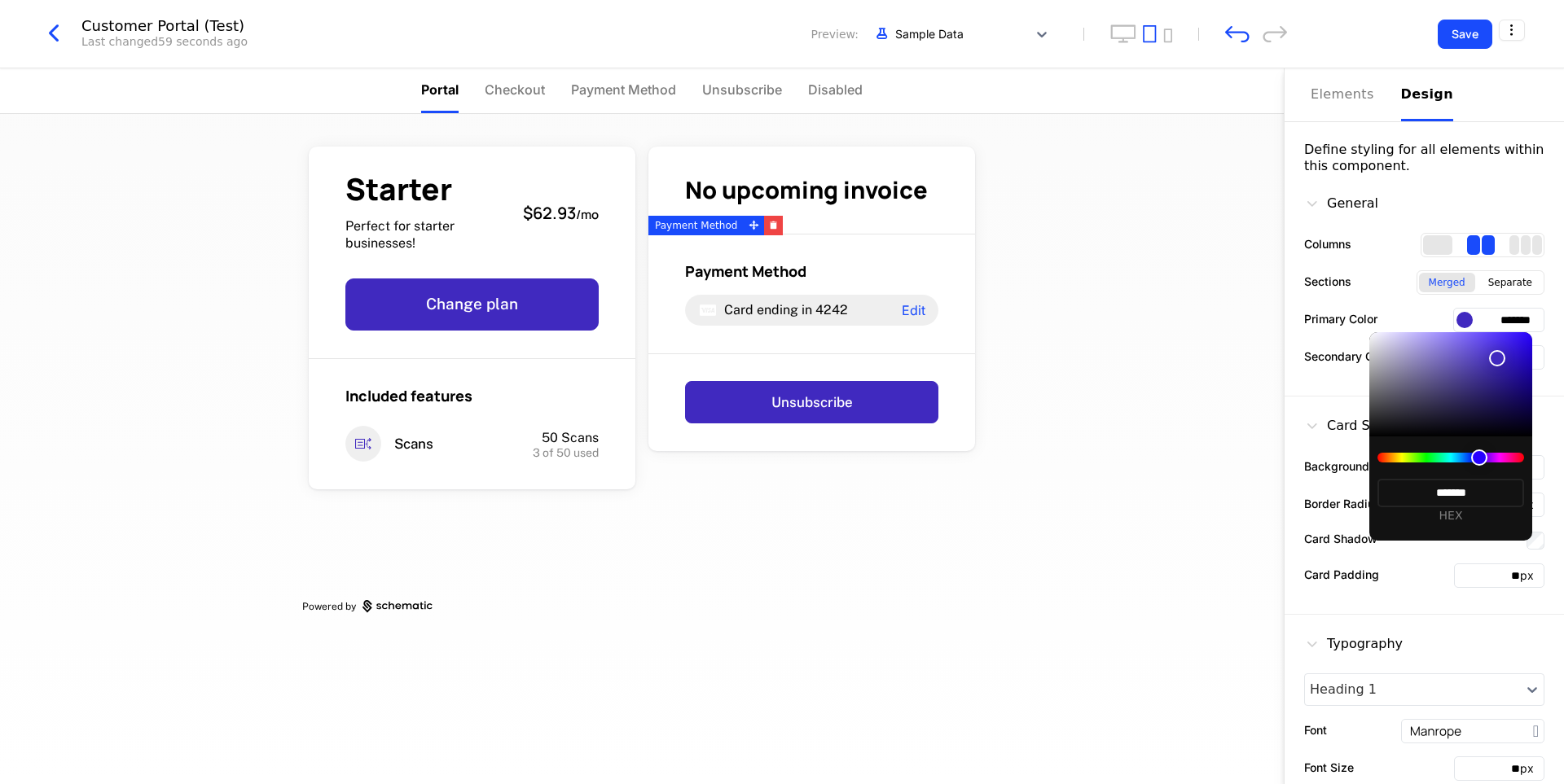
type input "*******"
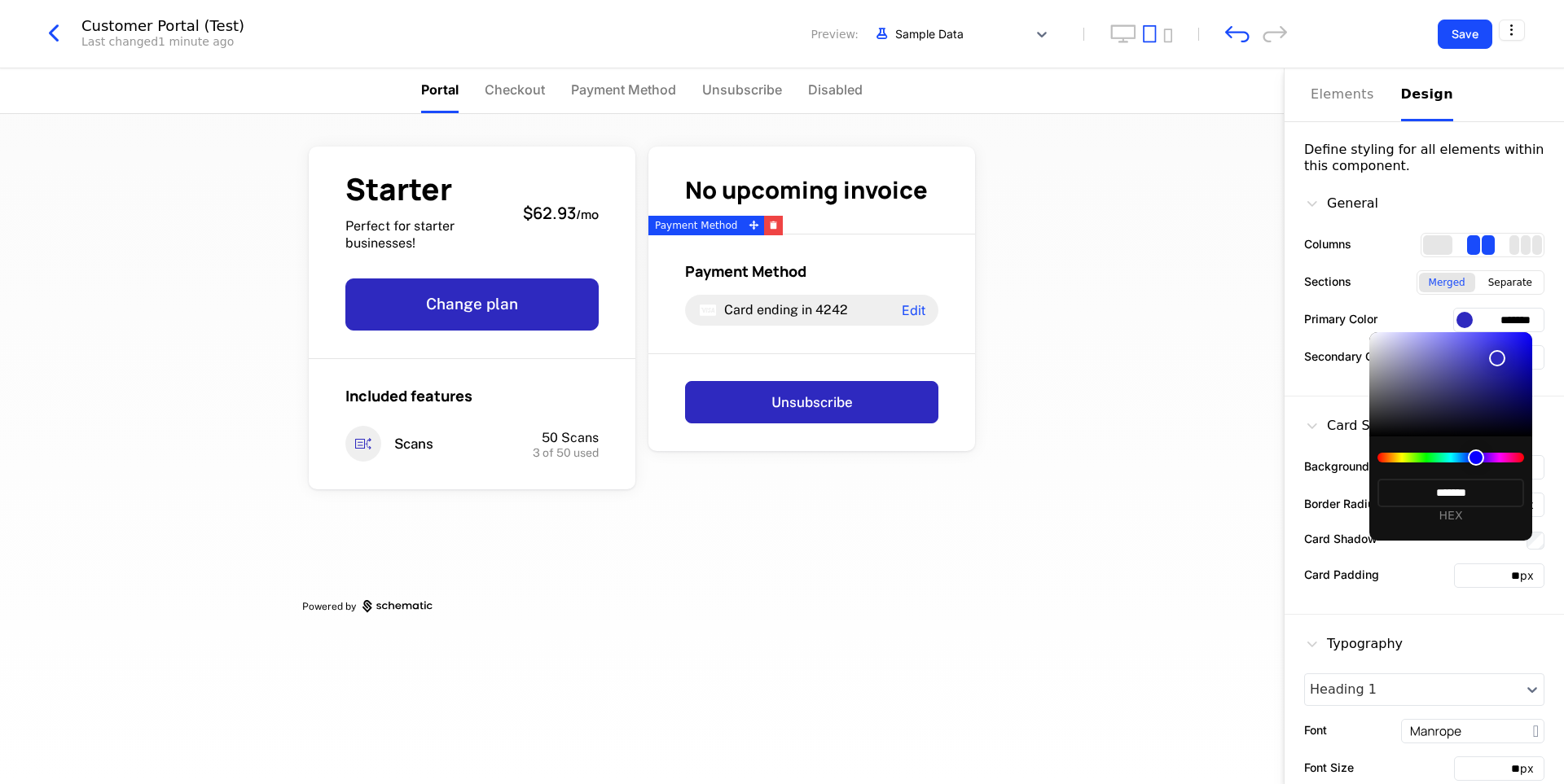
type input "*******"
drag, startPoint x: 1483, startPoint y: 463, endPoint x: 1474, endPoint y: 463, distance: 9.0
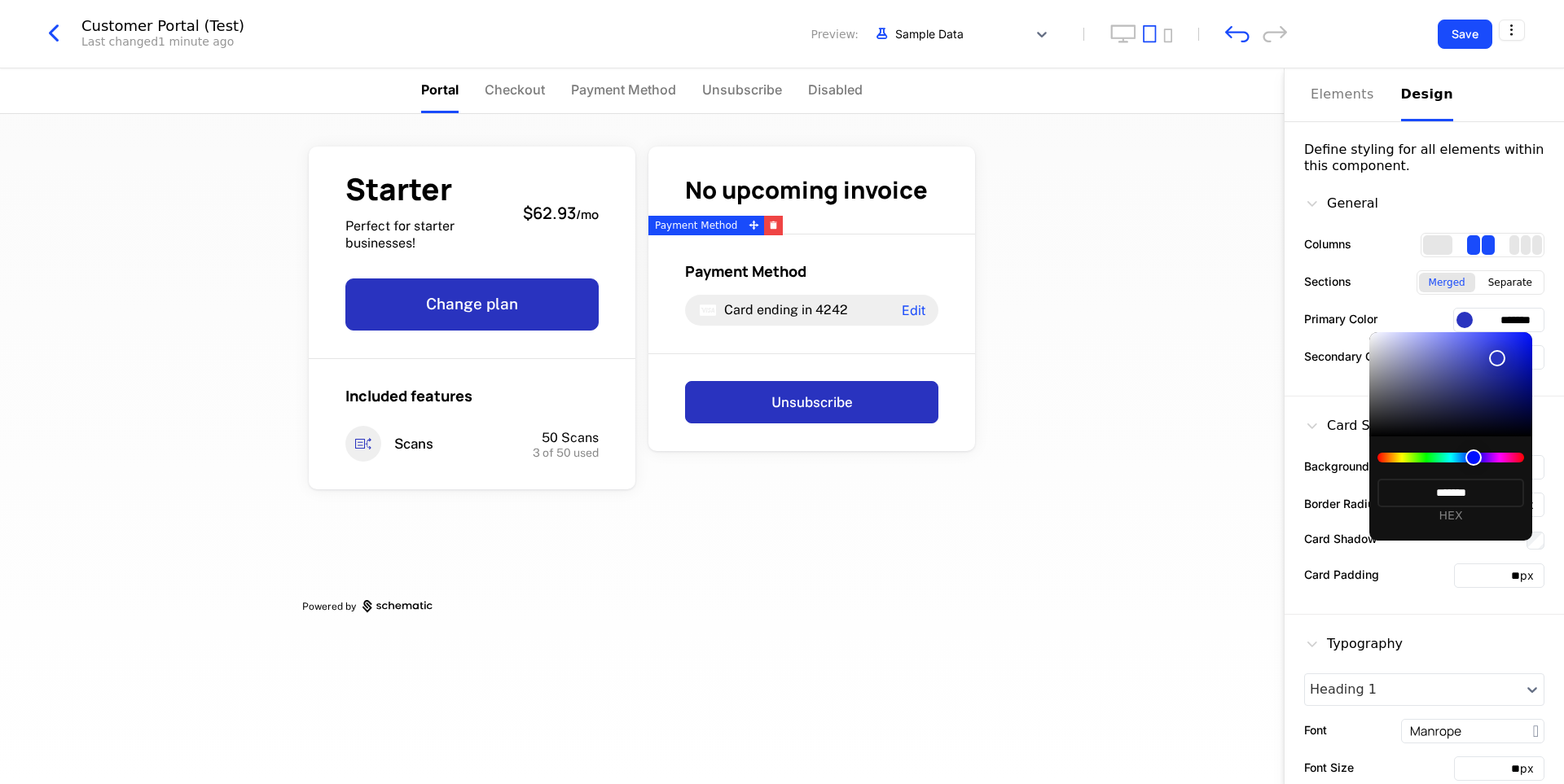
click at [1474, 463] on div at bounding box center [1474, 458] width 17 height 17
type input "*******"
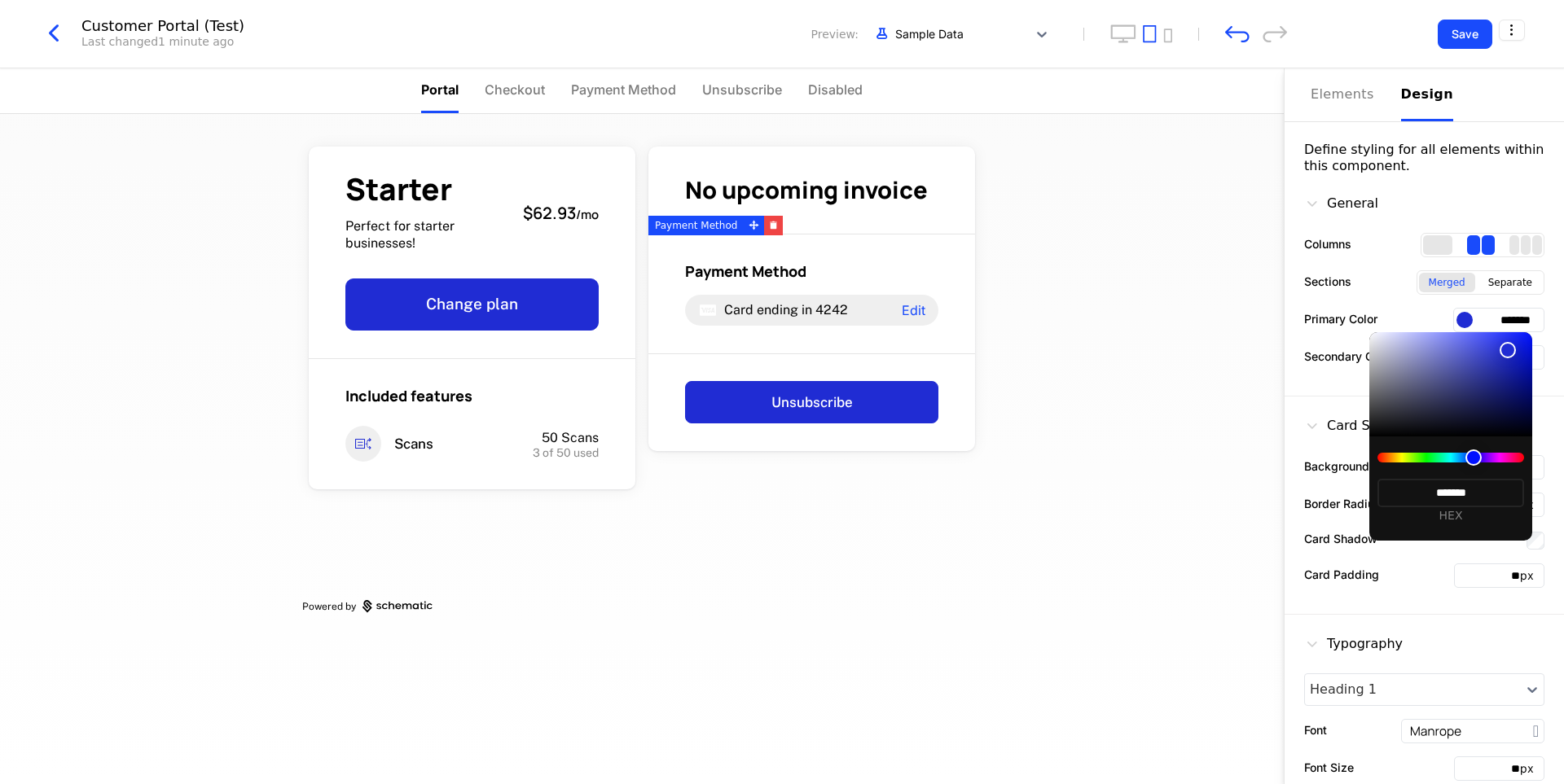
type input "*******"
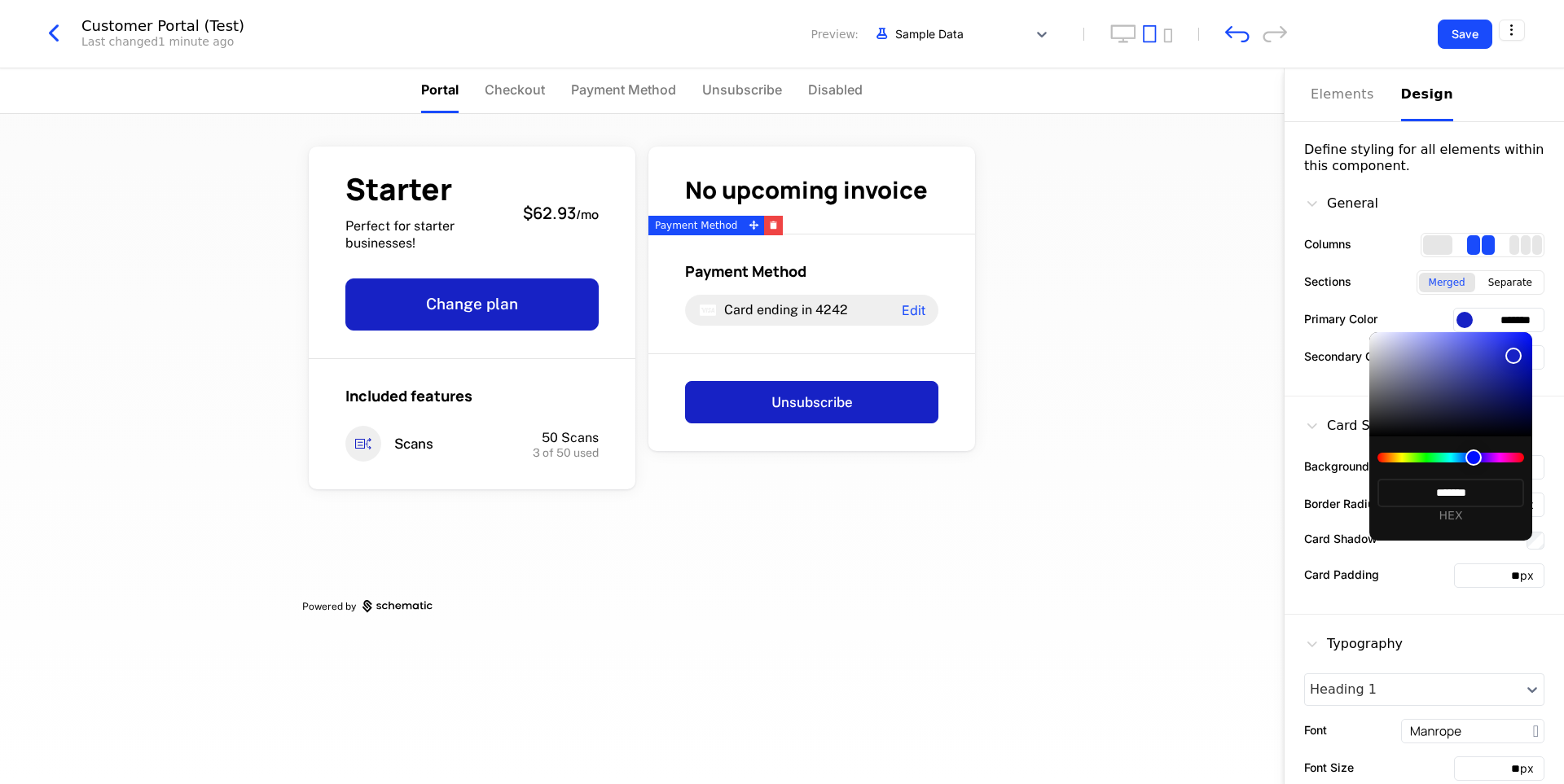
type input "*******"
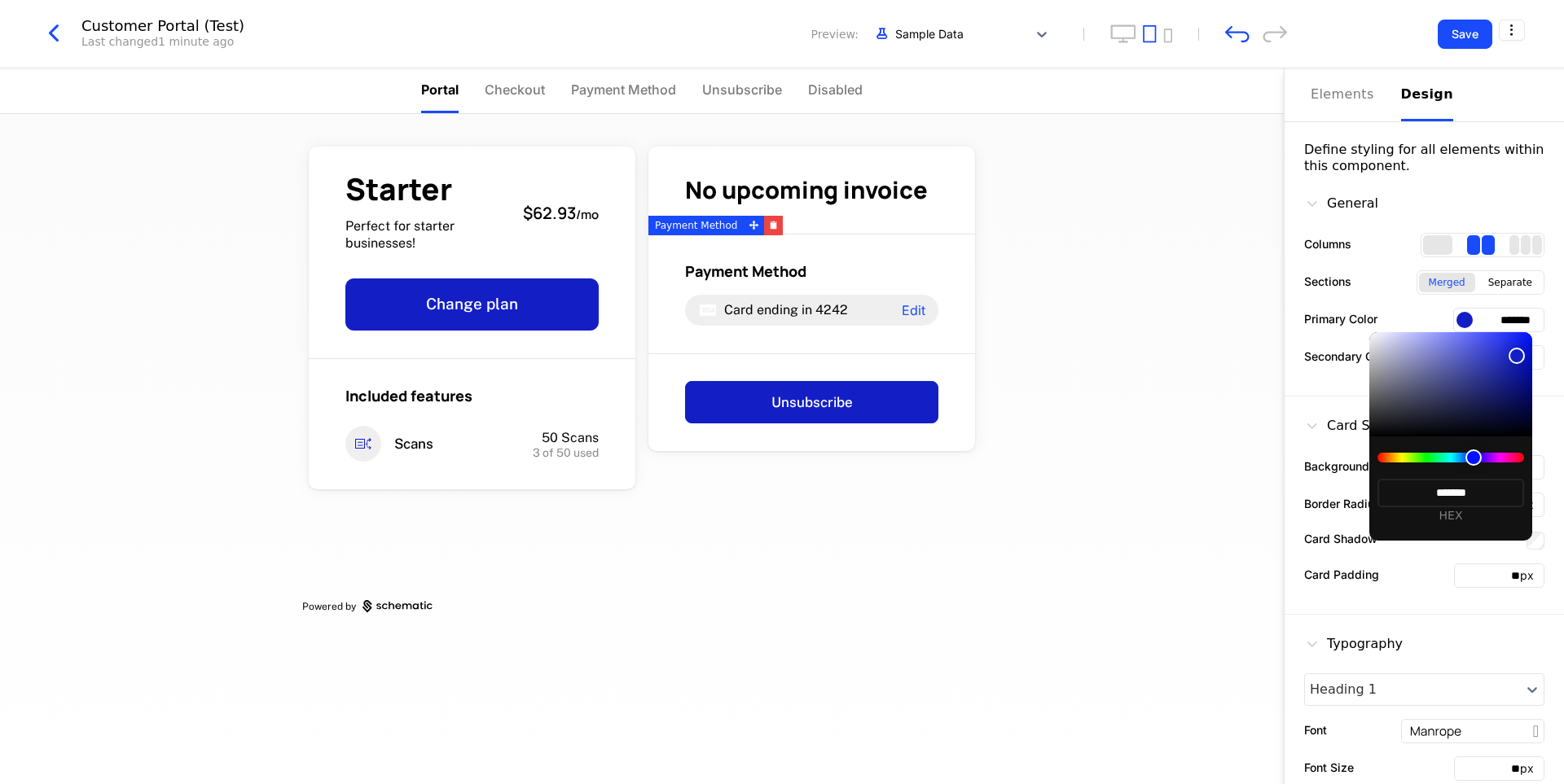
type input "*******"
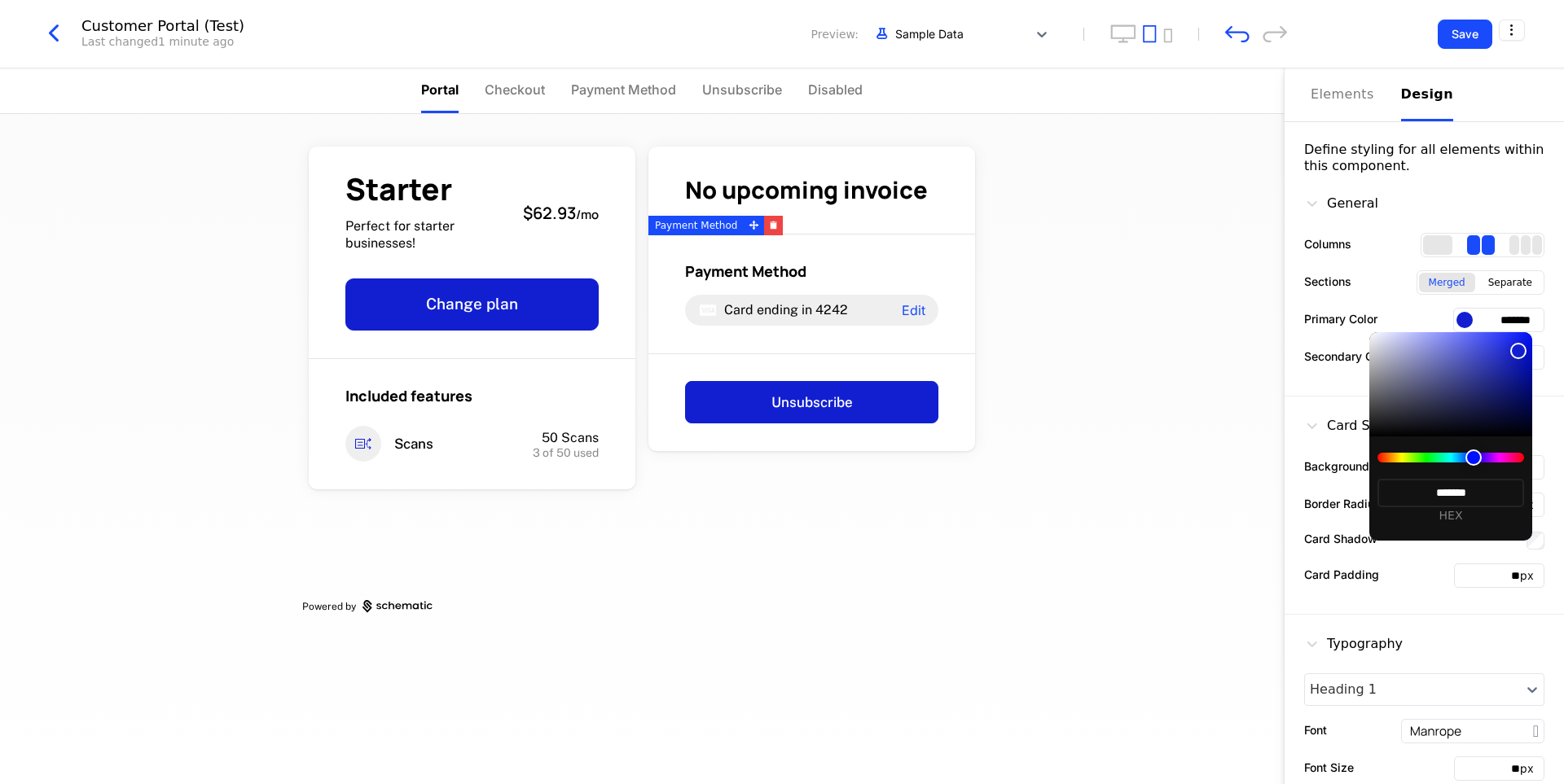
type input "*******"
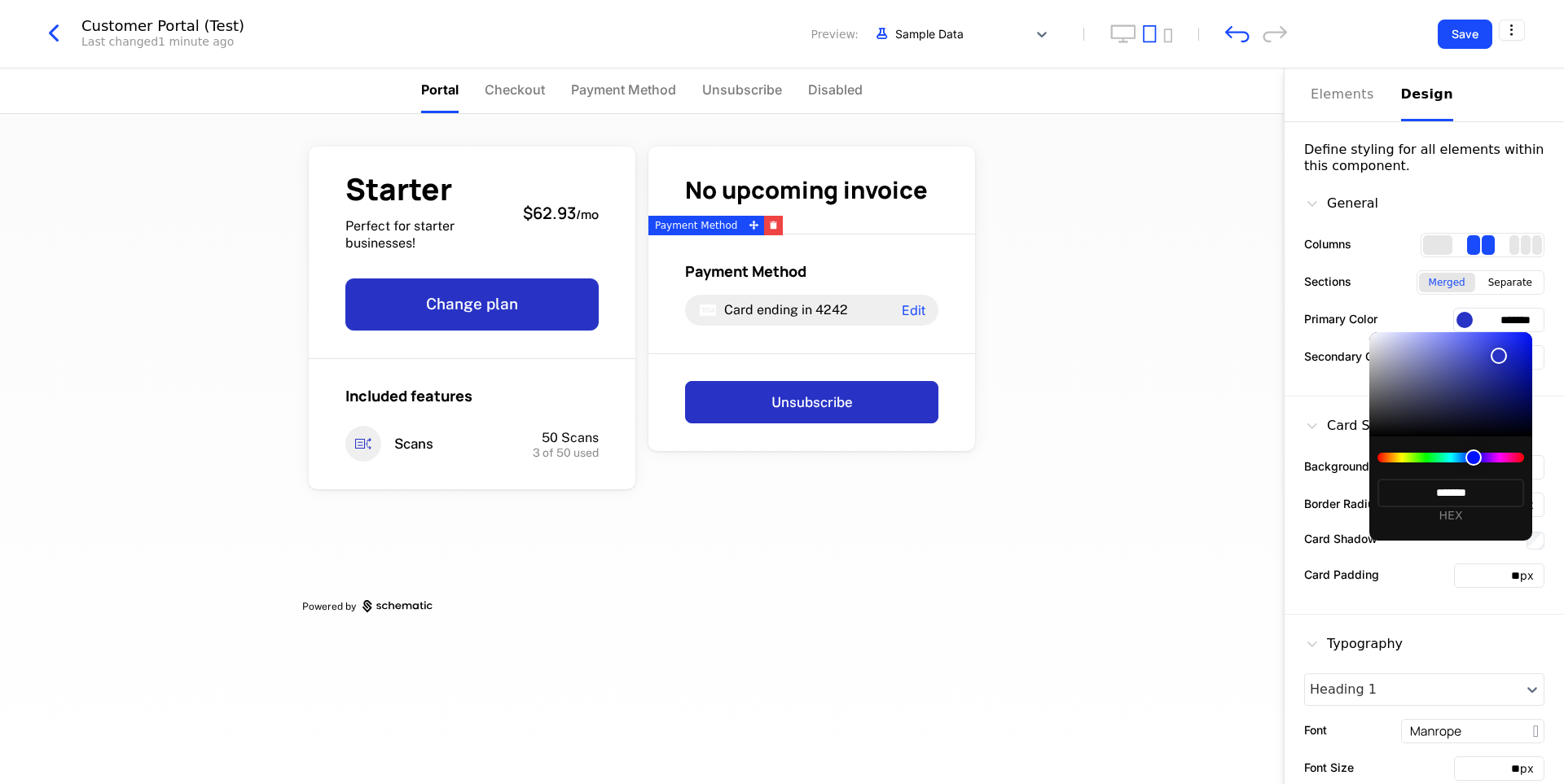
type input "*******"
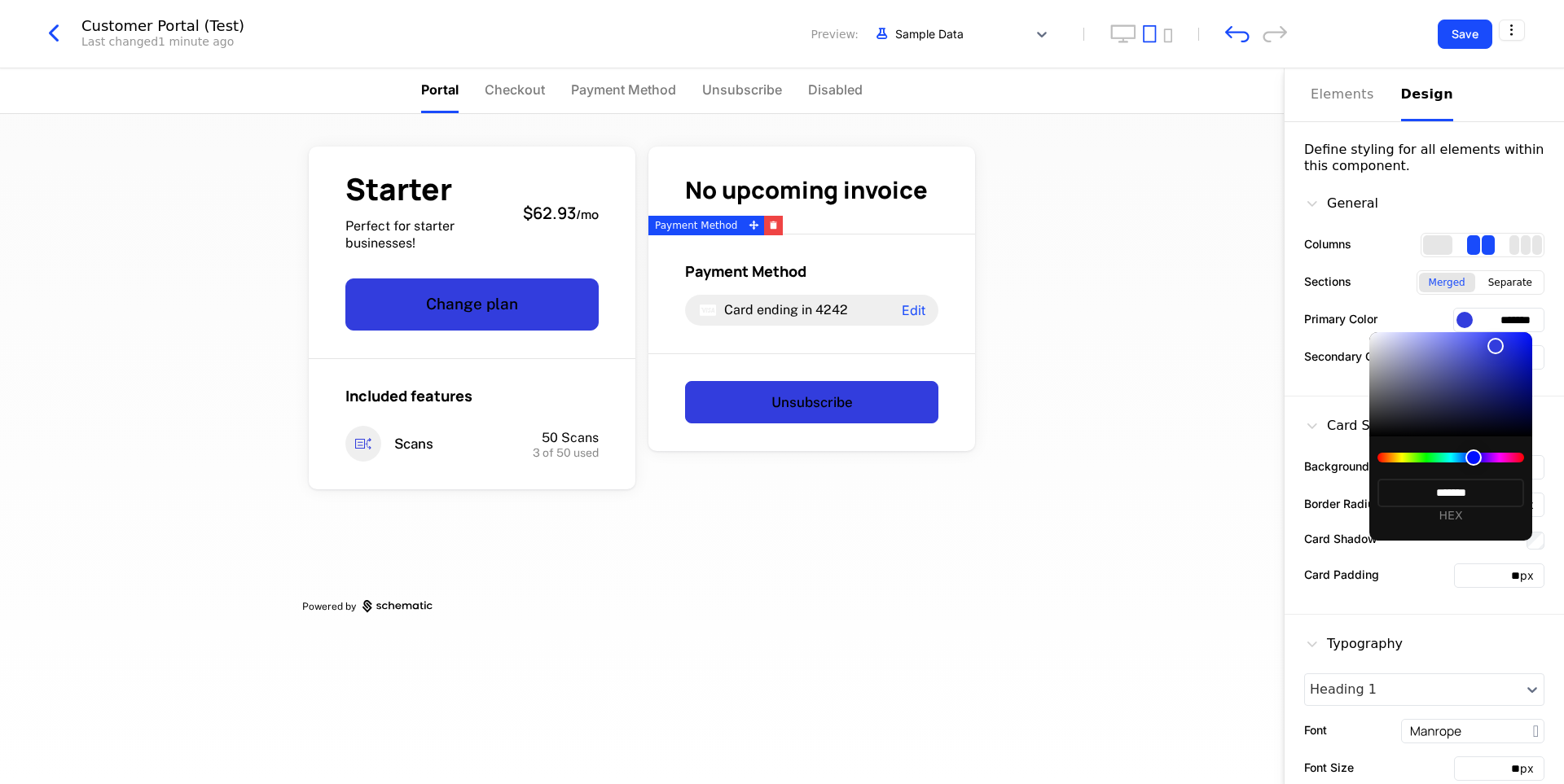
type input "*******"
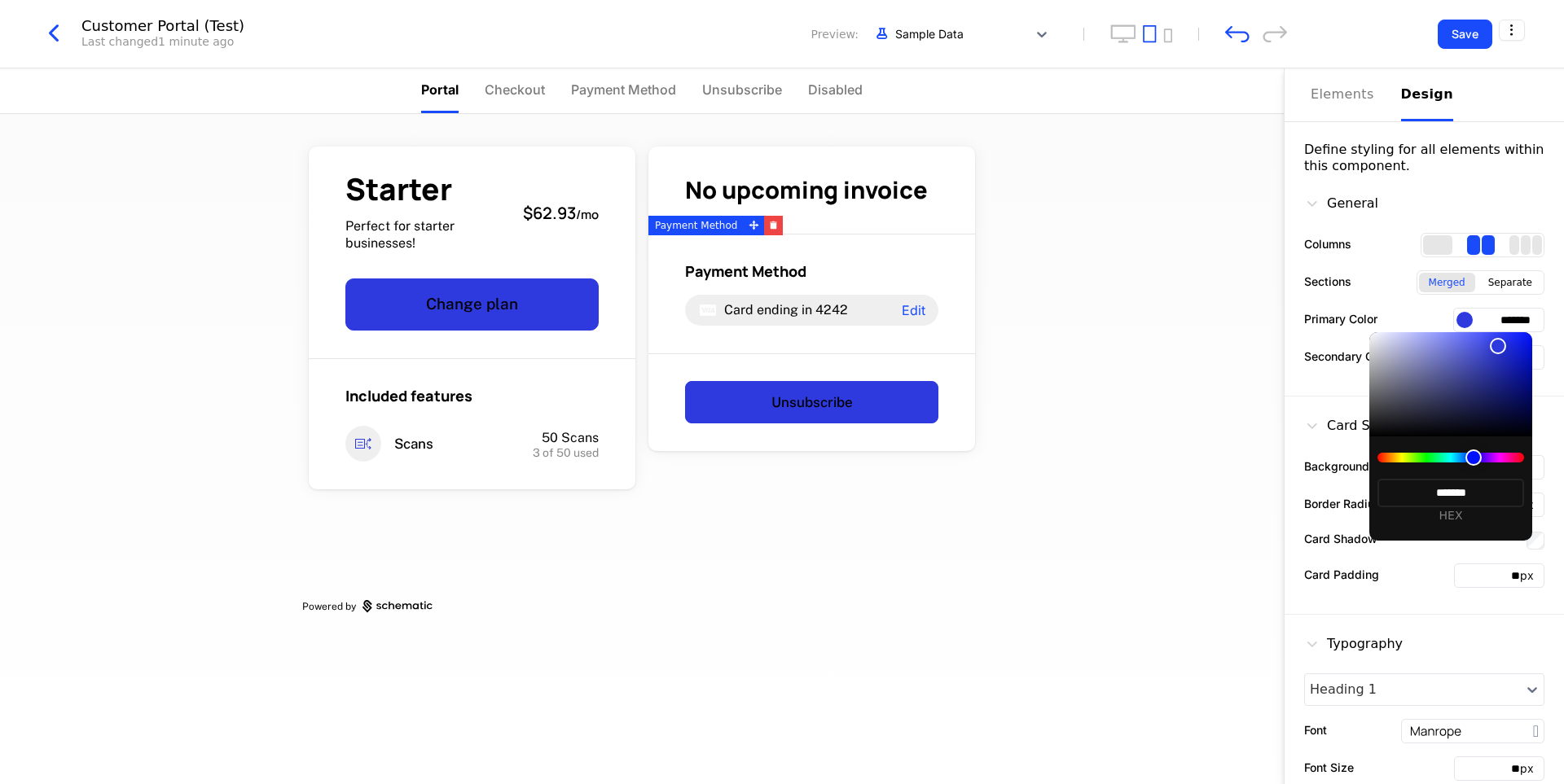
type input "*******"
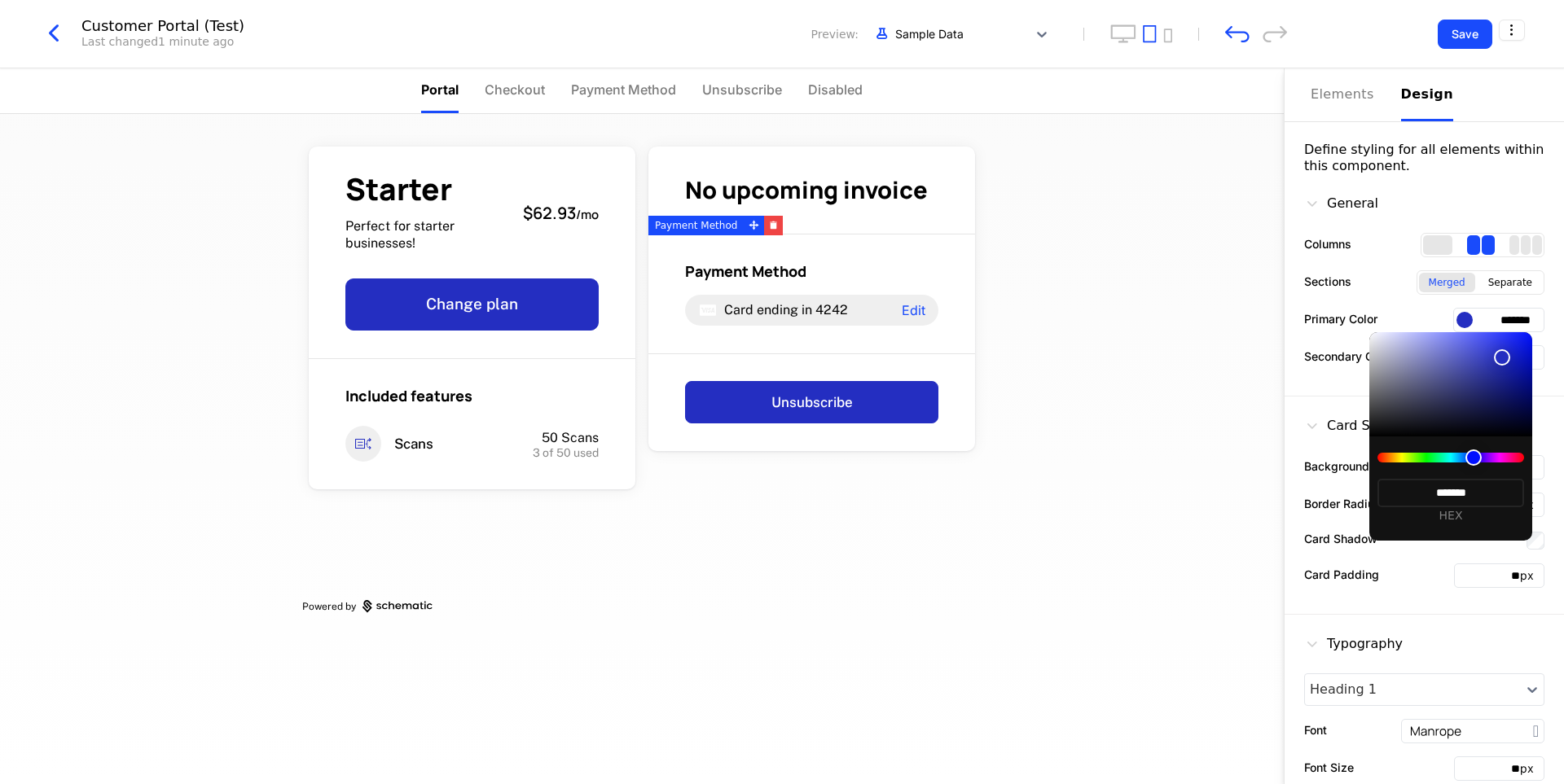
type input "*******"
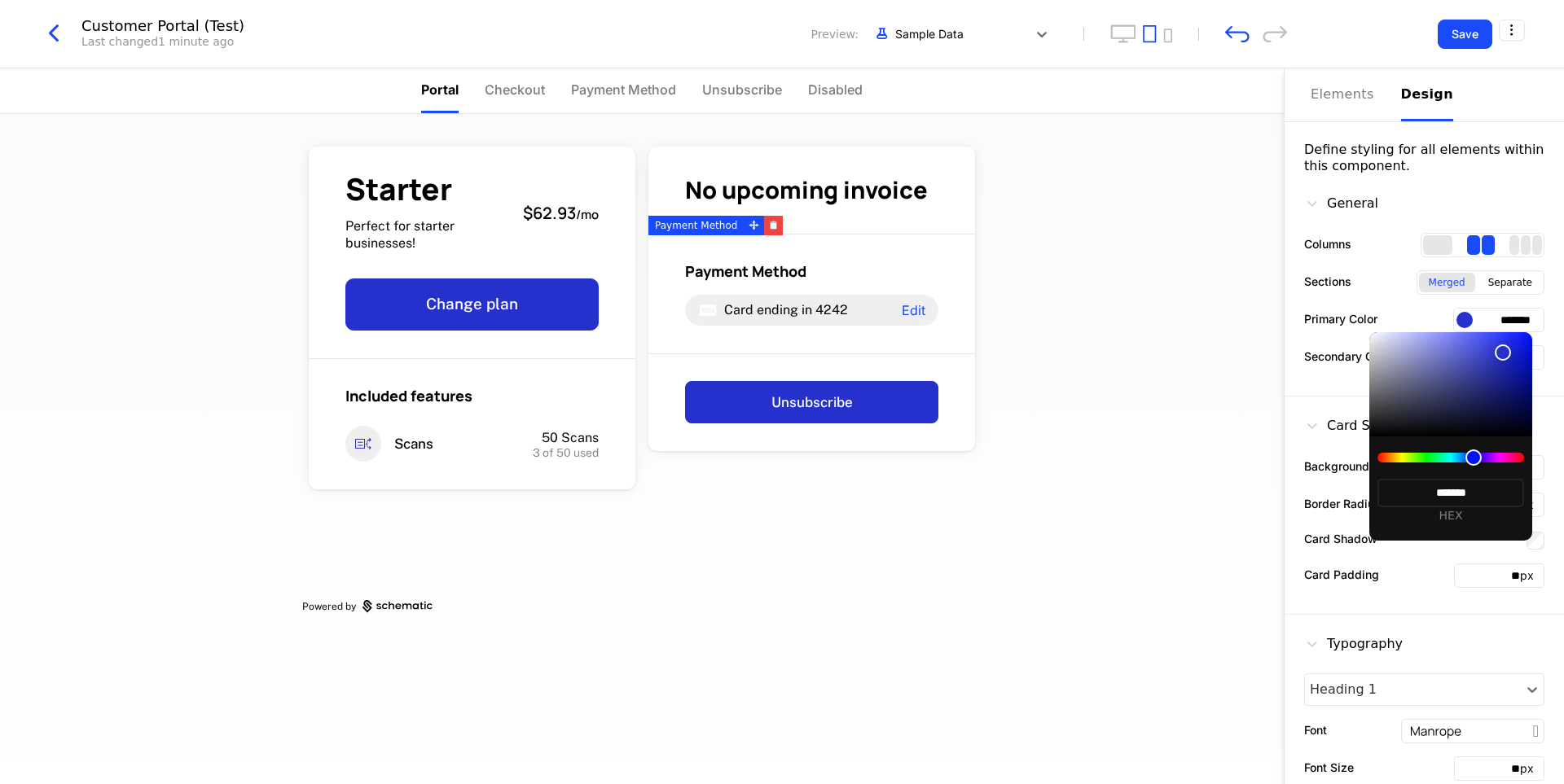
type input "*******"
click at [1503, 353] on div at bounding box center [1503, 353] width 17 height 17
click at [1173, 268] on div at bounding box center [782, 392] width 1564 height 784
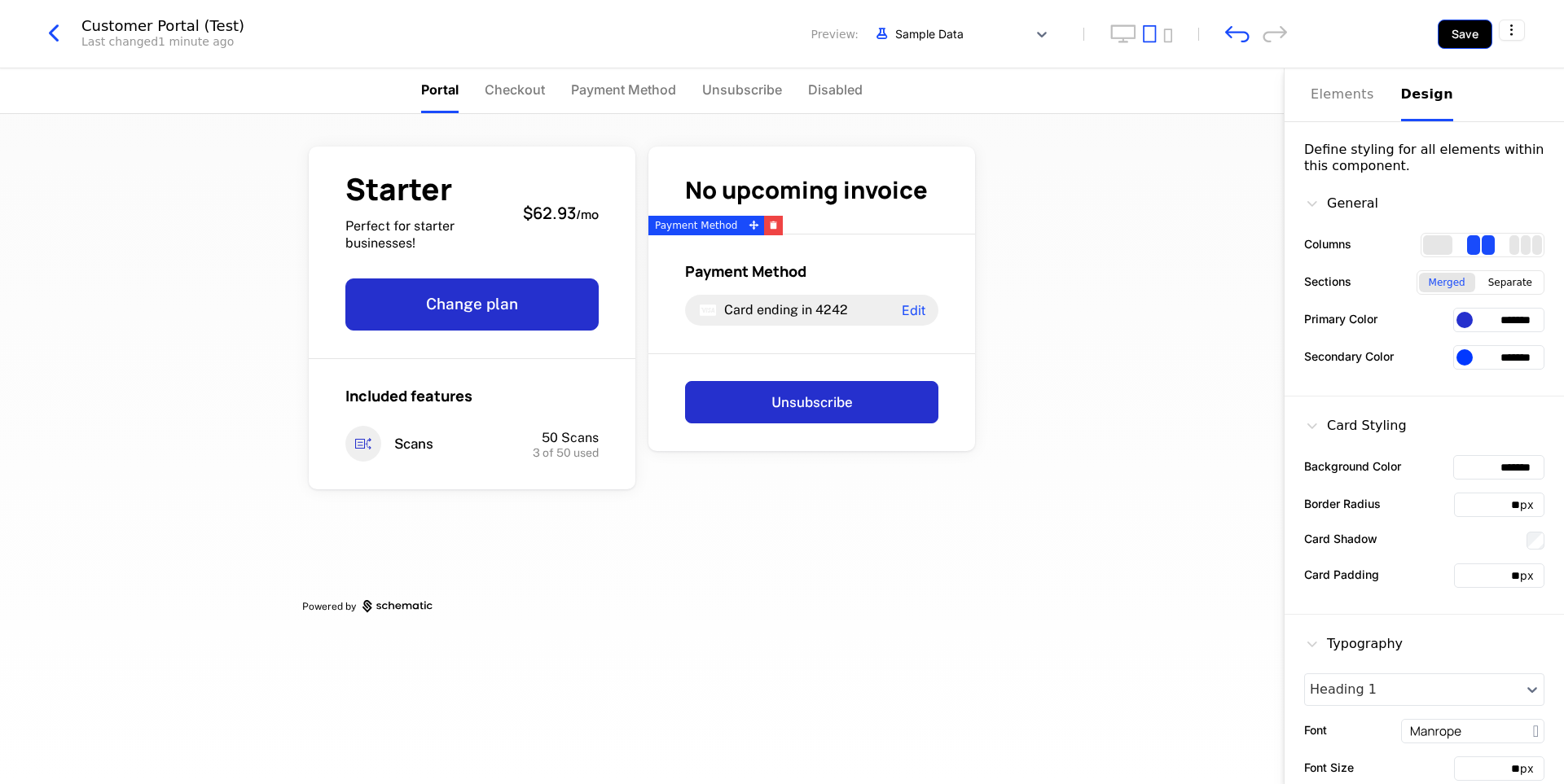
click at [1473, 36] on button "Save" at bounding box center [1466, 34] width 55 height 29
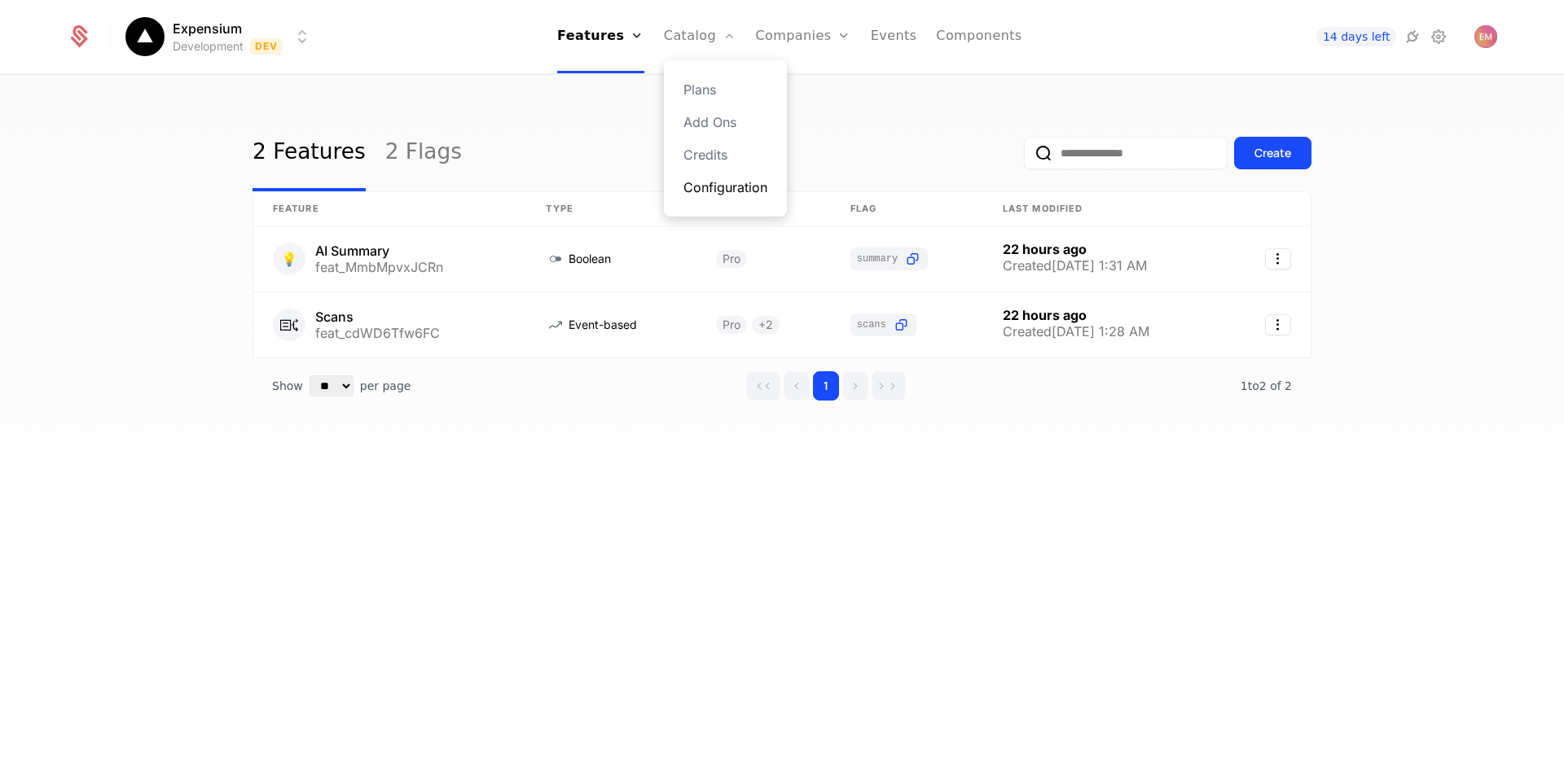
click at [740, 190] on link "Configuration" at bounding box center [726, 187] width 84 height 20
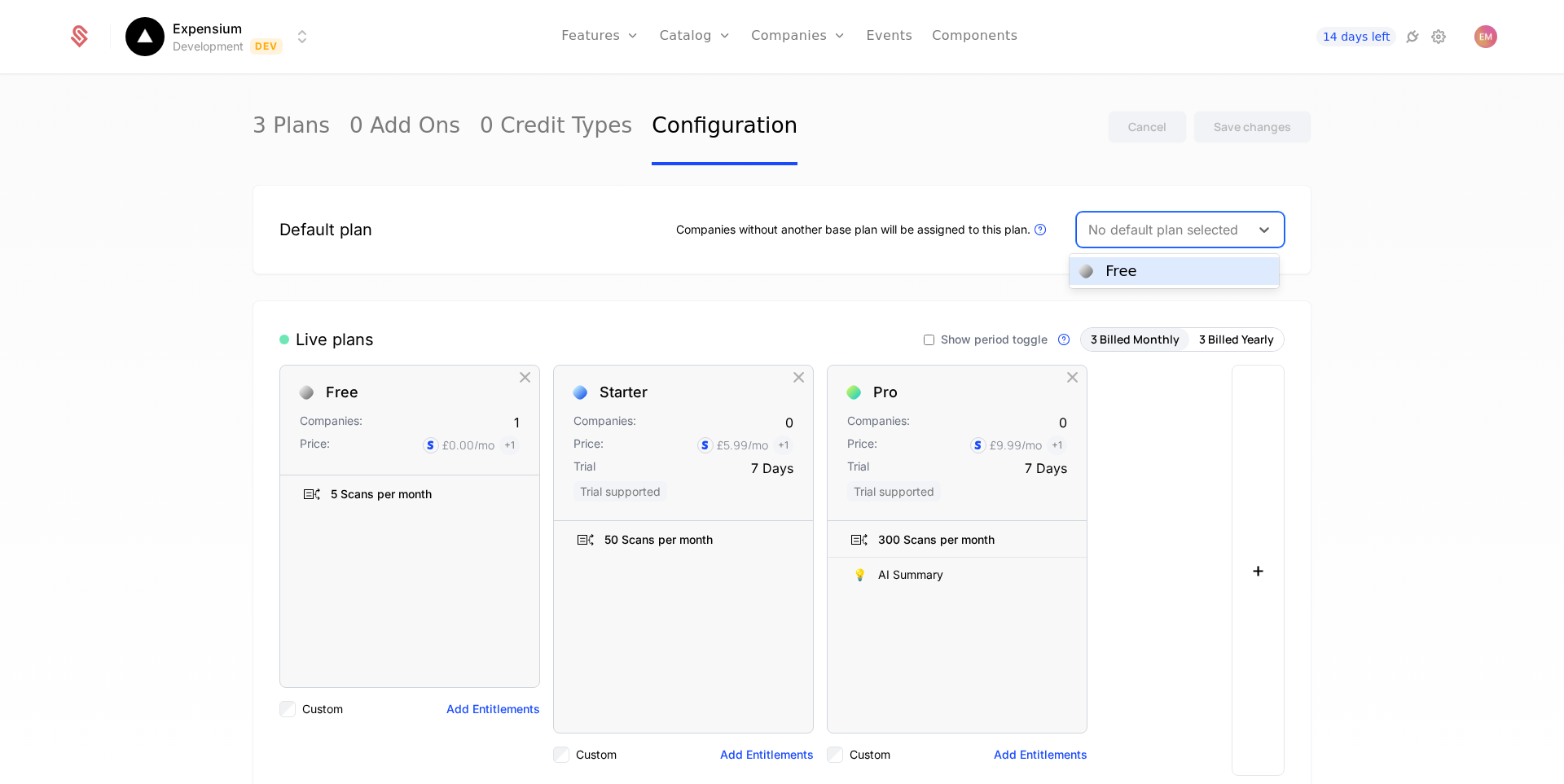
click at [1199, 230] on div at bounding box center [1163, 229] width 150 height 23
click at [1170, 266] on div "Free" at bounding box center [1174, 270] width 189 height 15
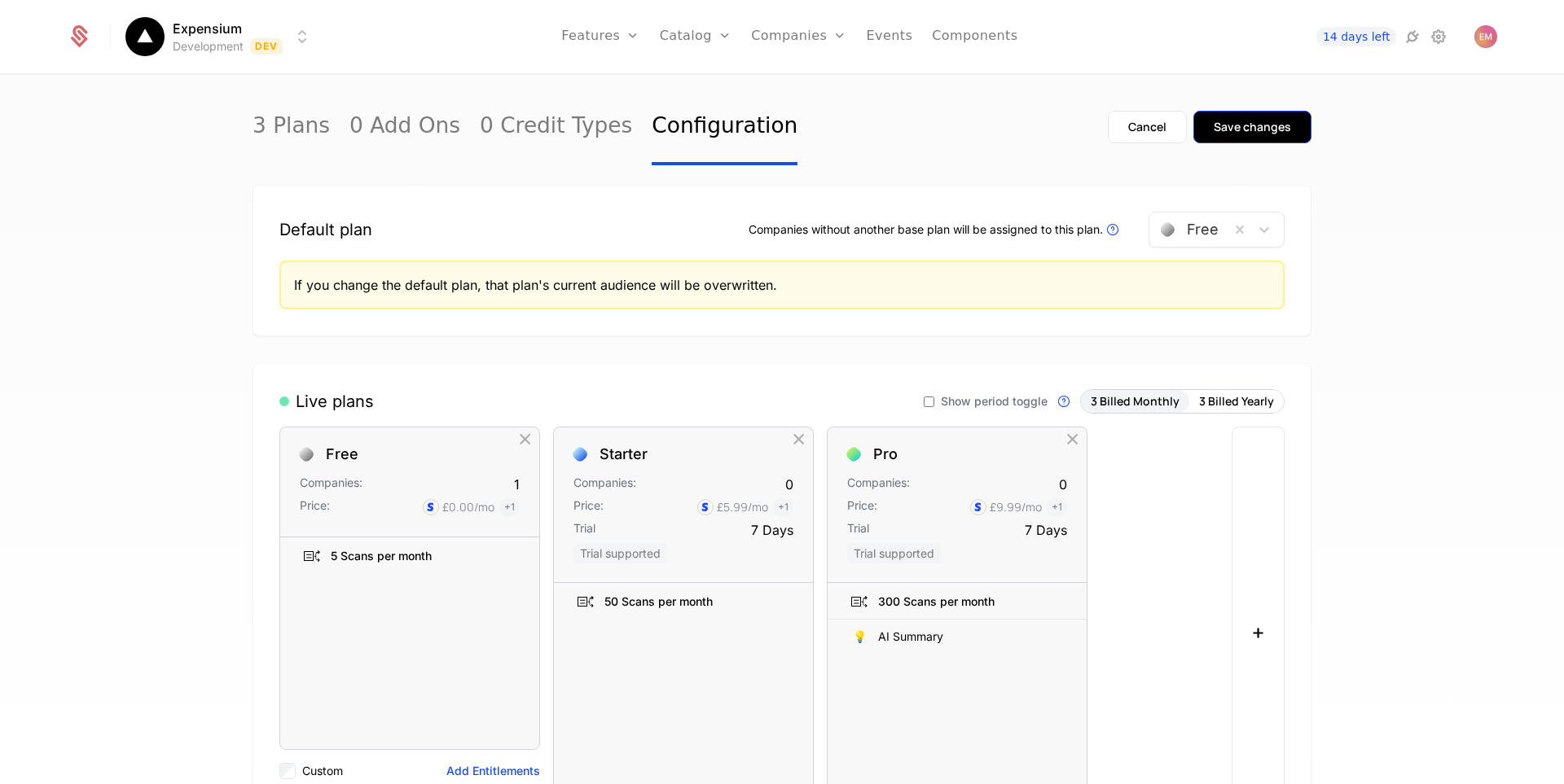
click at [1248, 122] on div "Save changes" at bounding box center [1252, 126] width 77 height 17
